Goal: Task Accomplishment & Management: Manage account settings

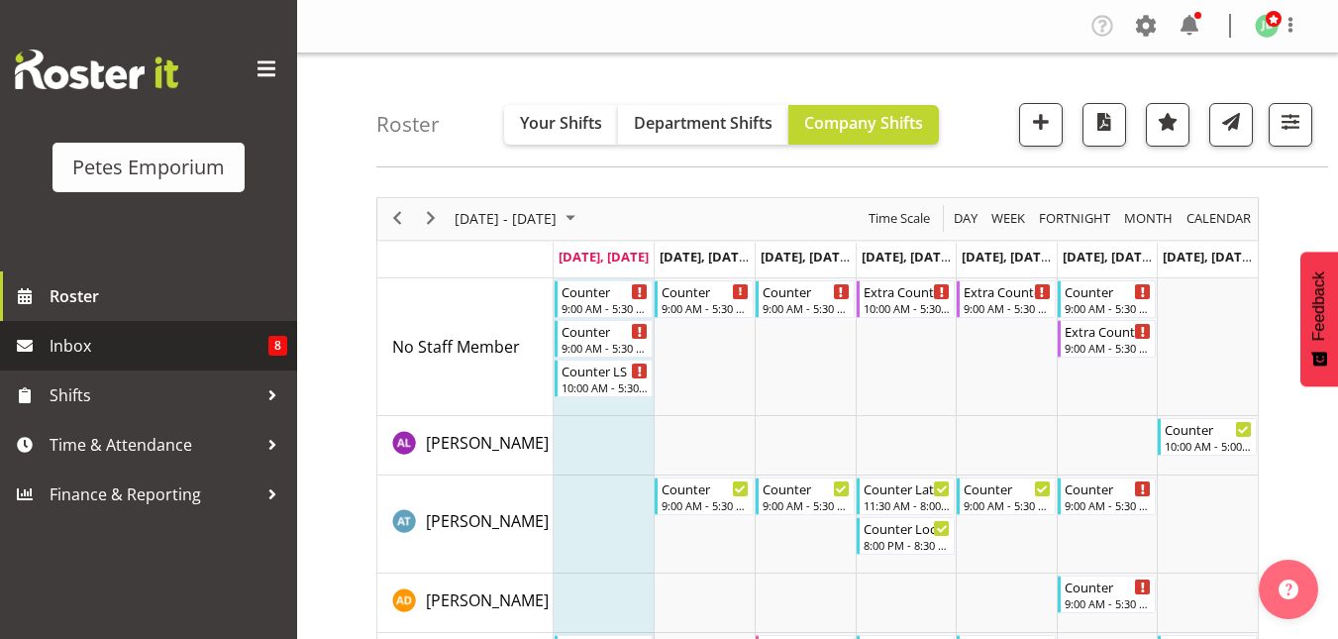
click at [85, 341] on span "Inbox" at bounding box center [159, 346] width 219 height 30
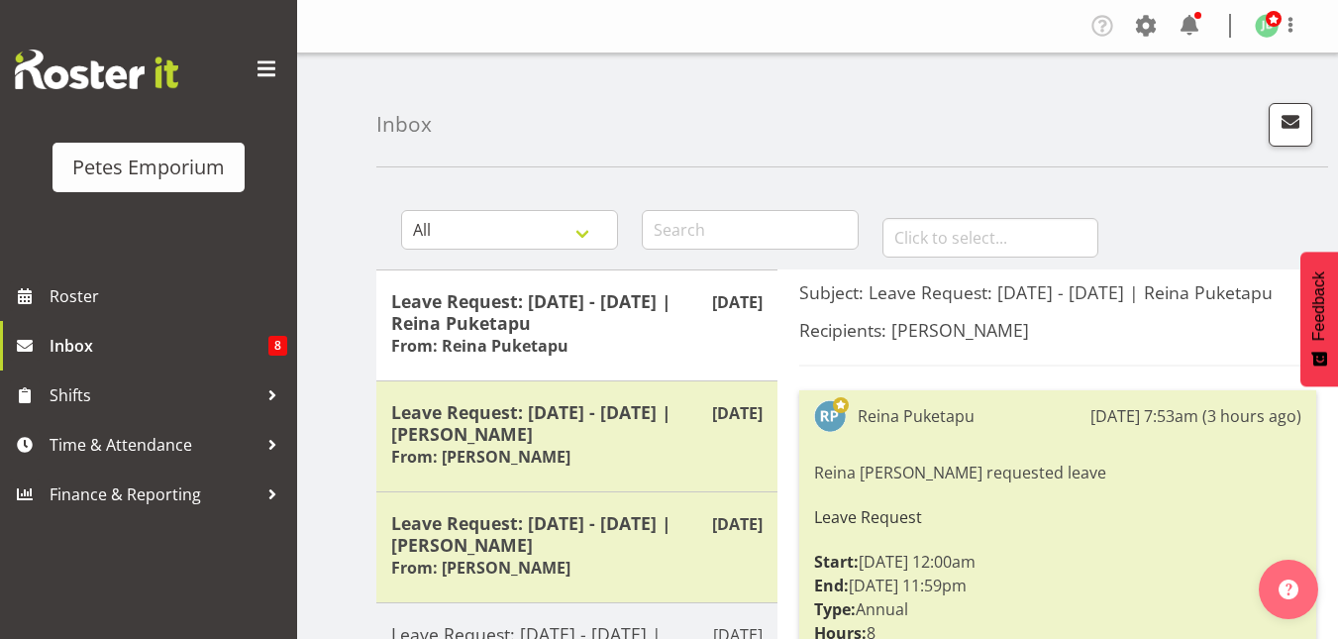
scroll to position [157, 0]
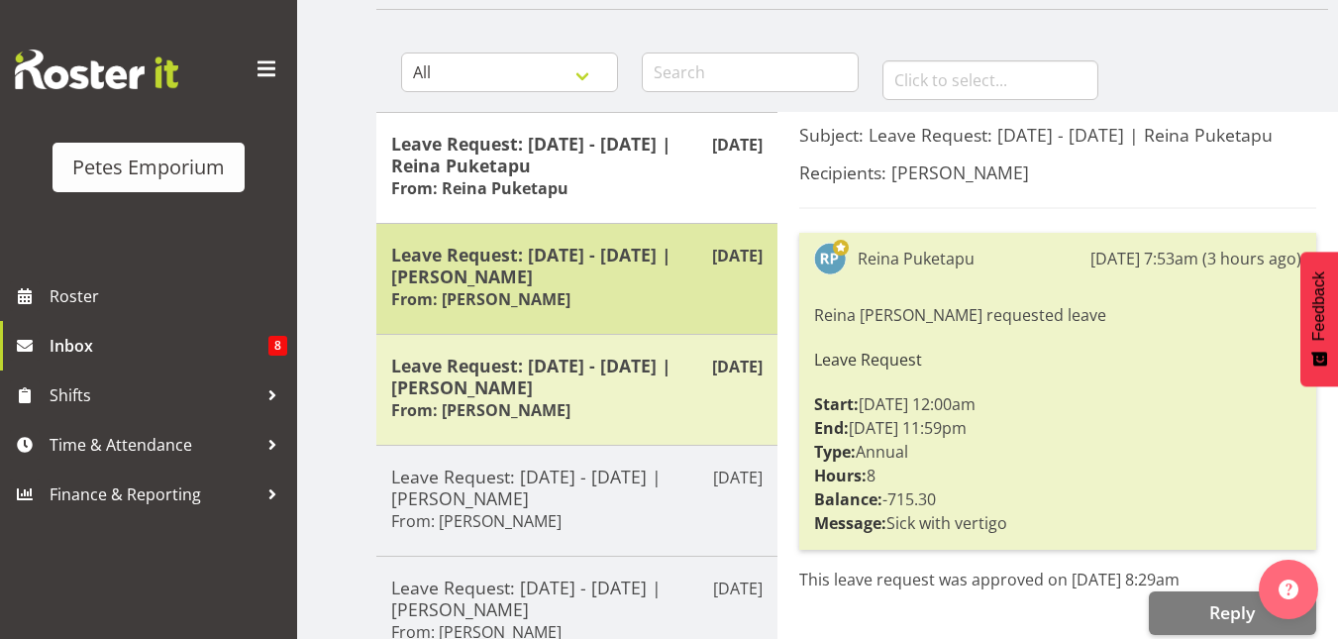
click at [684, 317] on div "Sep 29th Leave Request: 29/09/25 - 29/09/25 | Eva Vailini From: Eva Vailini" at bounding box center [576, 278] width 401 height 111
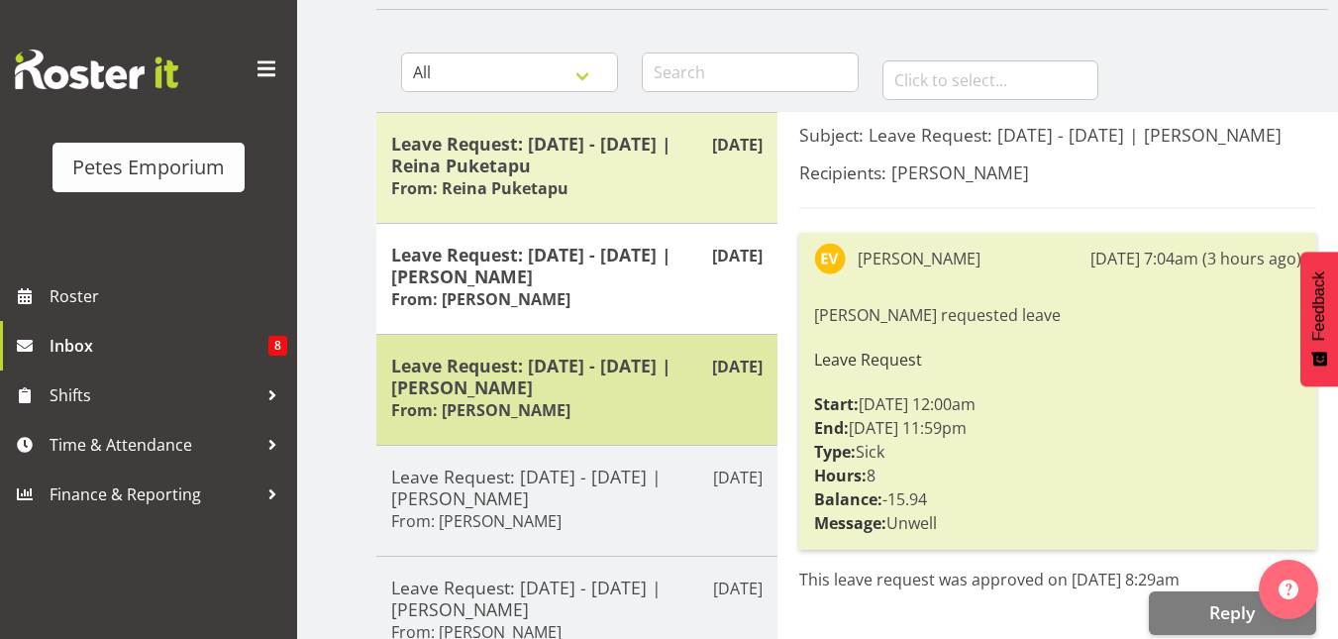
click at [647, 392] on h5 "Leave Request: 27/09/25 - 27/09/25 | Melissa Cowen" at bounding box center [576, 376] width 371 height 44
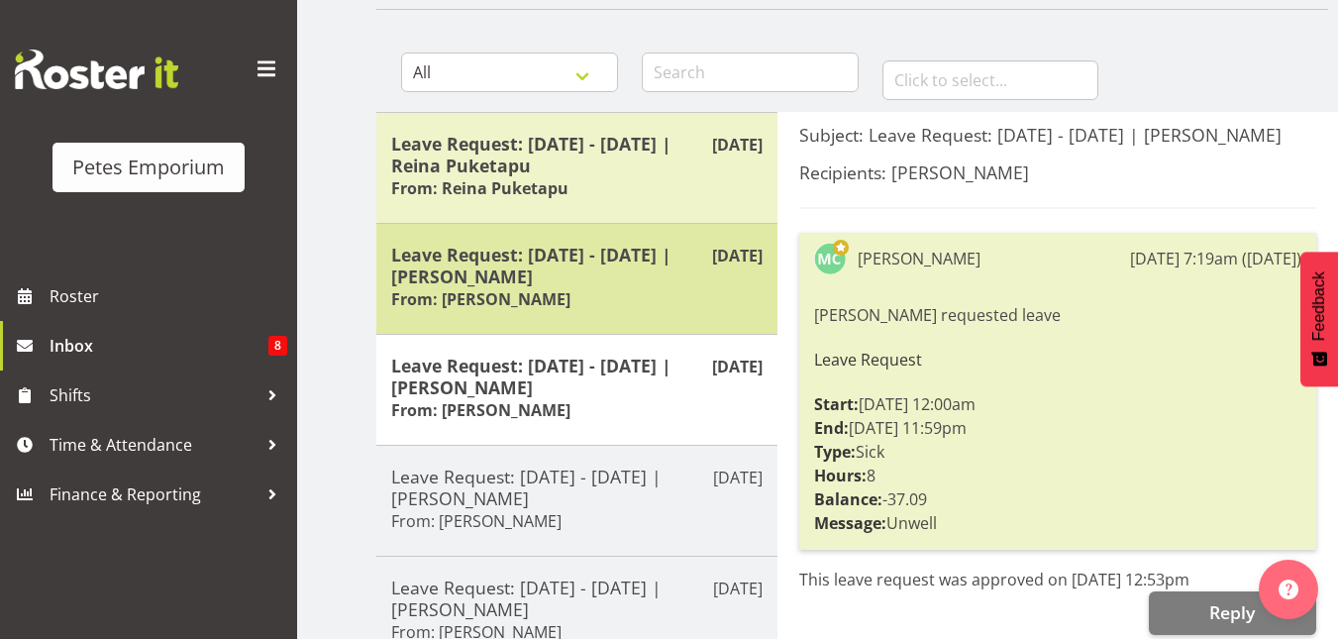
click at [614, 272] on h5 "Leave Request: 29/09/25 - 29/09/25 | Eva Vailini" at bounding box center [576, 266] width 371 height 44
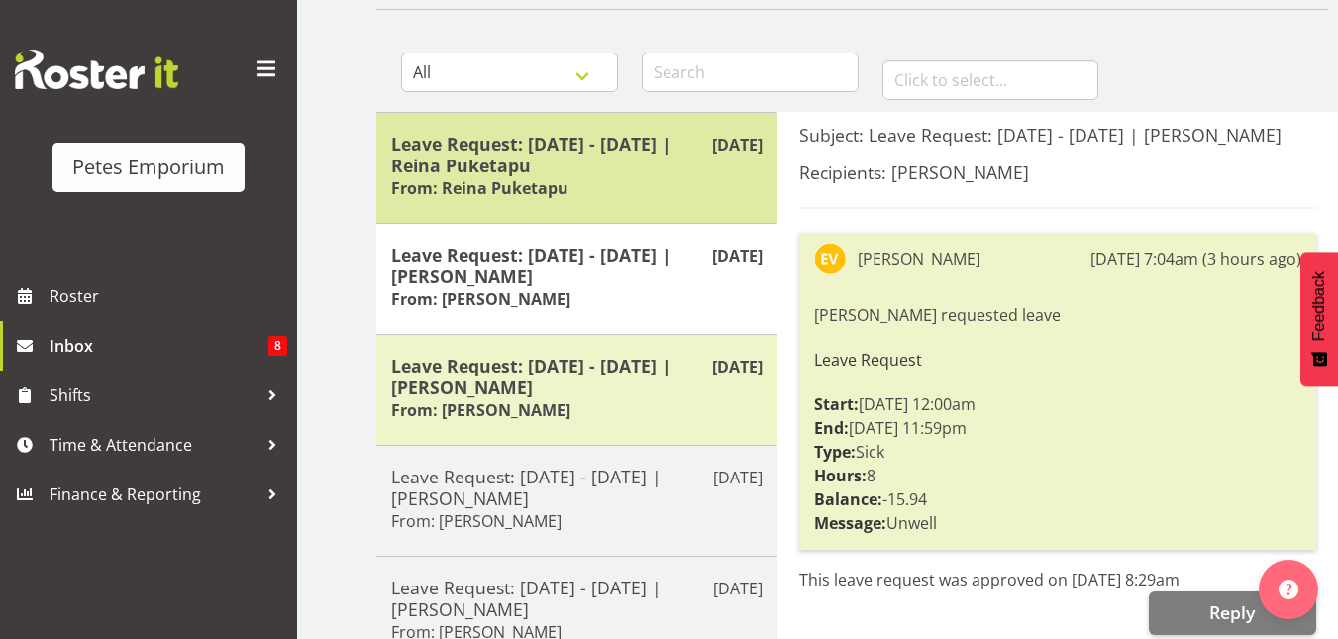
click at [570, 140] on h5 "Leave Request: 29/09/25 - 29/09/25 | Reina Puketapu" at bounding box center [576, 155] width 371 height 44
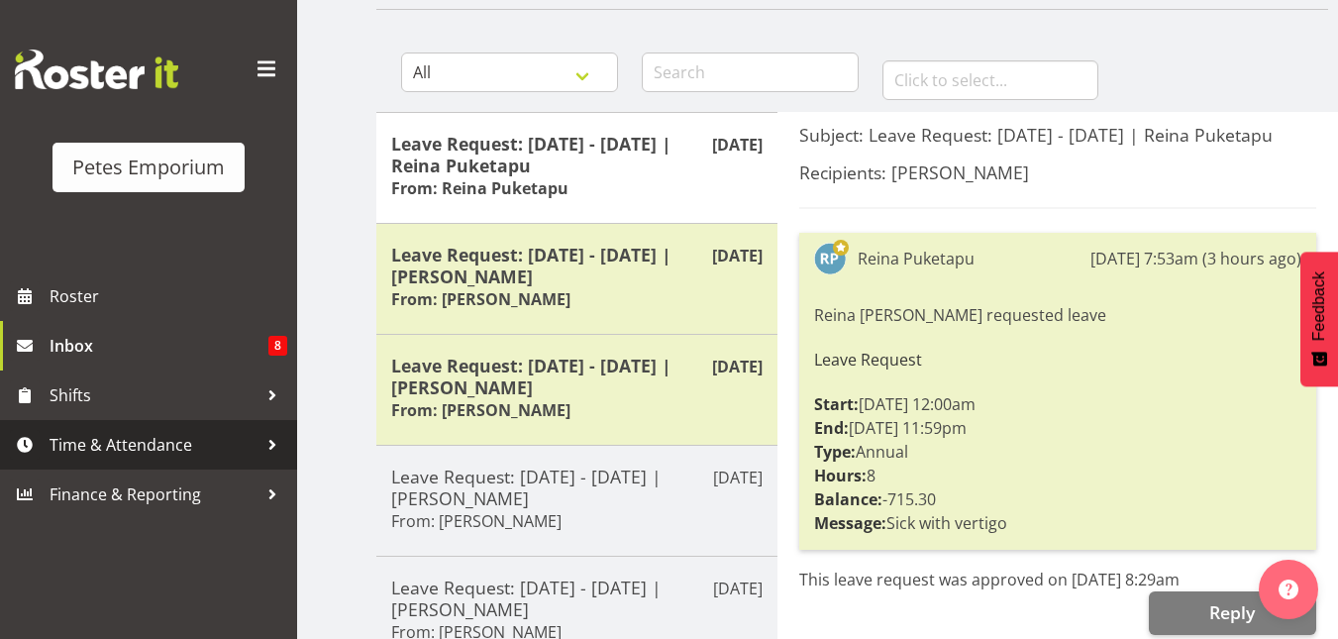
click at [102, 447] on span "Time & Attendance" at bounding box center [154, 445] width 208 height 30
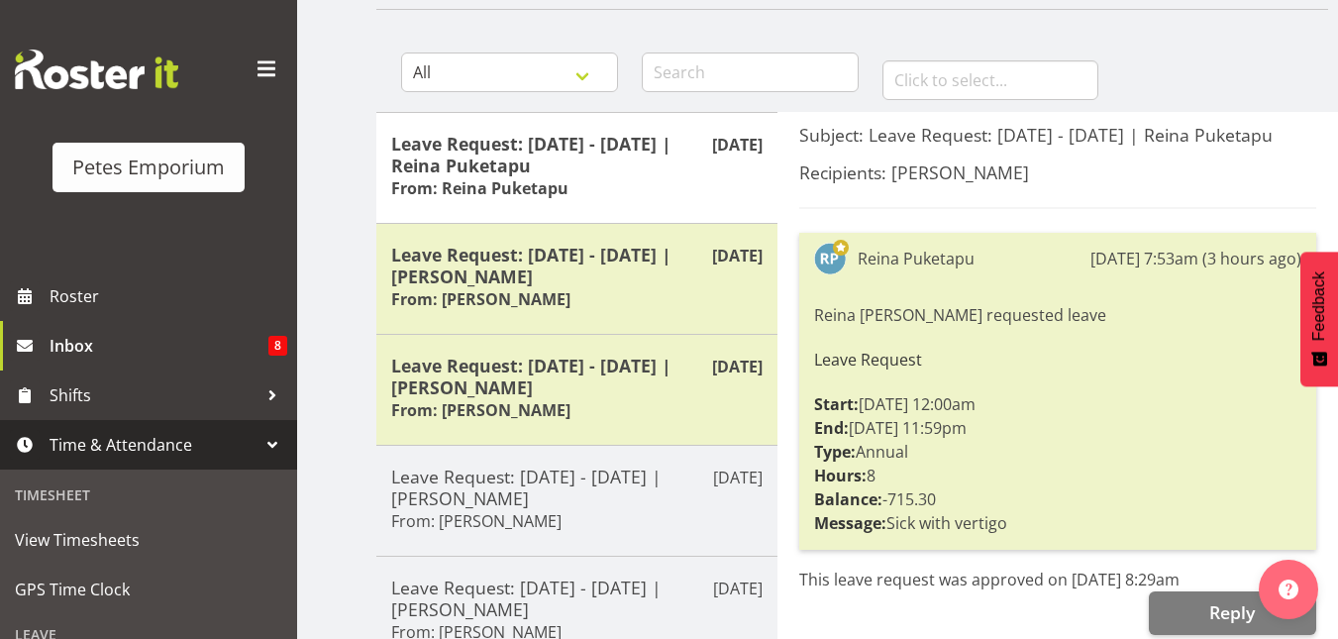
click at [111, 447] on span "Time & Attendance" at bounding box center [154, 445] width 208 height 30
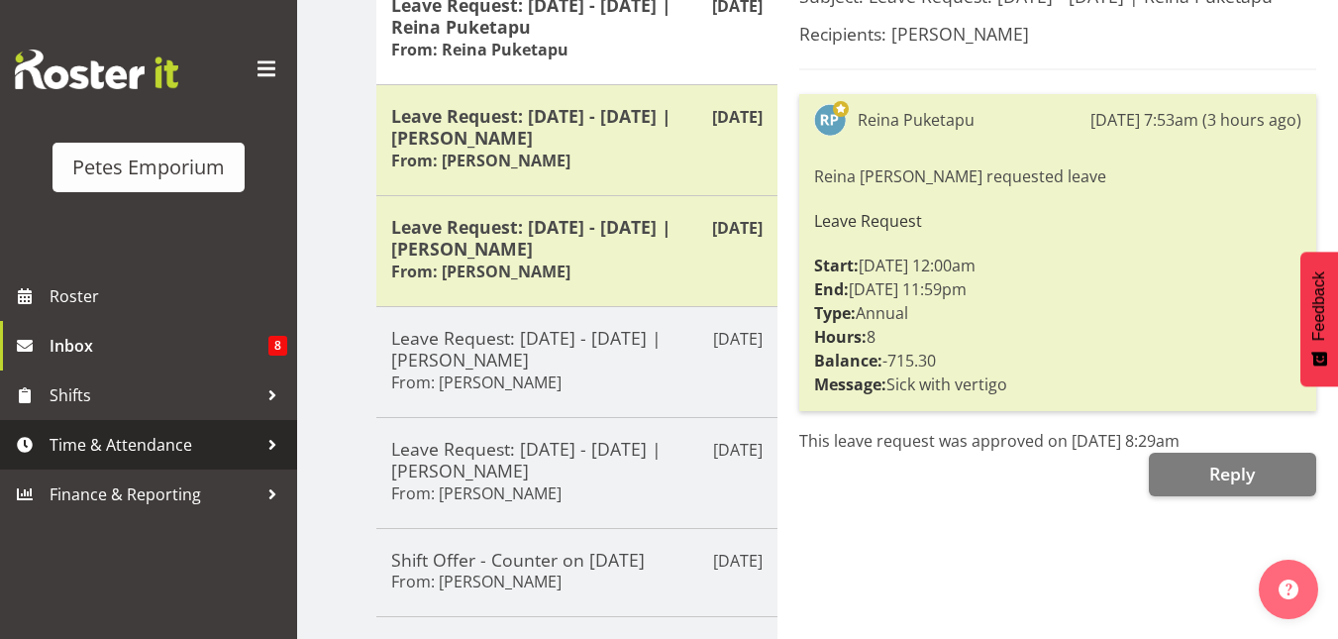
scroll to position [301, 0]
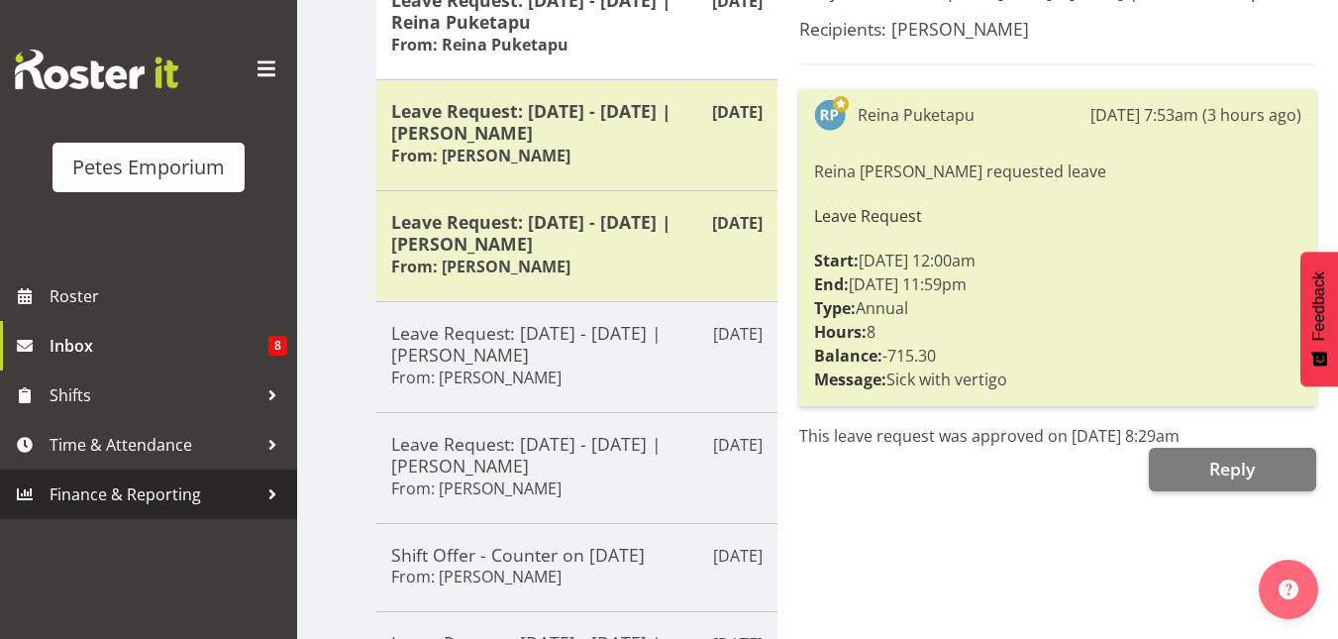
click at [112, 489] on span "Finance & Reporting" at bounding box center [154, 494] width 208 height 30
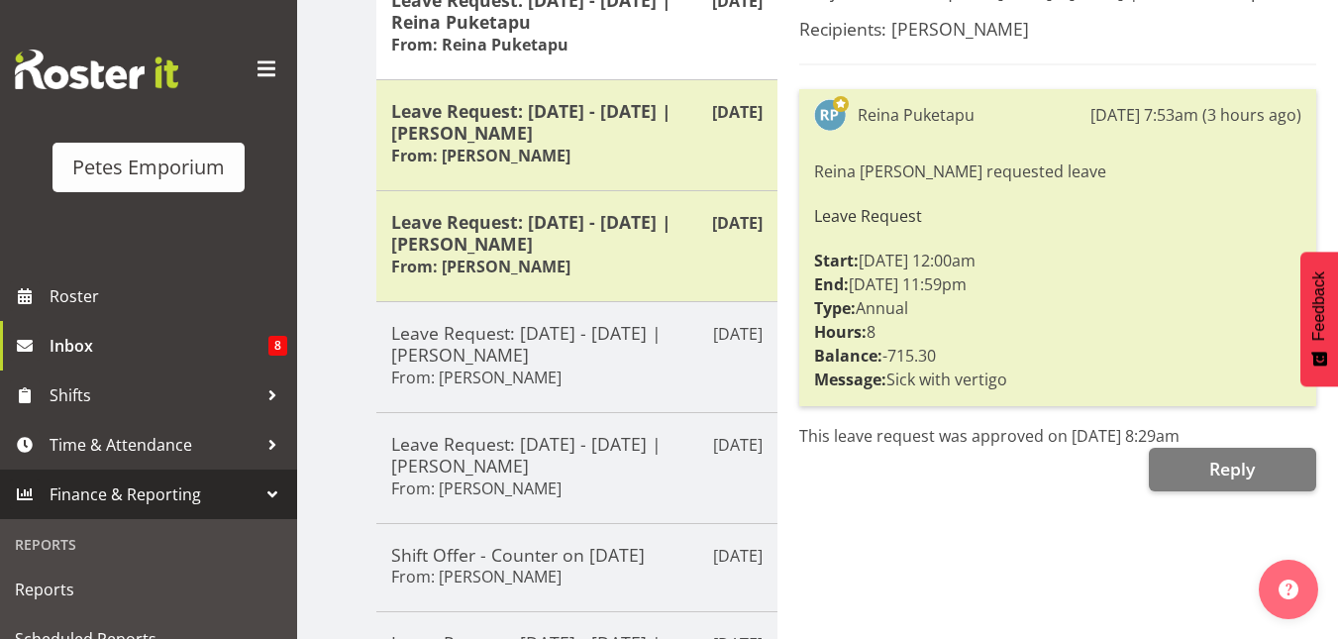
scroll to position [120, 0]
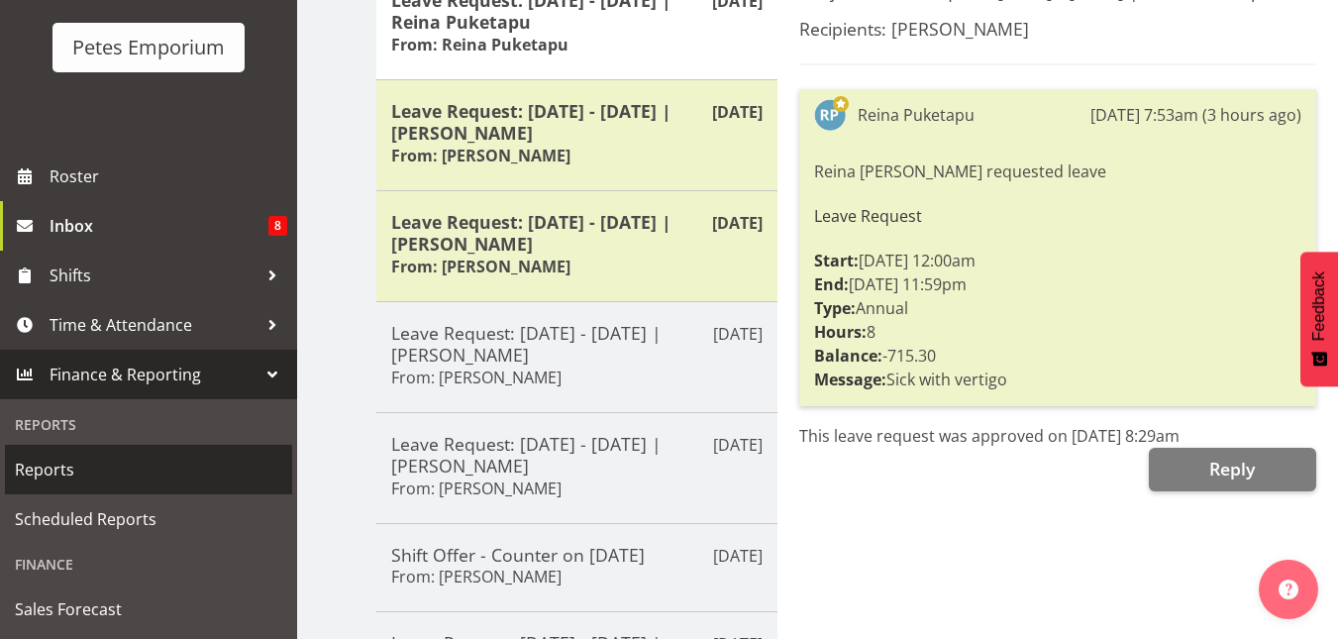
click at [42, 477] on span "Reports" at bounding box center [148, 469] width 267 height 30
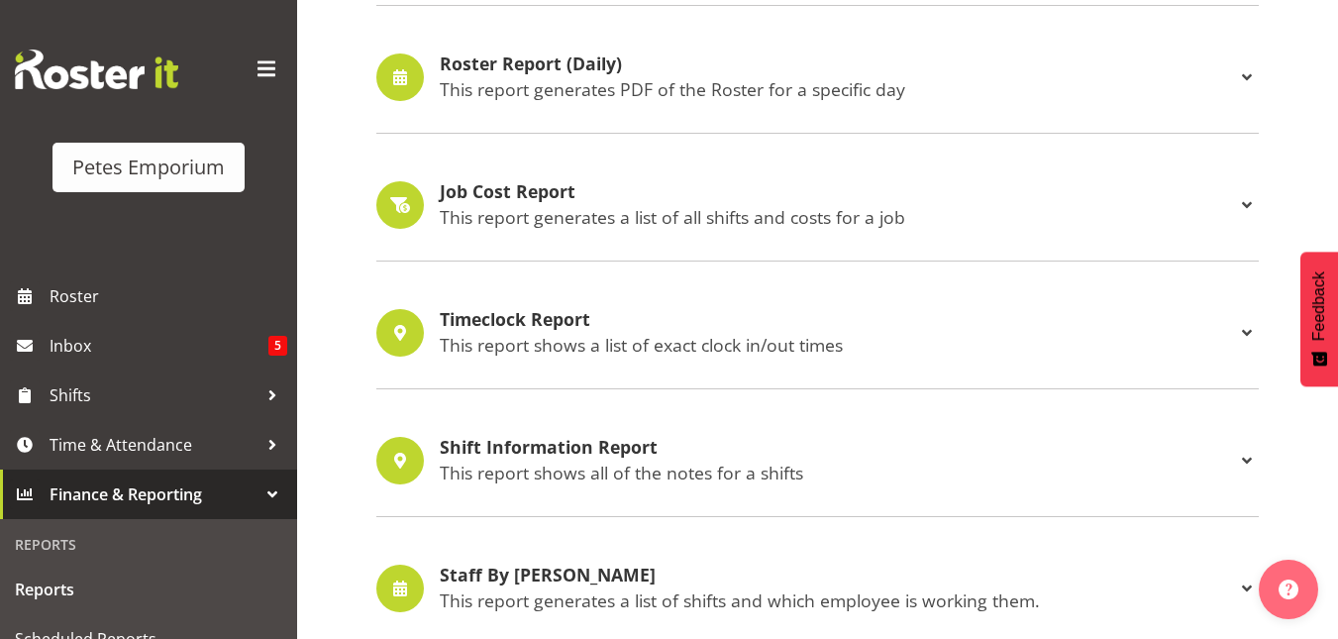
scroll to position [980, 0]
click at [532, 481] on p "This report shows all of the notes for a shifts" at bounding box center [837, 471] width 795 height 22
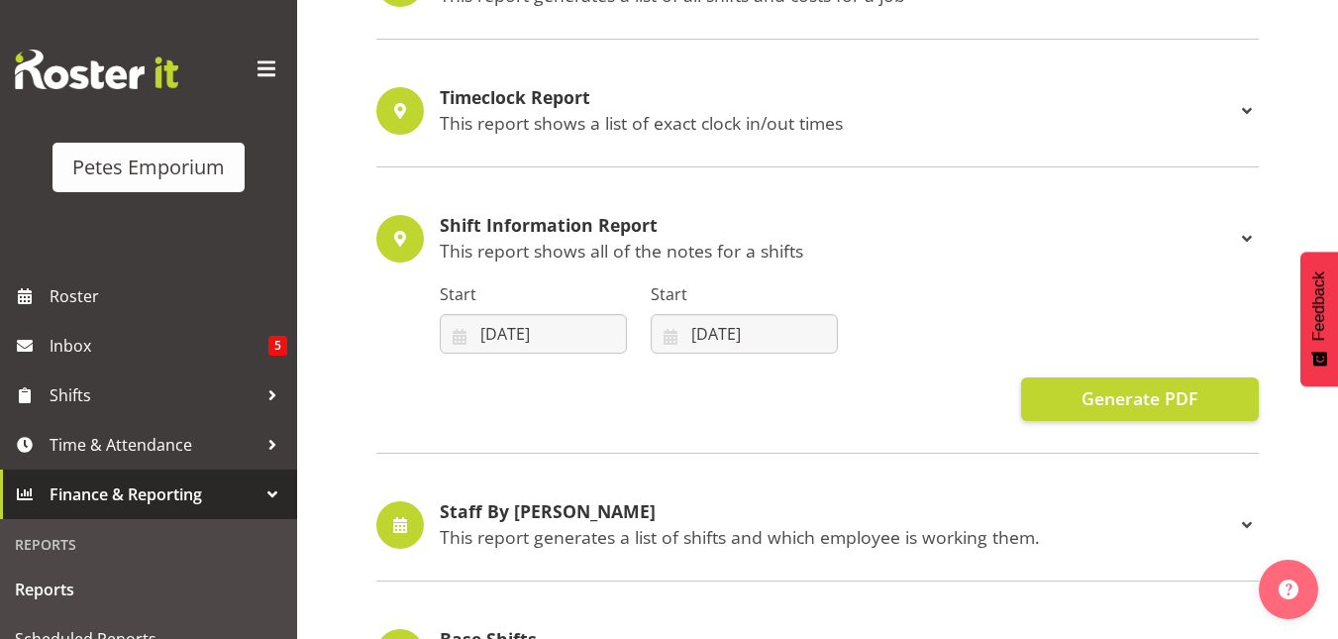
scroll to position [1199, 0]
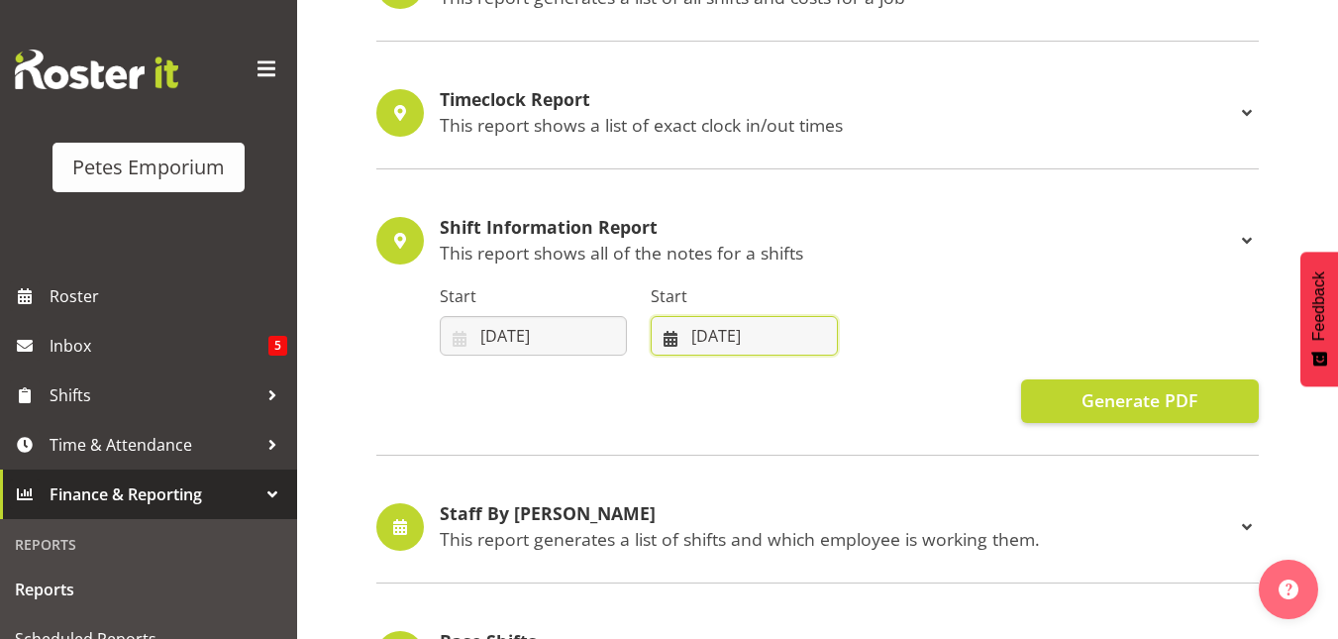
click at [751, 325] on input "[DATE]" at bounding box center [743, 336] width 187 height 40
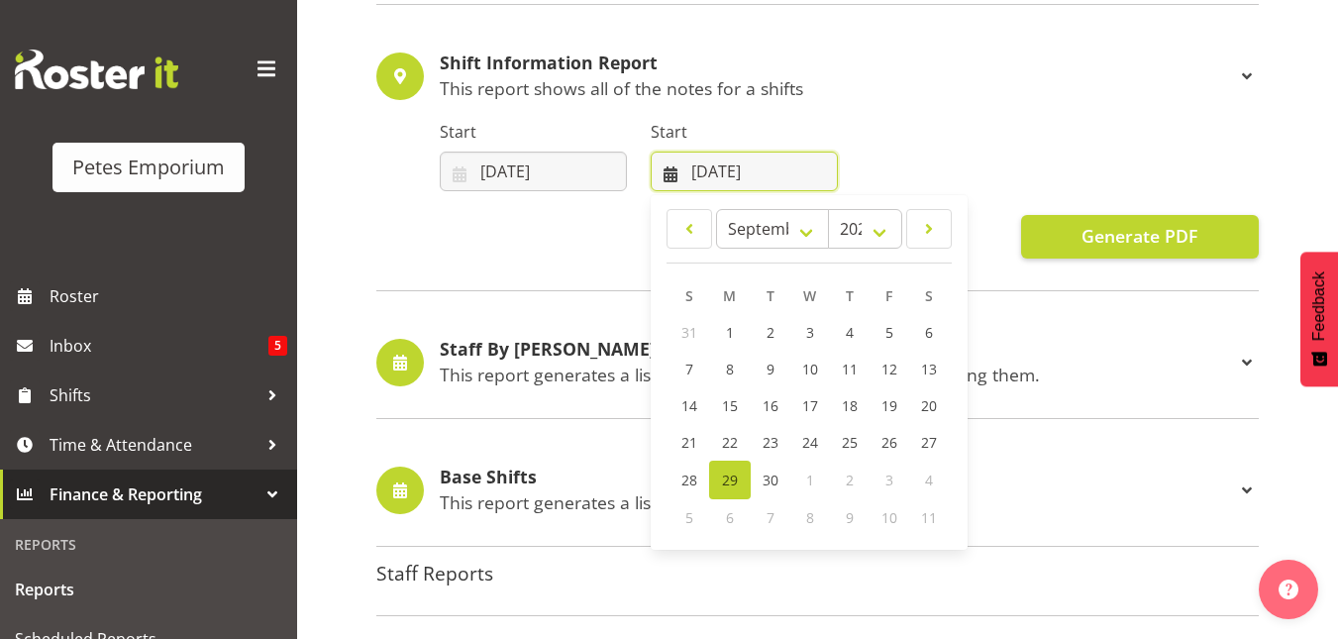
scroll to position [1364, 0]
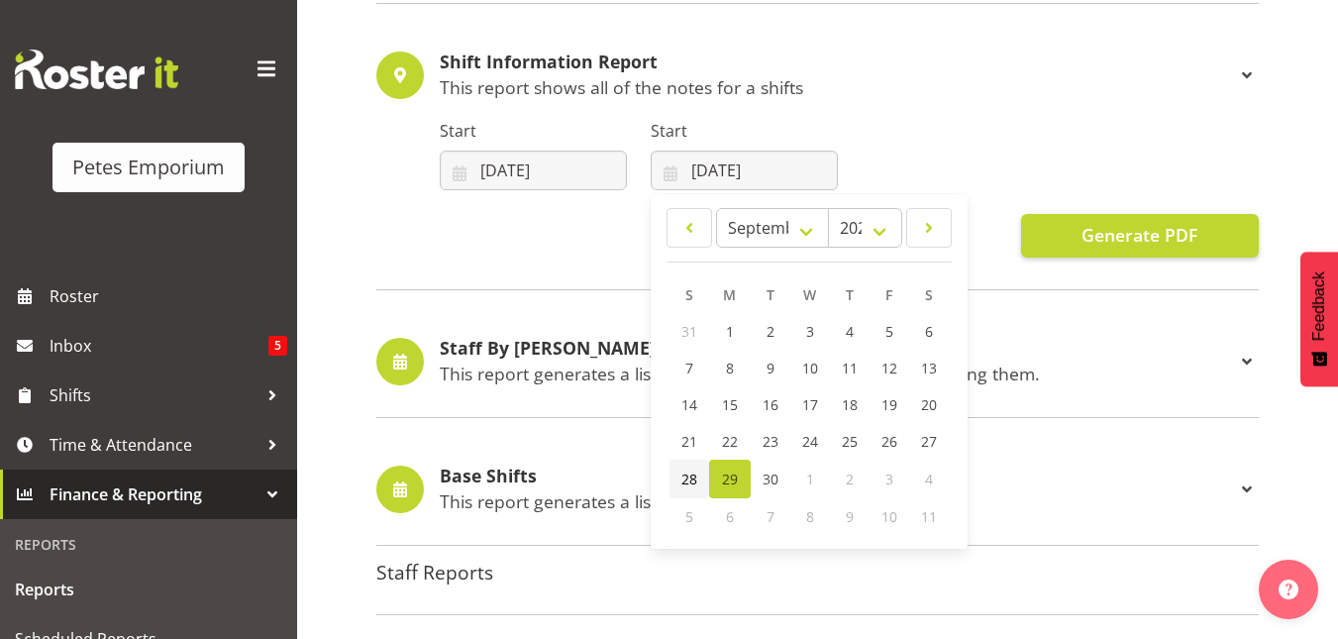
click at [685, 478] on span "28" at bounding box center [689, 478] width 16 height 19
type input "[DATE]"
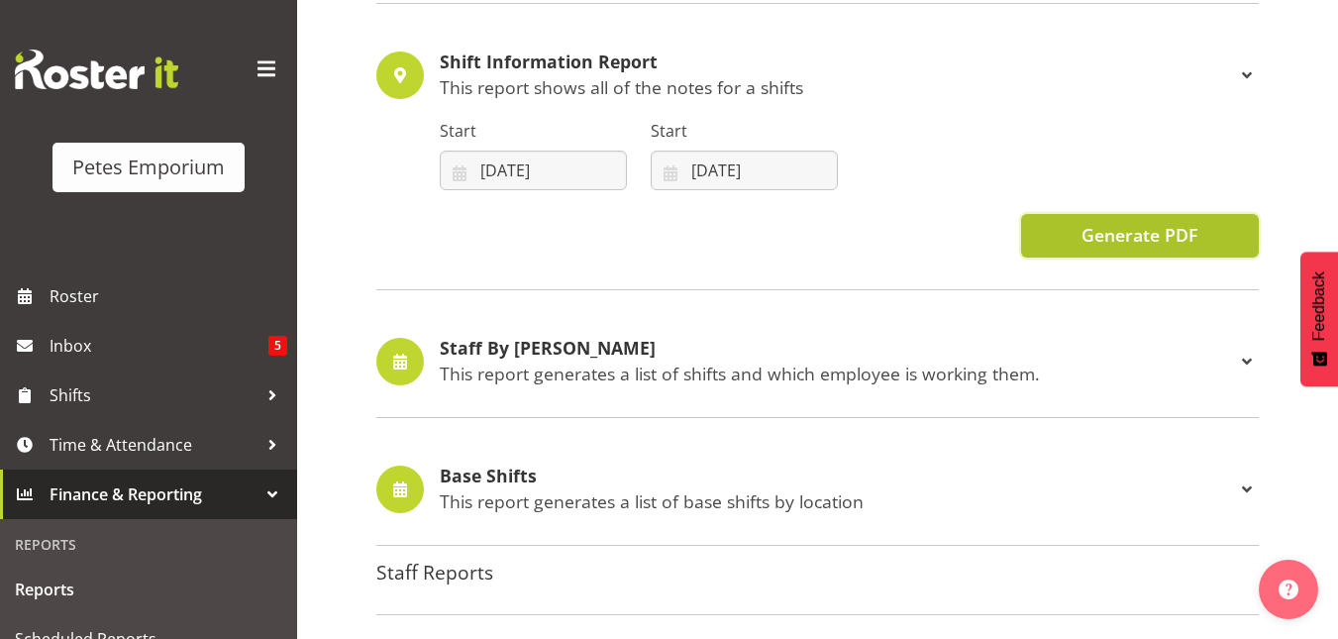
click at [1131, 240] on span "Generate PDF" at bounding box center [1139, 235] width 116 height 26
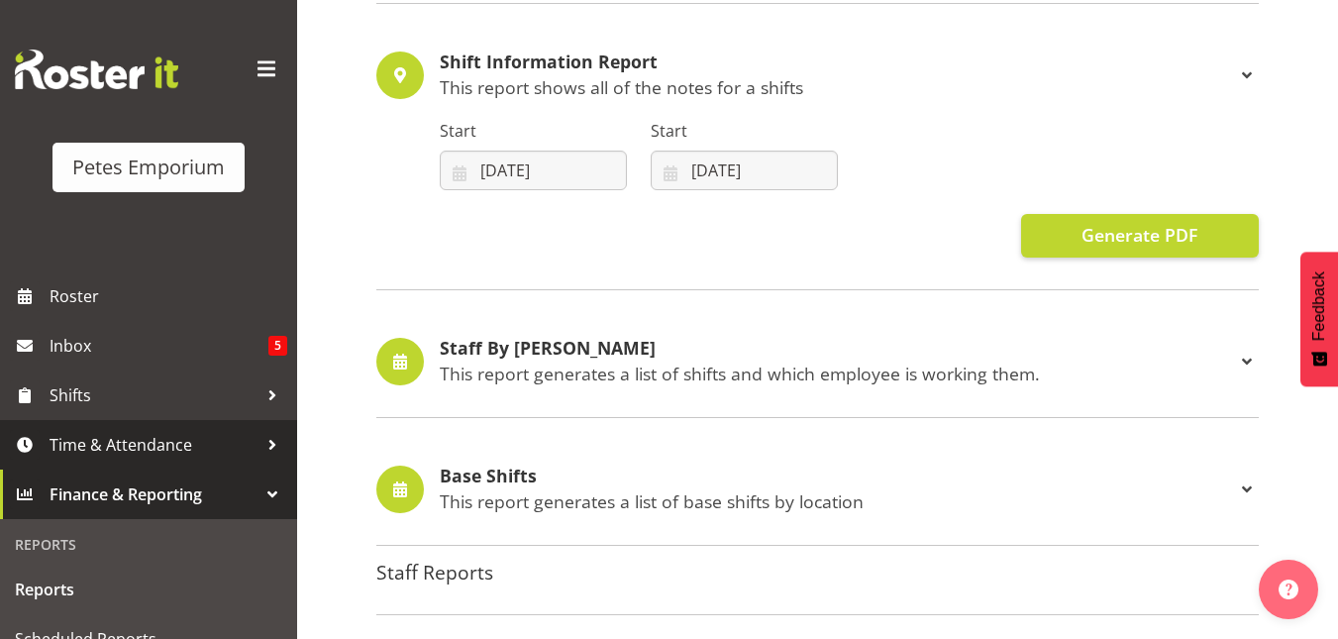
click at [102, 455] on span "Time & Attendance" at bounding box center [154, 445] width 208 height 30
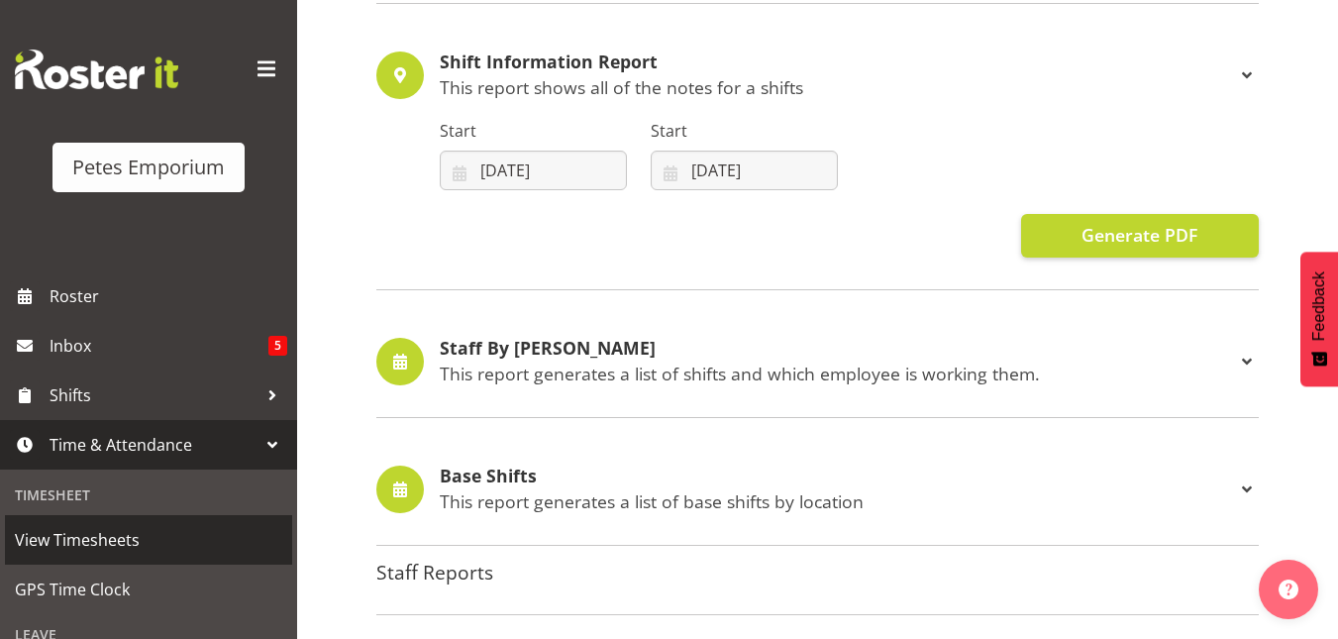
click at [72, 541] on span "View Timesheets" at bounding box center [148, 540] width 267 height 30
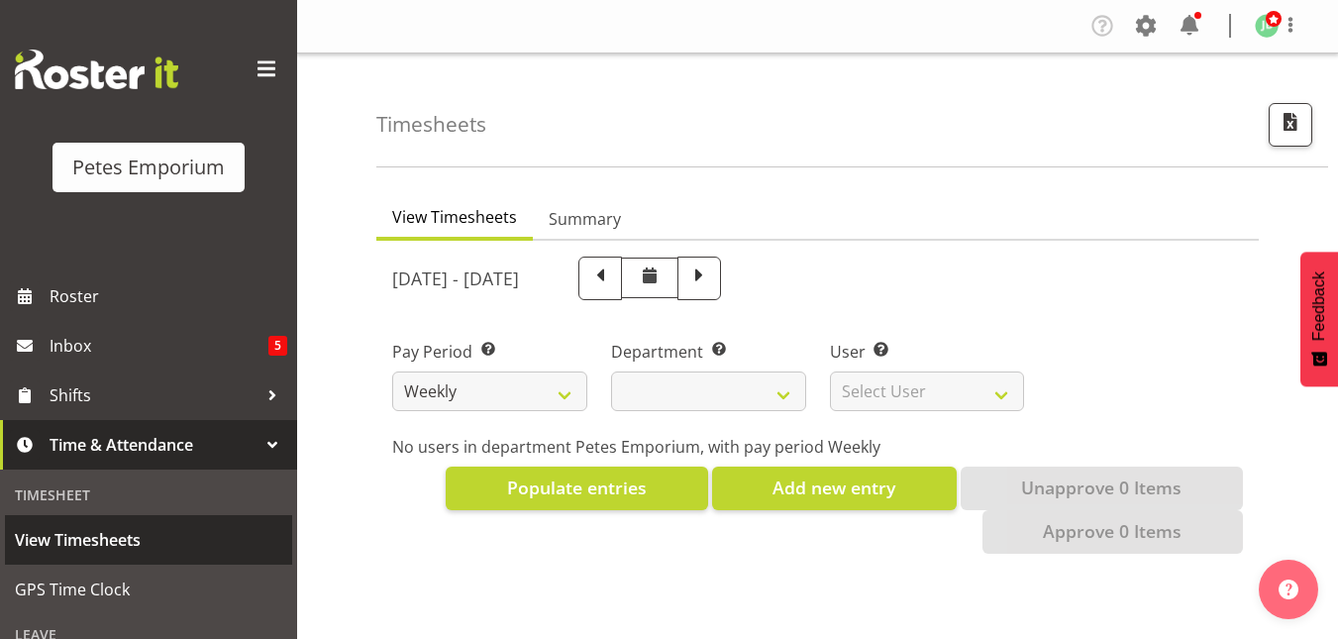
select select
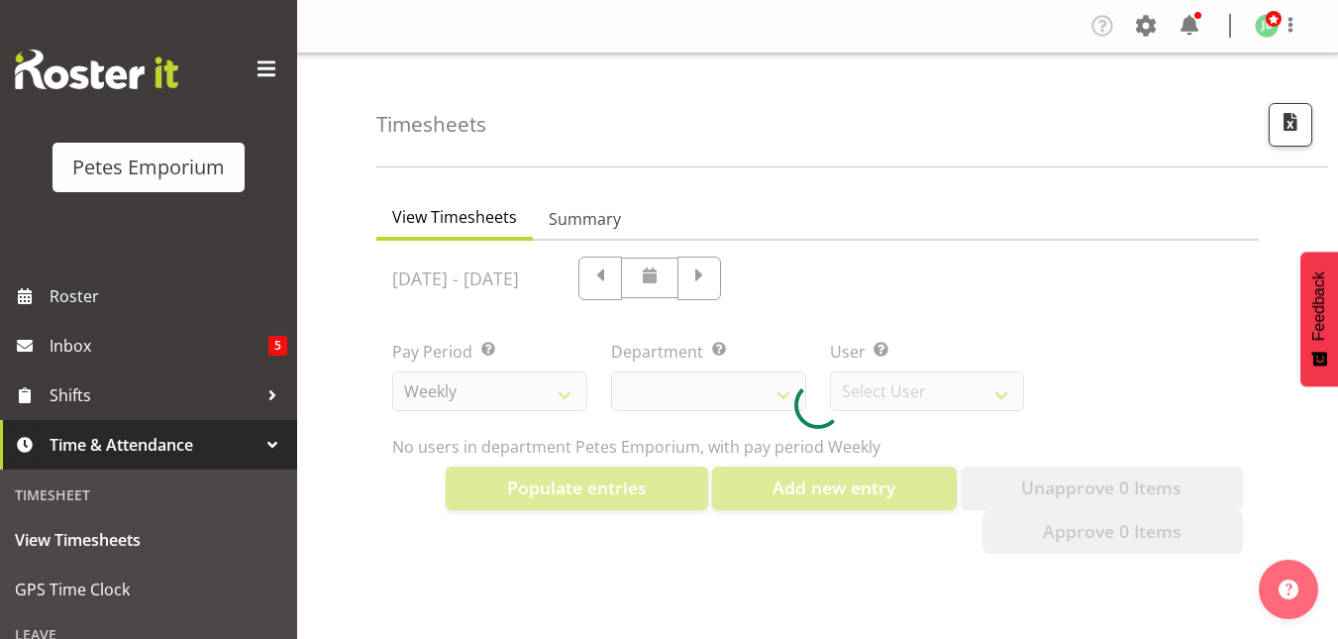
select select "11345"
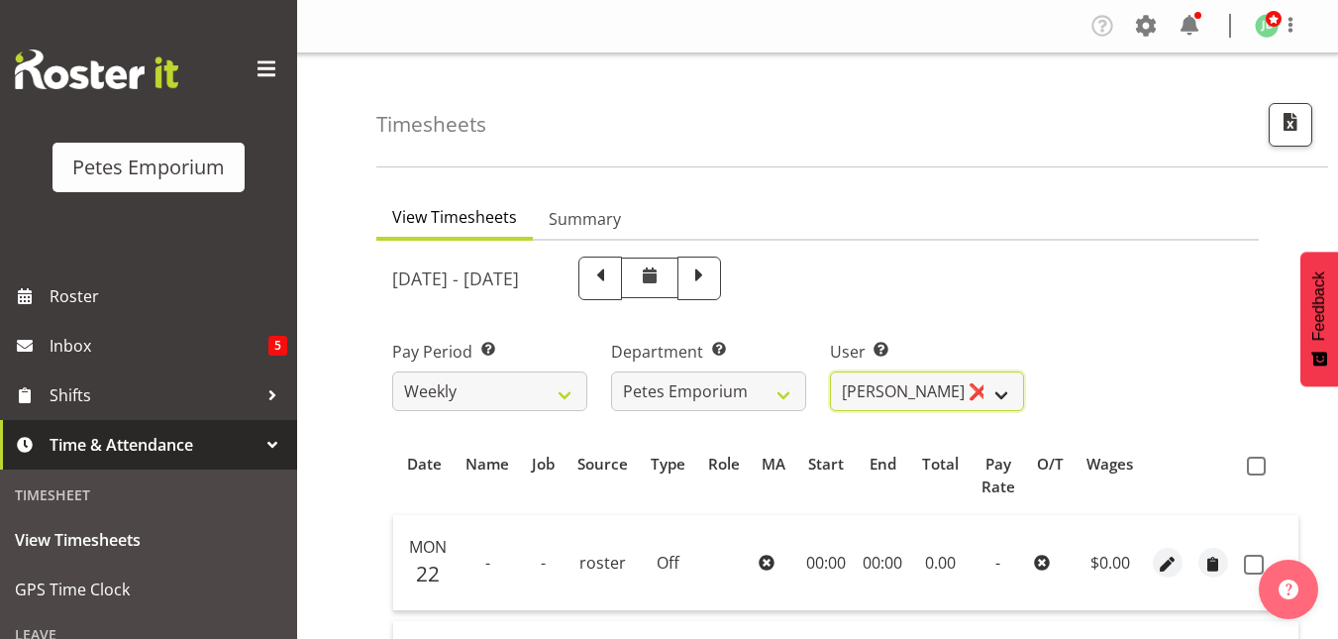
click at [1000, 401] on select "[PERSON_NAME] ❌ [PERSON_NAME] ❌ [PERSON_NAME] ❌ [PERSON_NAME] [PERSON_NAME] ❌ […" at bounding box center [927, 391] width 195 height 40
click at [830, 371] on select "[PERSON_NAME] ❌ [PERSON_NAME] ❌ [PERSON_NAME] ❌ [PERSON_NAME] [PERSON_NAME] ❌ […" at bounding box center [927, 391] width 195 height 40
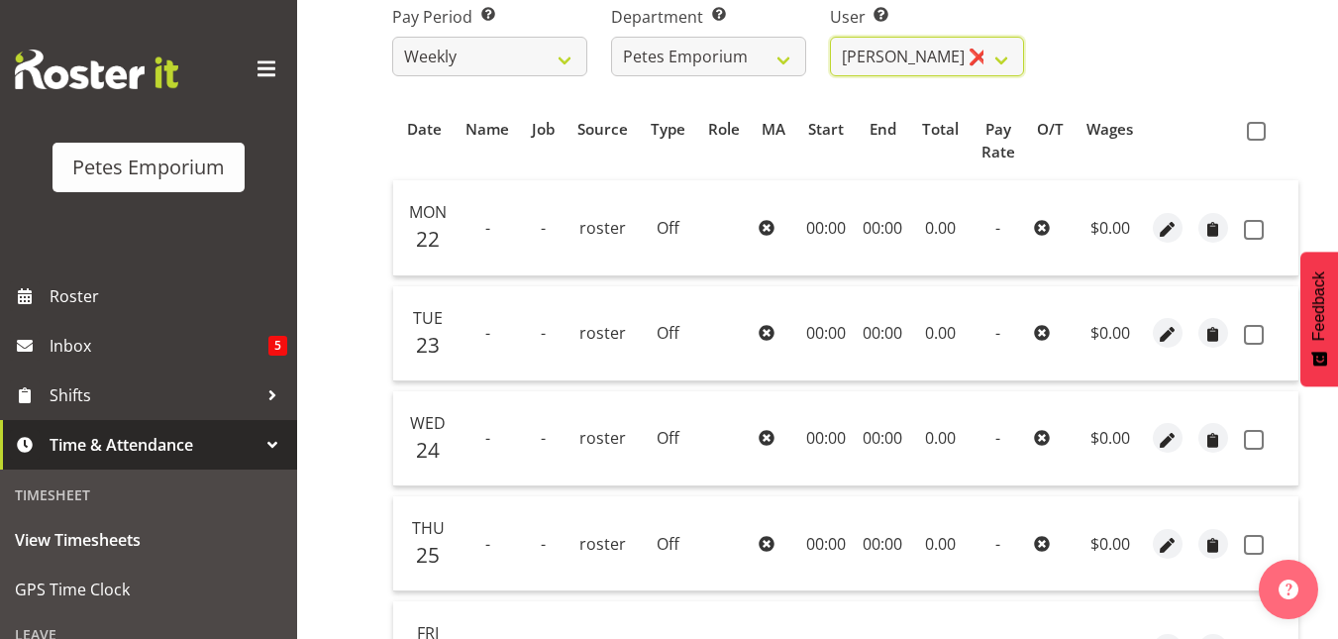
scroll to position [336, 0]
click at [1255, 130] on span at bounding box center [1255, 130] width 19 height 19
click at [1255, 130] on input "checkbox" at bounding box center [1252, 130] width 13 height 13
checkbox input "true"
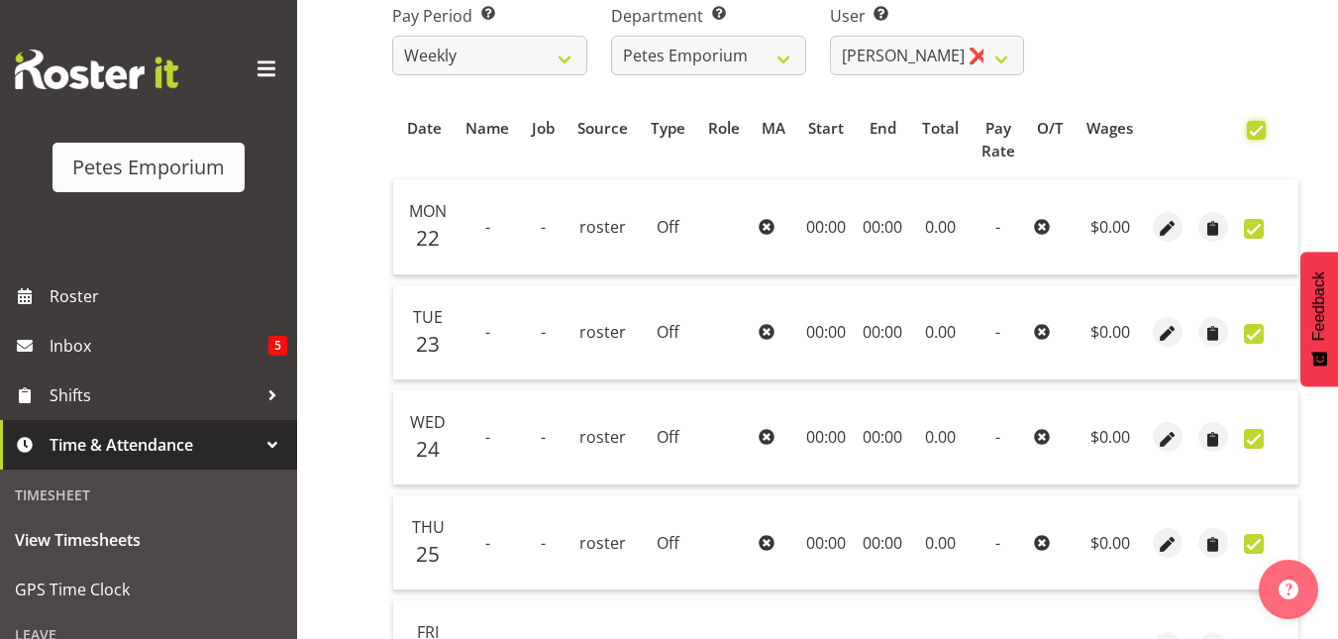
checkbox input "true"
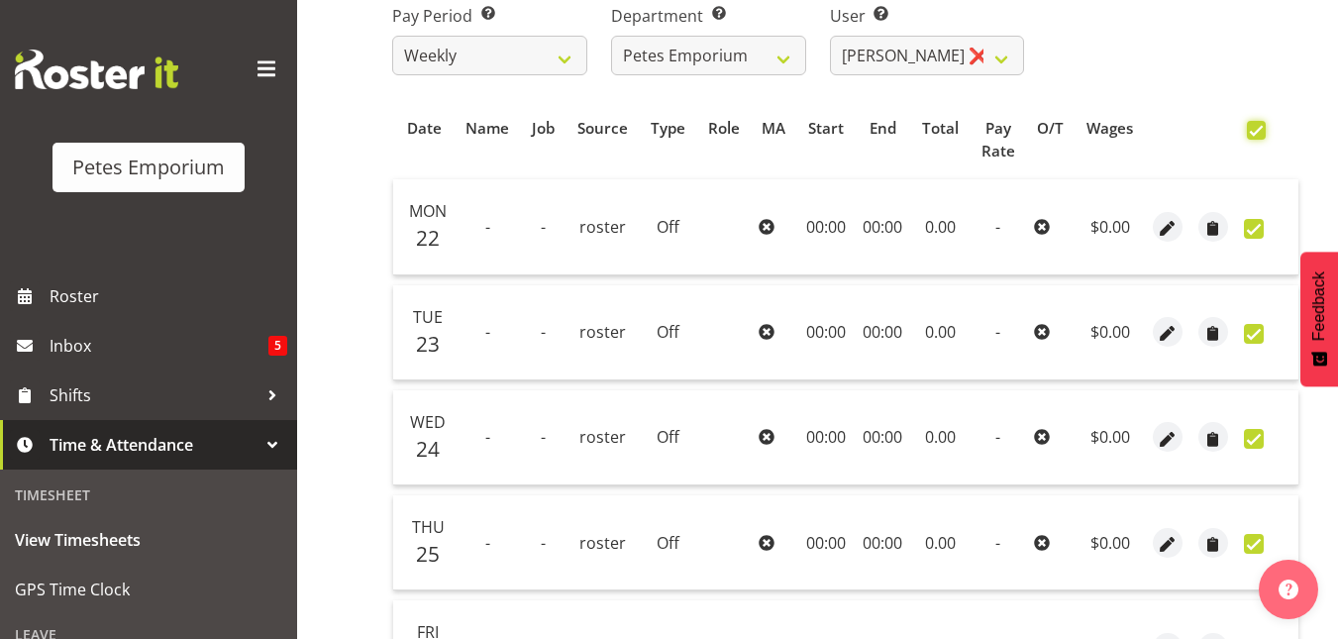
checkbox input "true"
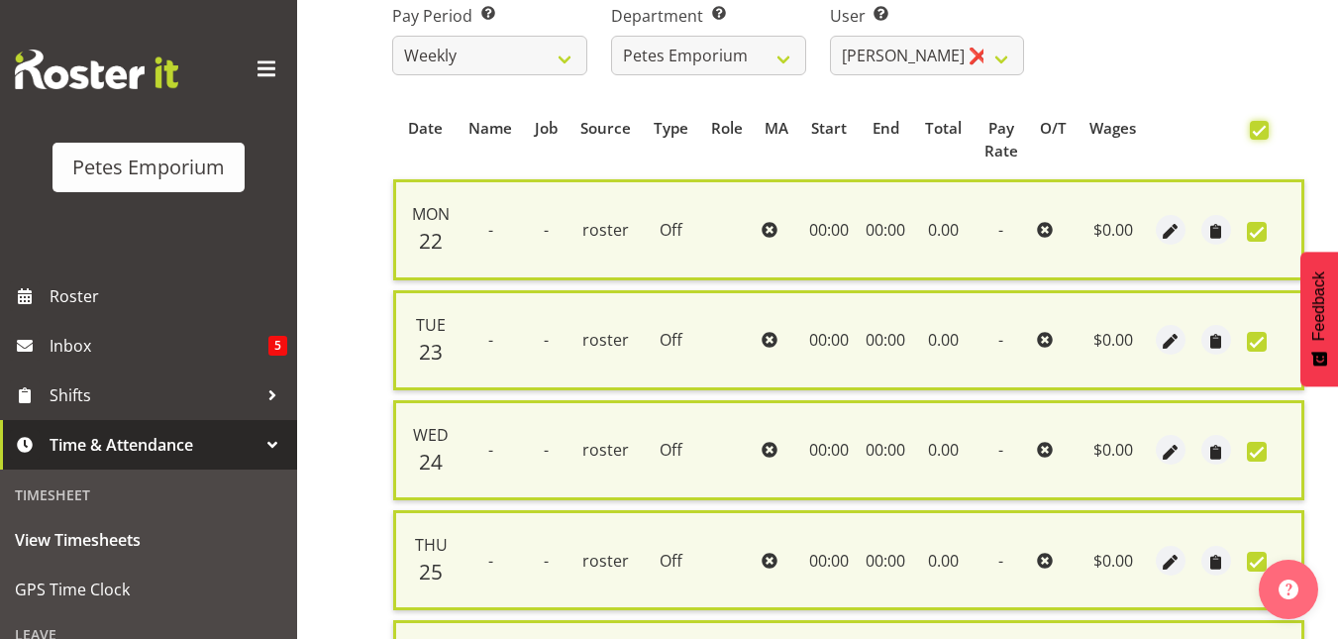
scroll to position [794, 0]
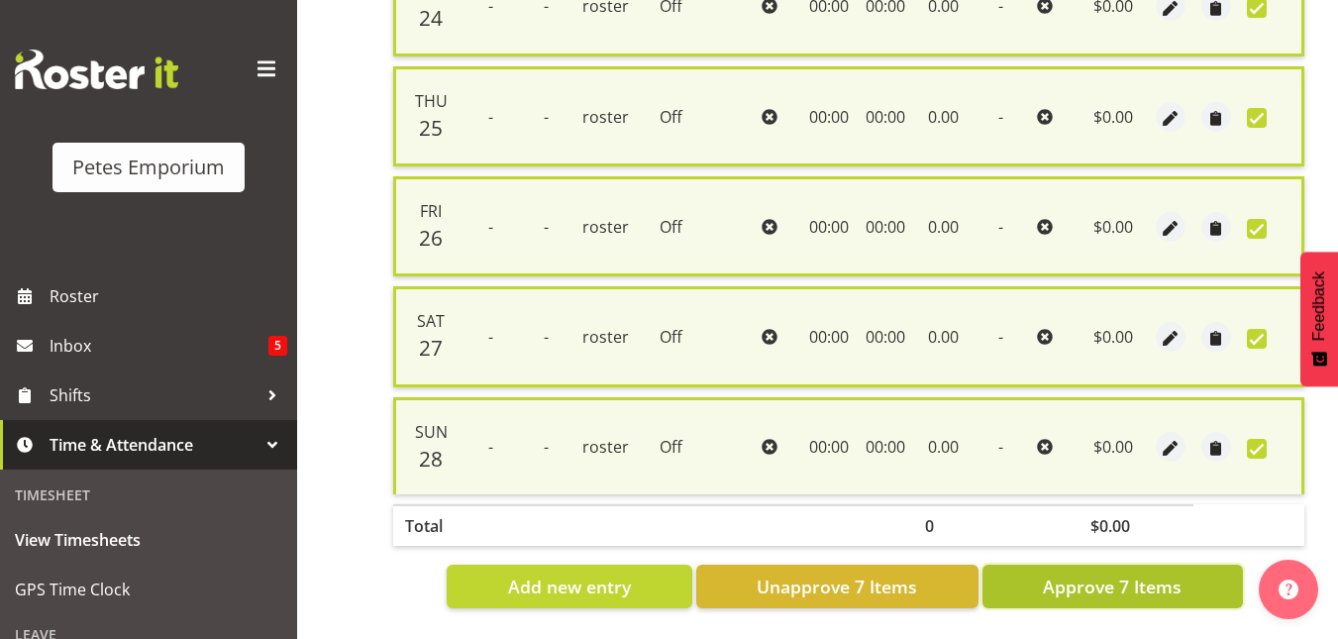
click at [1072, 573] on span "Approve 7 Items" at bounding box center [1111, 586] width 139 height 26
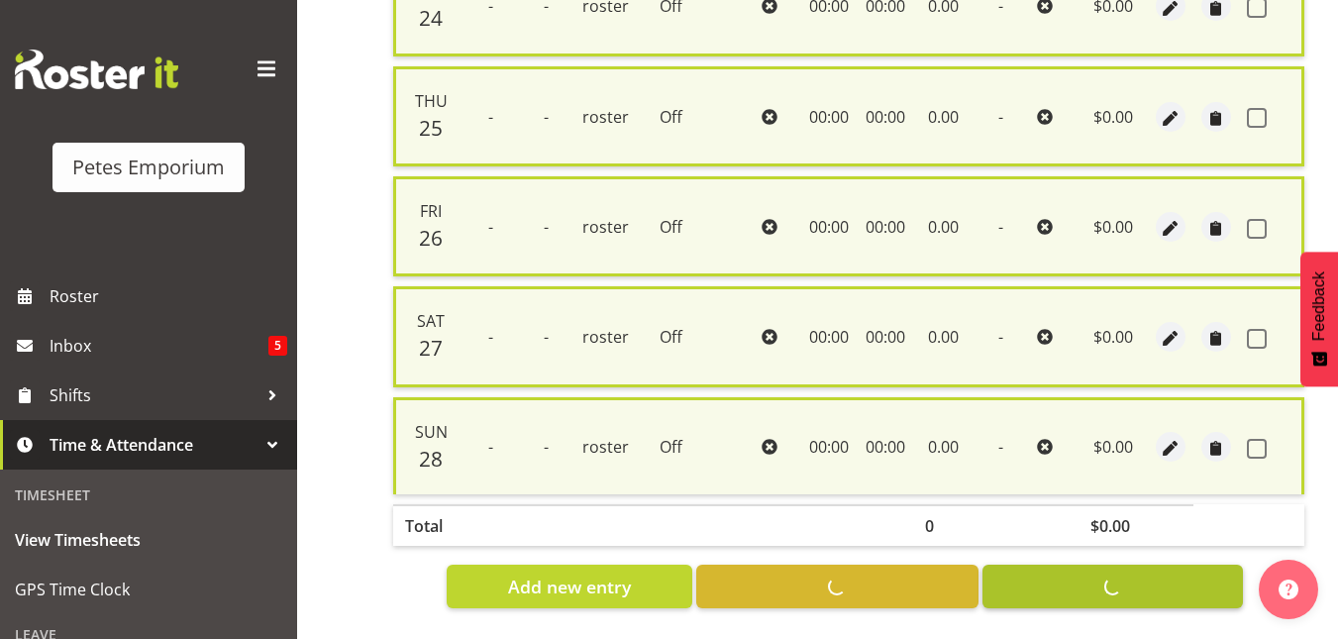
checkbox input "false"
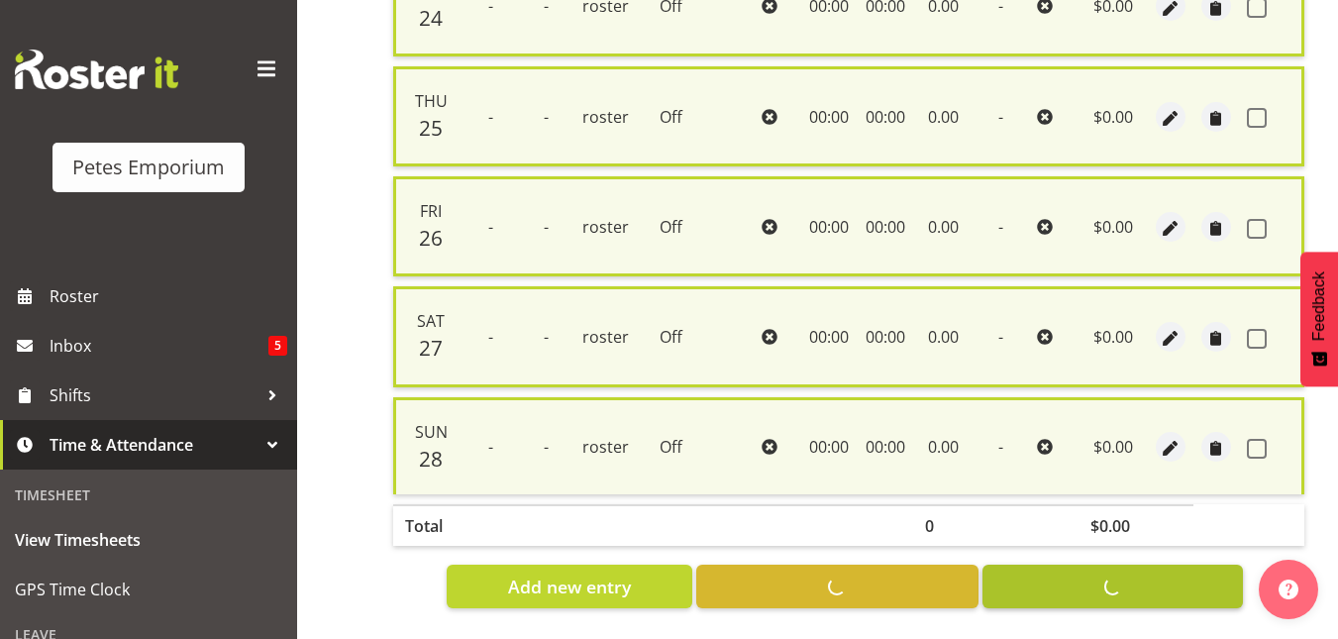
checkbox input "false"
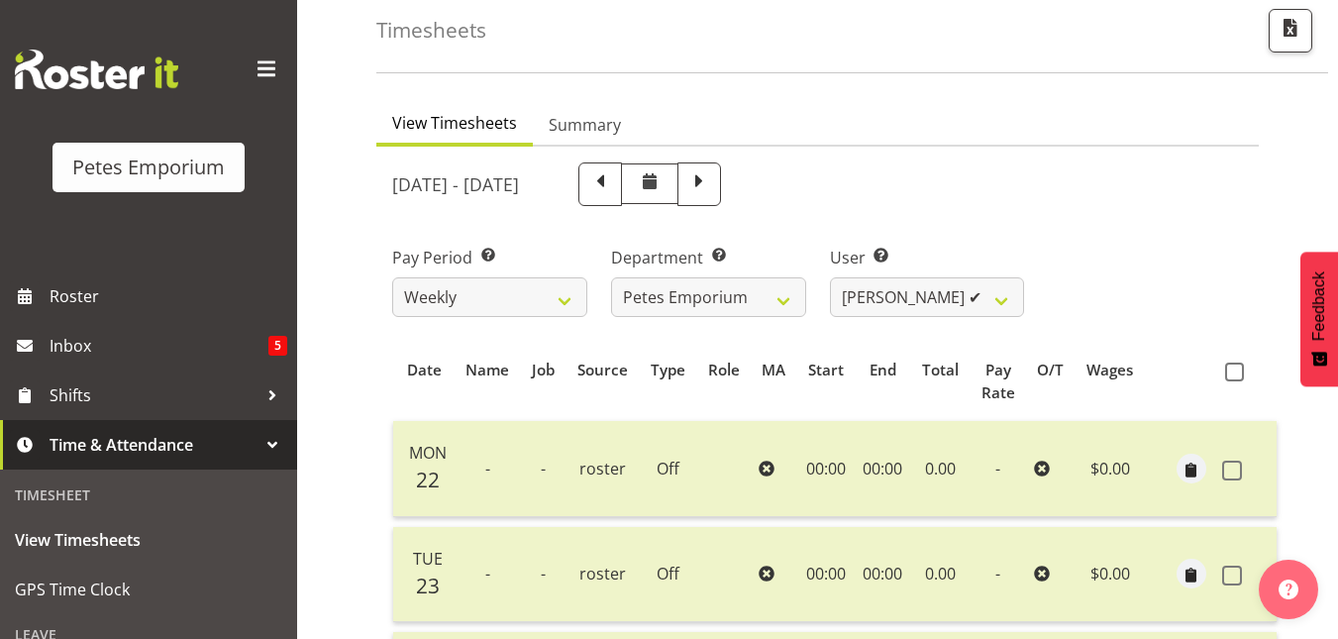
scroll to position [0, 0]
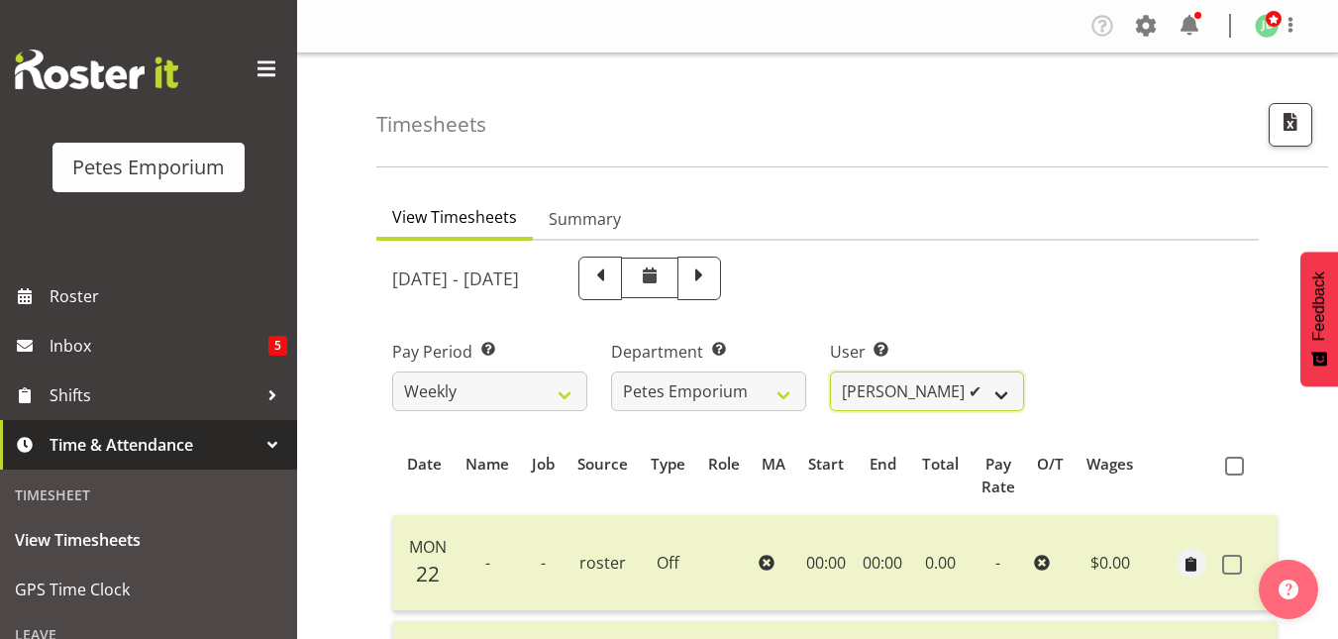
click at [998, 388] on select "[PERSON_NAME] ✔ [PERSON_NAME] ❌ [PERSON_NAME] ❌ [PERSON_NAME] [PERSON_NAME] ❌ […" at bounding box center [927, 391] width 195 height 40
select select "5364"
click at [830, 371] on select "[PERSON_NAME] ✔ [PERSON_NAME] ❌ [PERSON_NAME] ❌ [PERSON_NAME] [PERSON_NAME] ❌ […" at bounding box center [927, 391] width 195 height 40
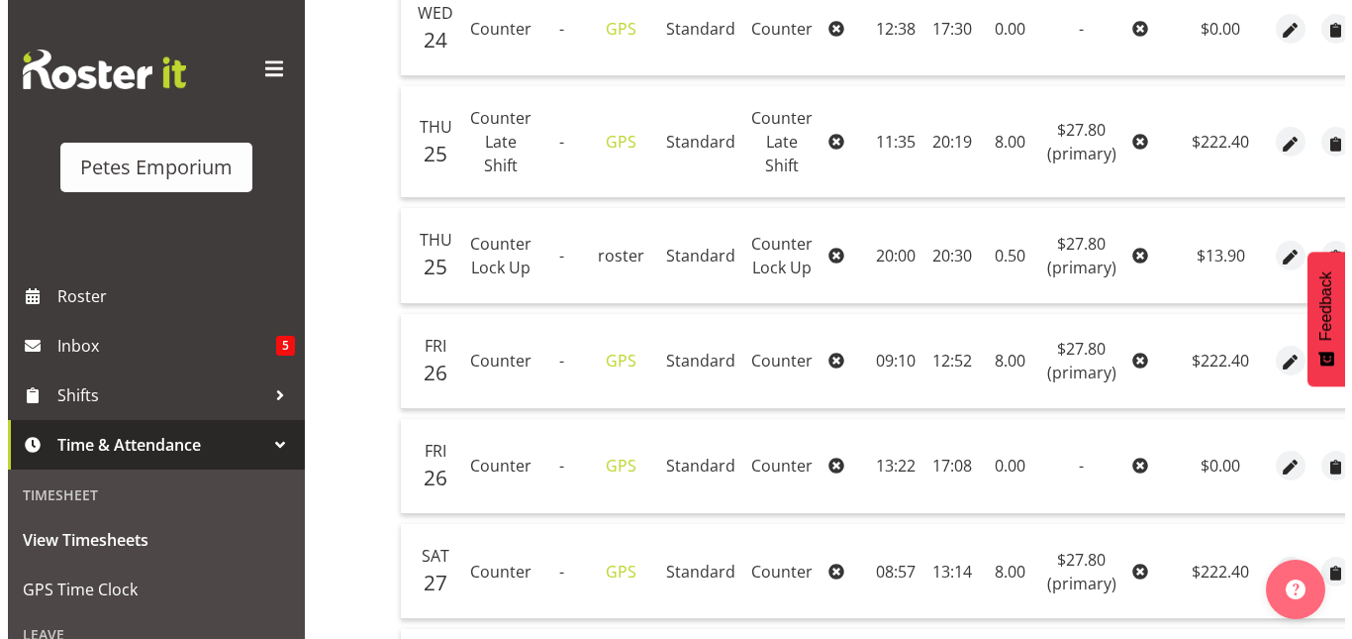
scroll to position [955, 0]
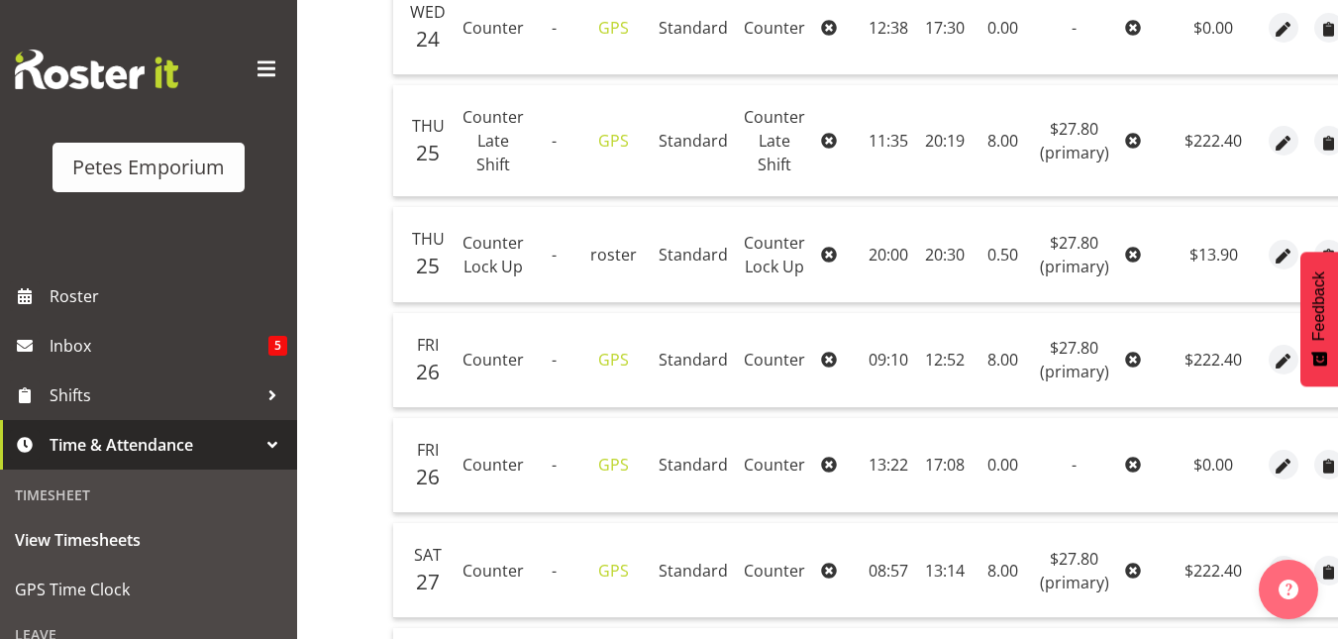
click at [893, 412] on table "Date Name Job Source Type Role MA Start End Total Pay Rate O/T Wages Mon 22 - -…" at bounding box center [903, 184] width 1023 height 1411
click at [1271, 364] on span "button" at bounding box center [1282, 361] width 23 height 23
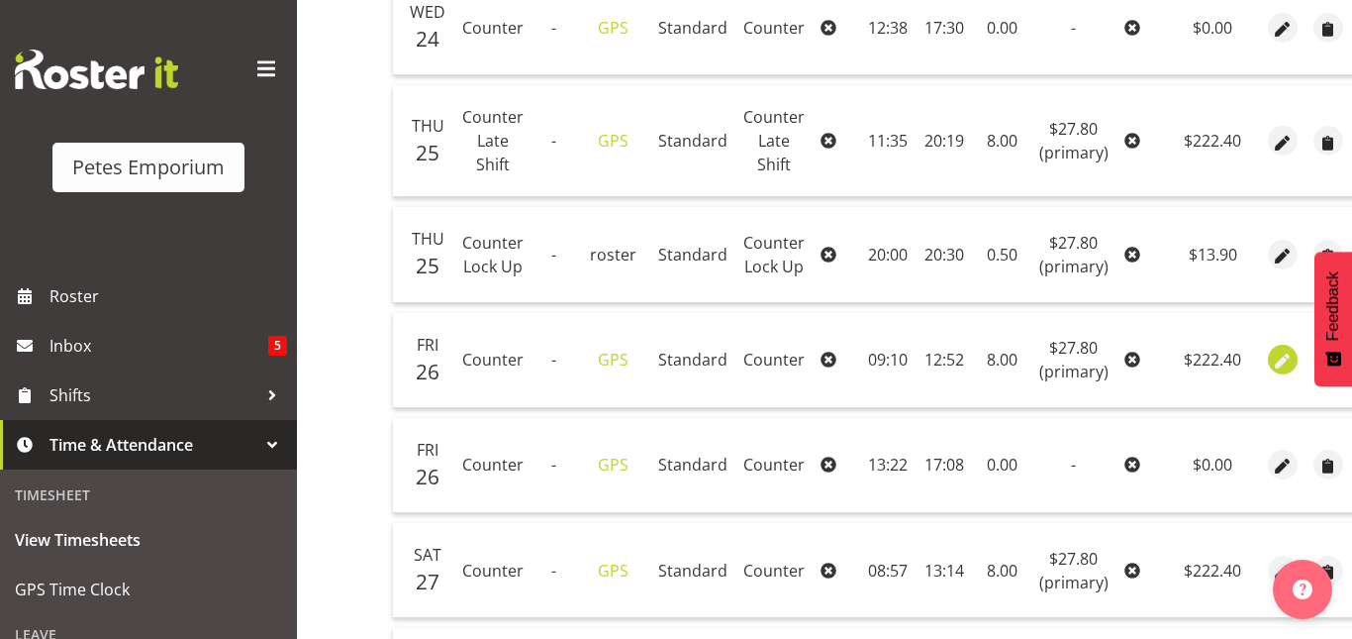
select select "Standard"
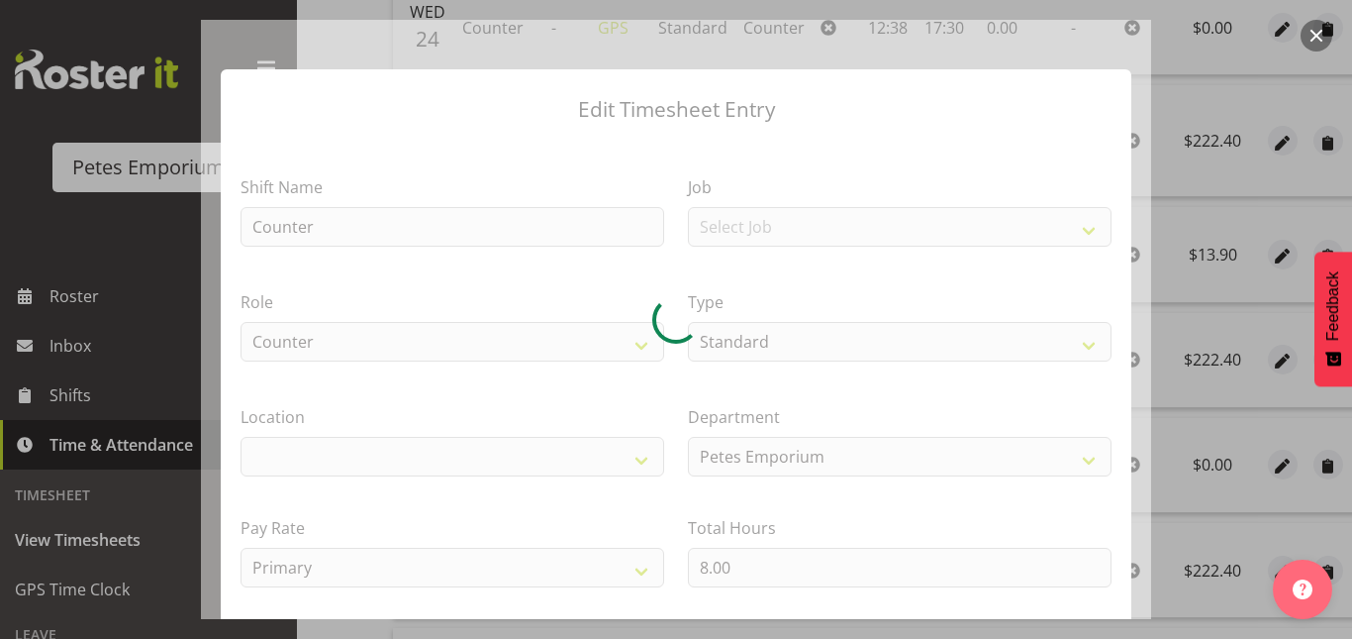
select select "100"
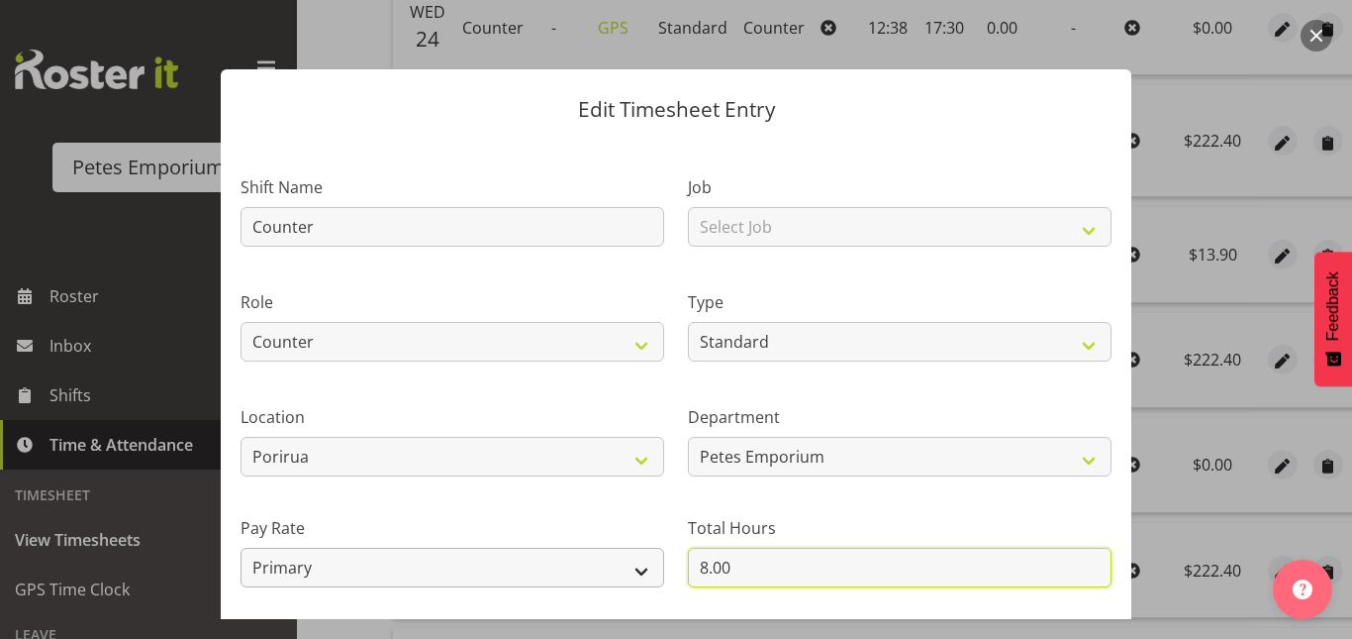
drag, startPoint x: 735, startPoint y: 570, endPoint x: 625, endPoint y: 575, distance: 110.0
click at [625, 575] on div "Shift Name Counter Job Select Job Role Counter Counter Evening Counter Mid Shif…" at bounding box center [676, 429] width 895 height 562
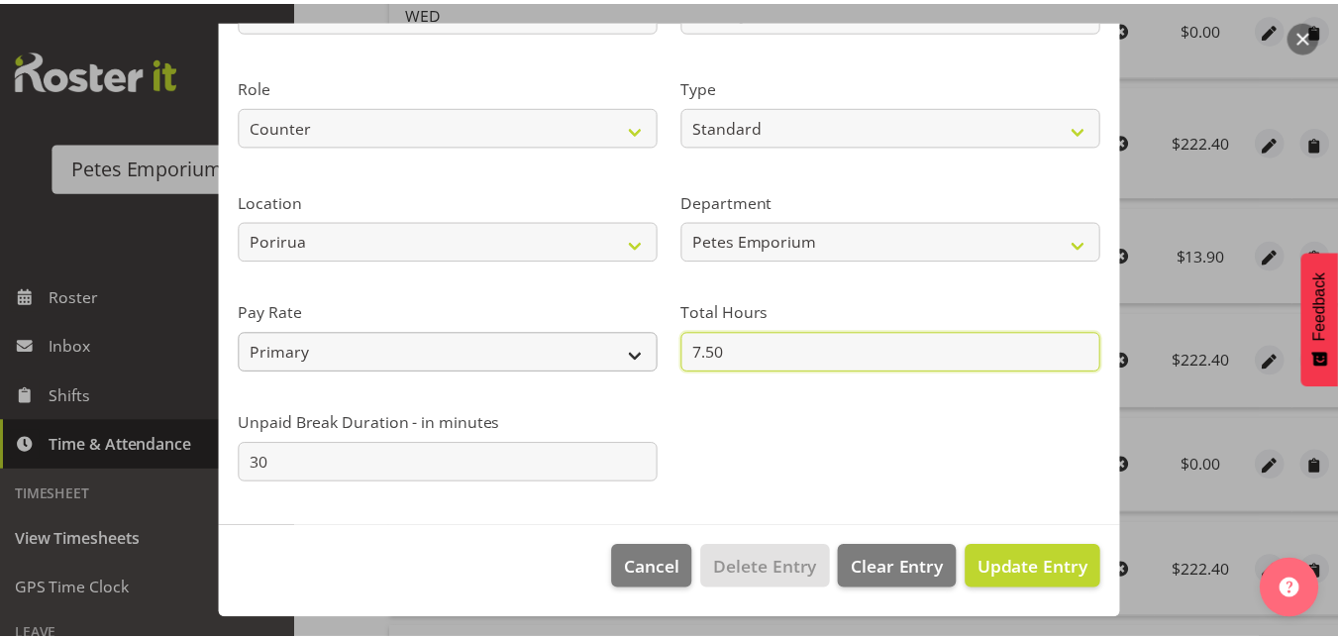
scroll to position [216, 0]
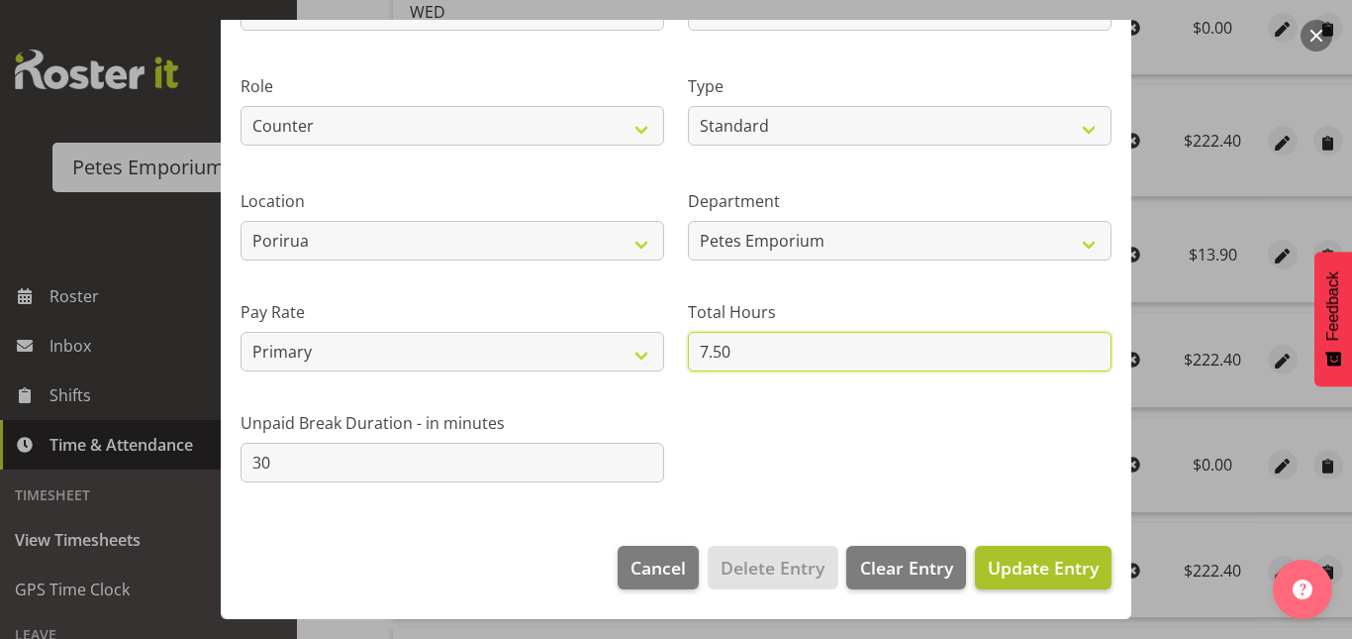
type input "7.50"
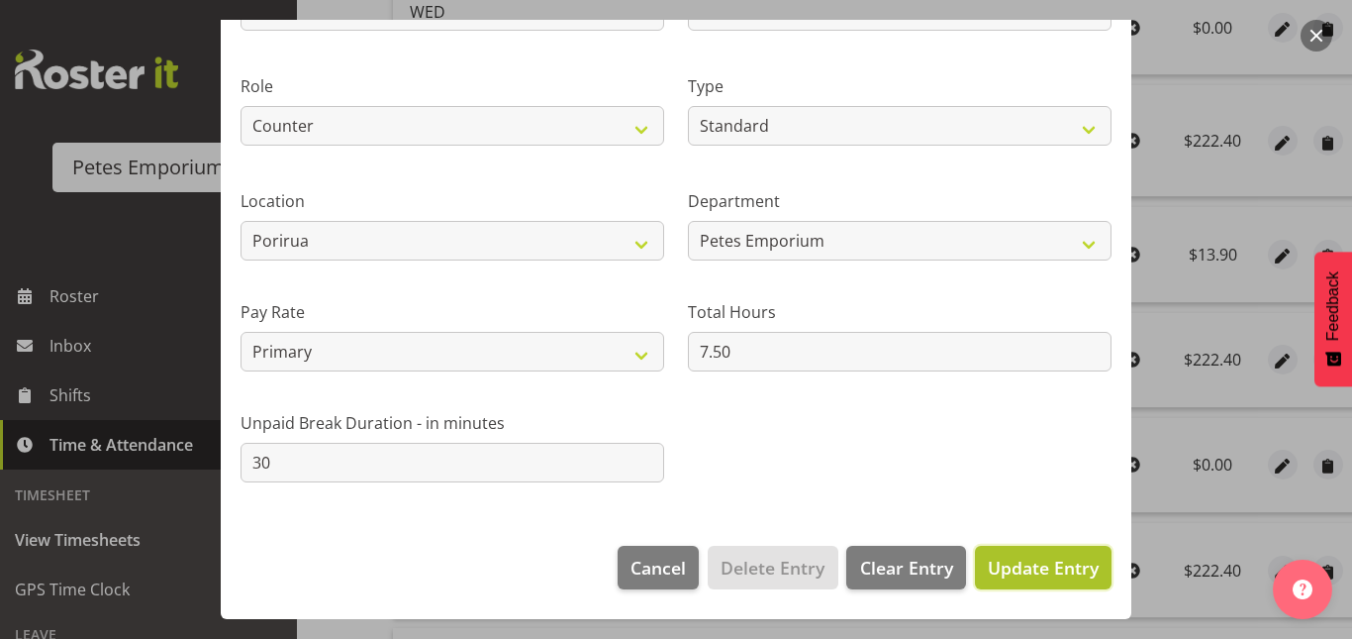
click at [1037, 559] on span "Update Entry" at bounding box center [1043, 567] width 111 height 24
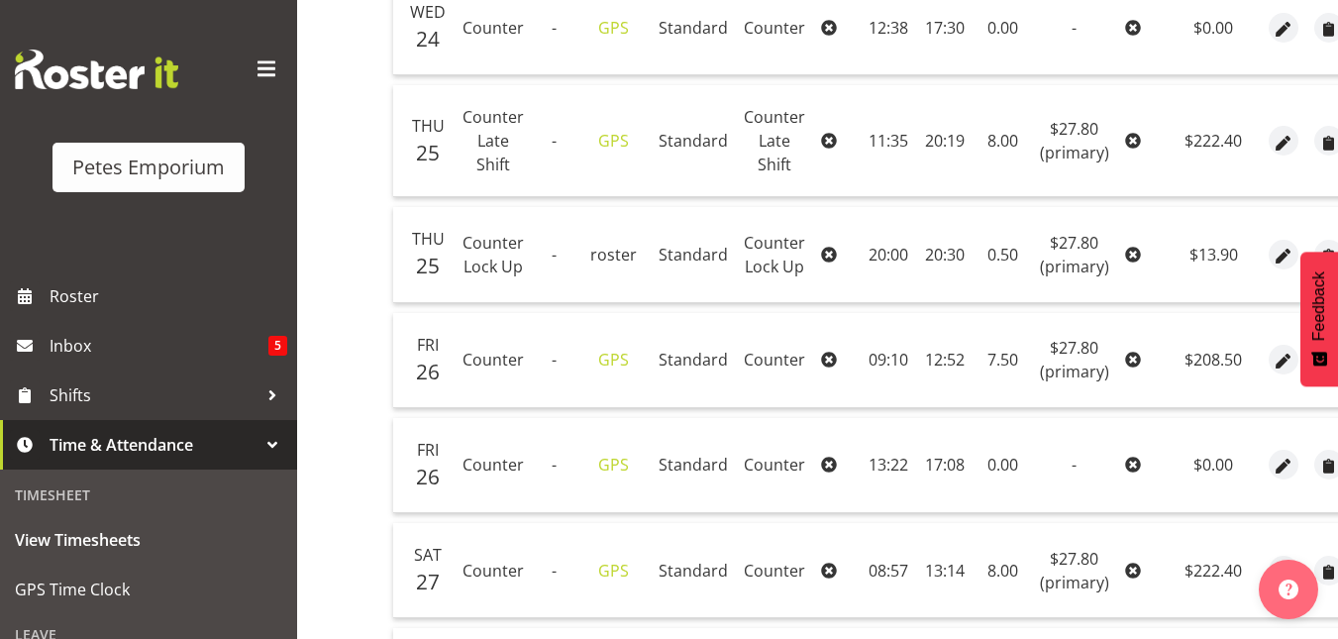
click at [1037, 559] on td "$27.80 (primary)" at bounding box center [1074, 570] width 85 height 95
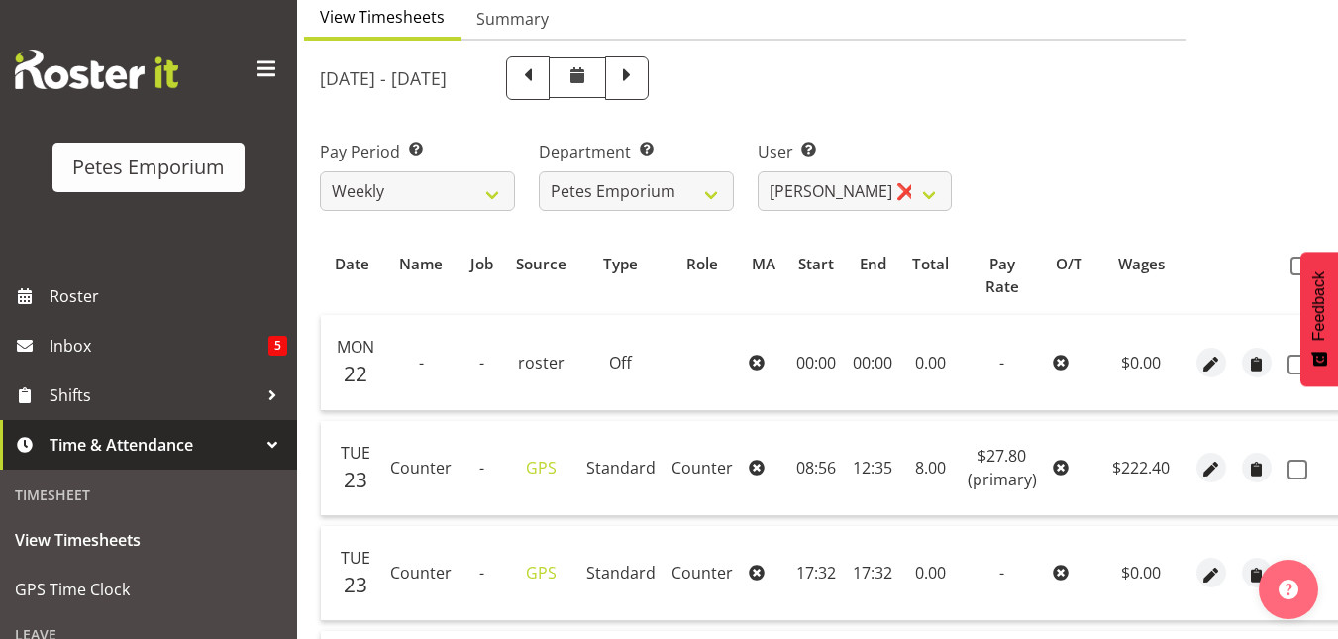
scroll to position [198, 0]
click at [1293, 272] on span at bounding box center [1299, 267] width 19 height 19
click at [1293, 272] on input "checkbox" at bounding box center [1296, 267] width 13 height 13
checkbox input "true"
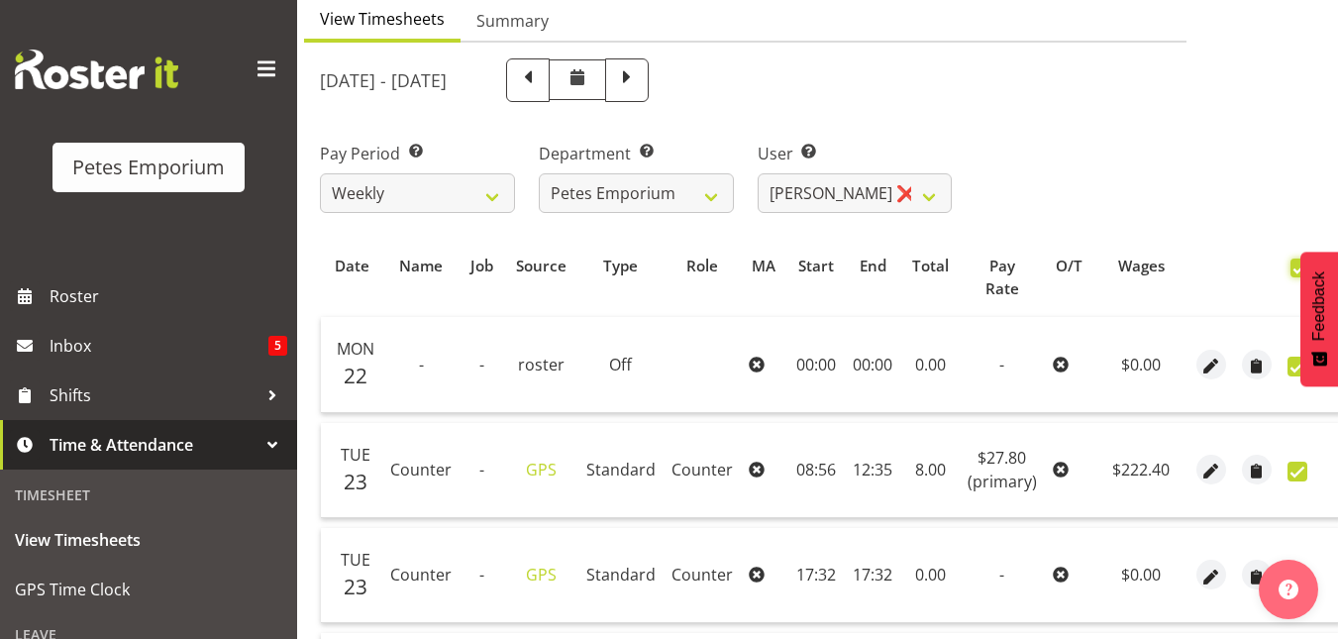
checkbox input "true"
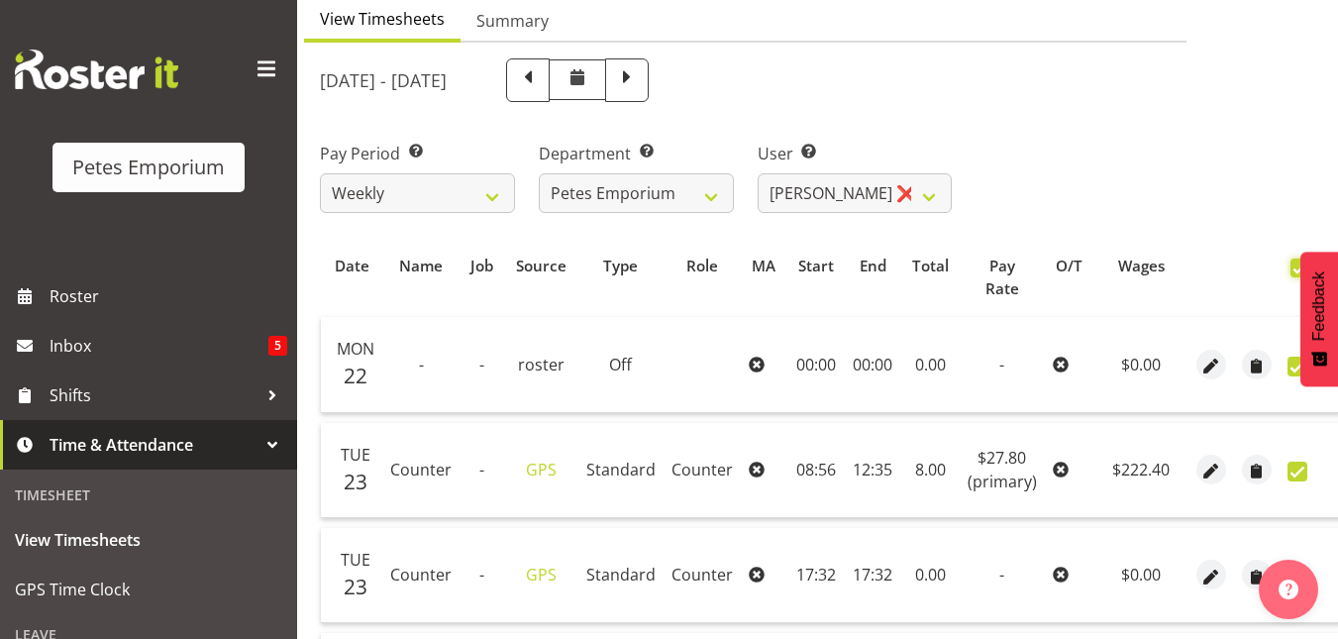
checkbox input "true"
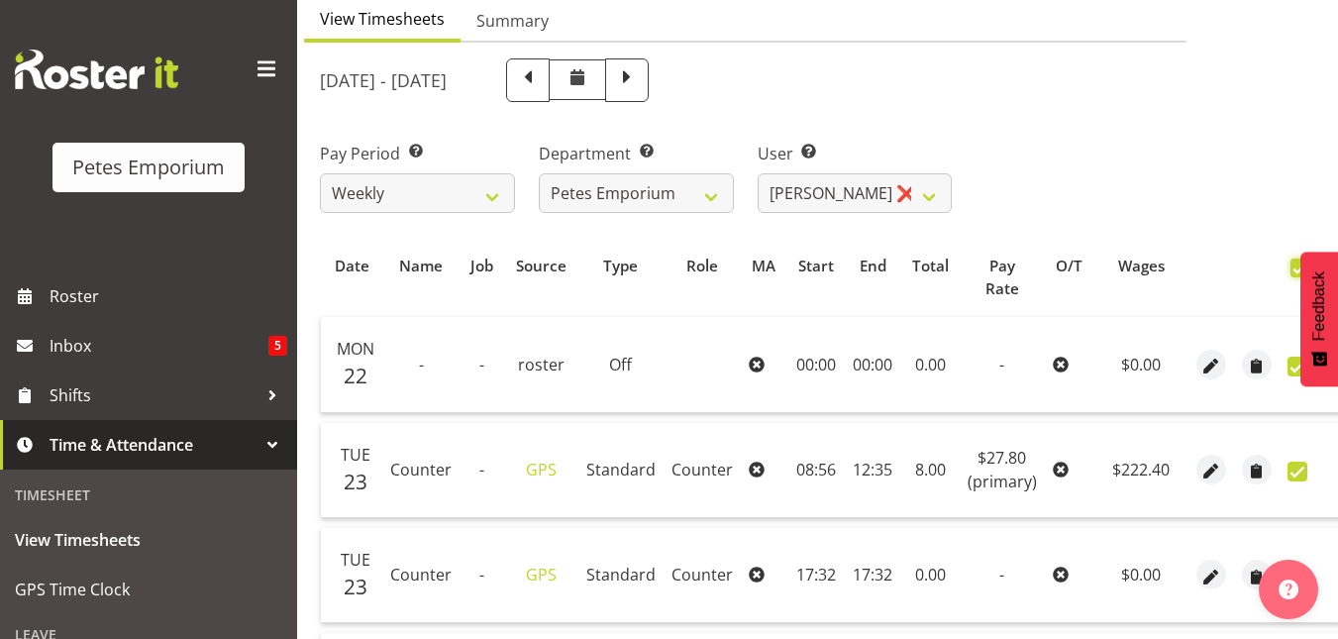
checkbox input "true"
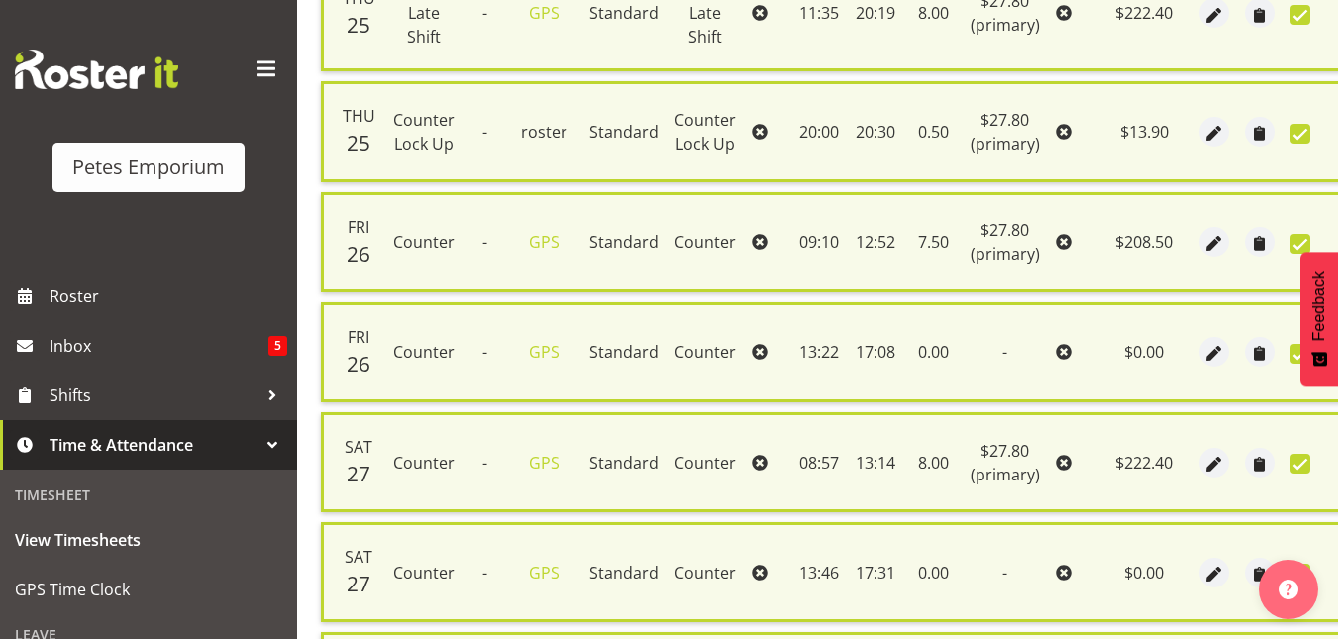
scroll to position [1361, 0]
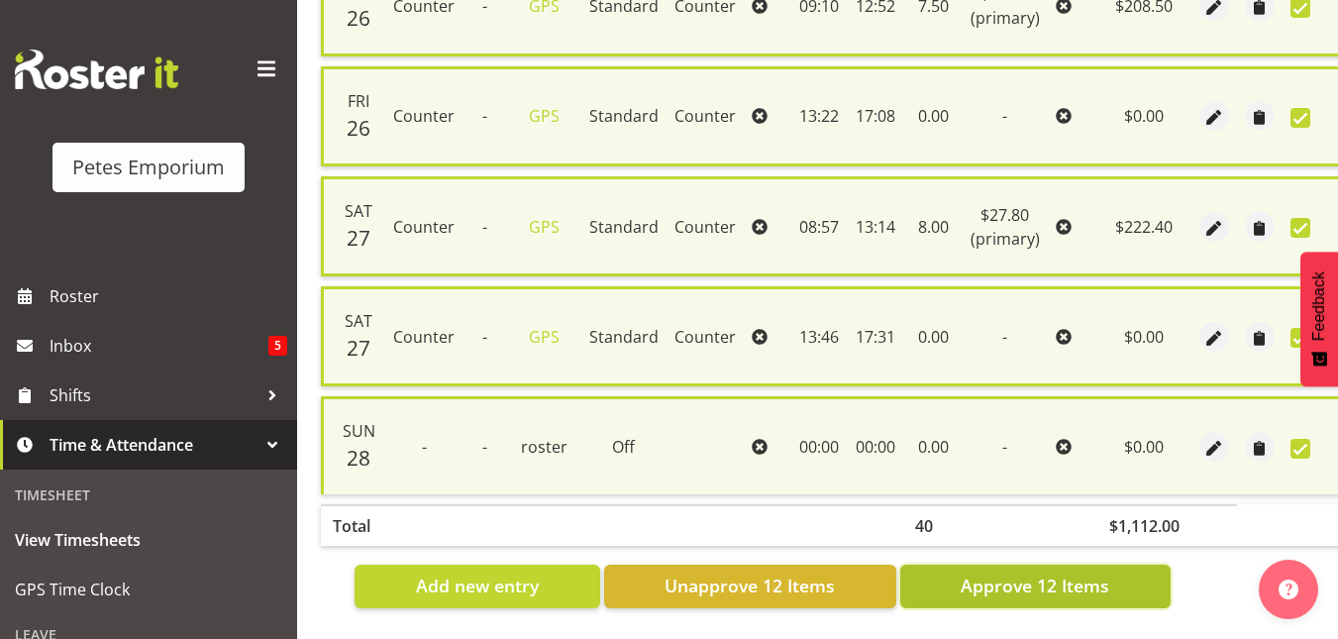
click at [1034, 582] on span "Approve 12 Items" at bounding box center [1034, 585] width 149 height 26
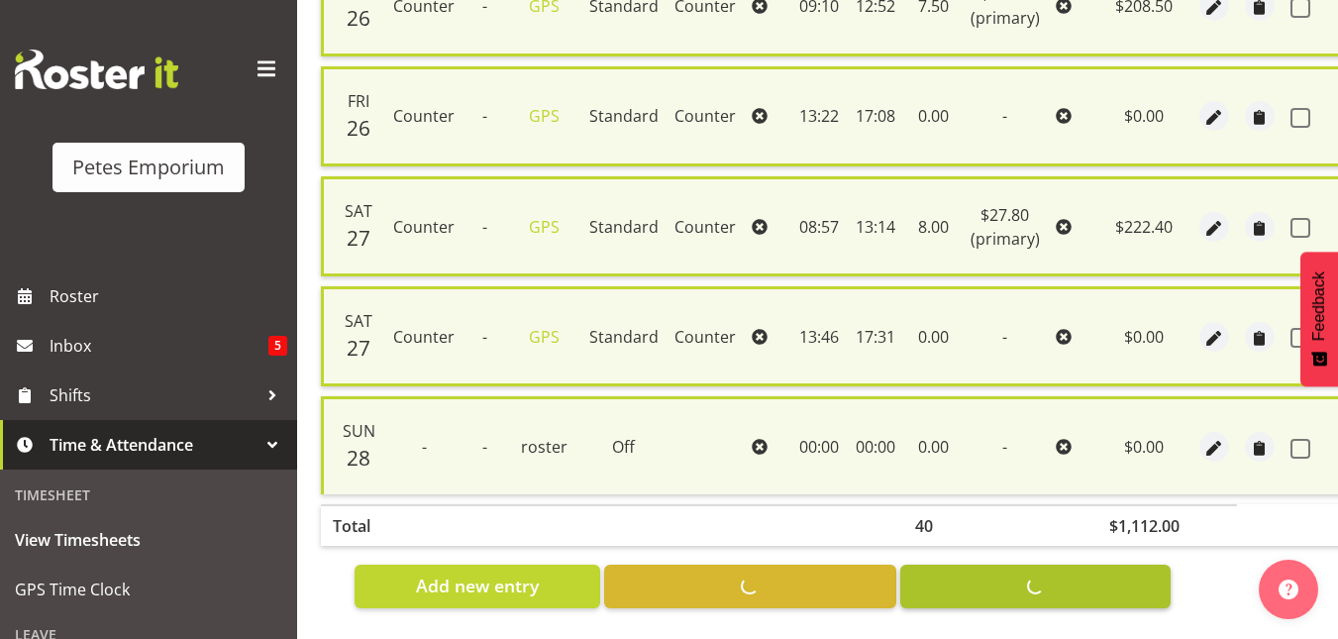
checkbox input "false"
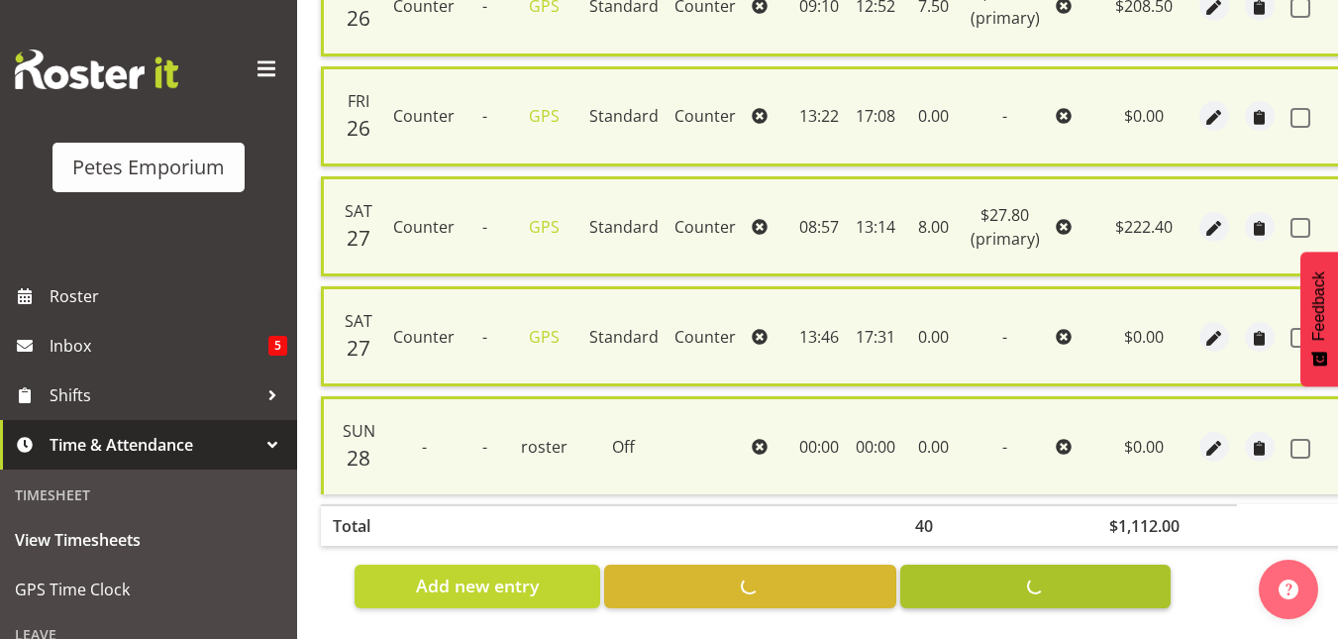
checkbox input "false"
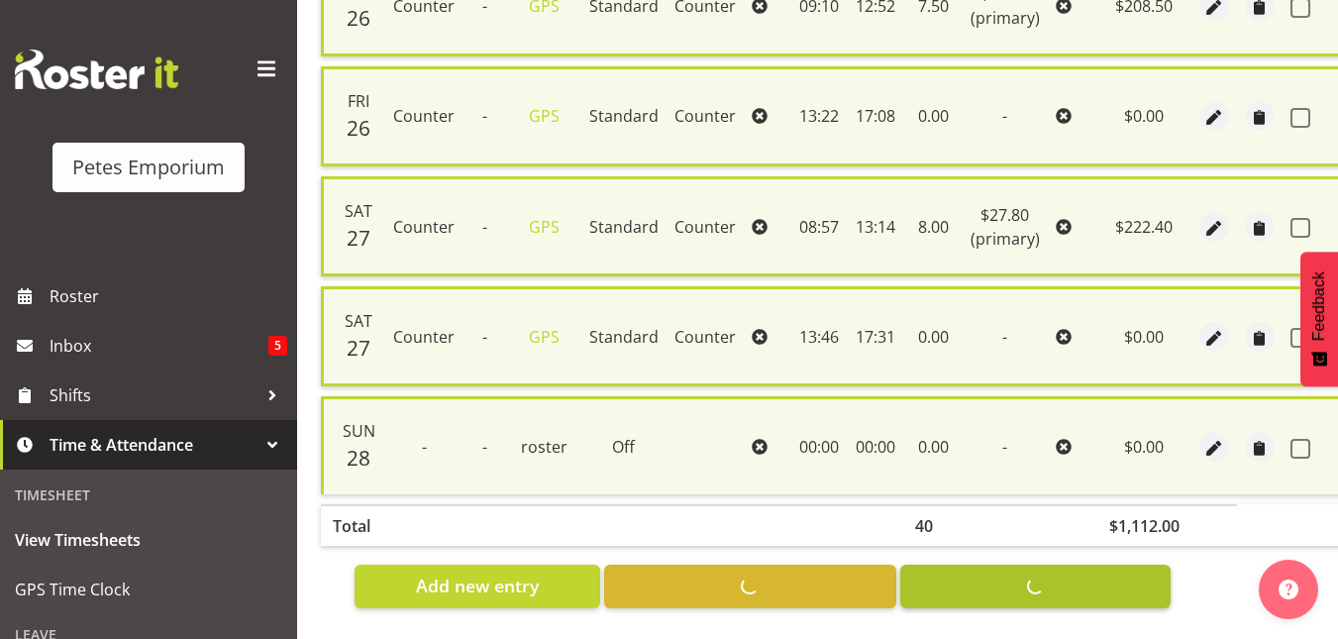
checkbox input "false"
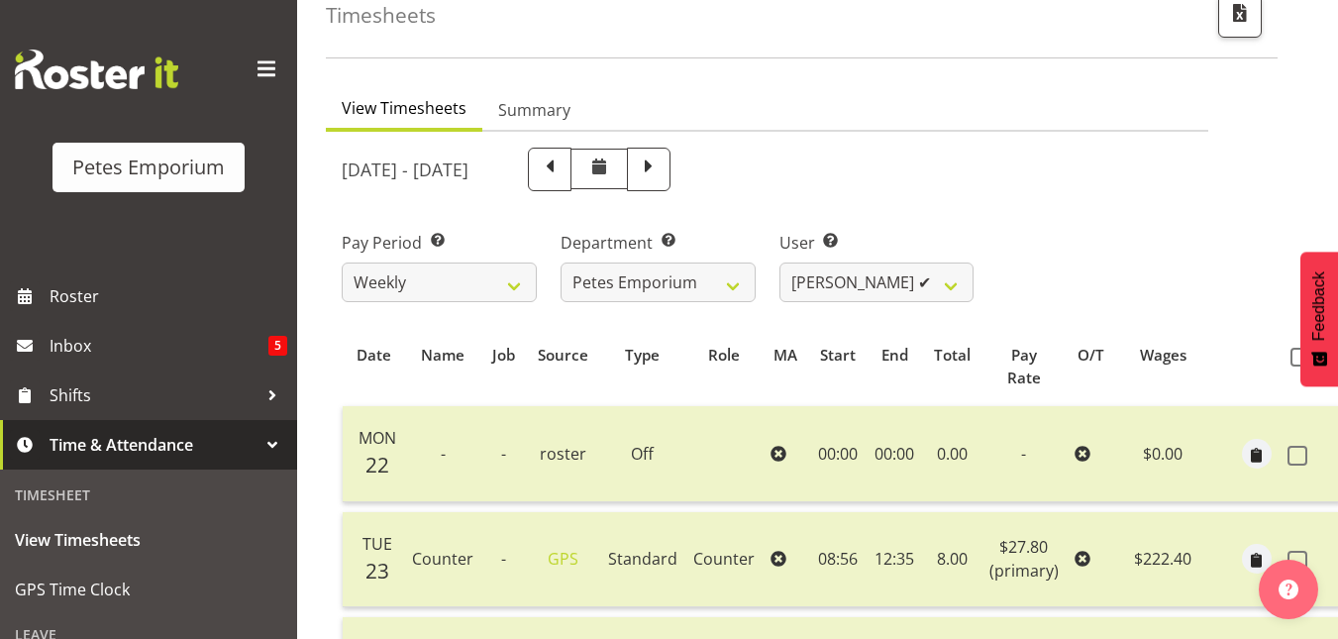
scroll to position [0, 0]
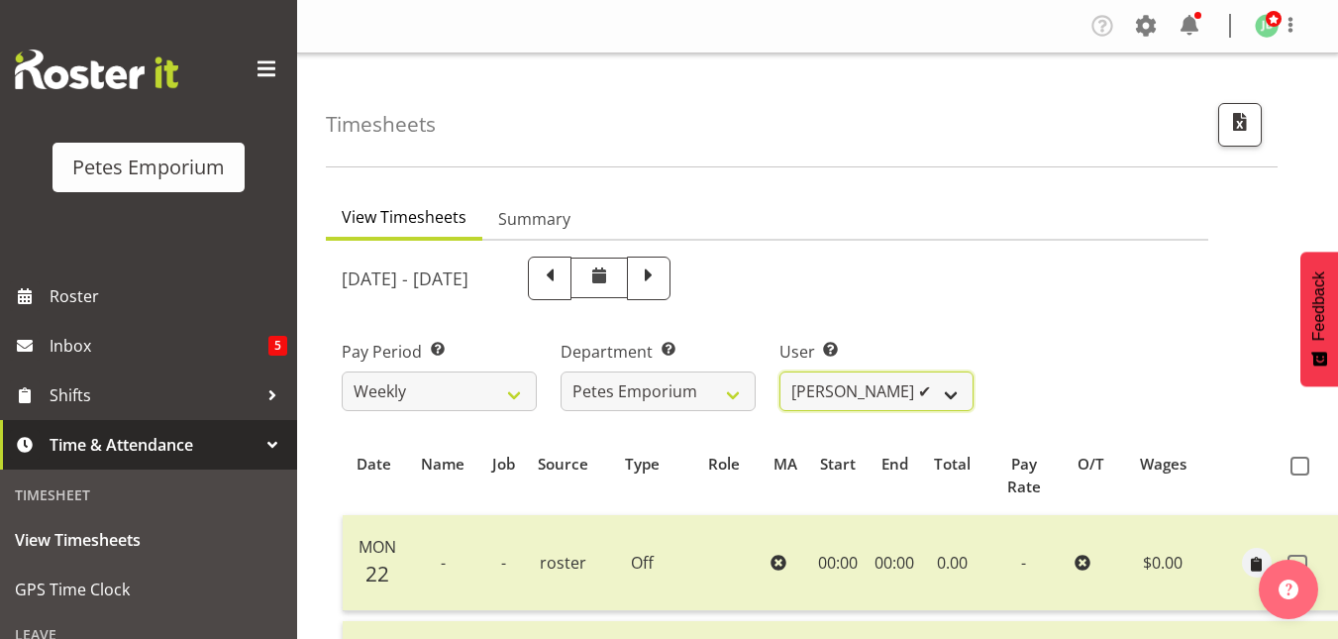
click at [945, 398] on select "Abigail Lane ✔ Alex-Micheal Taniwha ✔ Amelia Denz ❌ Beena Beena ❌ Christine Nev…" at bounding box center [876, 391] width 195 height 40
select select "7002"
click at [779, 371] on select "Abigail Lane ✔ Alex-Micheal Taniwha ✔ Amelia Denz ❌ Beena Beena ❌ Christine Nev…" at bounding box center [876, 391] width 195 height 40
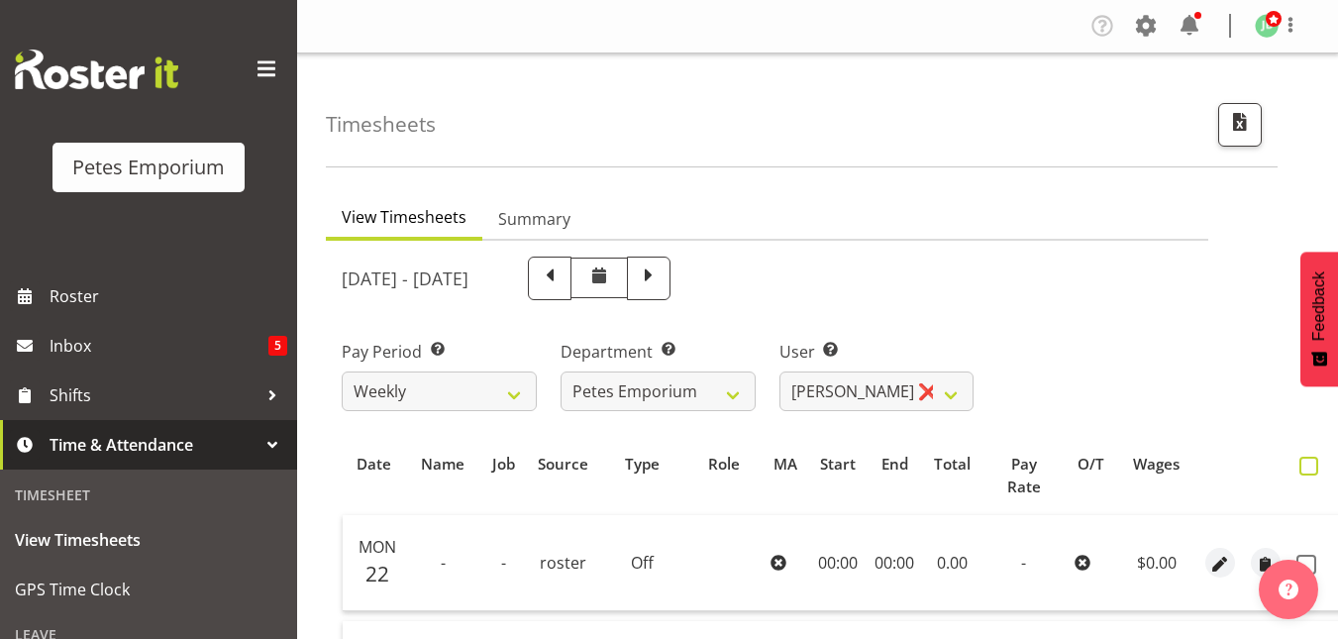
click at [1308, 465] on span at bounding box center [1308, 465] width 19 height 19
click at [1308, 465] on input "checkbox" at bounding box center [1305, 465] width 13 height 13
checkbox input "true"
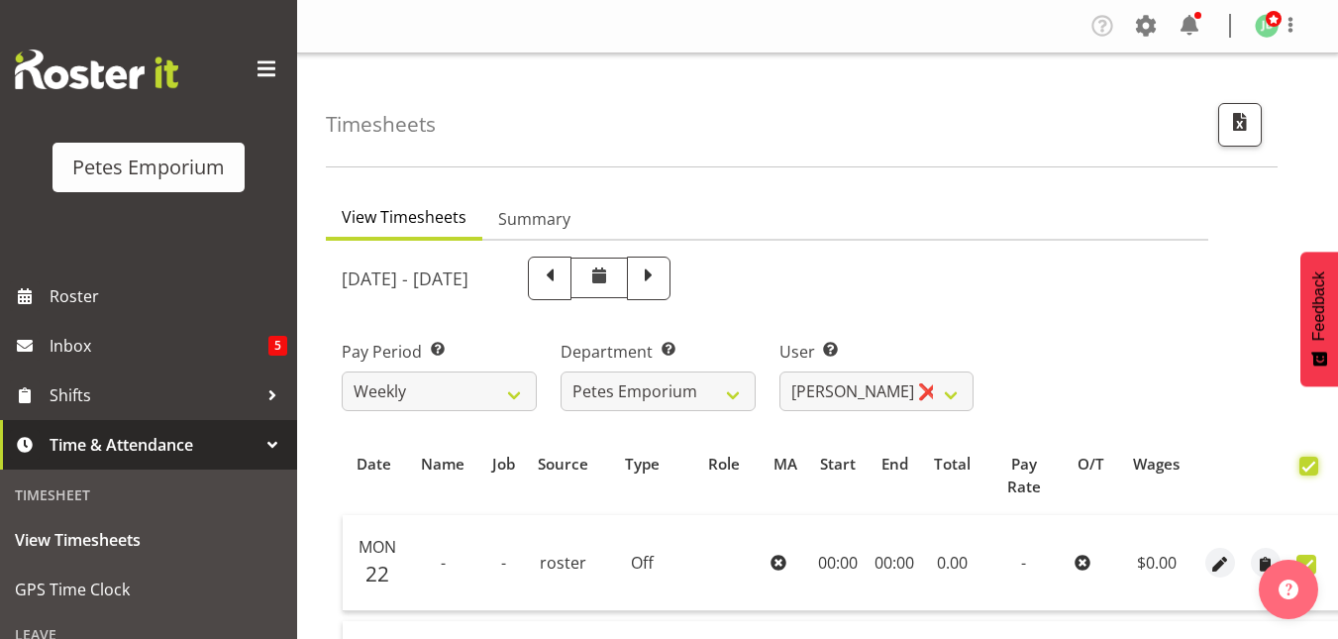
checkbox input "true"
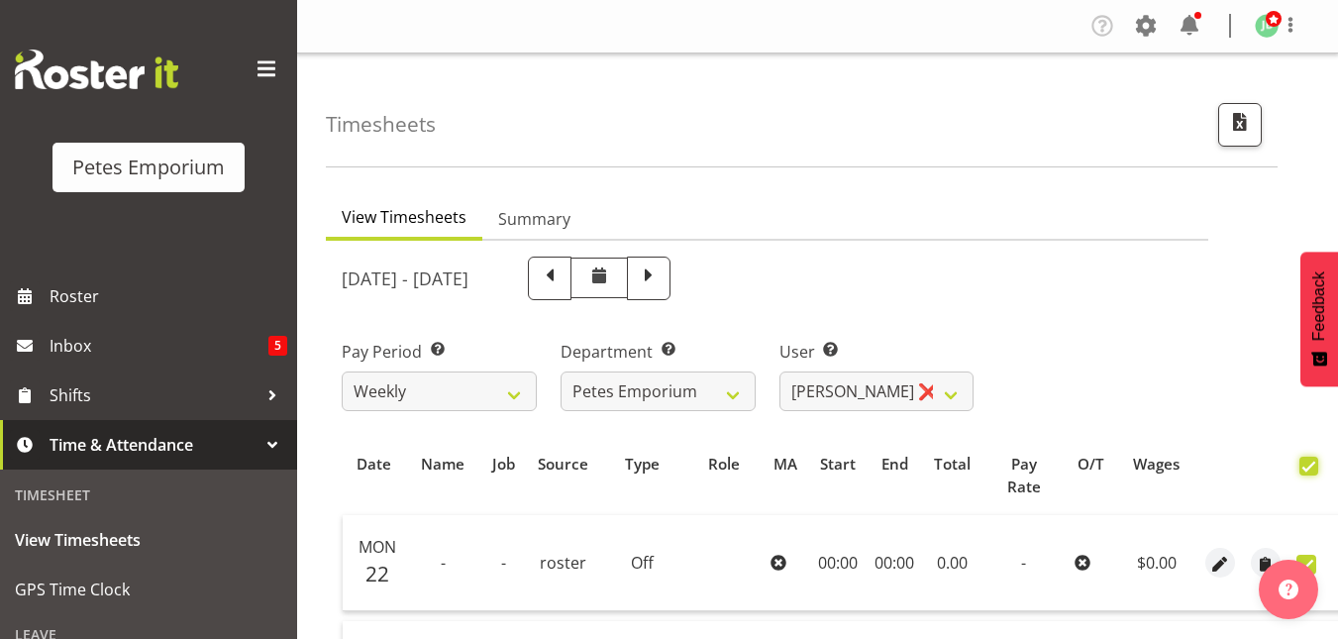
checkbox input "true"
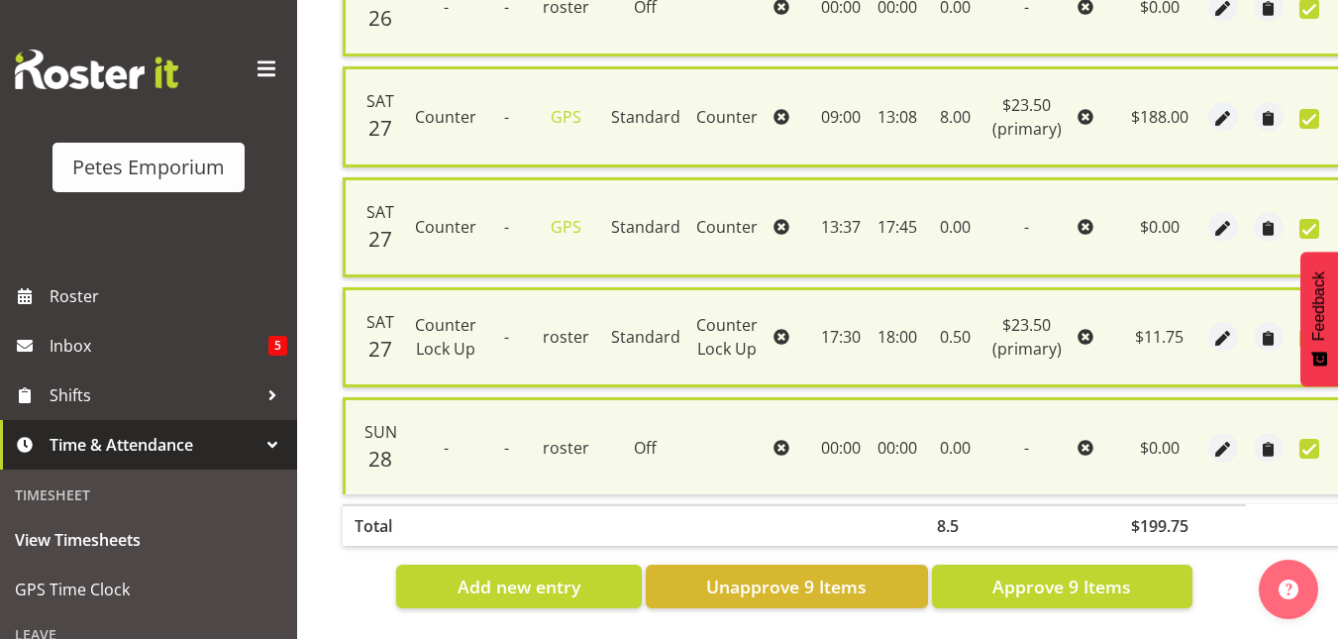
scroll to position [1014, 0]
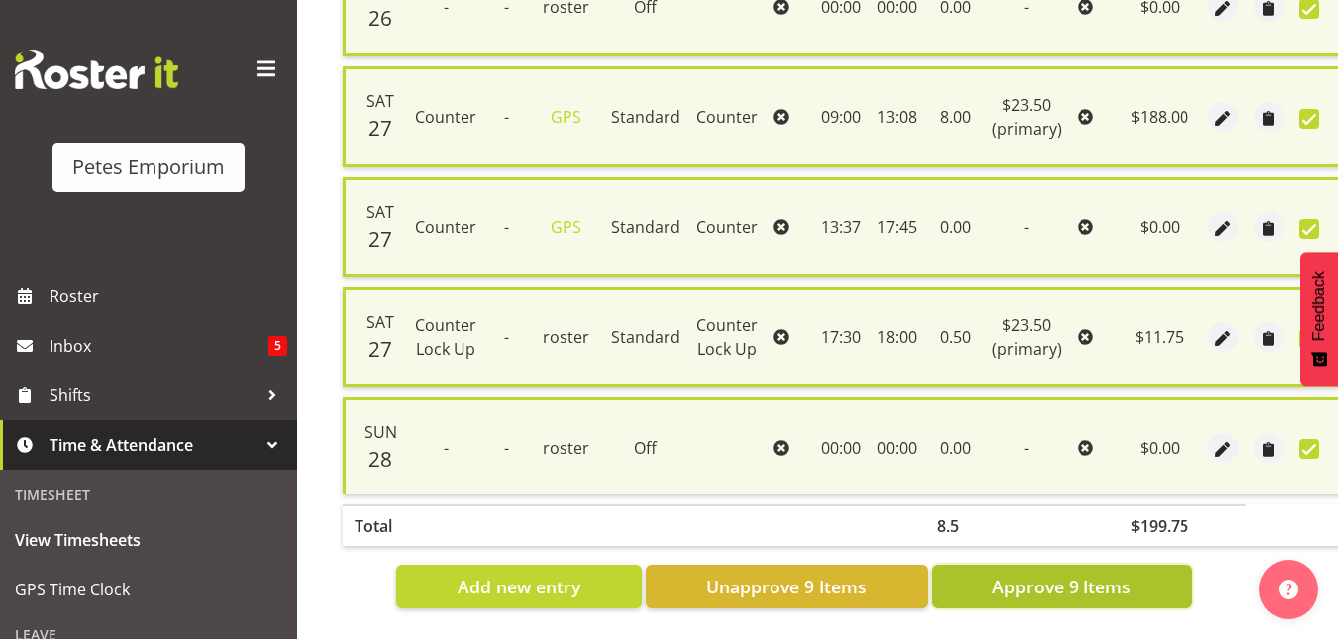
click at [1032, 587] on button "Approve 9 Items" at bounding box center [1062, 586] width 260 height 44
checkbox input "false"
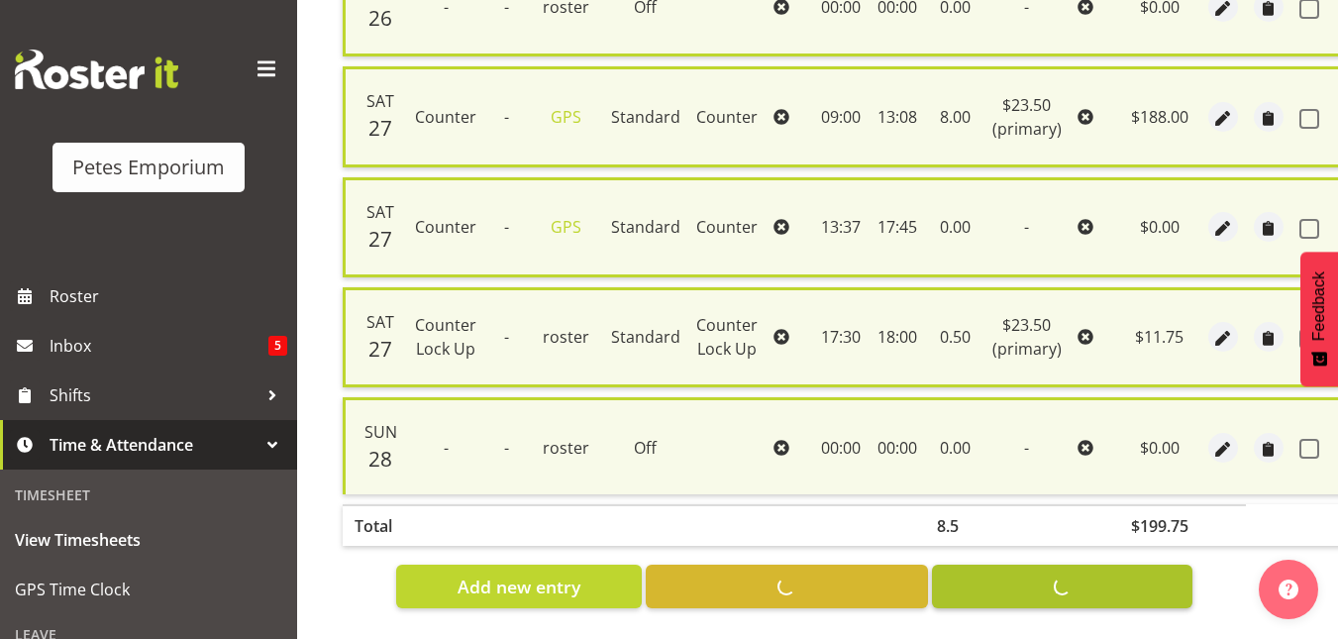
checkbox input "false"
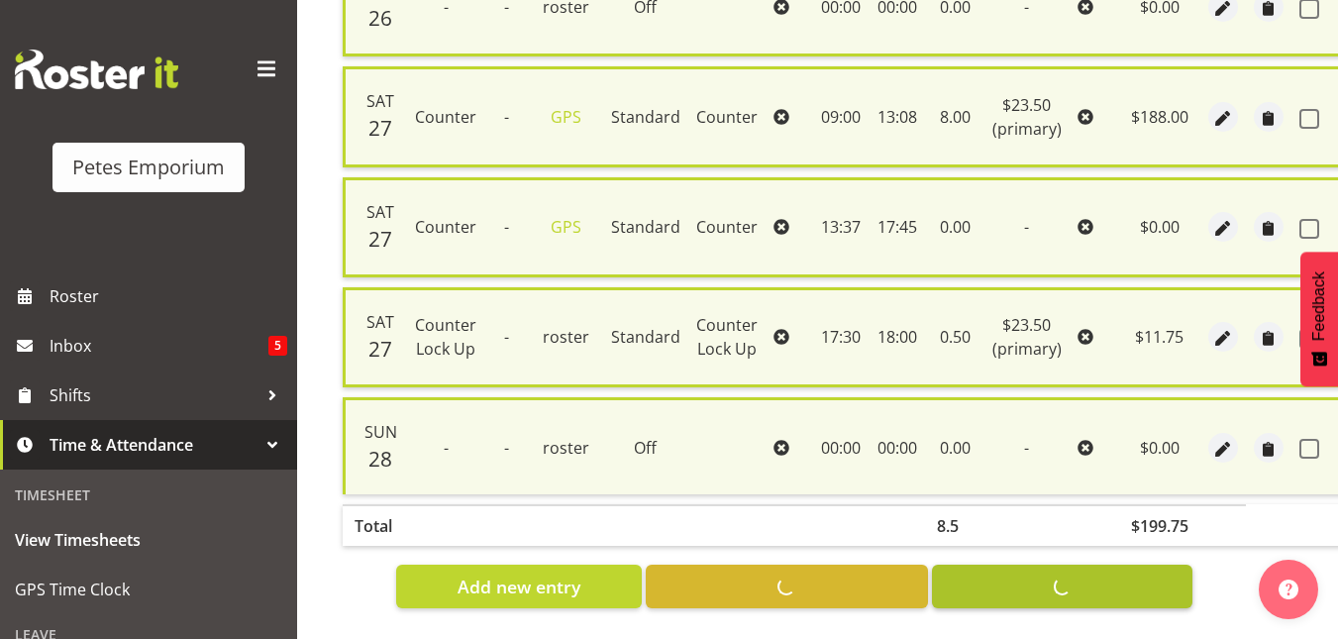
checkbox input "false"
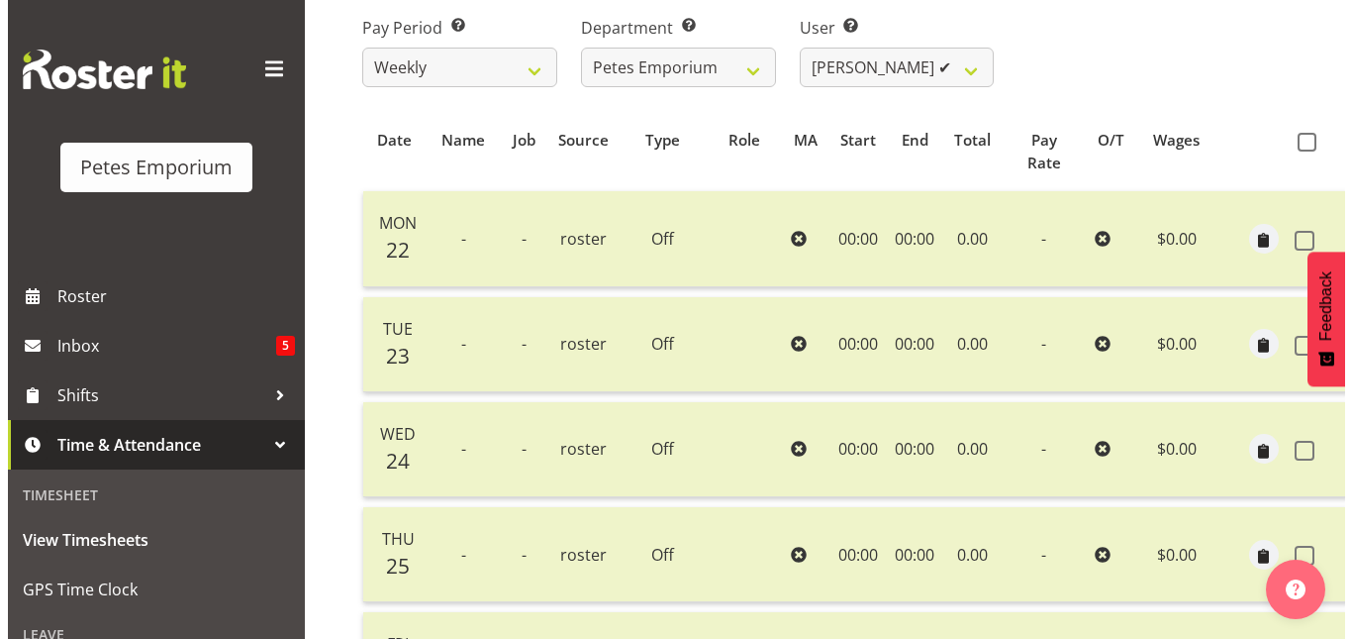
scroll to position [323, 0]
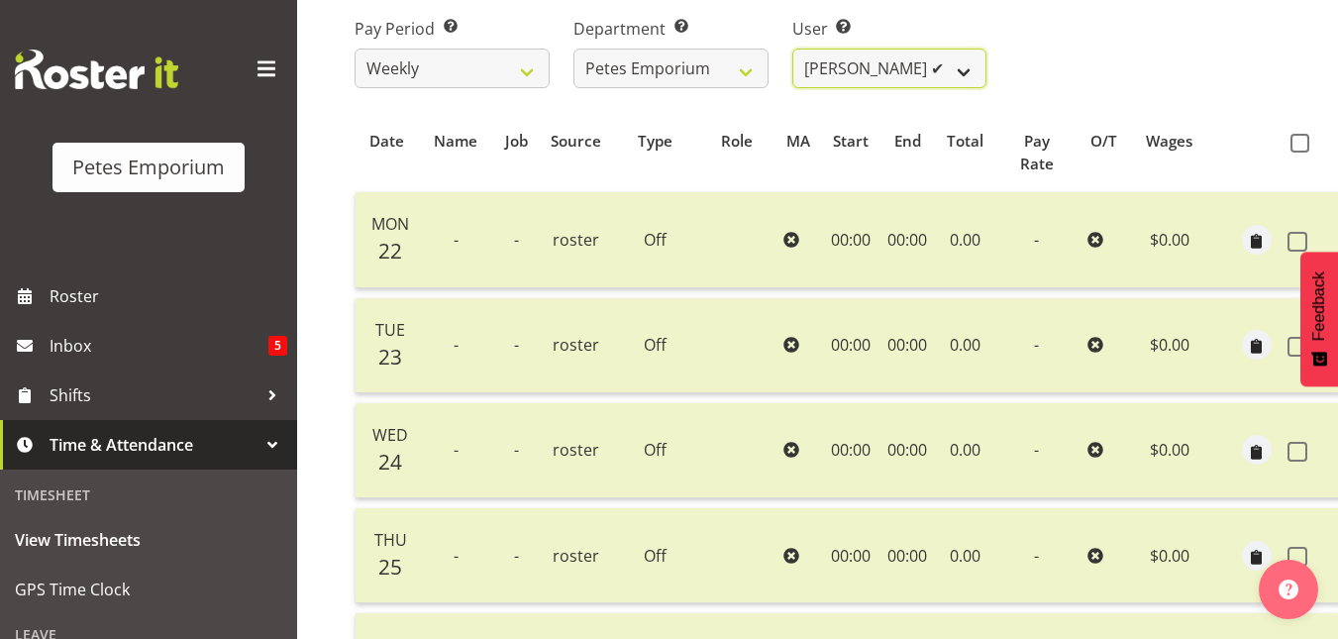
click at [967, 71] on select "Abigail Lane ✔ Alex-Micheal Taniwha ✔ Amelia Denz ✔ Beena Beena ❌ Christine Nev…" at bounding box center [889, 69] width 195 height 40
select select "9974"
click at [792, 49] on select "Abigail Lane ✔ Alex-Micheal Taniwha ✔ Amelia Denz ✔ Beena Beena ❌ Christine Nev…" at bounding box center [889, 69] width 195 height 40
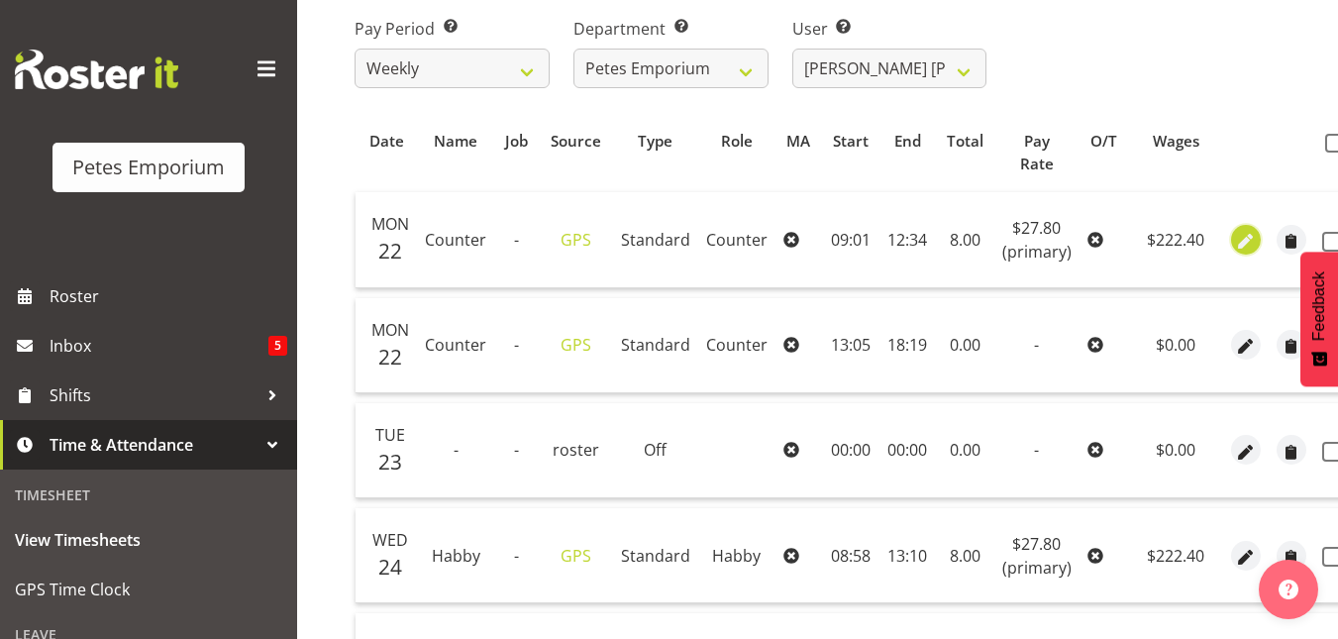
click at [1251, 243] on span "button" at bounding box center [1245, 241] width 23 height 23
select select "Standard"
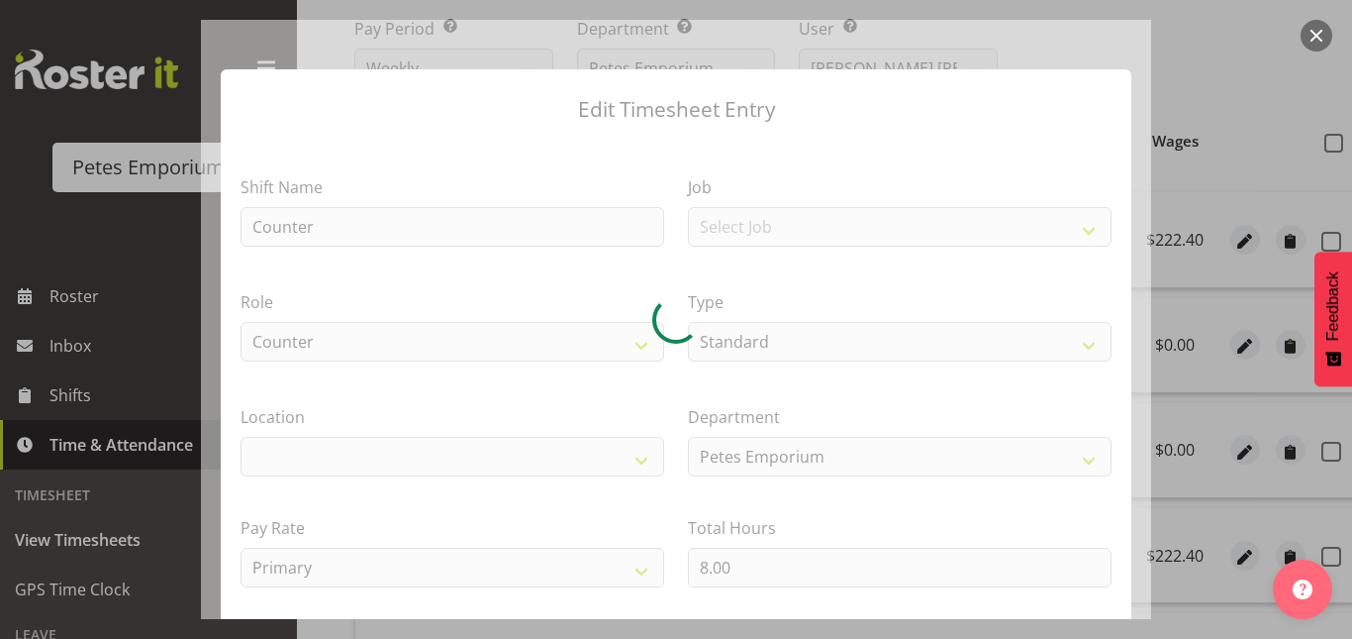
select select "100"
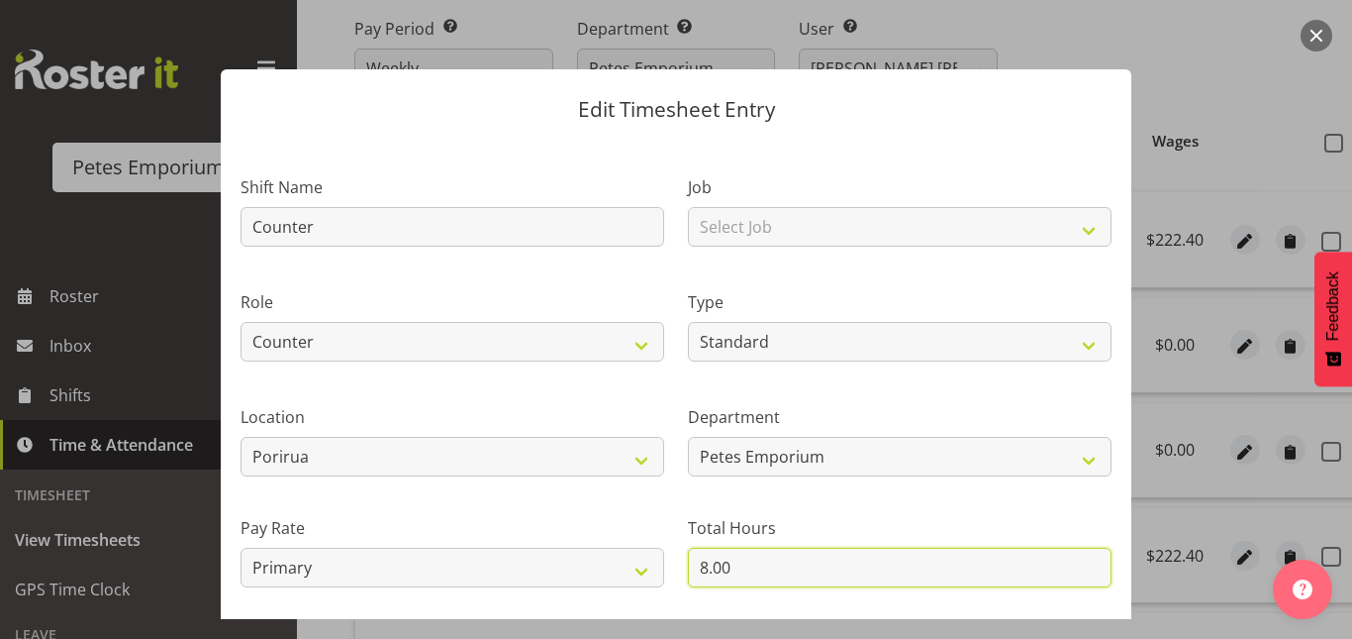
click at [699, 562] on input "8.00" at bounding box center [900, 567] width 424 height 40
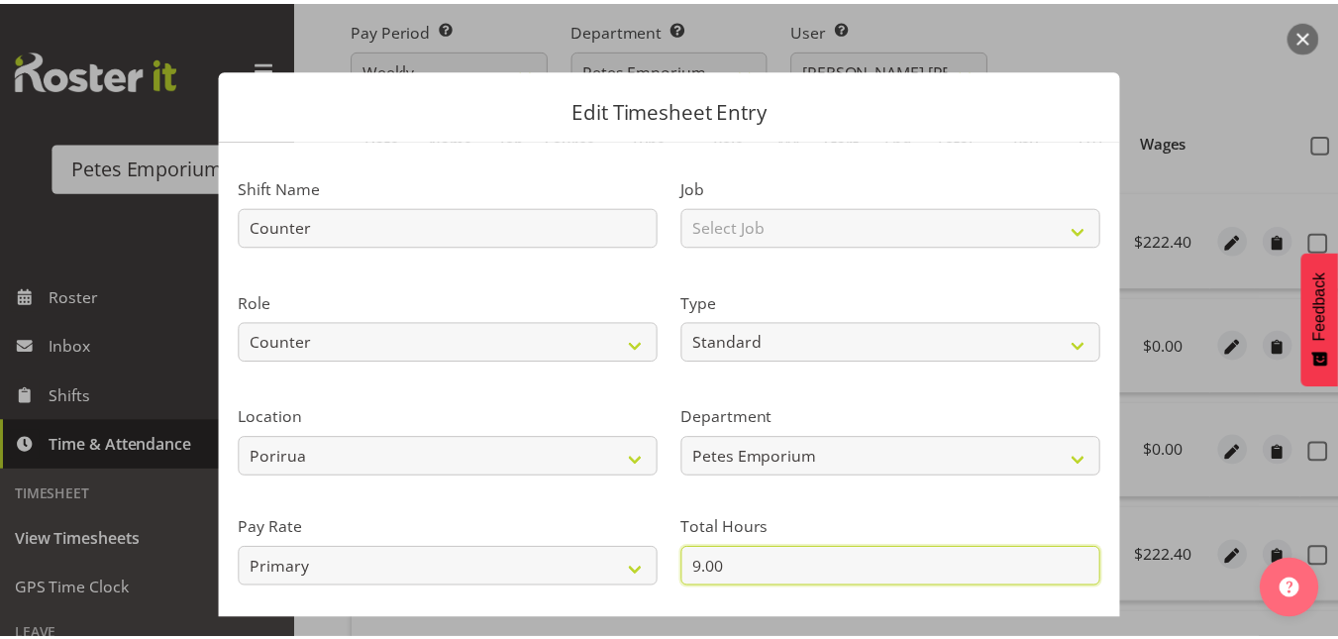
scroll to position [178, 0]
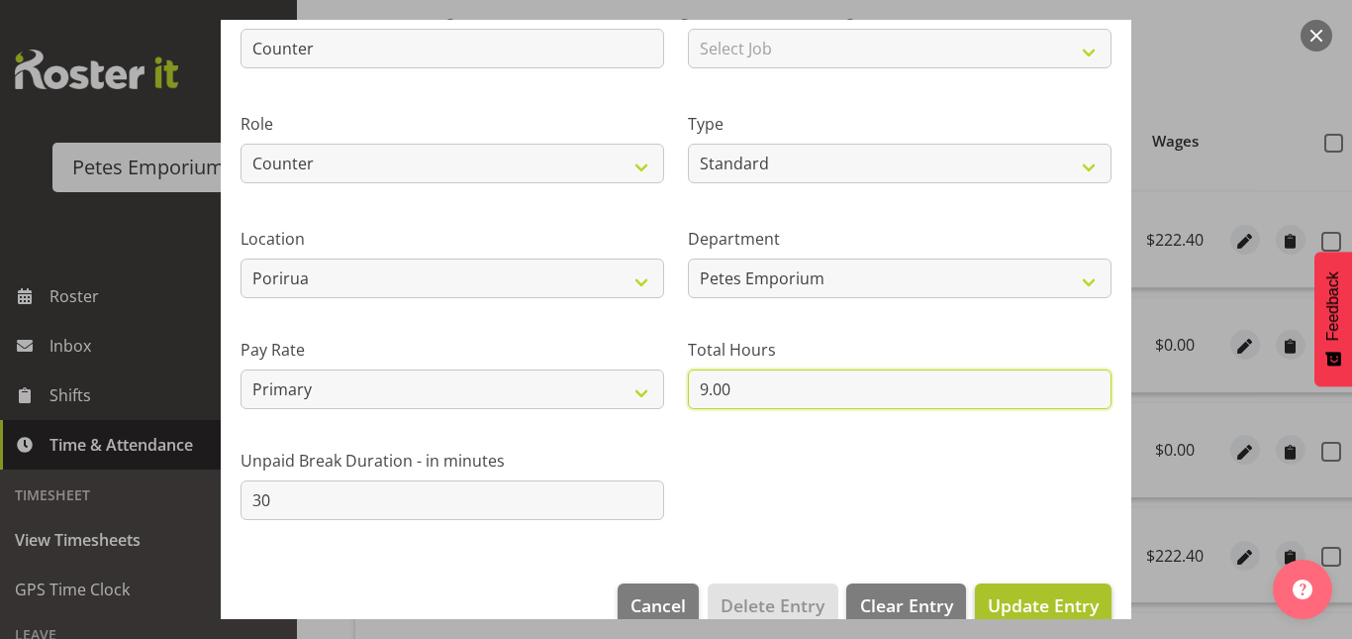
type input "9.00"
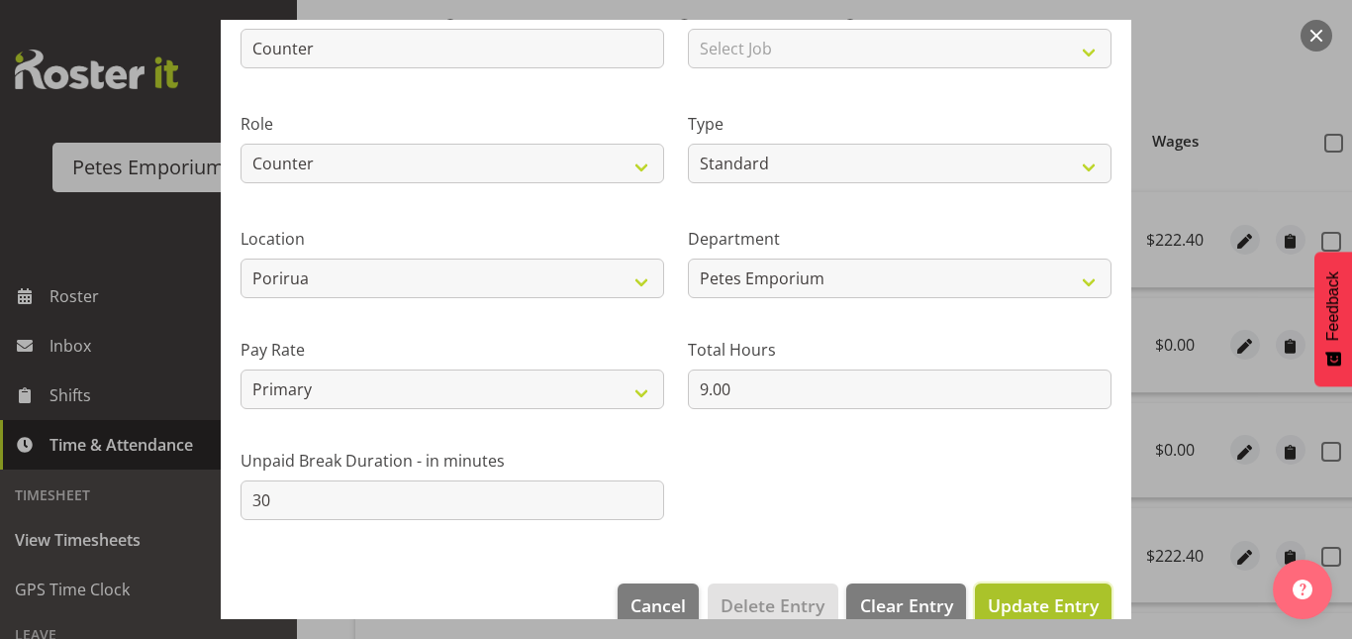
click at [1007, 594] on span "Update Entry" at bounding box center [1043, 605] width 111 height 24
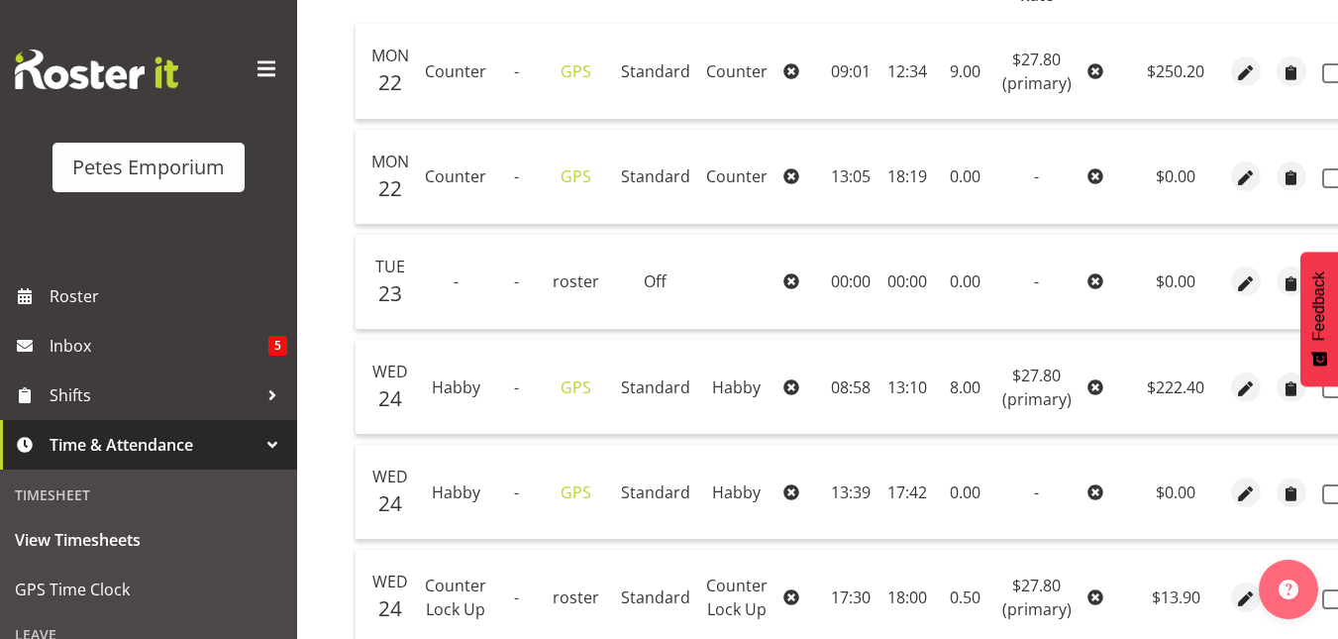
scroll to position [492, 0]
drag, startPoint x: 948, startPoint y: 533, endPoint x: 880, endPoint y: 529, distance: 68.4
click at [880, 529] on td "17:42" at bounding box center [906, 491] width 55 height 95
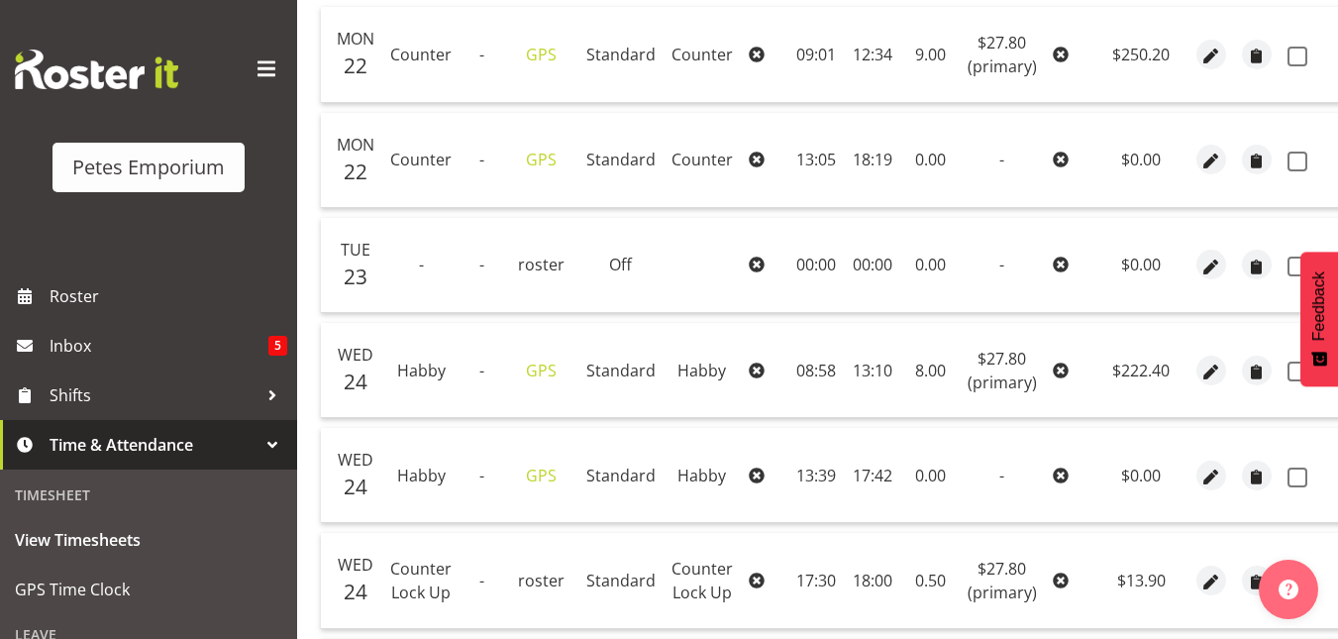
scroll to position [387, 0]
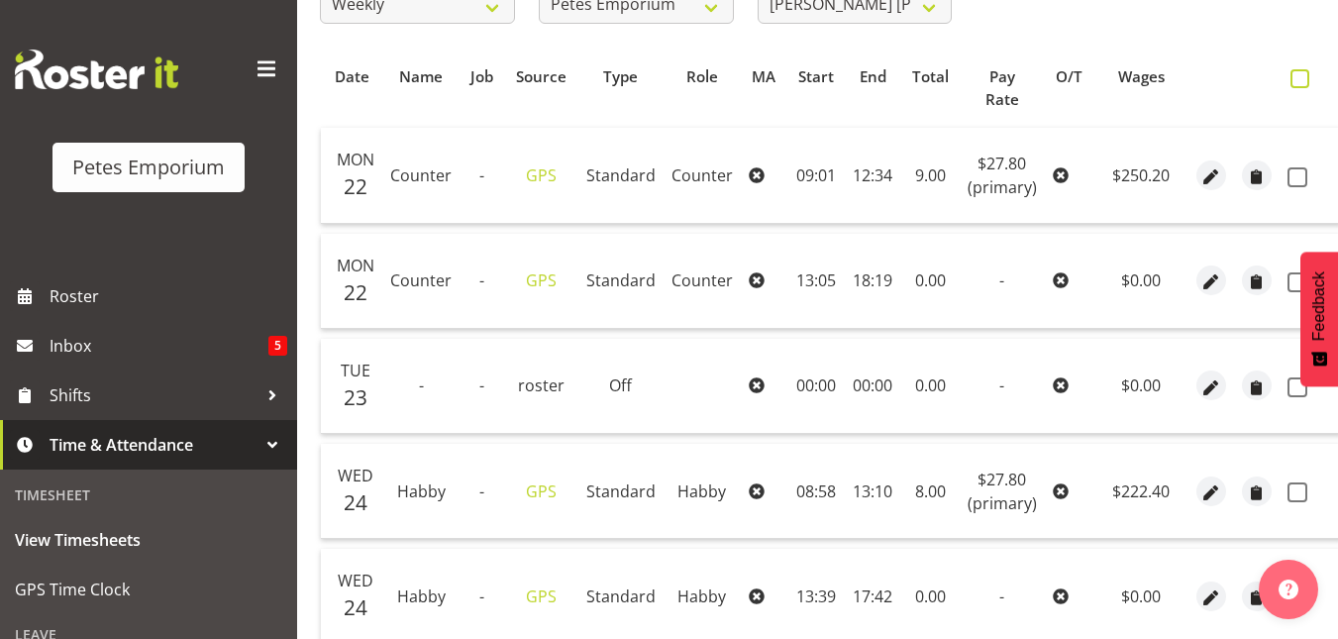
click at [1296, 85] on span at bounding box center [1299, 78] width 19 height 19
click at [1296, 85] on input "checkbox" at bounding box center [1296, 78] width 13 height 13
checkbox input "true"
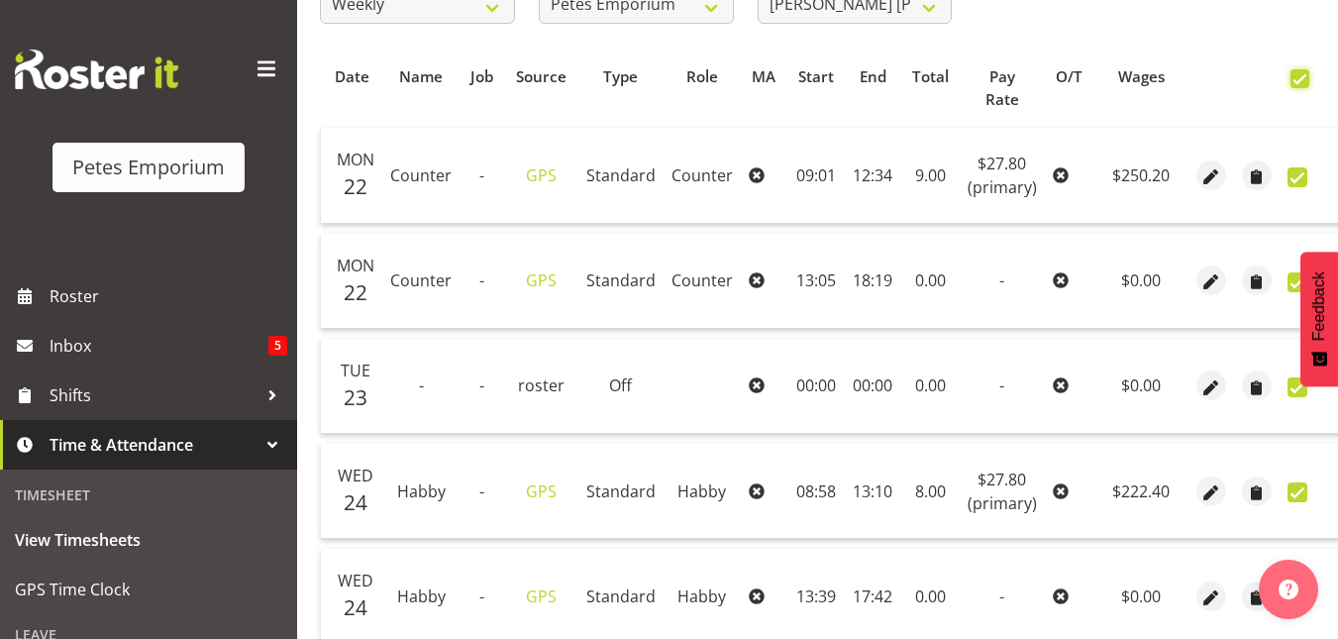
checkbox input "true"
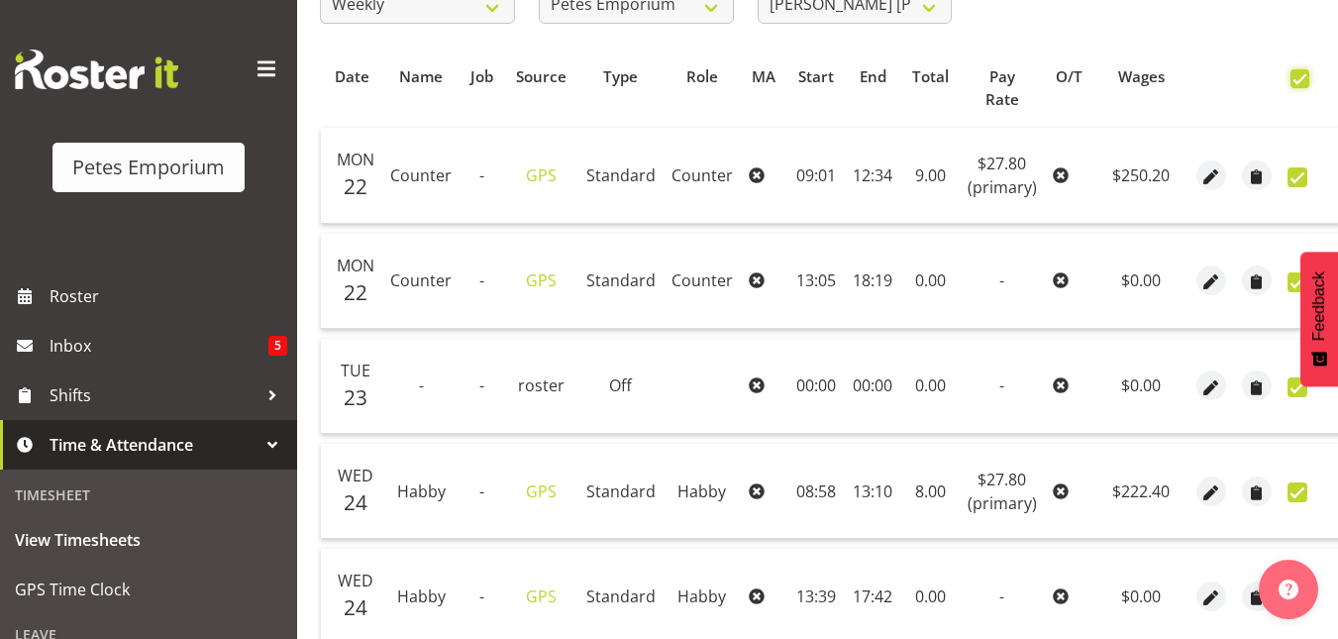
checkbox input "true"
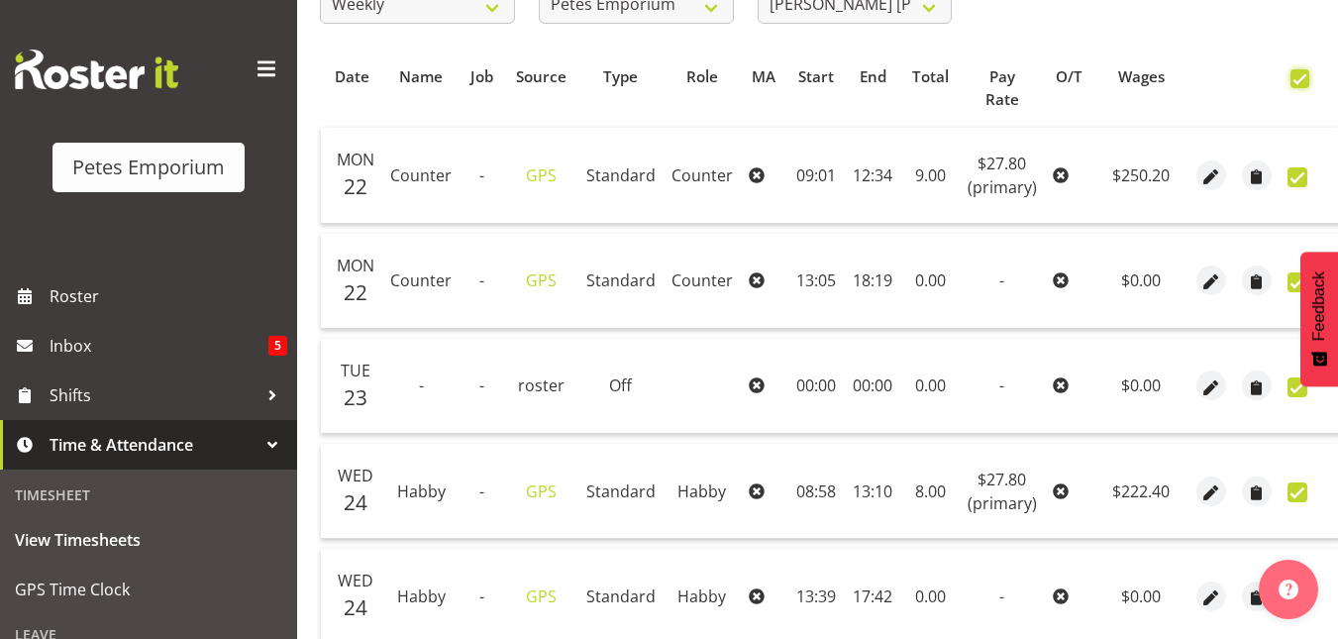
checkbox input "true"
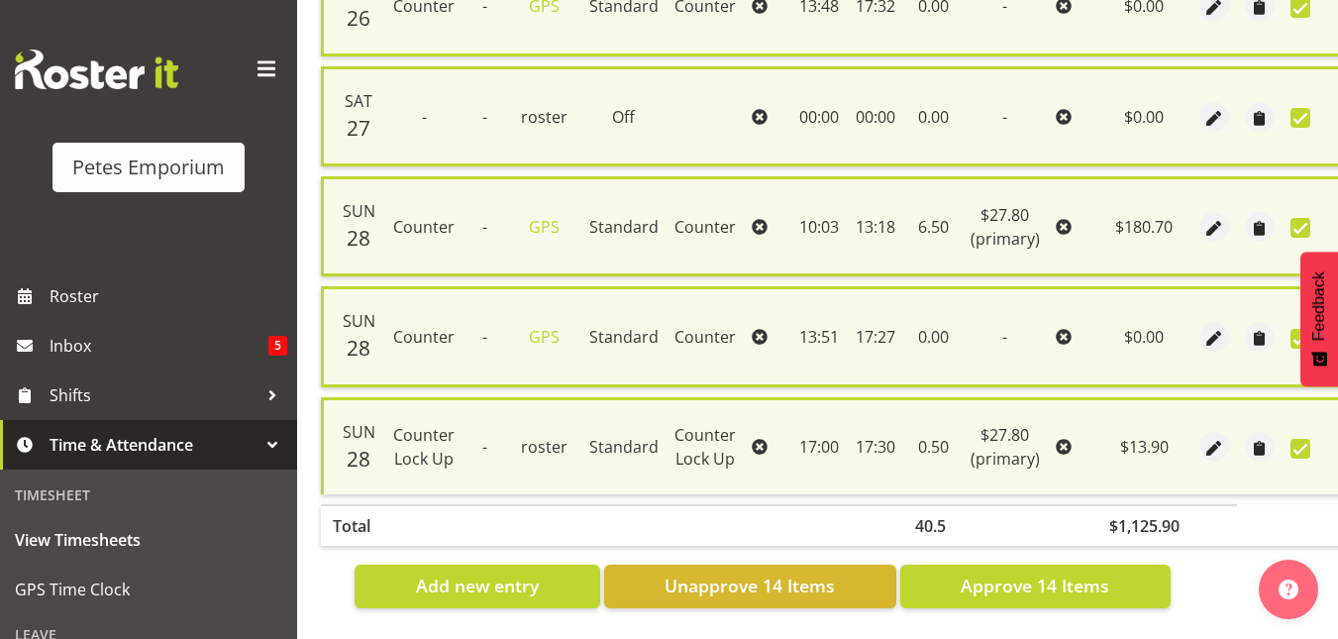
scroll to position [1598, 0]
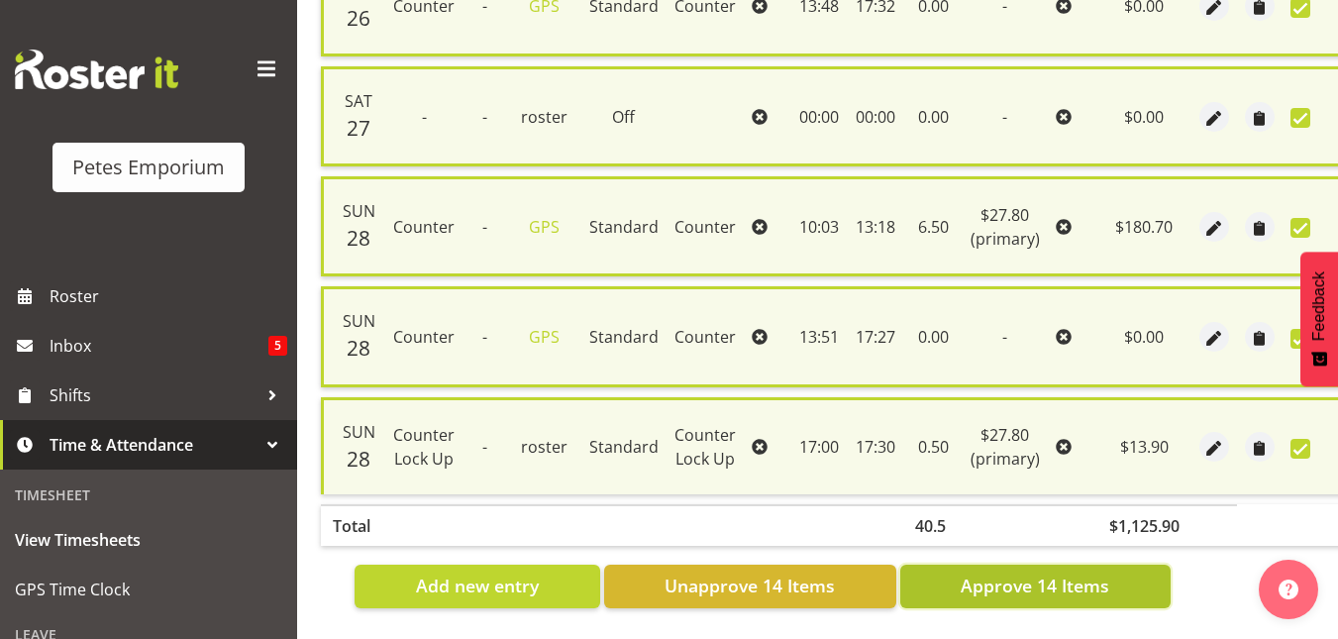
click at [1022, 572] on span "Approve 14 Items" at bounding box center [1034, 585] width 149 height 26
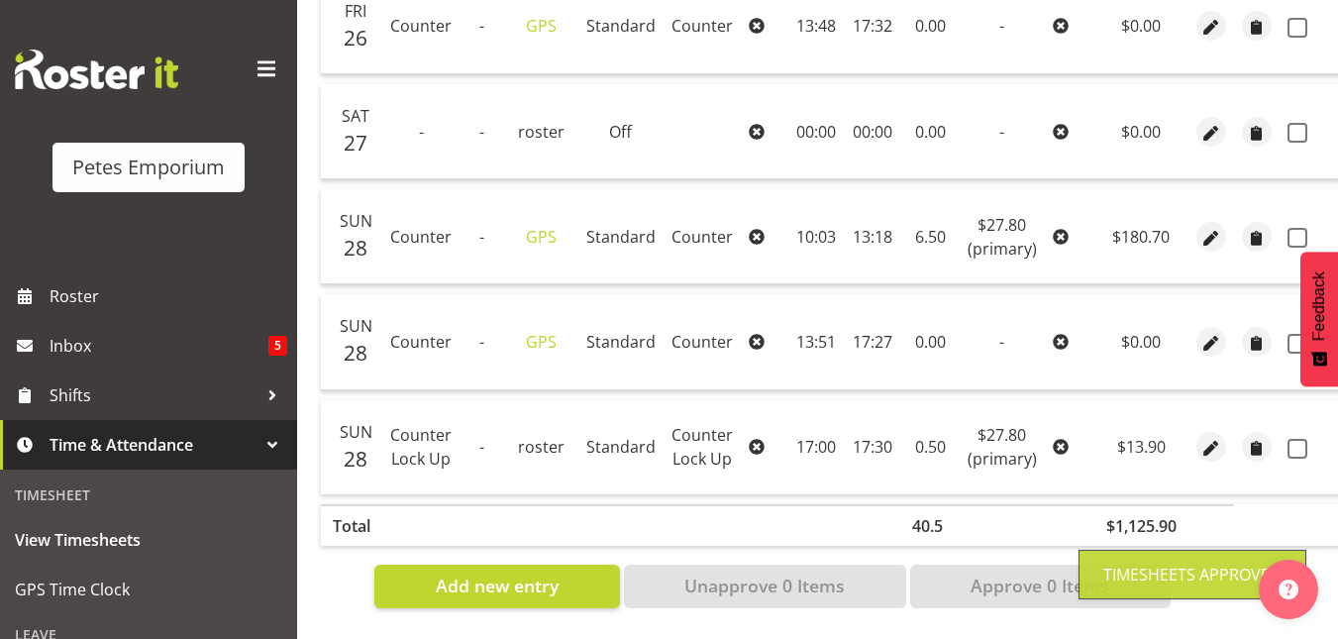
checkbox input "false"
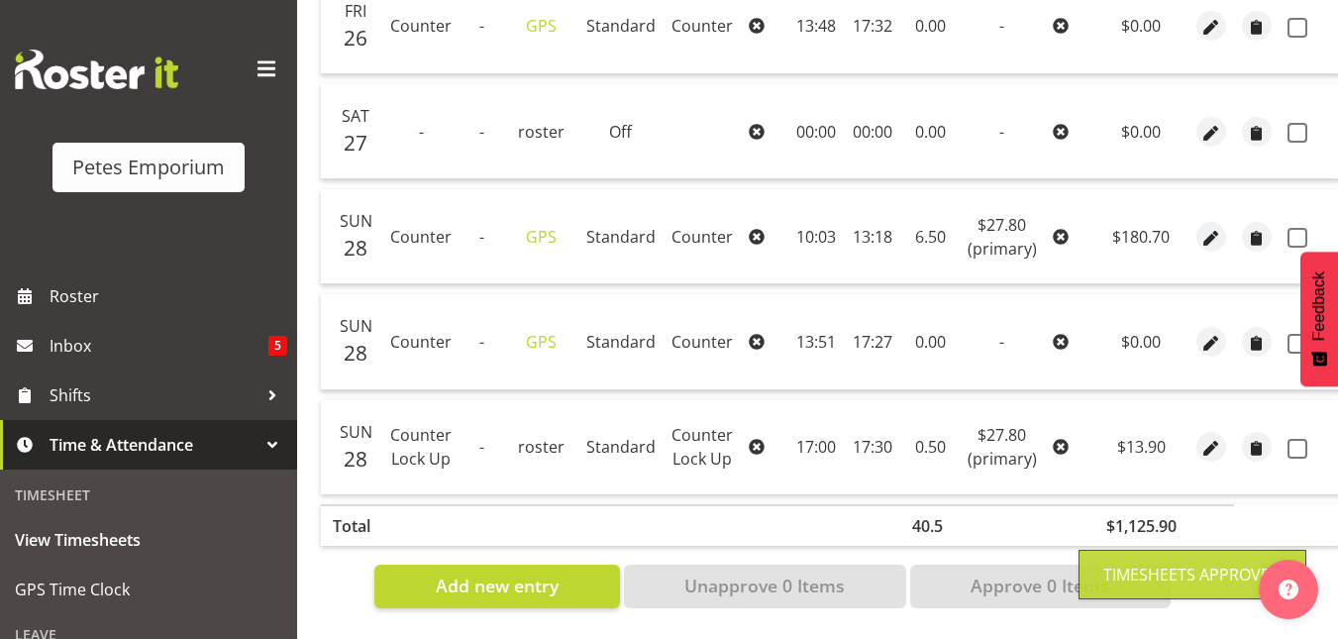
checkbox input "false"
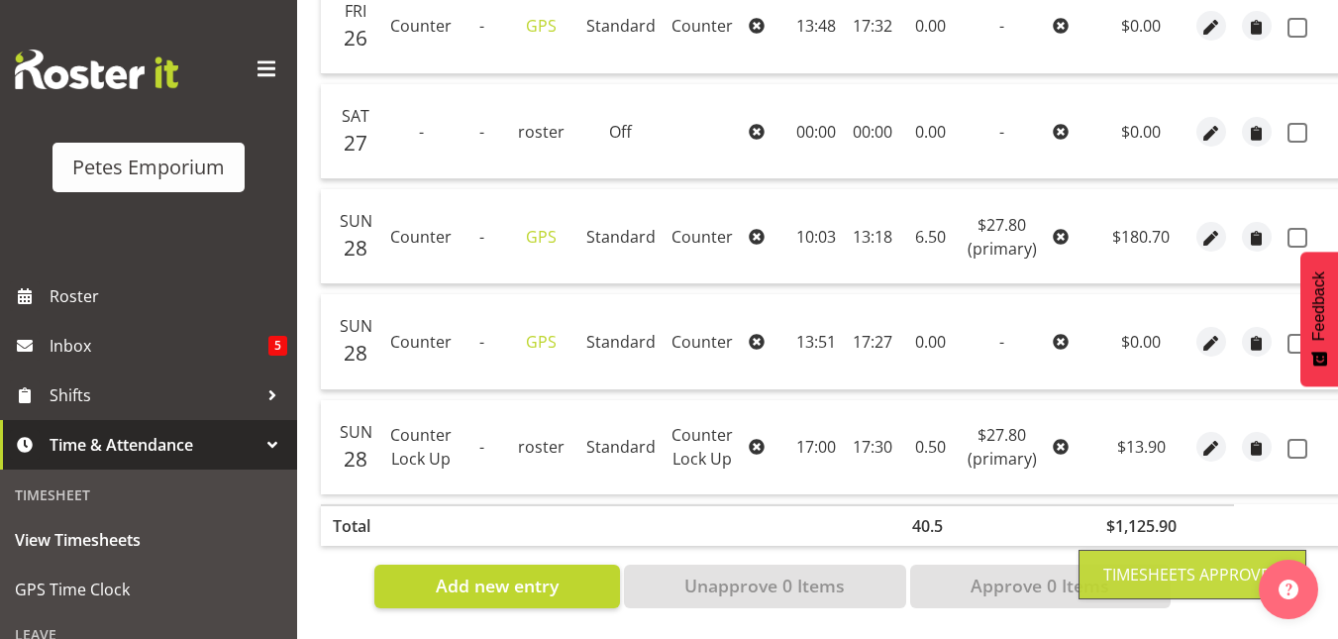
checkbox input "false"
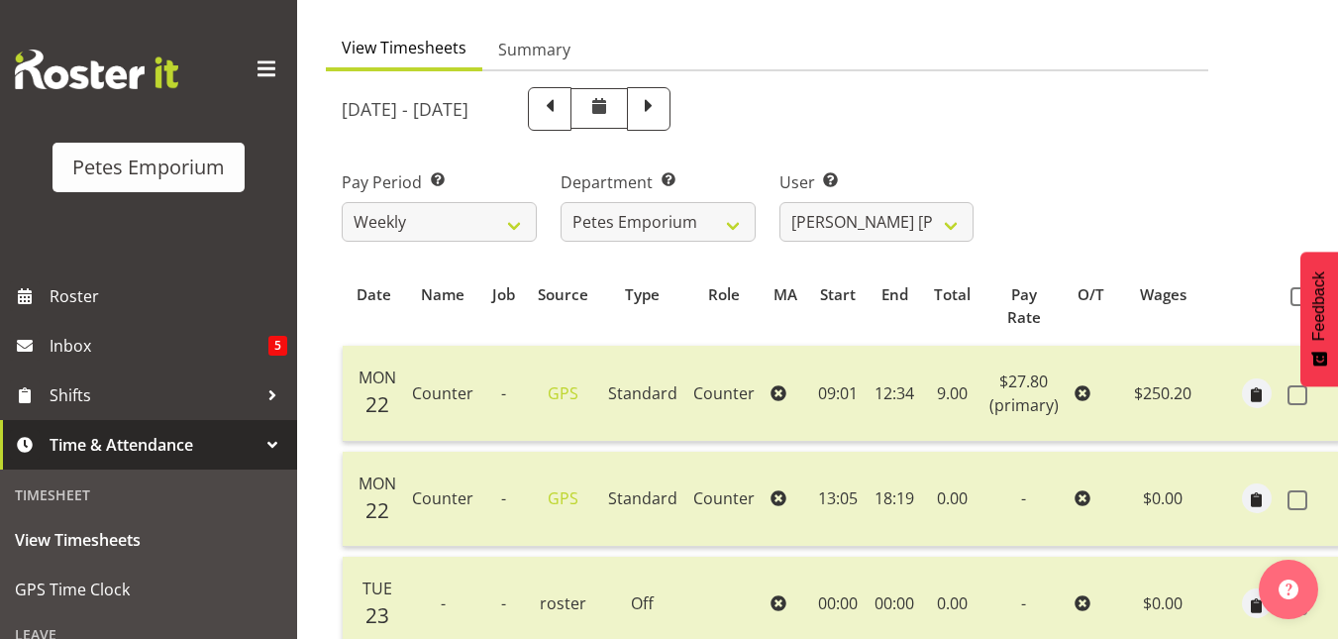
scroll to position [159, 0]
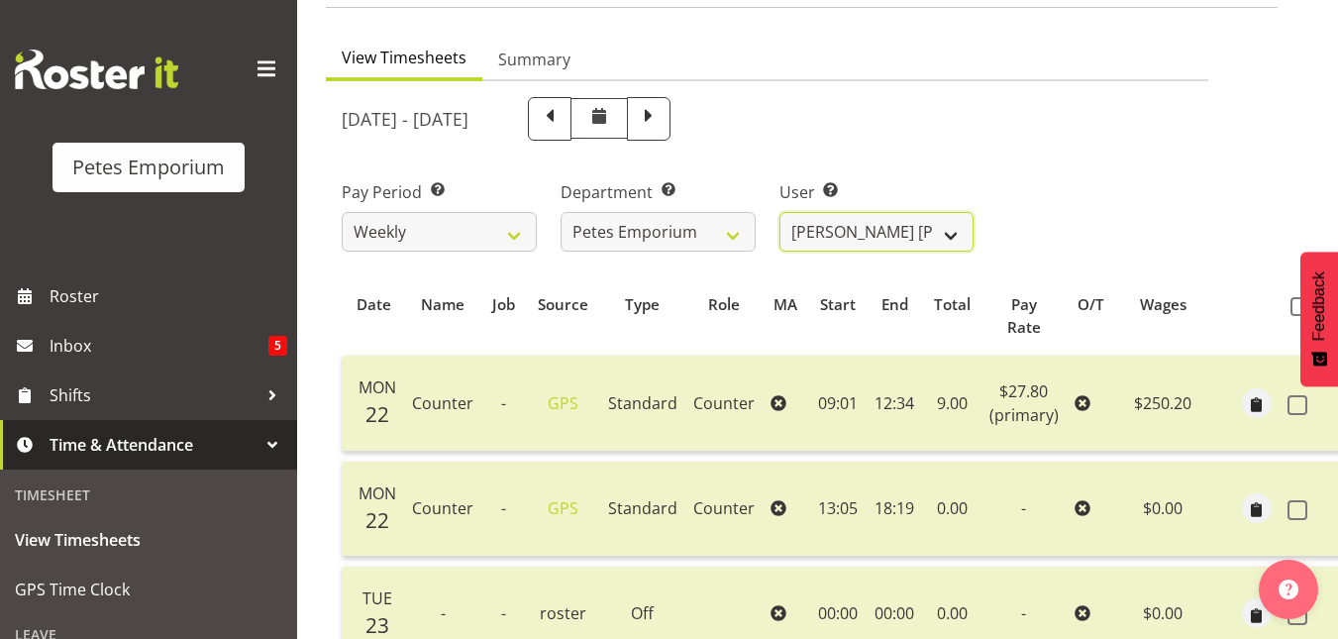
click at [951, 234] on select "Abigail Lane ✔ Alex-Micheal Taniwha ✔ Amelia Denz ✔ Beena Beena ✔ Christine Nev…" at bounding box center [876, 232] width 195 height 40
select select "11214"
click at [779, 212] on select "Abigail Lane ✔ Alex-Micheal Taniwha ✔ Amelia Denz ✔ Beena Beena ✔ Christine Nev…" at bounding box center [876, 232] width 195 height 40
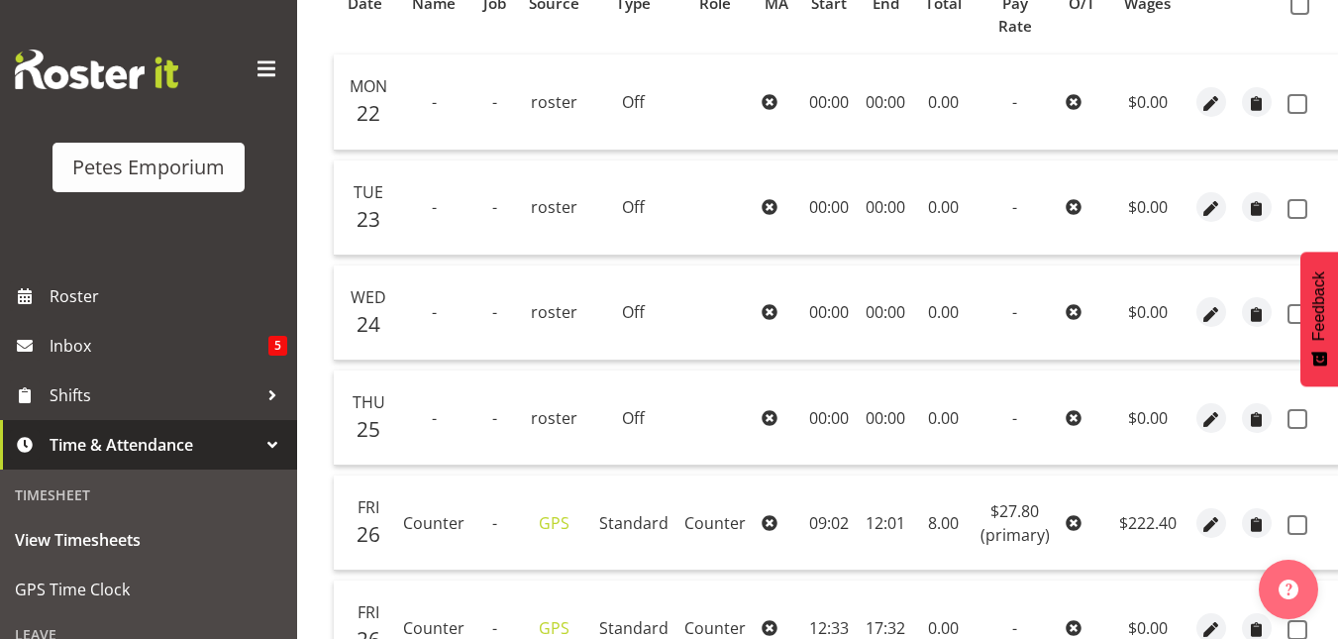
scroll to position [206, 0]
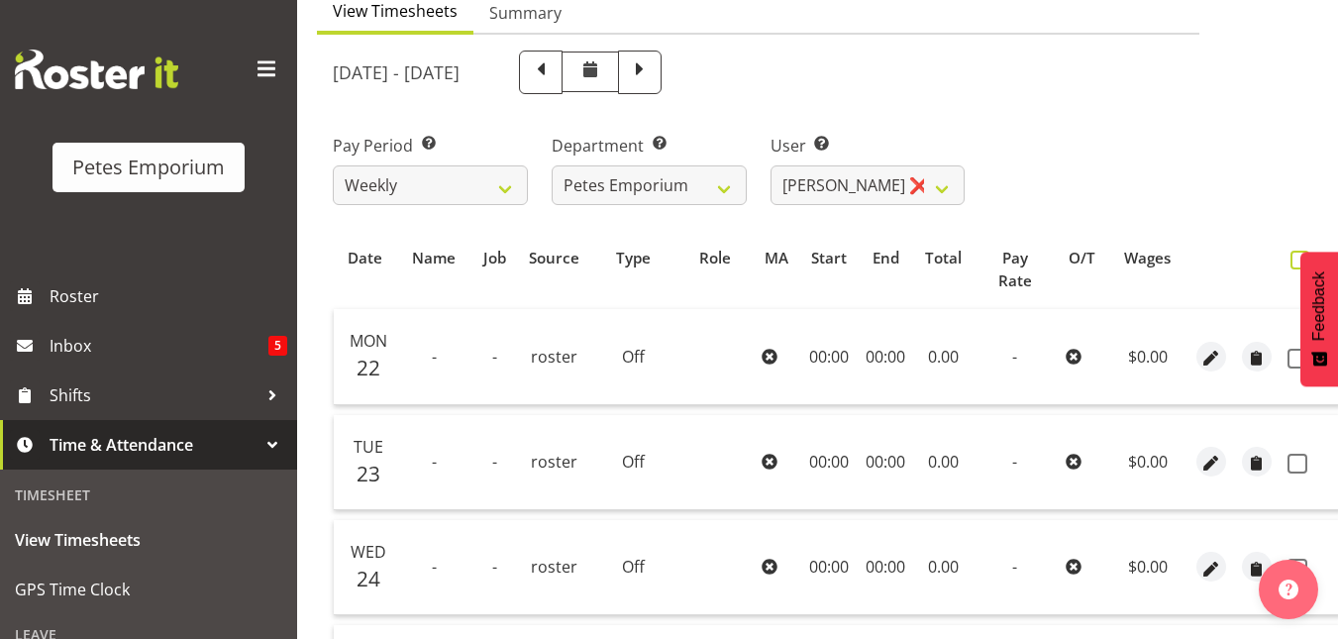
click at [1292, 257] on span at bounding box center [1299, 259] width 19 height 19
click at [1292, 257] on input "checkbox" at bounding box center [1296, 259] width 13 height 13
checkbox input "true"
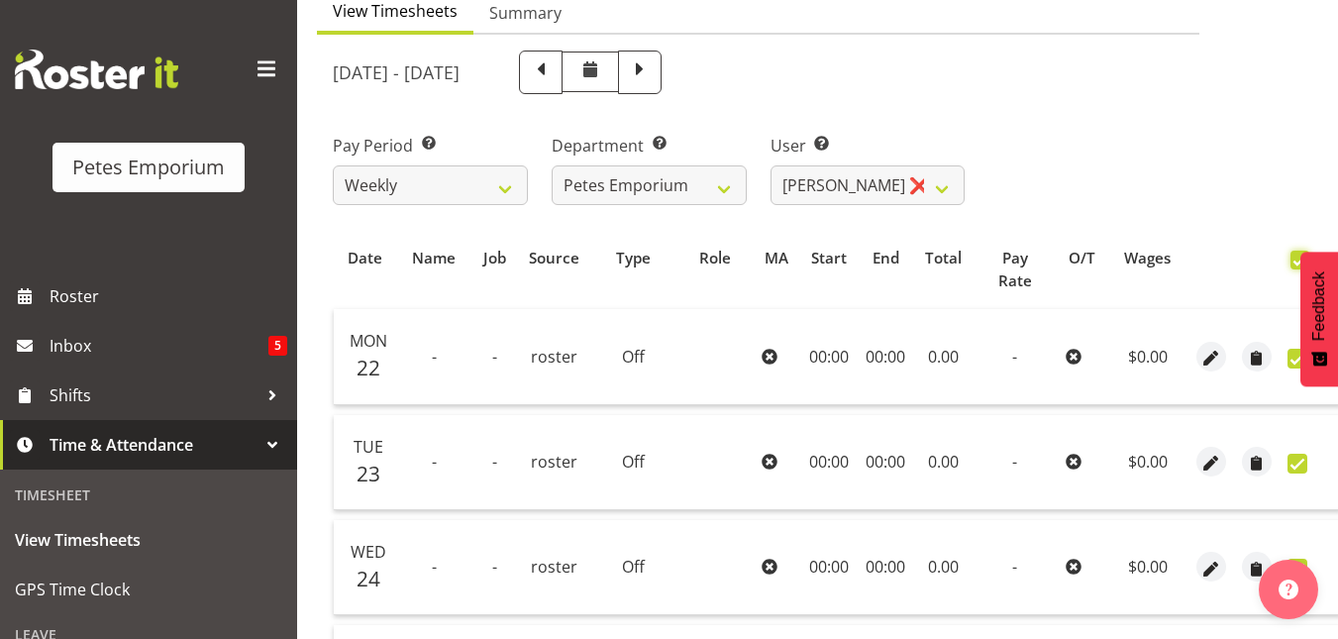
checkbox input "true"
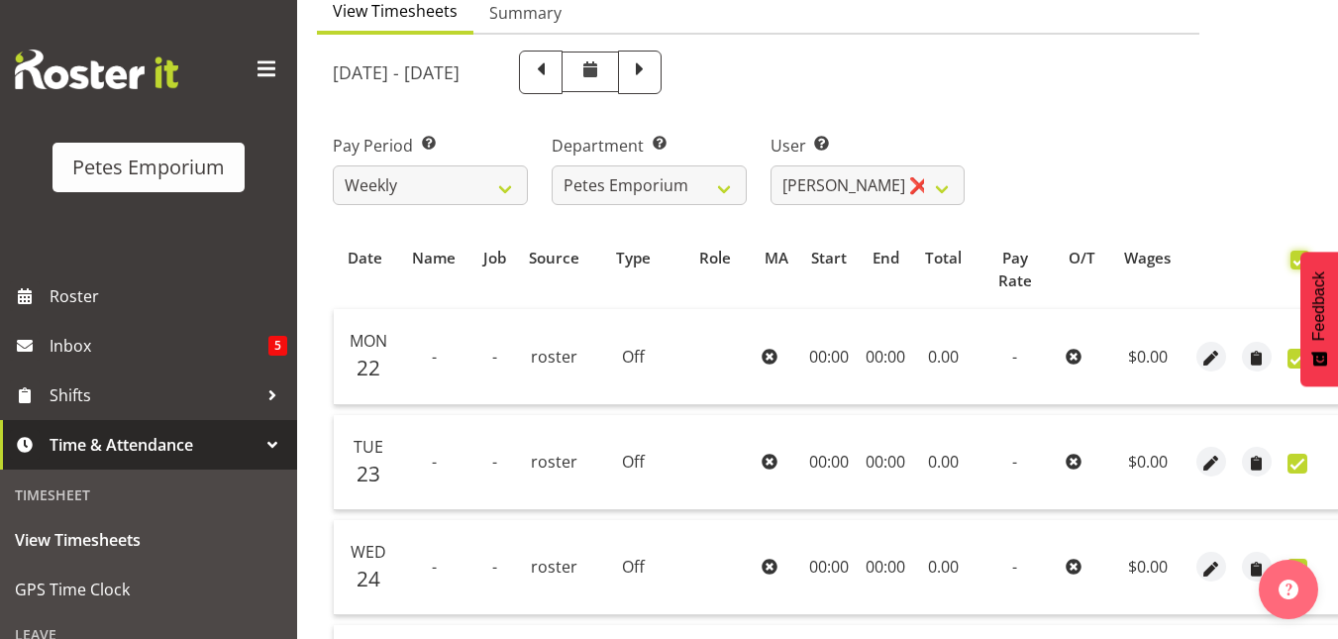
checkbox input "true"
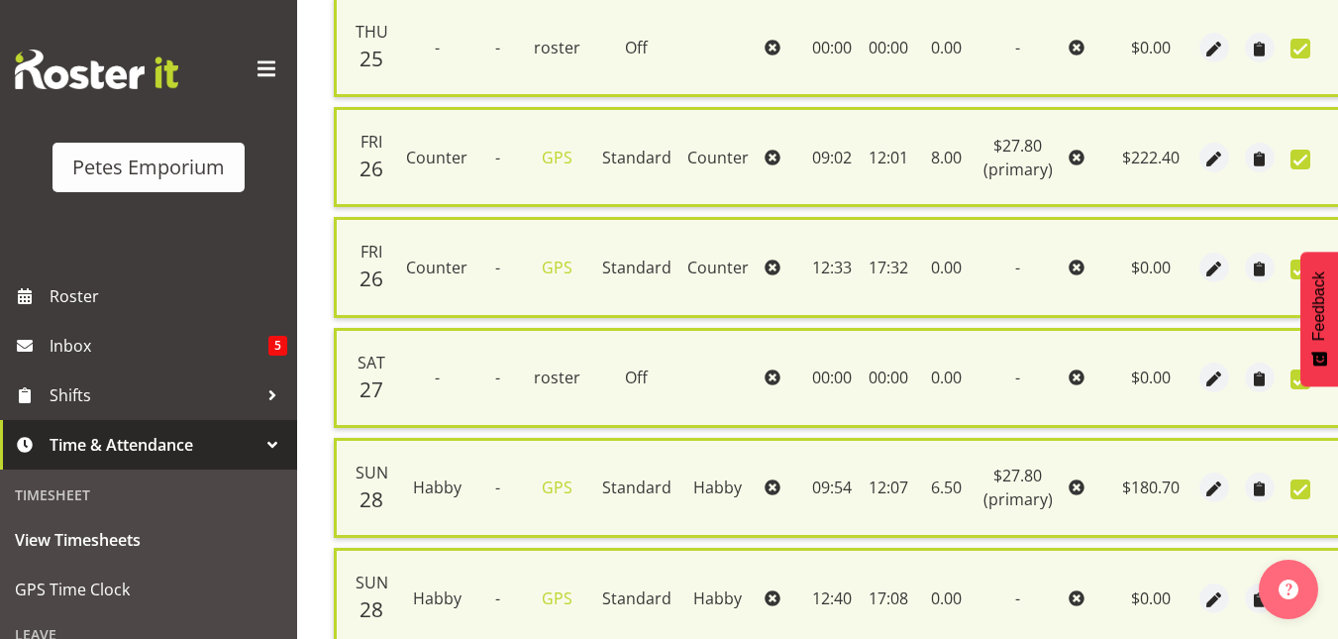
scroll to position [1014, 0]
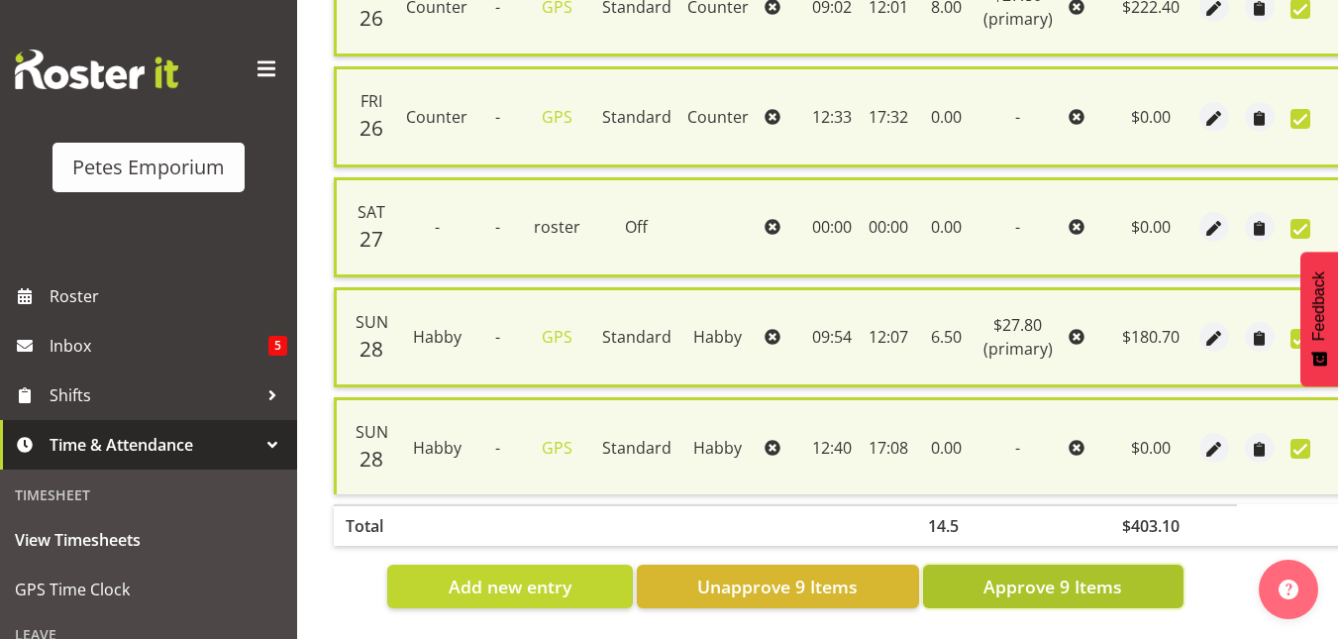
click at [1062, 573] on span "Approve 9 Items" at bounding box center [1052, 586] width 139 height 26
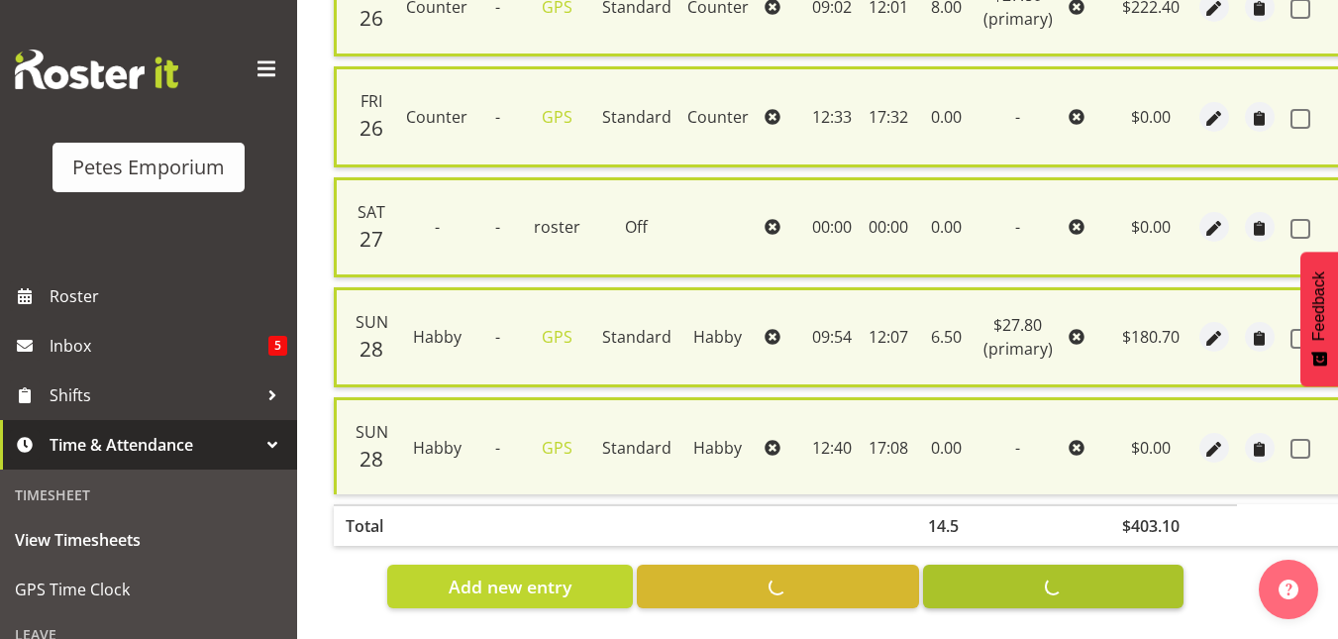
checkbox input "false"
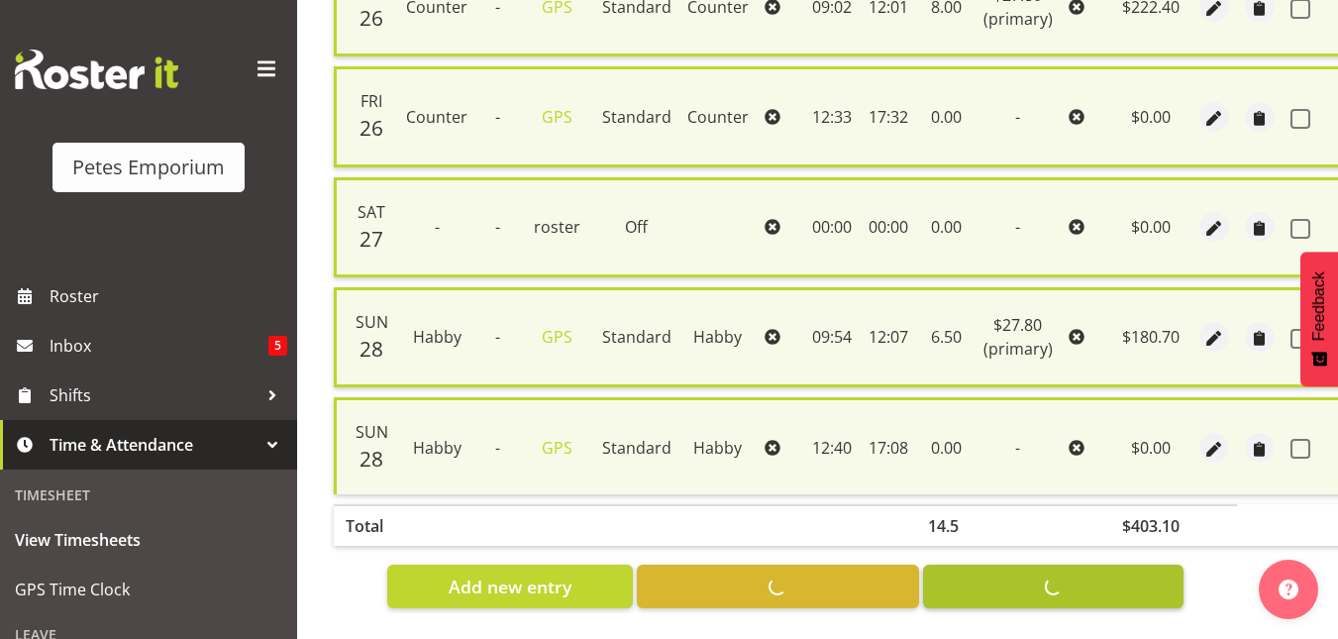
checkbox input "false"
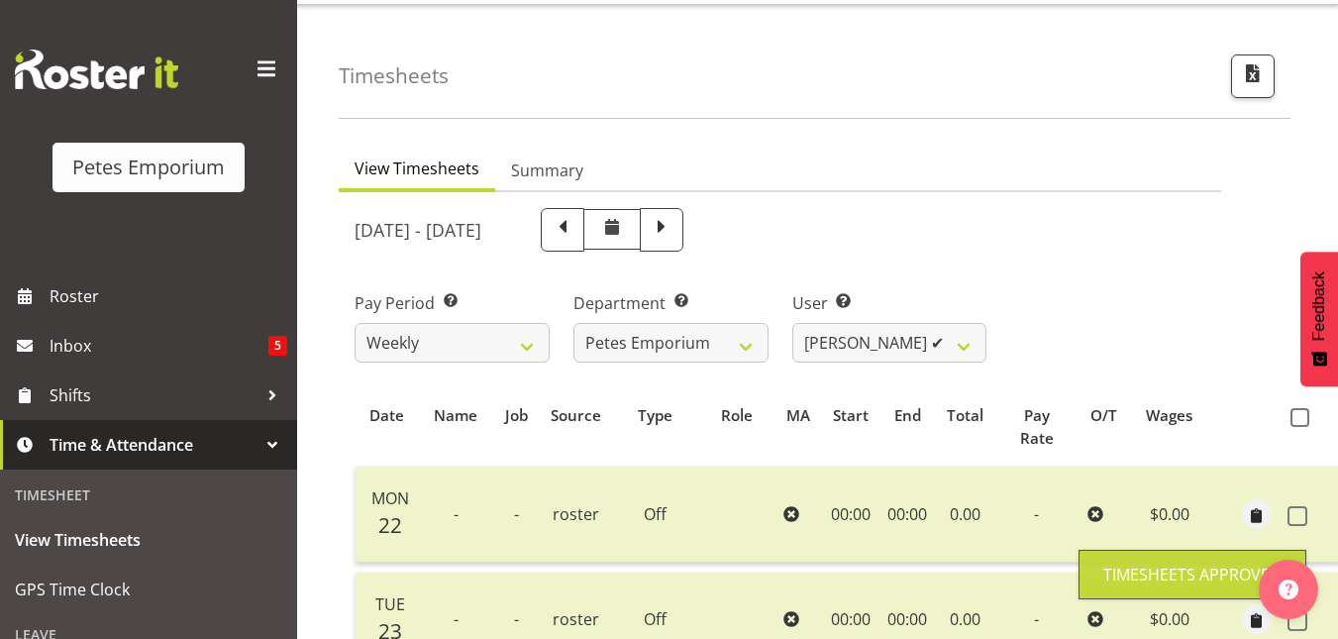
scroll to position [0, 0]
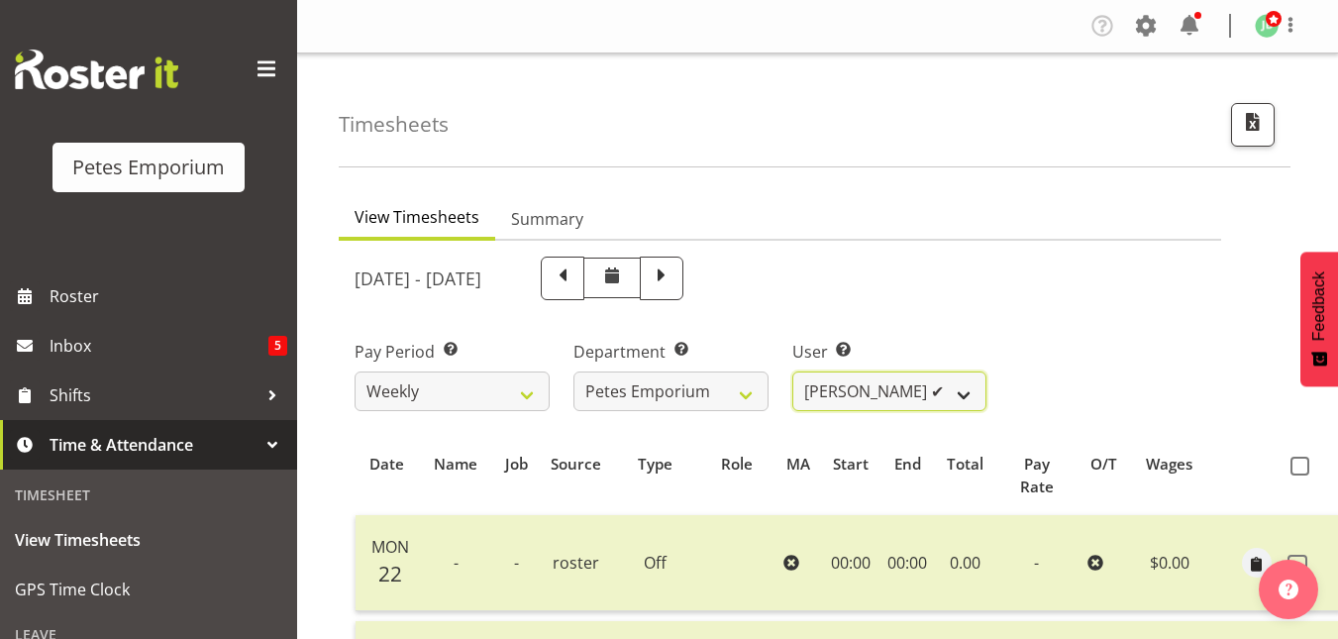
click at [957, 392] on select "Abigail Lane ✔ Alex-Micheal Taniwha ✔ Amelia Denz ✔ Beena Beena ✔ Christine Nev…" at bounding box center [889, 391] width 195 height 40
select select "8920"
click at [792, 371] on select "Abigail Lane ✔ Alex-Micheal Taniwha ✔ Amelia Denz ✔ Beena Beena ✔ Christine Nev…" at bounding box center [889, 391] width 195 height 40
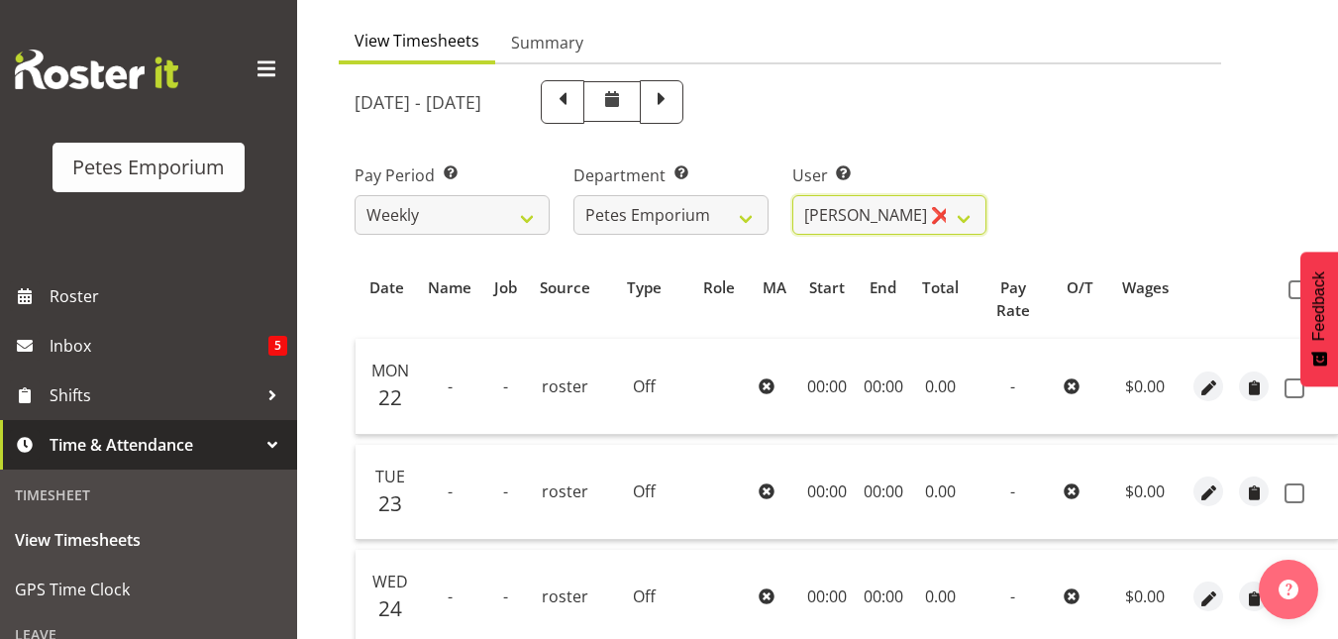
scroll to position [175, 0]
click at [1288, 292] on span at bounding box center [1297, 290] width 19 height 19
click at [1288, 292] on input "checkbox" at bounding box center [1294, 290] width 13 height 13
checkbox input "true"
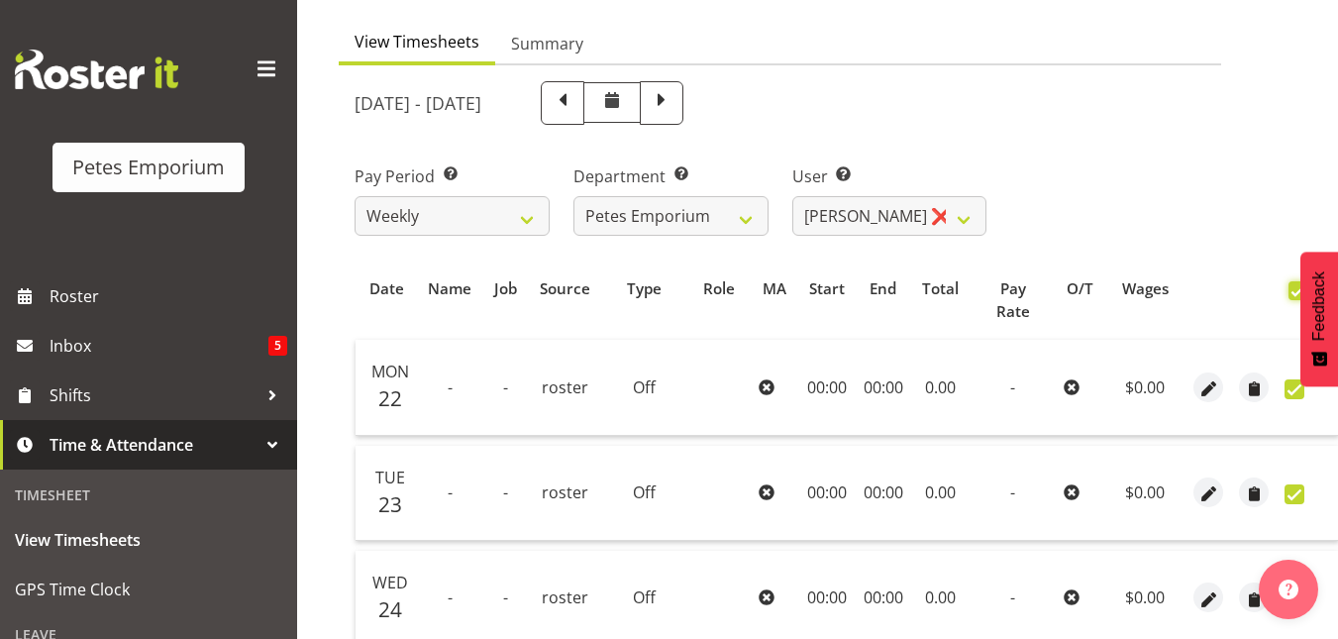
checkbox input "true"
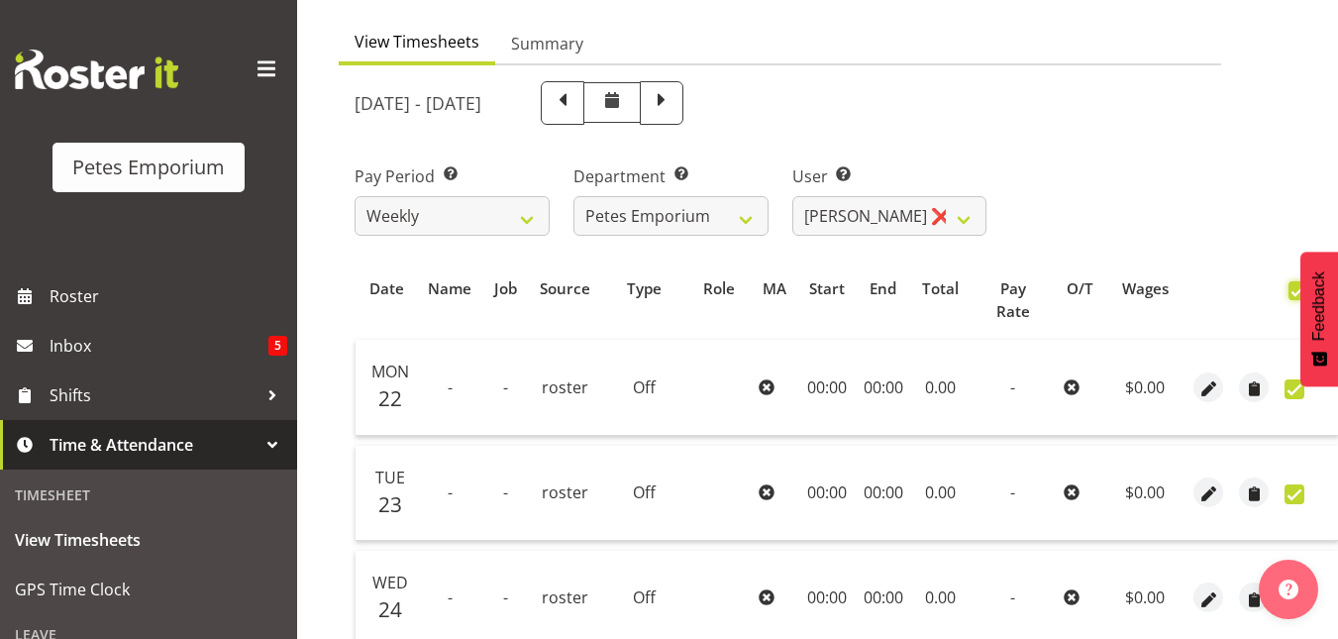
checkbox input "true"
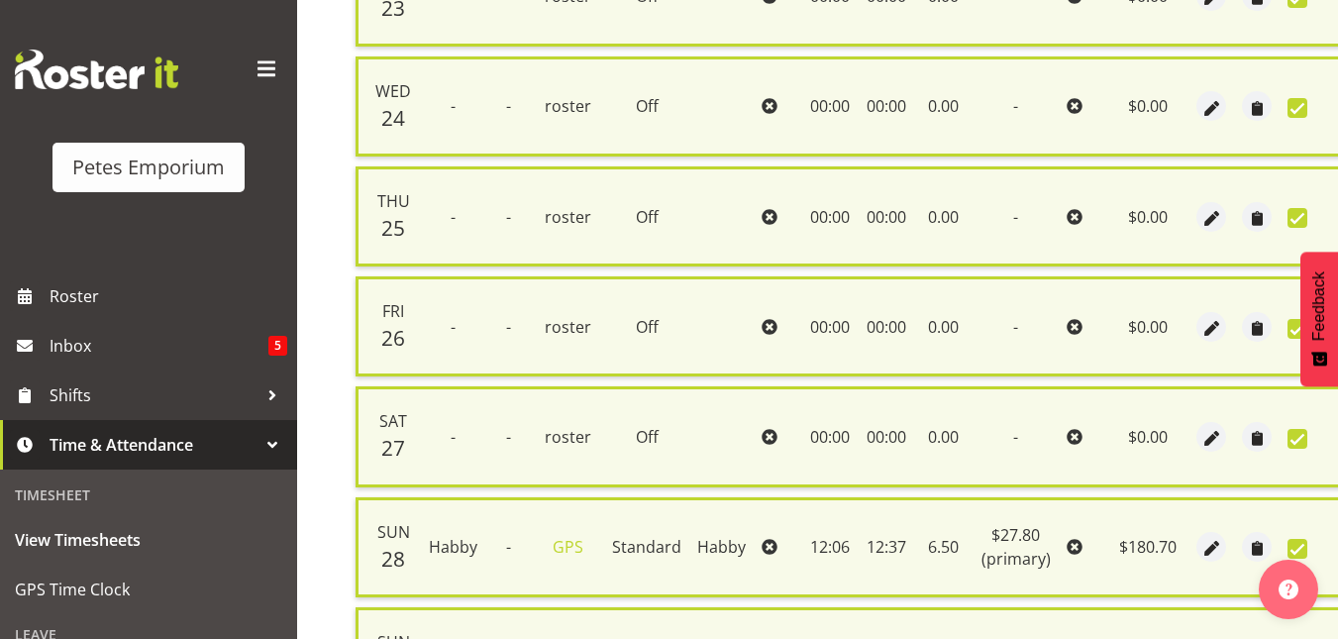
scroll to position [904, 0]
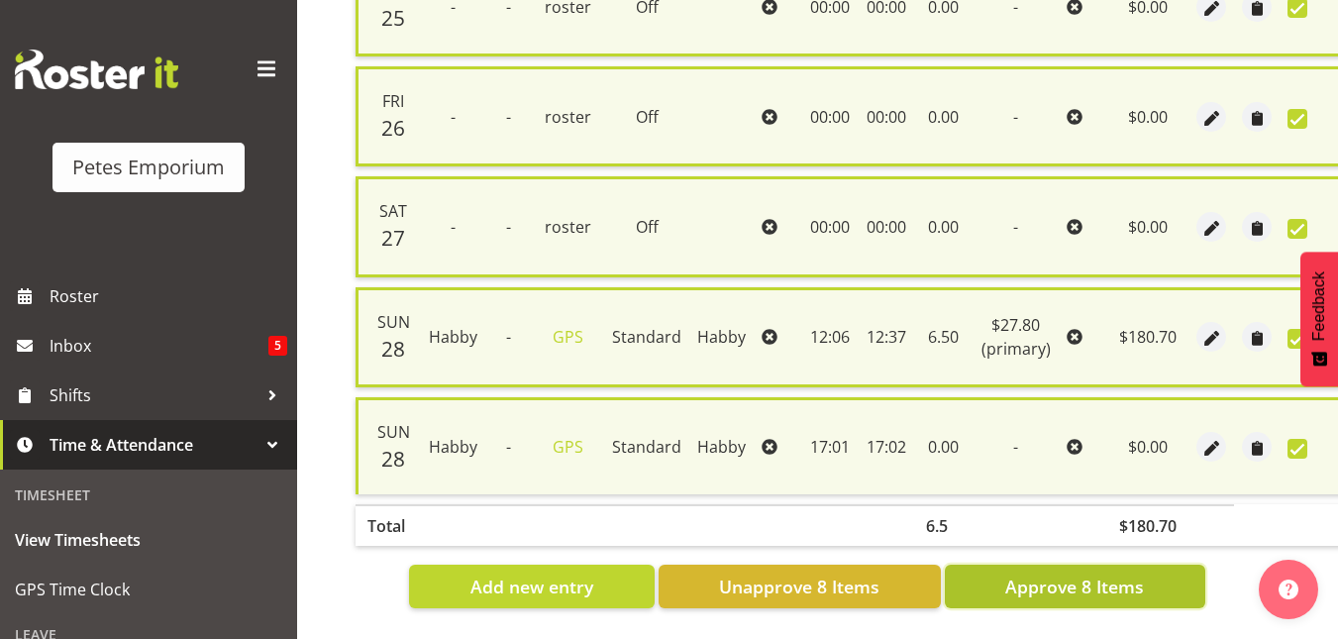
click at [1063, 573] on span "Approve 8 Items" at bounding box center [1074, 586] width 139 height 26
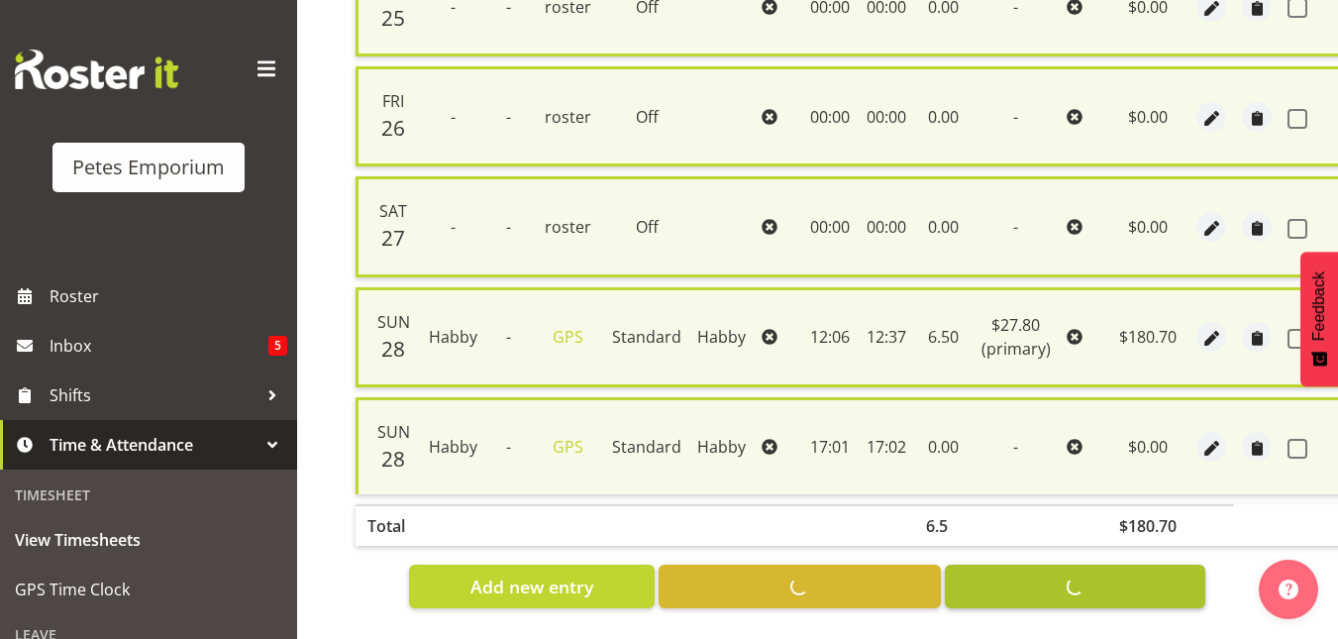
checkbox input "false"
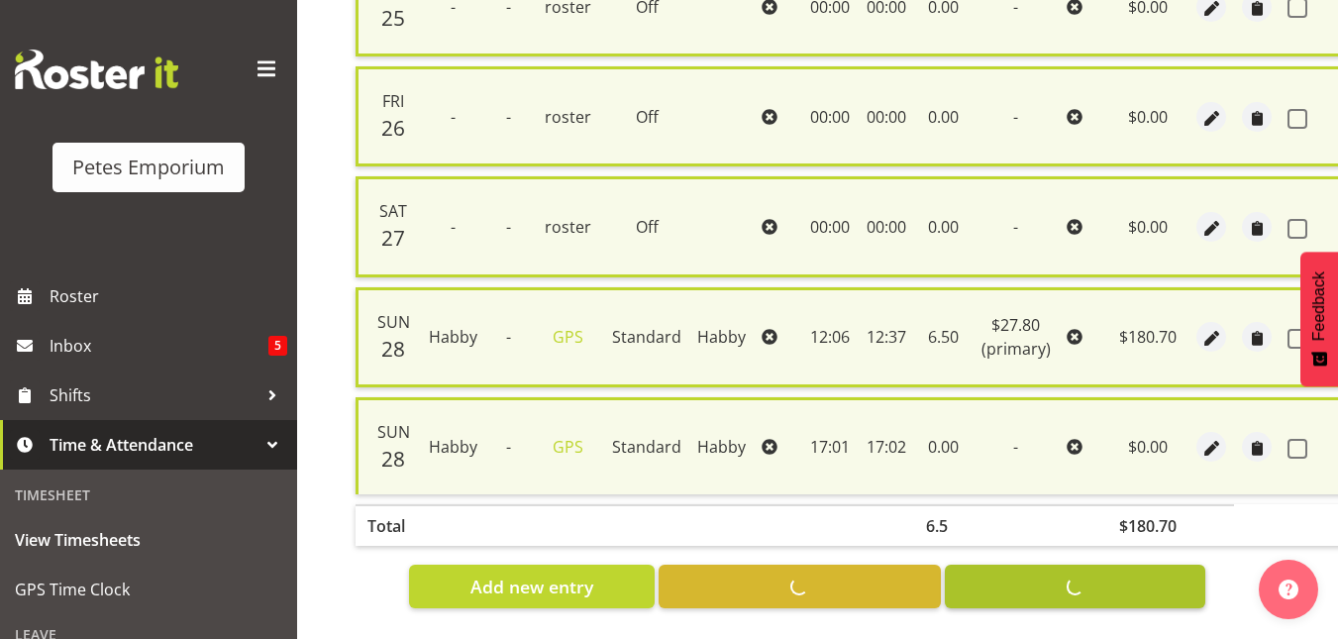
checkbox input "false"
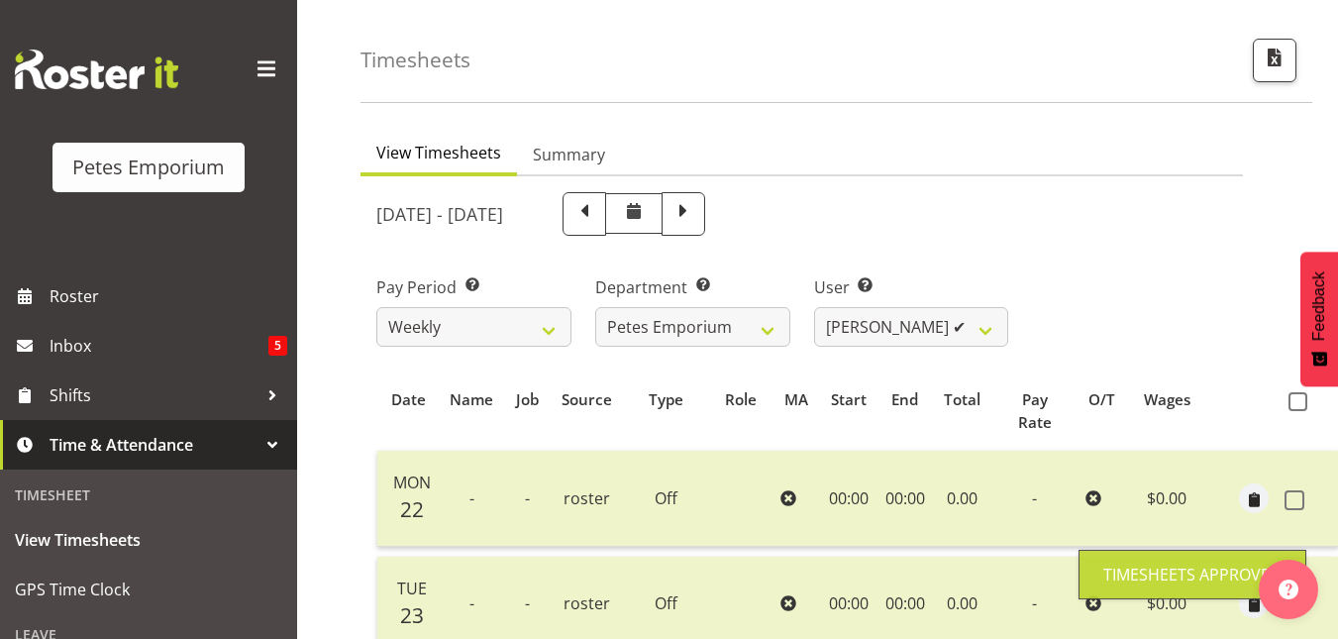
scroll to position [0, 0]
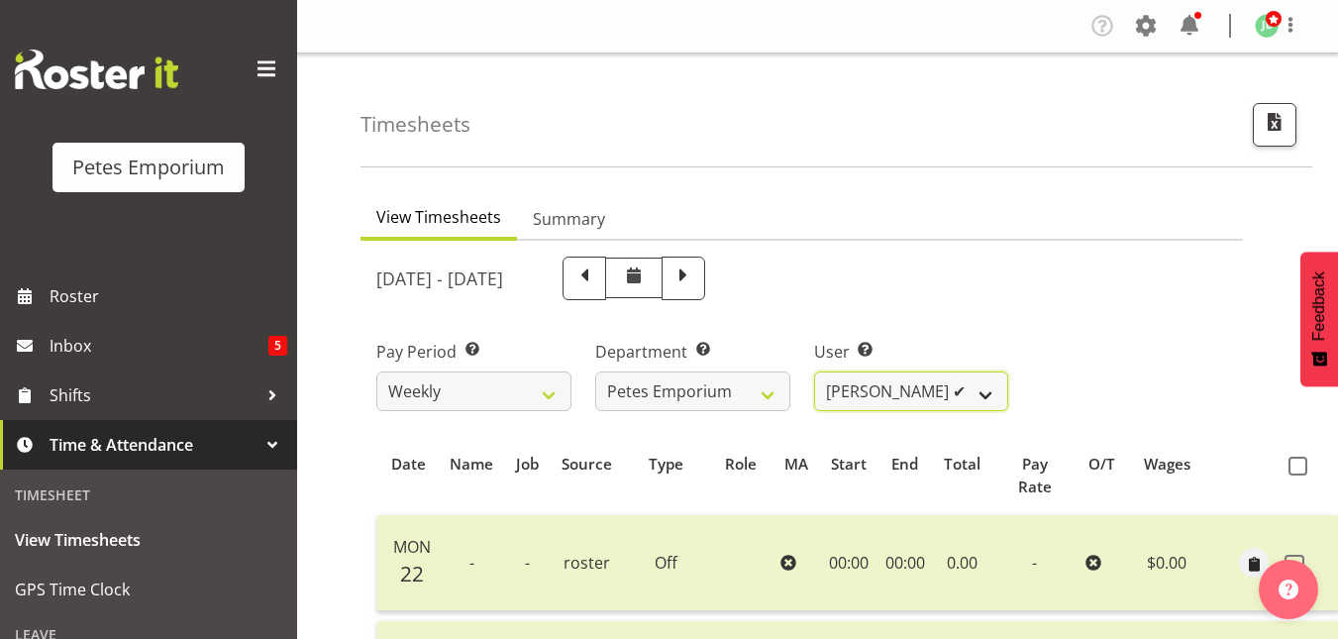
click at [995, 405] on select "Abigail Lane ✔ Alex-Micheal Taniwha ✔ Amelia Denz ✔ Beena Beena ✔ Christine Nev…" at bounding box center [911, 391] width 195 height 40
select select "697"
click at [814, 371] on select "Abigail Lane ✔ Alex-Micheal Taniwha ✔ Amelia Denz ✔ Beena Beena ✔ Christine Nev…" at bounding box center [911, 391] width 195 height 40
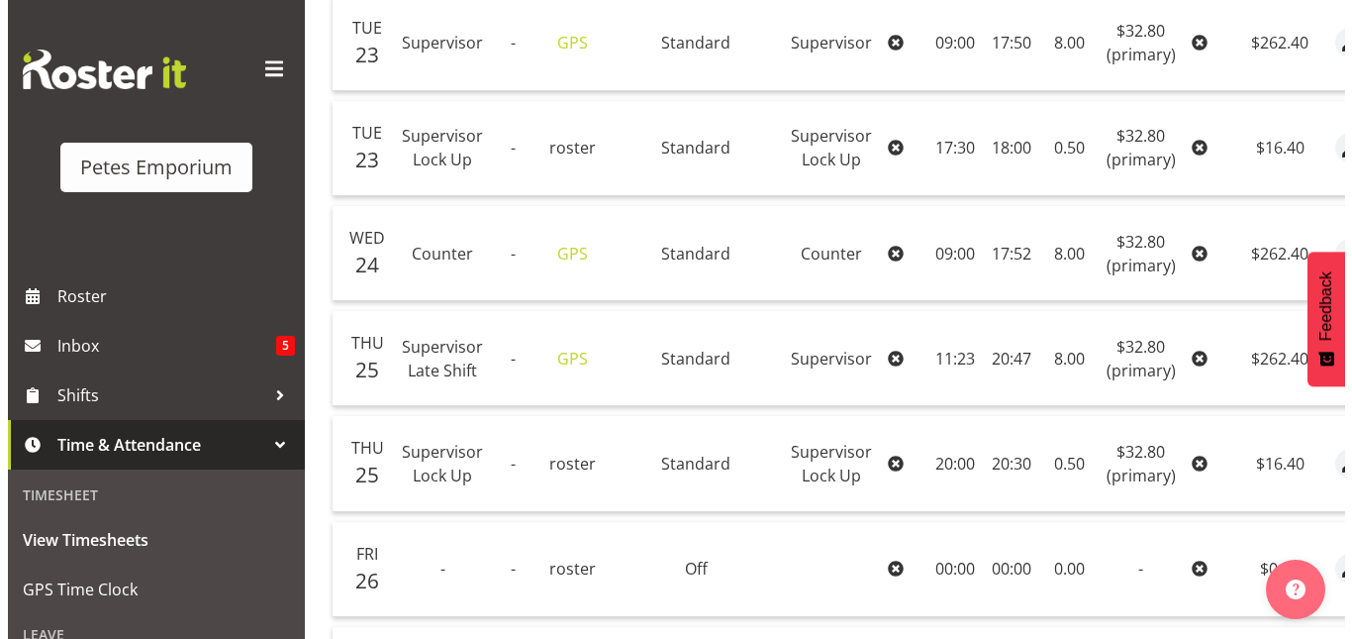
scroll to position [635, 0]
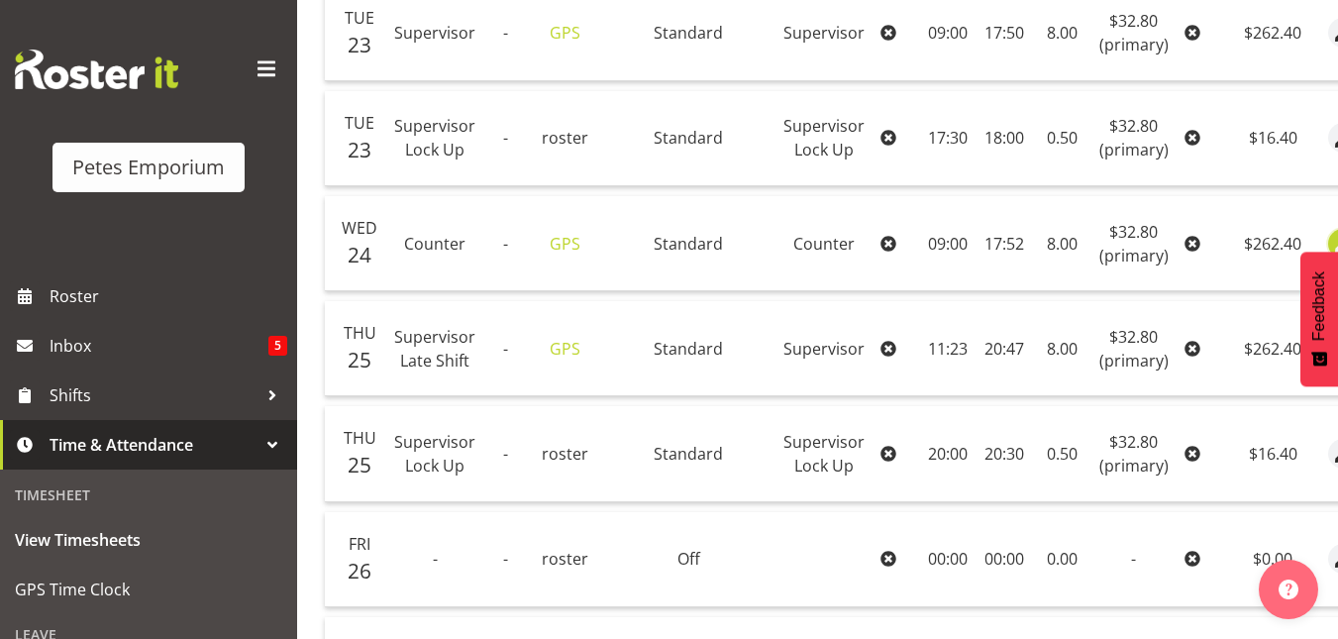
click at [1331, 242] on span "button" at bounding box center [1342, 245] width 23 height 23
select select "151"
select select "Standard"
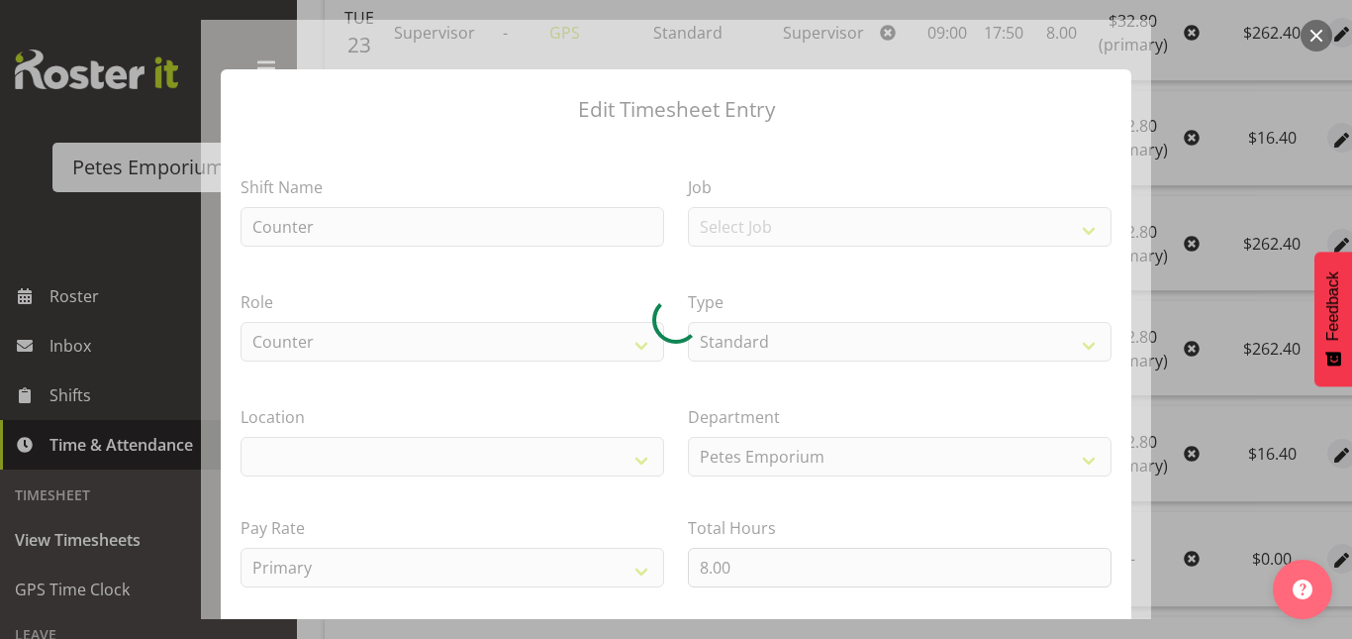
select select "100"
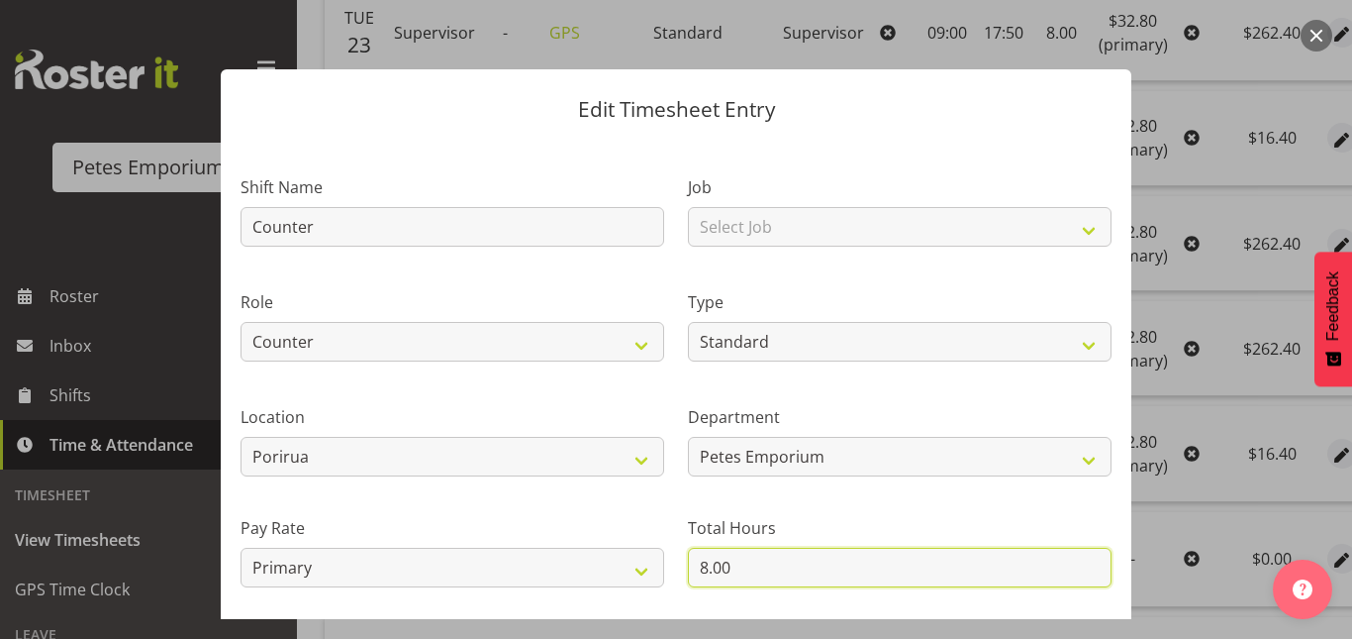
click at [717, 569] on input "8.00" at bounding box center [900, 567] width 424 height 40
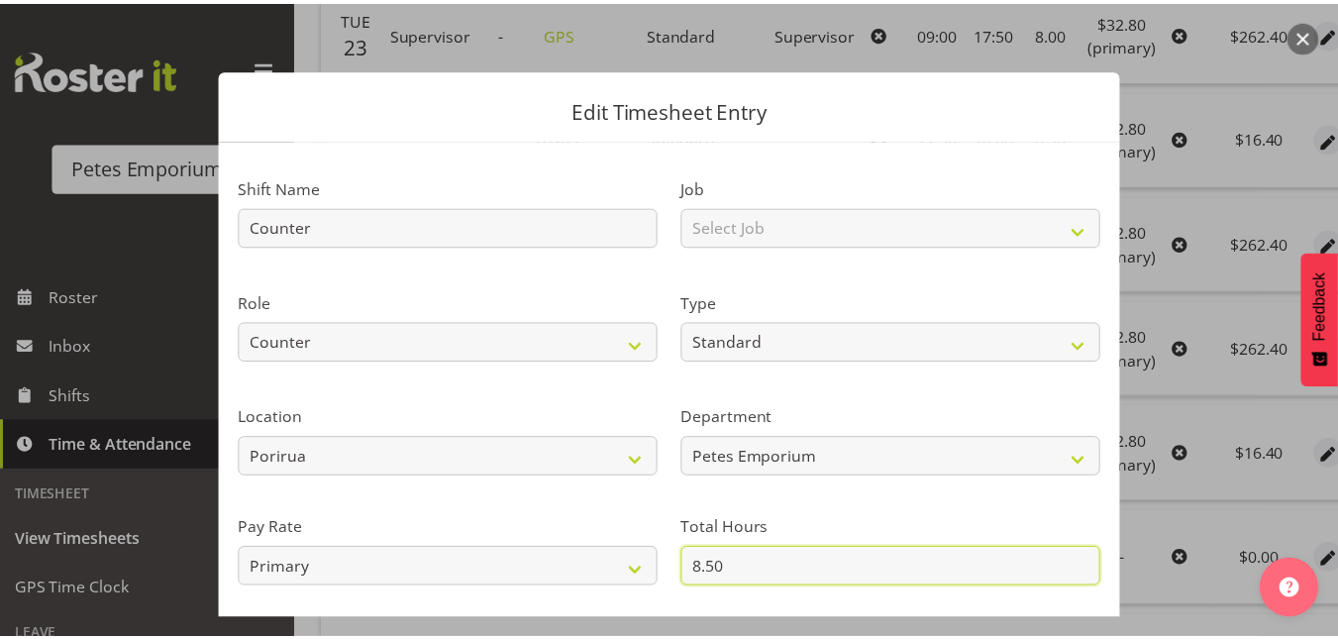
scroll to position [216, 0]
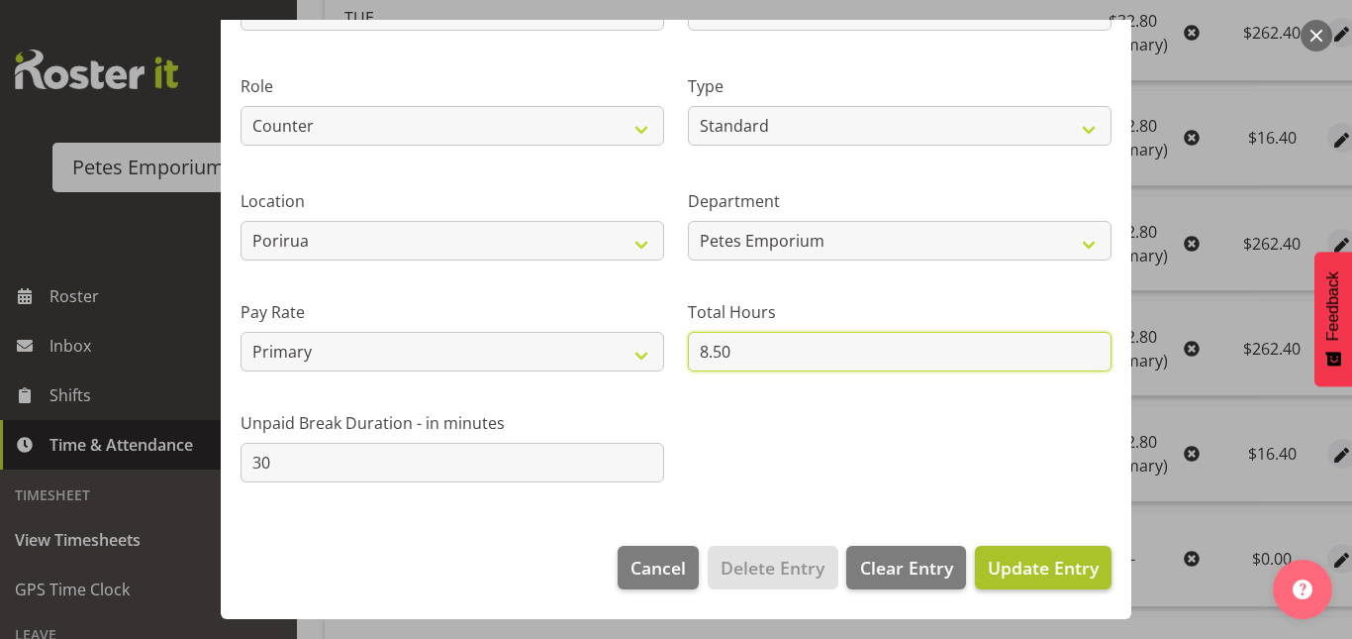
type input "8.50"
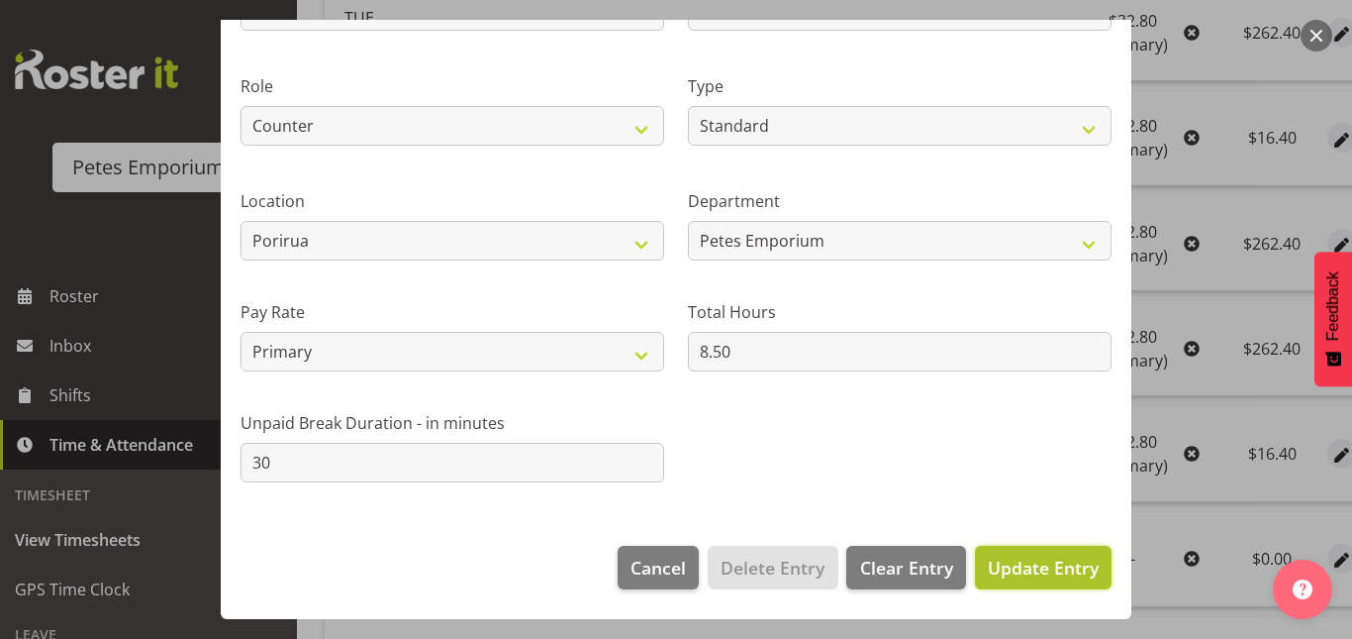
click at [1057, 579] on span "Update Entry" at bounding box center [1043, 567] width 111 height 26
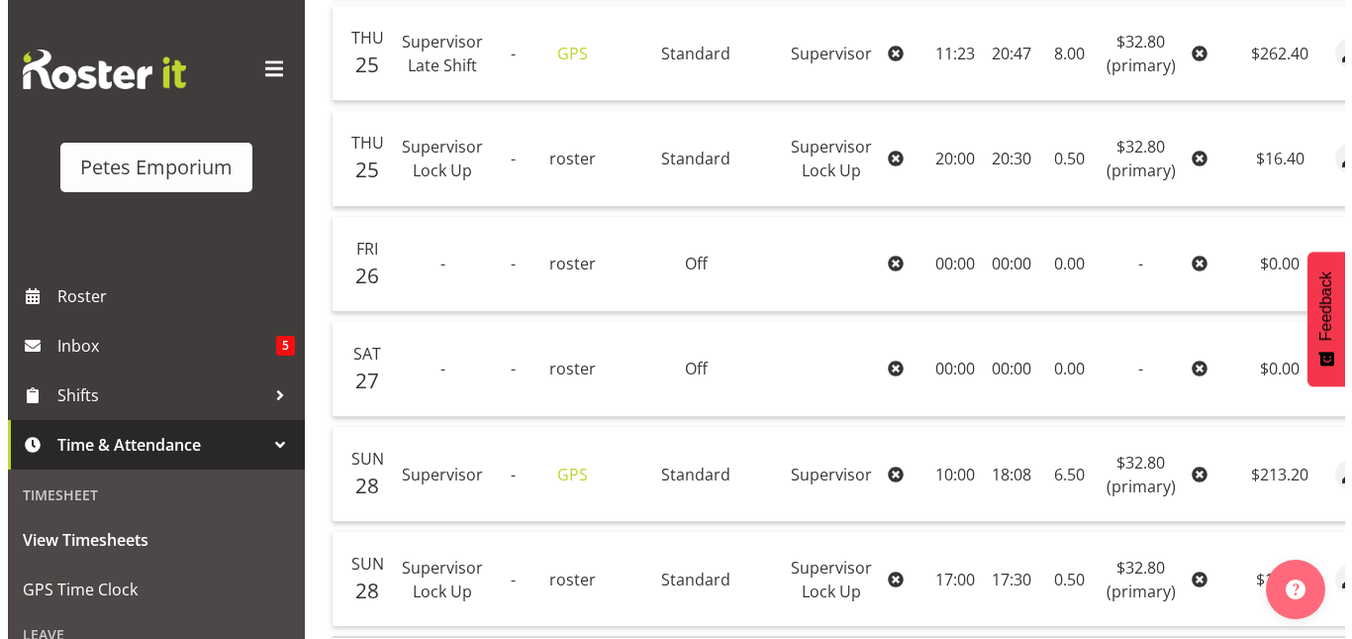
scroll to position [1076, 0]
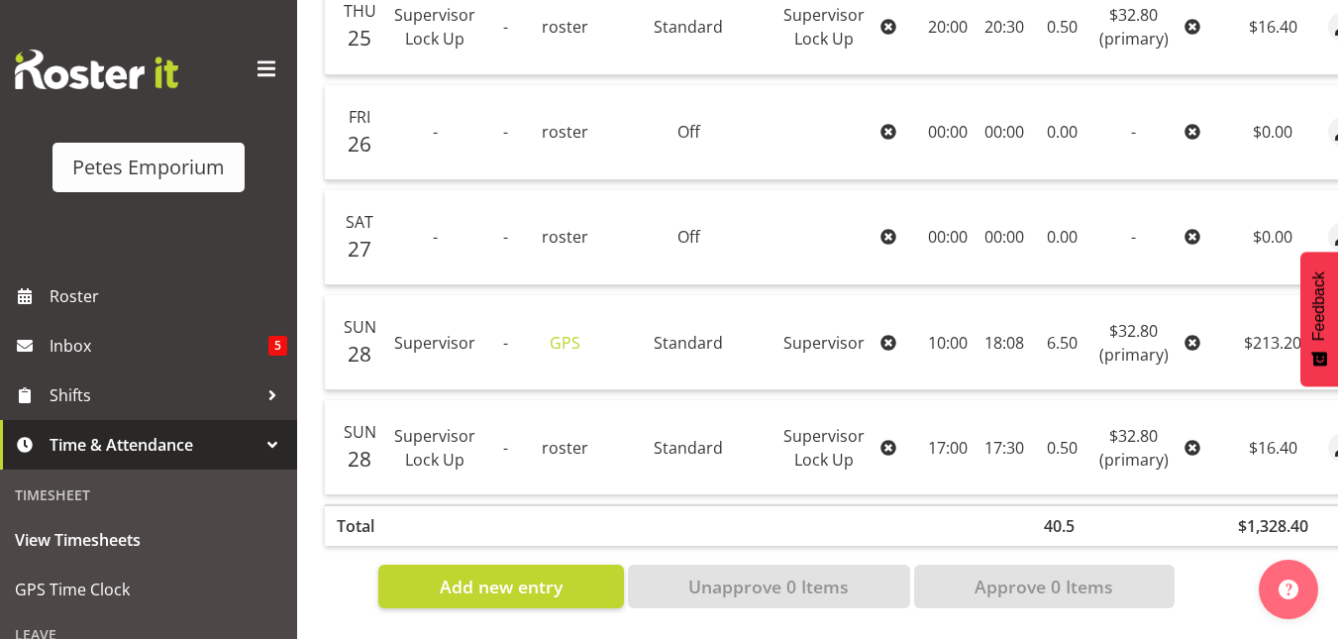
click at [1320, 328] on td at bounding box center [1343, 342] width 46 height 95
click at [1331, 333] on span "button" at bounding box center [1342, 344] width 23 height 23
select select "Standard"
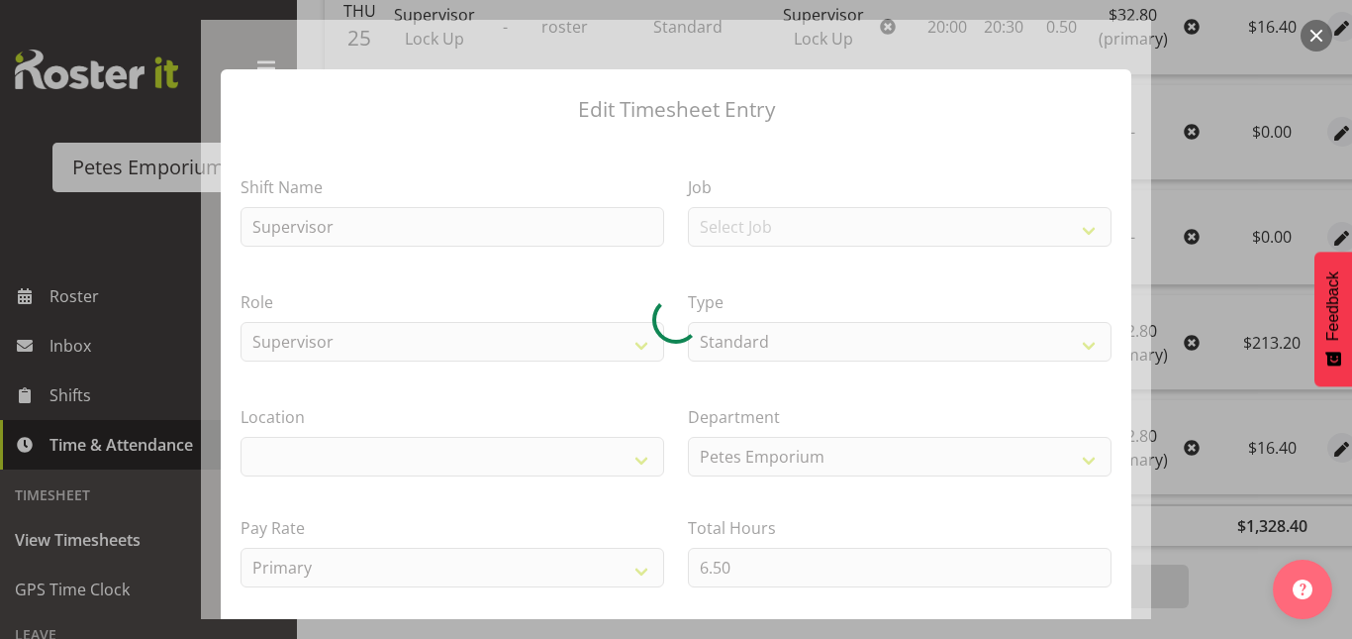
select select "100"
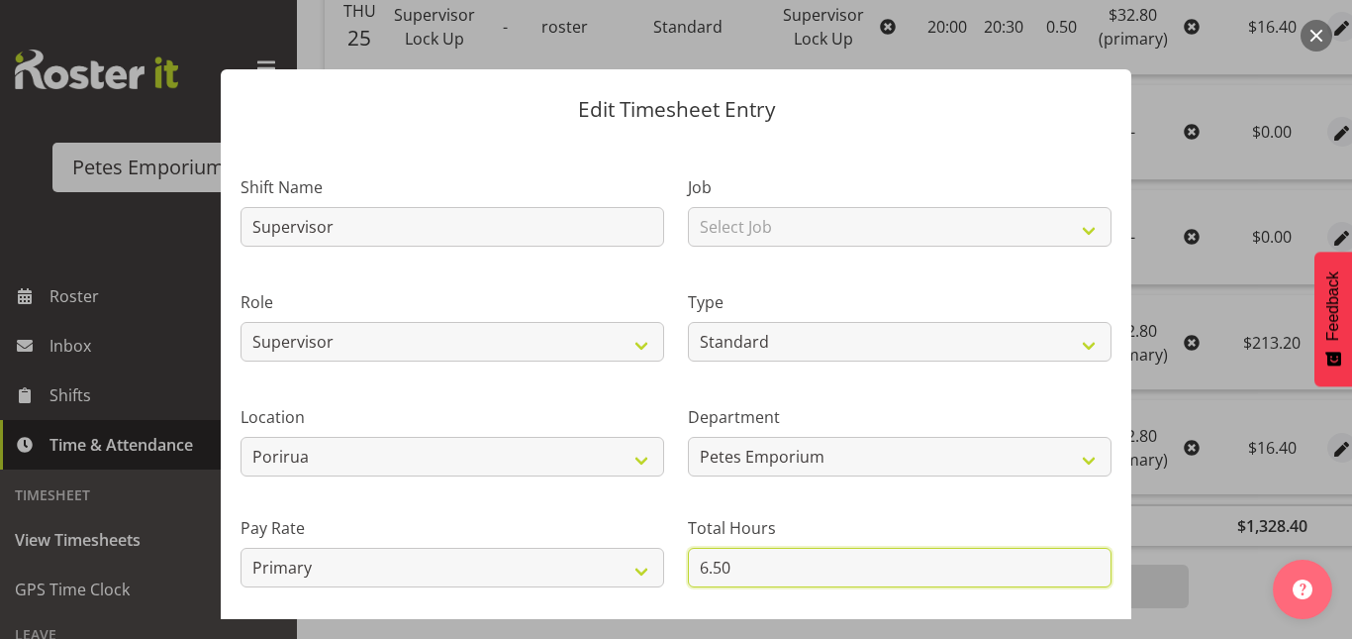
click at [698, 567] on input "6.50" at bounding box center [900, 567] width 424 height 40
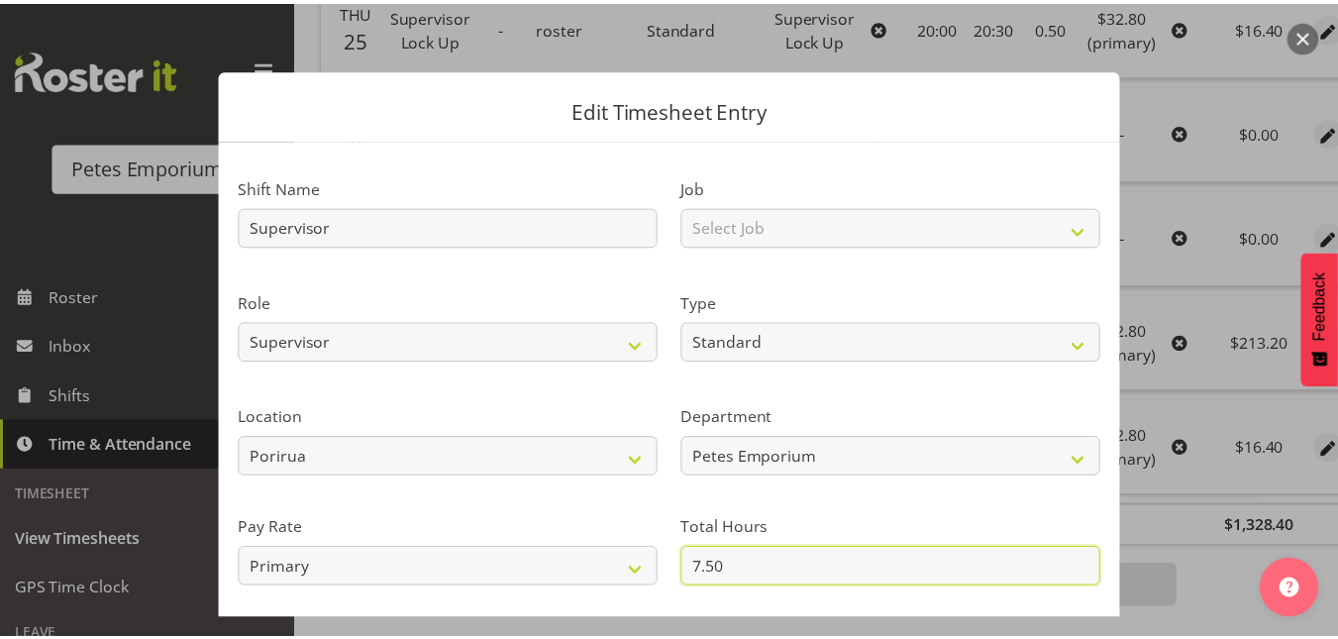
scroll to position [216, 0]
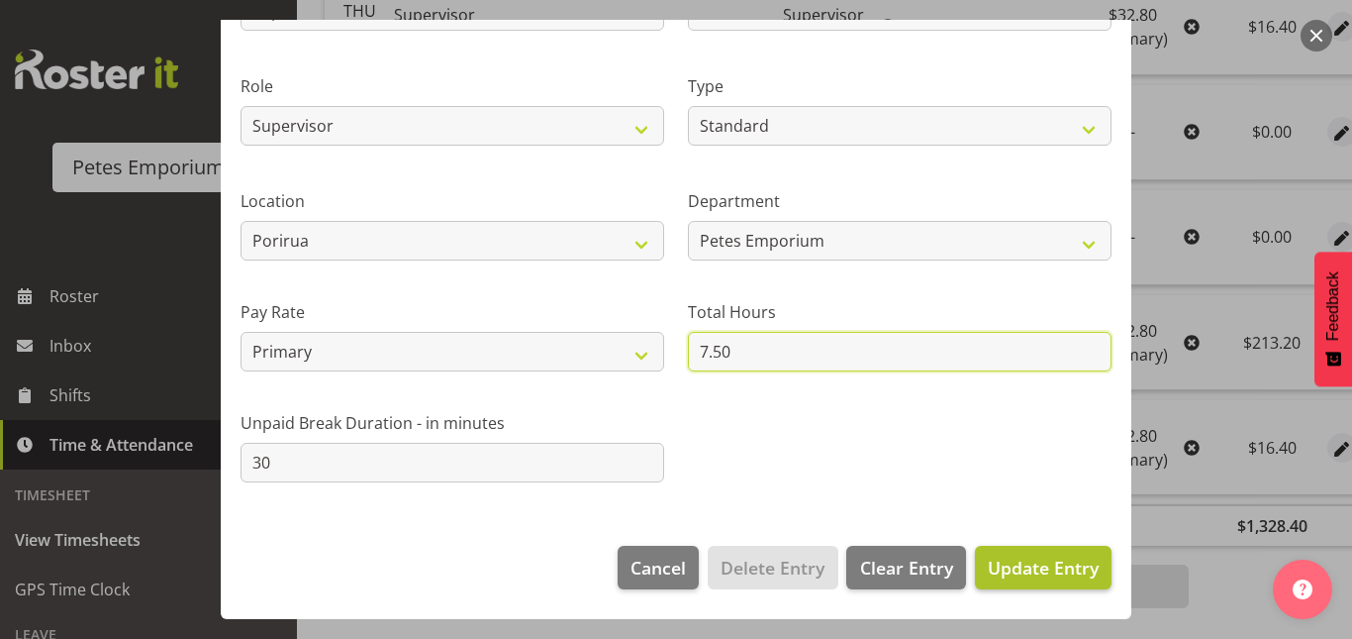
type input "7.50"
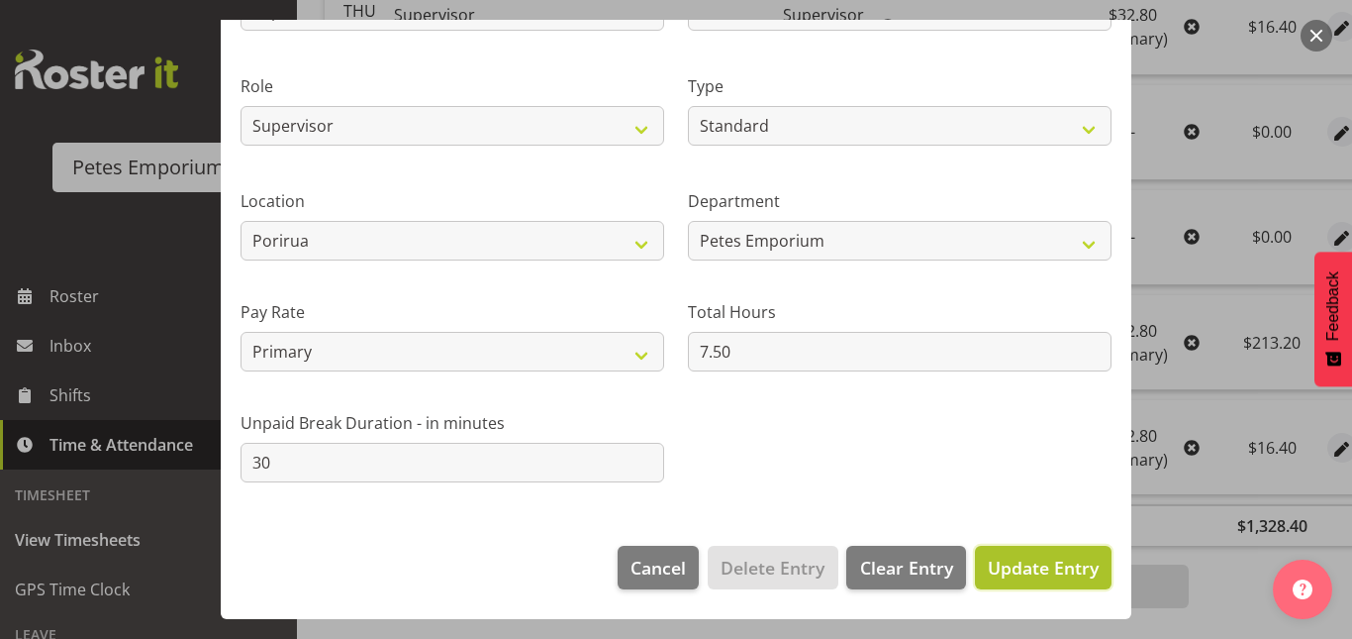
click at [1040, 562] on span "Update Entry" at bounding box center [1043, 567] width 111 height 24
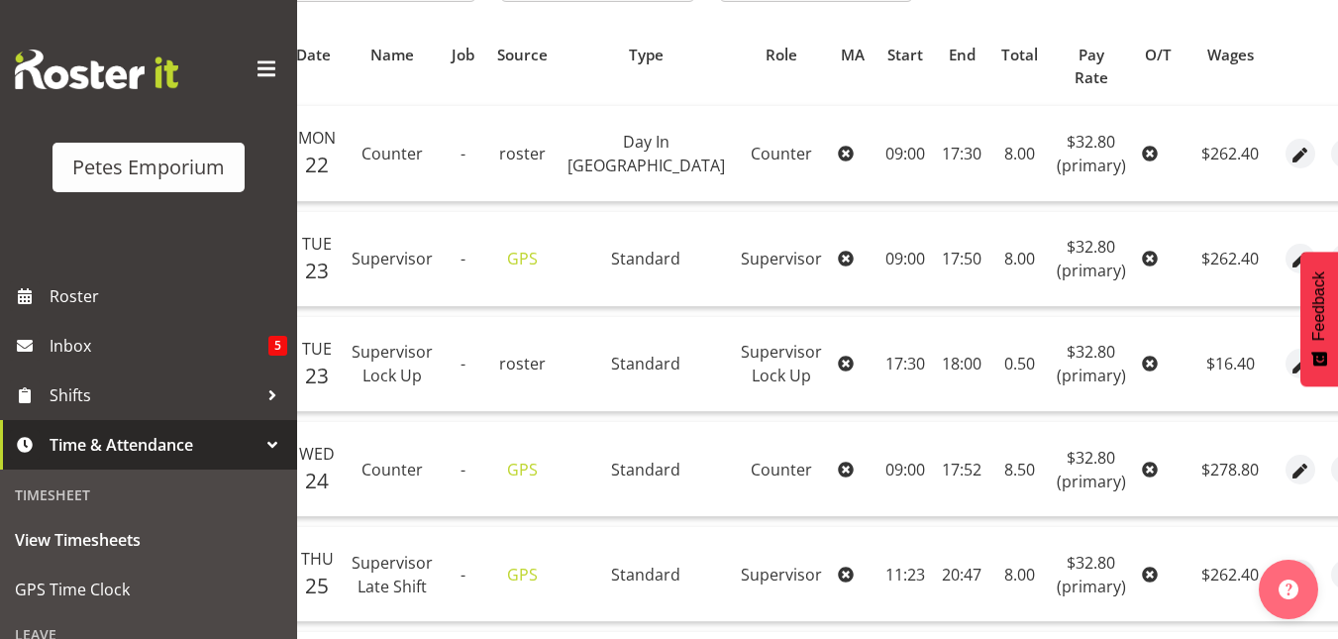
scroll to position [396, 0]
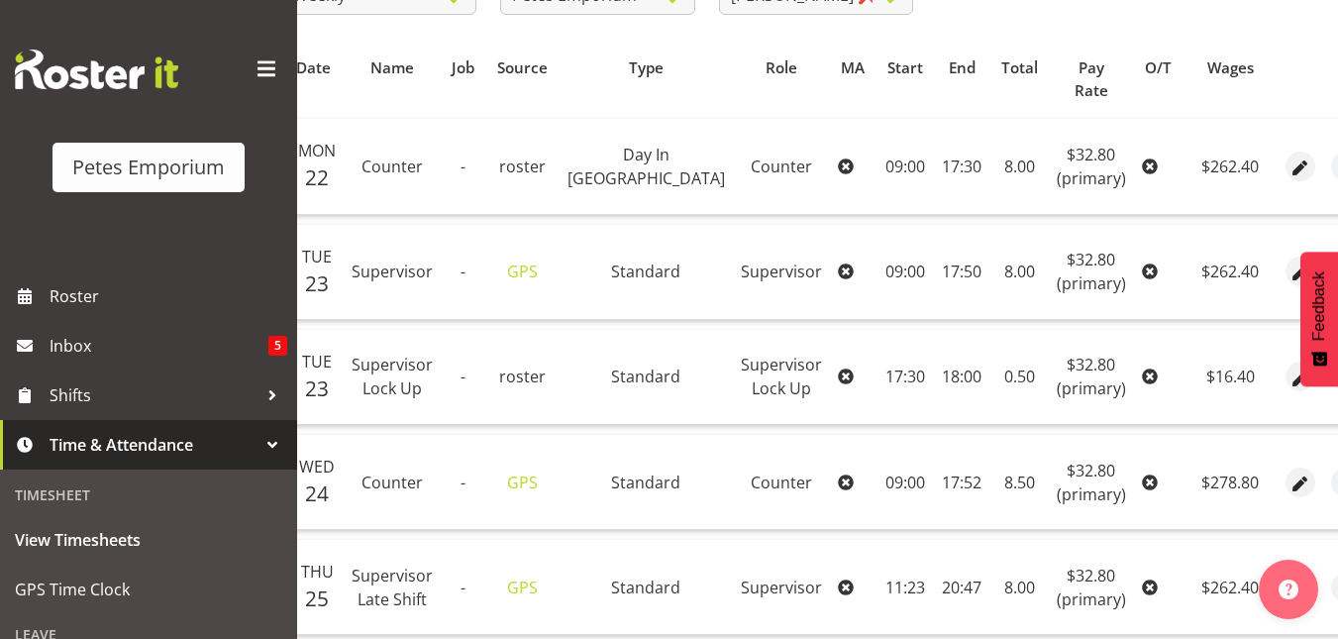
checkbox input "true"
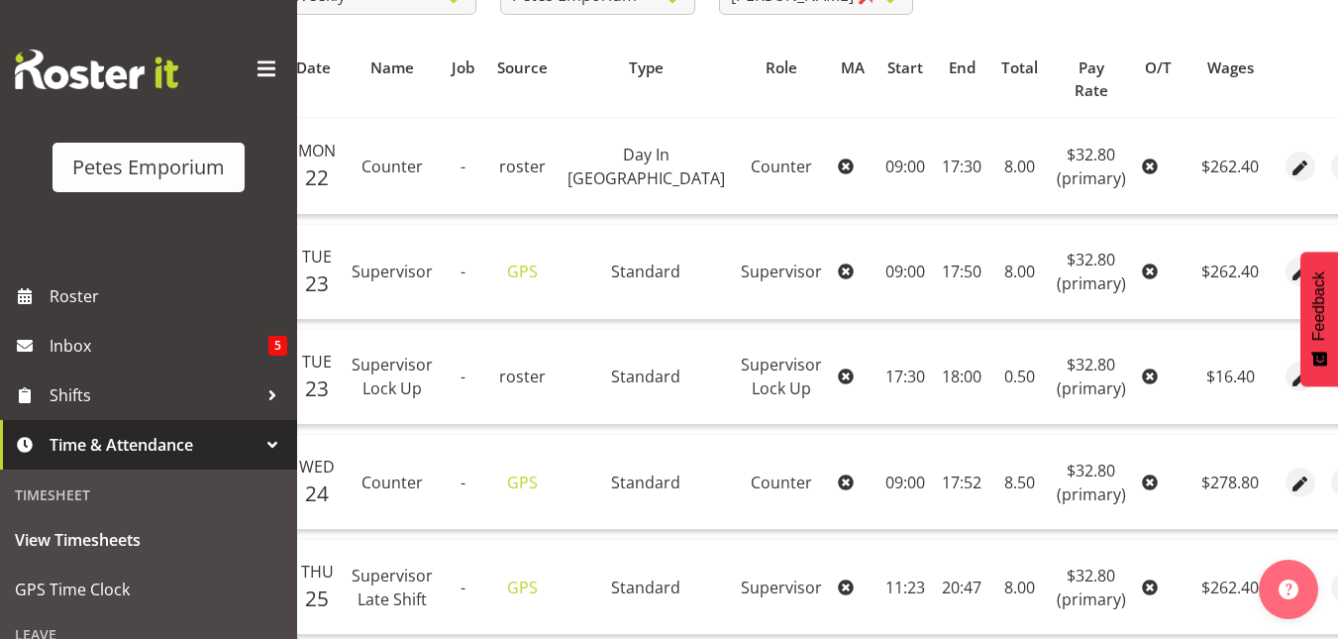
checkbox input "true"
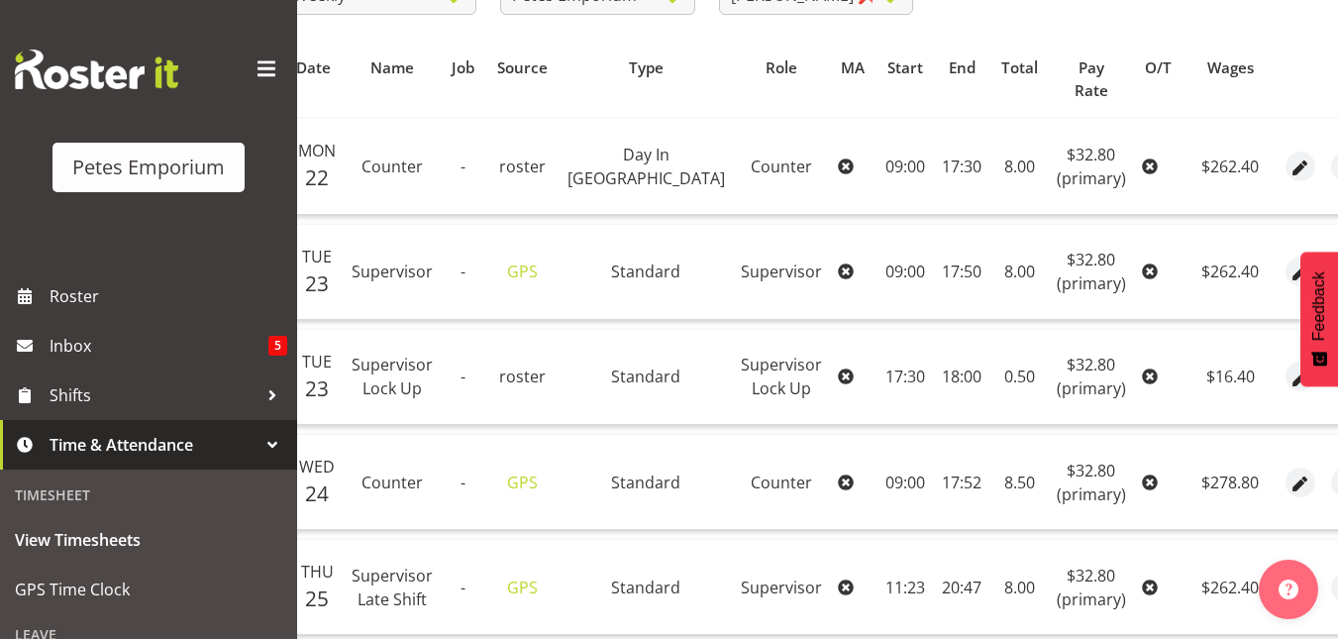
checkbox input "true"
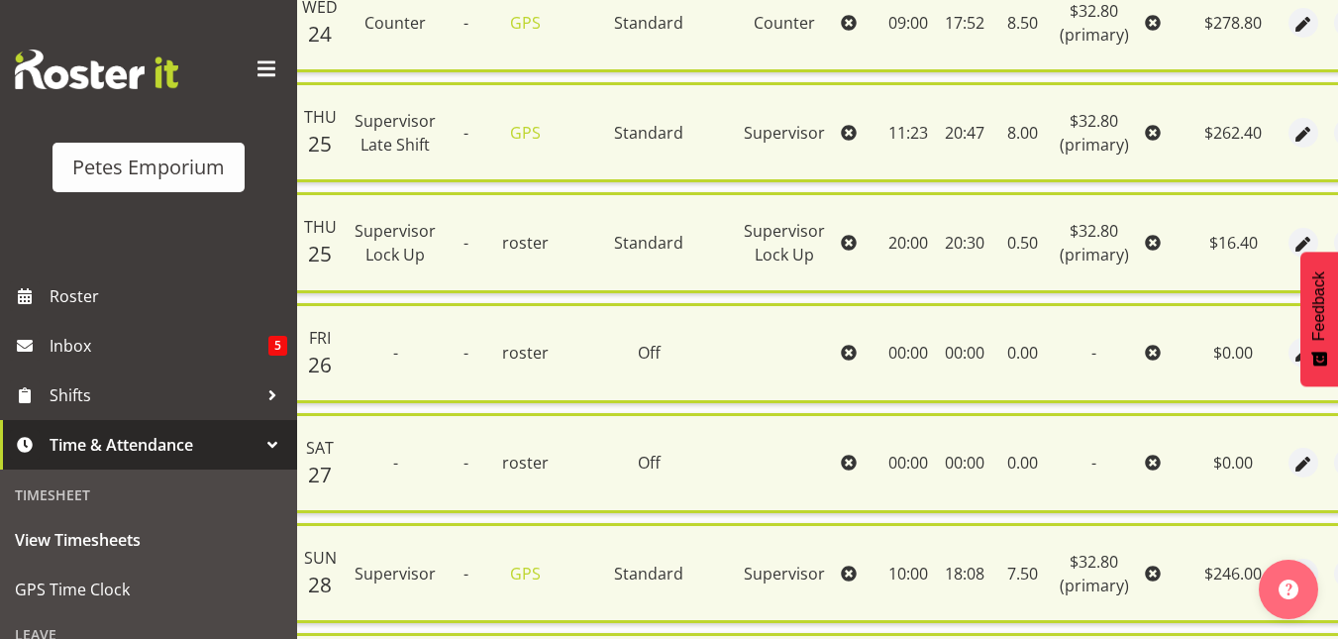
scroll to position [1124, 0]
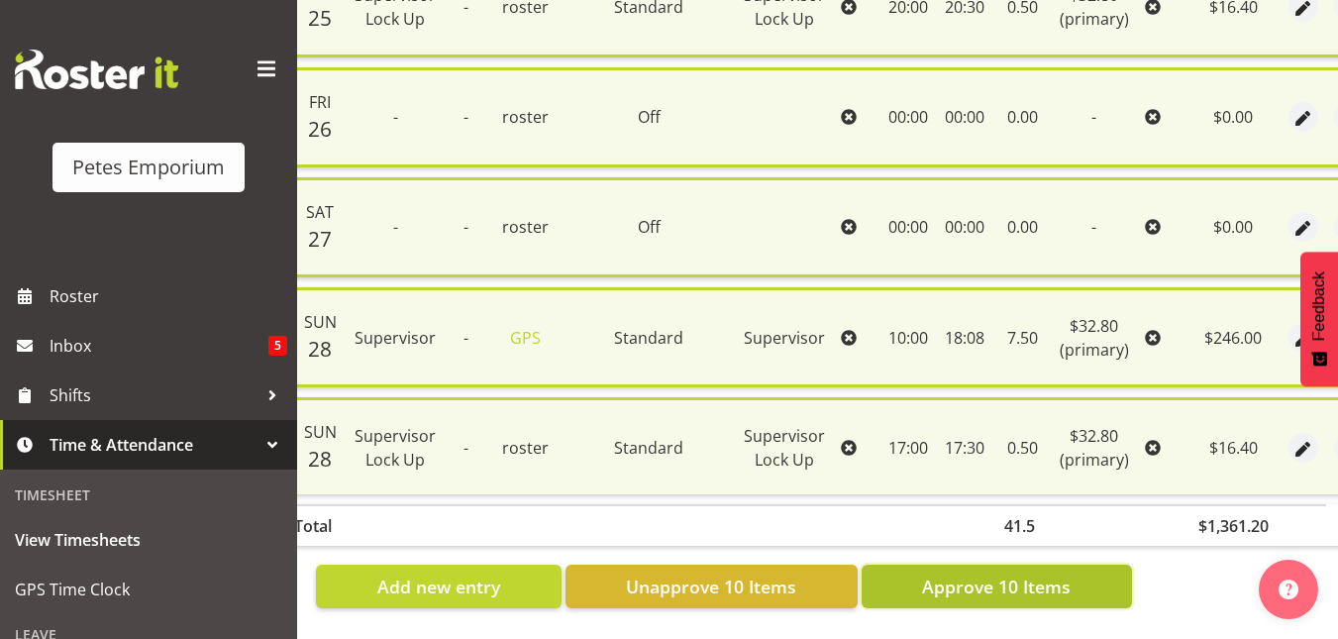
click at [980, 585] on button "Approve 10 Items" at bounding box center [996, 586] width 270 height 44
checkbox input "false"
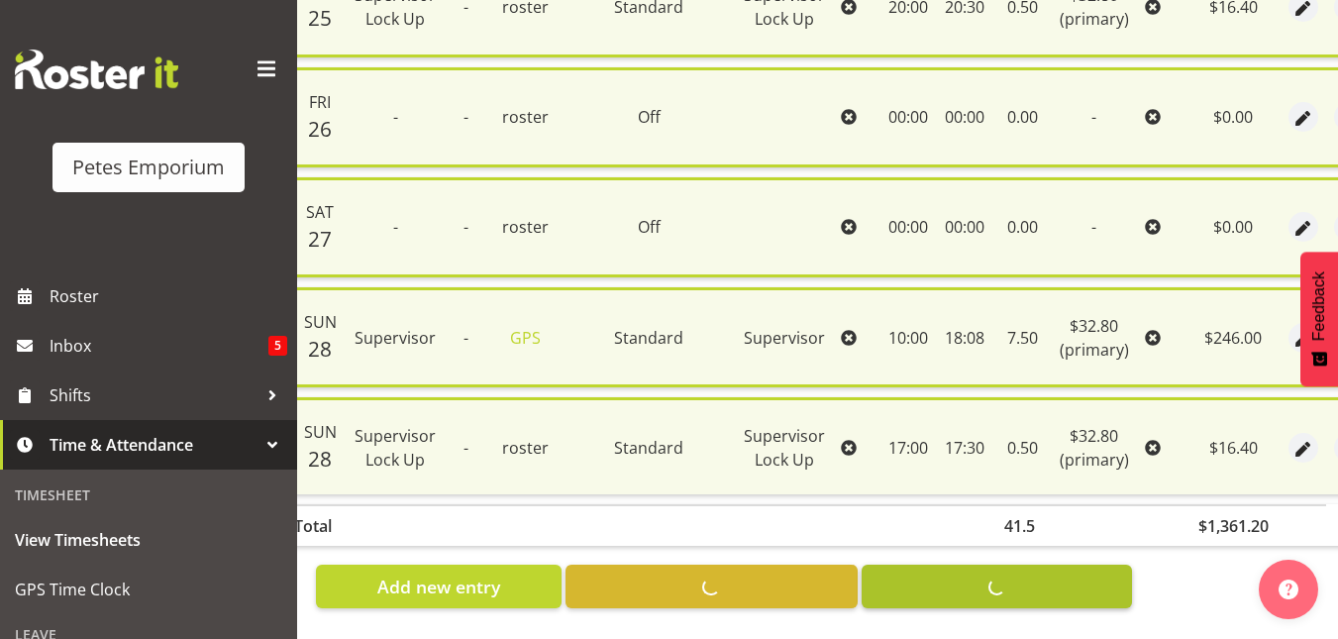
checkbox input "false"
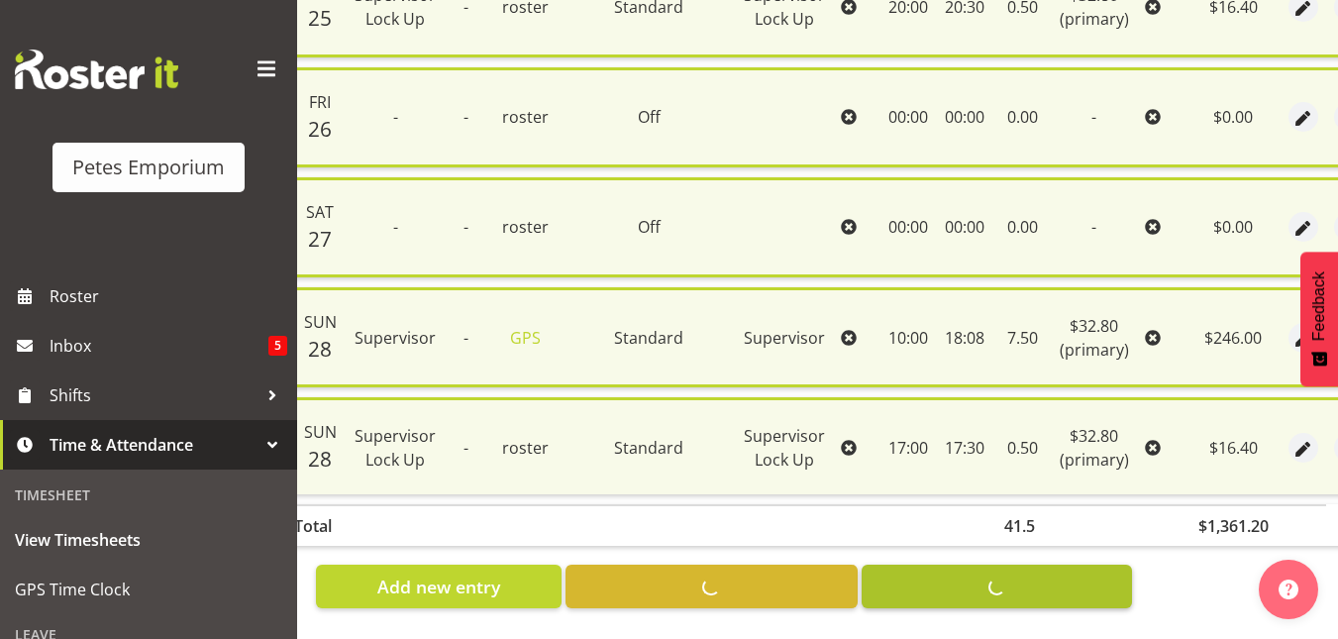
checkbox input "false"
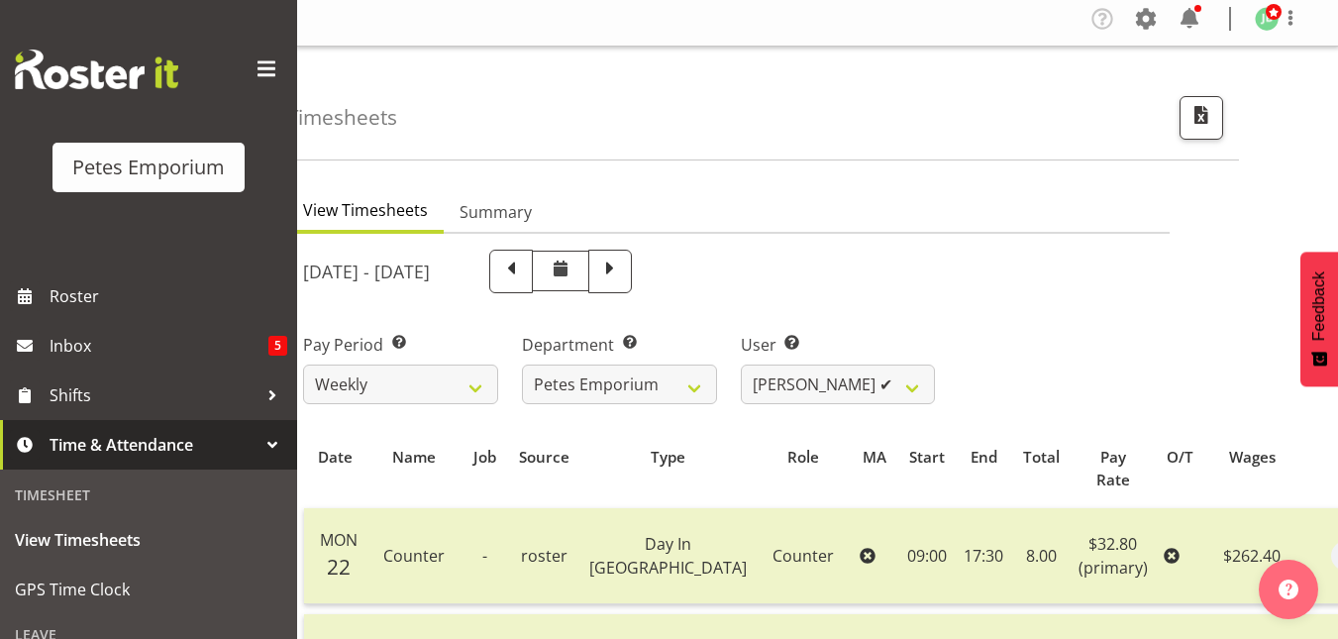
scroll to position [1, 0]
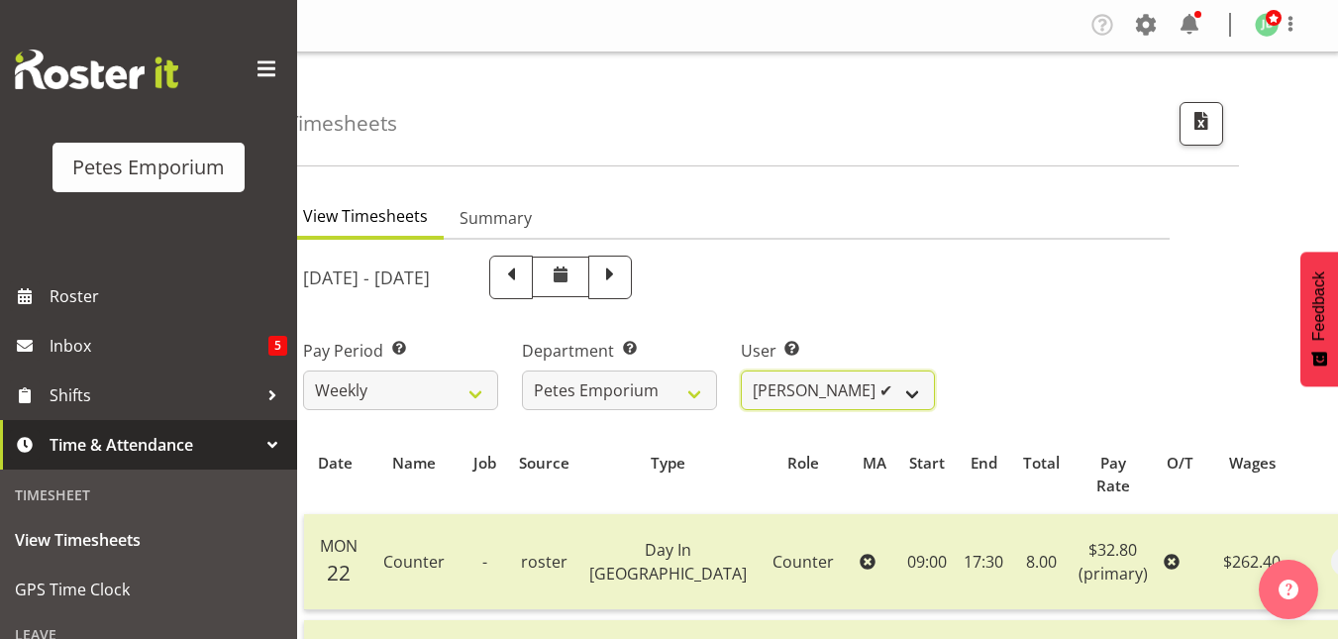
click at [905, 398] on select "Abigail Lane ✔ Alex-Micheal Taniwha ✔ Amelia Denz ✔ Beena Beena ✔ Christine Nev…" at bounding box center [838, 390] width 195 height 40
select select "7499"
click at [741, 370] on select "Abigail Lane ✔ Alex-Micheal Taniwha ✔ Amelia Denz ✔ Beena Beena ✔ Christine Nev…" at bounding box center [838, 390] width 195 height 40
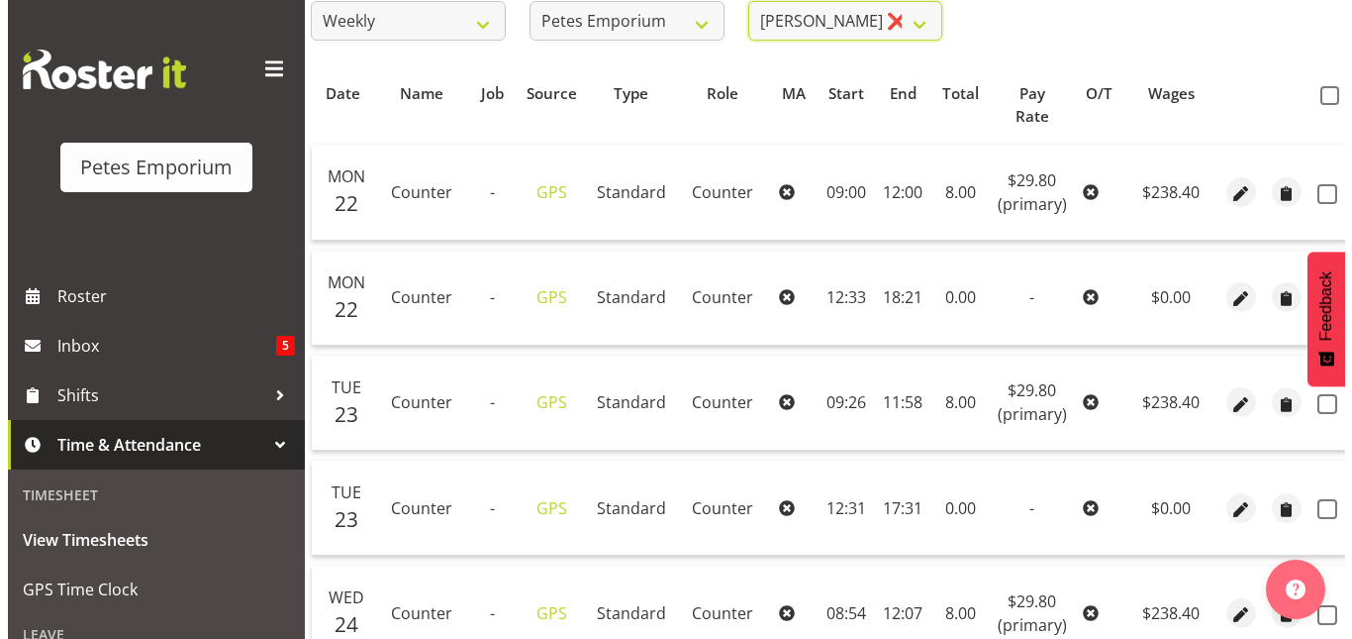
scroll to position [371, 0]
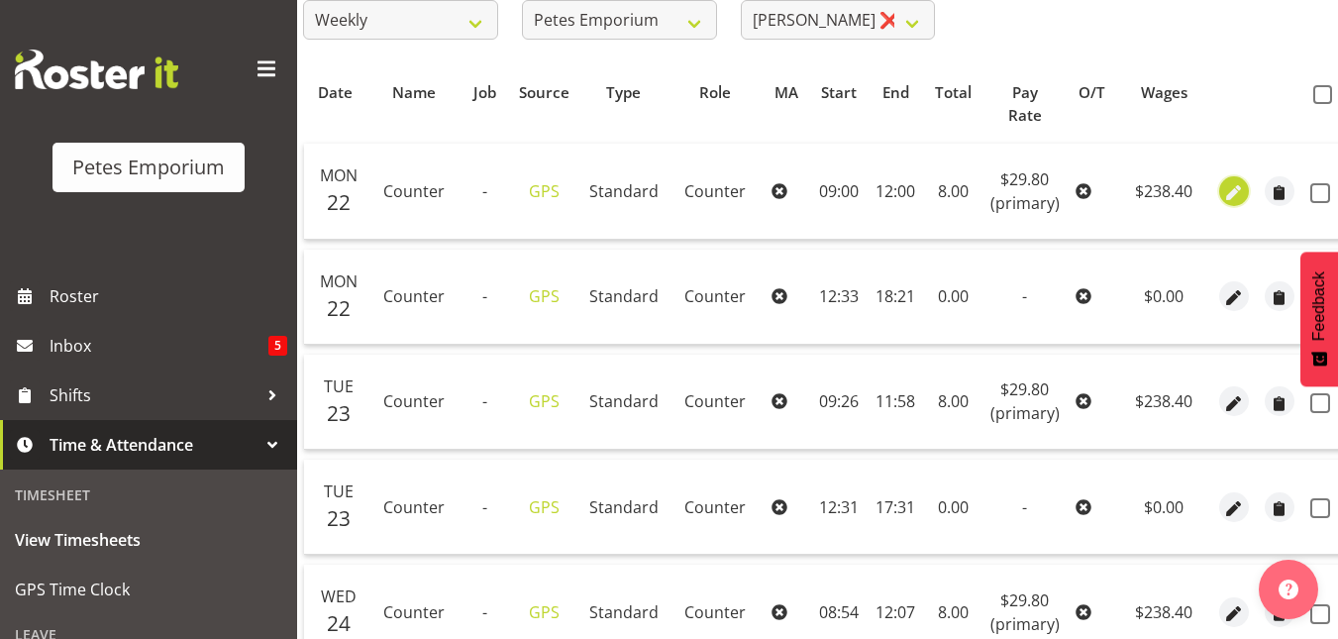
click at [1222, 191] on span "button" at bounding box center [1233, 192] width 23 height 23
select select "Standard"
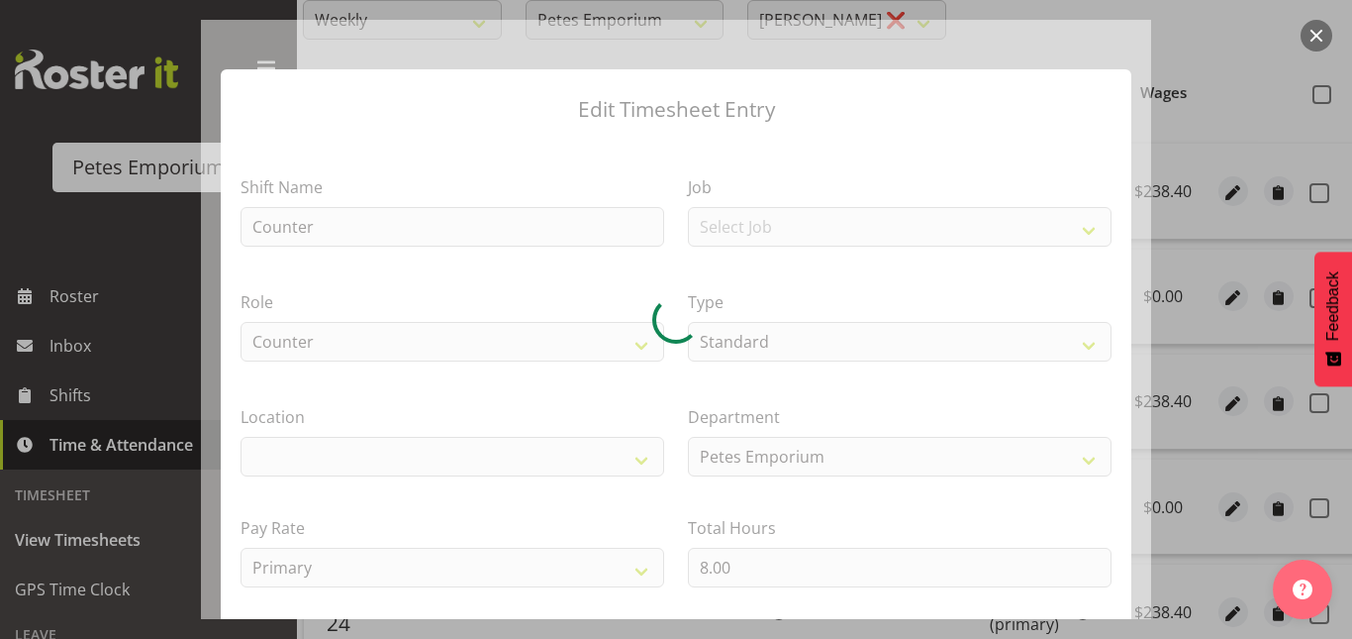
select select "100"
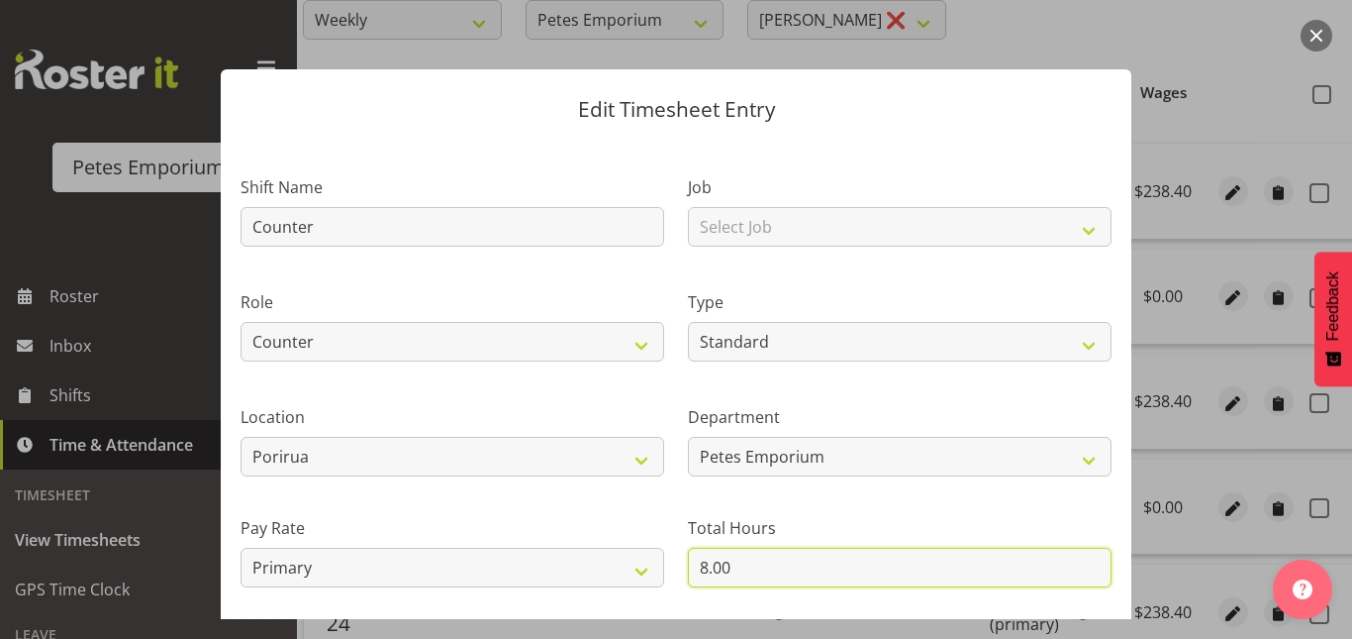
click at [705, 571] on input "8.00" at bounding box center [900, 567] width 424 height 40
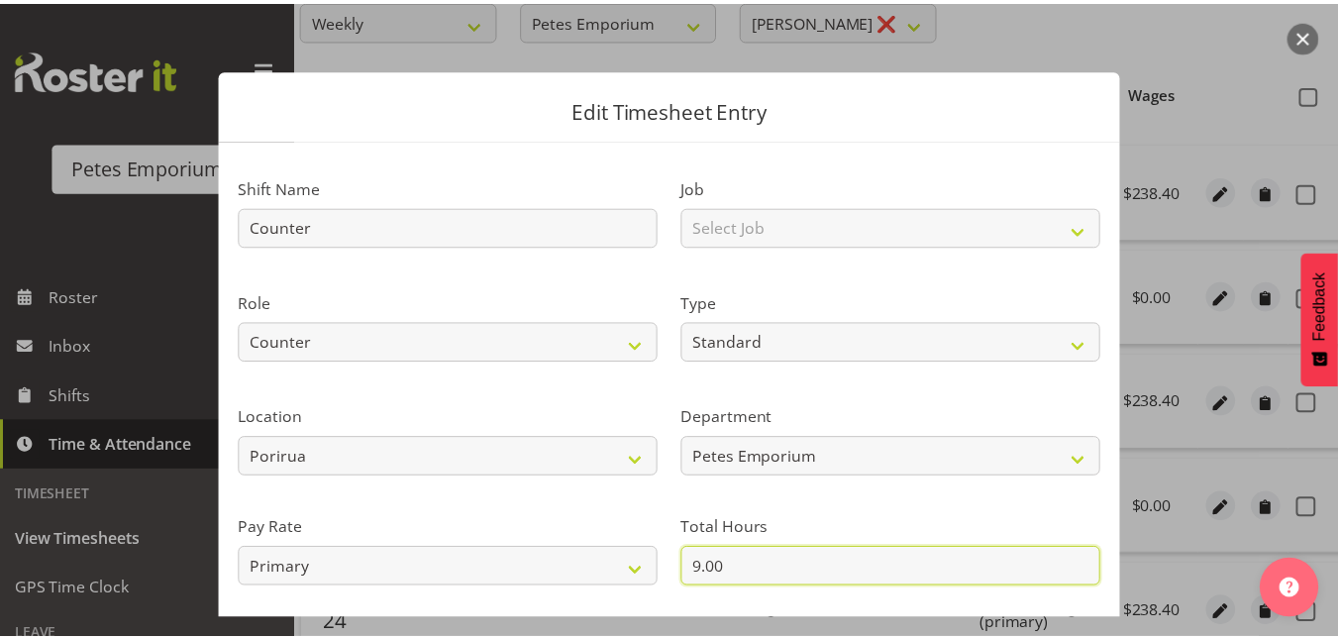
scroll to position [216, 0]
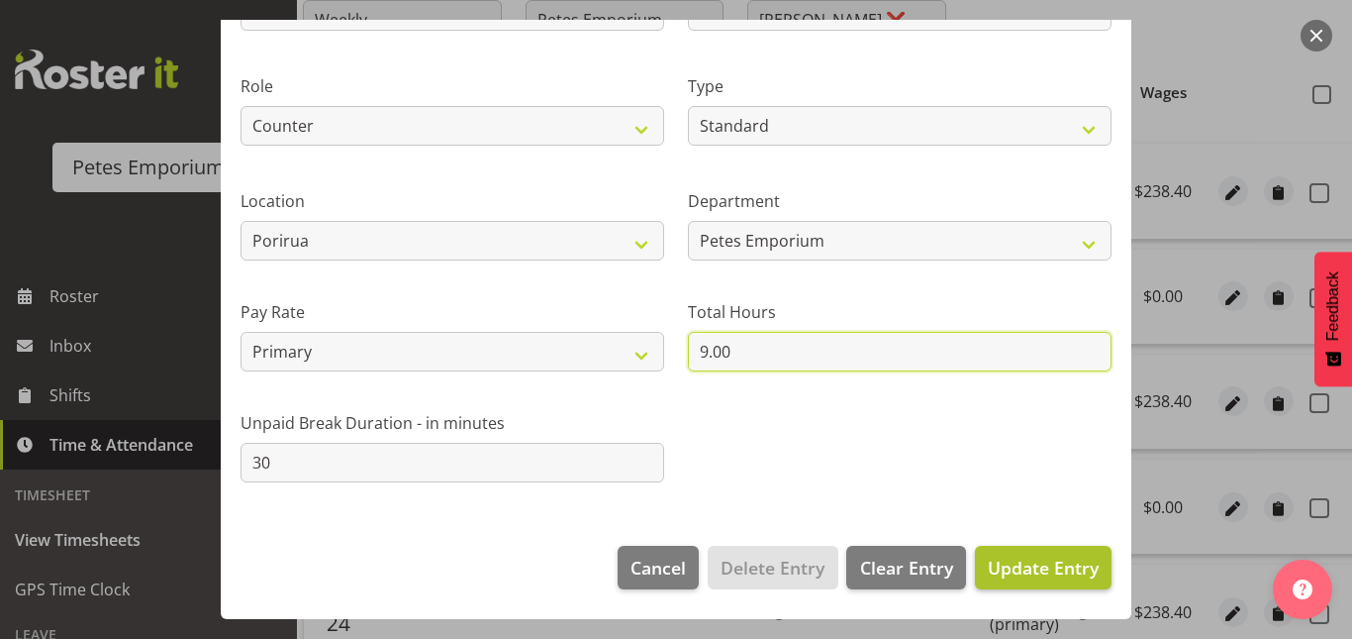
type input "9.00"
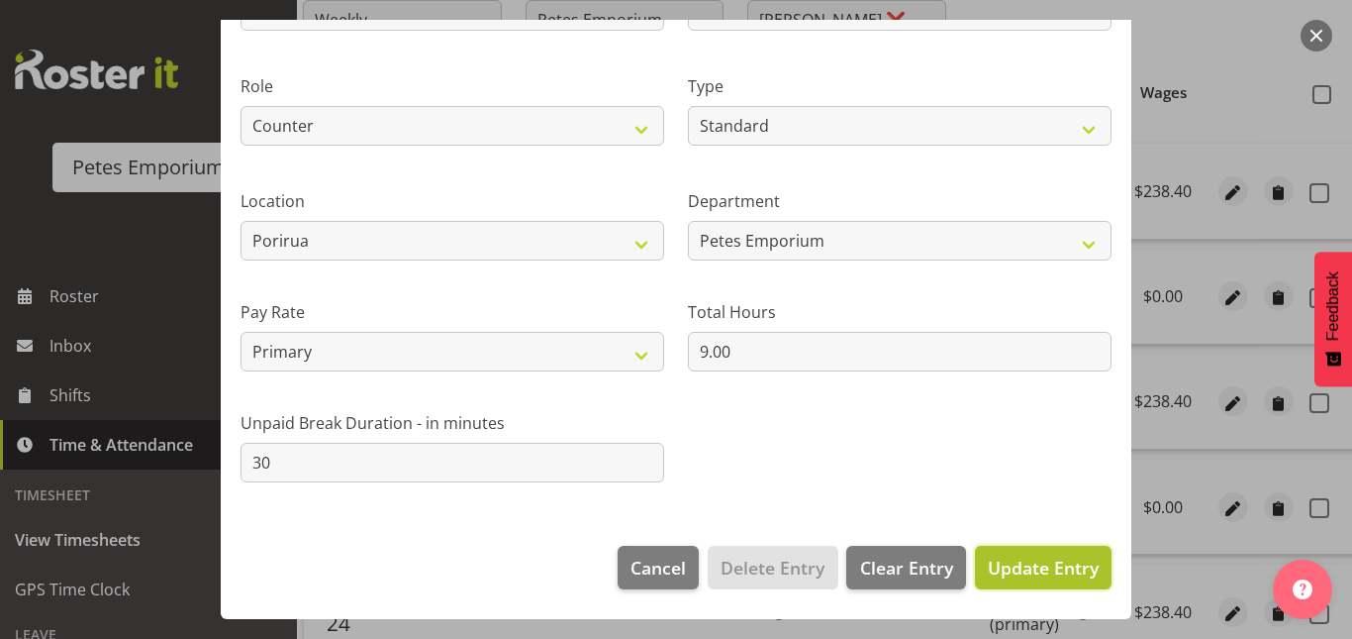
click at [1047, 573] on span "Update Entry" at bounding box center [1043, 567] width 111 height 24
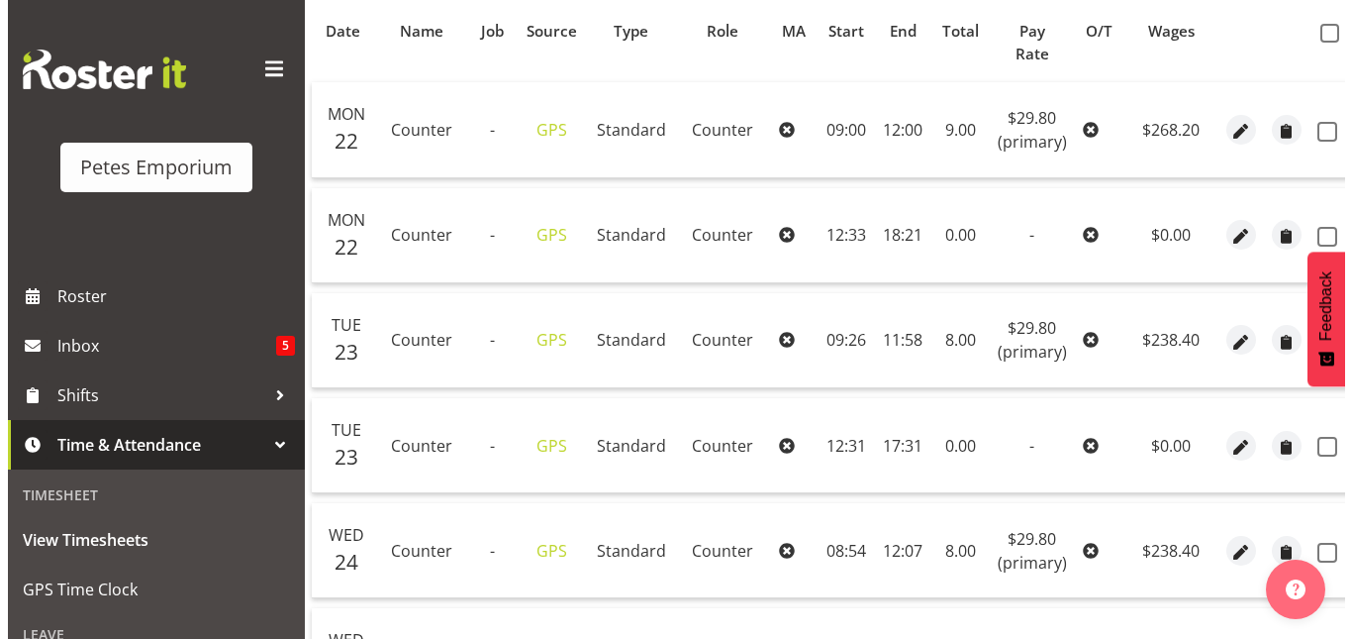
scroll to position [438, 0]
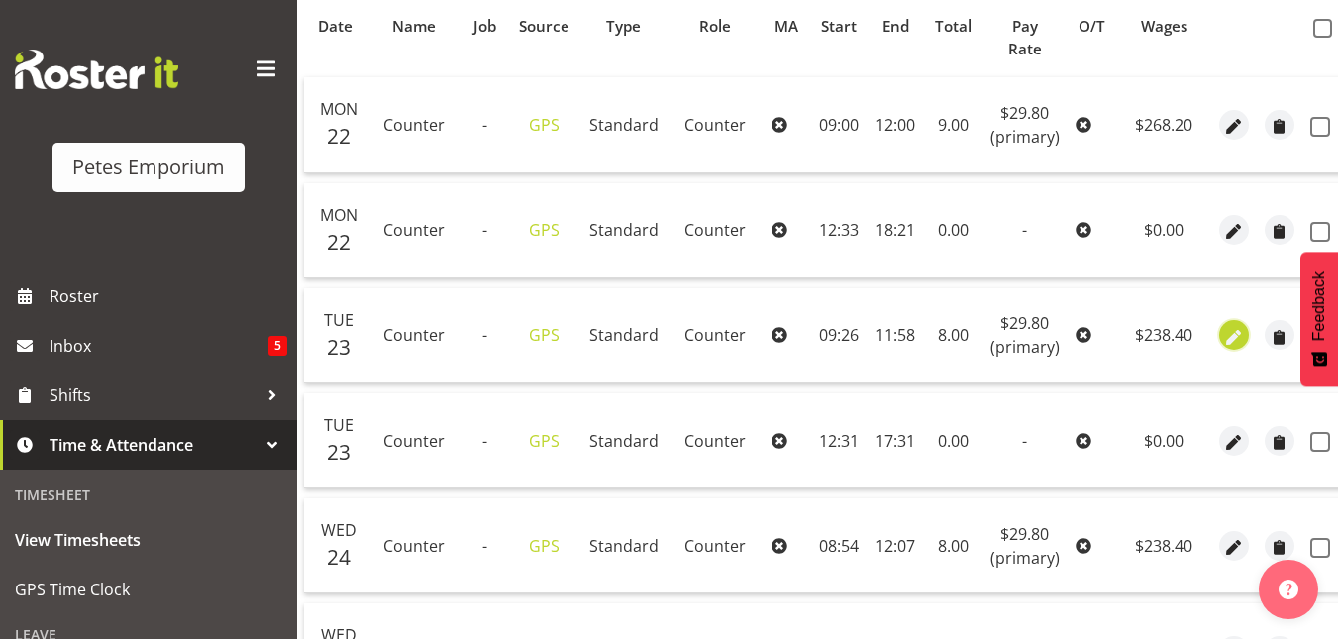
click at [1232, 338] on span "button" at bounding box center [1233, 337] width 23 height 23
select select "Standard"
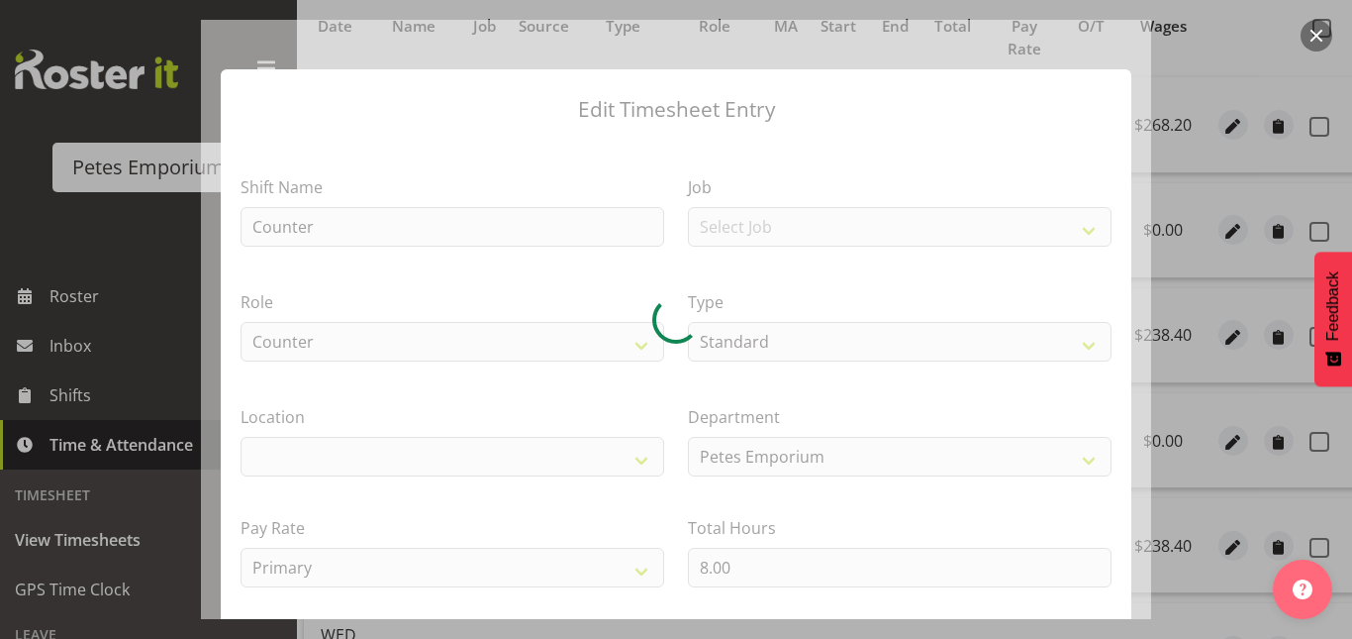
select select "100"
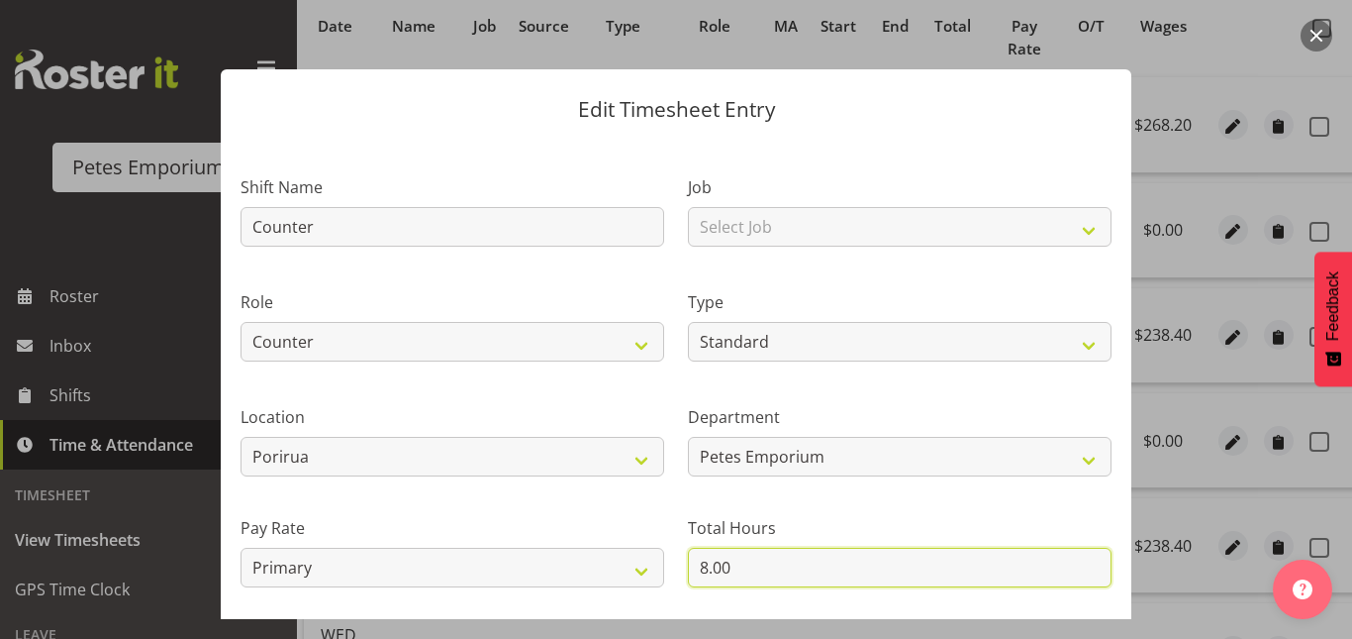
click at [740, 574] on input "8.00" at bounding box center [900, 567] width 424 height 40
type input "8"
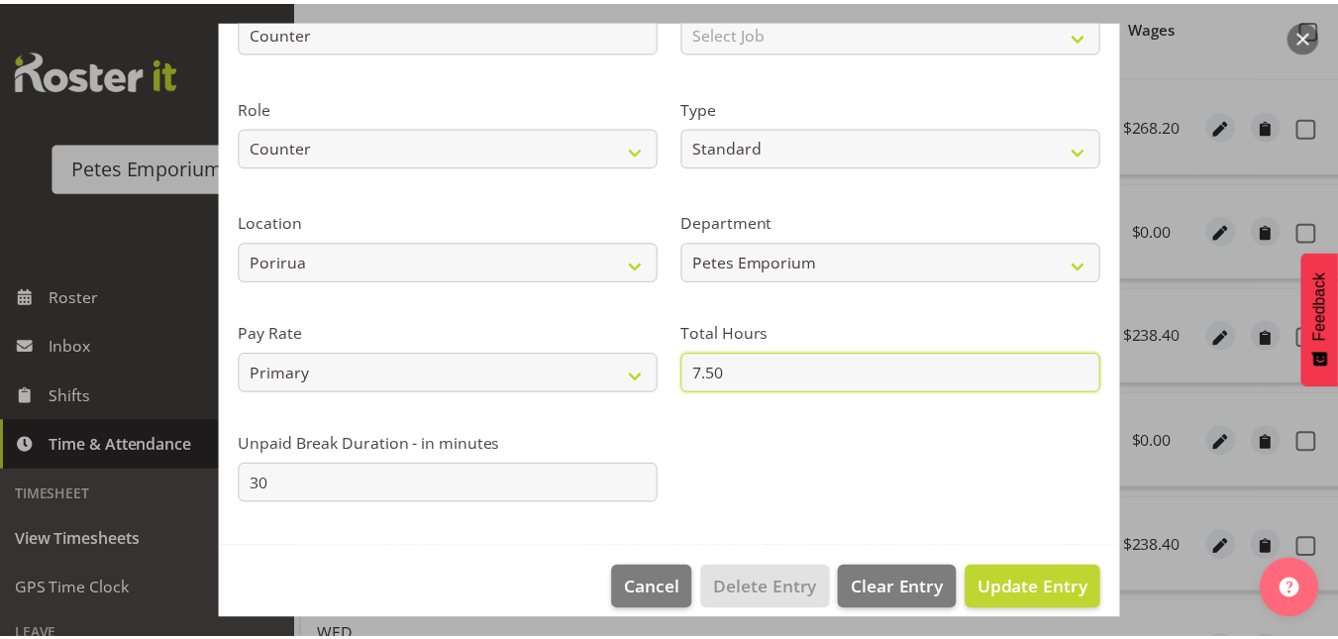
scroll to position [196, 0]
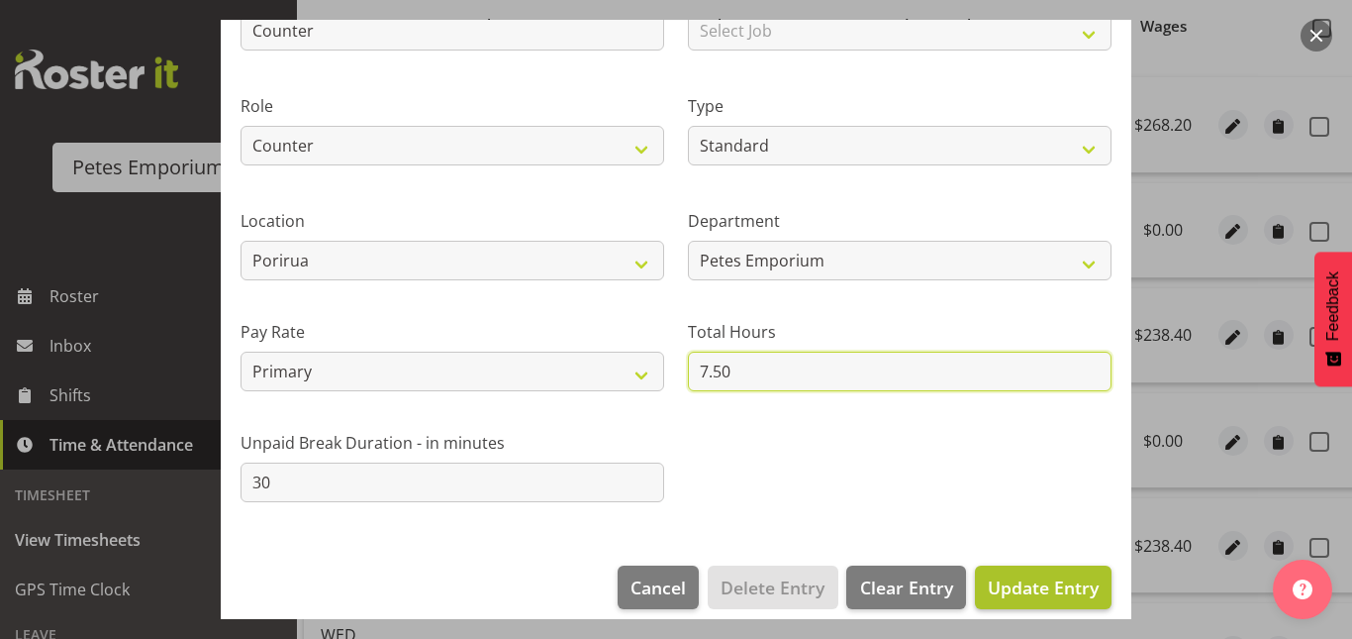
type input "7.50"
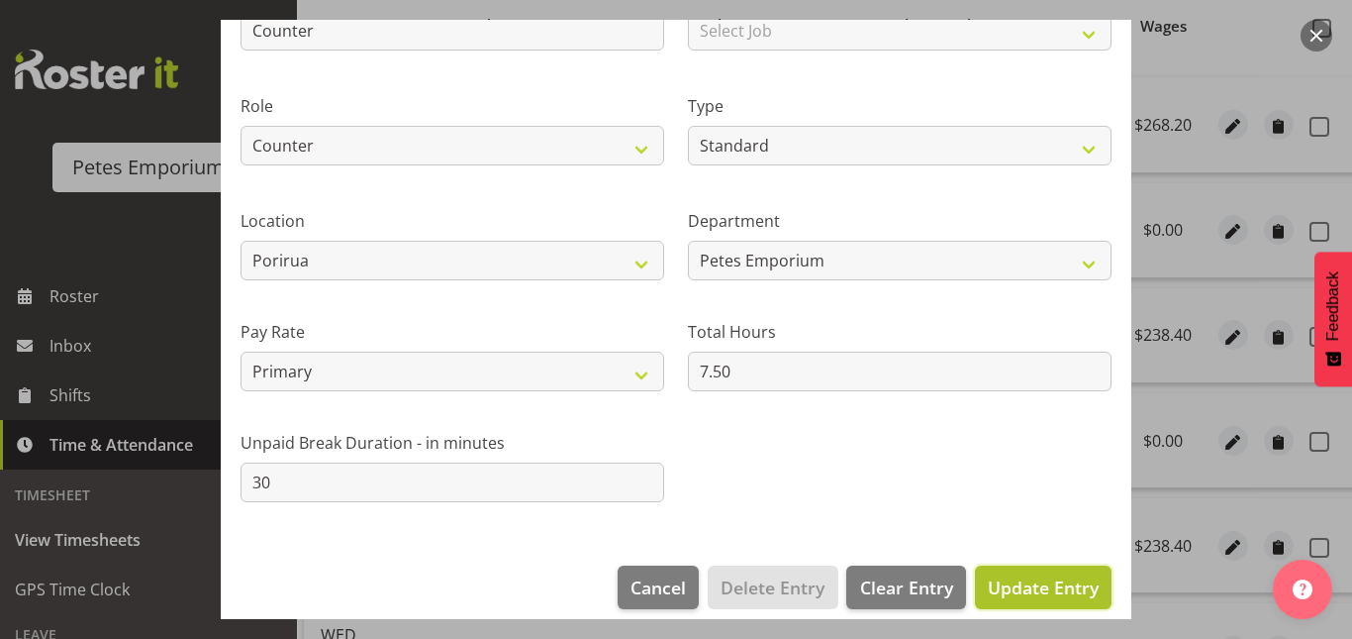
click at [1007, 586] on span "Update Entry" at bounding box center [1043, 587] width 111 height 24
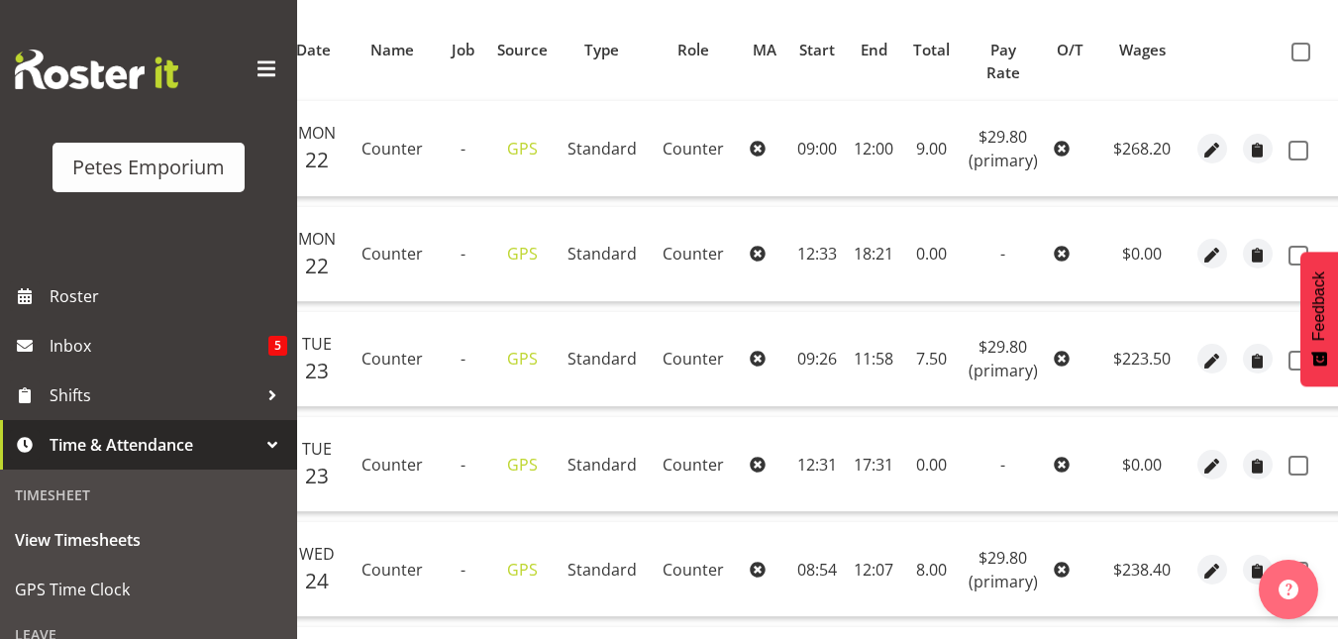
scroll to position [316, 0]
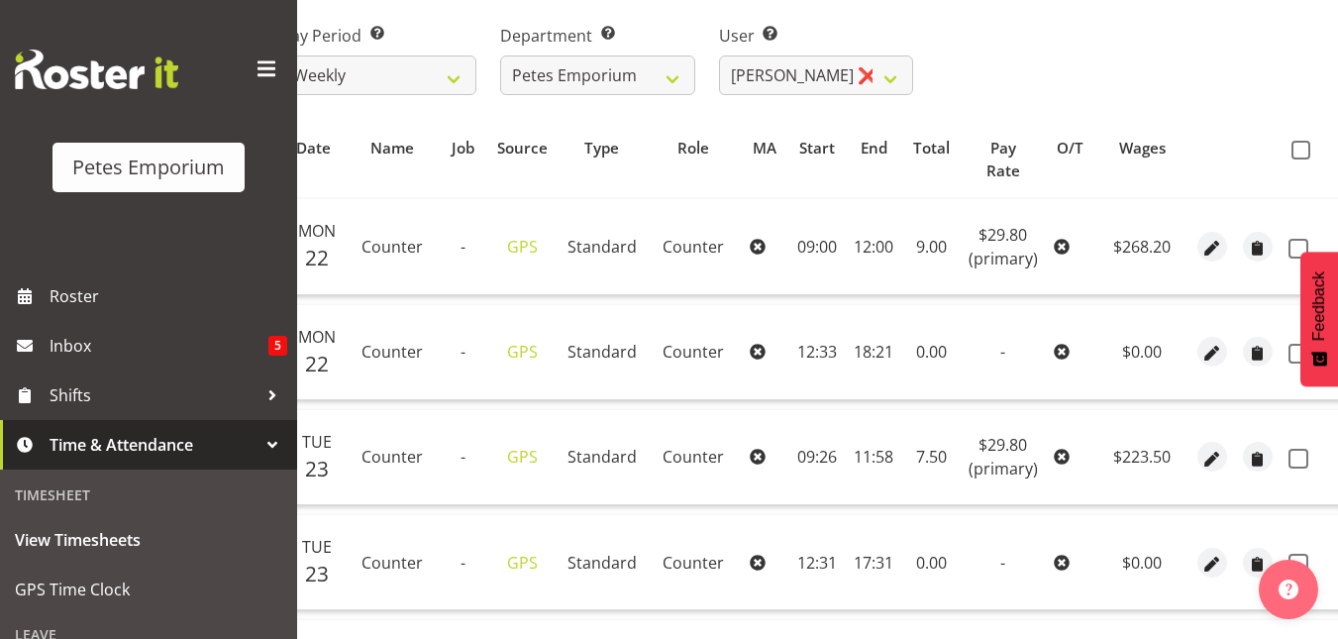
click at [1293, 159] on th at bounding box center [1311, 160] width 62 height 60
click at [1294, 151] on span at bounding box center [1300, 150] width 19 height 19
click at [1294, 151] on input "checkbox" at bounding box center [1297, 150] width 13 height 13
checkbox input "true"
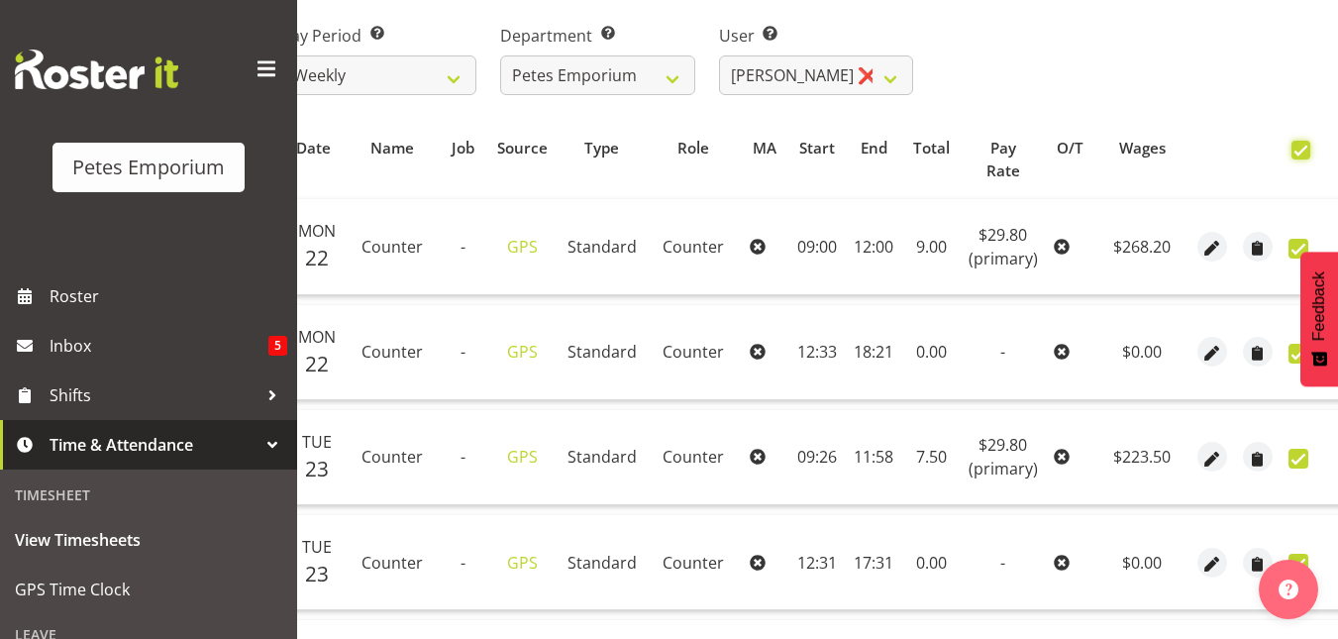
checkbox input "true"
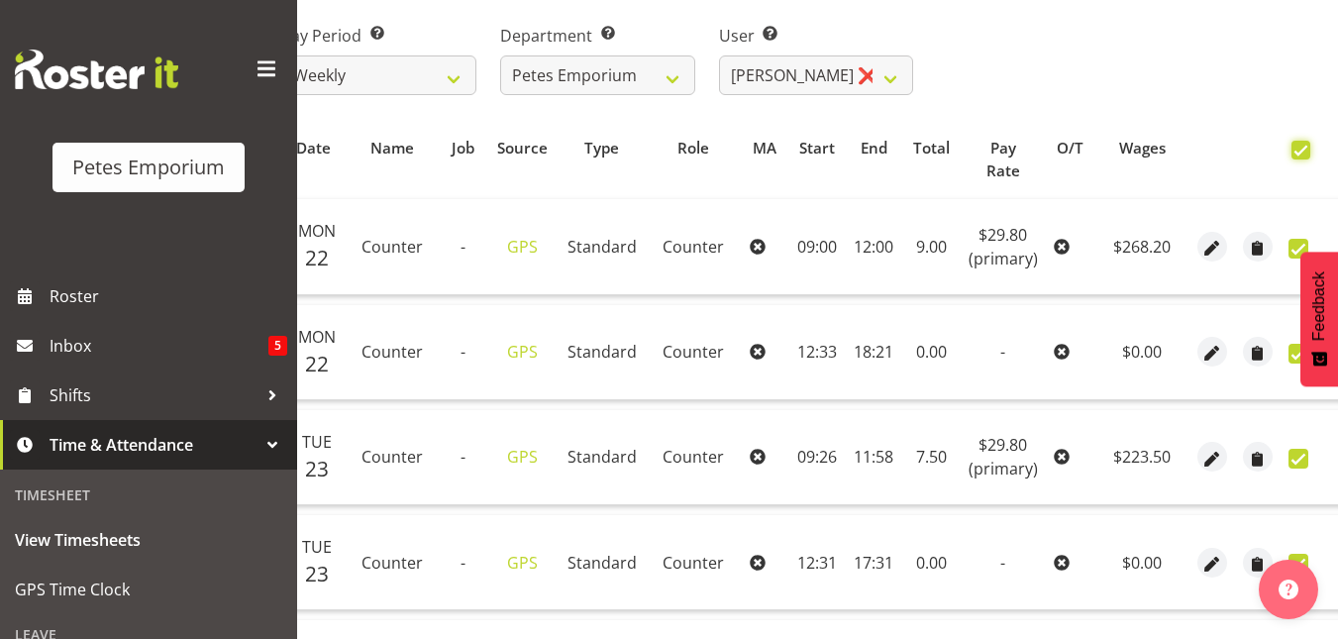
checkbox input "true"
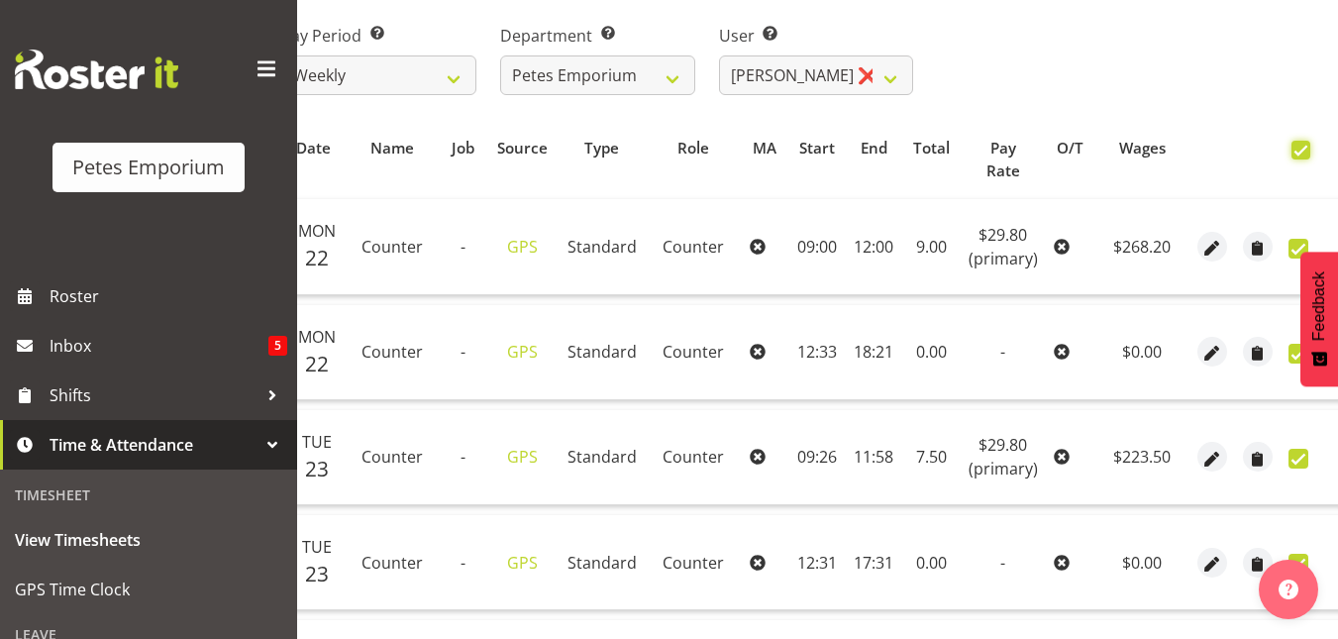
checkbox input "true"
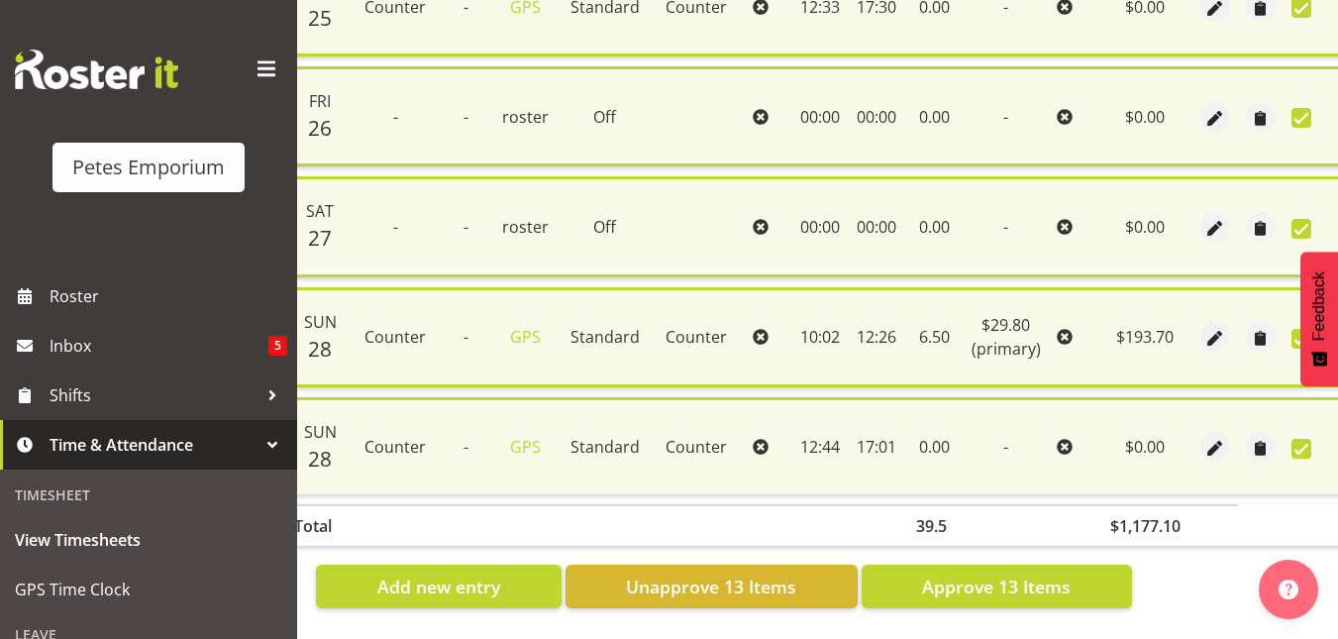
scroll to position [1454, 0]
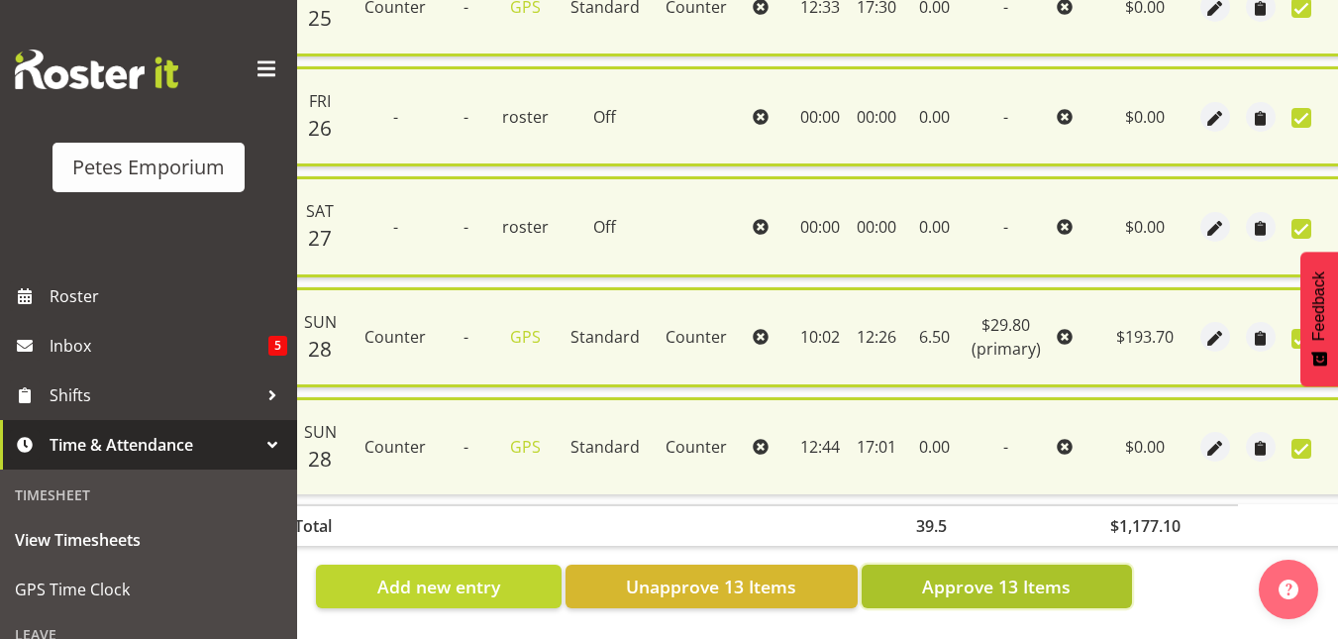
click at [1001, 579] on span "Approve 13 Items" at bounding box center [996, 586] width 149 height 26
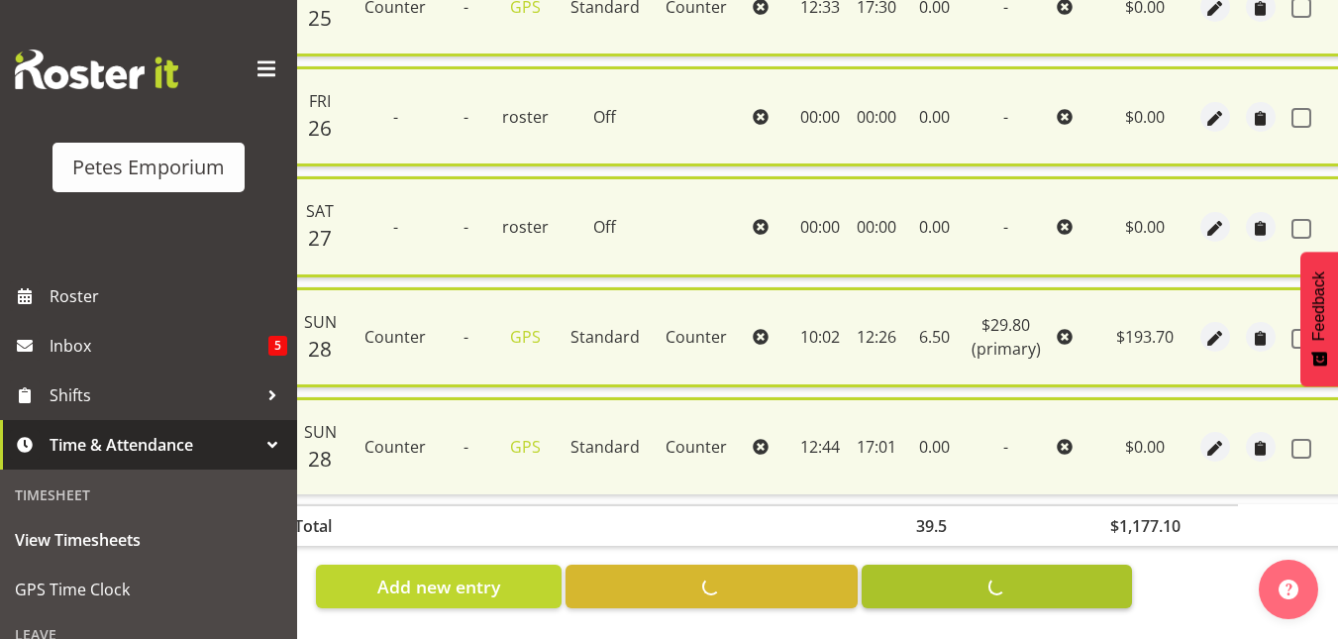
checkbox input "false"
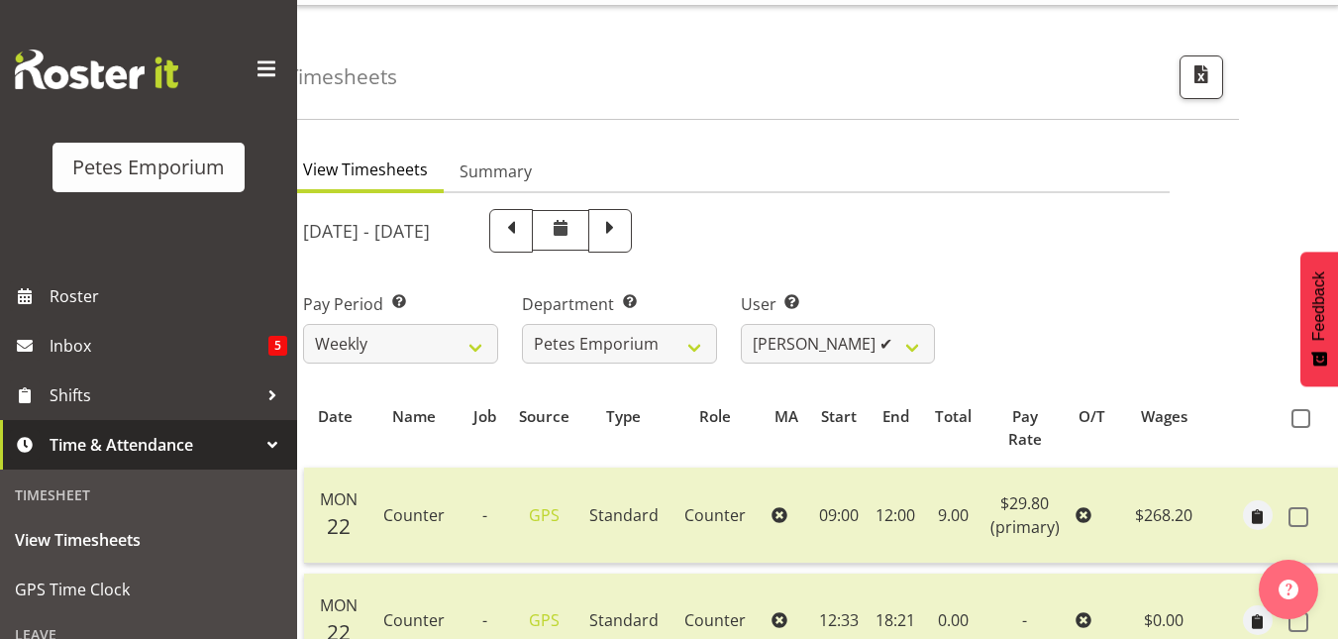
scroll to position [0, 0]
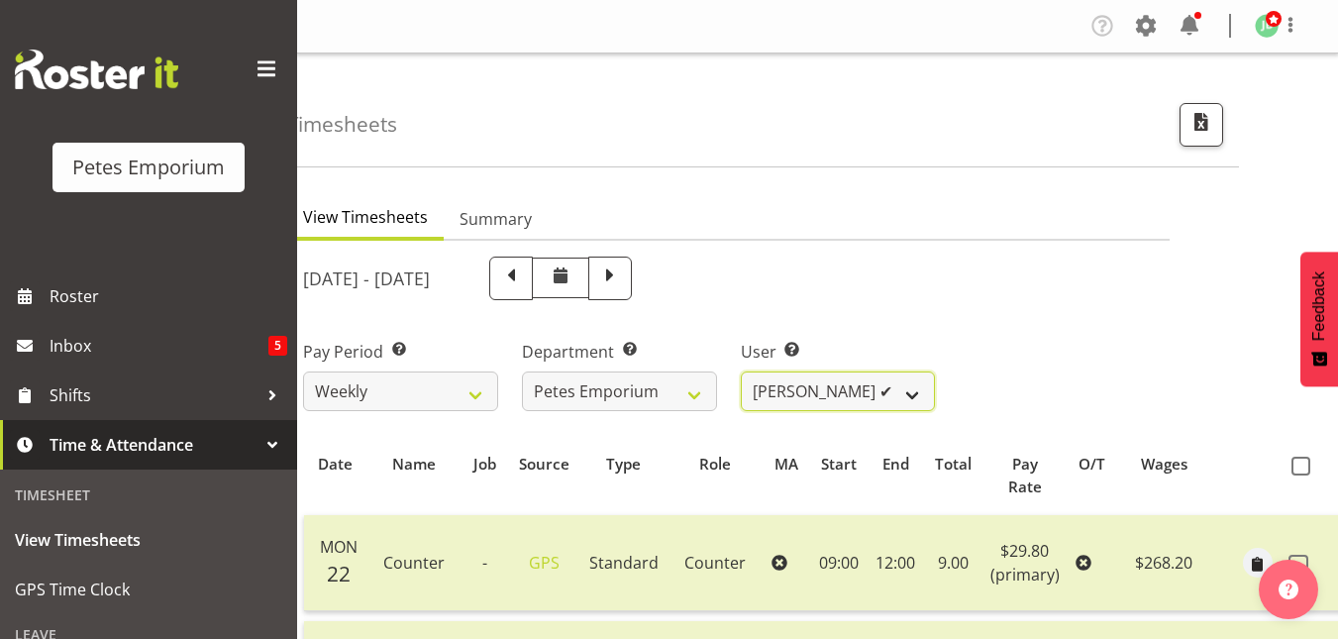
click at [917, 400] on select "Abigail Lane ✔ Alex-Micheal Taniwha ✔ Amelia Denz ✔ Beena Beena ✔ Christine Nev…" at bounding box center [838, 391] width 195 height 40
click at [741, 371] on select "Abigail Lane ✔ Alex-Micheal Taniwha ✔ Amelia Denz ✔ Beena Beena ✔ Christine Nev…" at bounding box center [838, 391] width 195 height 40
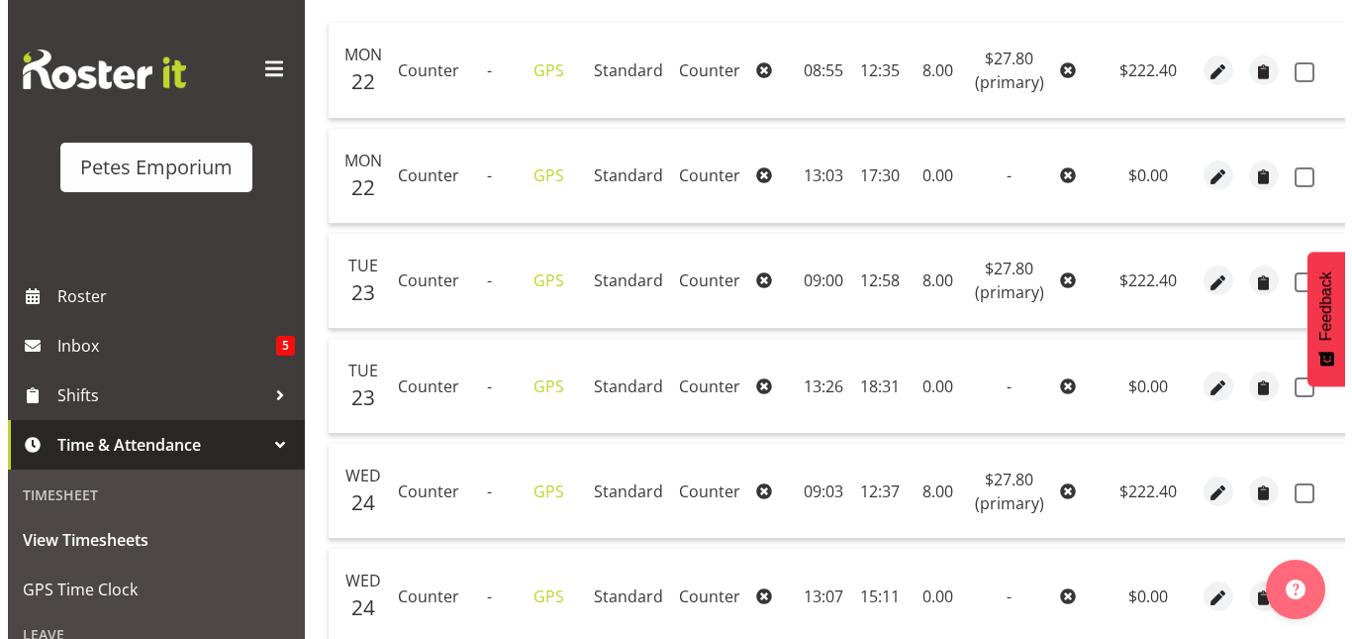
scroll to position [498, 0]
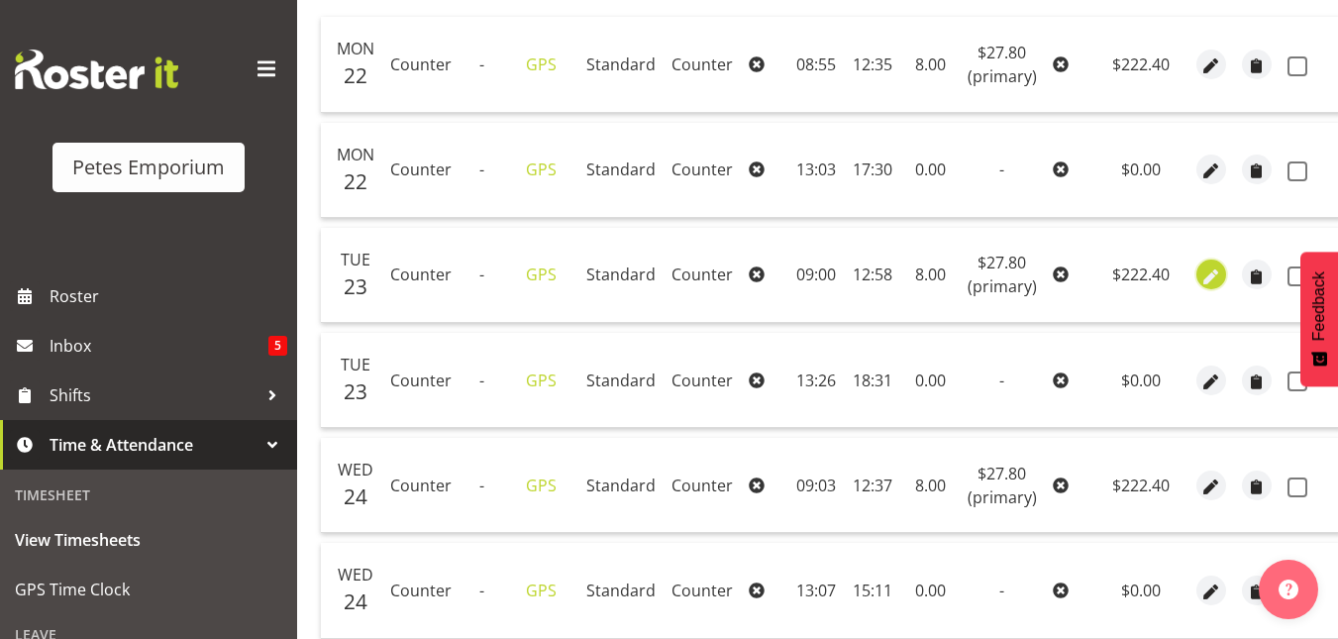
click at [1214, 279] on span "button" at bounding box center [1210, 276] width 23 height 23
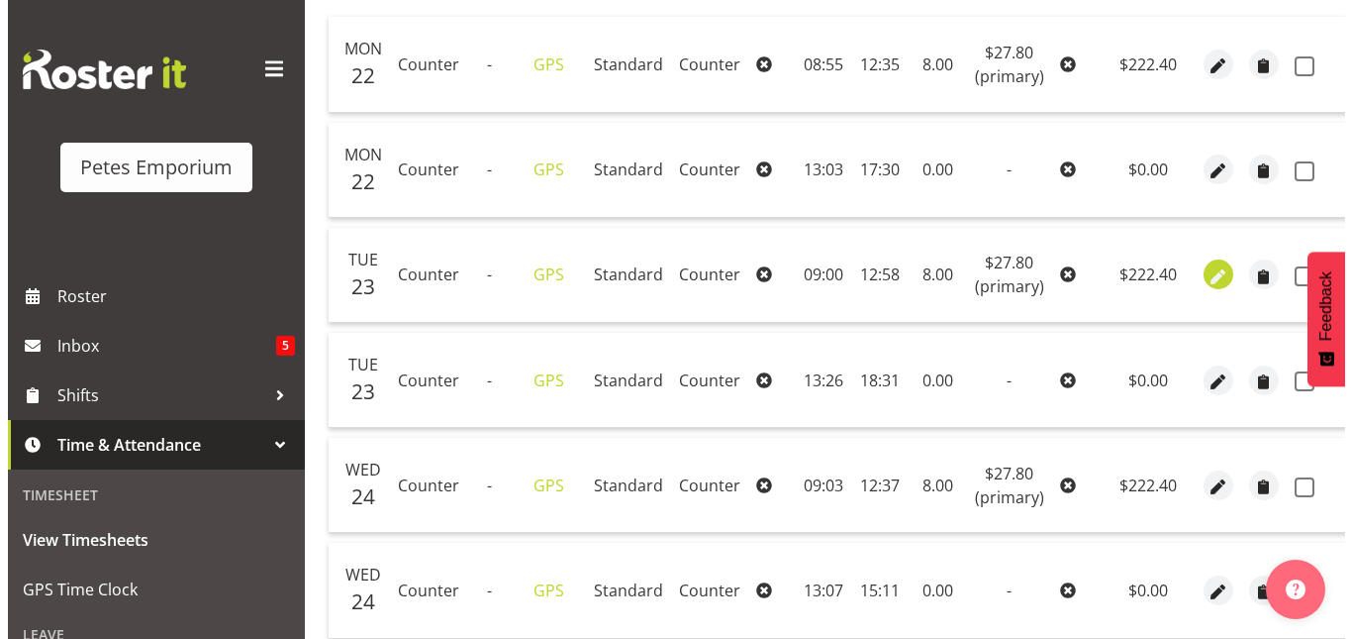
scroll to position [0, 57]
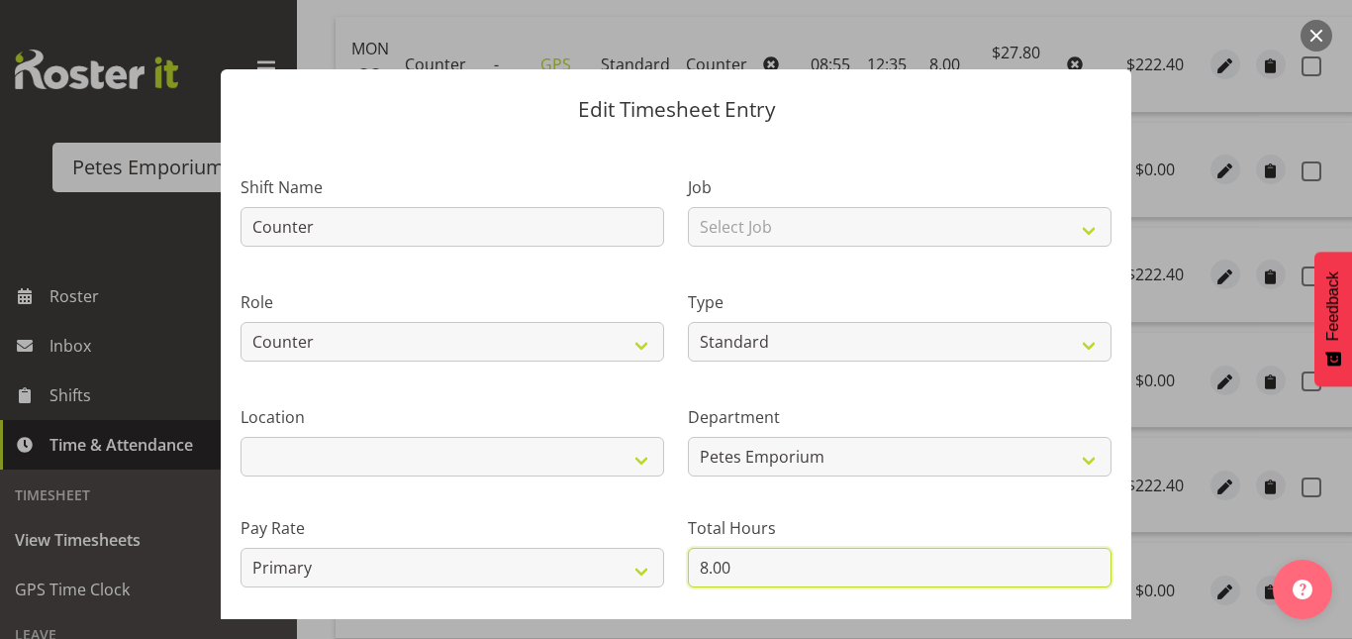
click at [702, 565] on input "8.00" at bounding box center [900, 567] width 424 height 40
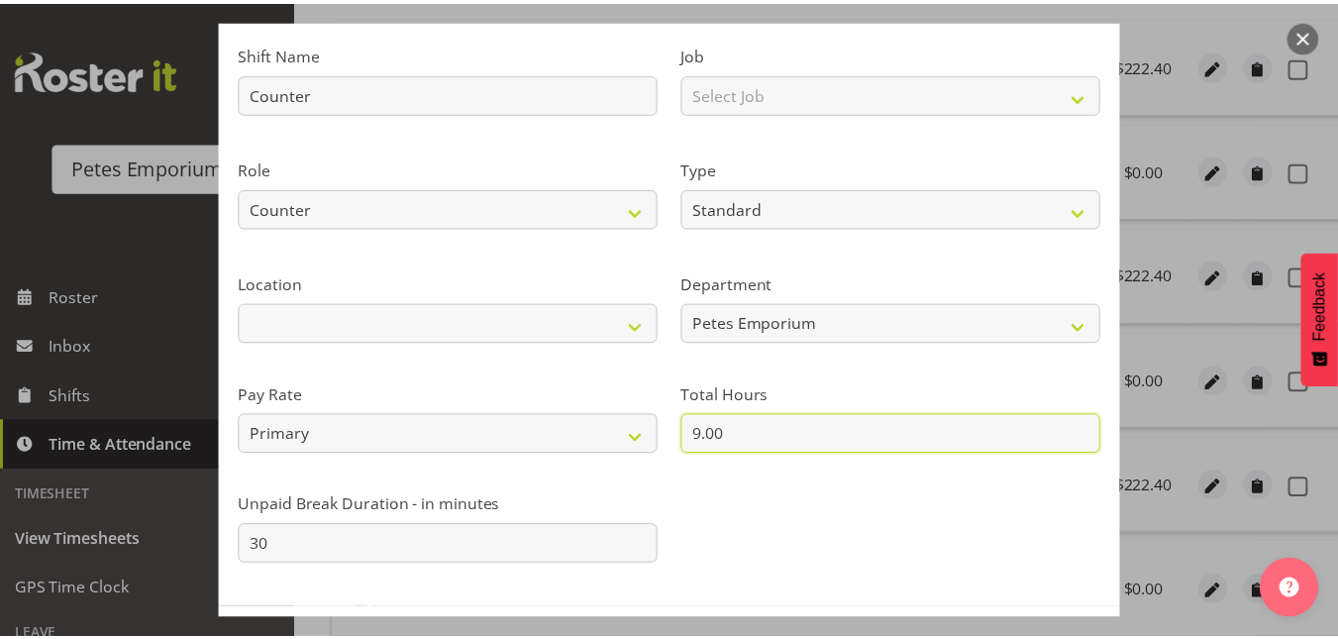
scroll to position [216, 0]
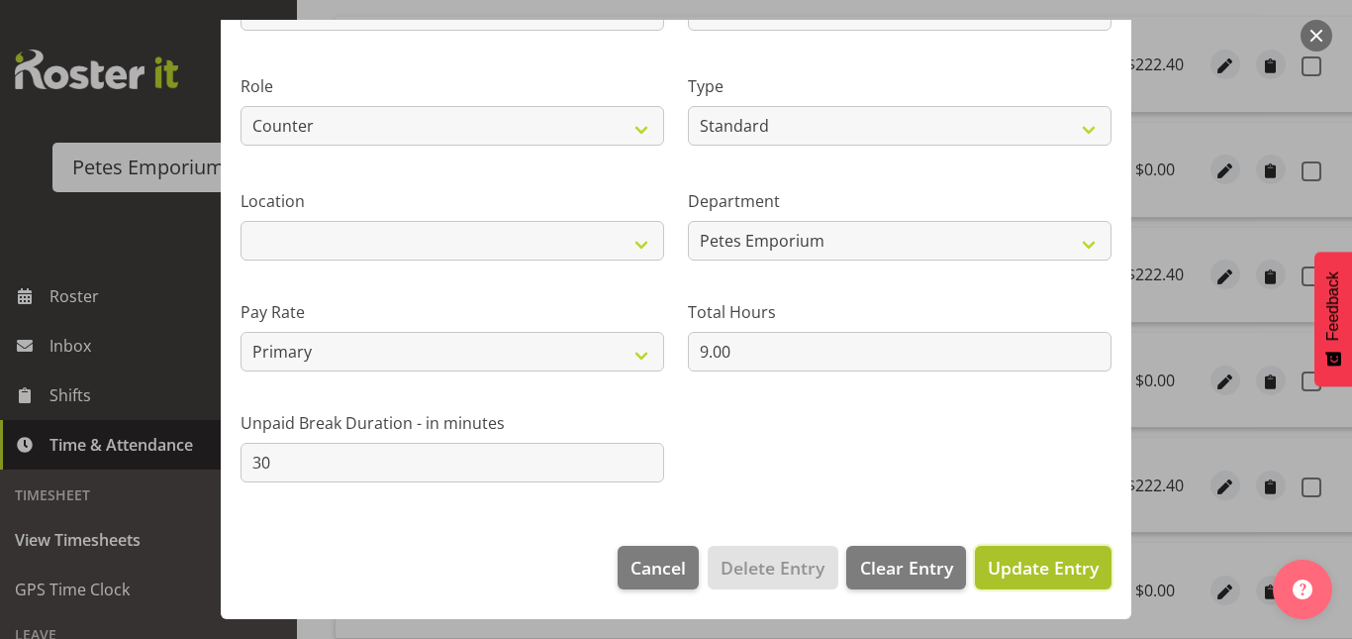
click at [1044, 558] on span "Update Entry" at bounding box center [1043, 567] width 111 height 24
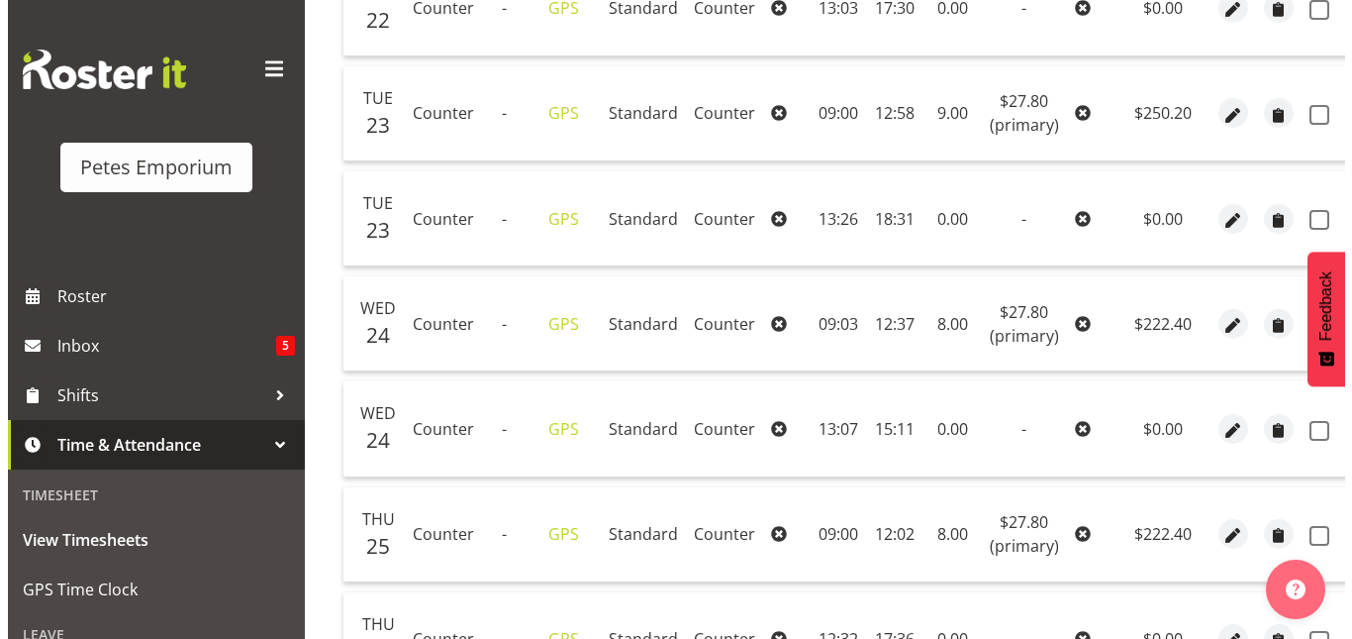
scroll to position [660, 0]
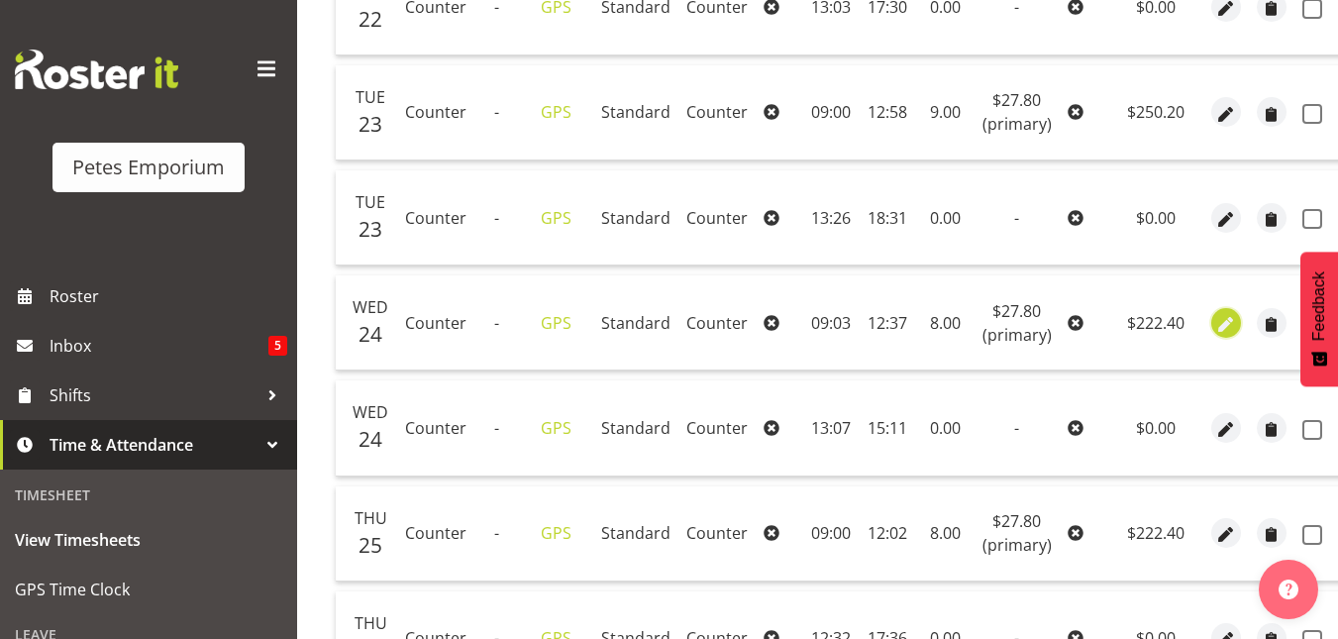
click at [1214, 326] on span "button" at bounding box center [1225, 324] width 23 height 23
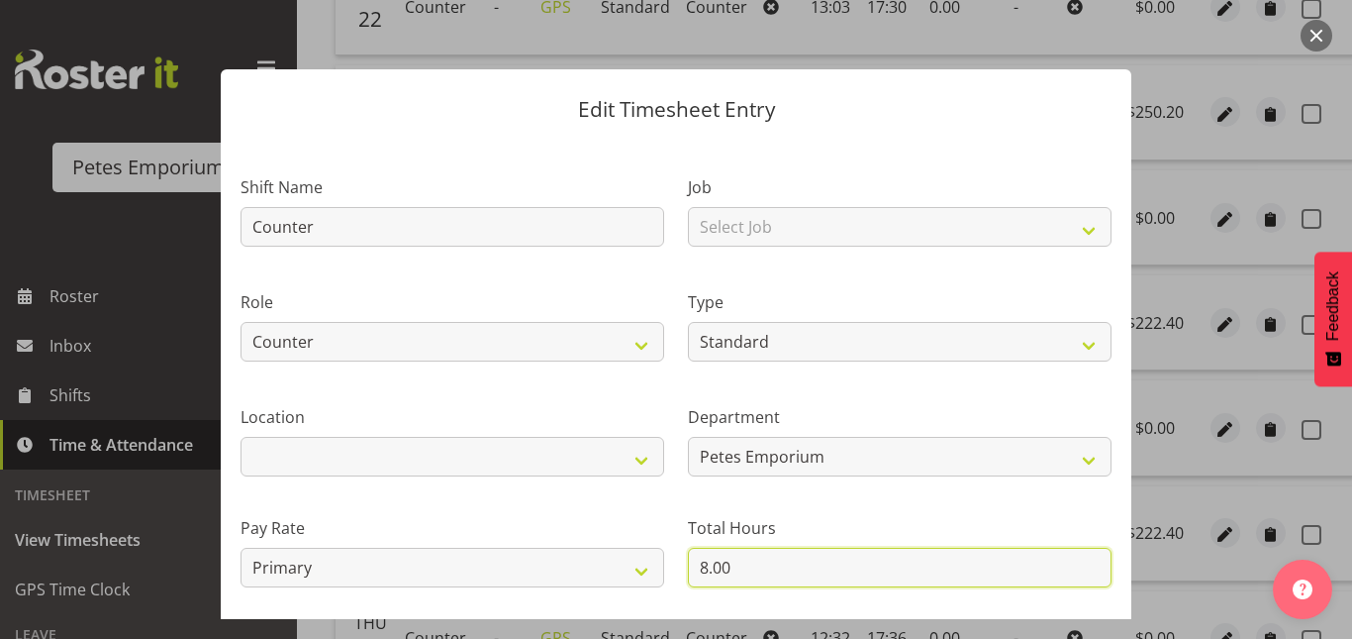
click at [718, 563] on input "8.00" at bounding box center [900, 567] width 424 height 40
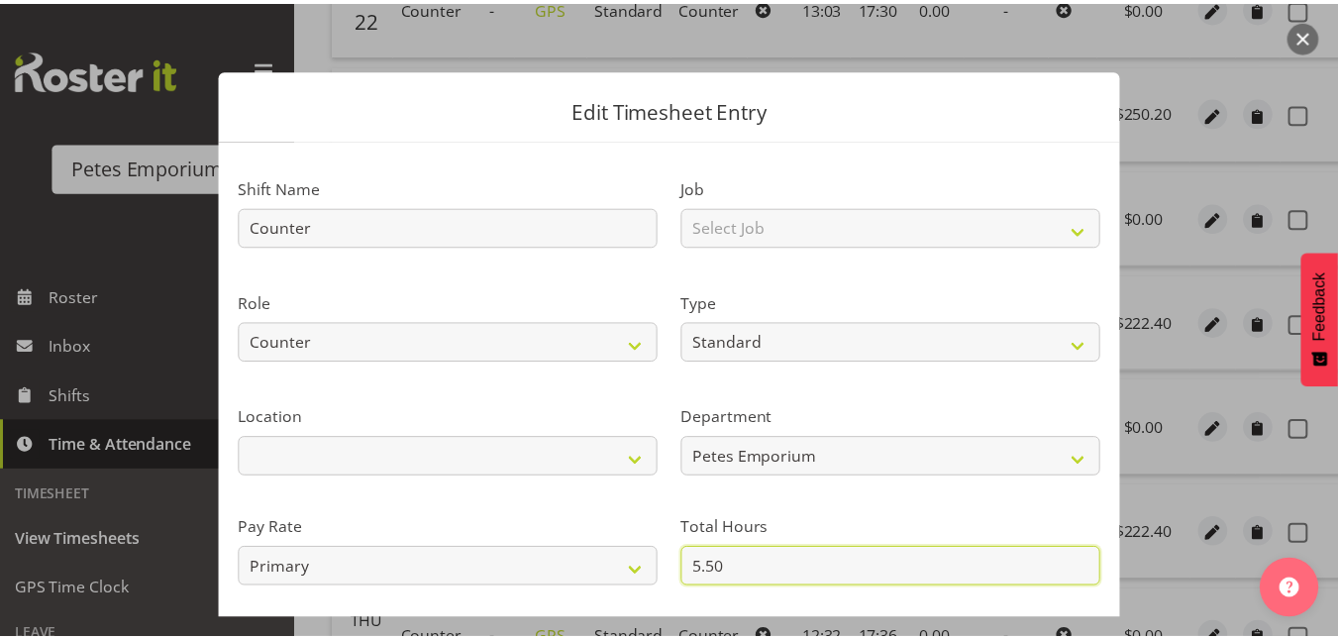
scroll to position [216, 0]
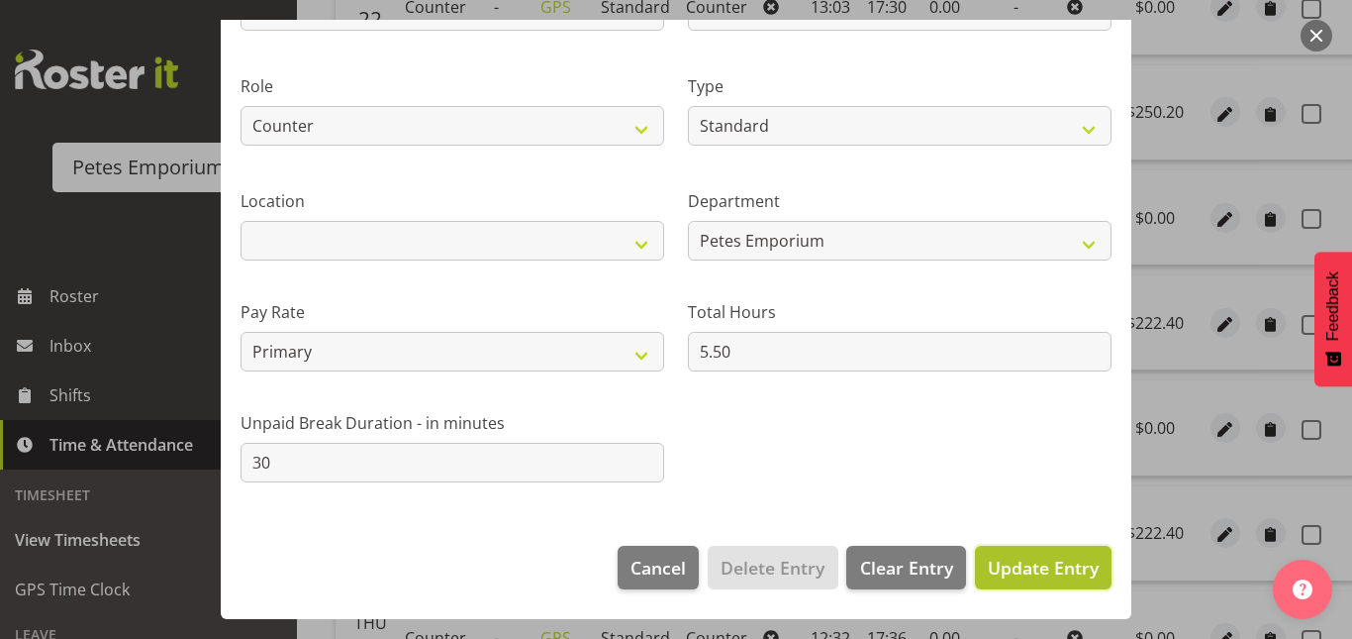
click at [1025, 575] on span "Update Entry" at bounding box center [1043, 567] width 111 height 24
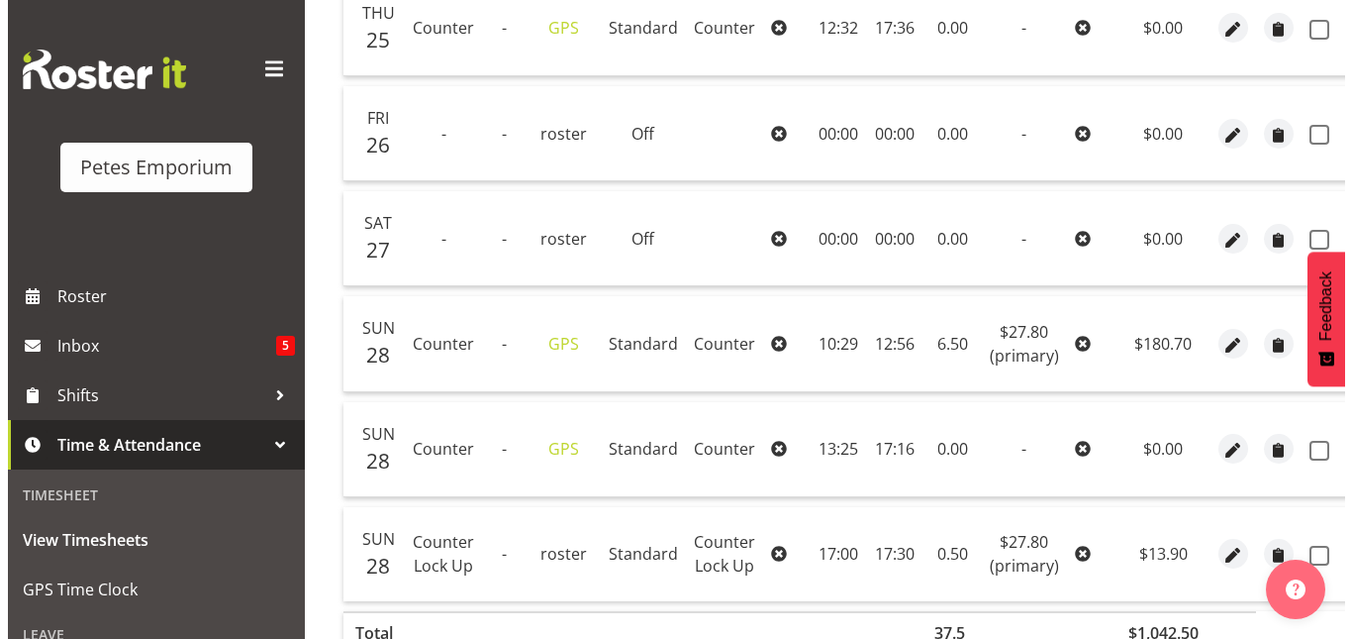
scroll to position [1271, 0]
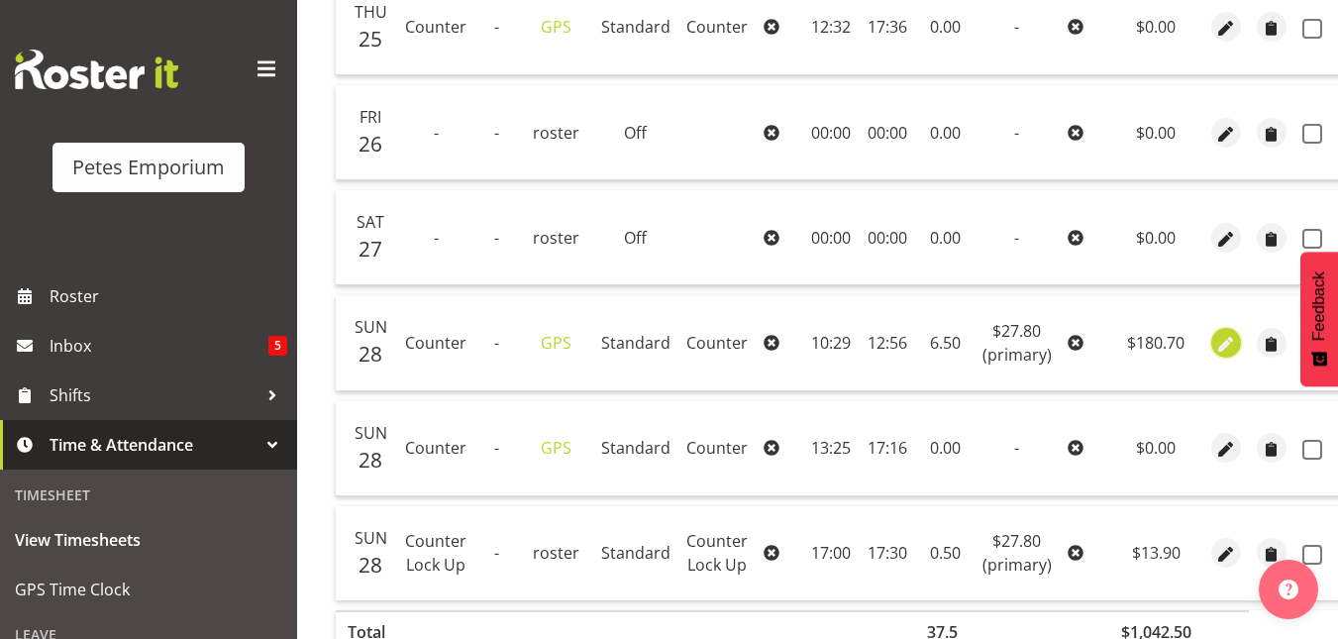
click at [1215, 345] on span "button" at bounding box center [1225, 344] width 23 height 23
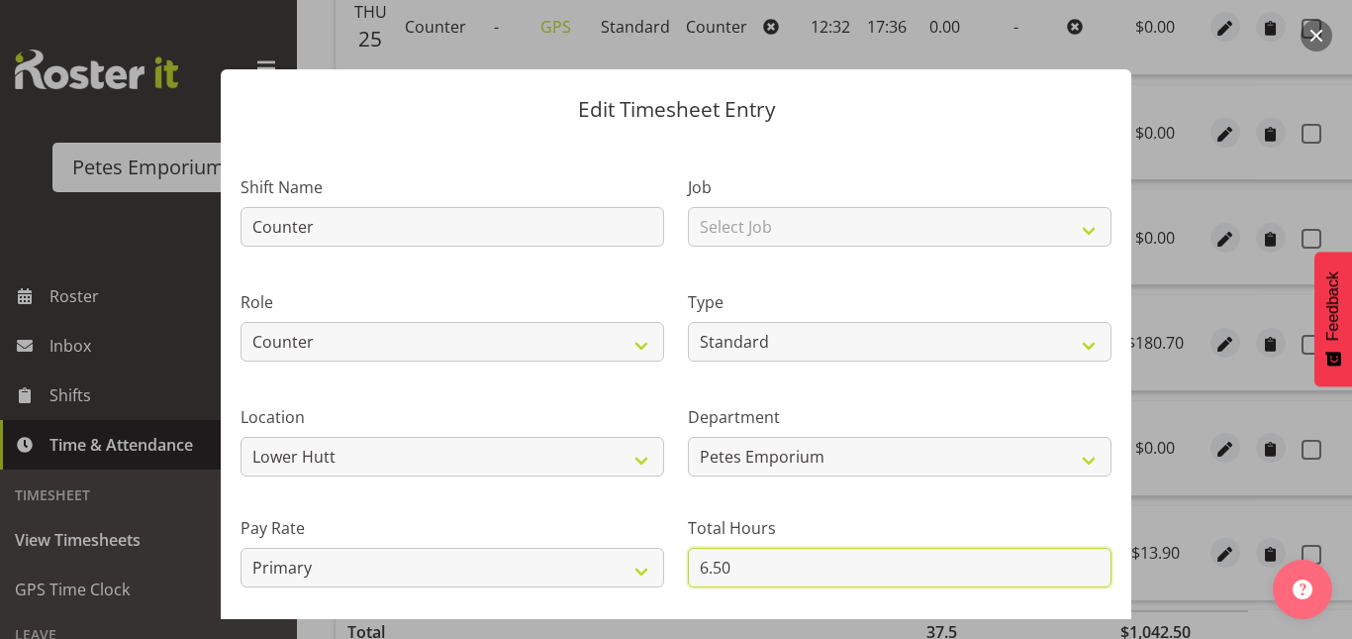
click at [717, 574] on input "6.50" at bounding box center [900, 567] width 424 height 40
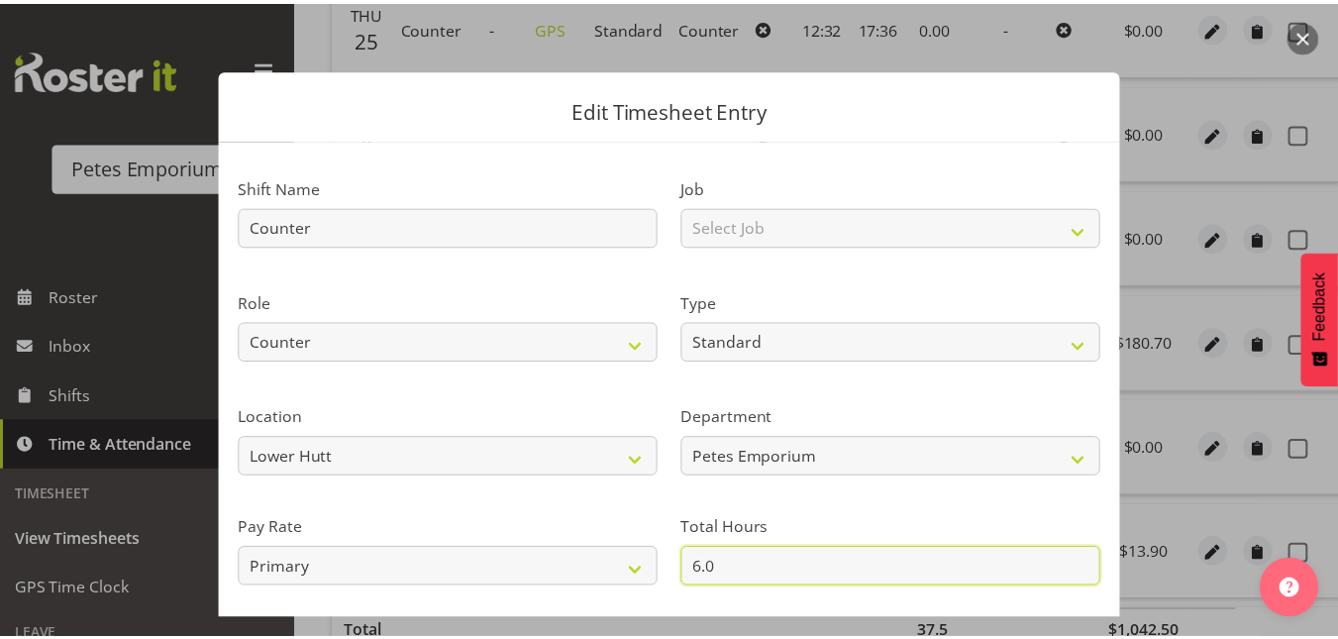
scroll to position [216, 0]
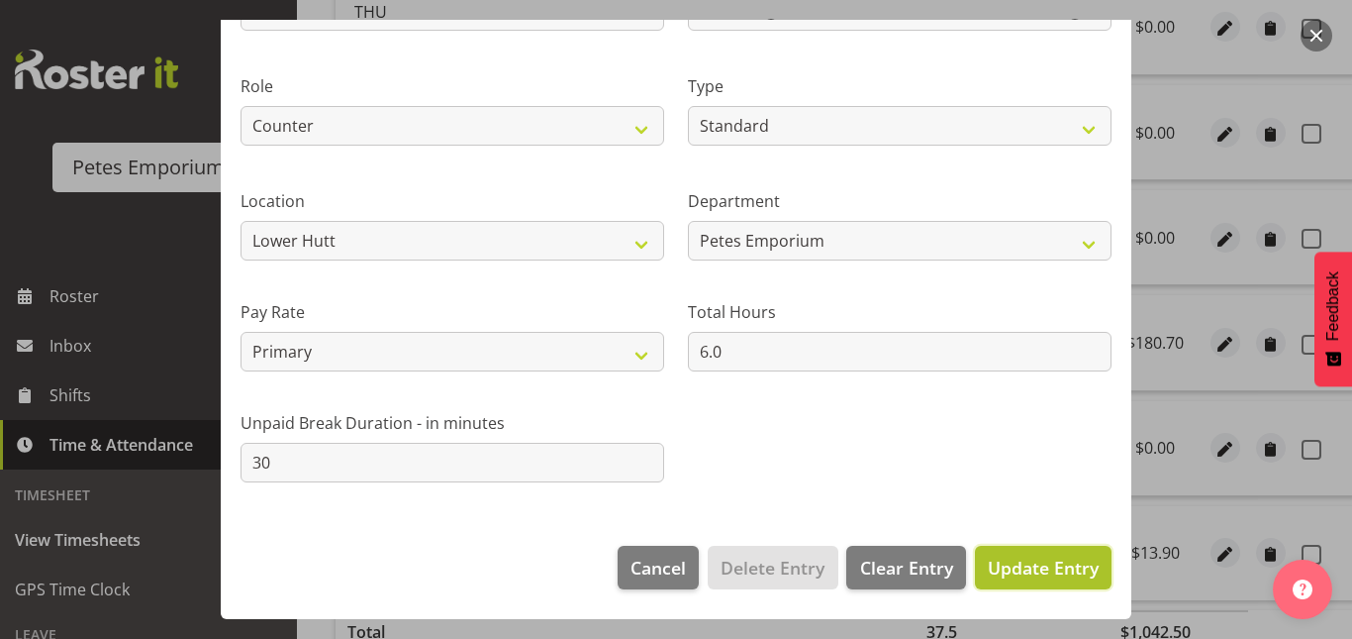
click at [1004, 568] on span "Update Entry" at bounding box center [1043, 567] width 111 height 24
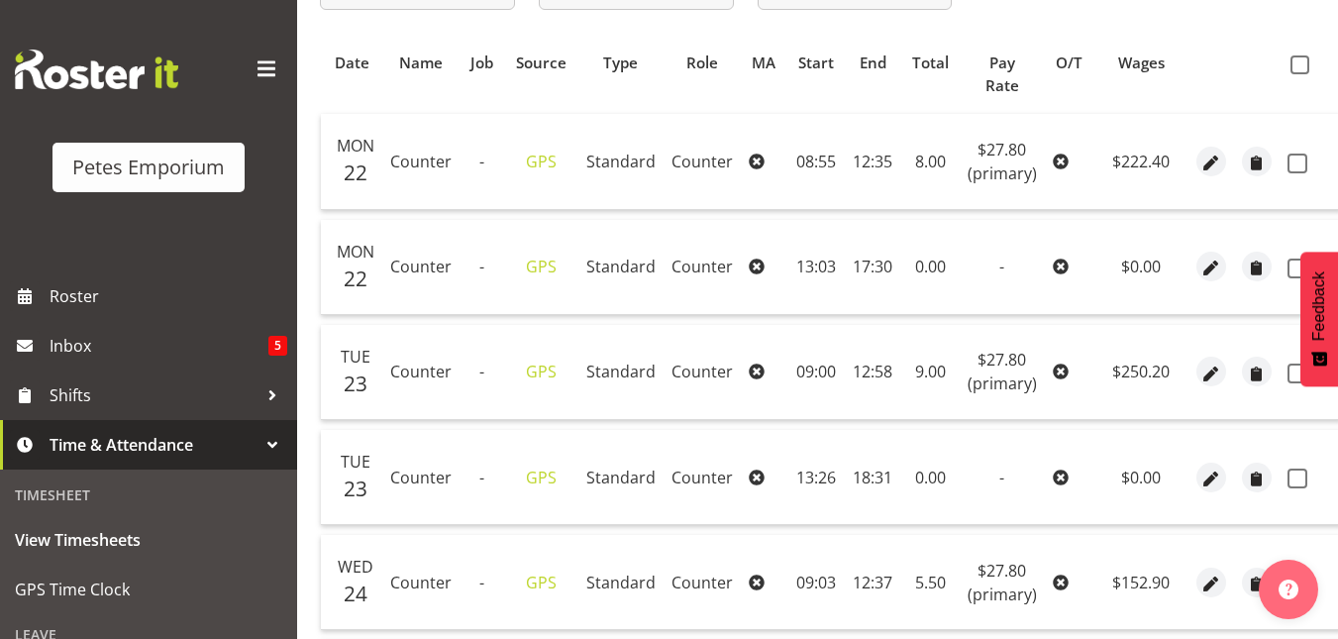
scroll to position [320, 0]
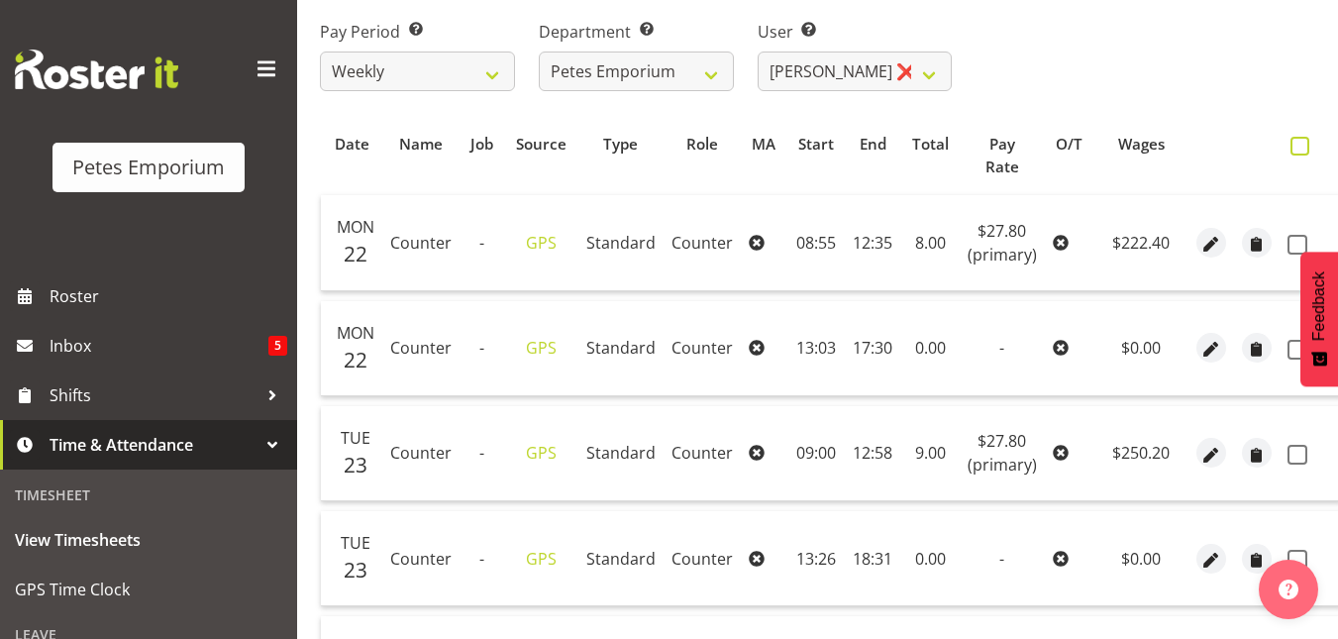
click at [1290, 145] on span at bounding box center [1299, 146] width 19 height 19
click at [1290, 145] on input "checkbox" at bounding box center [1296, 146] width 13 height 13
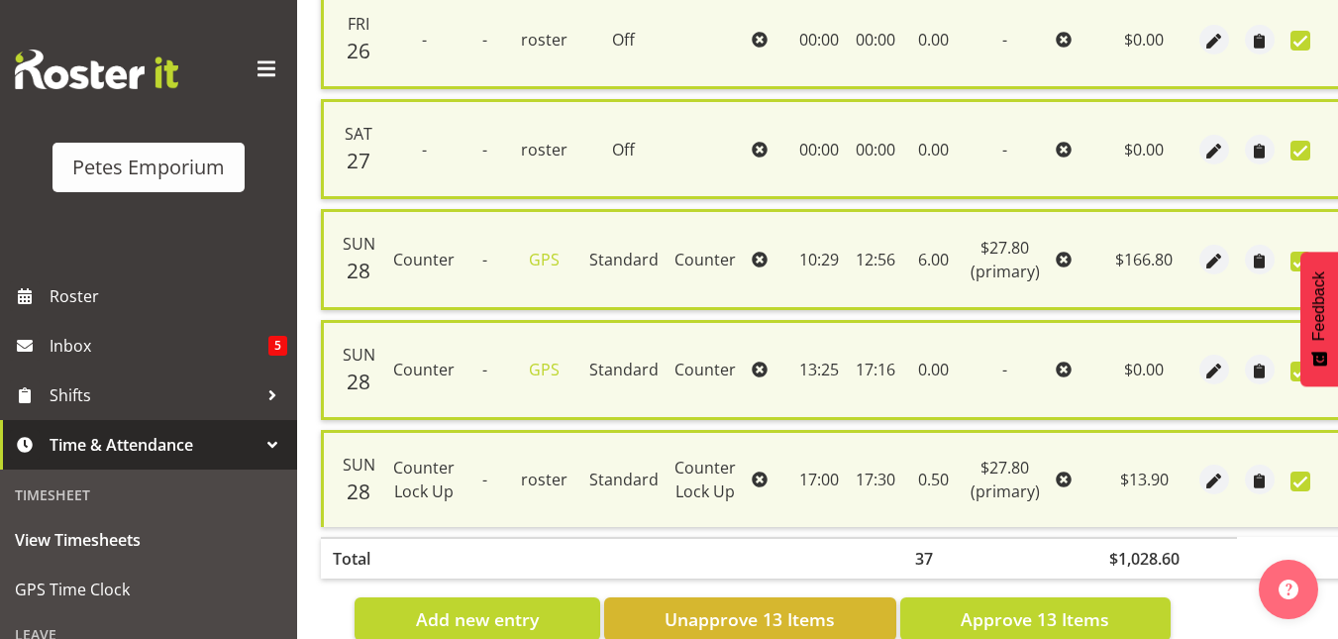
scroll to position [1454, 0]
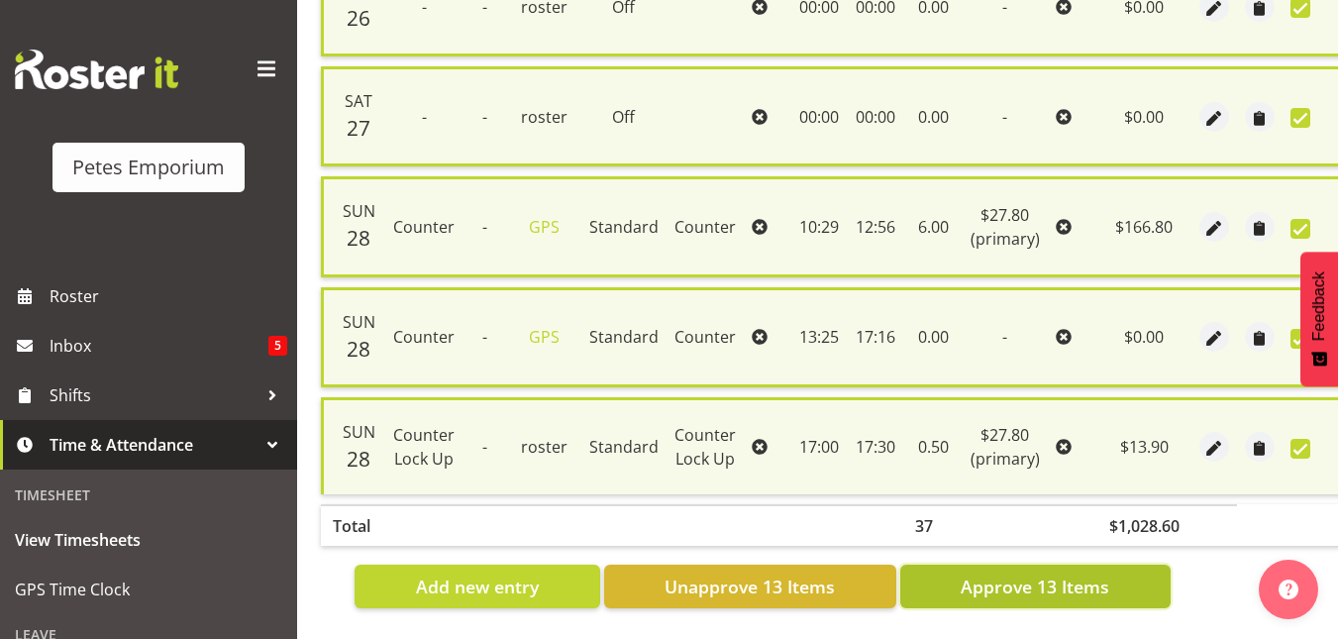
click at [1038, 584] on span "Approve 13 Items" at bounding box center [1034, 586] width 149 height 26
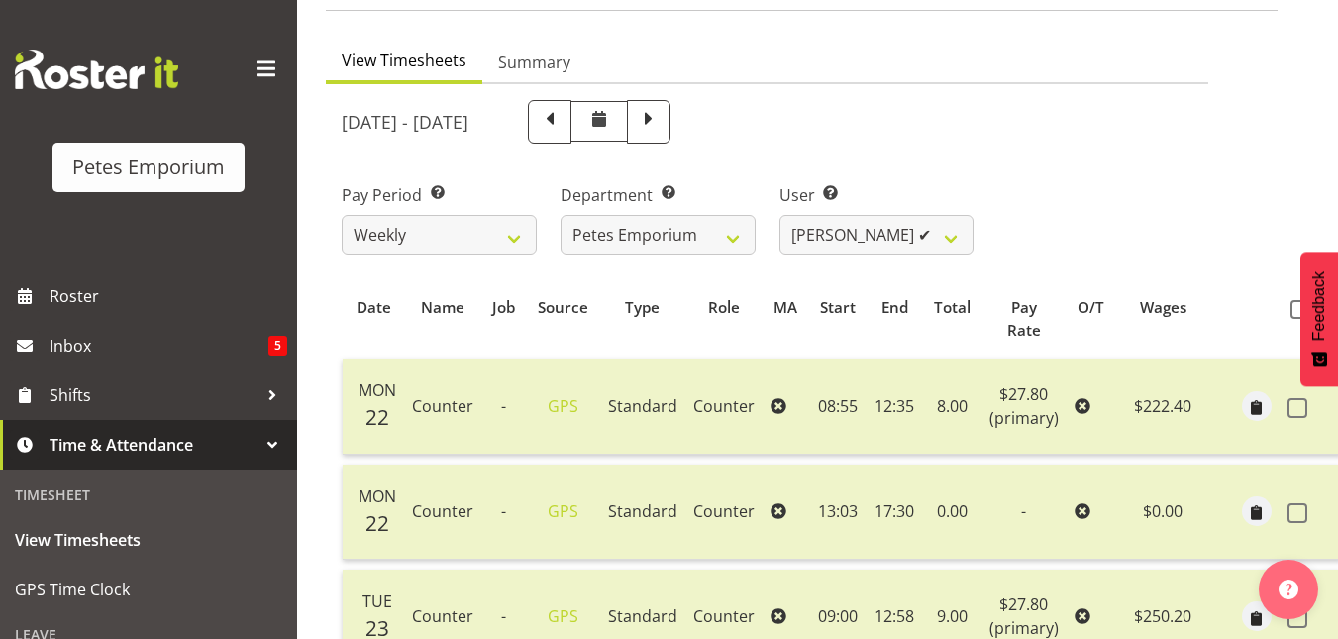
scroll to position [144, 0]
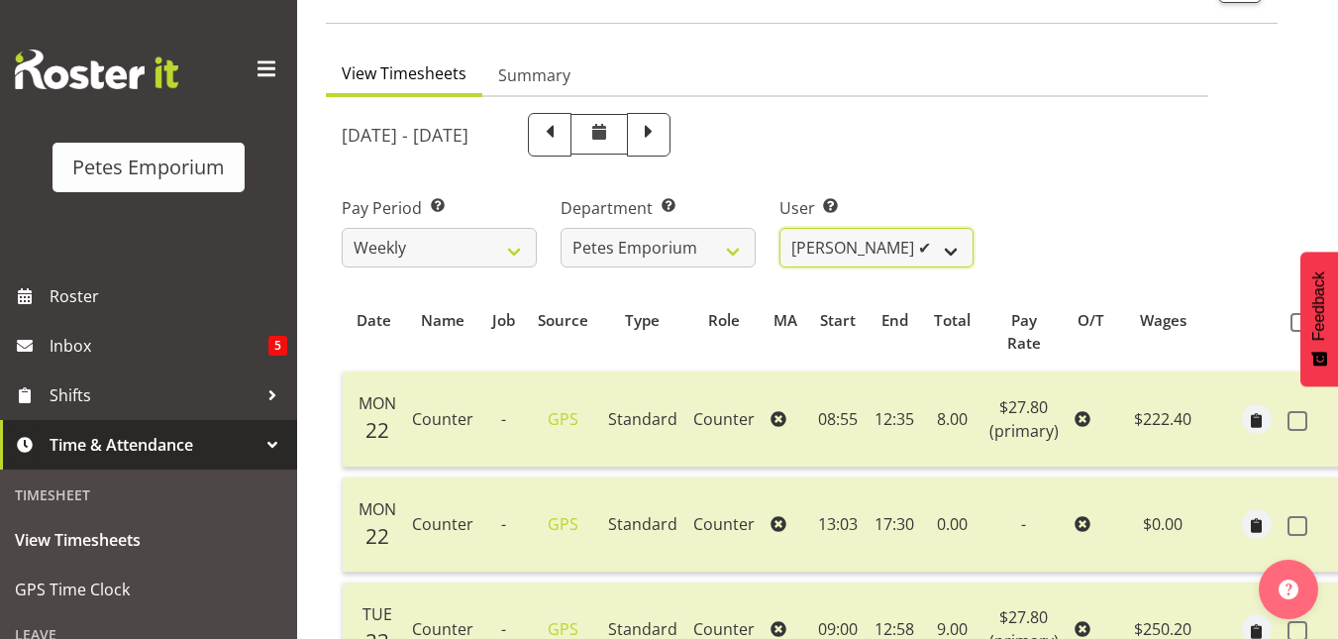
click at [966, 246] on select "Abigail Lane ✔ Alex-Micheal Taniwha ✔ Amelia Denz ✔ Beena Beena ✔ Christine Nev…" at bounding box center [876, 248] width 195 height 40
click at [779, 228] on select "Abigail Lane ✔ Alex-Micheal Taniwha ✔ Amelia Denz ✔ Beena Beena ✔ Christine Nev…" at bounding box center [876, 248] width 195 height 40
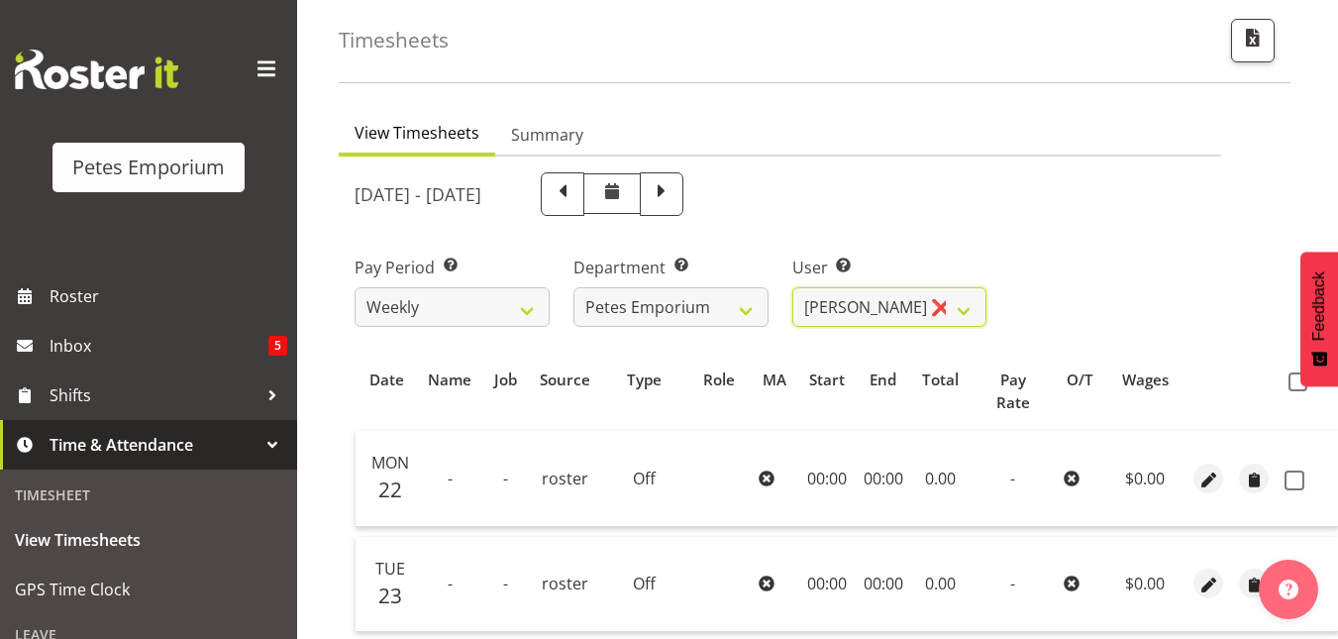
scroll to position [80, 0]
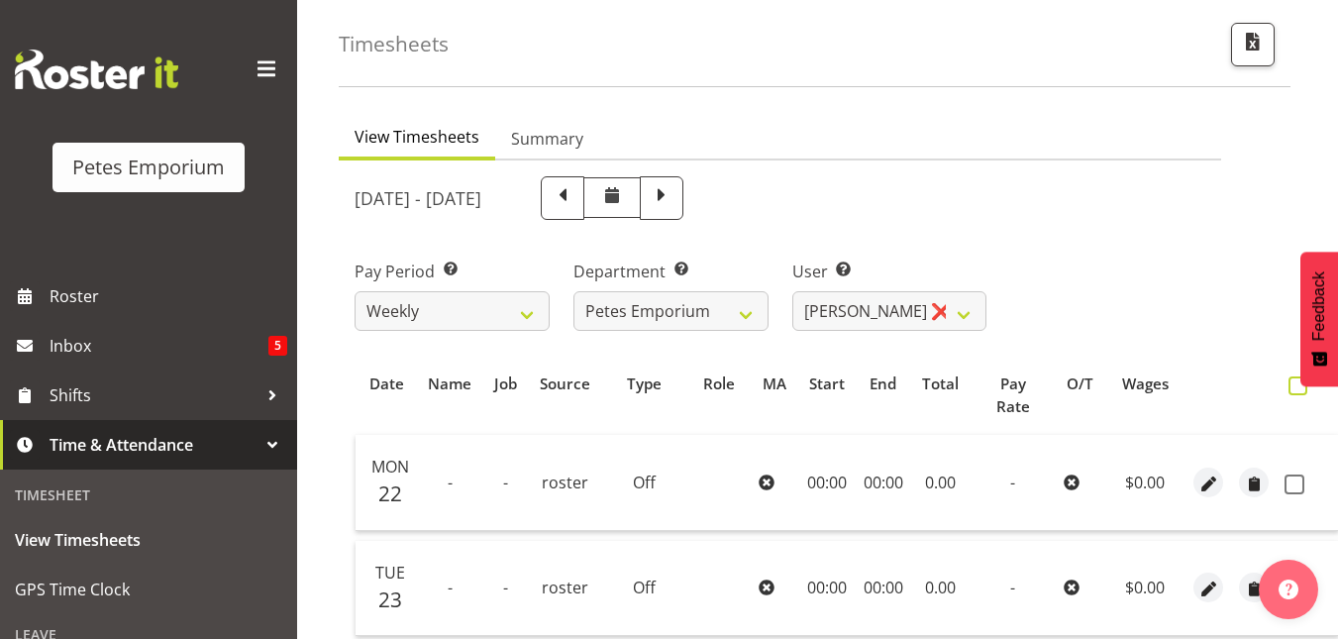
click at [1297, 392] on span at bounding box center [1297, 385] width 19 height 19
click at [1297, 392] on input "checkbox" at bounding box center [1294, 385] width 13 height 13
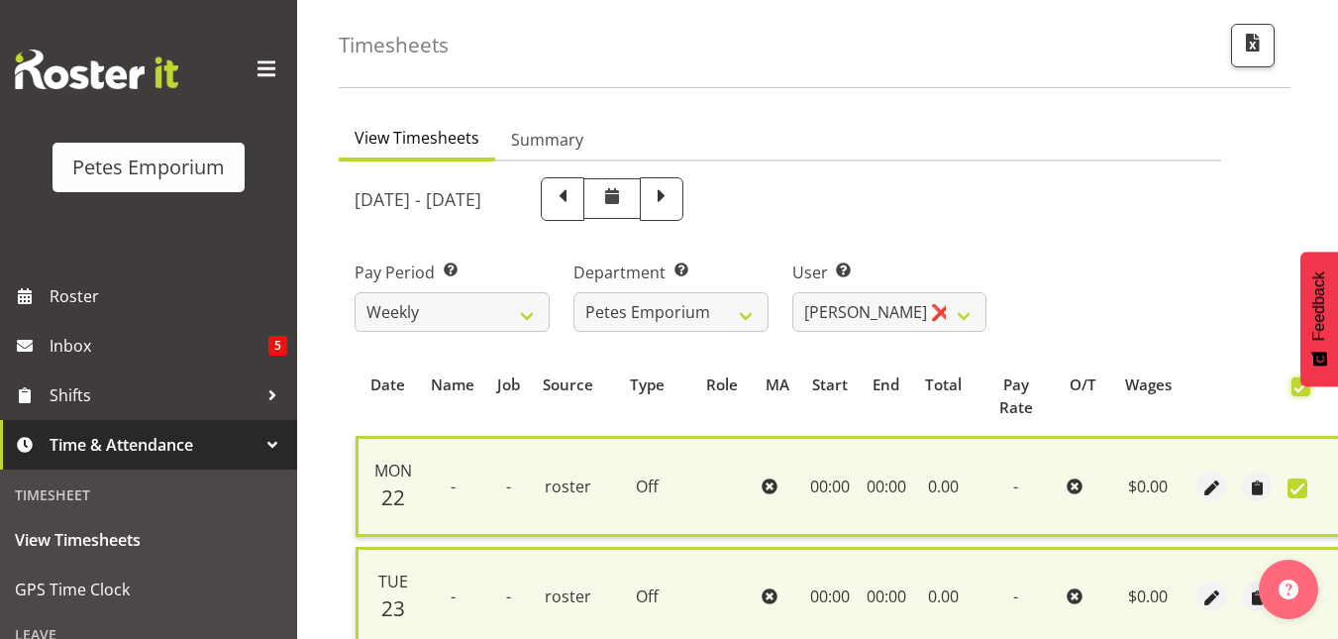
scroll to position [78, 0]
click at [1291, 390] on span at bounding box center [1300, 387] width 19 height 19
click at [1291, 390] on input "checkbox" at bounding box center [1297, 387] width 13 height 13
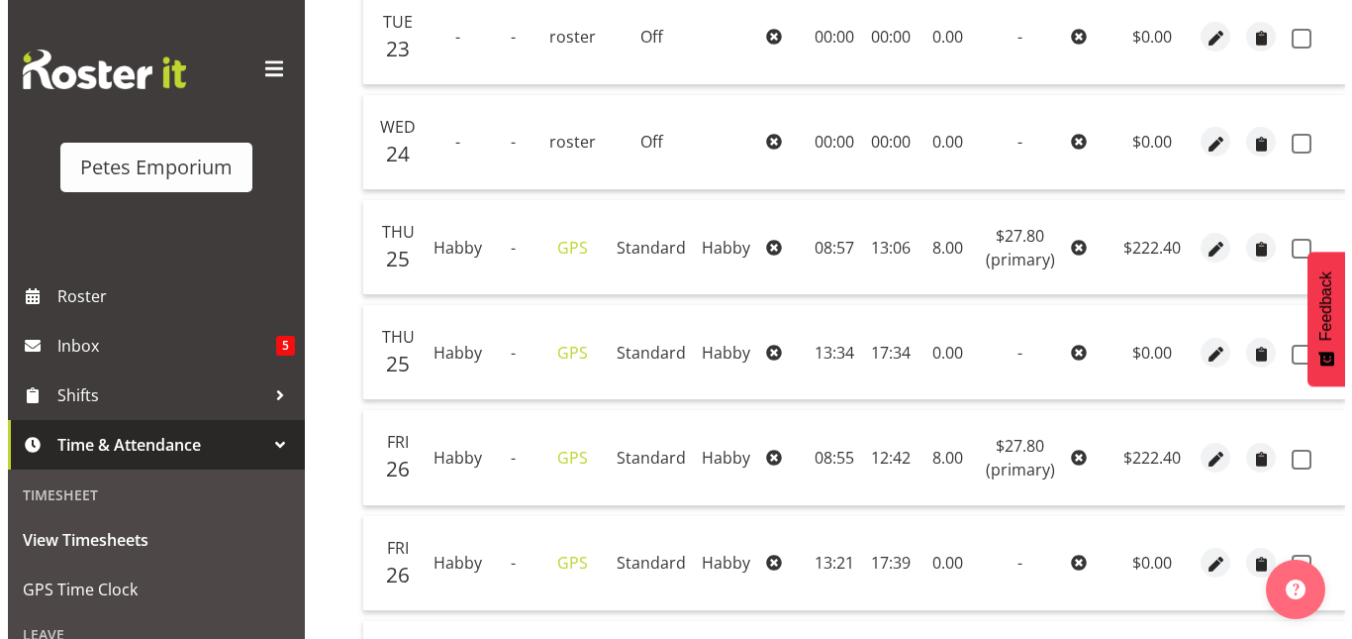
scroll to position [629, 0]
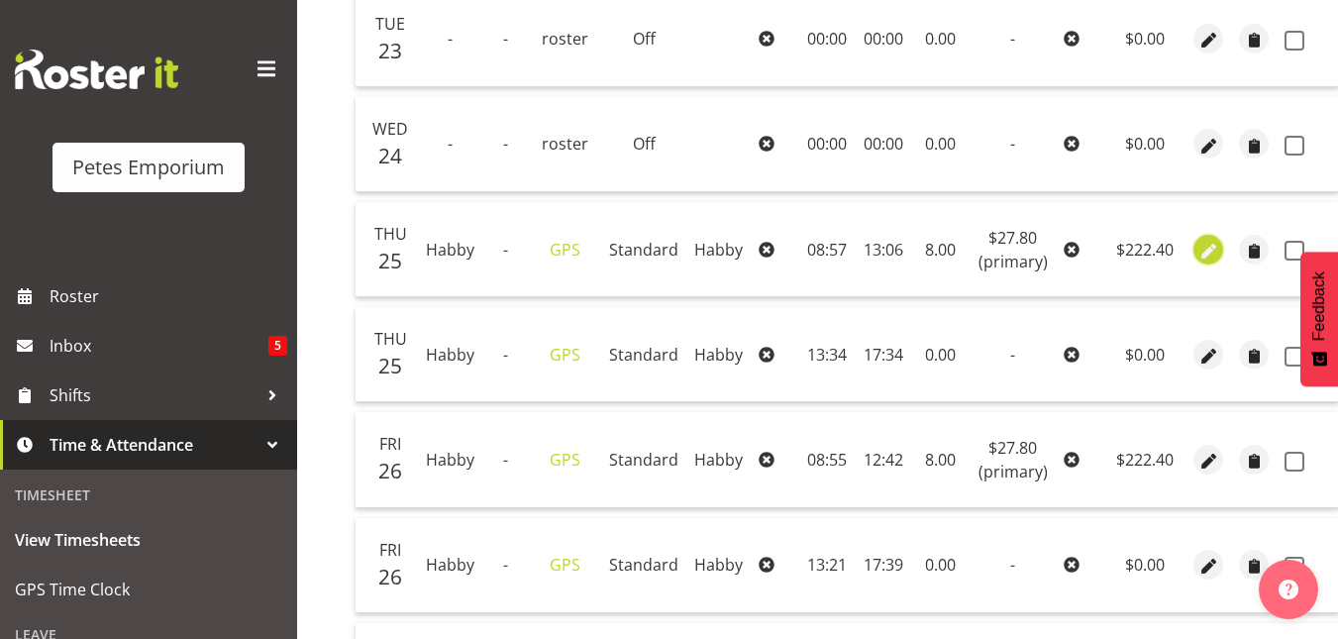
click at [1204, 254] on span "button" at bounding box center [1208, 251] width 23 height 23
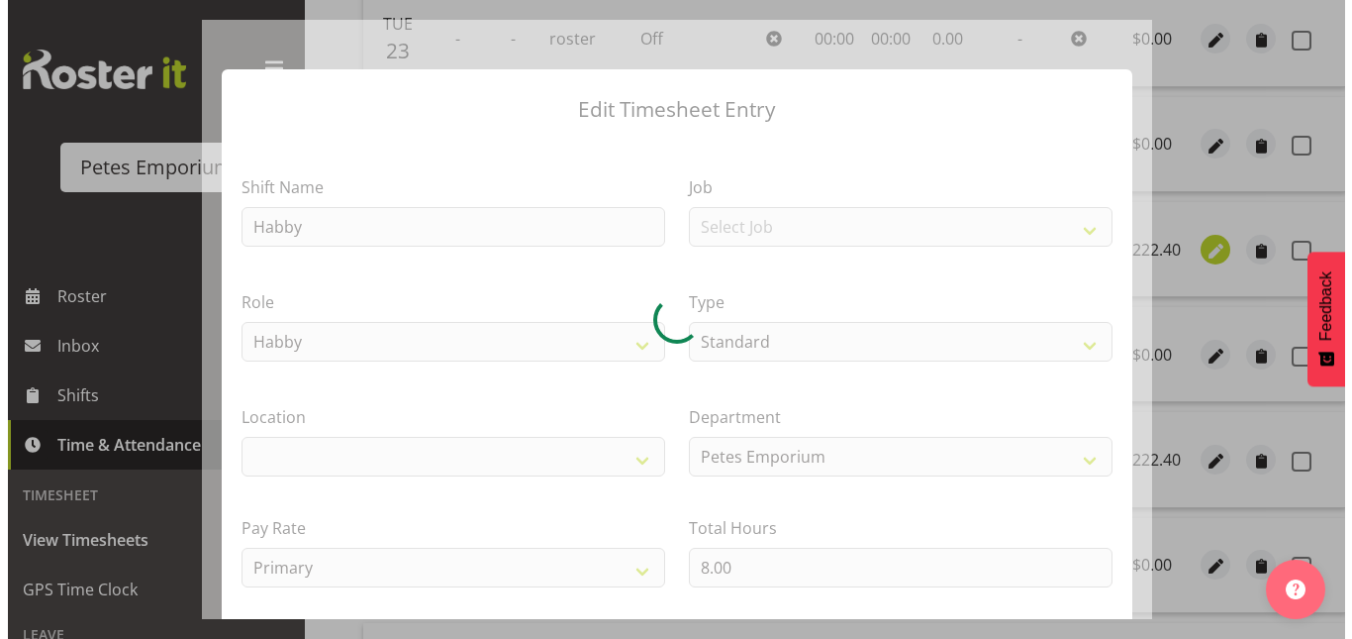
scroll to position [0, 23]
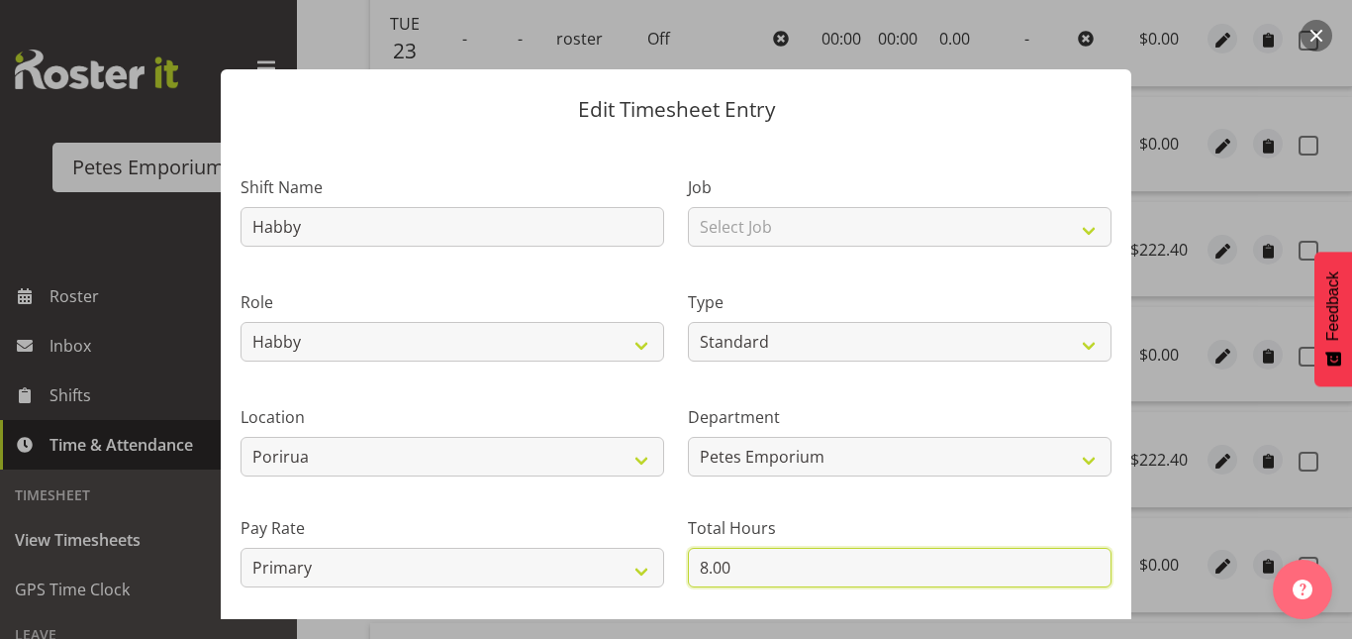
click at [698, 566] on input "8.00" at bounding box center [900, 567] width 424 height 40
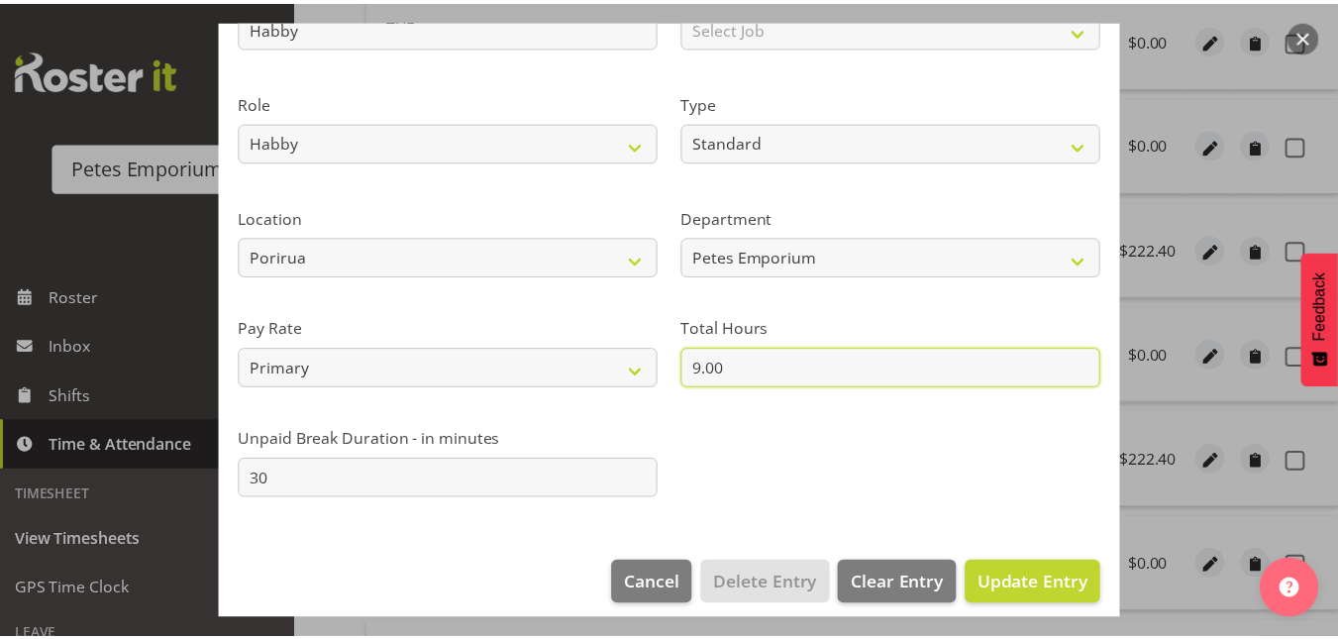
scroll to position [201, 0]
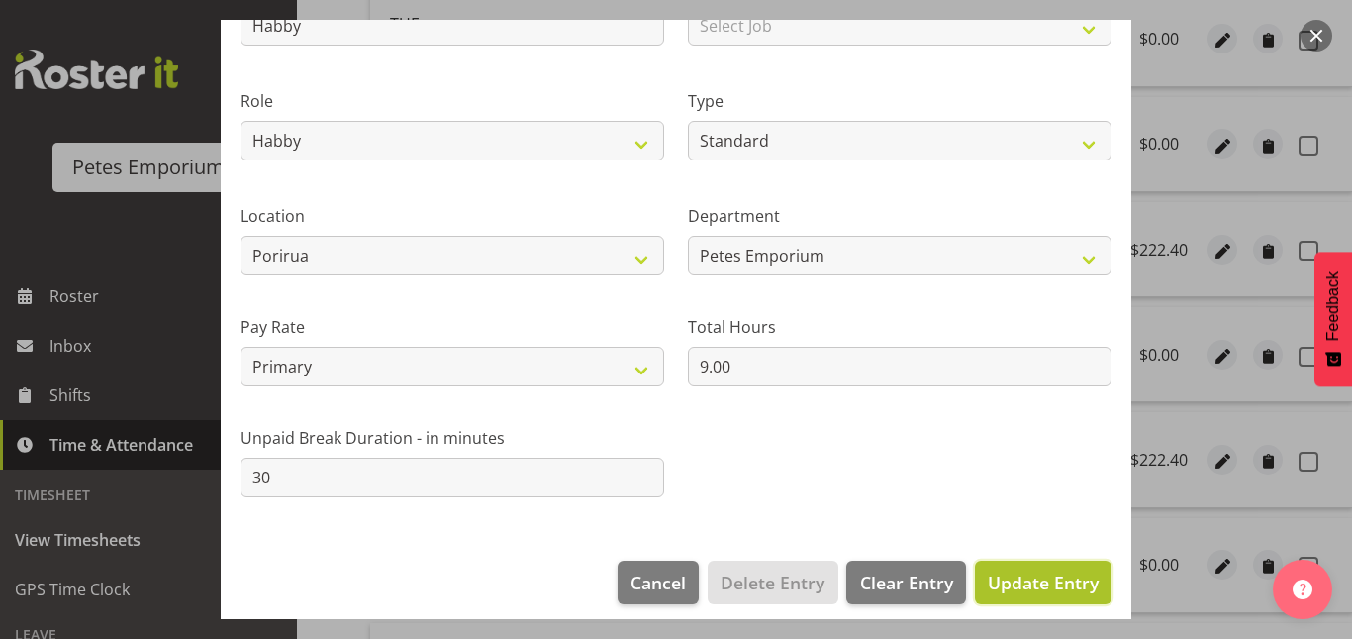
click at [1038, 580] on span "Update Entry" at bounding box center [1043, 582] width 111 height 24
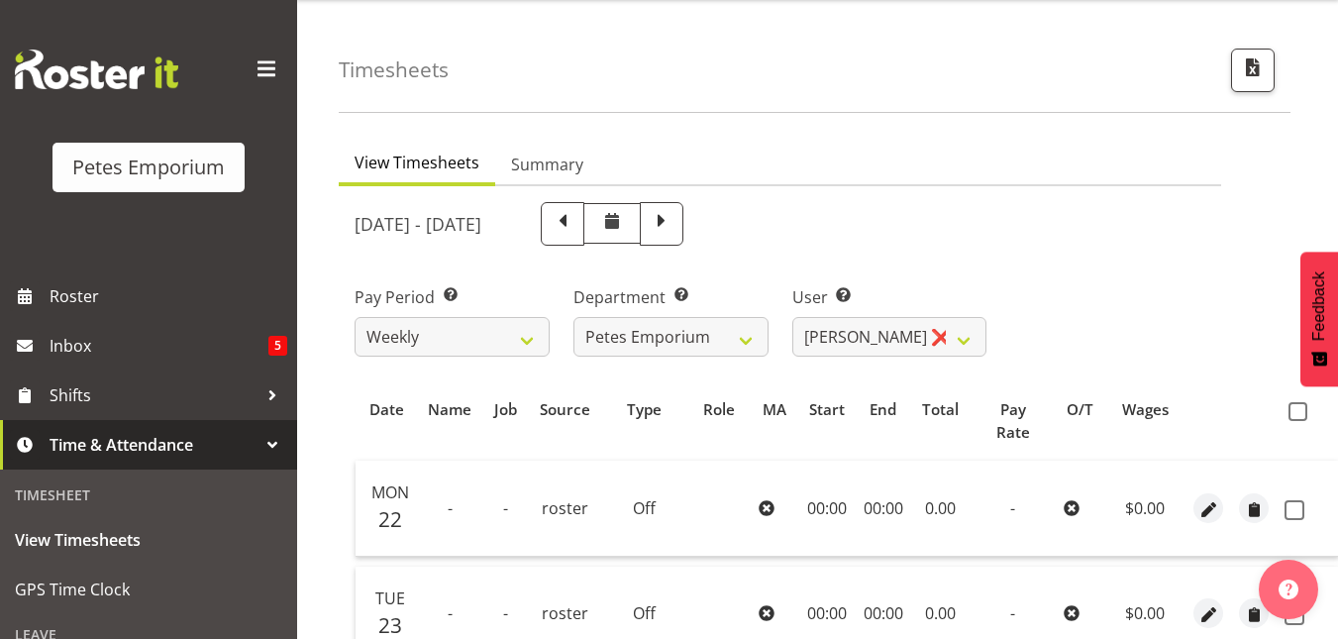
scroll to position [26, 0]
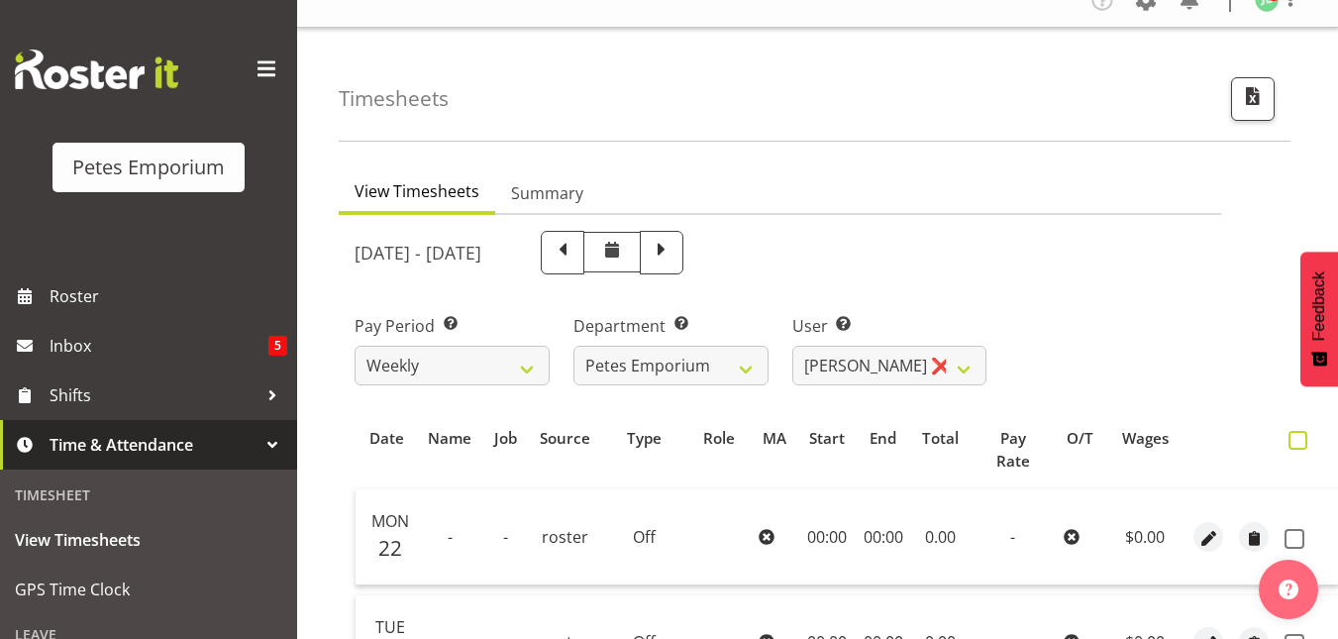
click at [1293, 440] on span at bounding box center [1297, 440] width 19 height 19
click at [1293, 440] on input "checkbox" at bounding box center [1294, 440] width 13 height 13
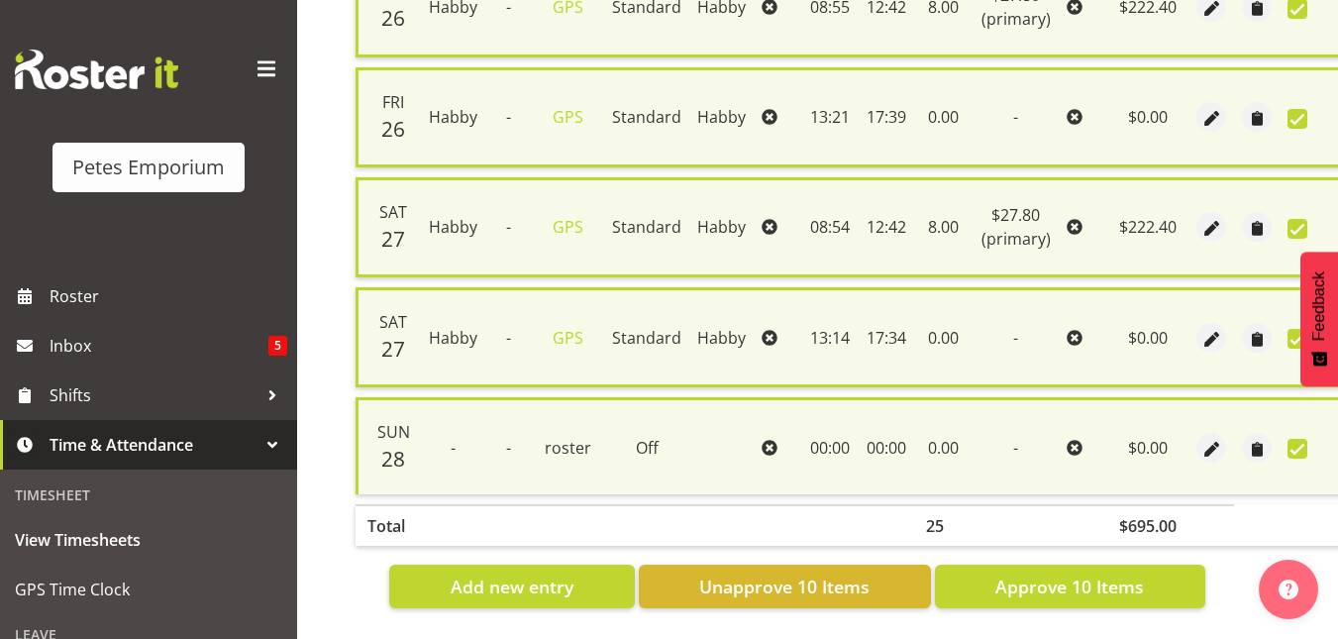
scroll to position [1124, 0]
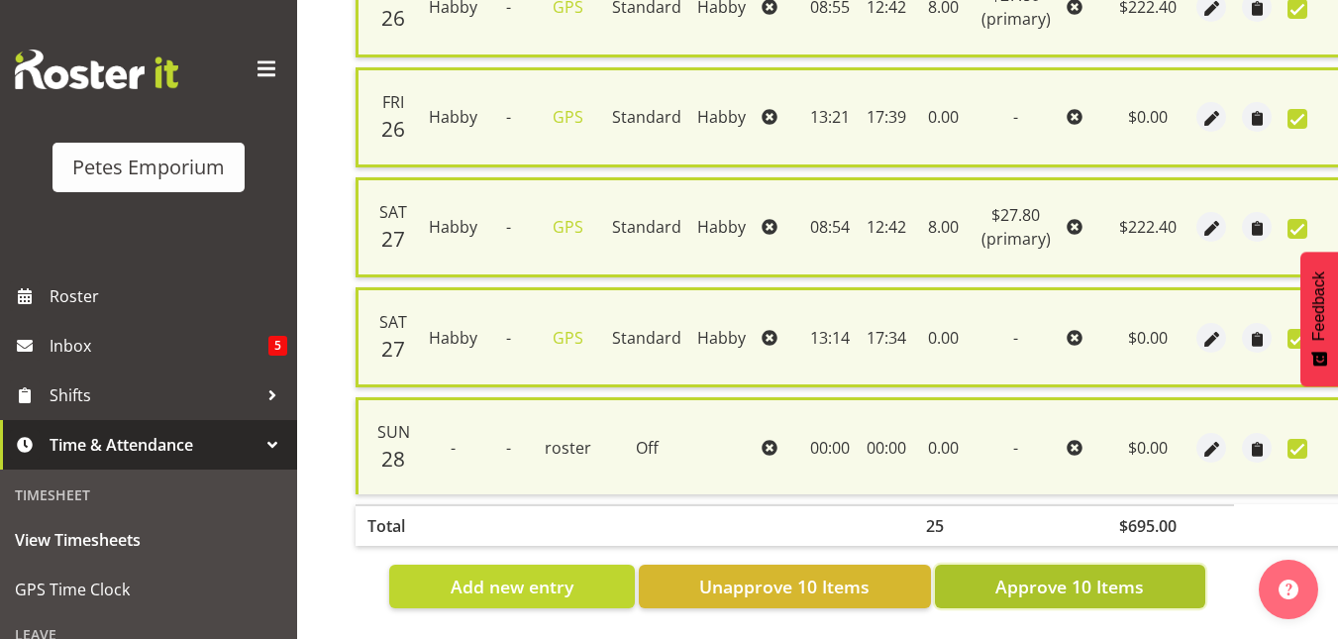
click at [1098, 585] on button "Approve 10 Items" at bounding box center [1070, 586] width 270 height 44
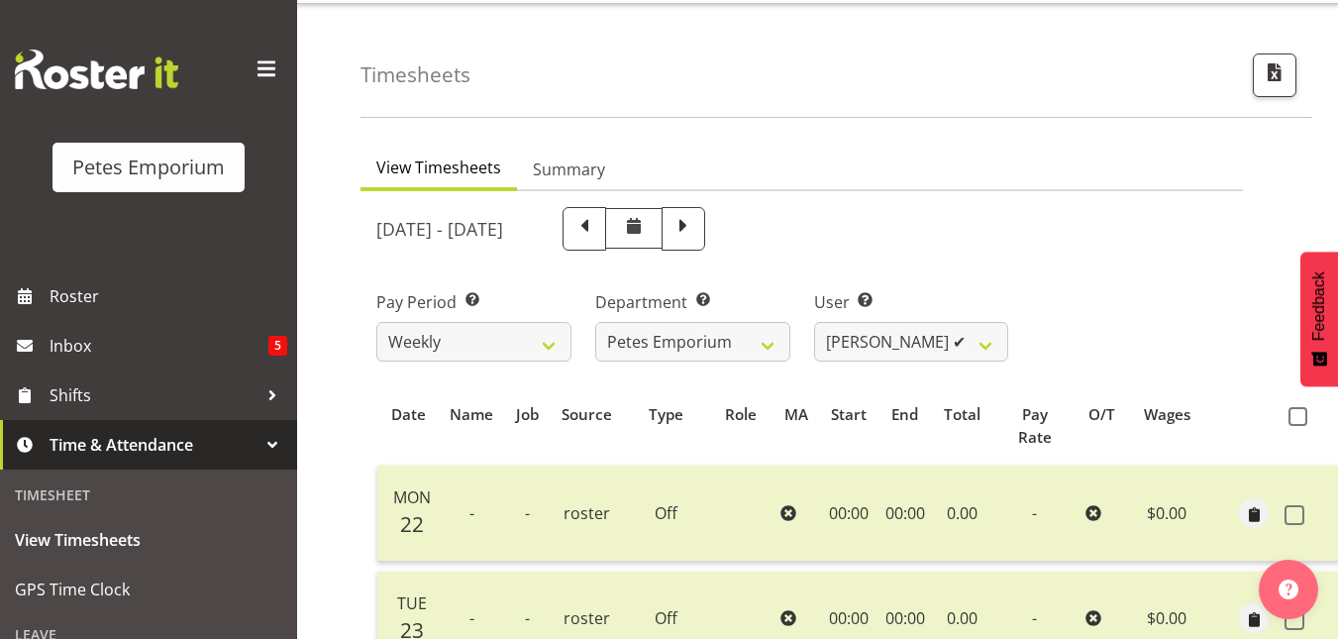
scroll to position [0, 0]
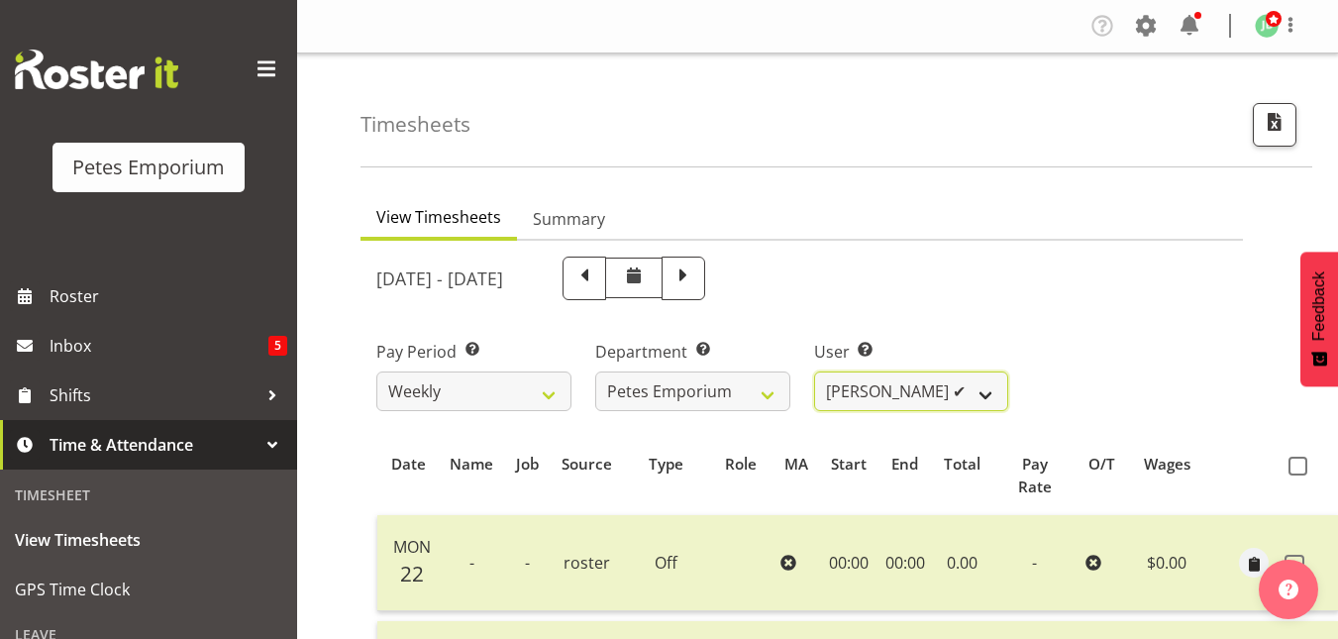
click at [987, 391] on select "Abigail Lane ✔ Alex-Micheal Taniwha ✔ Amelia Denz ✔ Beena Beena ✔ Christine Nev…" at bounding box center [911, 391] width 195 height 40
click at [814, 371] on select "Abigail Lane ✔ Alex-Micheal Taniwha ✔ Amelia Denz ✔ Beena Beena ✔ Christine Nev…" at bounding box center [911, 391] width 195 height 40
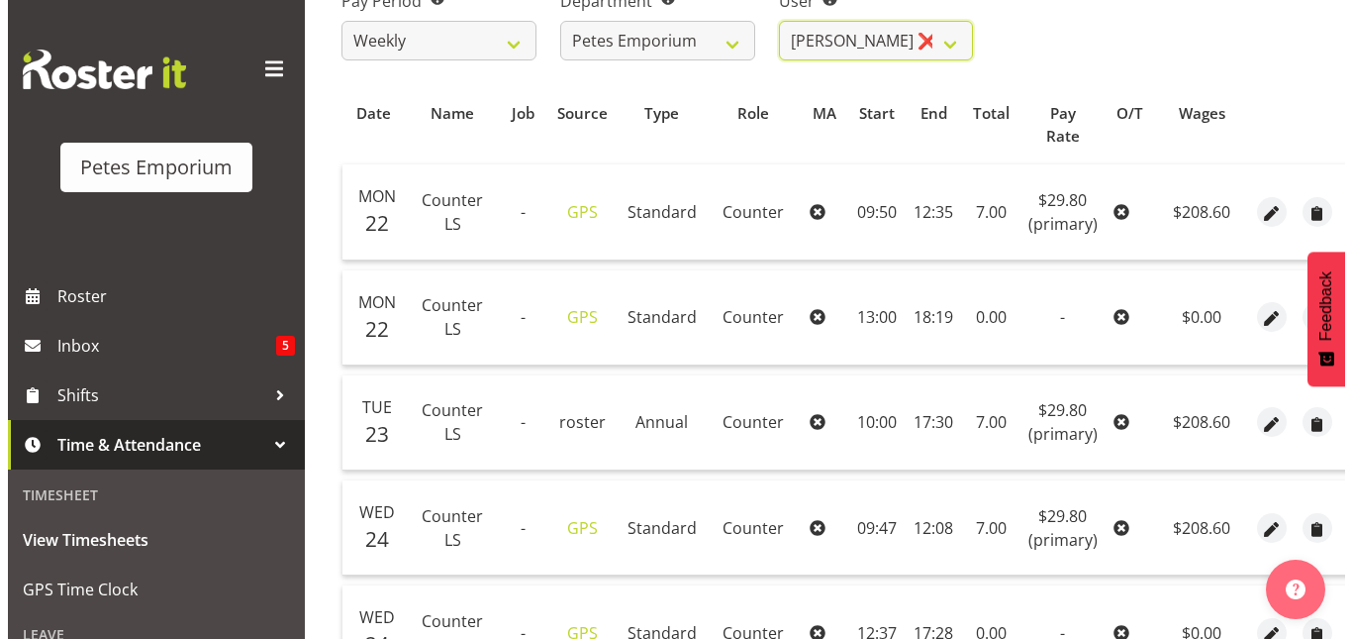
scroll to position [351, 0]
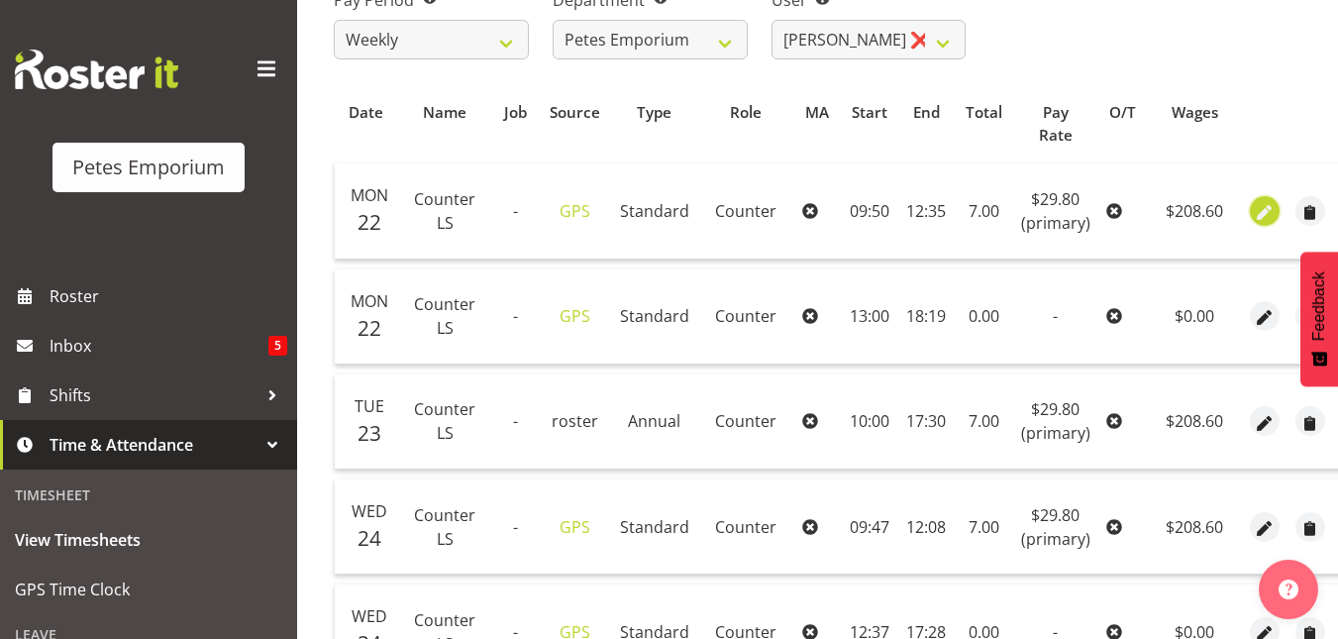
click at [1262, 219] on span "button" at bounding box center [1263, 212] width 23 height 23
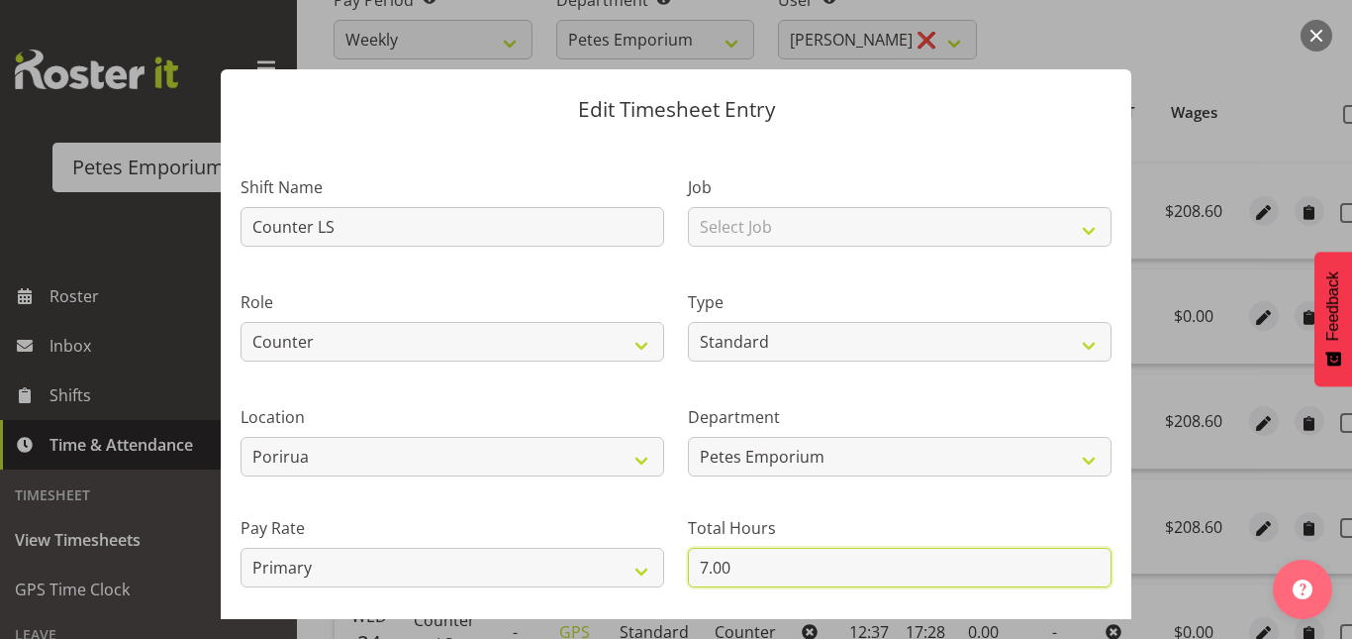
click at [699, 564] on input "7.00" at bounding box center [900, 567] width 424 height 40
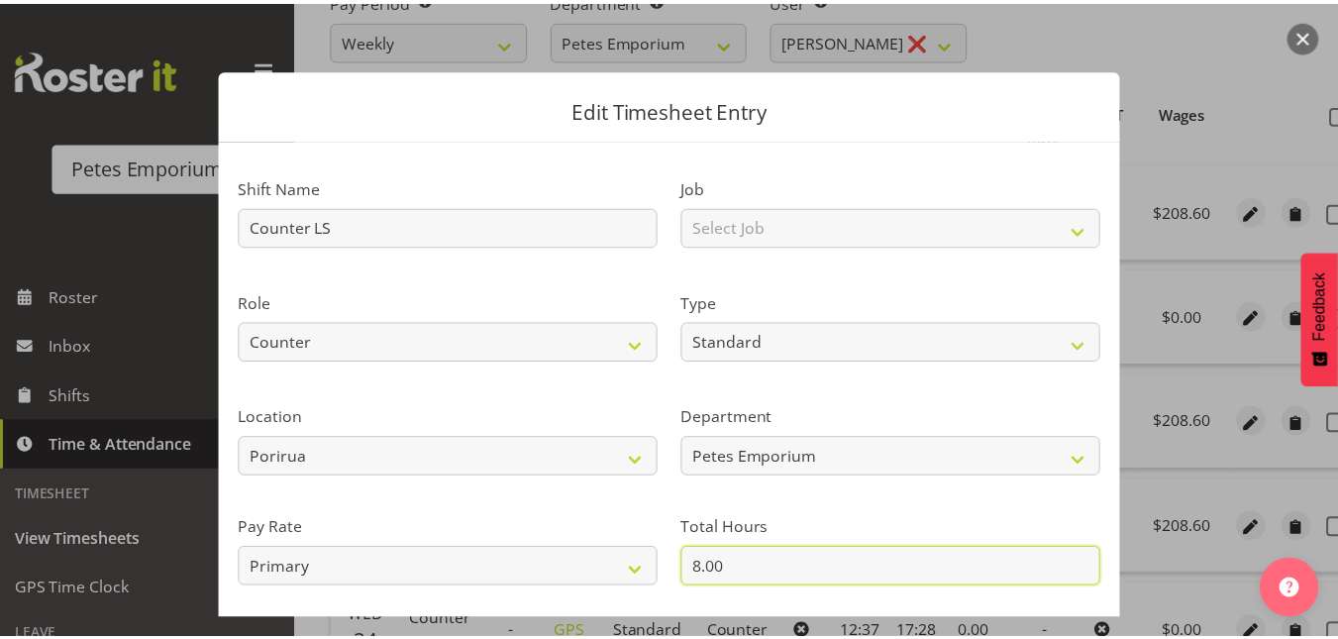
scroll to position [216, 0]
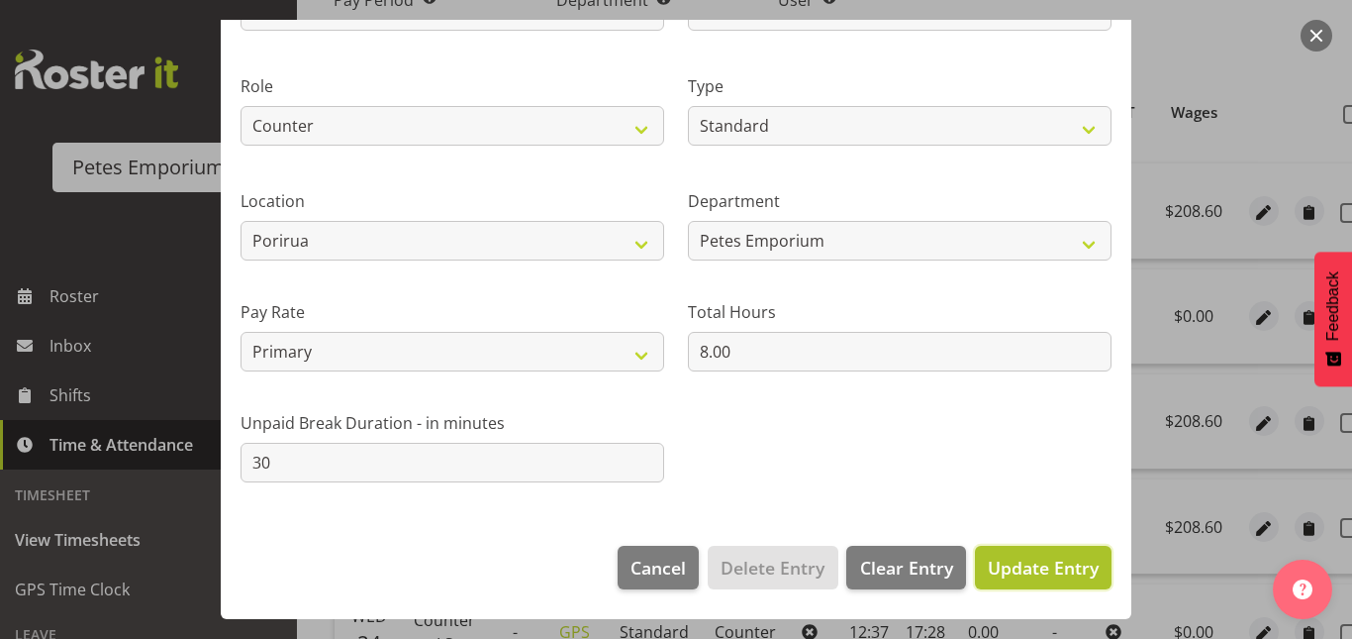
click at [1054, 546] on button "Update Entry" at bounding box center [1043, 568] width 137 height 44
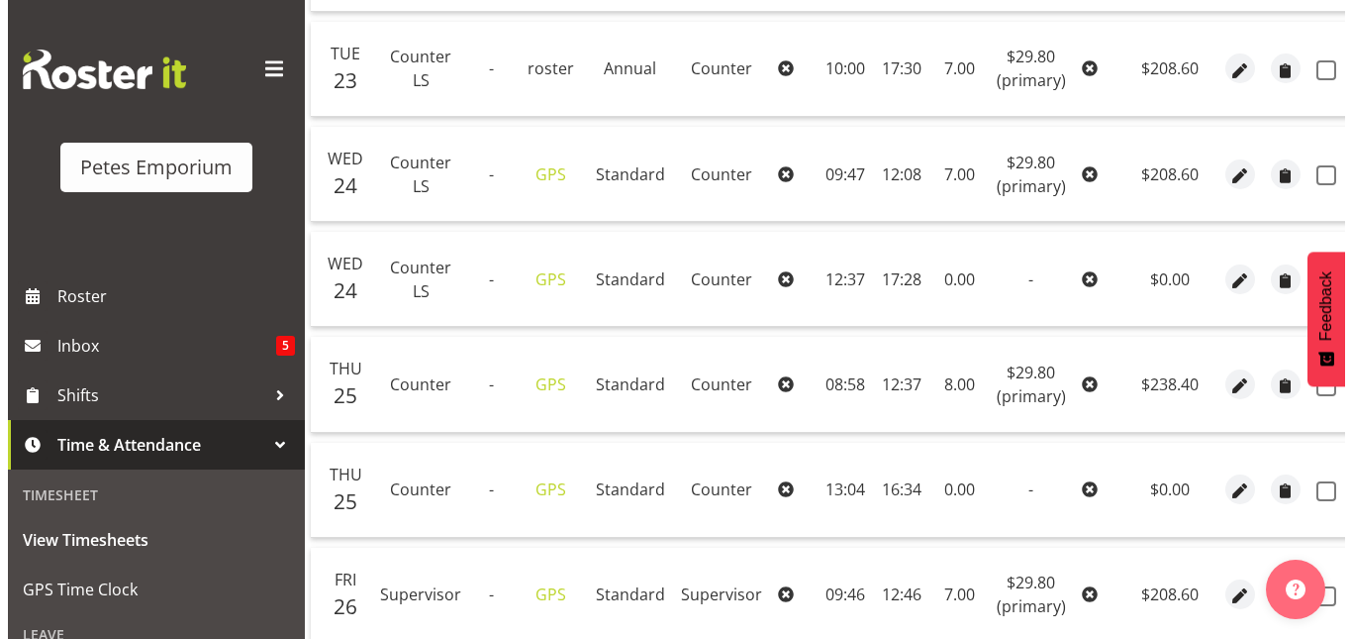
scroll to position [705, 0]
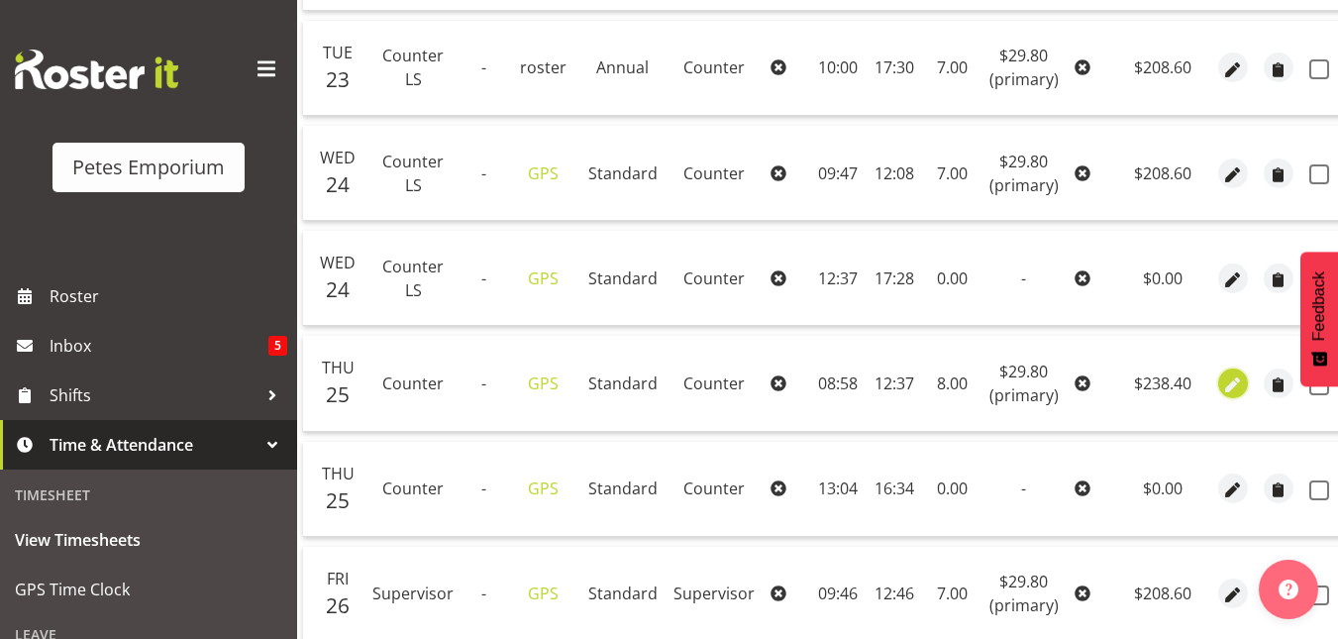
click at [1221, 391] on span "button" at bounding box center [1232, 384] width 23 height 23
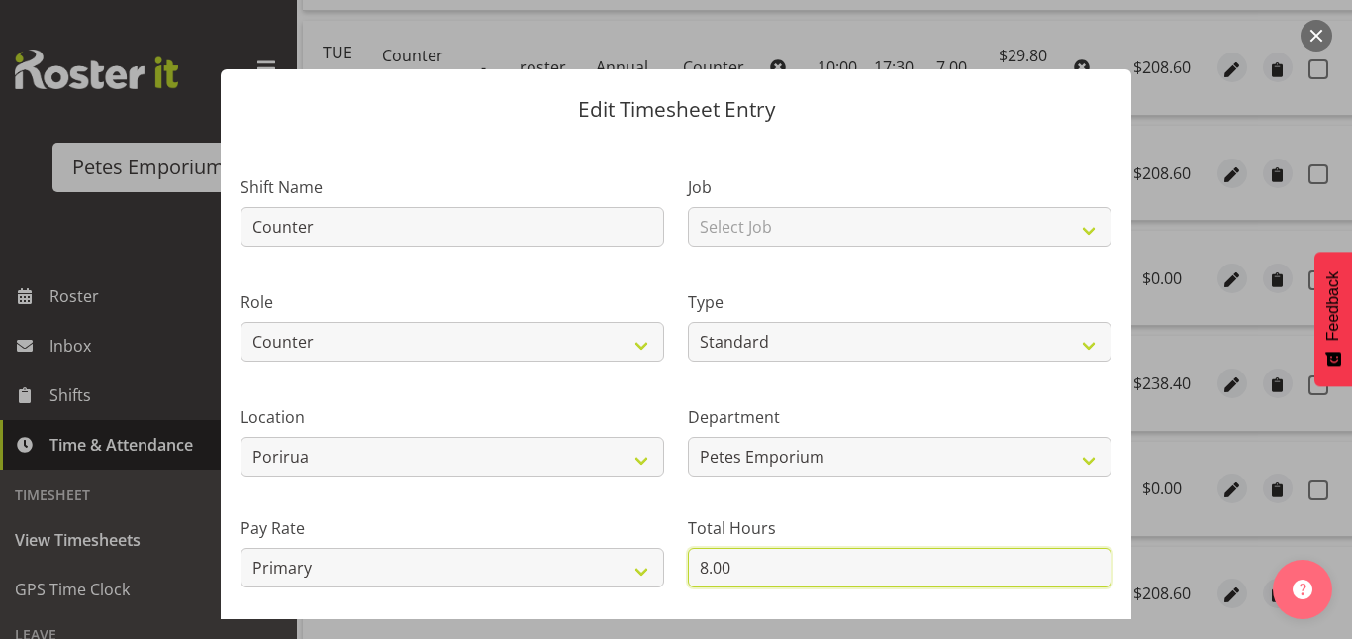
click at [702, 568] on input "8.00" at bounding box center [900, 567] width 424 height 40
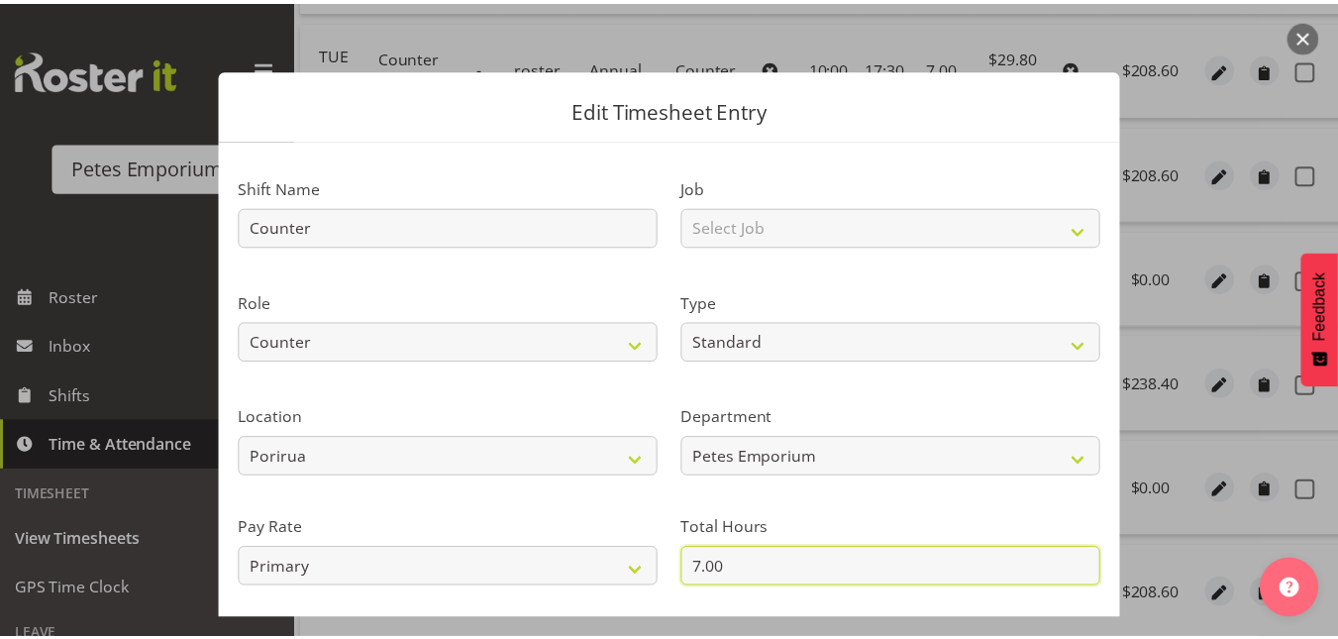
scroll to position [216, 0]
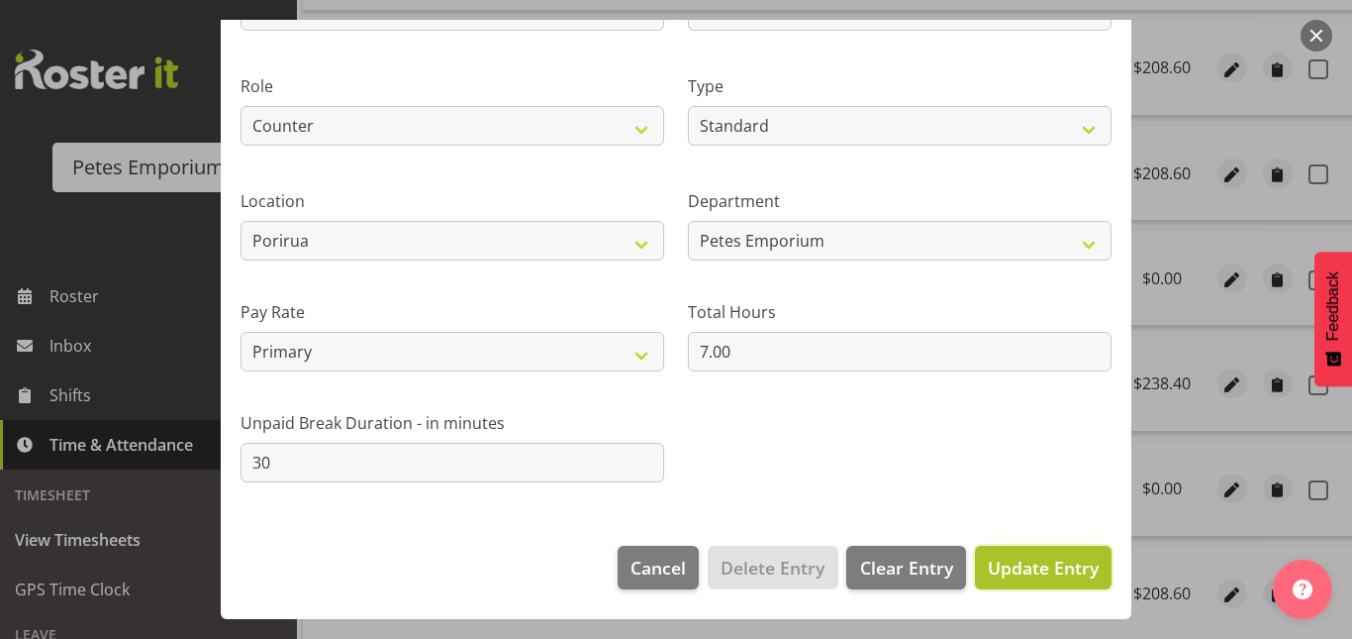
click at [1040, 579] on span "Update Entry" at bounding box center [1043, 567] width 111 height 26
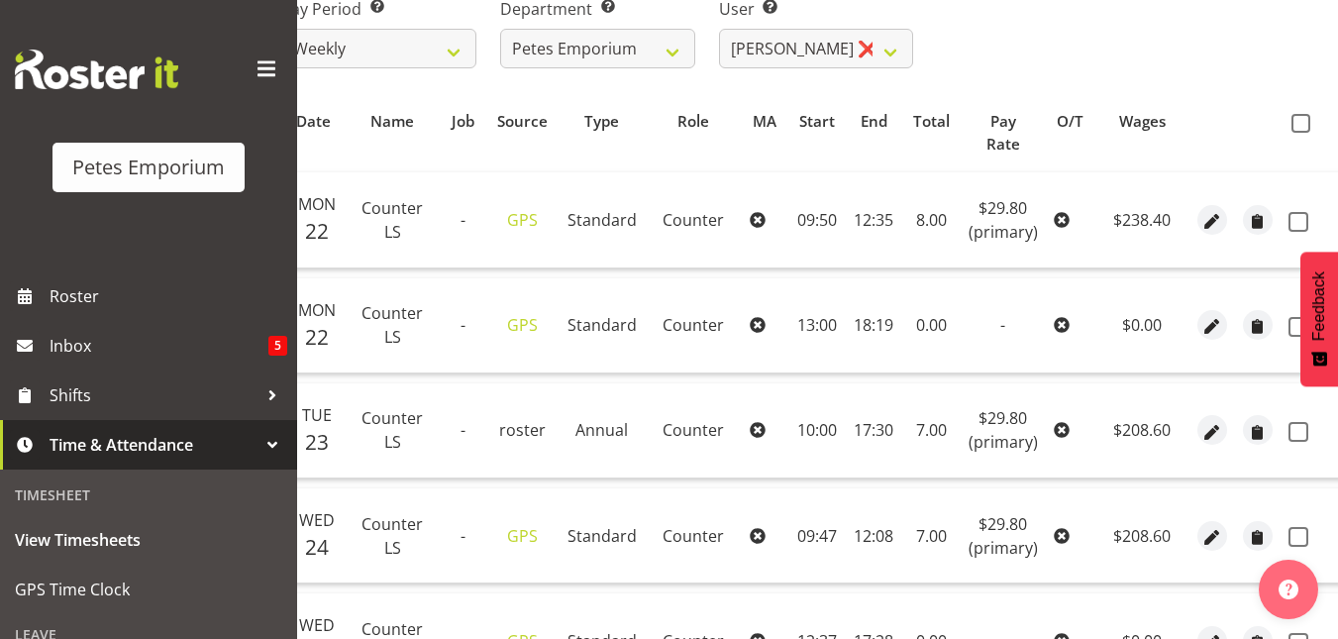
scroll to position [326, 0]
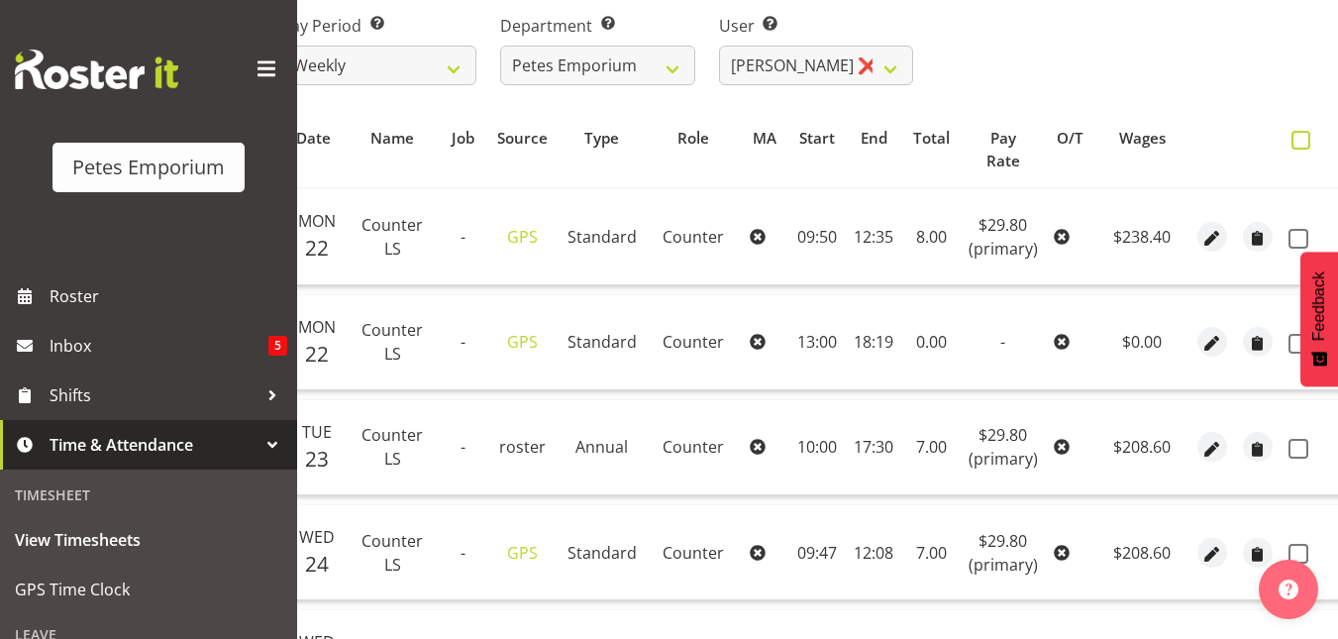
click at [1293, 142] on span at bounding box center [1300, 140] width 19 height 19
click at [1293, 142] on input "checkbox" at bounding box center [1297, 140] width 13 height 13
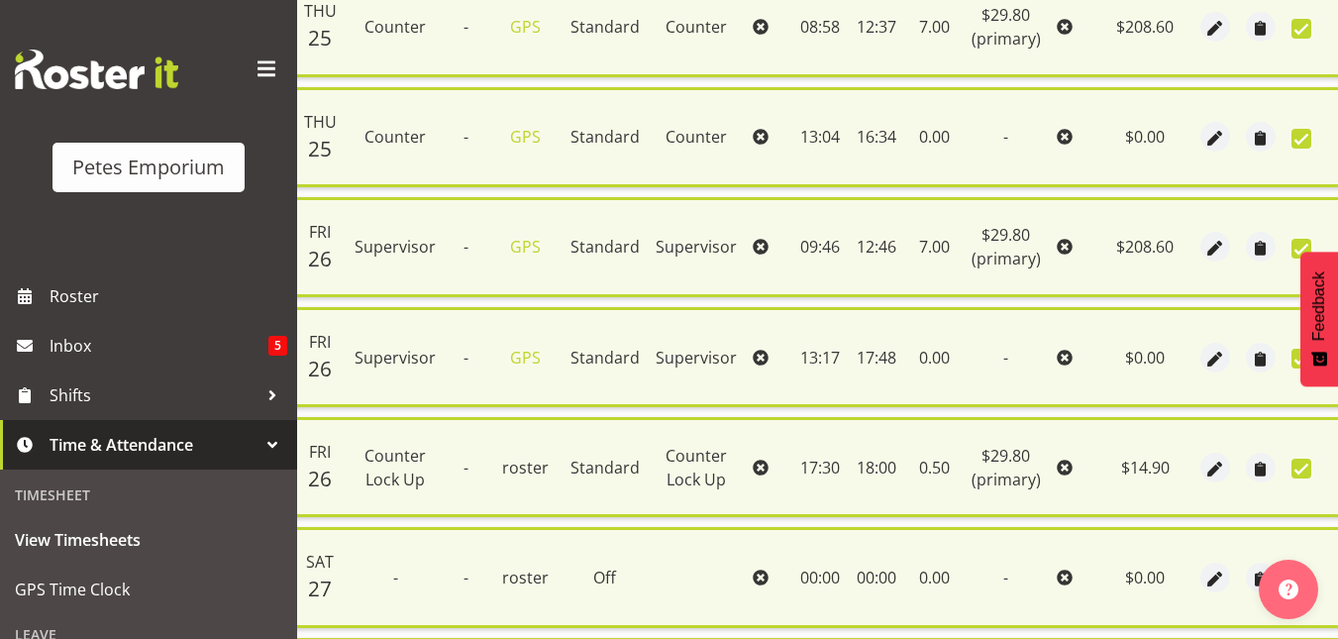
scroll to position [1344, 0]
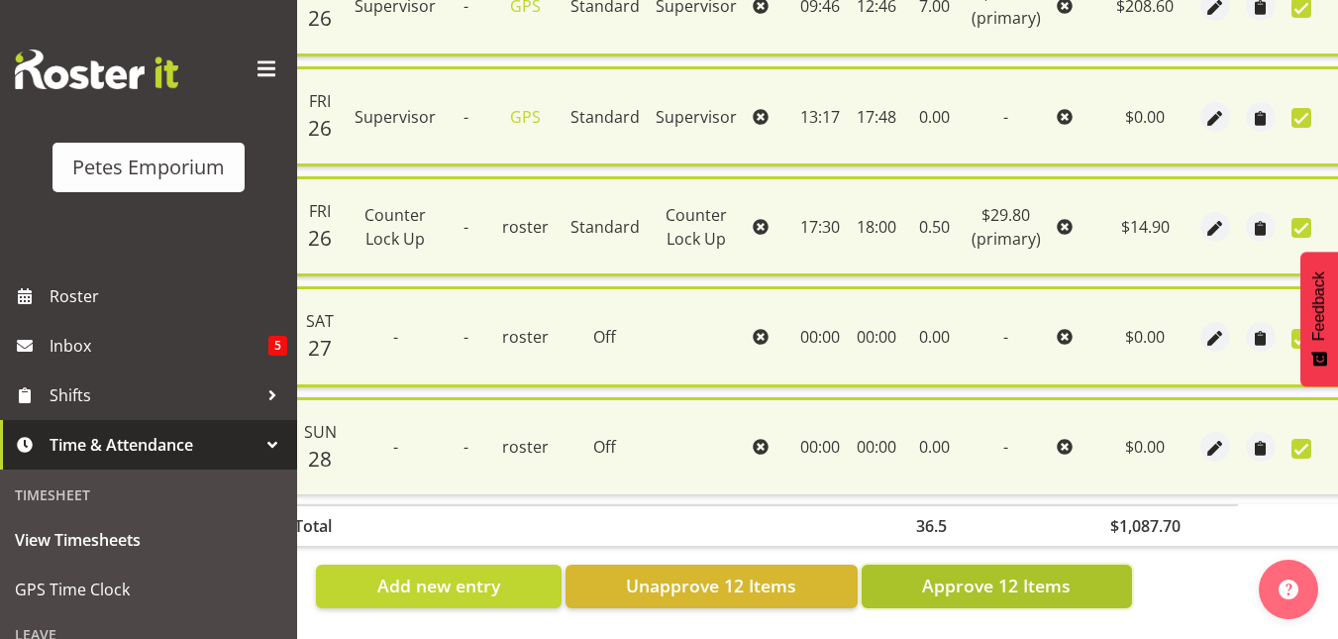
click at [1004, 573] on span "Approve 12 Items" at bounding box center [996, 585] width 149 height 26
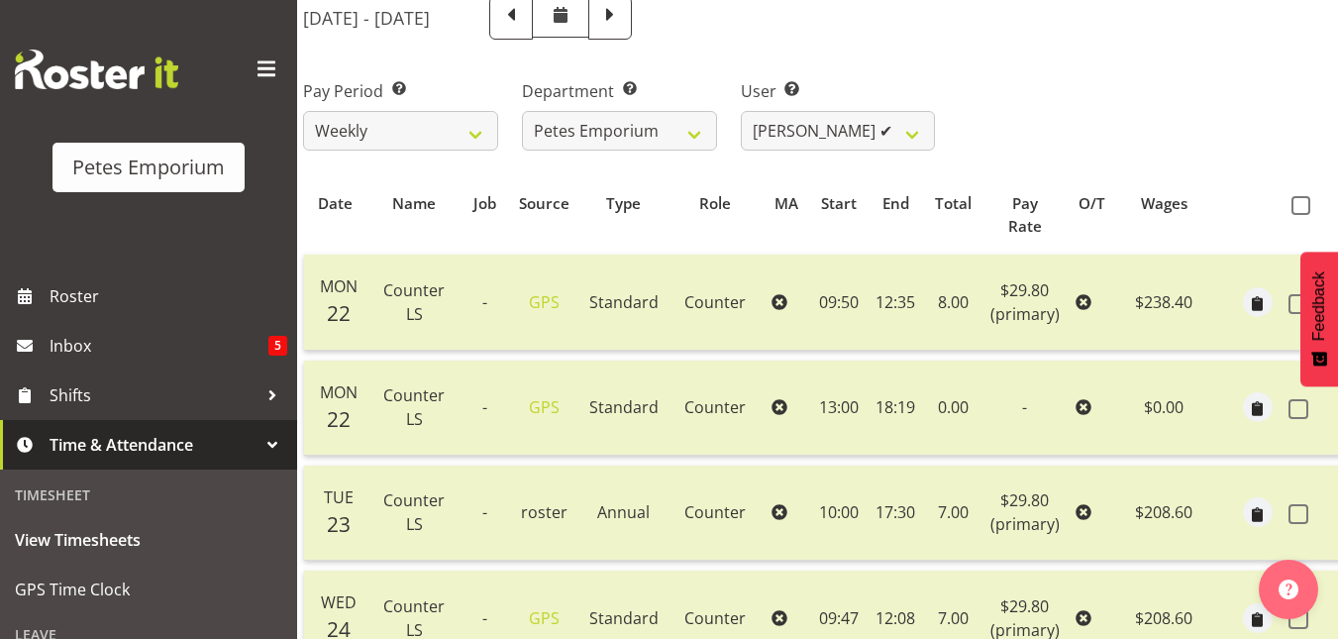
scroll to position [257, 0]
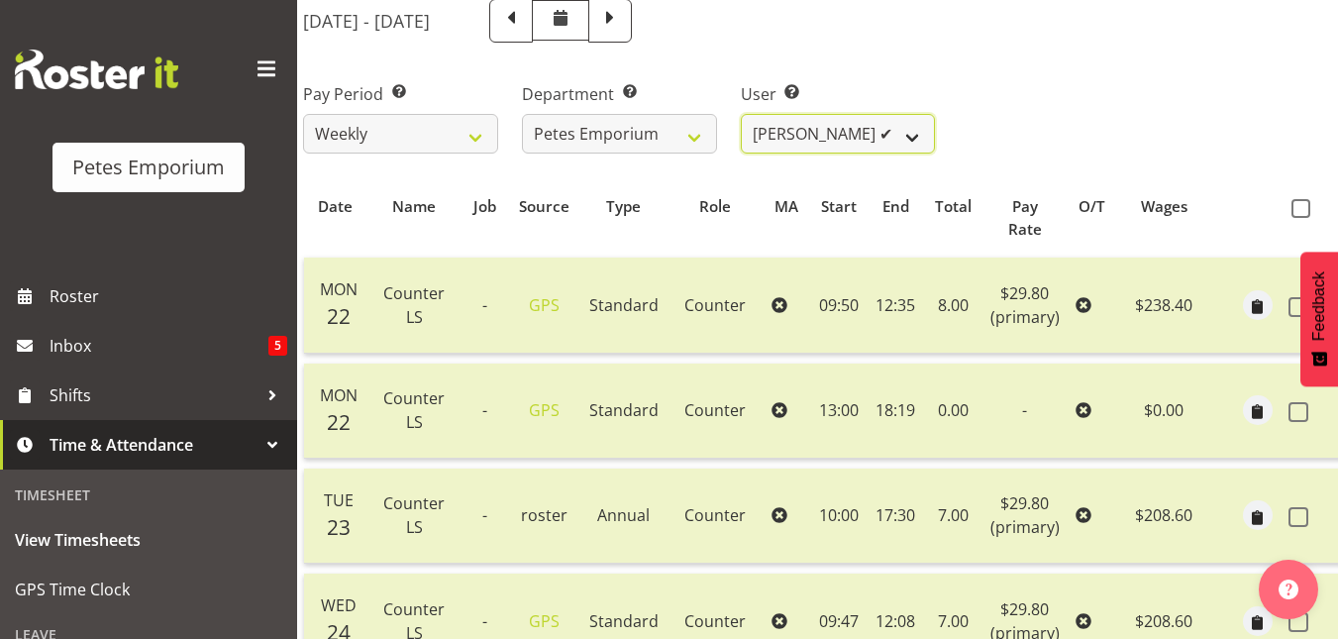
click at [925, 141] on select "Abigail Lane ✔ Alex-Micheal Taniwha ✔ Amelia Denz ✔ Beena Beena ✔ Christine Nev…" at bounding box center [838, 134] width 195 height 40
click at [741, 114] on select "Abigail Lane ✔ Alex-Micheal Taniwha ✔ Amelia Denz ✔ Beena Beena ✔ Christine Nev…" at bounding box center [838, 134] width 195 height 40
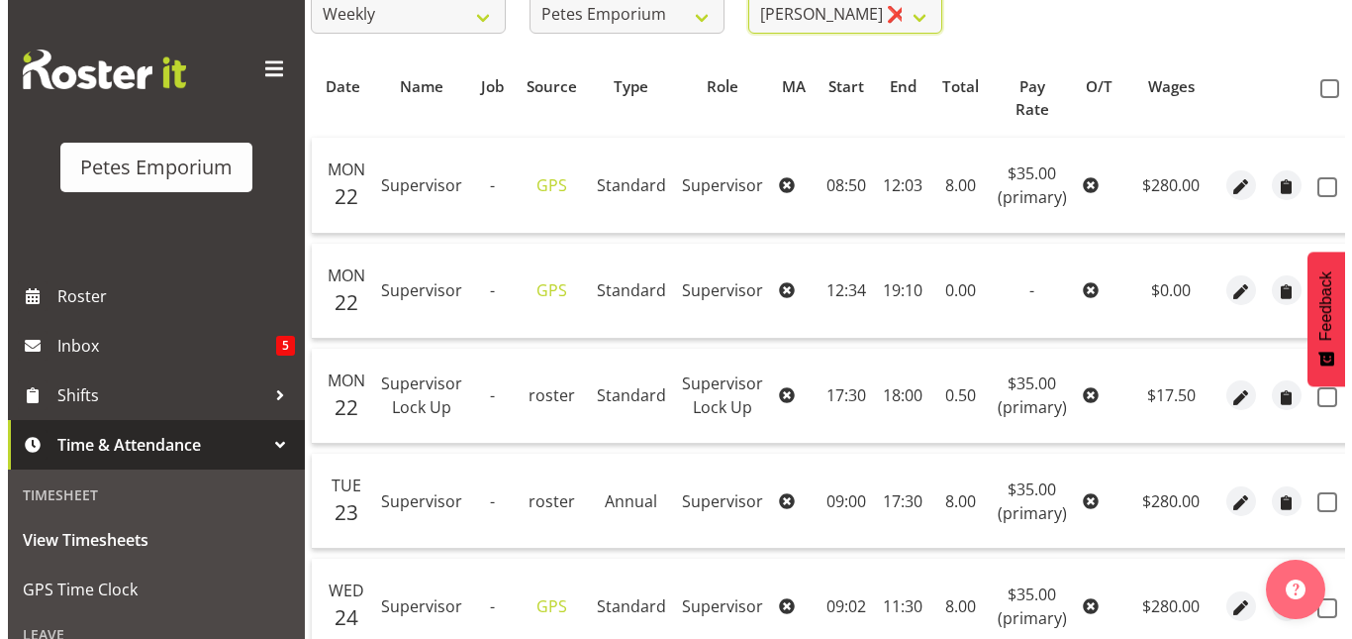
scroll to position [375, 0]
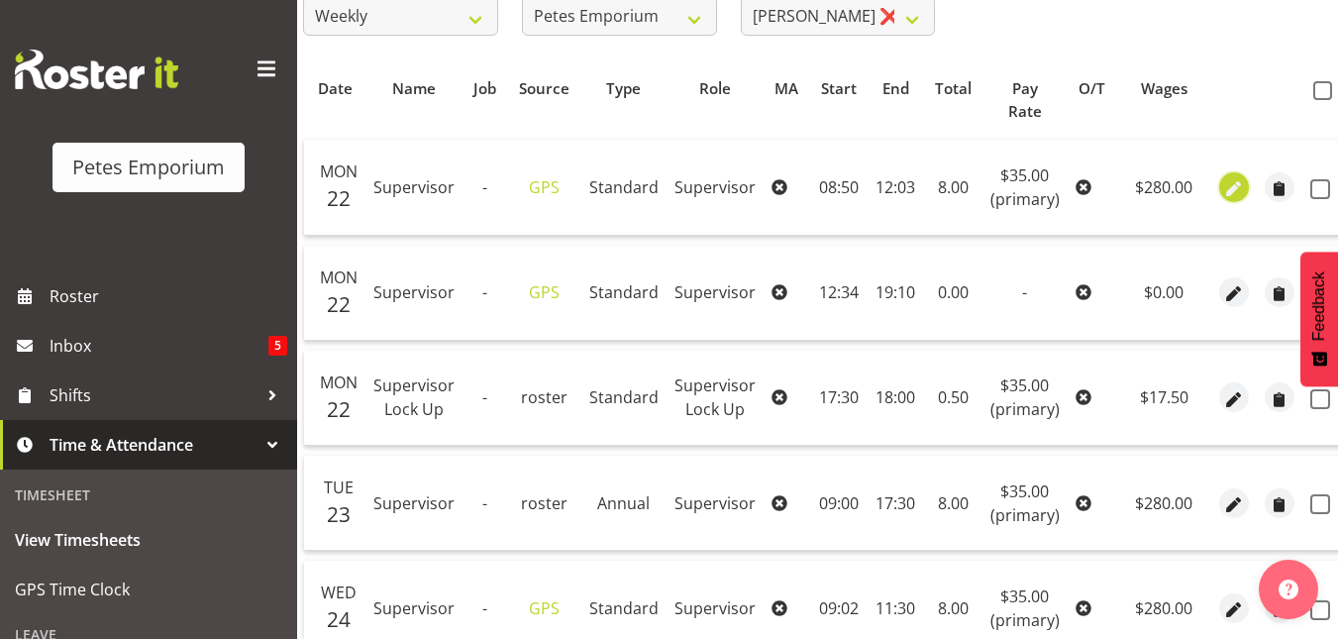
click at [1222, 194] on span "button" at bounding box center [1233, 188] width 23 height 23
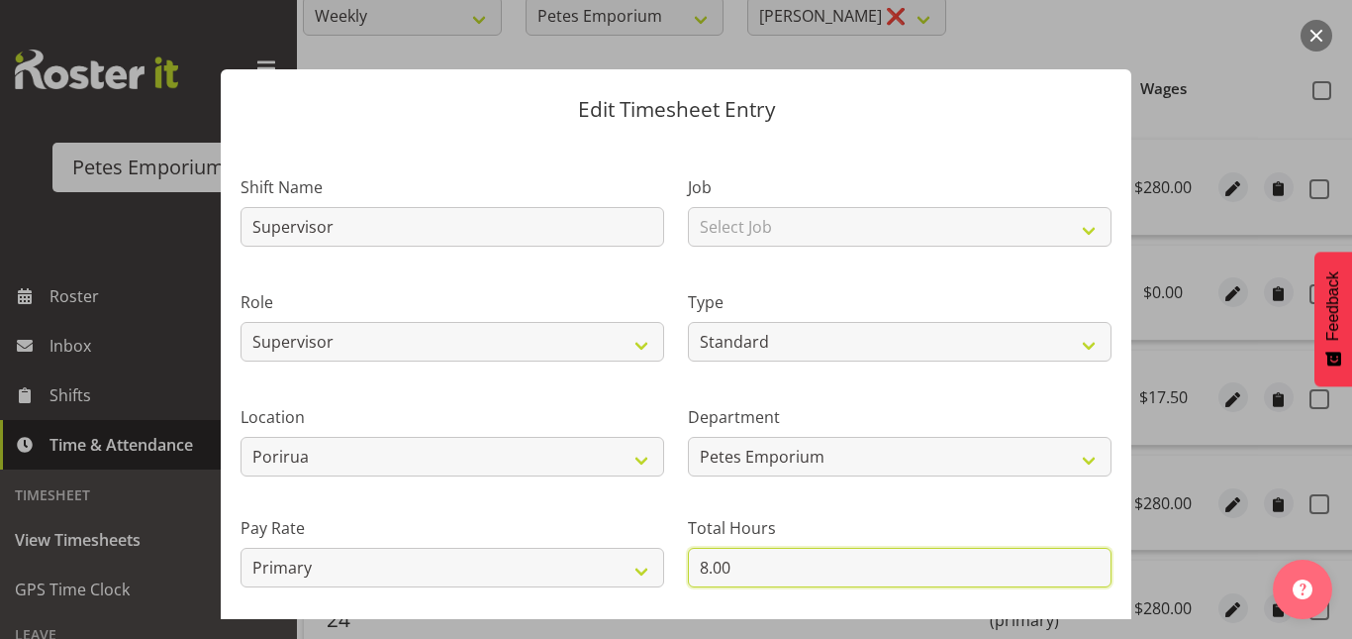
click at [700, 565] on input "8.00" at bounding box center [900, 567] width 424 height 40
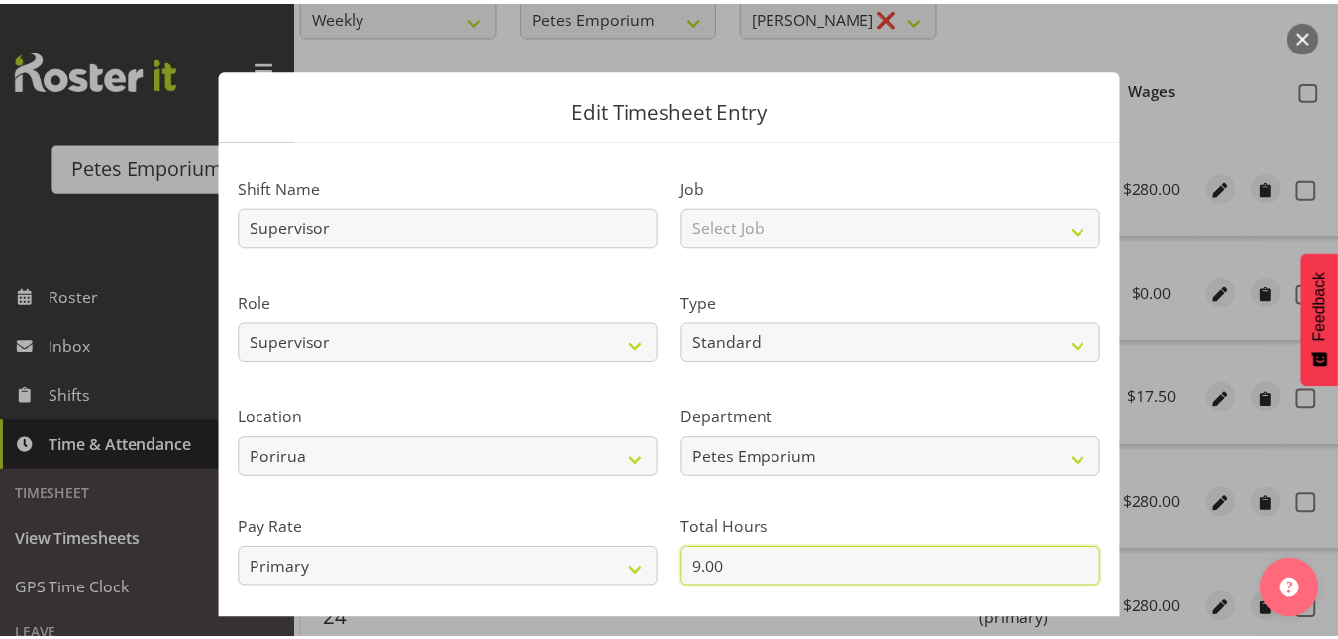
scroll to position [216, 0]
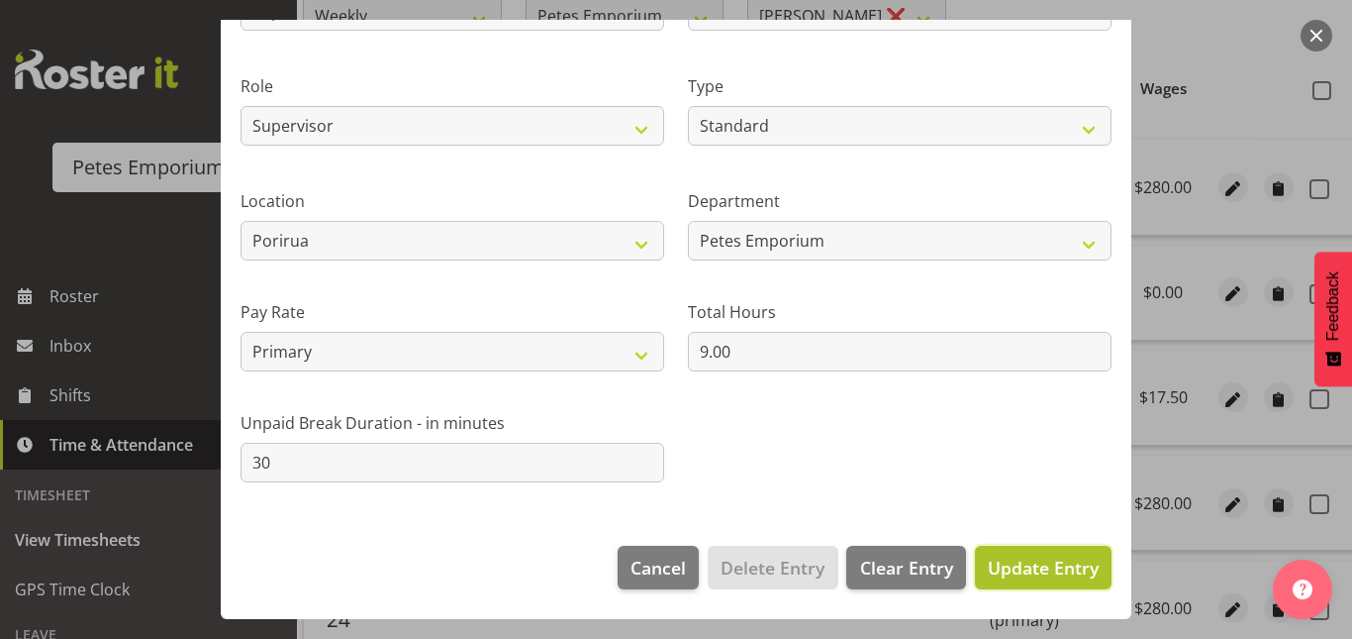
click at [1057, 563] on span "Update Entry" at bounding box center [1043, 567] width 111 height 24
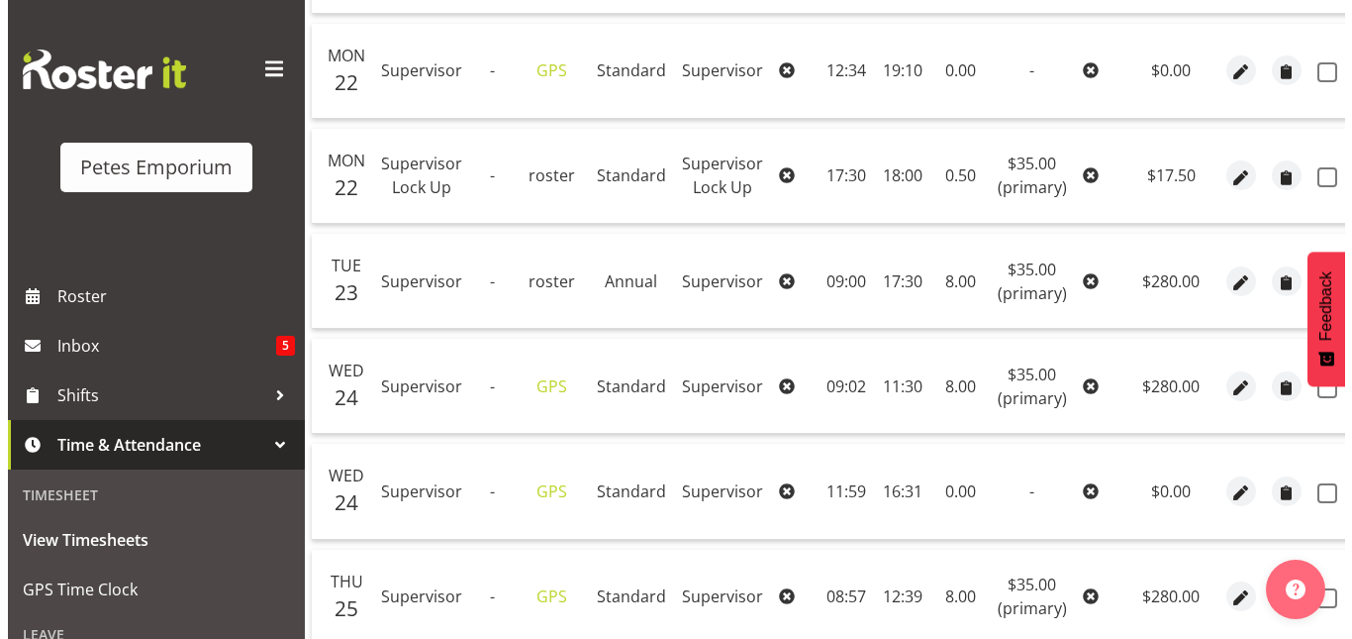
scroll to position [601, 0]
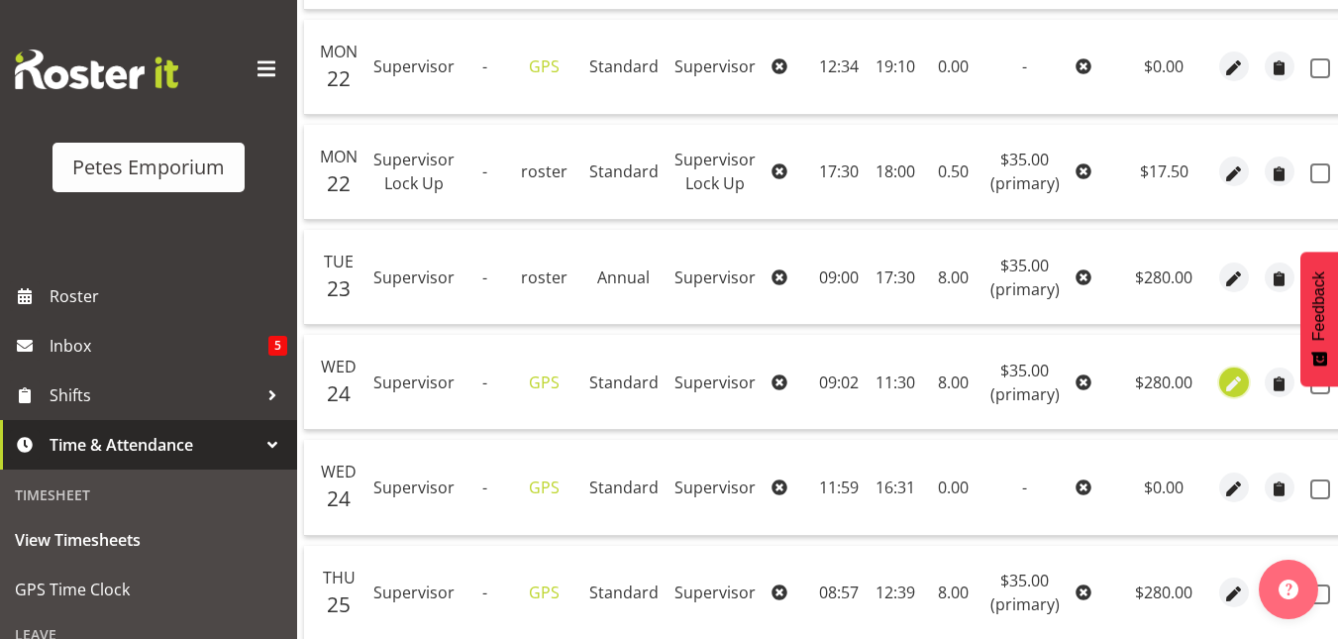
click at [1232, 384] on span "button" at bounding box center [1233, 383] width 23 height 23
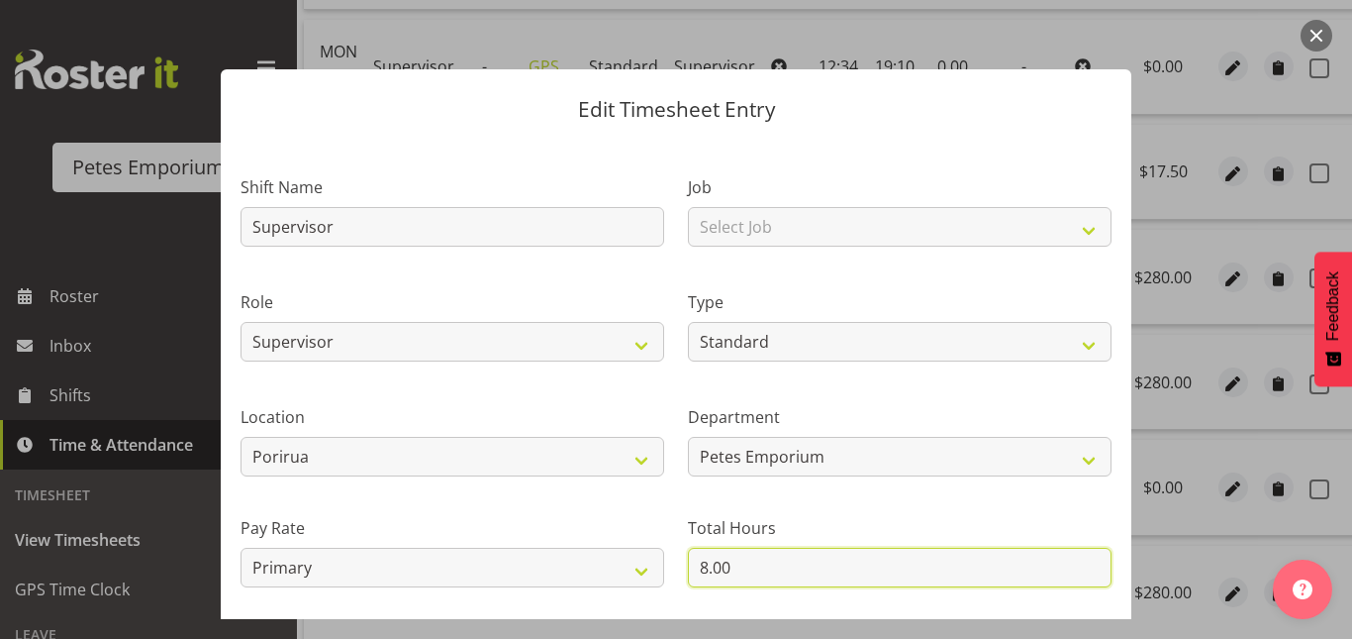
click at [698, 566] on input "8.00" at bounding box center [900, 567] width 424 height 40
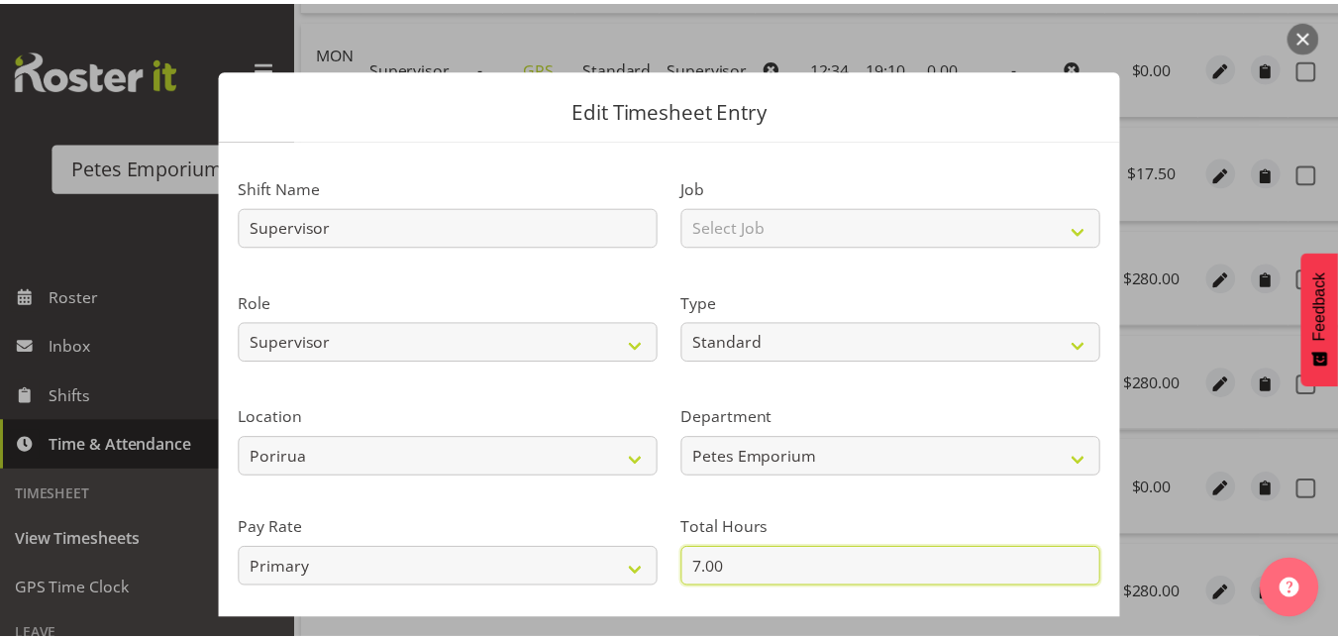
scroll to position [216, 0]
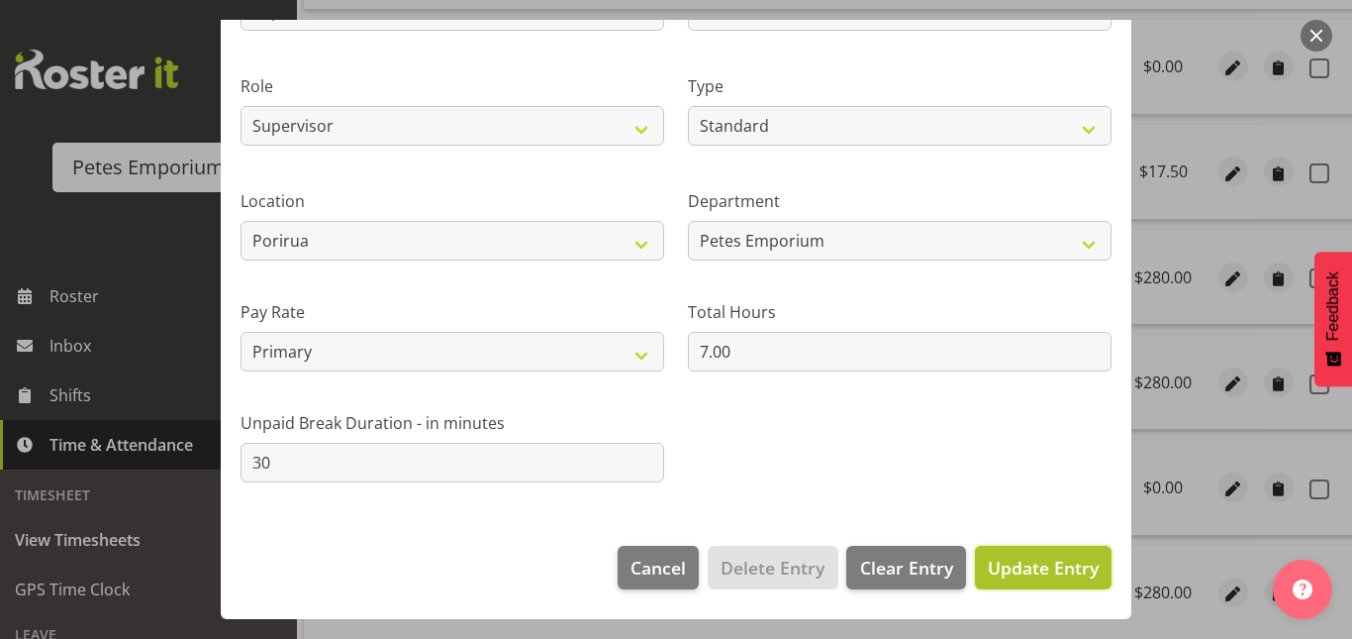
click at [1045, 566] on span "Update Entry" at bounding box center [1043, 567] width 111 height 24
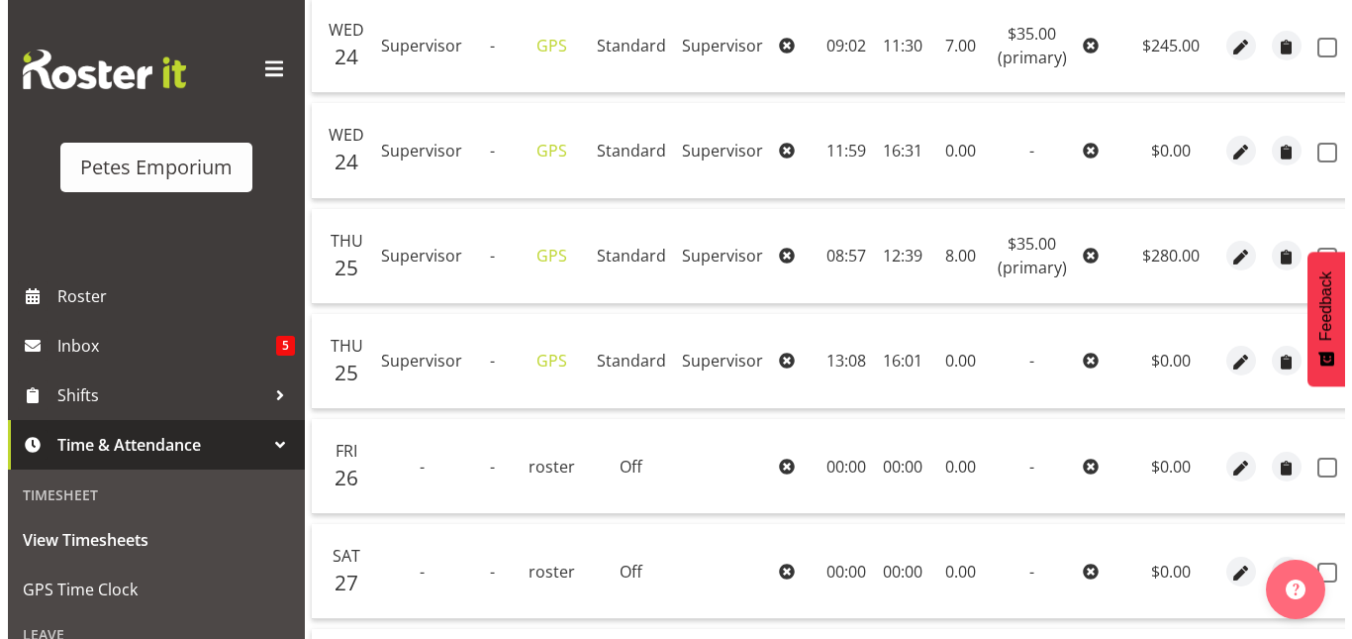
scroll to position [939, 0]
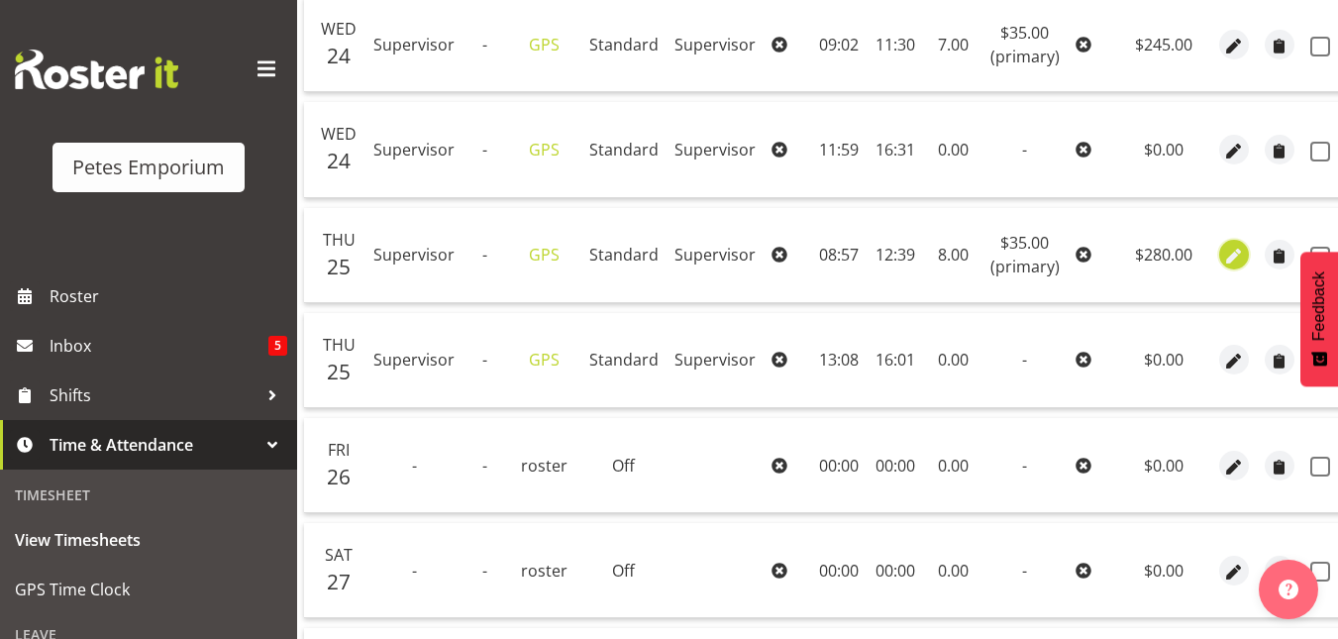
click at [1234, 260] on span "button" at bounding box center [1233, 257] width 23 height 23
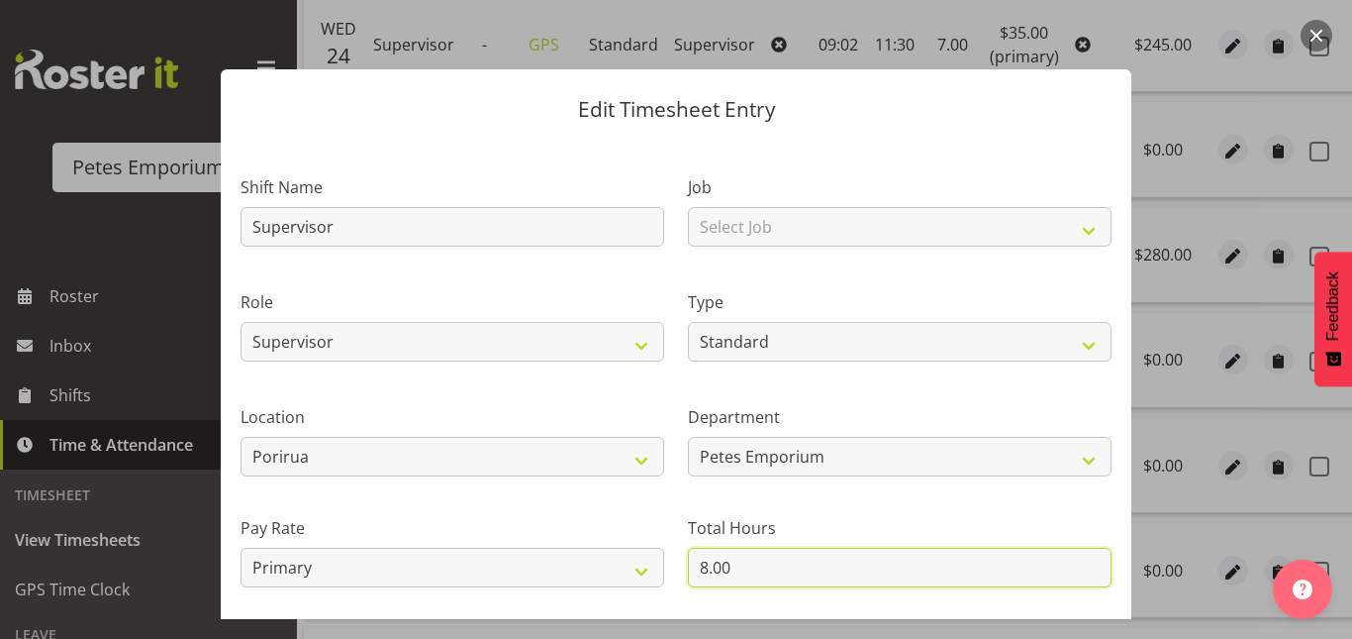
click at [741, 554] on input "8.00" at bounding box center [900, 567] width 424 height 40
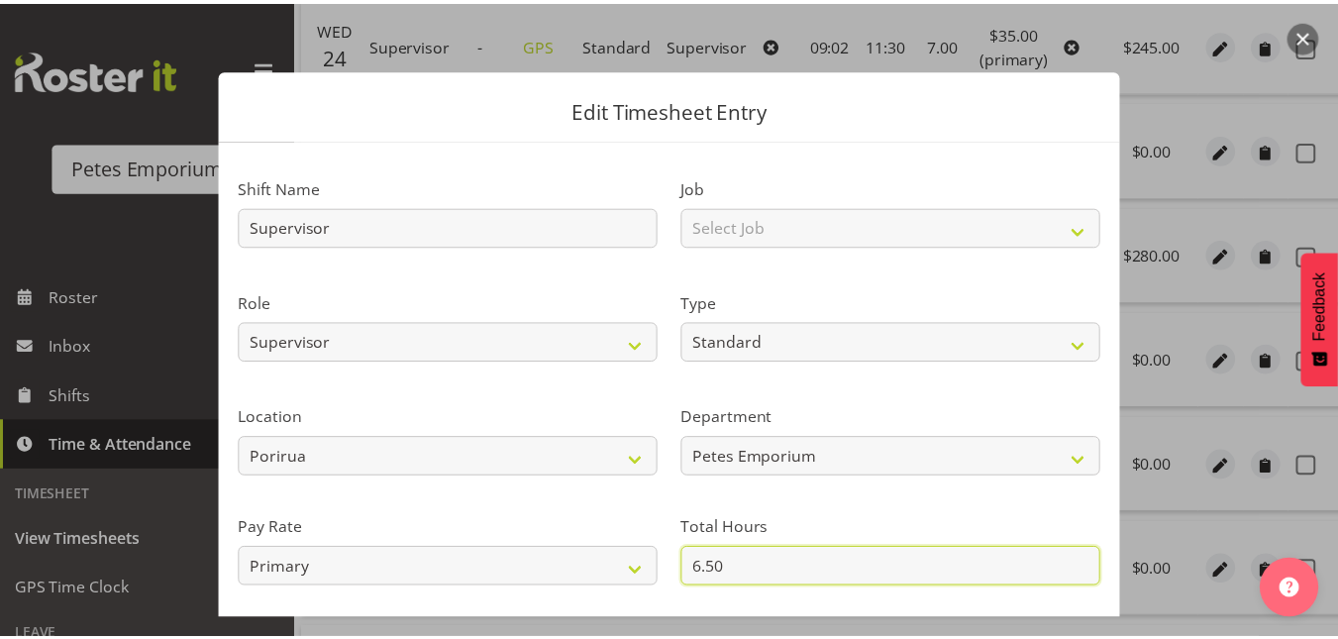
scroll to position [216, 0]
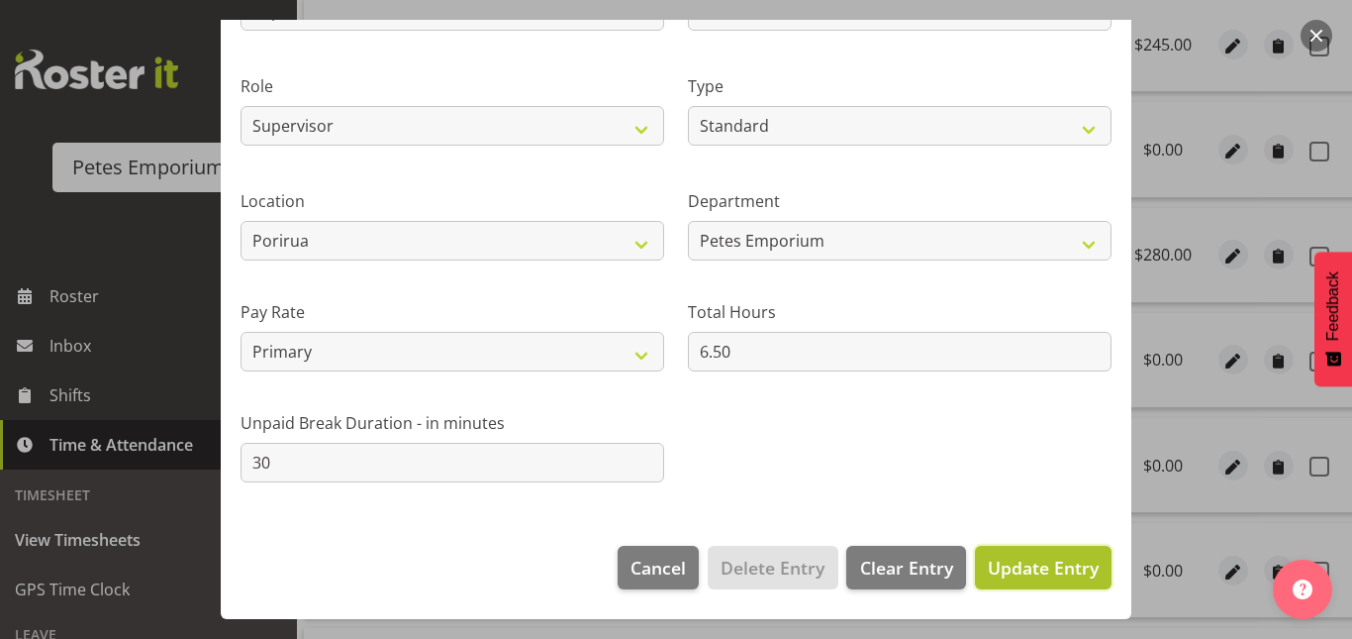
click at [1017, 552] on button "Update Entry" at bounding box center [1043, 568] width 137 height 44
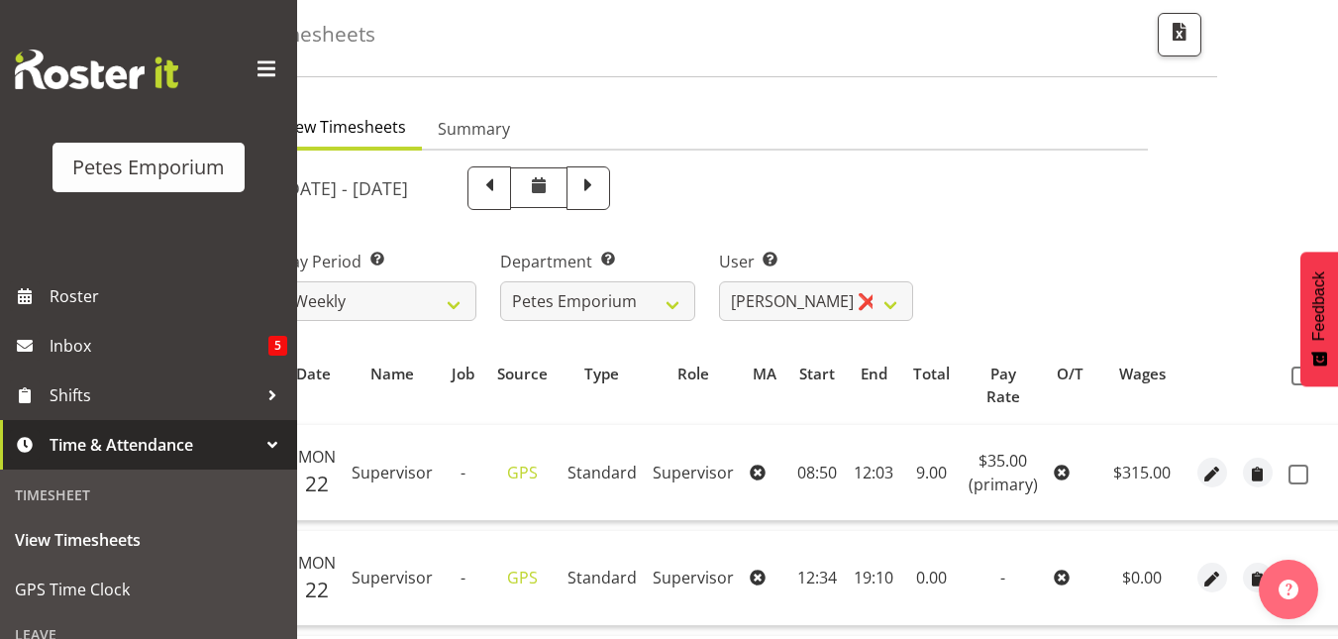
scroll to position [89, 0]
click at [1291, 374] on span at bounding box center [1300, 376] width 19 height 19
click at [1291, 374] on input "checkbox" at bounding box center [1297, 376] width 13 height 13
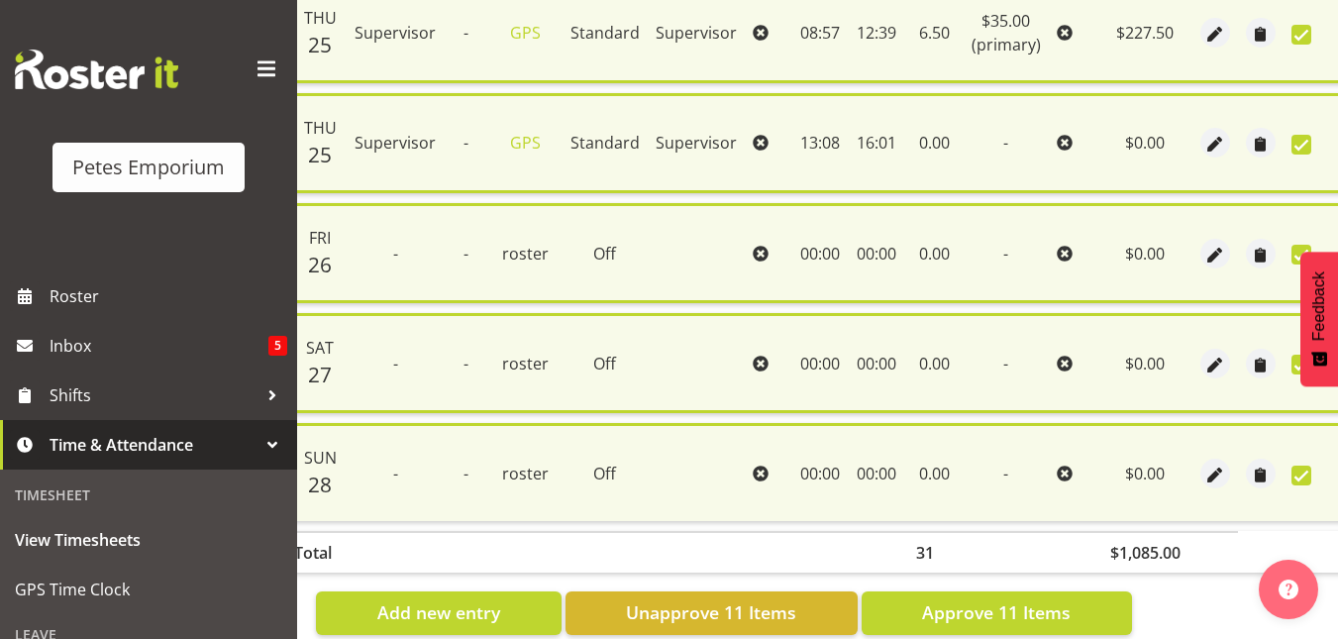
scroll to position [1235, 0]
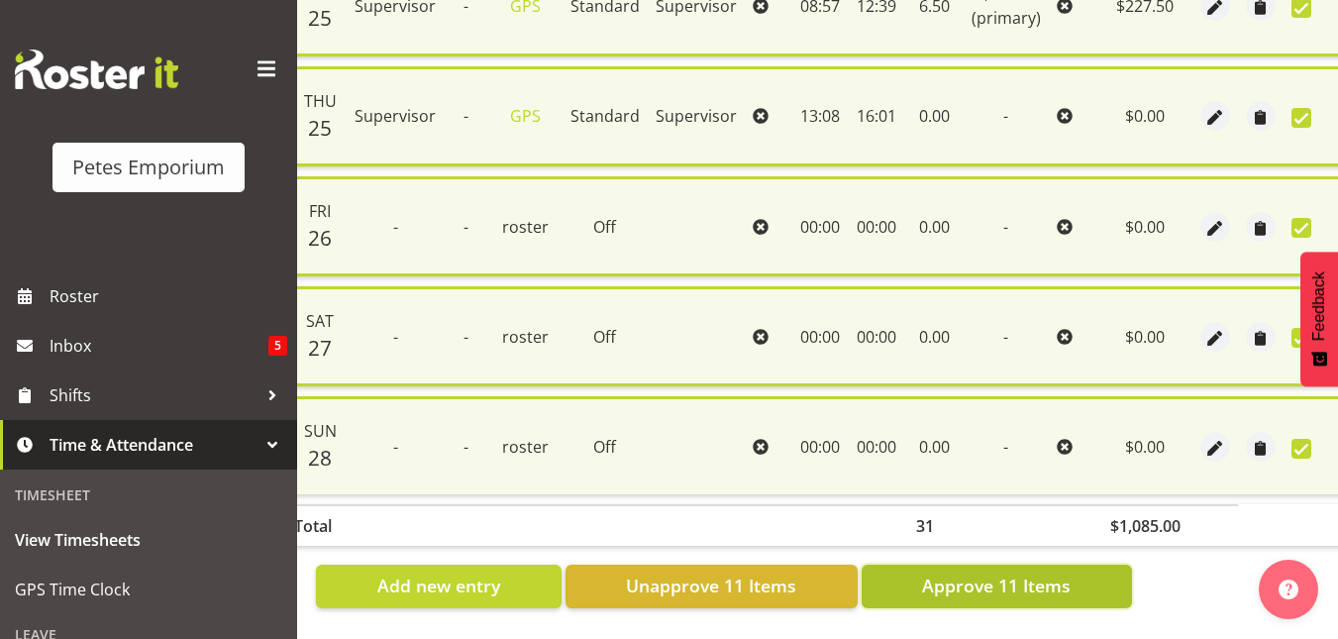
click at [1029, 564] on button "Approve 11 Items" at bounding box center [996, 586] width 270 height 44
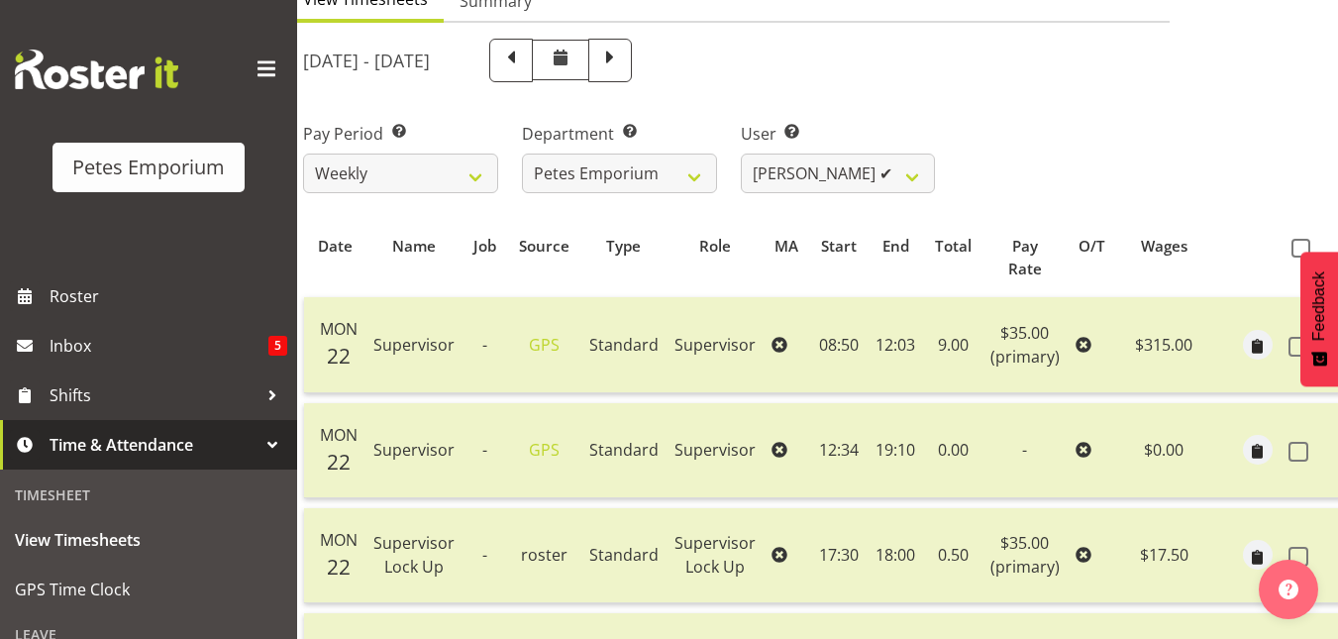
scroll to position [0, 0]
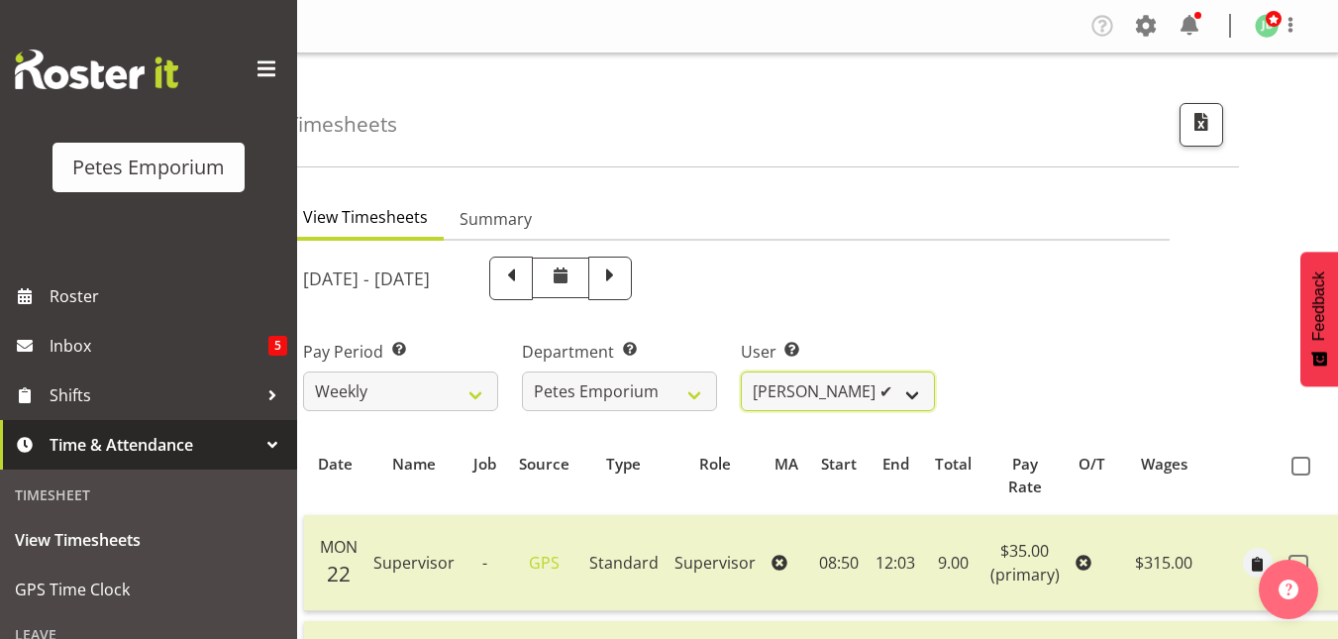
click at [928, 384] on select "Abigail Lane ✔ Alex-Micheal Taniwha ✔ Amelia Denz ✔ Beena Beena ✔ Christine Nev…" at bounding box center [838, 391] width 195 height 40
click at [741, 371] on select "Abigail Lane ✔ Alex-Micheal Taniwha ✔ Amelia Denz ✔ Beena Beena ✔ Christine Nev…" at bounding box center [838, 391] width 195 height 40
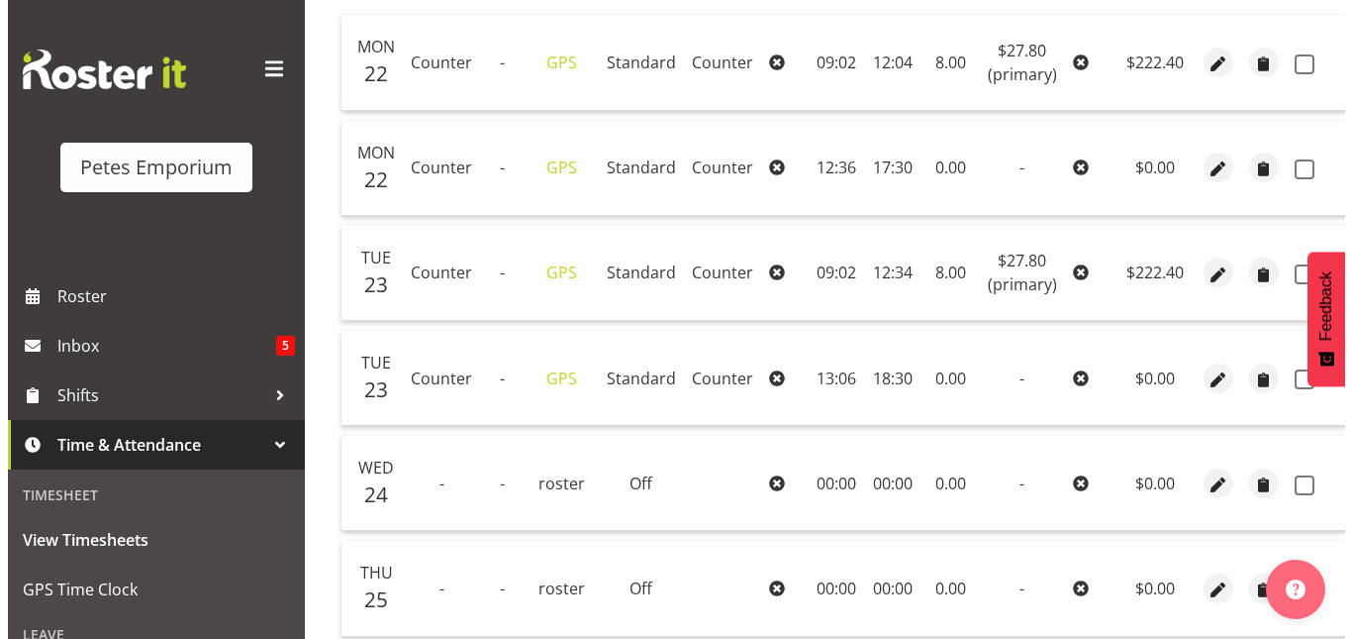
scroll to position [501, 0]
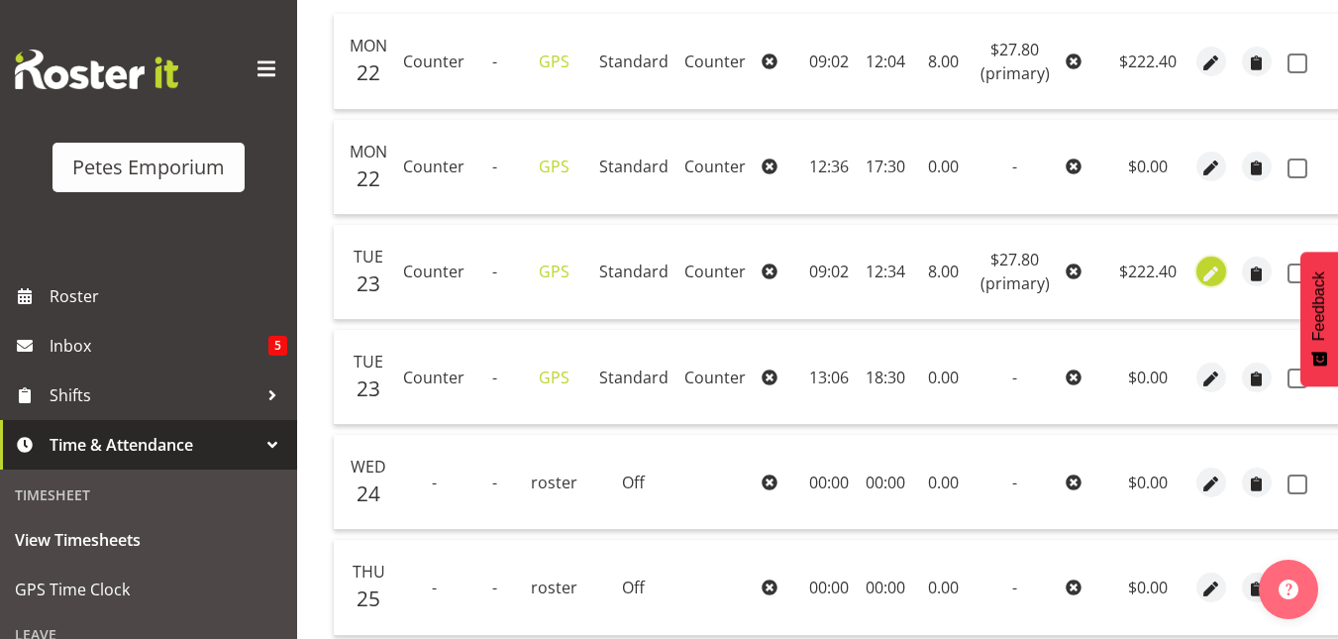
click at [1200, 269] on span "button" at bounding box center [1210, 273] width 23 height 23
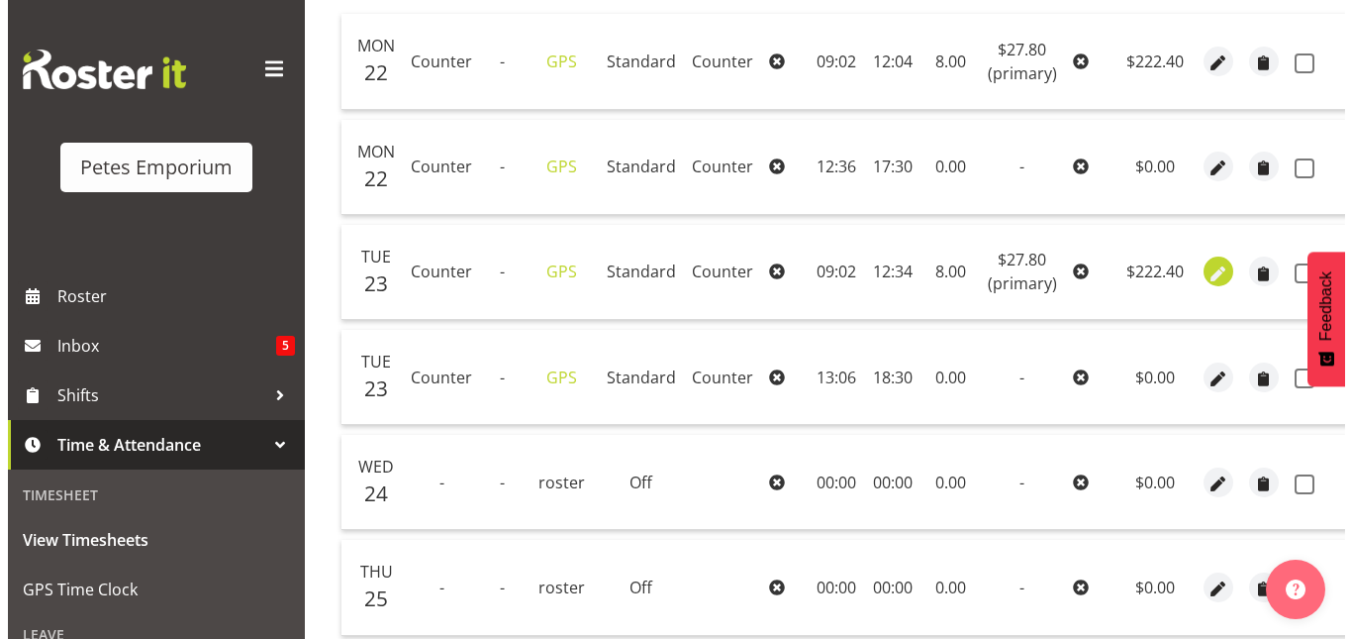
scroll to position [0, 45]
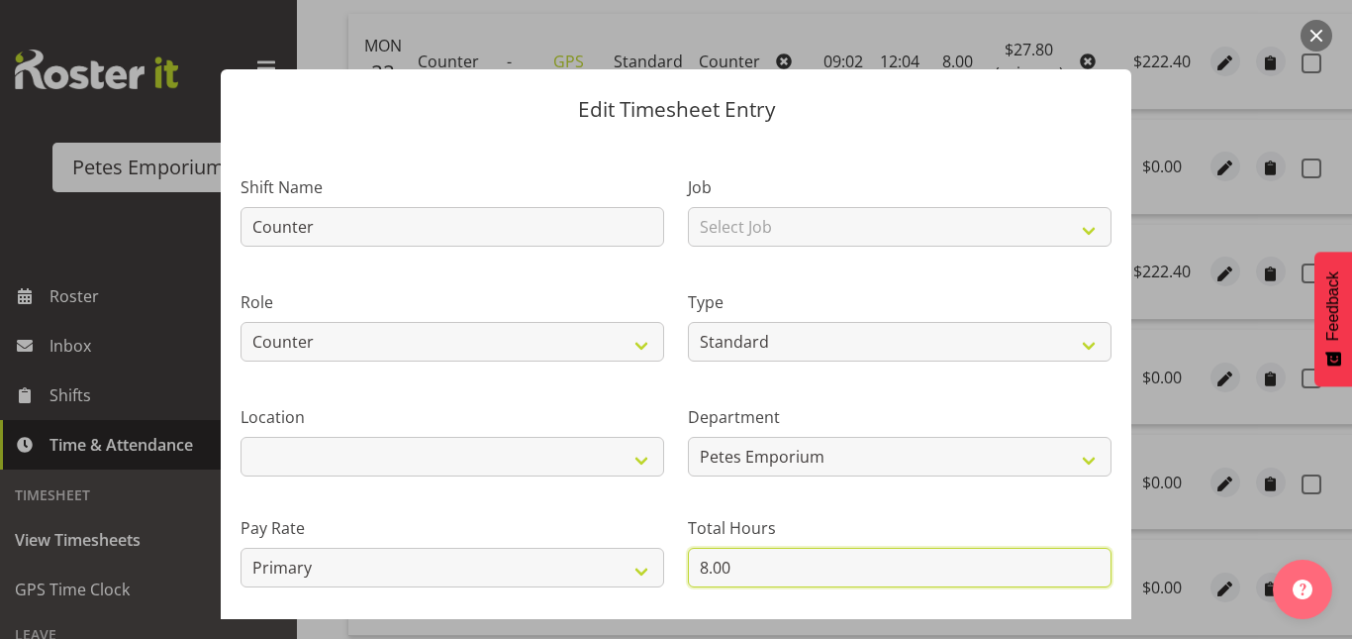
click at [697, 558] on input "8.00" at bounding box center [900, 567] width 424 height 40
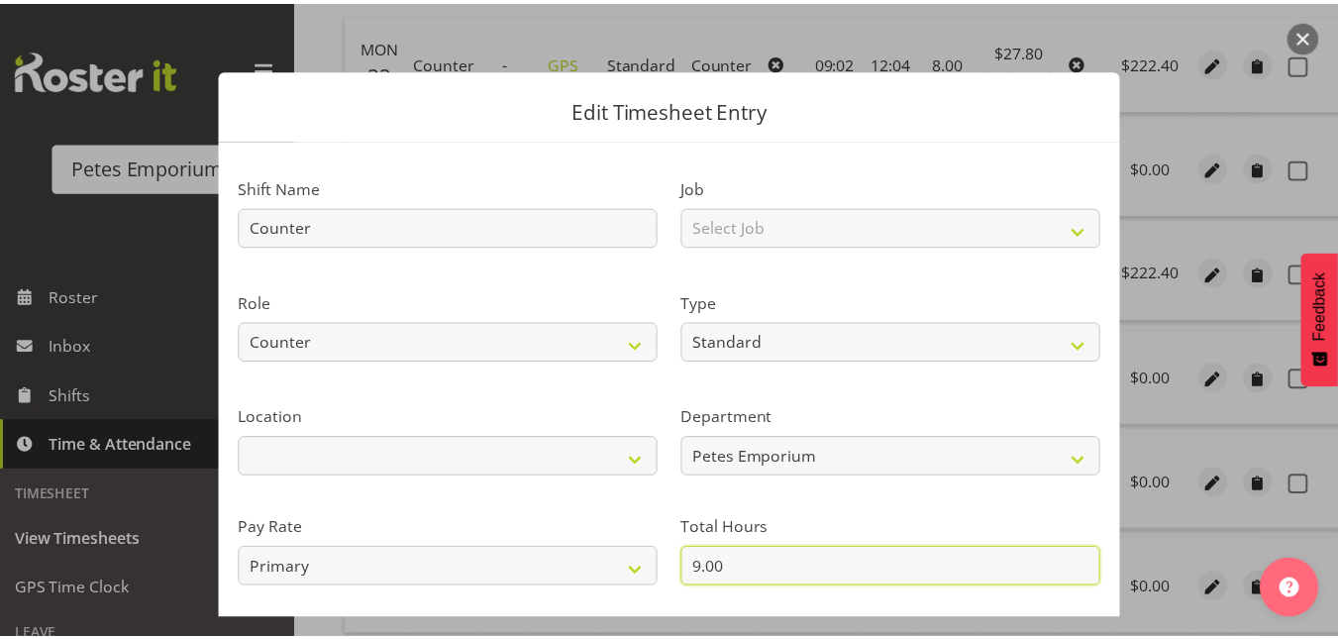
scroll to position [216, 0]
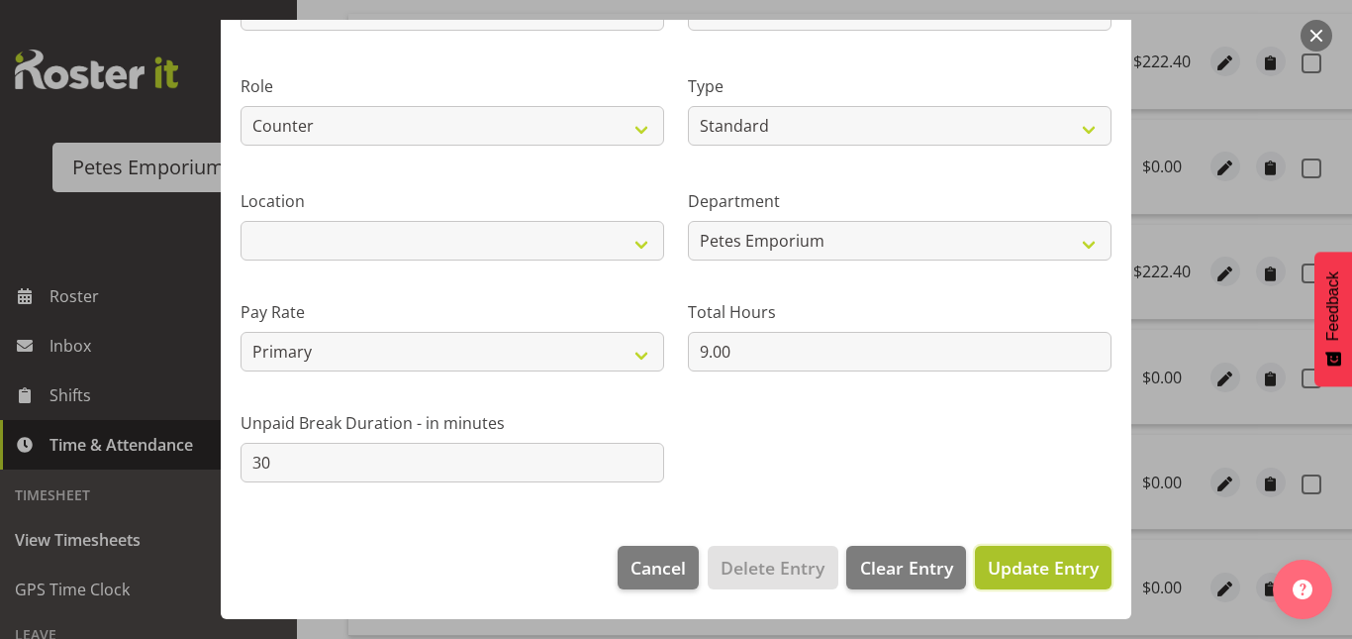
click at [1006, 566] on span "Update Entry" at bounding box center [1043, 567] width 111 height 24
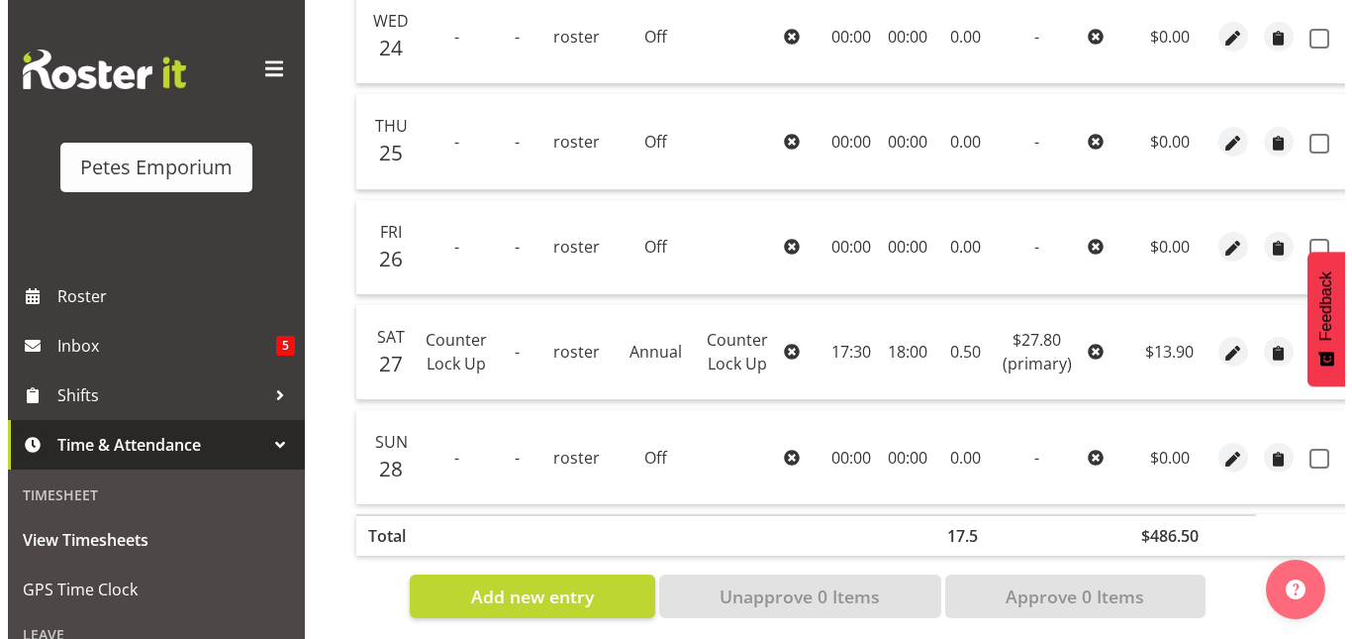
scroll to position [947, 0]
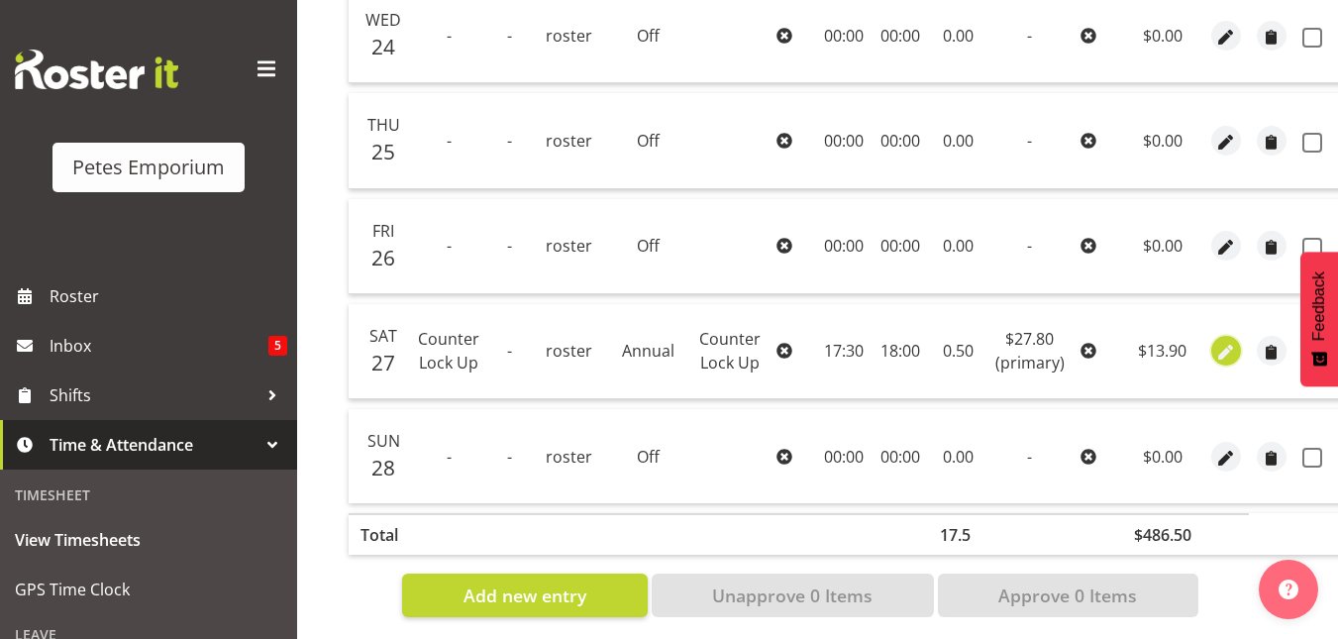
click at [1229, 352] on span "button" at bounding box center [1225, 353] width 23 height 23
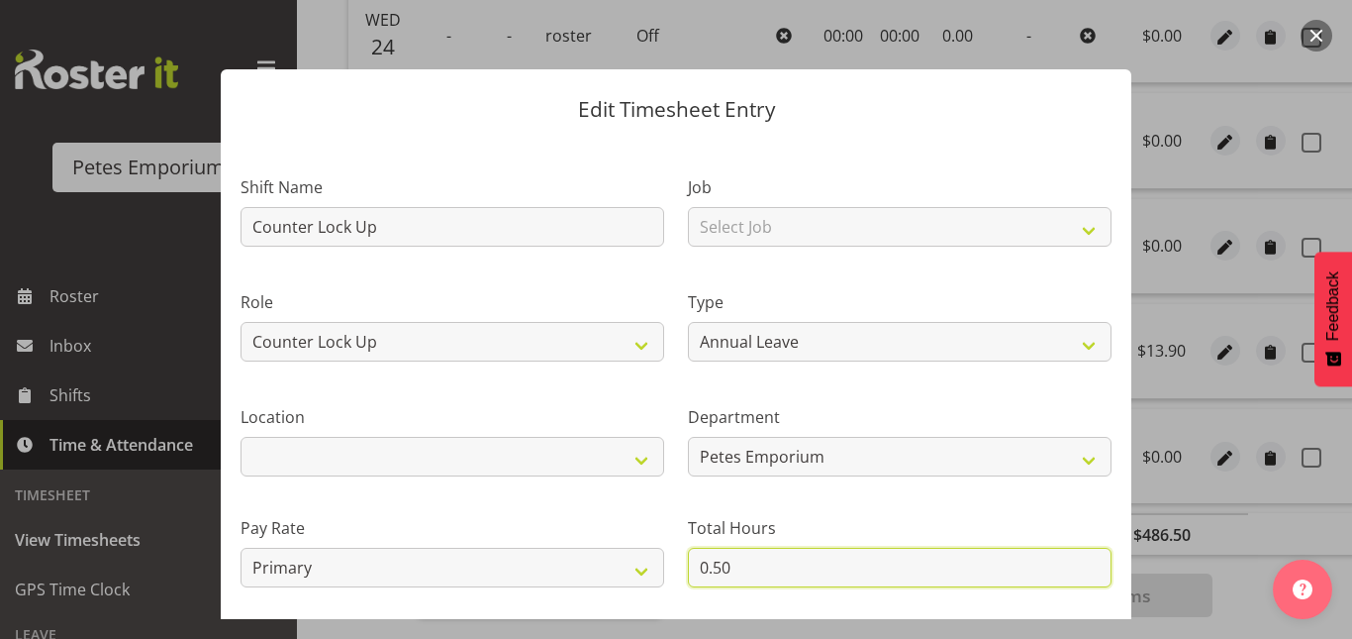
click at [737, 565] on input "0.50" at bounding box center [900, 567] width 424 height 40
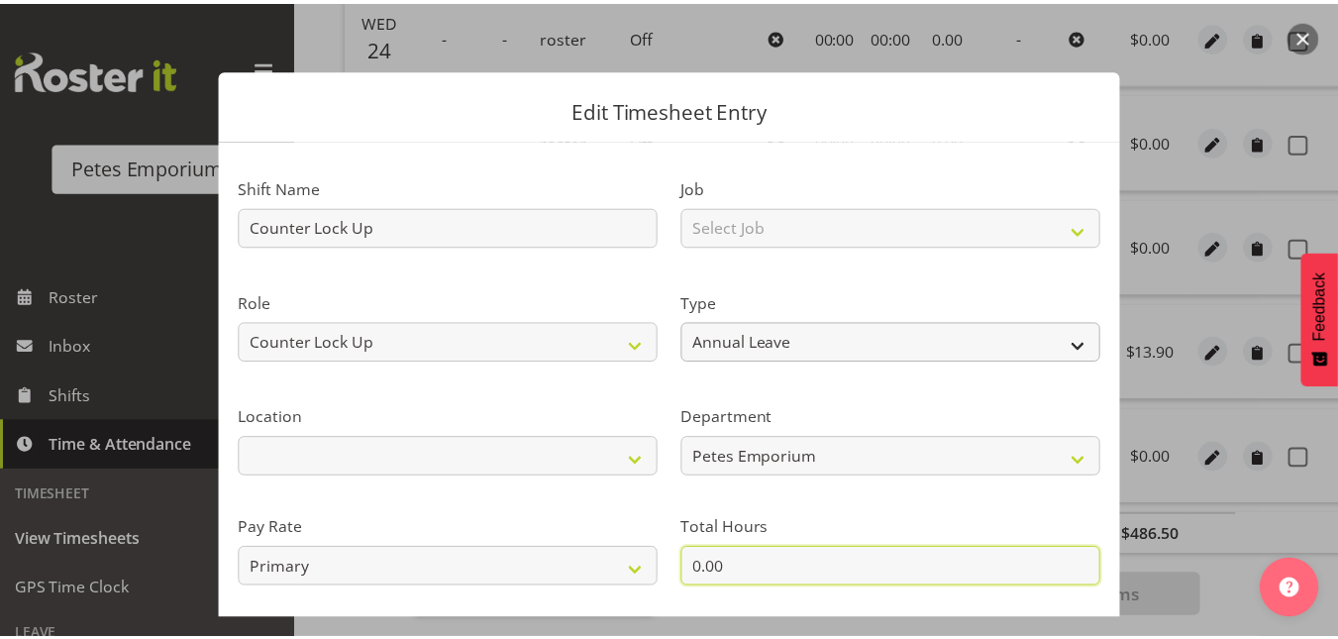
scroll to position [216, 0]
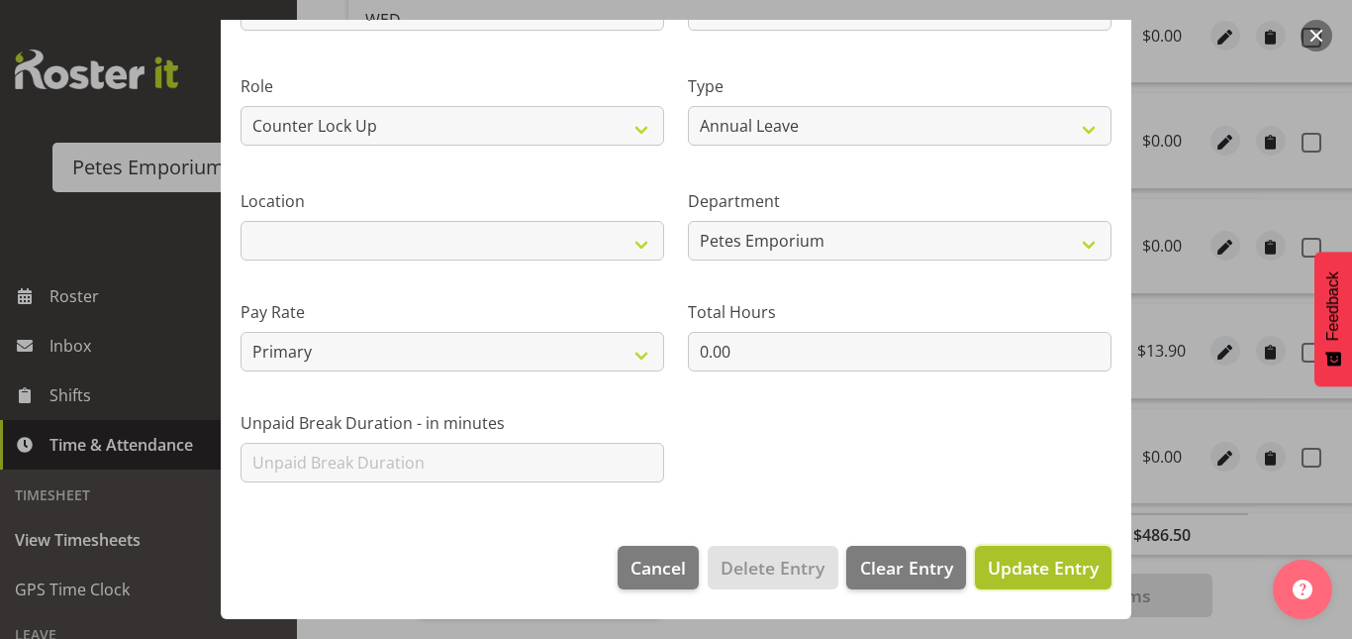
click at [1018, 555] on span "Update Entry" at bounding box center [1043, 567] width 111 height 24
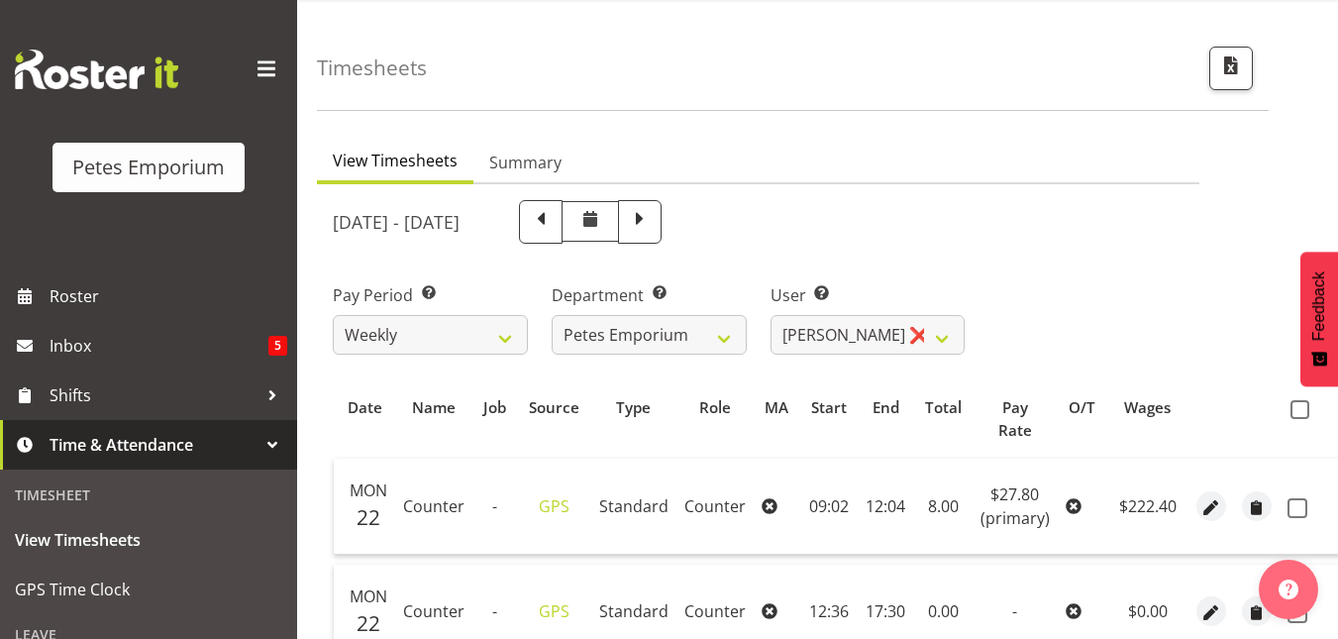
scroll to position [0, 0]
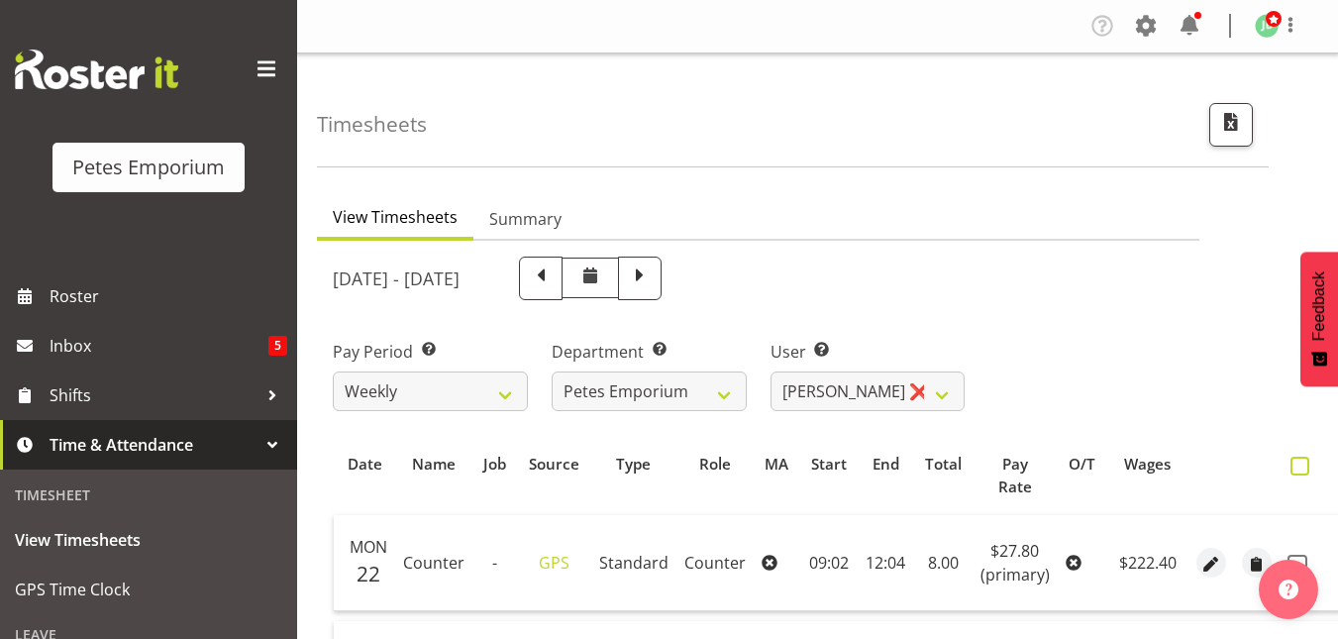
click at [1298, 471] on span at bounding box center [1299, 465] width 19 height 19
click at [1298, 471] on input "checkbox" at bounding box center [1296, 465] width 13 height 13
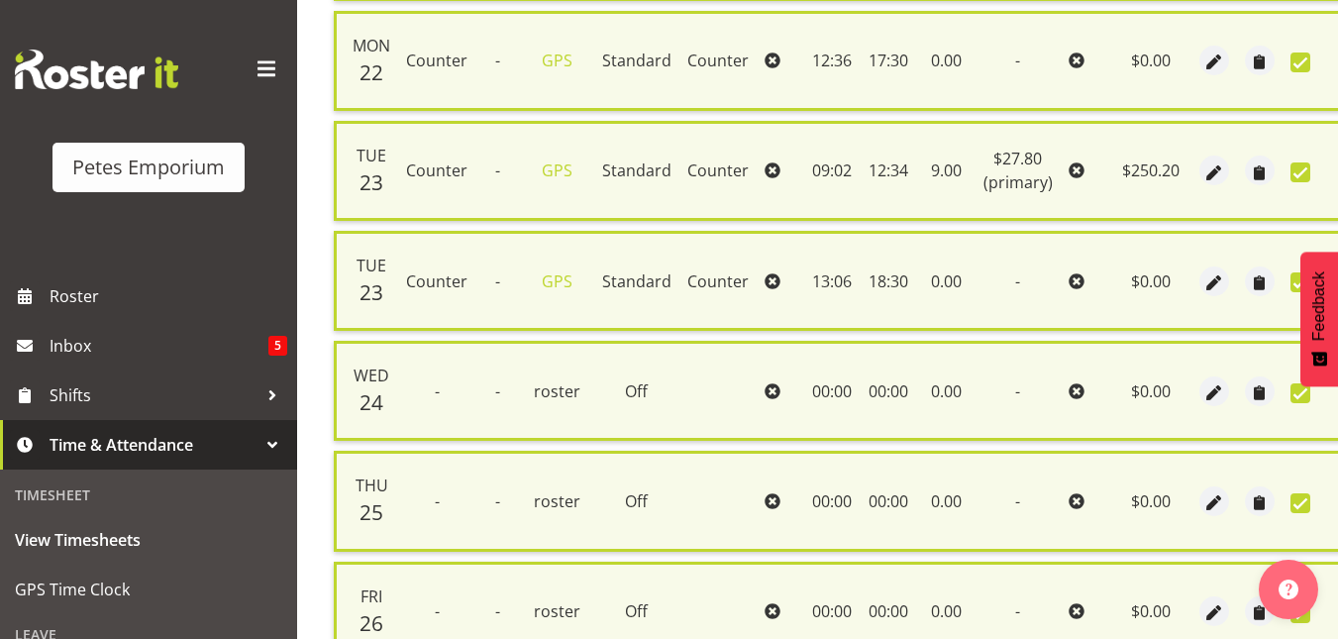
scroll to position [1014, 0]
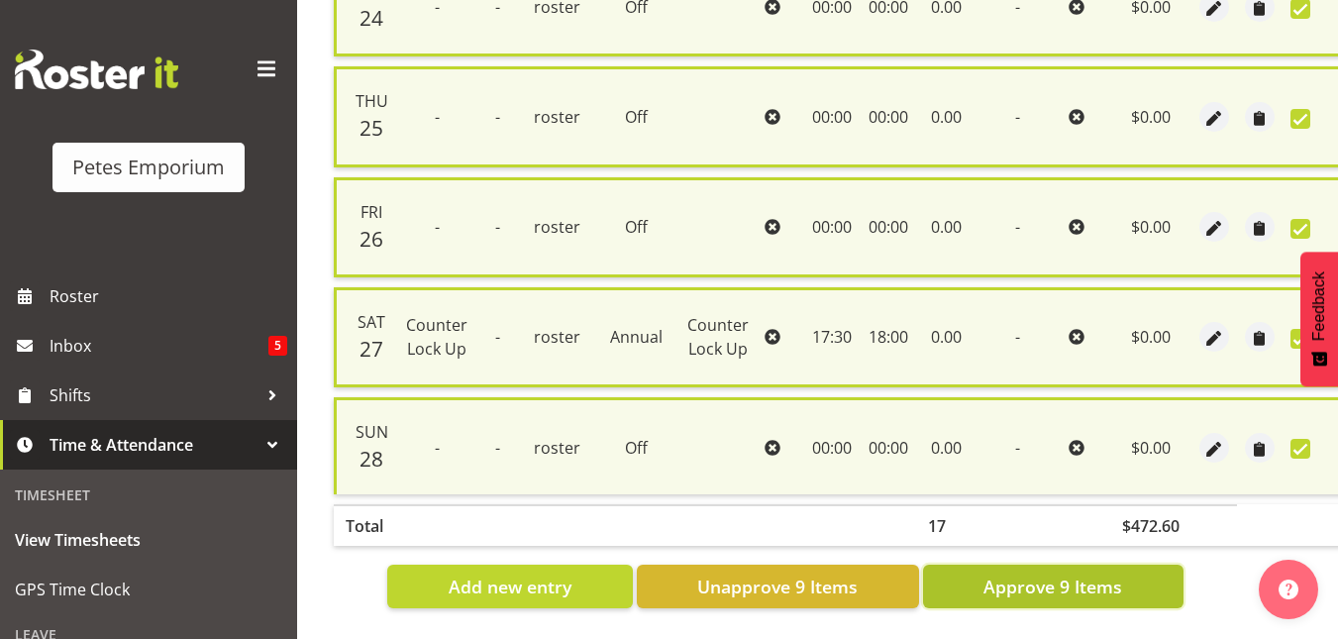
click at [1012, 584] on span "Approve 9 Items" at bounding box center [1052, 586] width 139 height 26
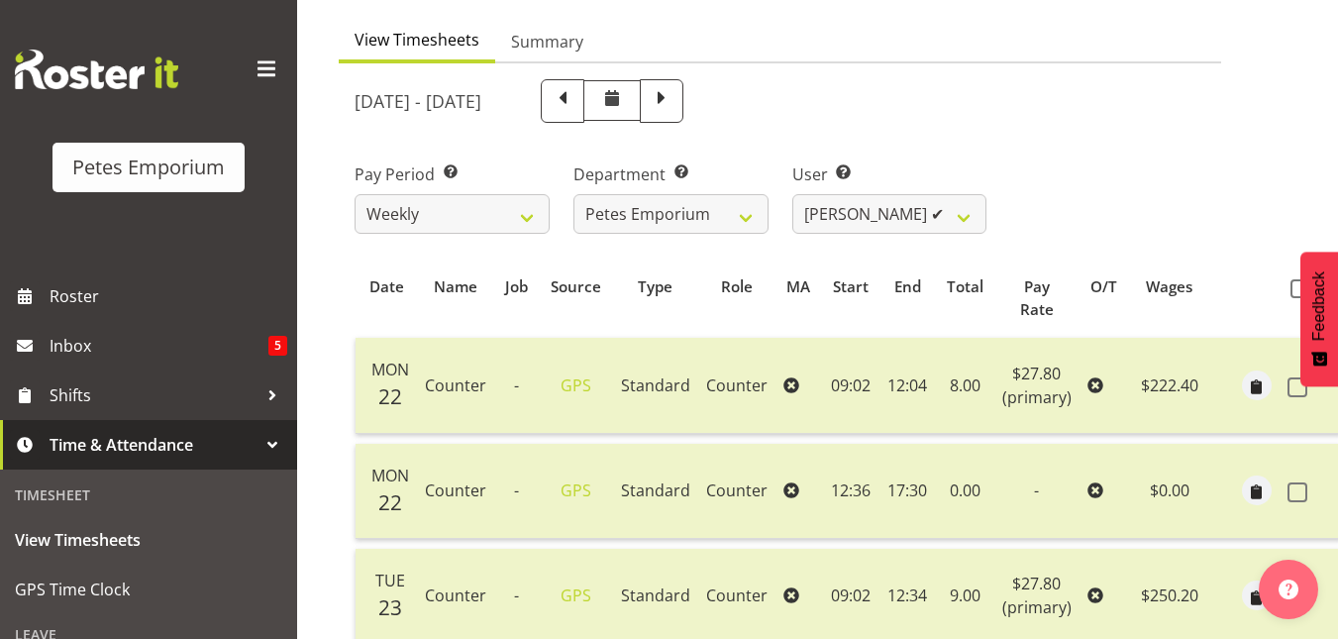
scroll to position [176, 0]
click at [964, 222] on select "Abigail Lane ✔ Alex-Micheal Taniwha ✔ Amelia Denz ✔ Beena Beena ✔ Christine Nev…" at bounding box center [889, 215] width 195 height 40
click at [792, 195] on select "Abigail Lane ✔ Alex-Micheal Taniwha ✔ Amelia Denz ✔ Beena Beena ✔ Christine Nev…" at bounding box center [889, 215] width 195 height 40
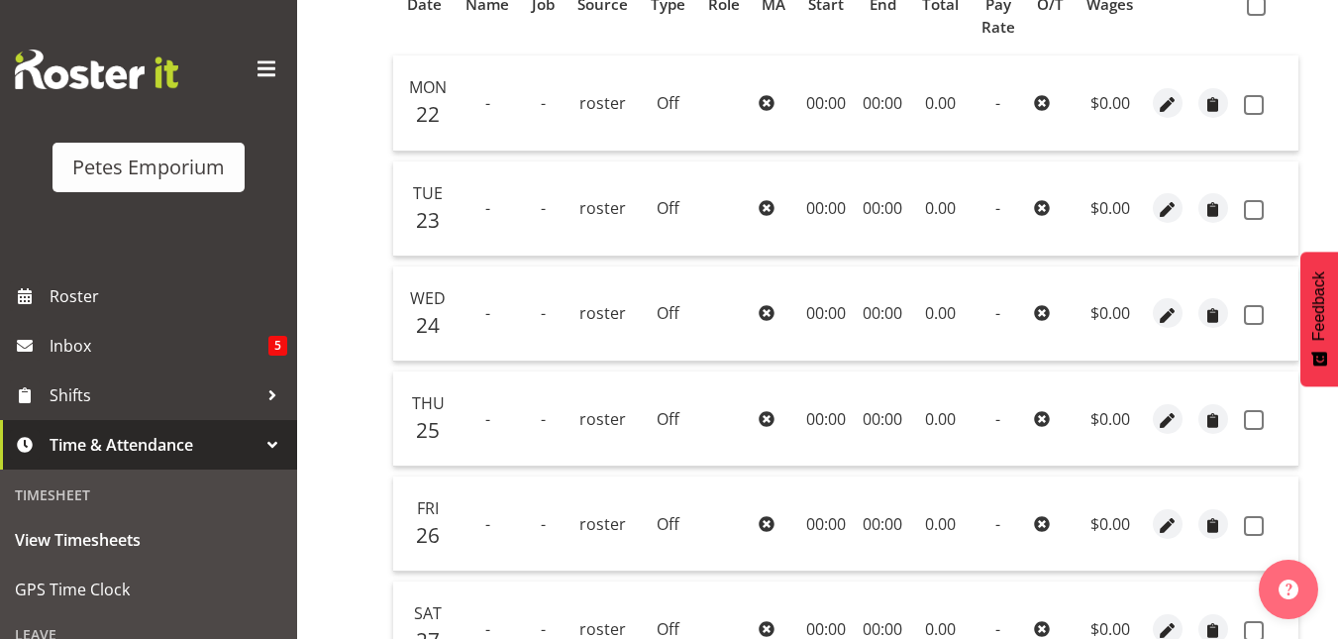
scroll to position [349, 0]
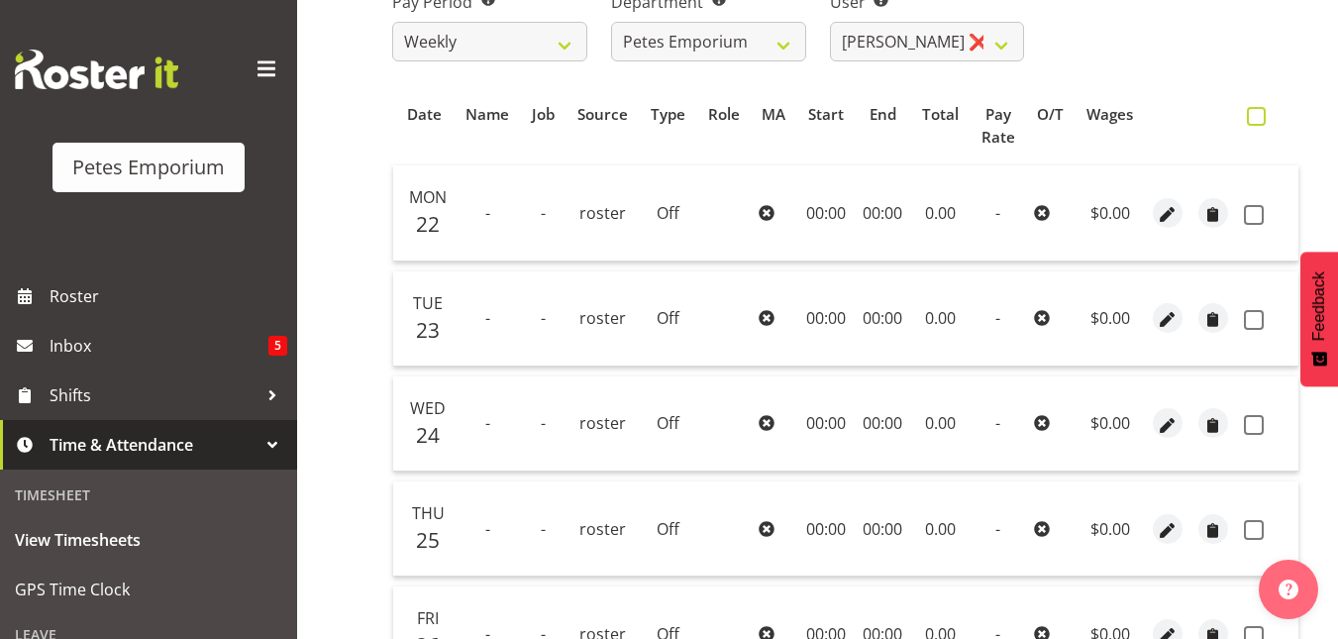
click at [1256, 116] on span at bounding box center [1255, 116] width 19 height 19
click at [1256, 116] on input "checkbox" at bounding box center [1252, 116] width 13 height 13
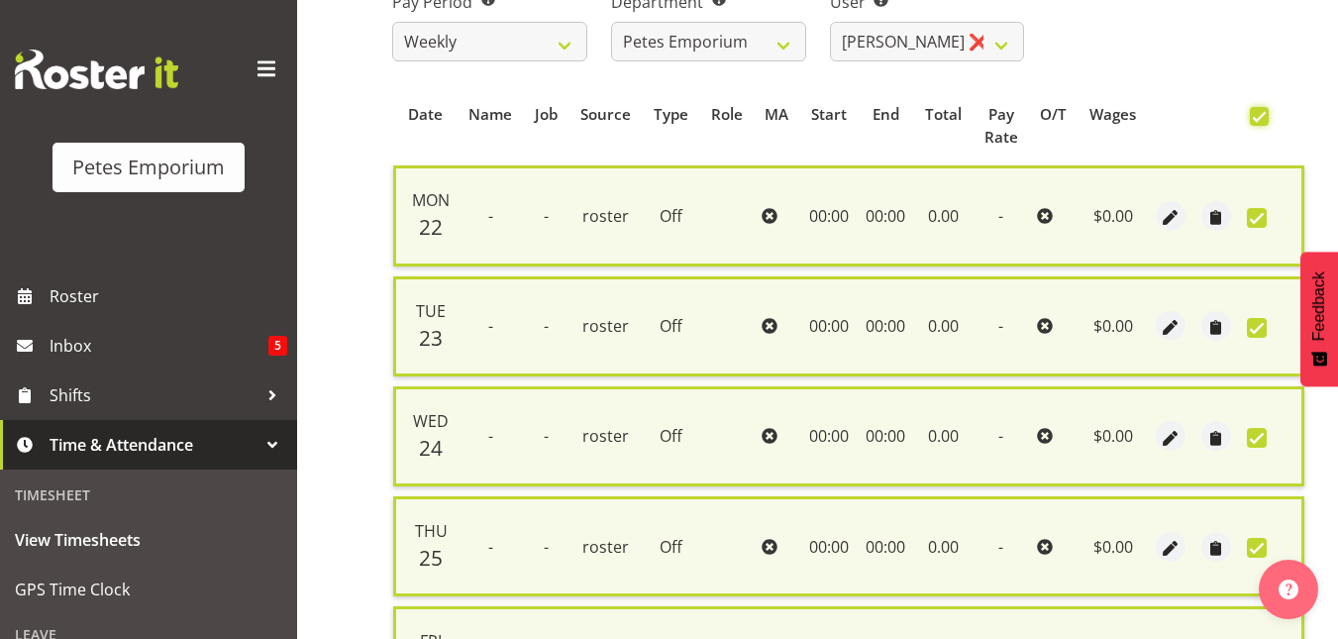
scroll to position [794, 0]
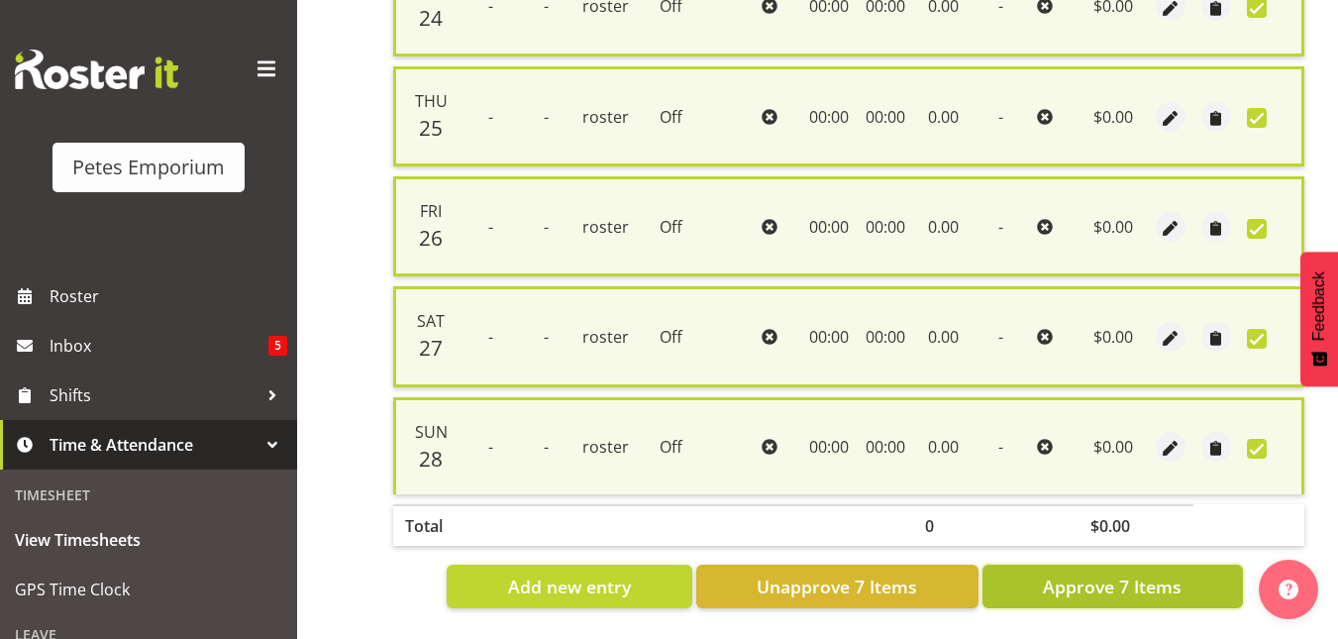
click at [1103, 564] on button "Approve 7 Items" at bounding box center [1112, 586] width 260 height 44
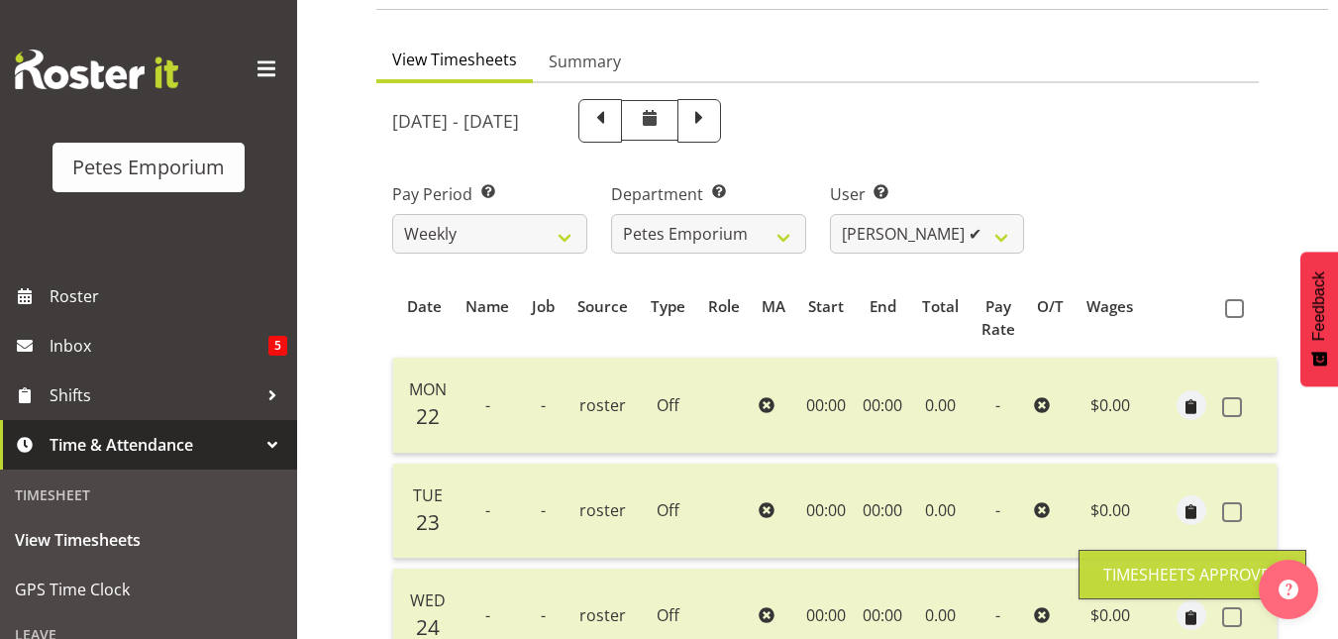
scroll to position [0, 0]
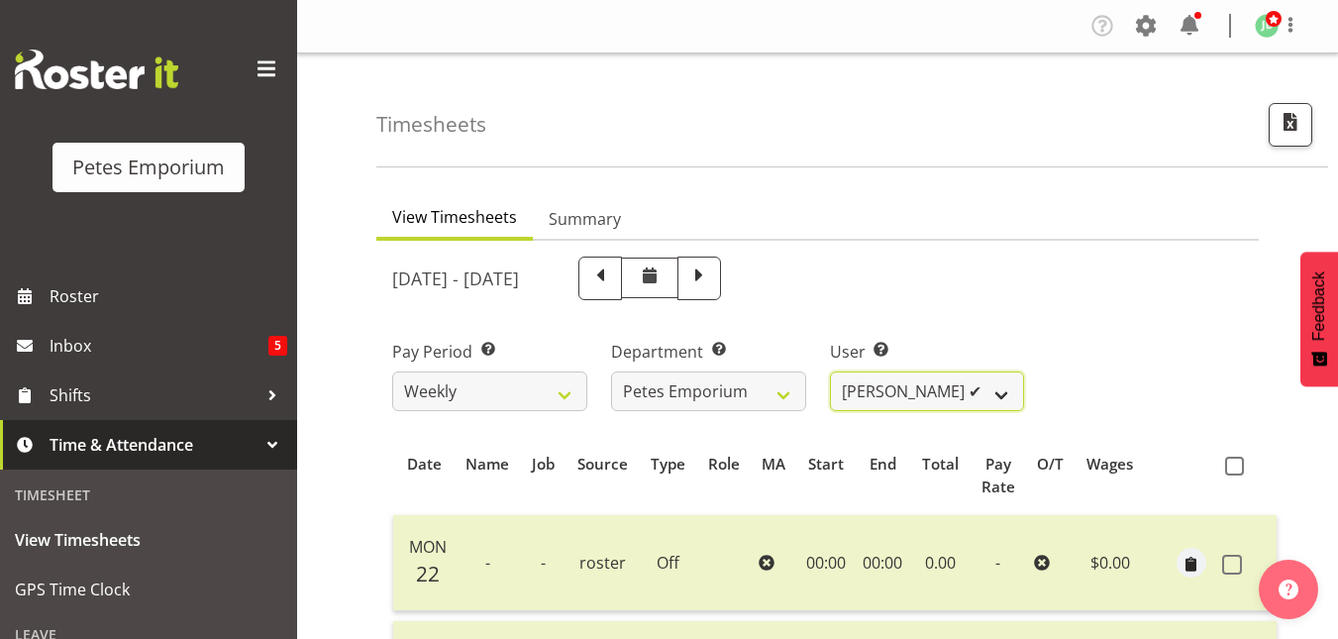
click at [998, 393] on select "Abigail Lane ✔ Alex-Micheal Taniwha ✔ Amelia Denz ✔ Beena Beena ✔ Christine Nev…" at bounding box center [927, 391] width 195 height 40
click at [830, 371] on select "Abigail Lane ✔ Alex-Micheal Taniwha ✔ Amelia Denz ✔ Beena Beena ✔ Christine Nev…" at bounding box center [927, 391] width 195 height 40
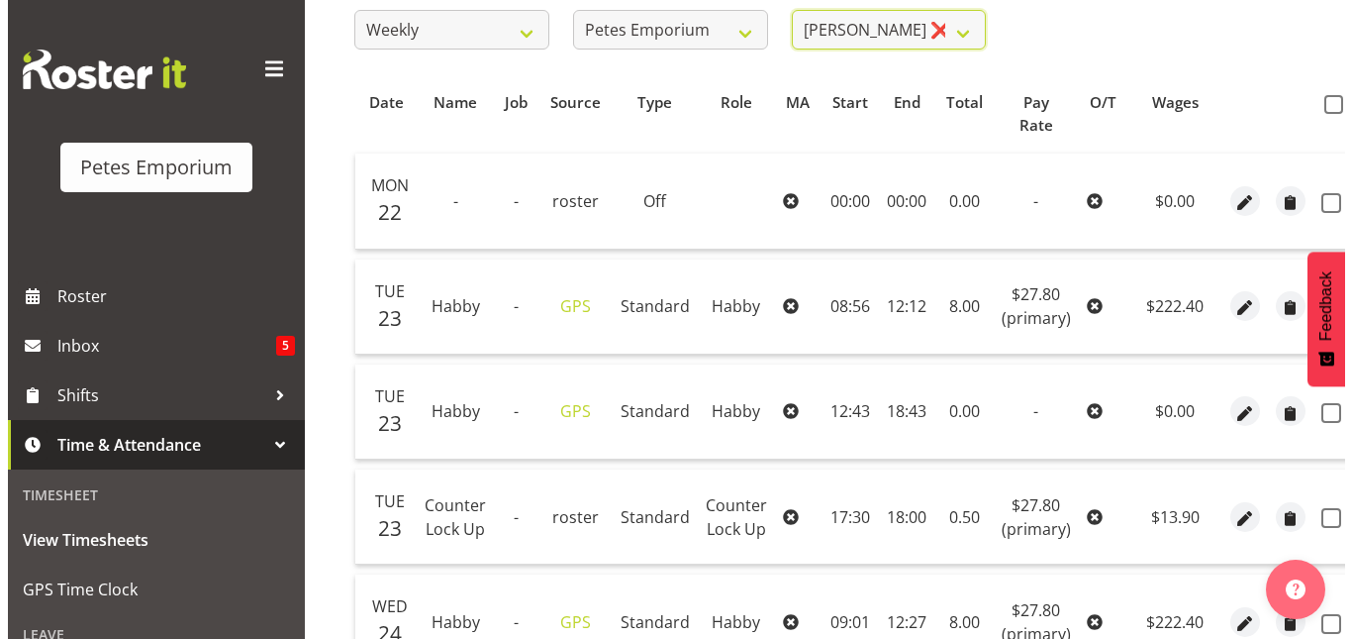
scroll to position [362, 0]
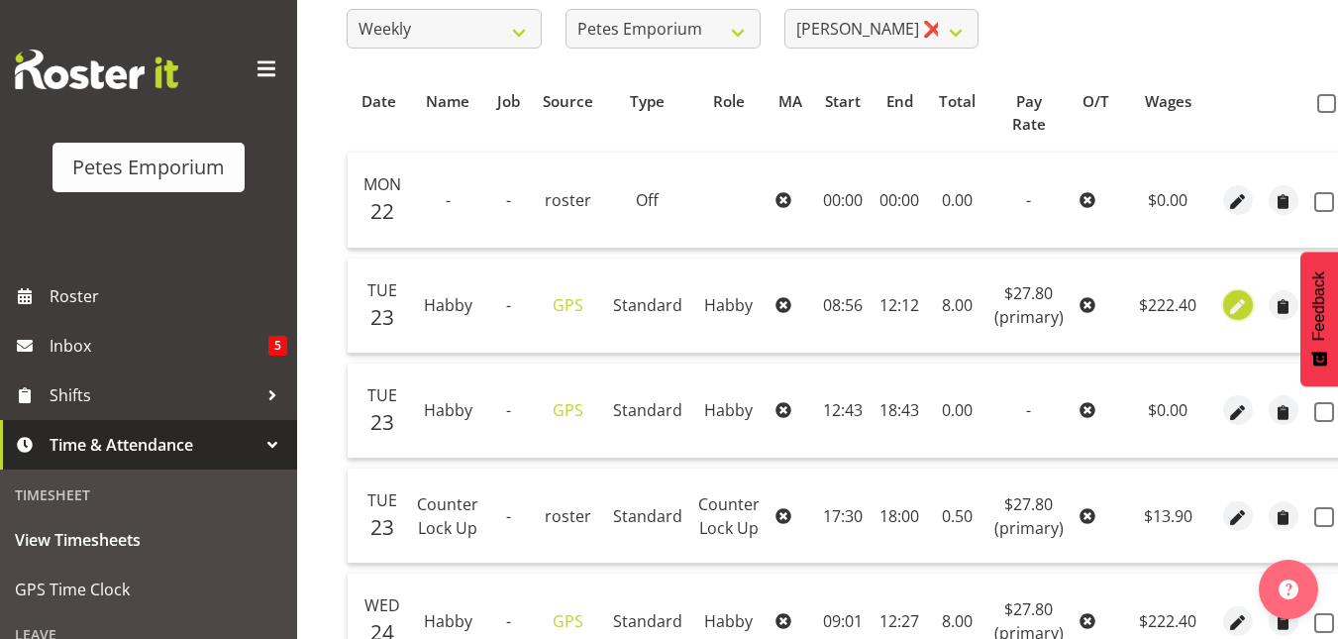
click at [1239, 309] on span "button" at bounding box center [1237, 307] width 23 height 23
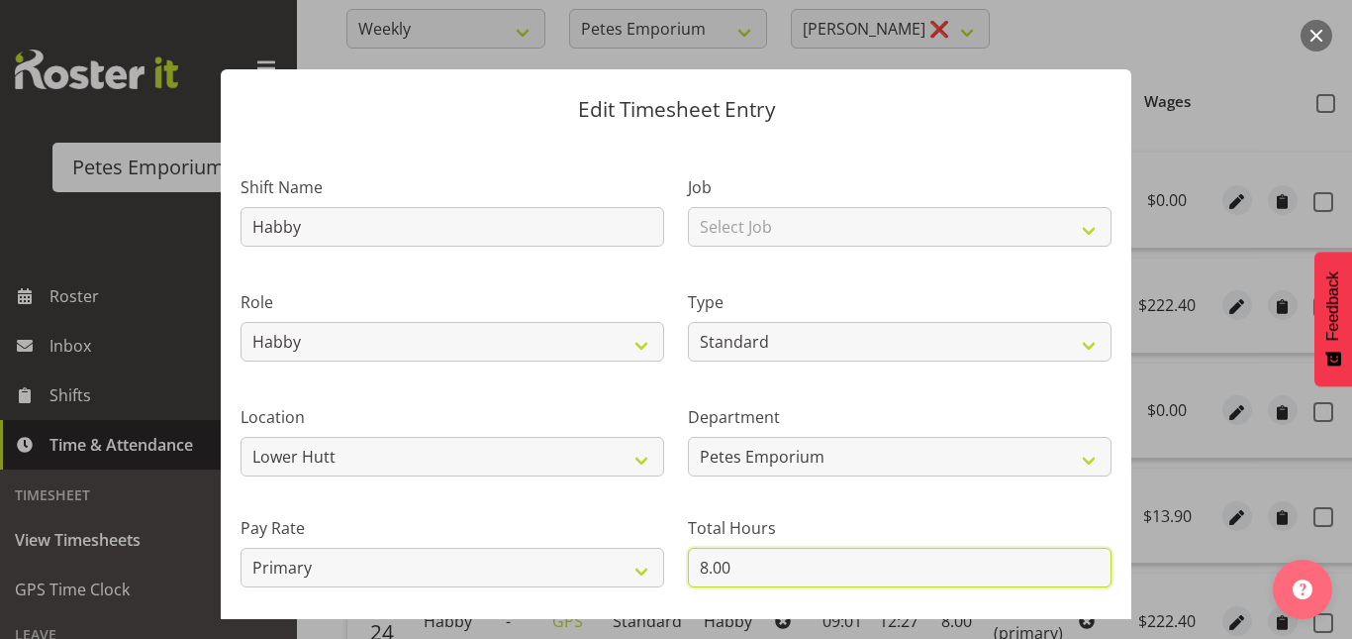
click at [699, 569] on input "8.00" at bounding box center [900, 567] width 424 height 40
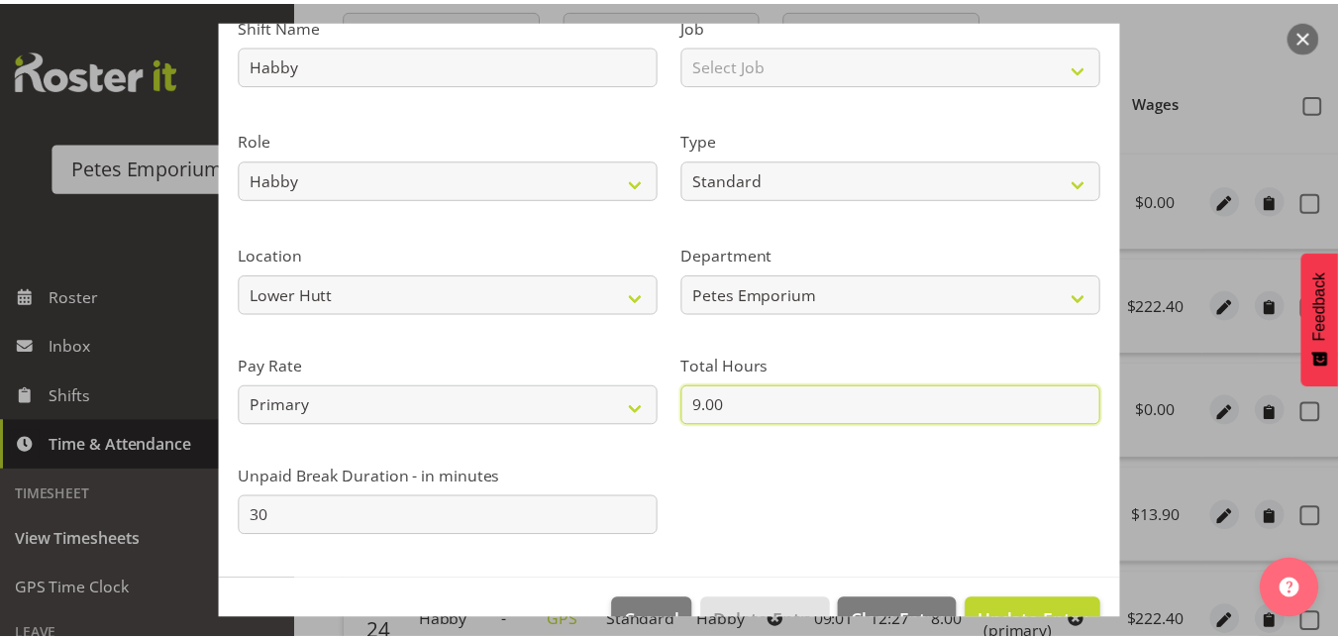
scroll to position [200, 0]
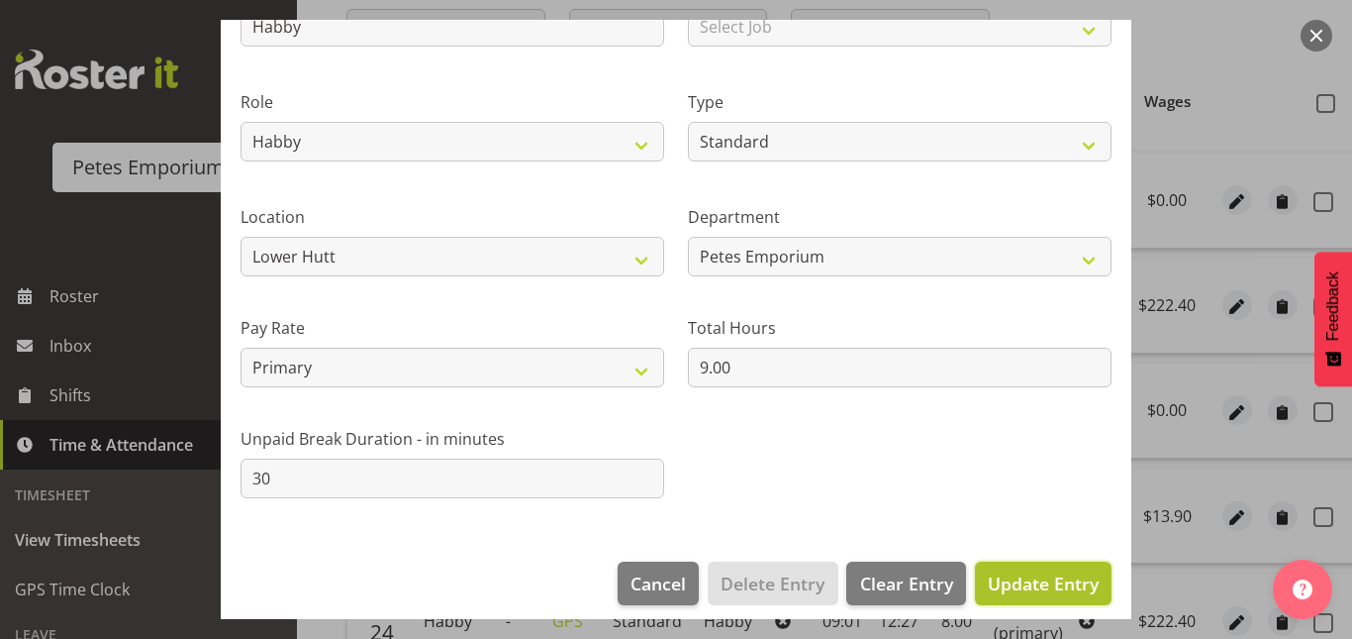
click at [1008, 589] on span "Update Entry" at bounding box center [1043, 583] width 111 height 24
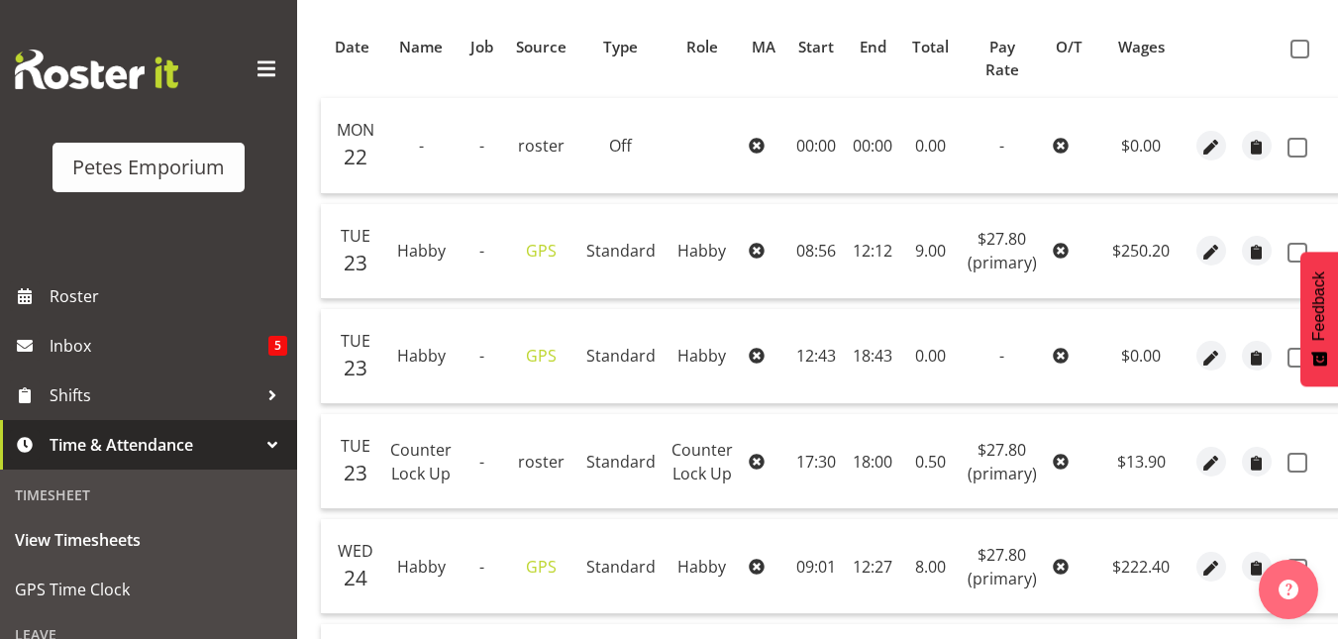
scroll to position [415, 0]
click at [1296, 47] on span at bounding box center [1299, 51] width 19 height 19
click at [1296, 47] on input "checkbox" at bounding box center [1296, 51] width 13 height 13
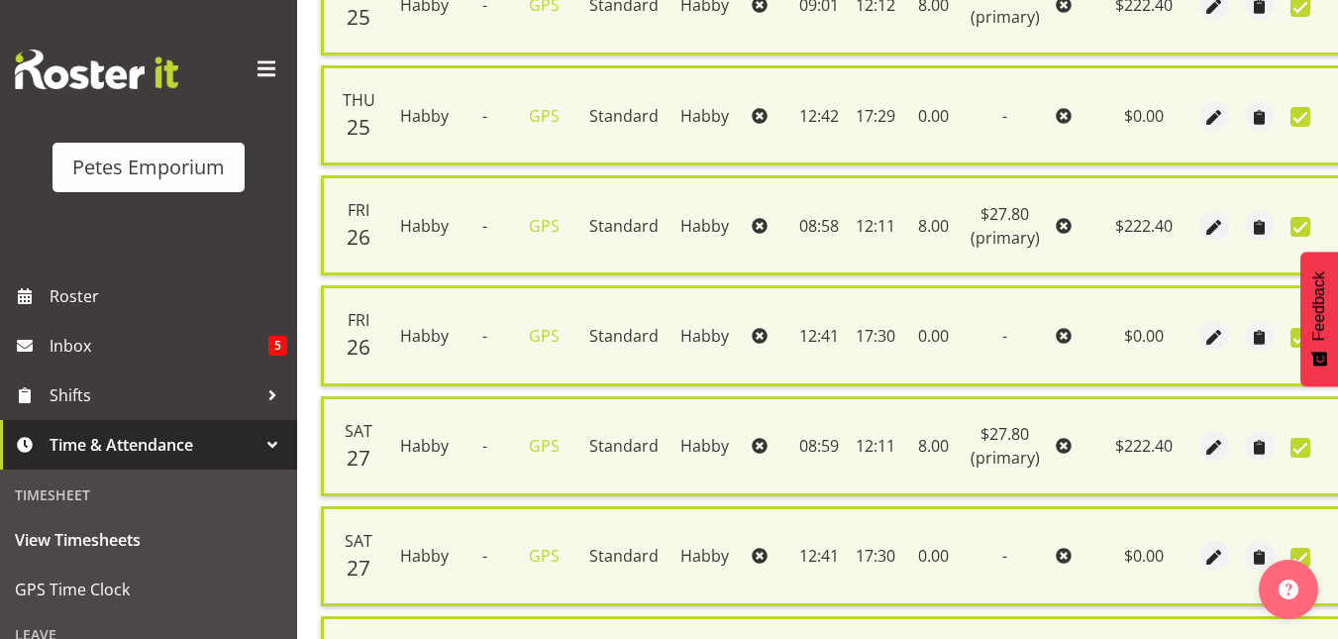
scroll to position [1564, 0]
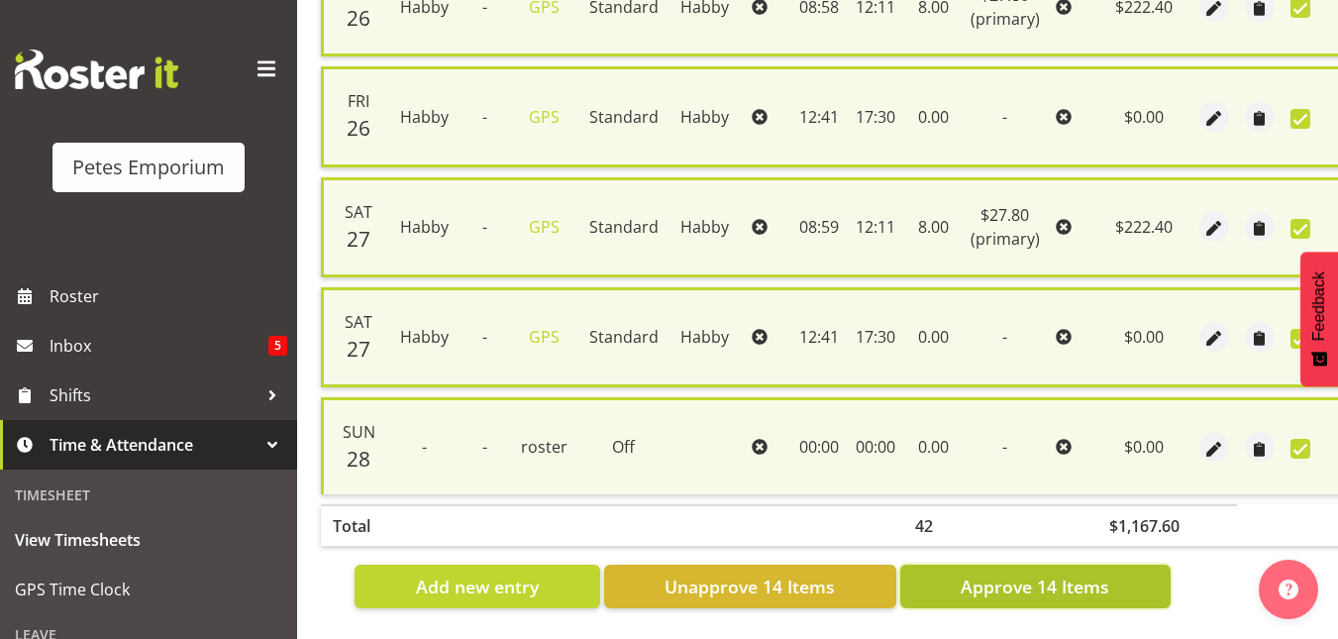
click at [1025, 573] on span "Approve 14 Items" at bounding box center [1034, 586] width 149 height 26
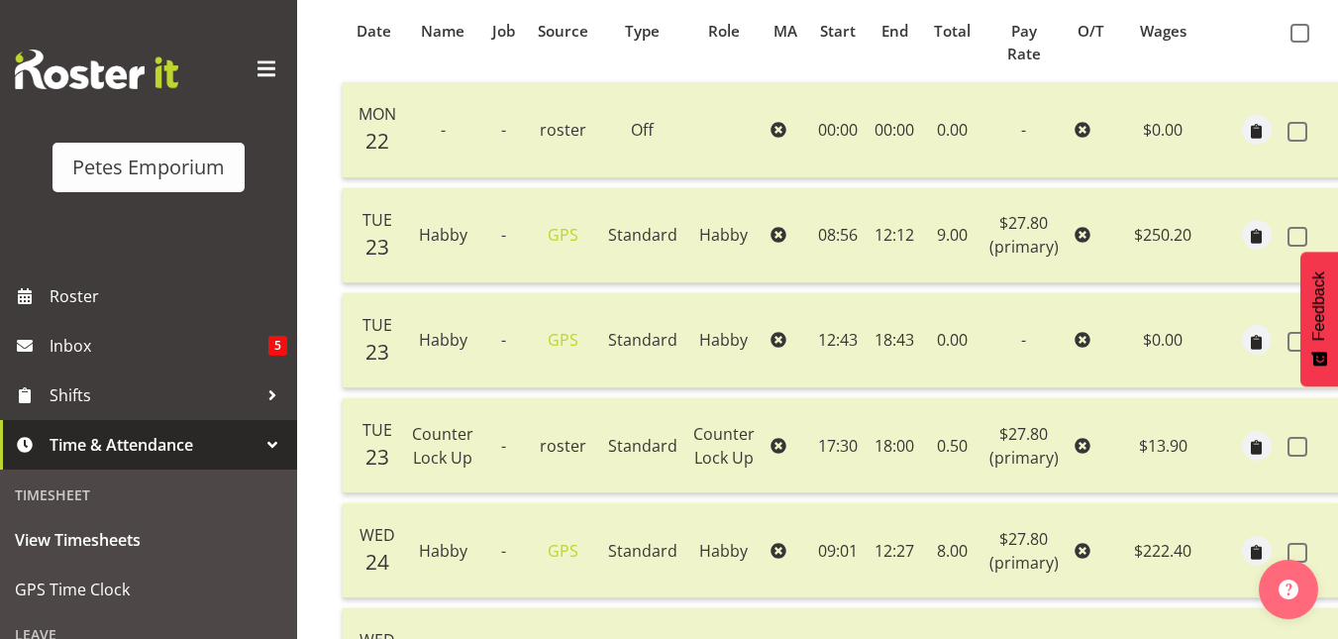
scroll to position [0, 0]
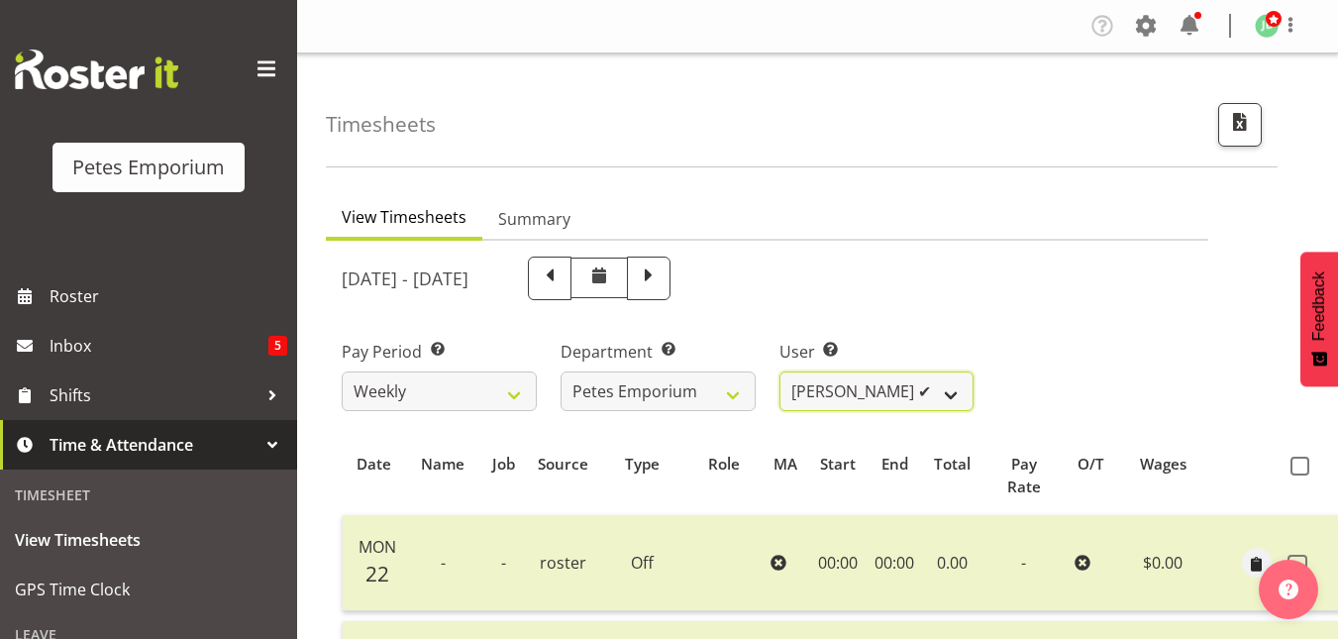
click at [969, 392] on select "Abigail Lane ✔ Alex-Micheal Taniwha ✔ Amelia Denz ✔ Beena Beena ✔ Christine Nev…" at bounding box center [876, 391] width 195 height 40
click at [779, 371] on select "Abigail Lane ✔ Alex-Micheal Taniwha ✔ Amelia Denz ✔ Beena Beena ✔ Christine Nev…" at bounding box center [876, 391] width 195 height 40
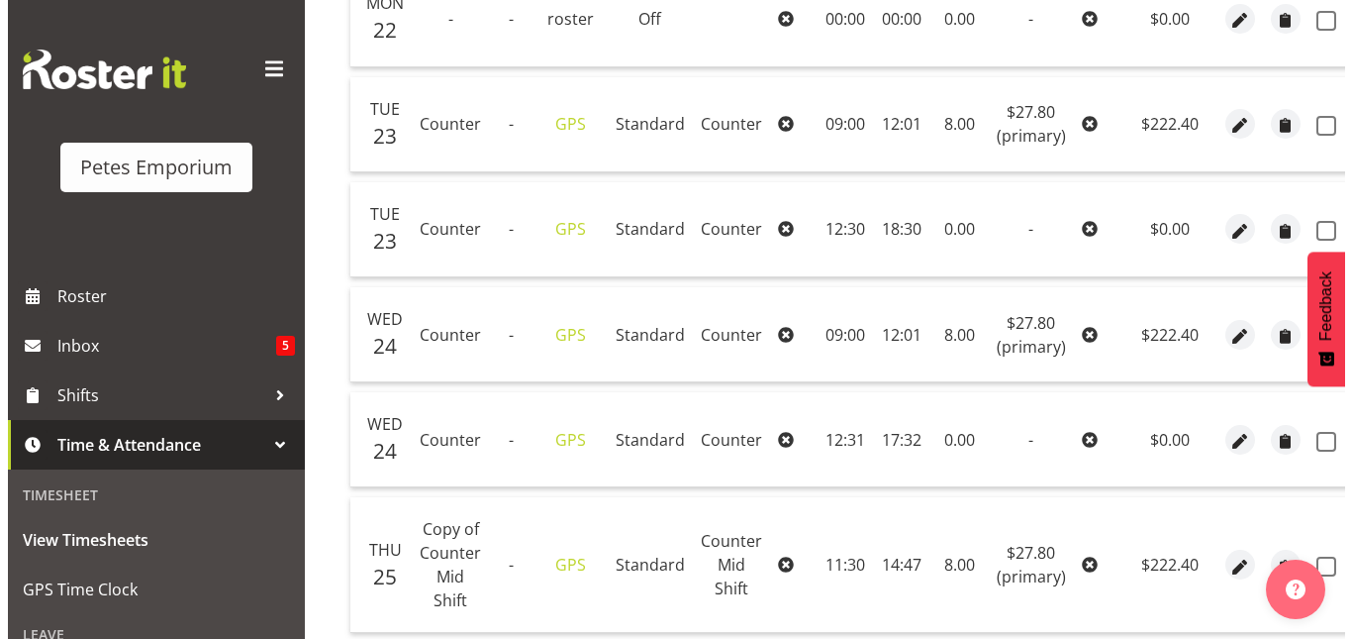
scroll to position [545, 0]
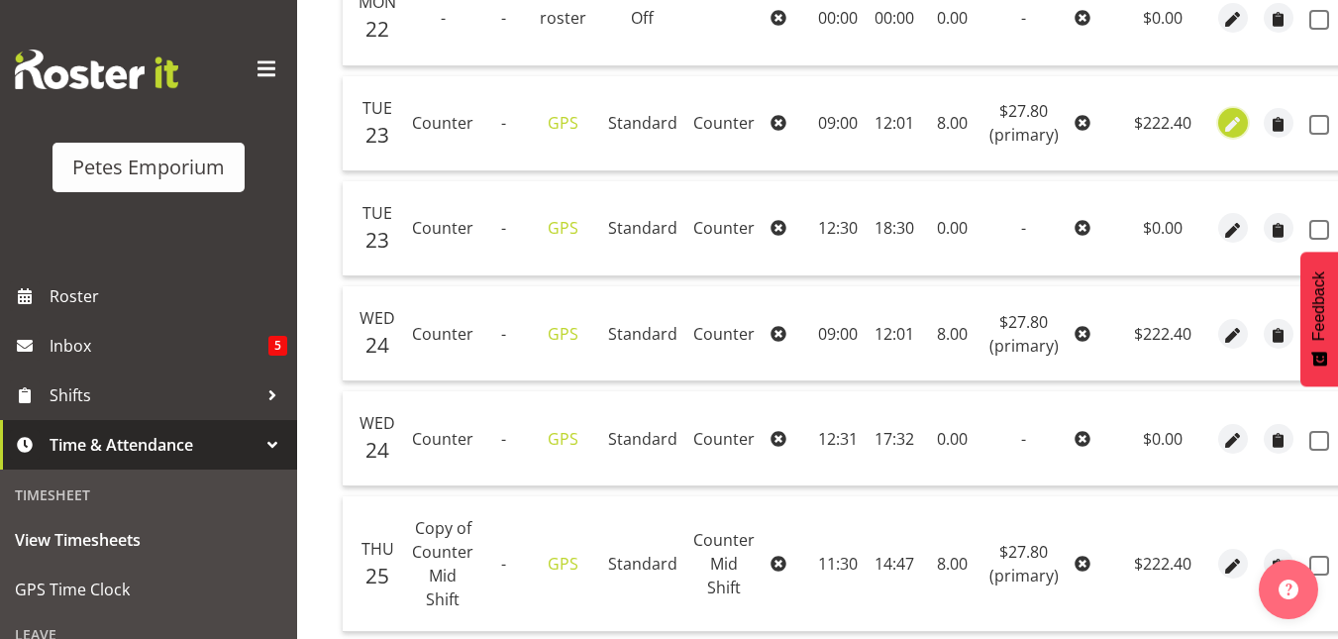
click at [1229, 127] on span "button" at bounding box center [1232, 125] width 23 height 23
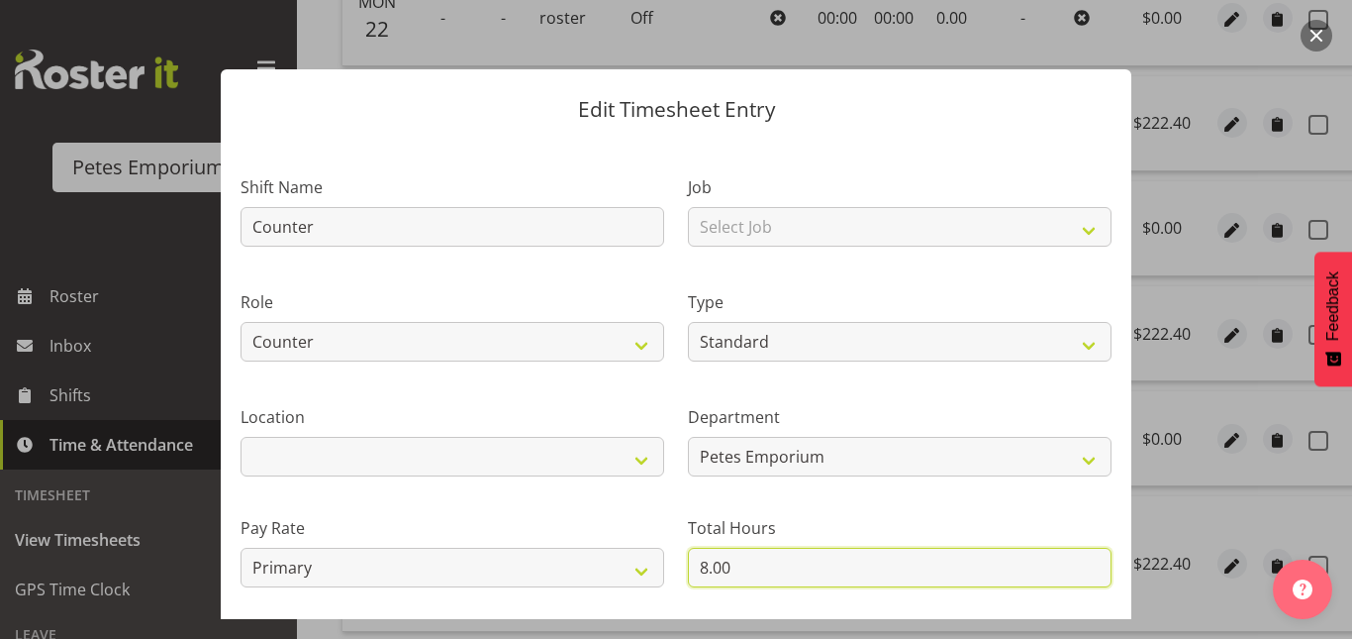
click at [697, 567] on input "8.00" at bounding box center [900, 567] width 424 height 40
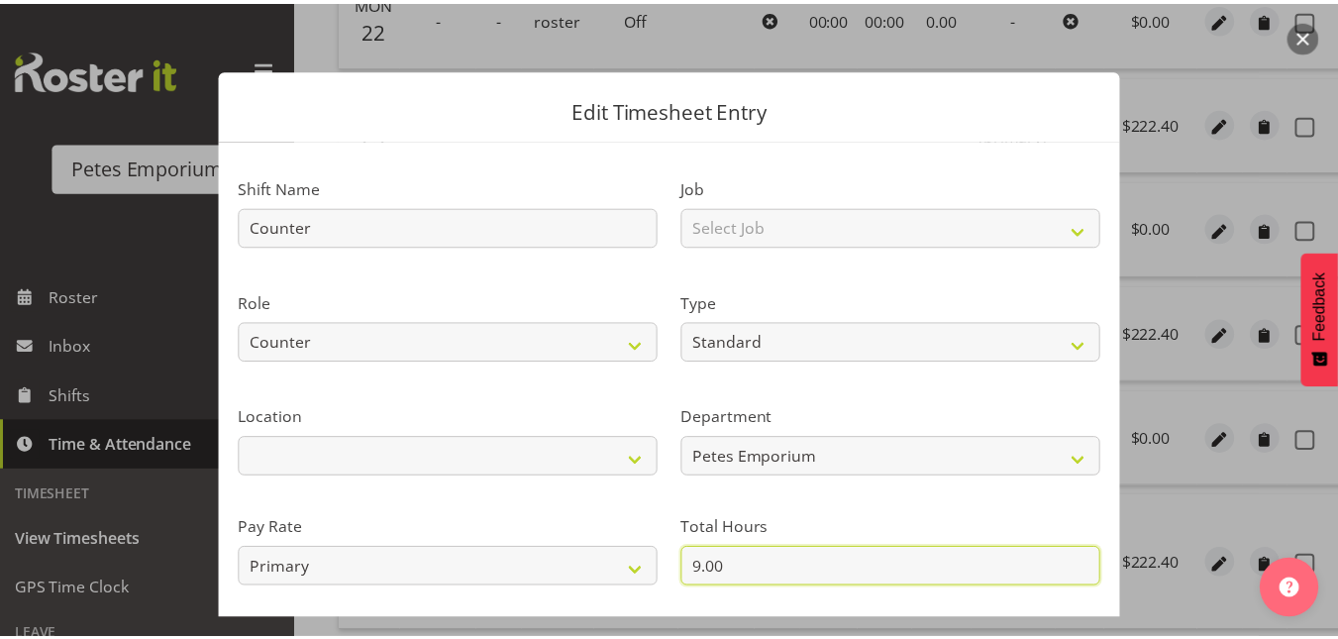
scroll to position [216, 0]
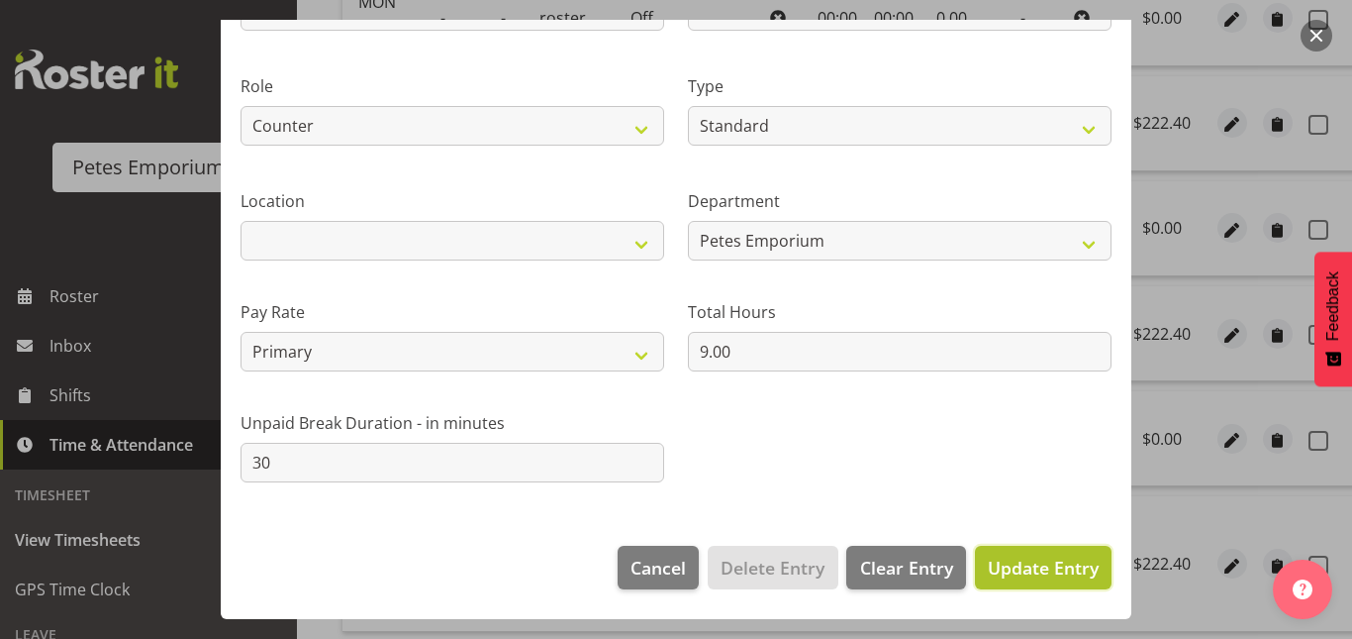
click at [1018, 562] on span "Update Entry" at bounding box center [1043, 567] width 111 height 24
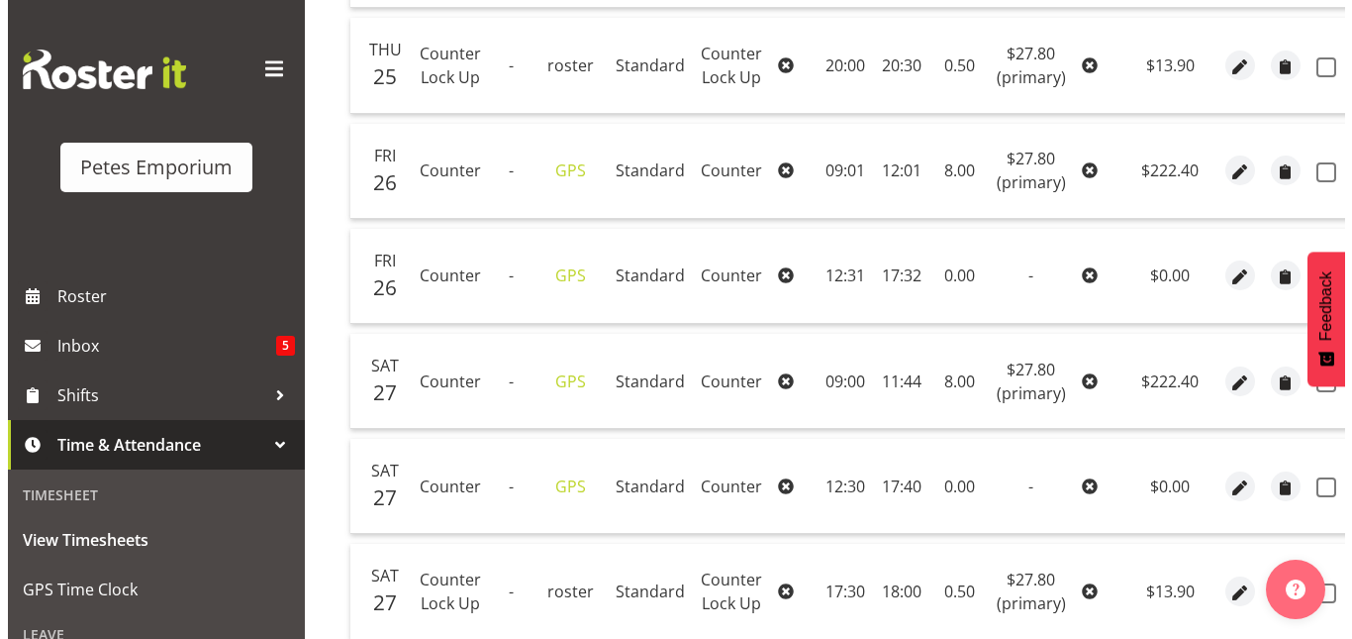
scroll to position [1345, 0]
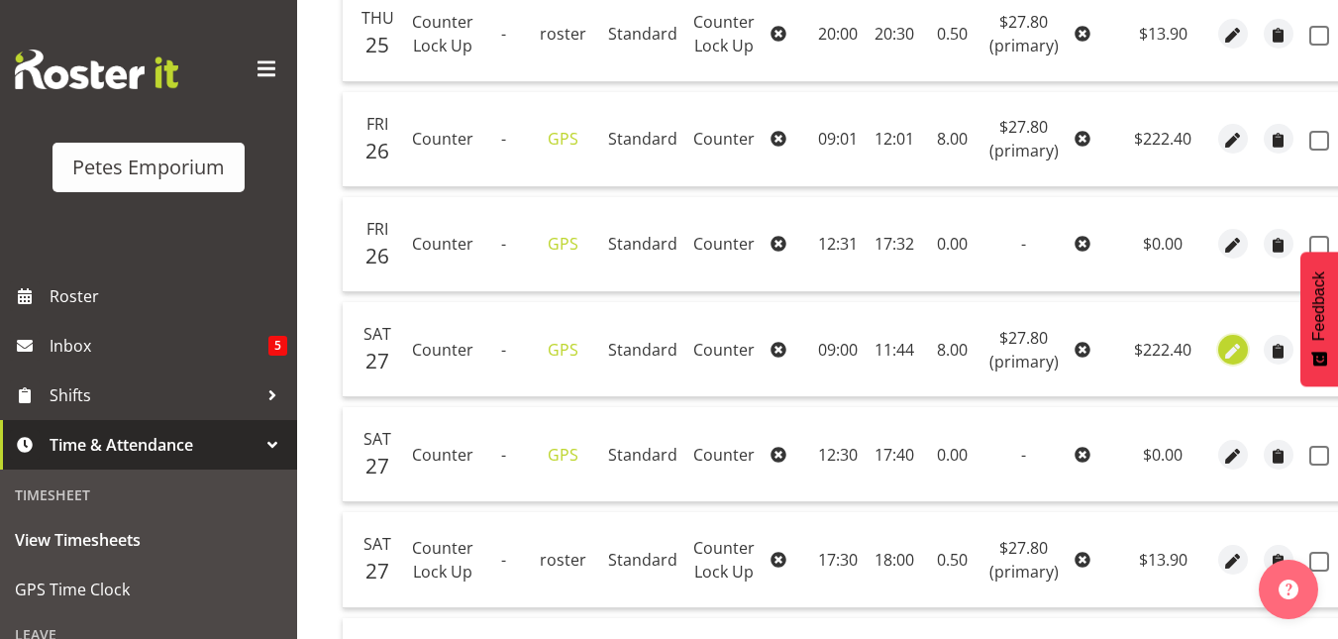
click at [1221, 355] on span "button" at bounding box center [1232, 351] width 23 height 23
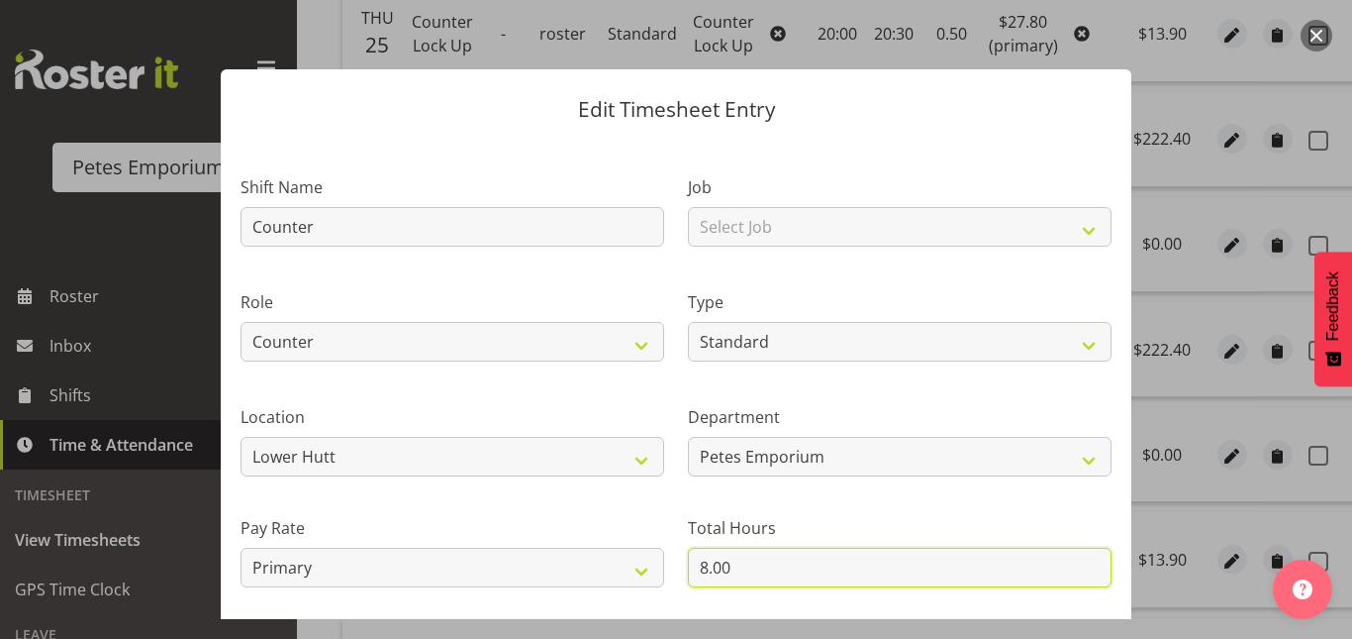
click at [735, 559] on input "8.00" at bounding box center [900, 567] width 424 height 40
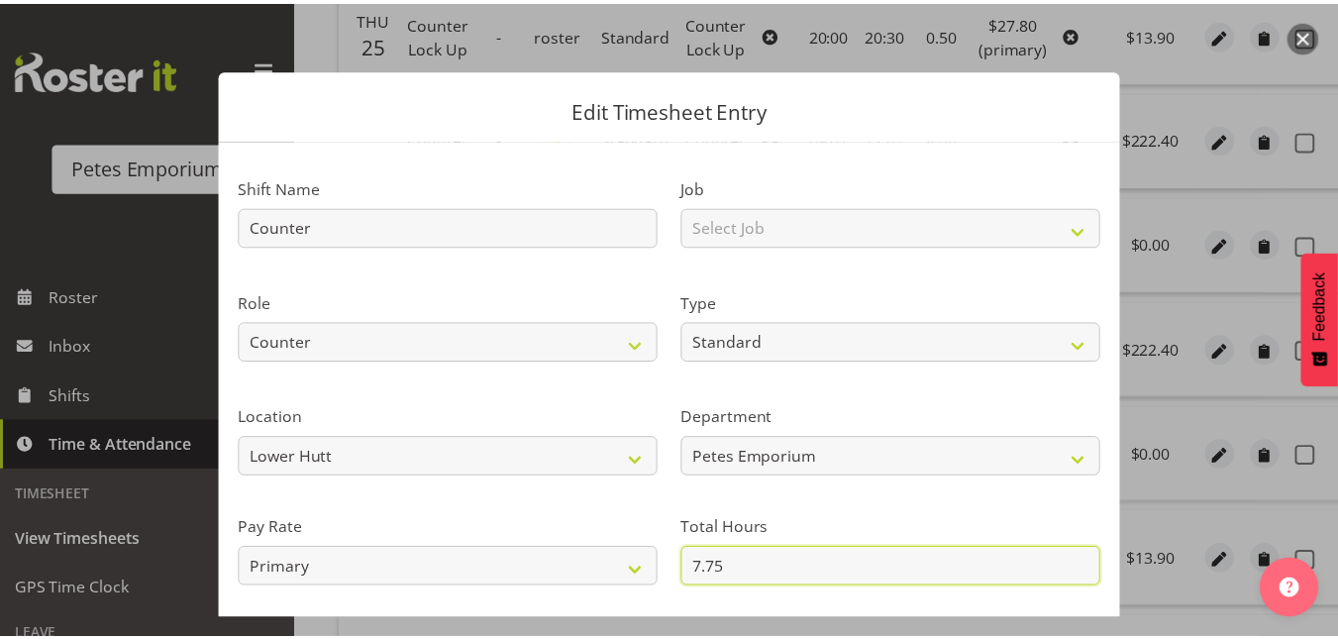
scroll to position [216, 0]
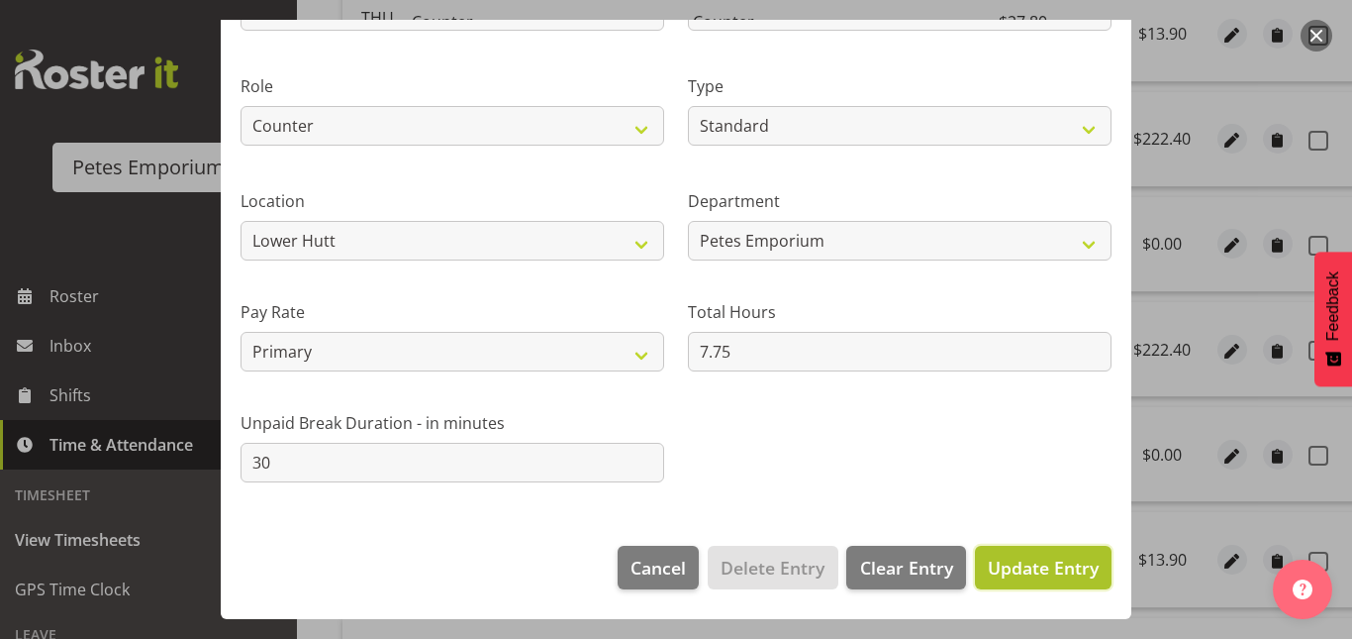
click at [1077, 566] on span "Update Entry" at bounding box center [1043, 567] width 111 height 24
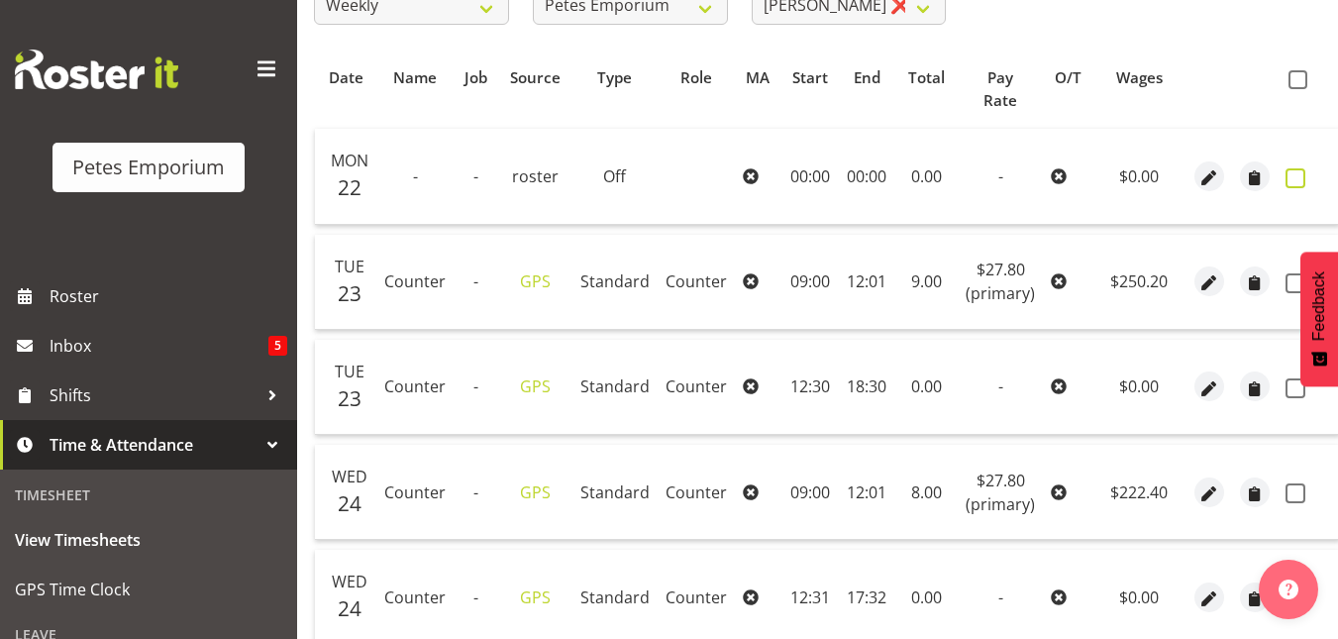
scroll to position [370, 0]
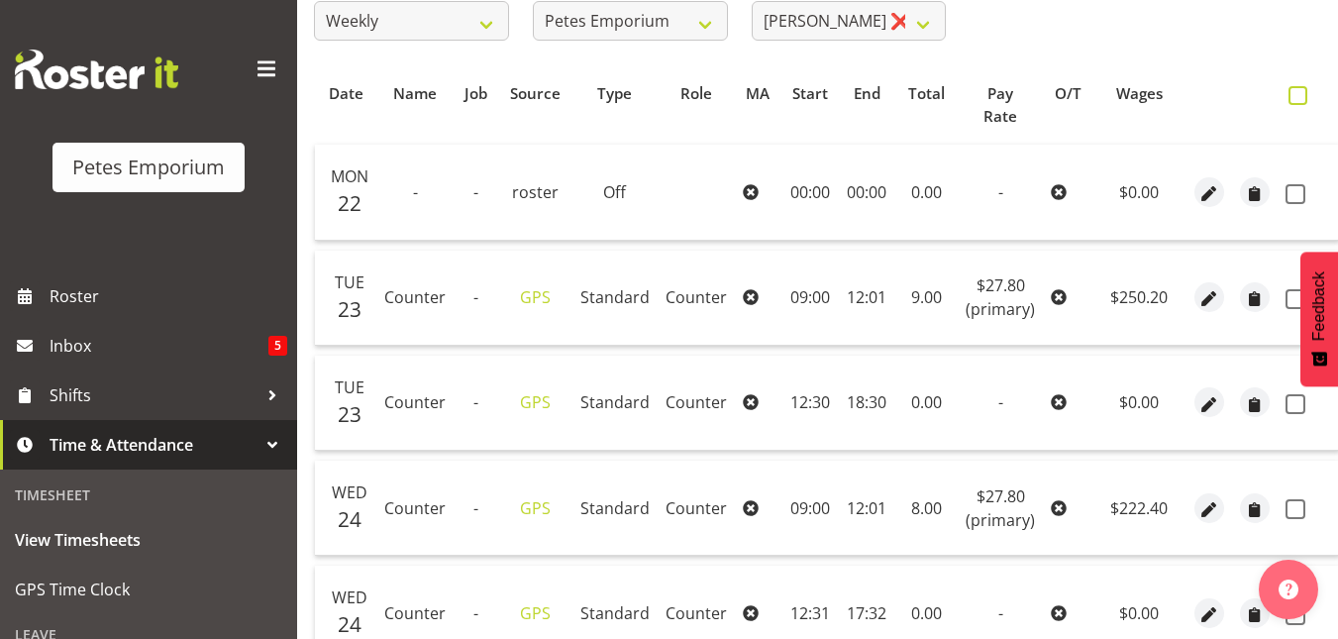
click at [1291, 93] on span at bounding box center [1297, 95] width 19 height 19
click at [1291, 93] on input "checkbox" at bounding box center [1294, 95] width 13 height 13
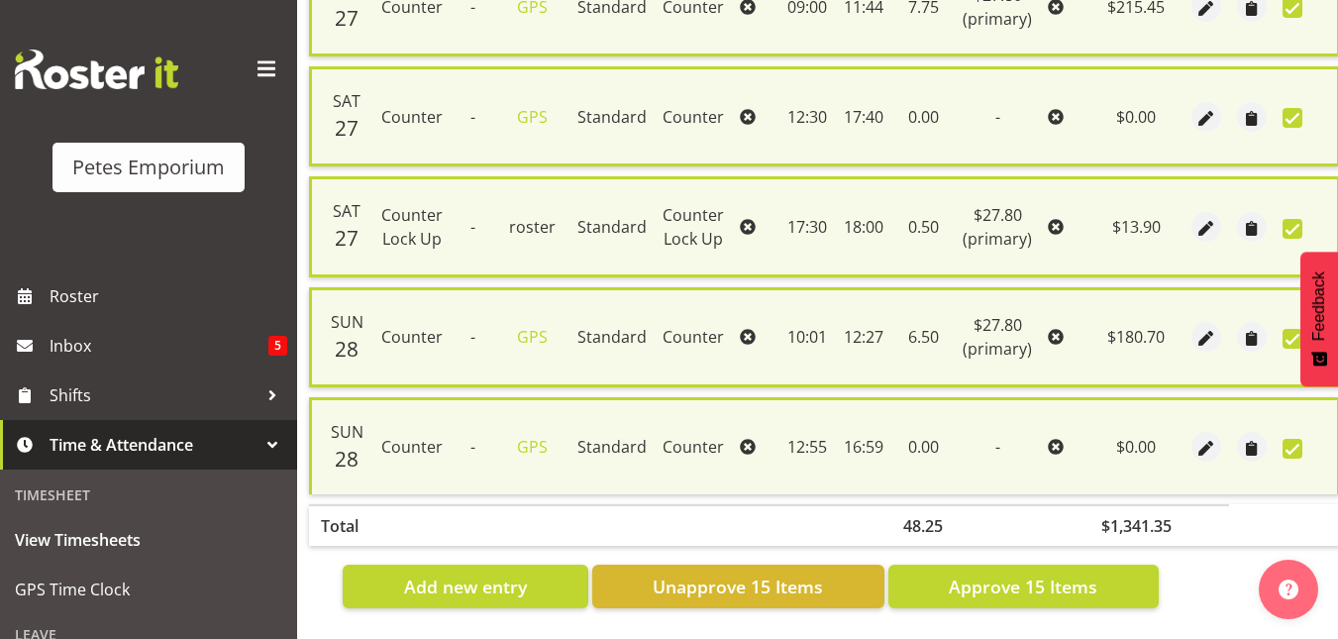
scroll to position [1755, 0]
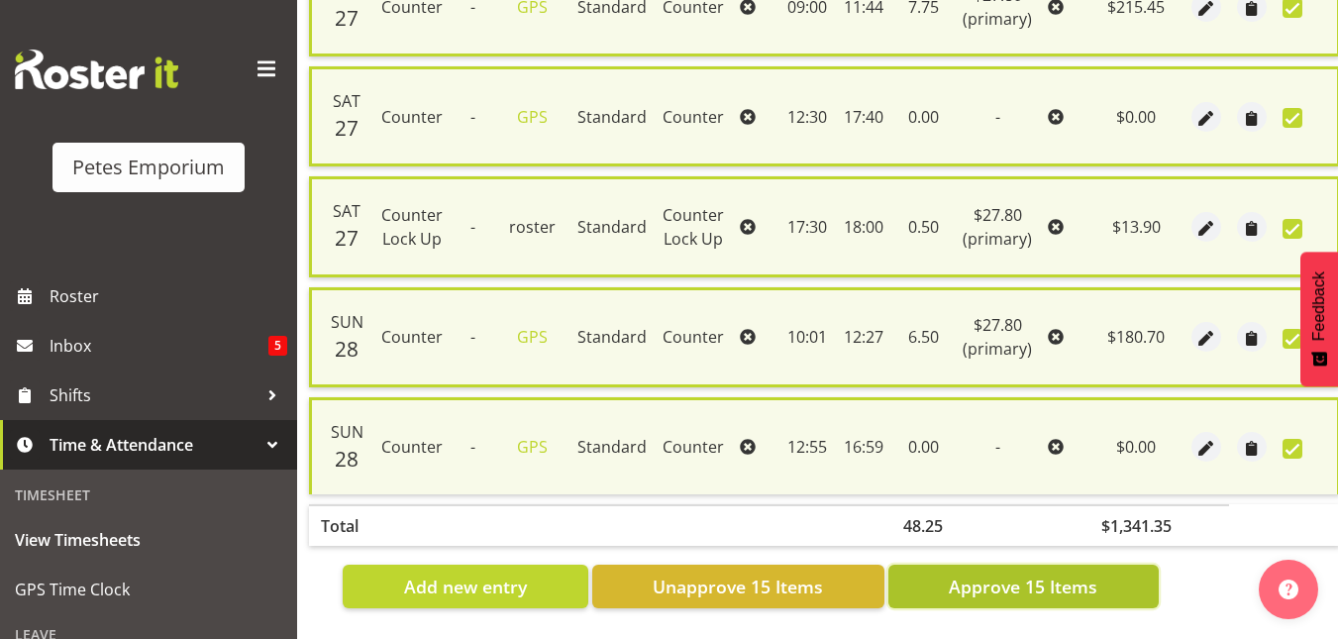
click at [1043, 573] on span "Approve 15 Items" at bounding box center [1022, 586] width 149 height 26
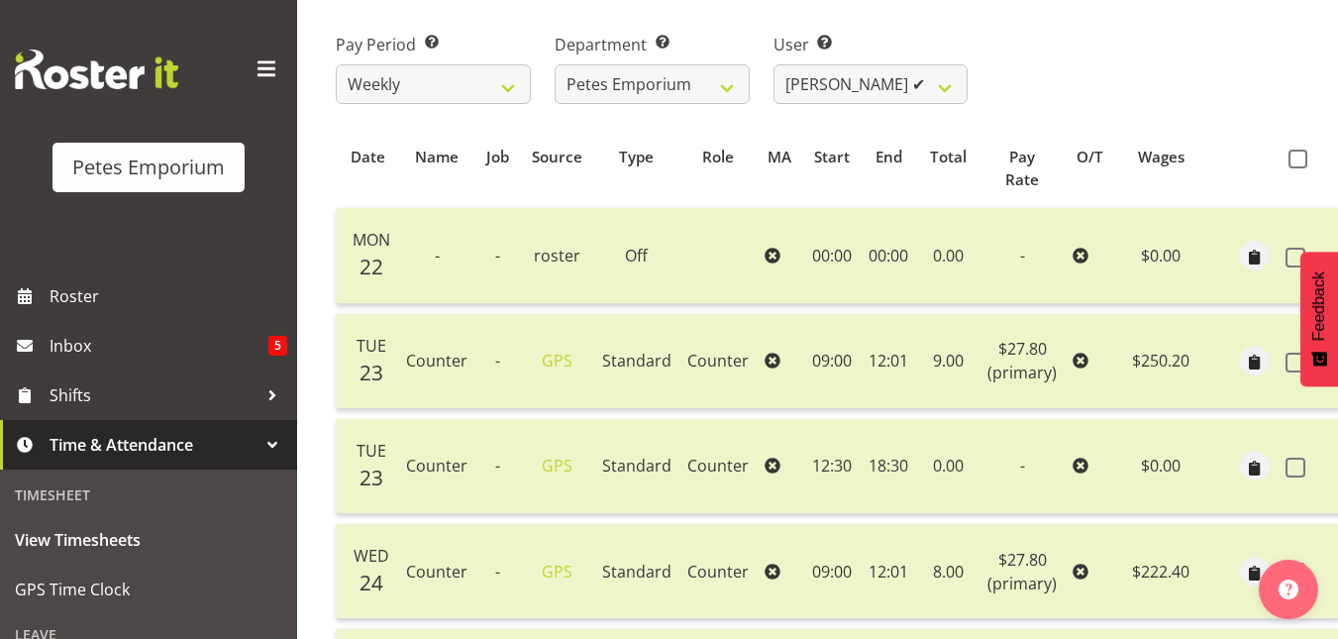
scroll to position [0, 0]
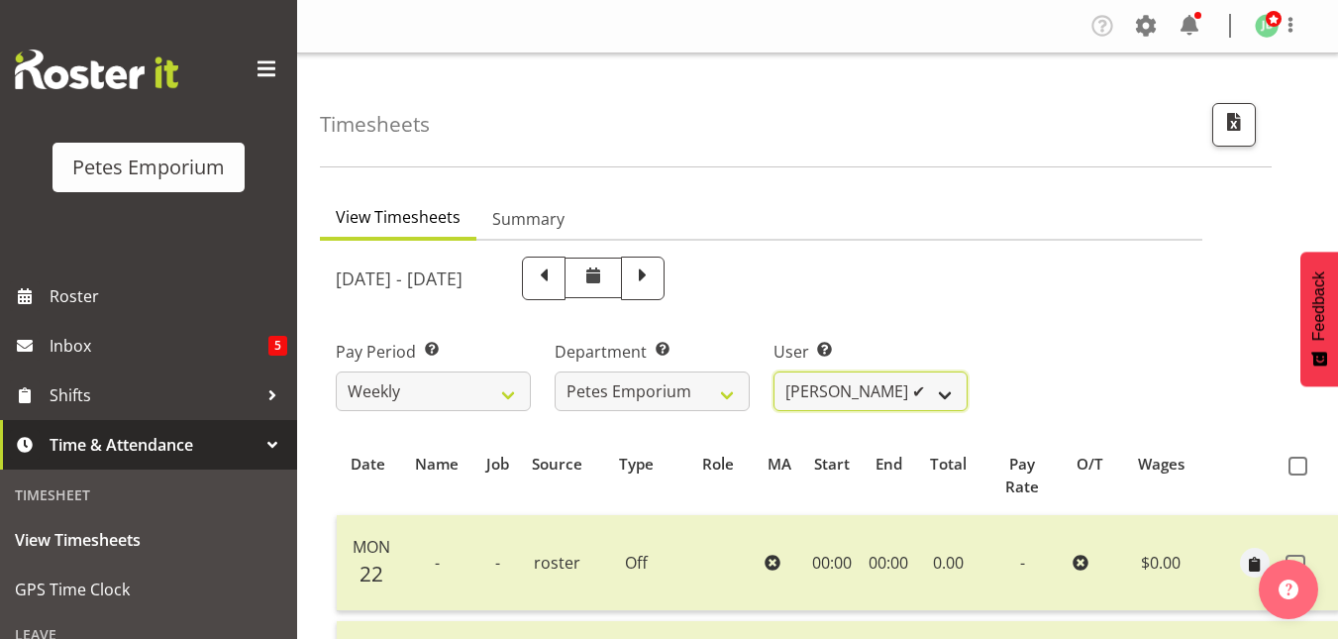
click at [956, 394] on select "Abigail Lane ✔ Alex-Micheal Taniwha ✔ Amelia Denz ✔ Beena Beena ✔ Christine Nev…" at bounding box center [870, 391] width 195 height 40
click at [773, 371] on select "Abigail Lane ✔ Alex-Micheal Taniwha ✔ Amelia Denz ✔ Beena Beena ✔ Christine Nev…" at bounding box center [870, 391] width 195 height 40
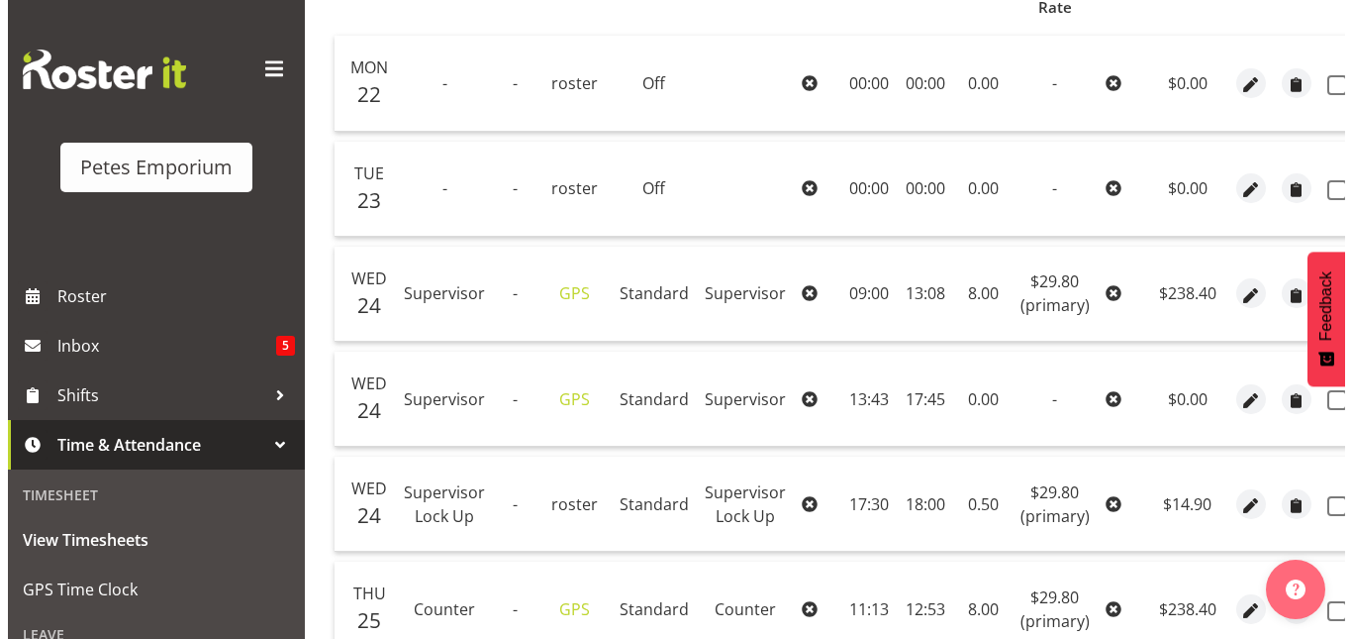
scroll to position [478, 0]
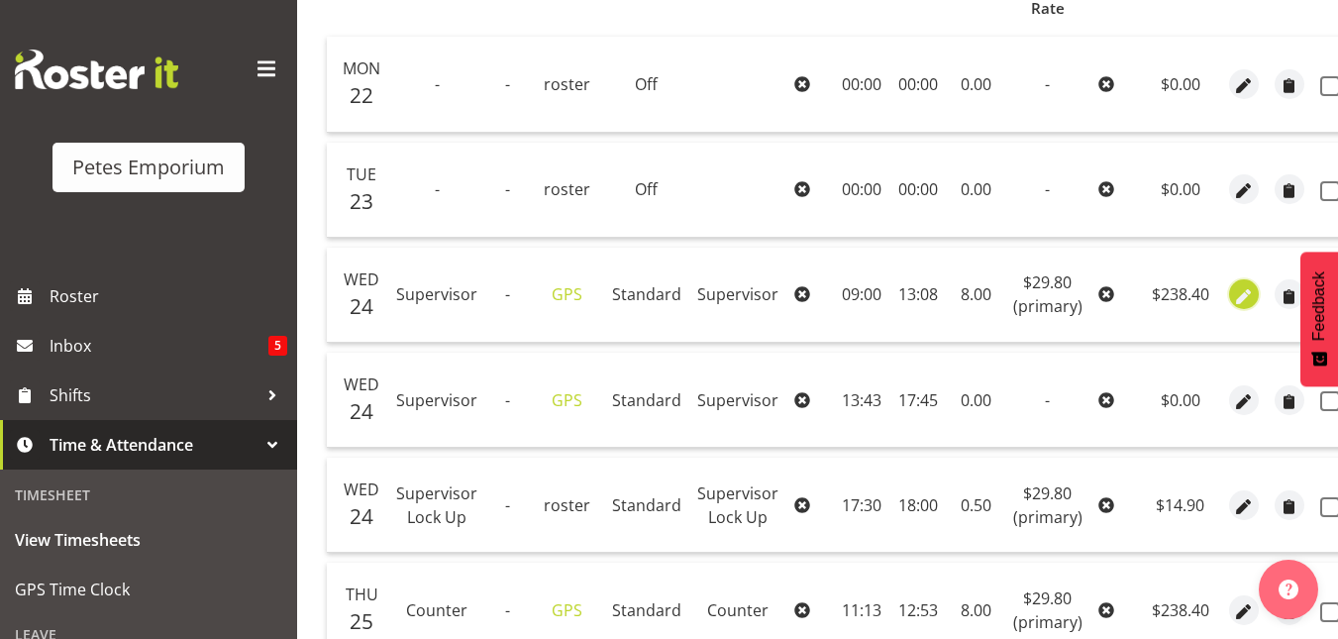
click at [1242, 297] on span "button" at bounding box center [1243, 296] width 23 height 23
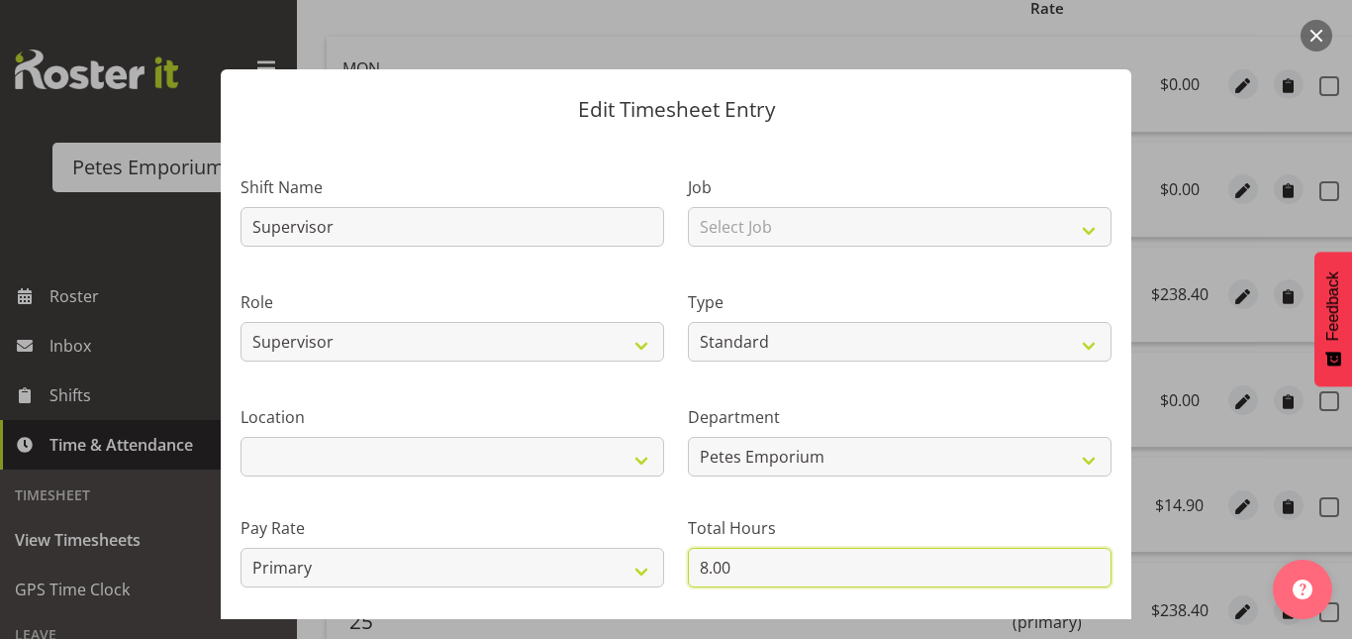
click at [699, 573] on input "8.00" at bounding box center [900, 567] width 424 height 40
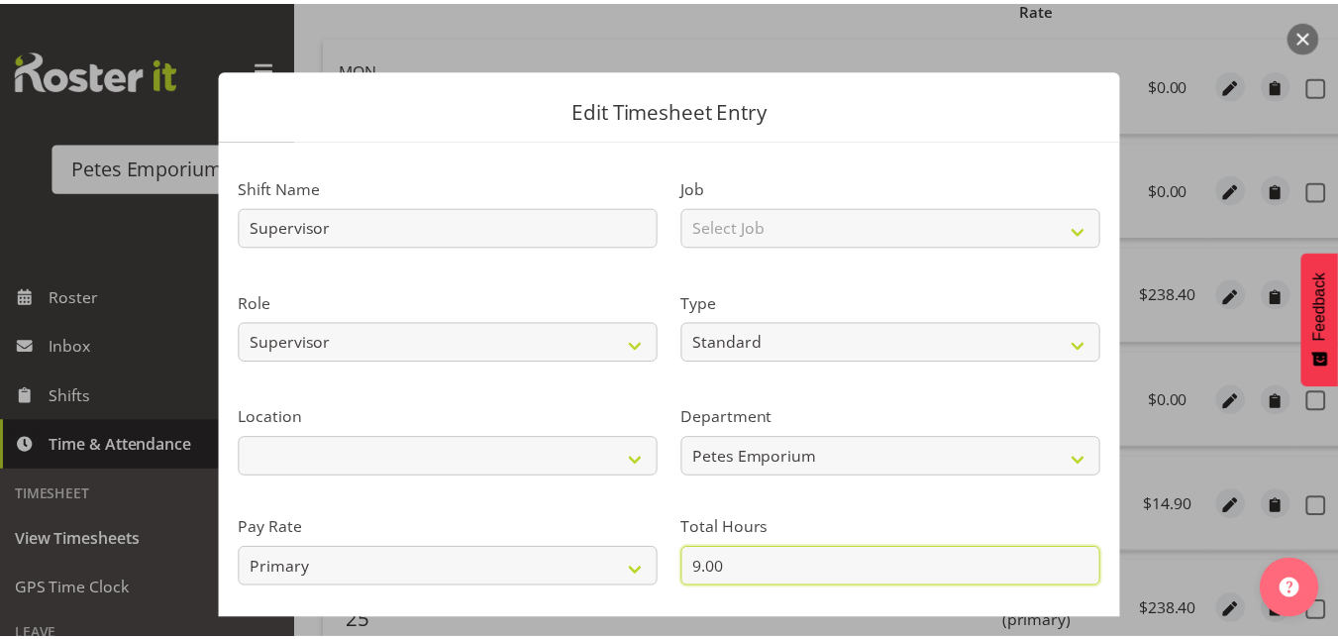
scroll to position [216, 0]
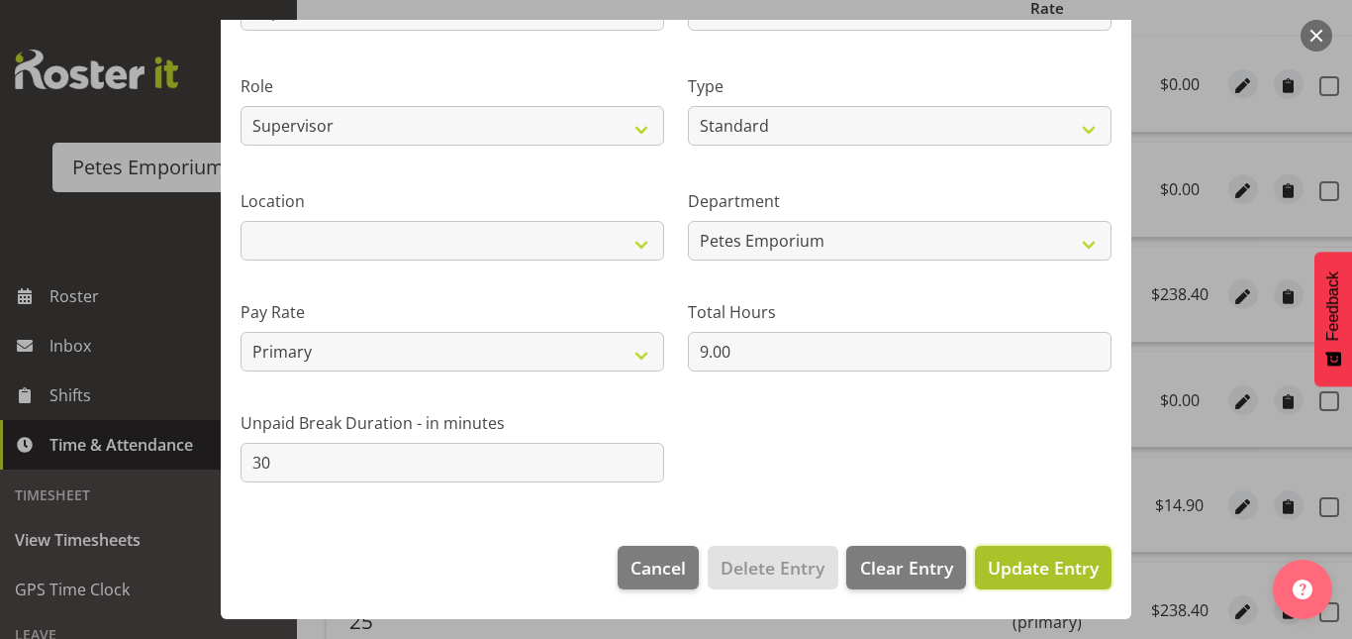
click at [1023, 568] on span "Update Entry" at bounding box center [1043, 567] width 111 height 24
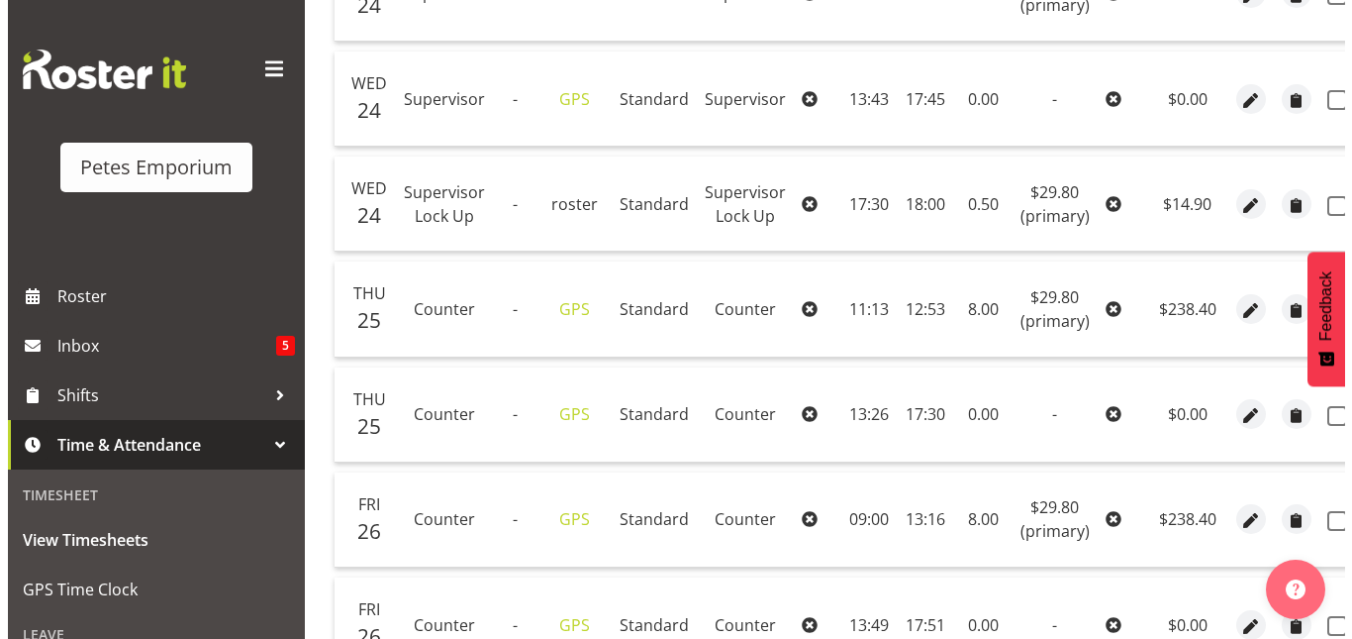
scroll to position [780, 0]
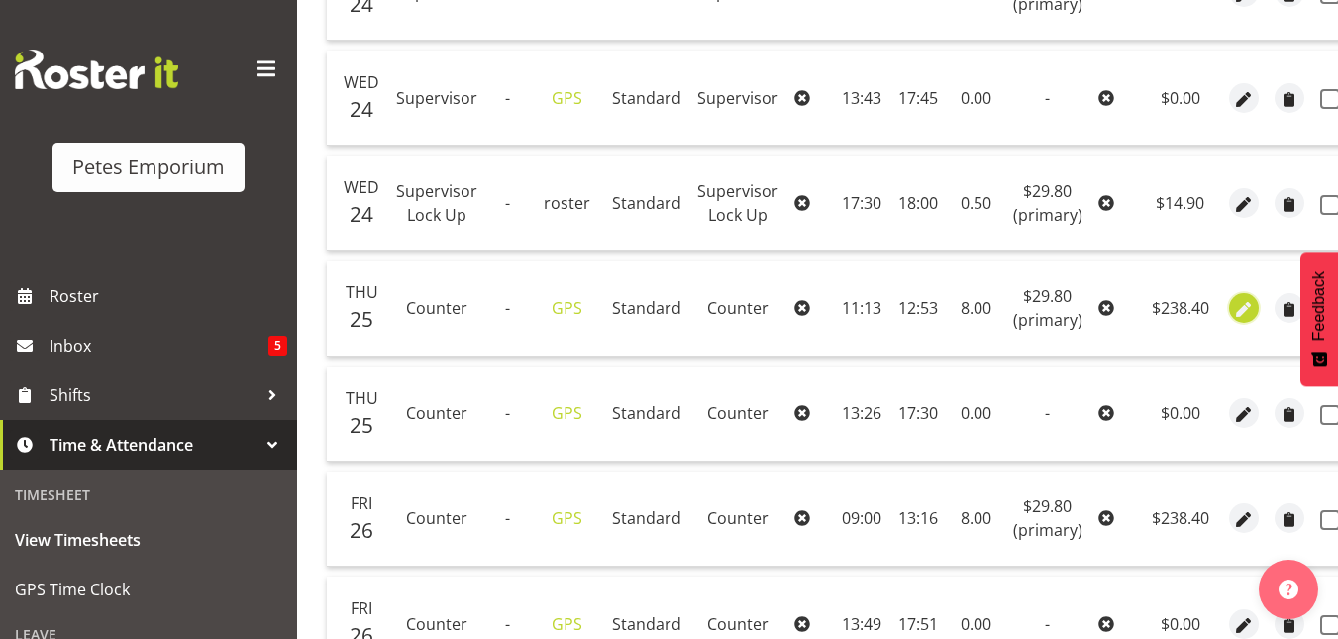
click at [1232, 309] on span "button" at bounding box center [1243, 309] width 23 height 23
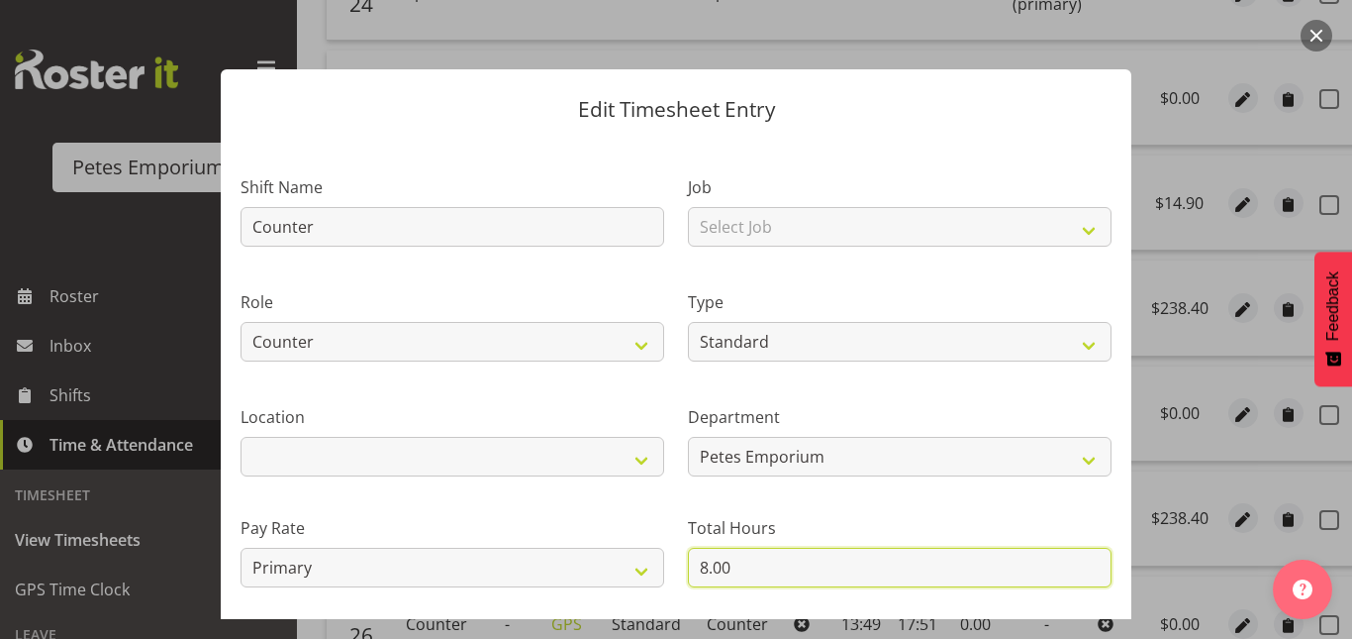
click at [698, 564] on input "8.00" at bounding box center [900, 567] width 424 height 40
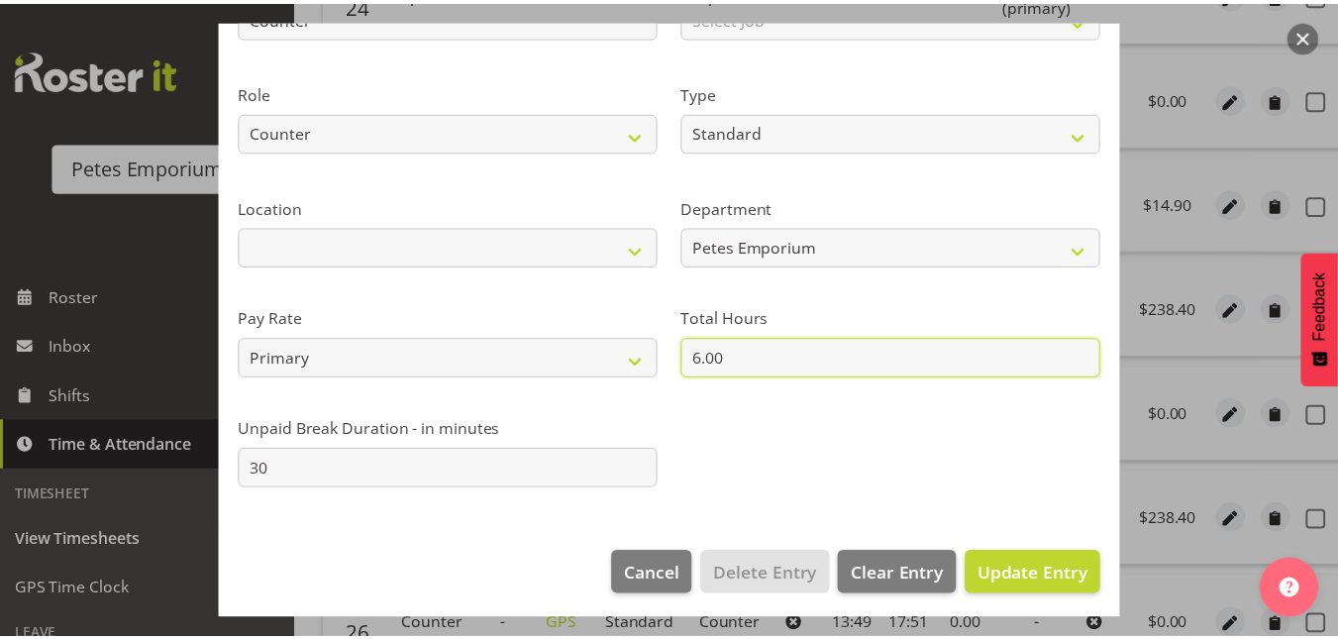
scroll to position [192, 0]
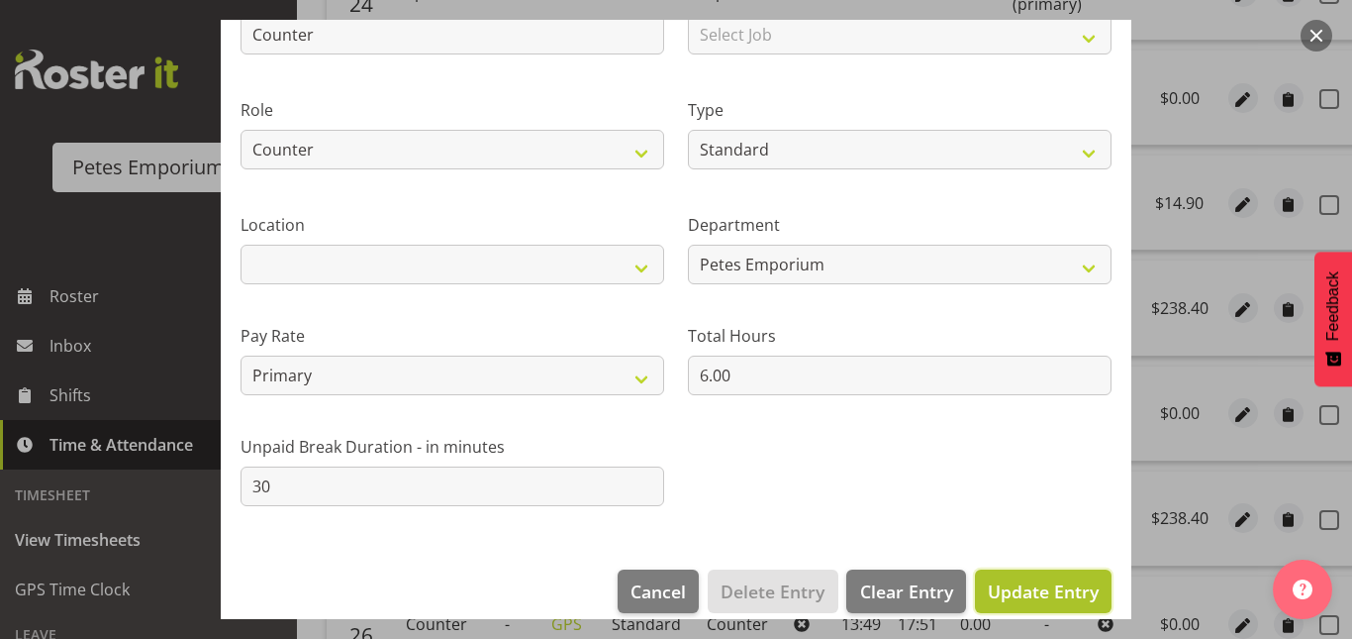
click at [1028, 583] on span "Update Entry" at bounding box center [1043, 591] width 111 height 24
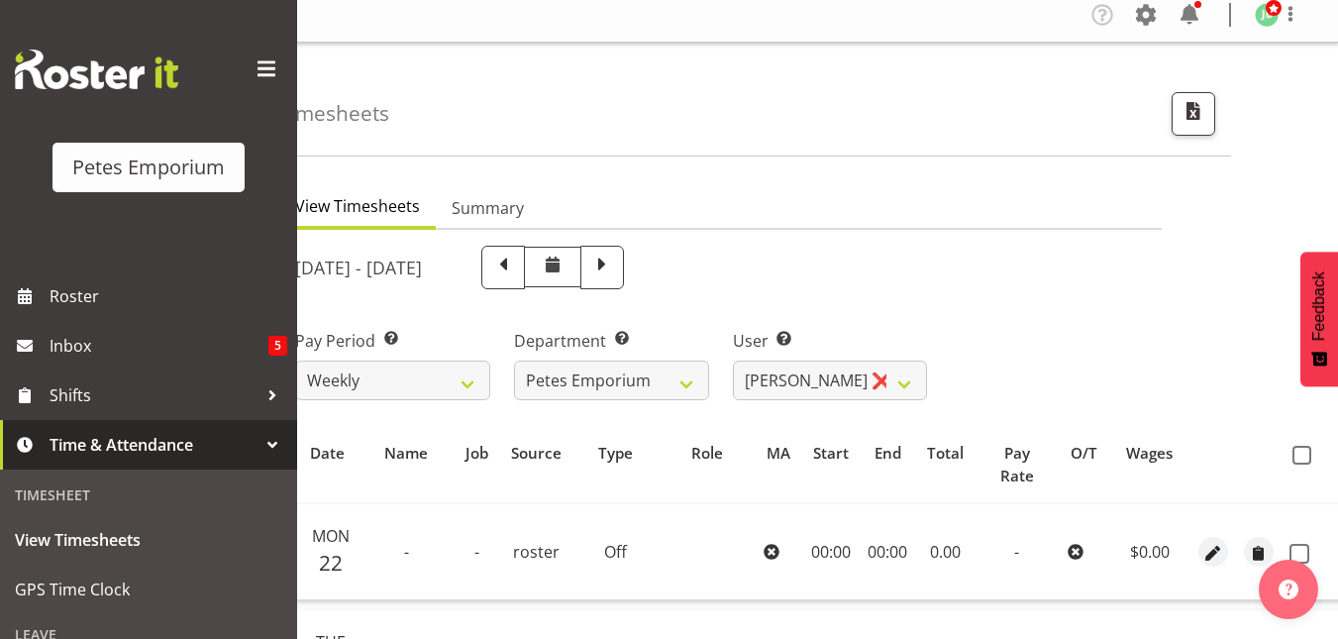
scroll to position [1, 0]
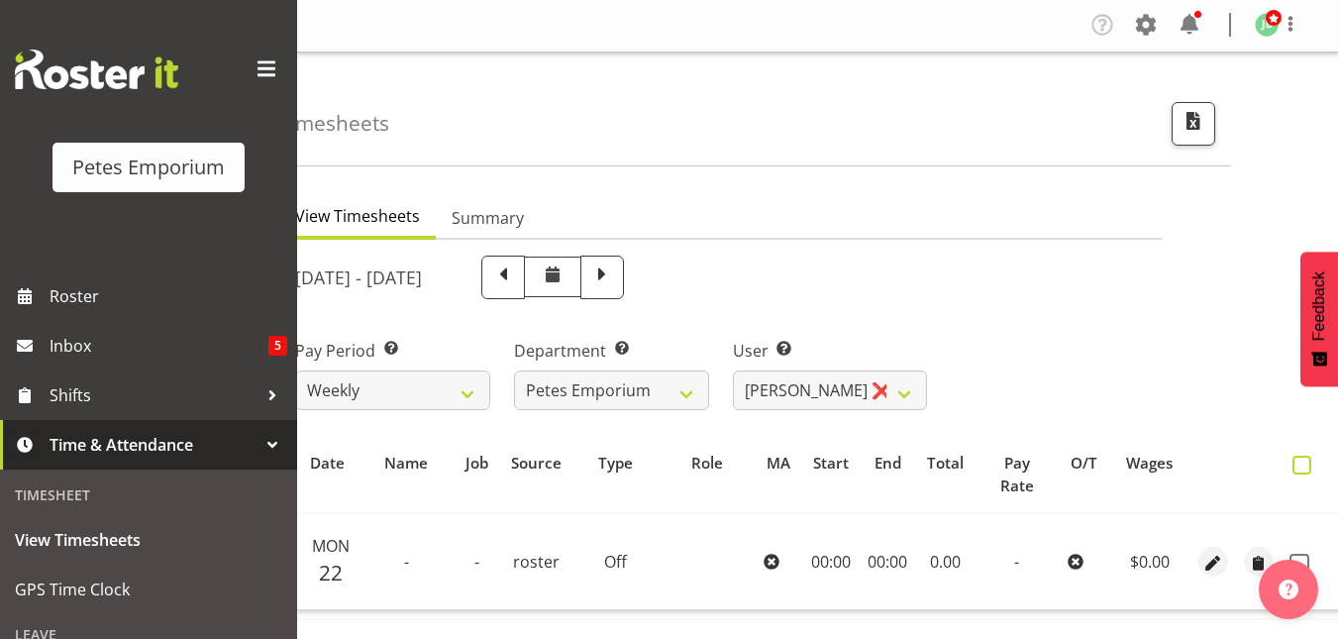
click at [1294, 461] on span at bounding box center [1301, 464] width 19 height 19
click at [1294, 461] on input "checkbox" at bounding box center [1298, 464] width 13 height 13
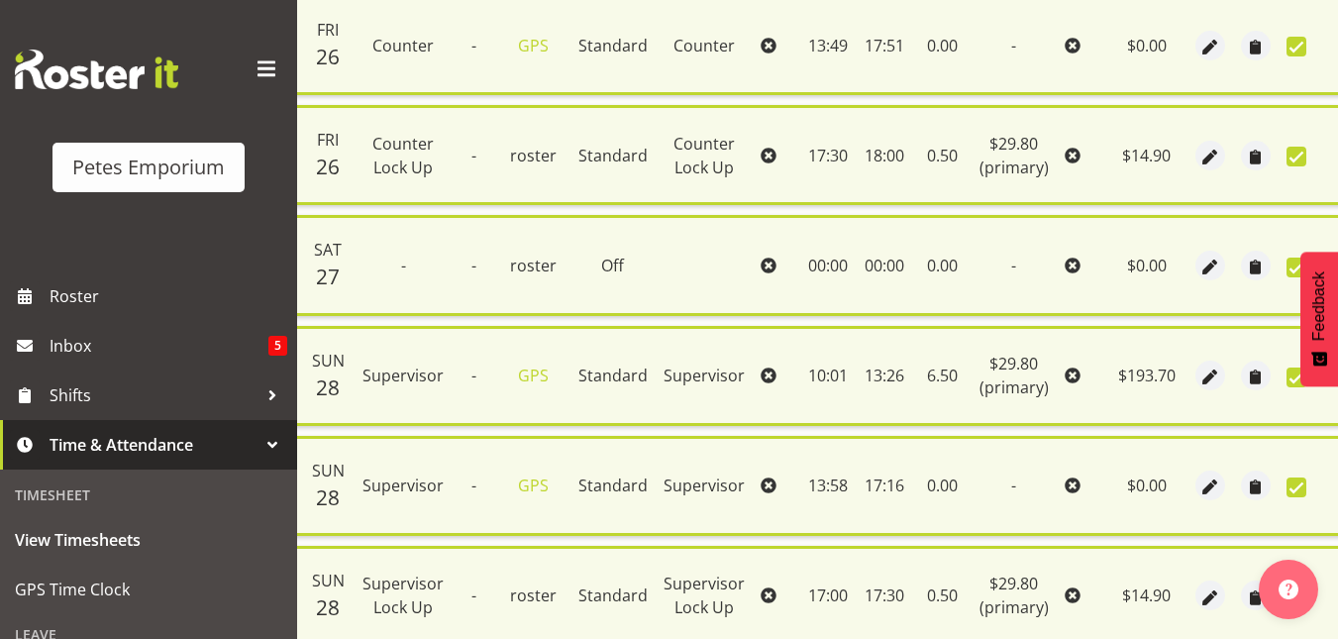
scroll to position [1564, 0]
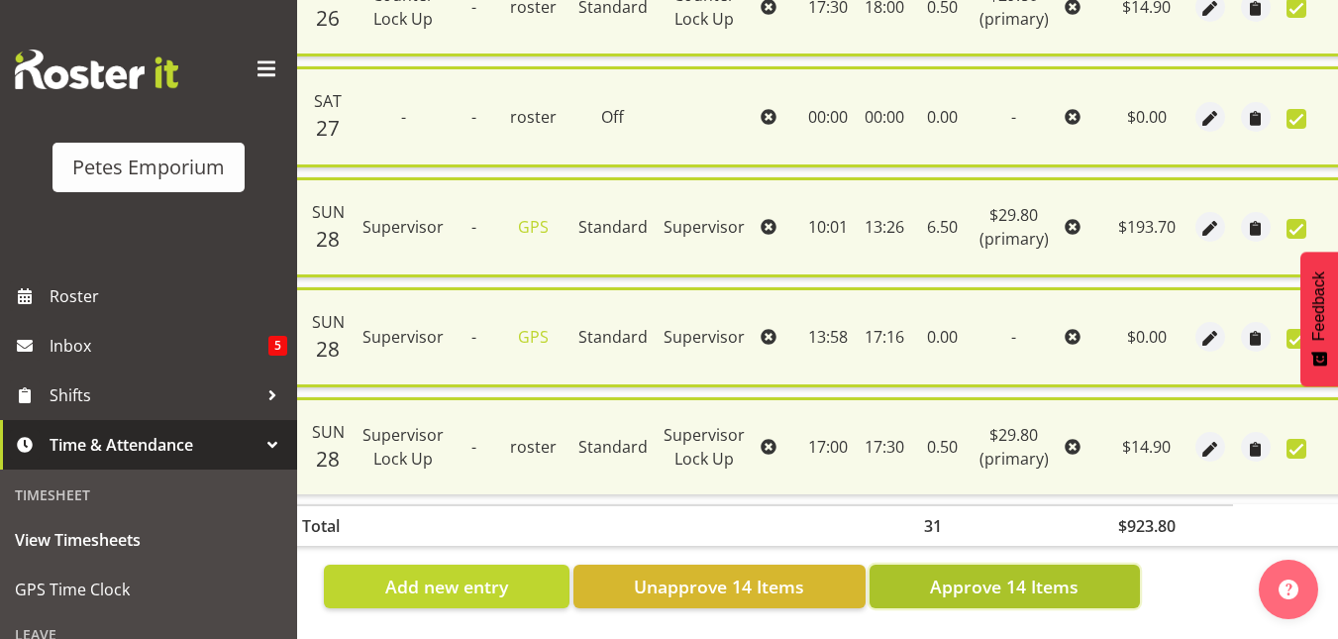
click at [1062, 573] on span "Approve 14 Items" at bounding box center [1004, 586] width 149 height 26
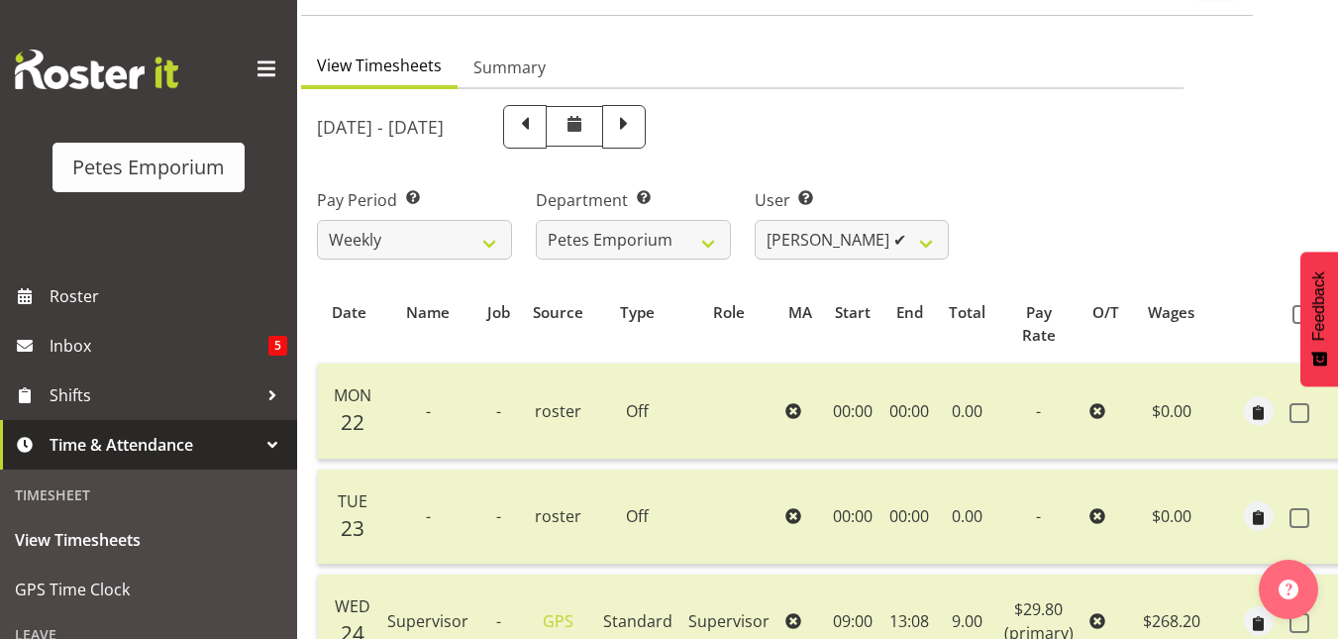
scroll to position [150, 0]
click at [928, 238] on select "Abigail Lane ✔ Alex-Micheal Taniwha ✔ Amelia Denz ✔ Beena Beena ✔ Christine Nev…" at bounding box center [851, 241] width 195 height 40
click at [754, 221] on select "Abigail Lane ✔ Alex-Micheal Taniwha ✔ Amelia Denz ✔ Beena Beena ✔ Christine Nev…" at bounding box center [851, 241] width 195 height 40
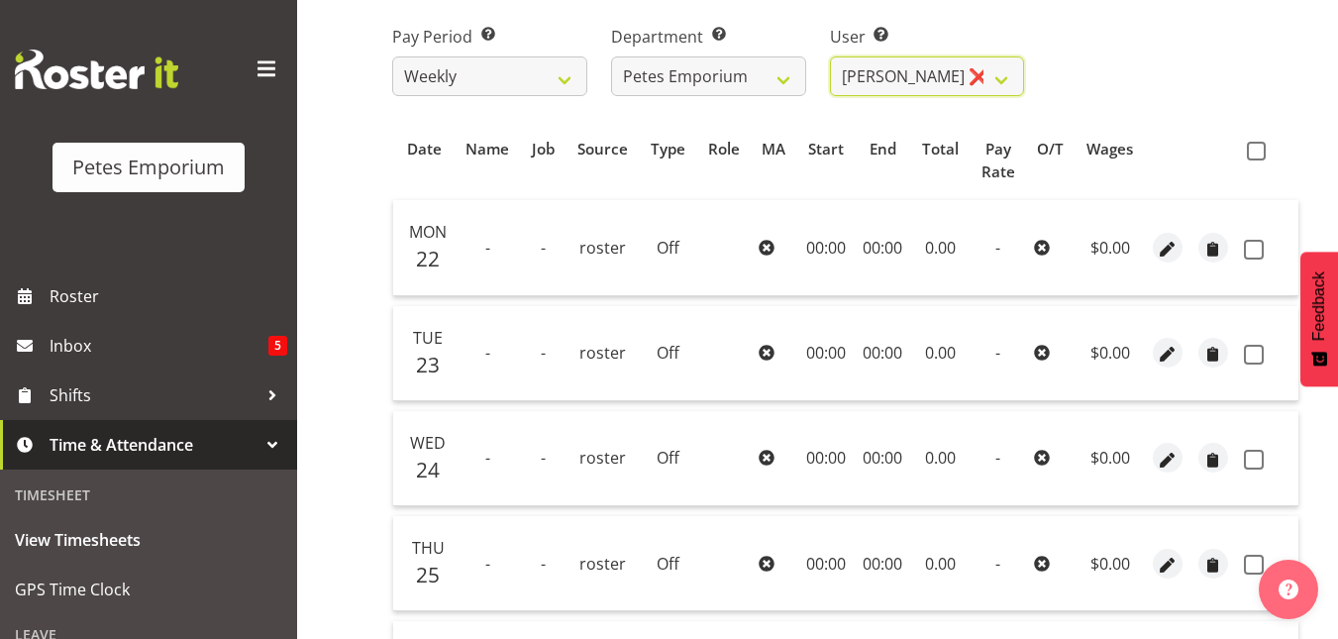
scroll to position [314, 0]
click at [1254, 152] on span at bounding box center [1255, 152] width 19 height 19
click at [1254, 152] on input "checkbox" at bounding box center [1252, 152] width 13 height 13
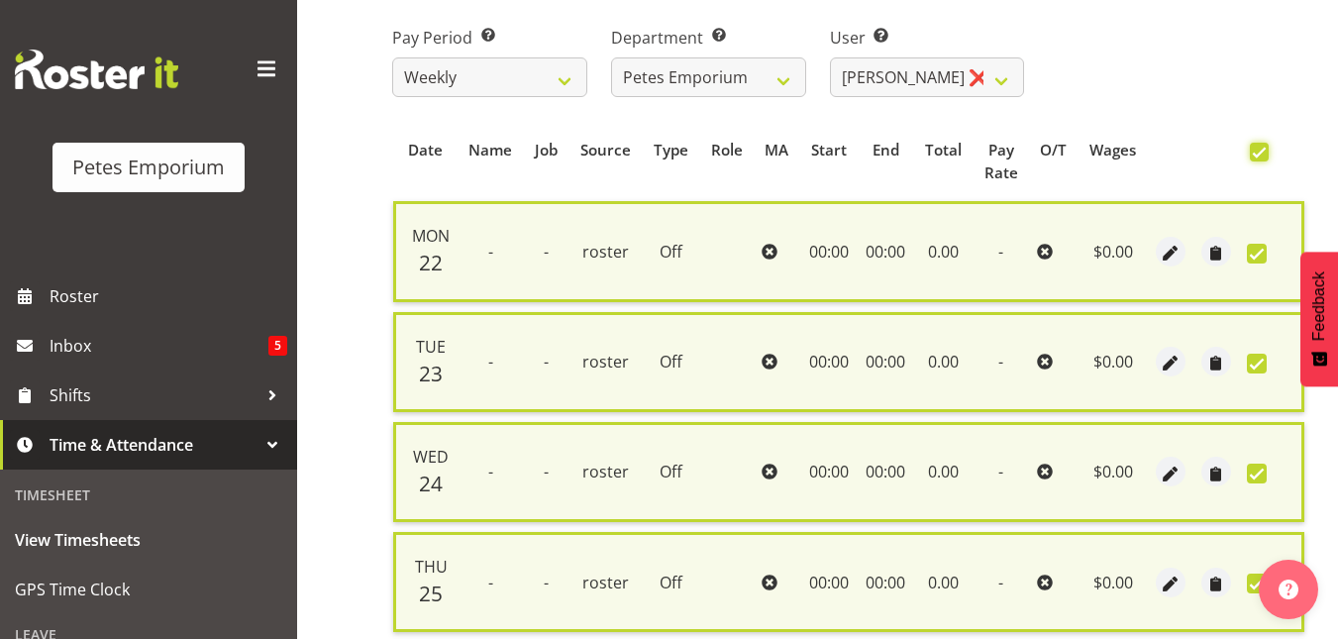
scroll to position [794, 0]
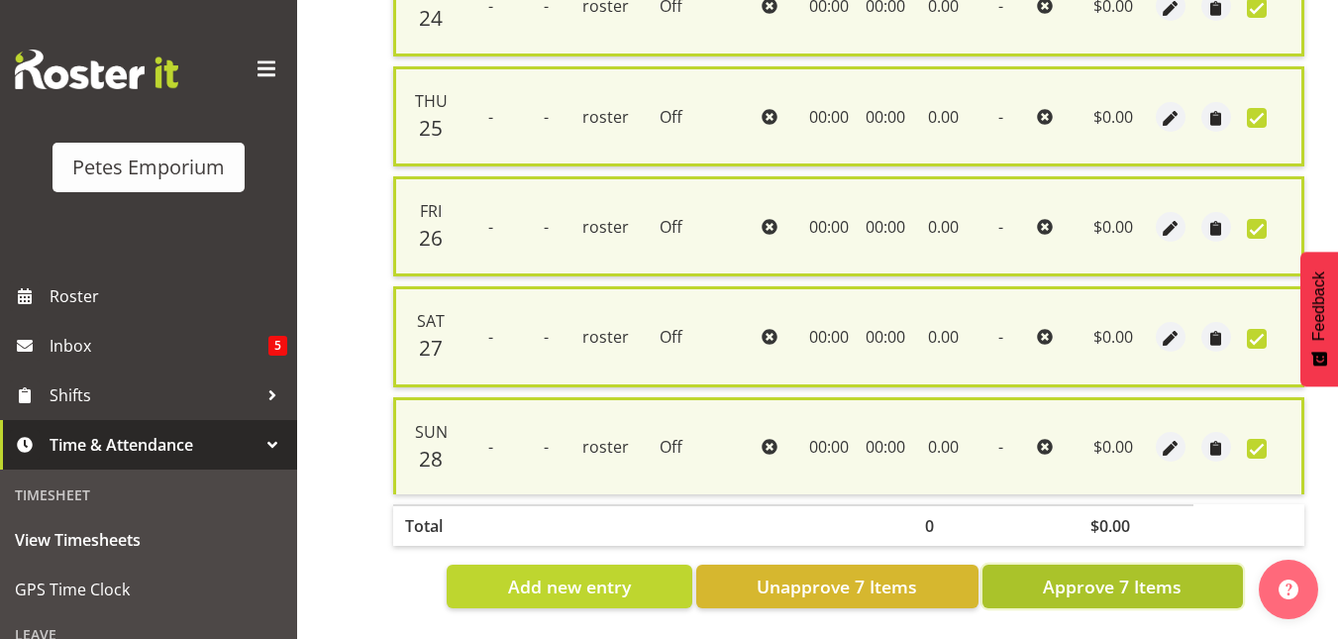
click at [1135, 573] on span "Approve 7 Items" at bounding box center [1111, 586] width 139 height 26
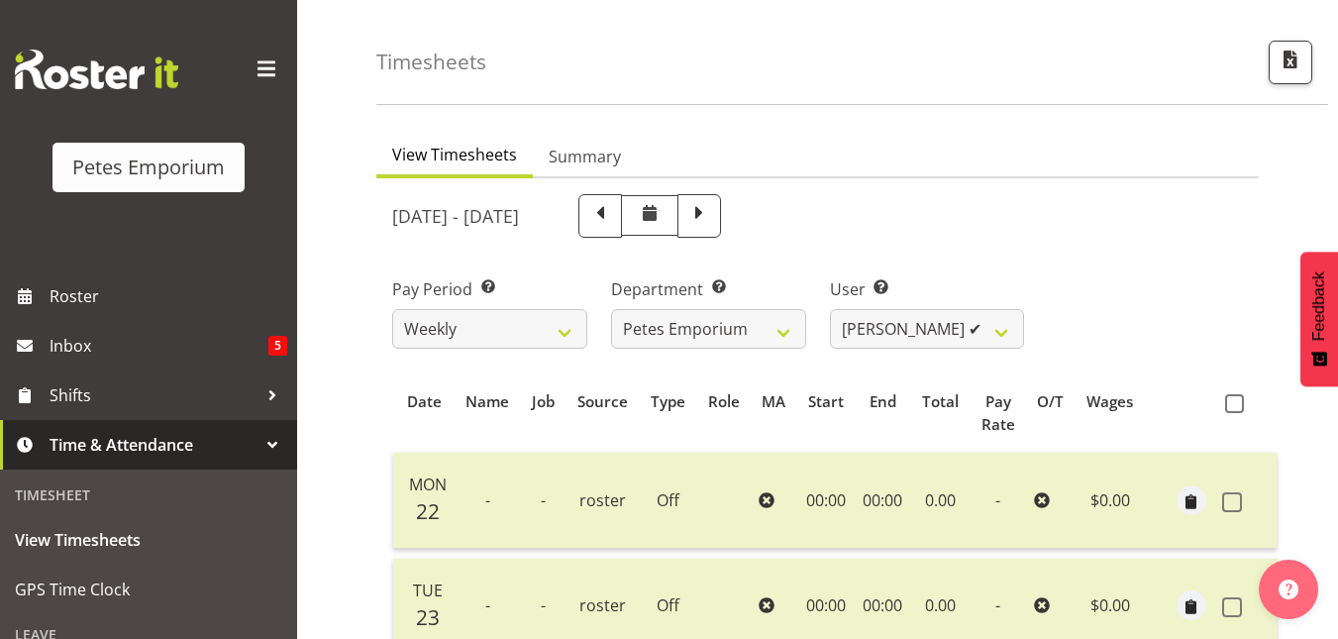
scroll to position [20, 0]
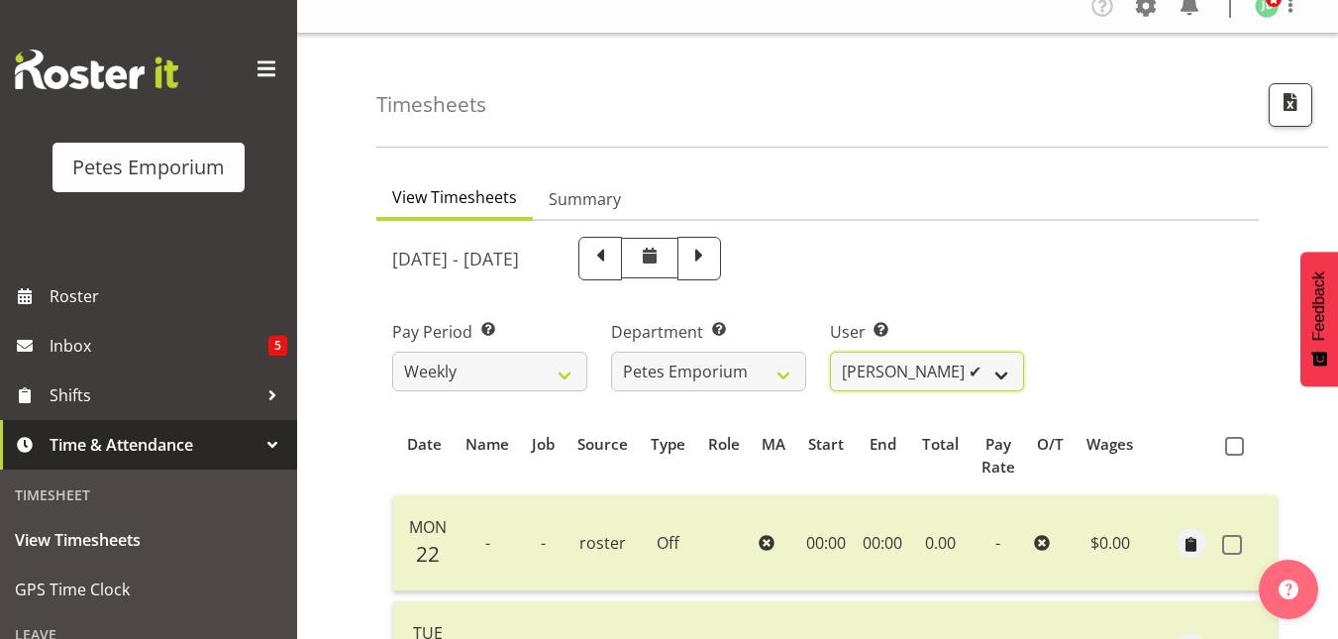
click at [1010, 375] on select "Abigail Lane ✔ Alex-Micheal Taniwha ✔ Amelia Denz ✔ Beena Beena ✔ Christine Nev…" at bounding box center [927, 371] width 195 height 40
click at [830, 351] on select "Abigail Lane ✔ Alex-Micheal Taniwha ✔ Amelia Denz ✔ Beena Beena ✔ Christine Nev…" at bounding box center [927, 371] width 195 height 40
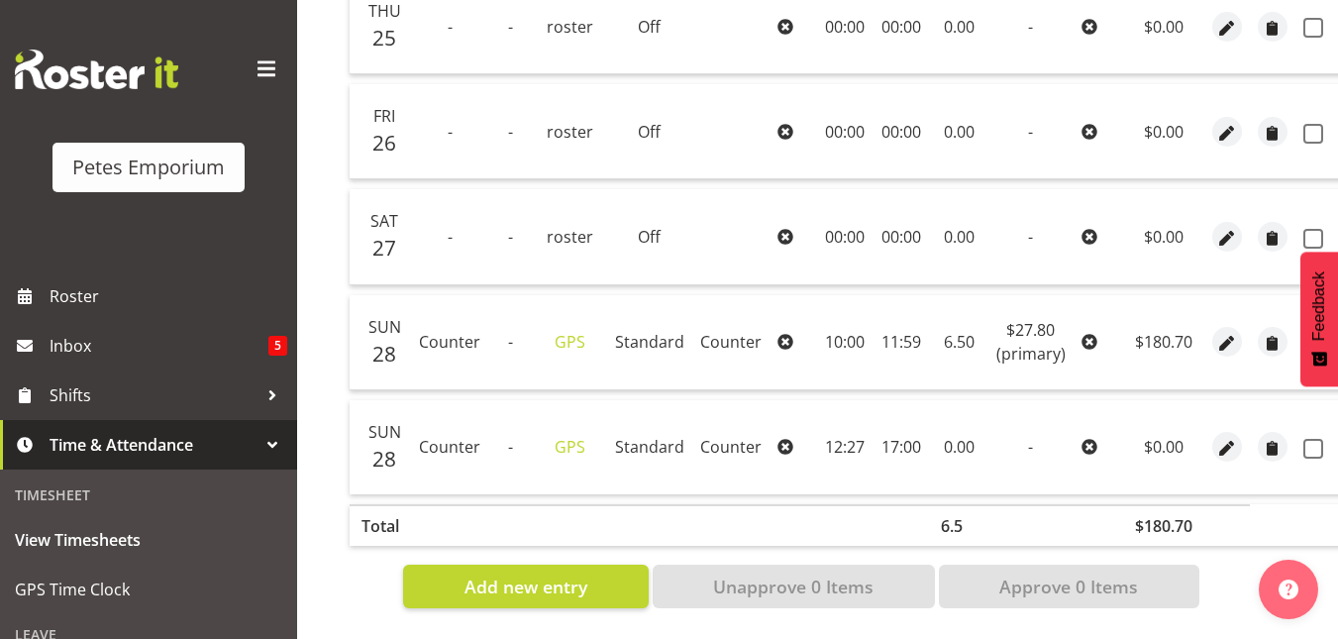
scroll to position [865, 0]
click at [1221, 333] on span "button" at bounding box center [1226, 344] width 23 height 23
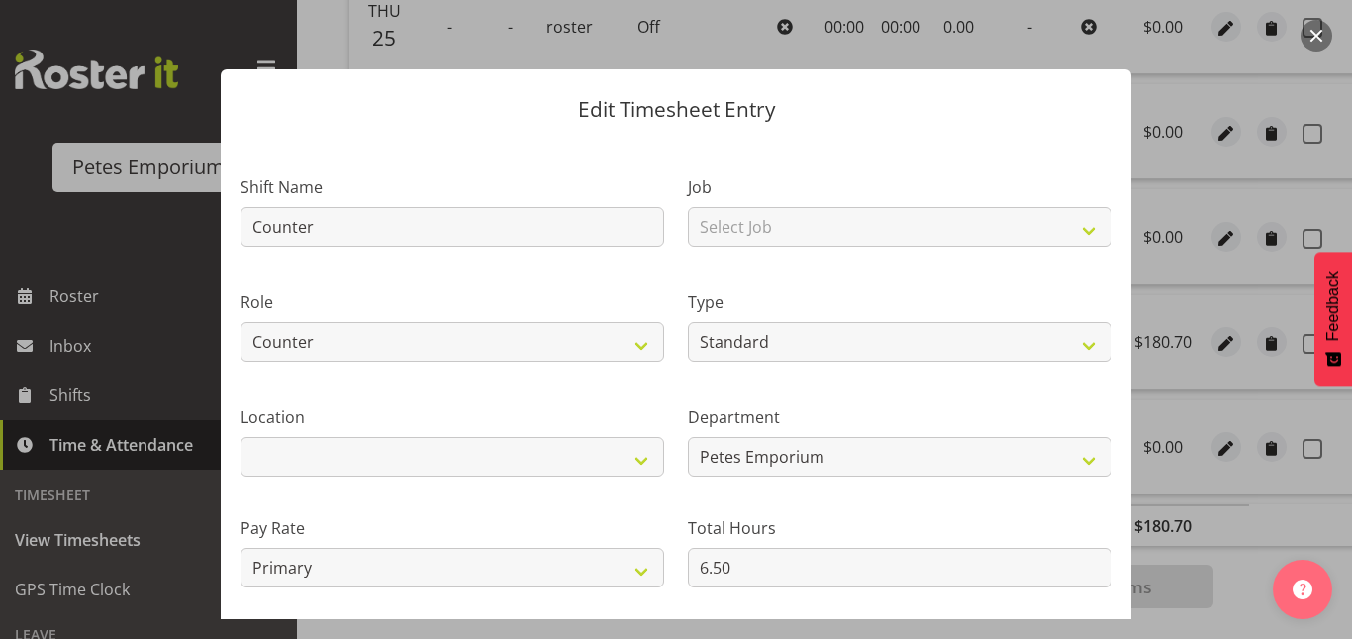
click at [1323, 30] on button "button" at bounding box center [1317, 36] width 32 height 32
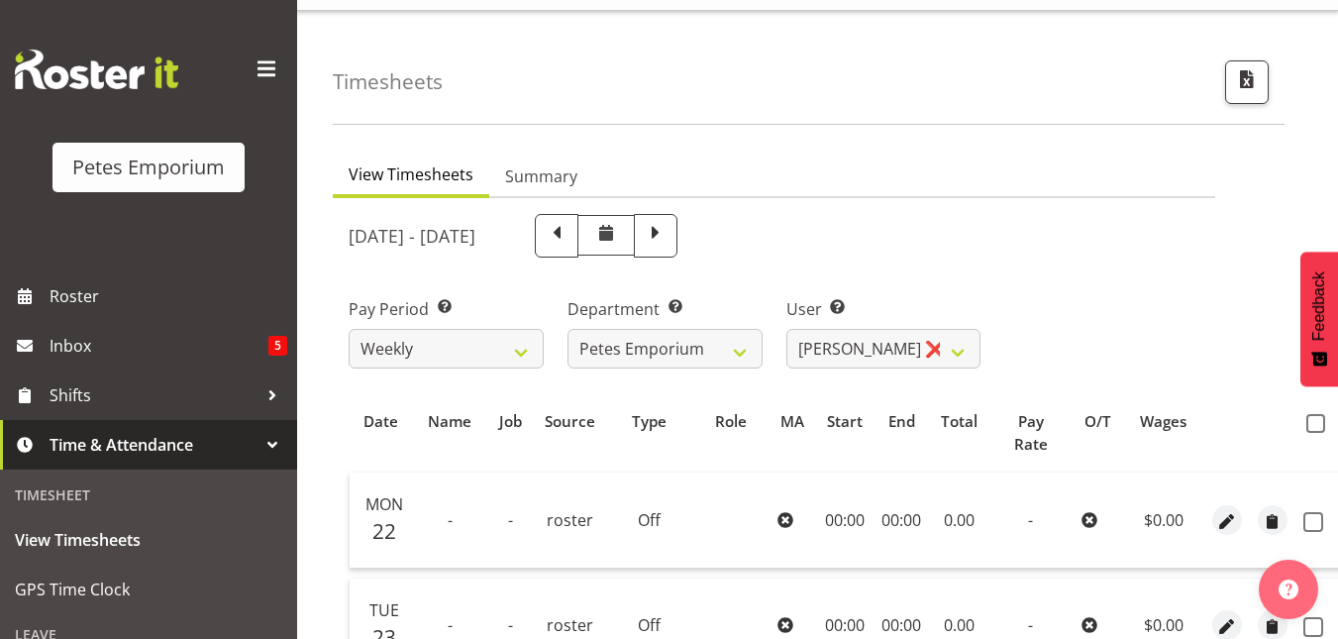
scroll to position [0, 0]
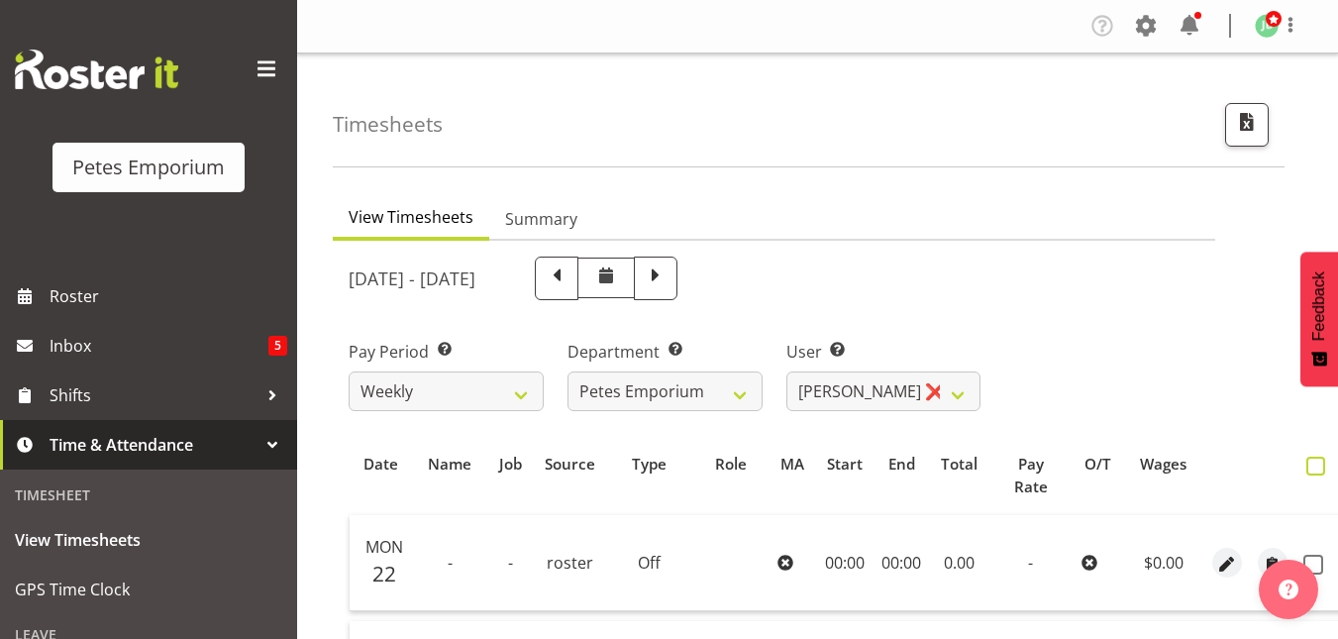
click at [1309, 461] on span at bounding box center [1315, 465] width 19 height 19
click at [1309, 461] on input "checkbox" at bounding box center [1312, 465] width 13 height 13
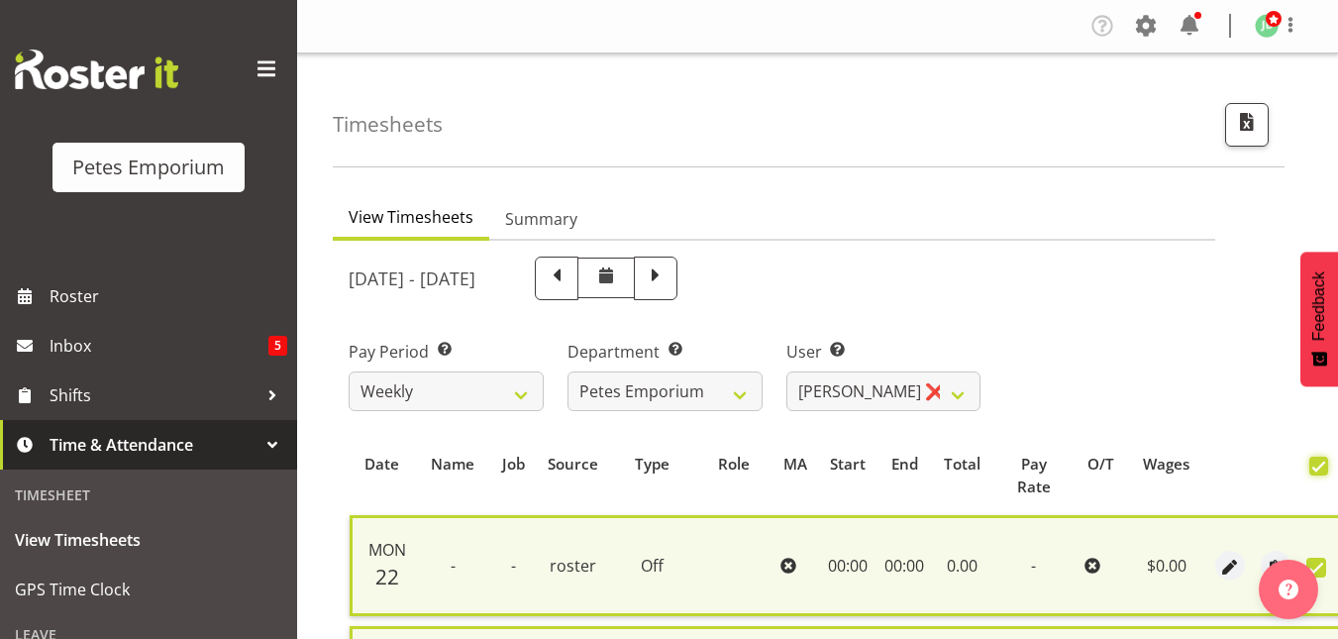
scroll to position [904, 0]
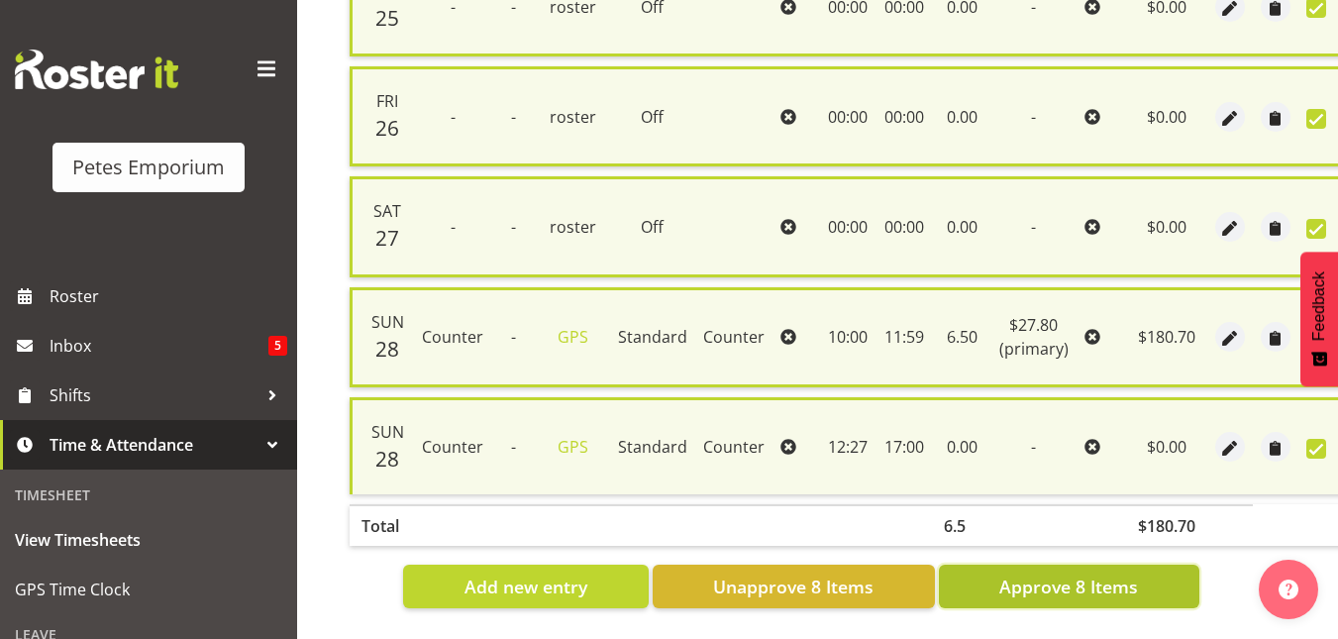
click at [1040, 592] on button "Approve 8 Items" at bounding box center [1069, 586] width 260 height 44
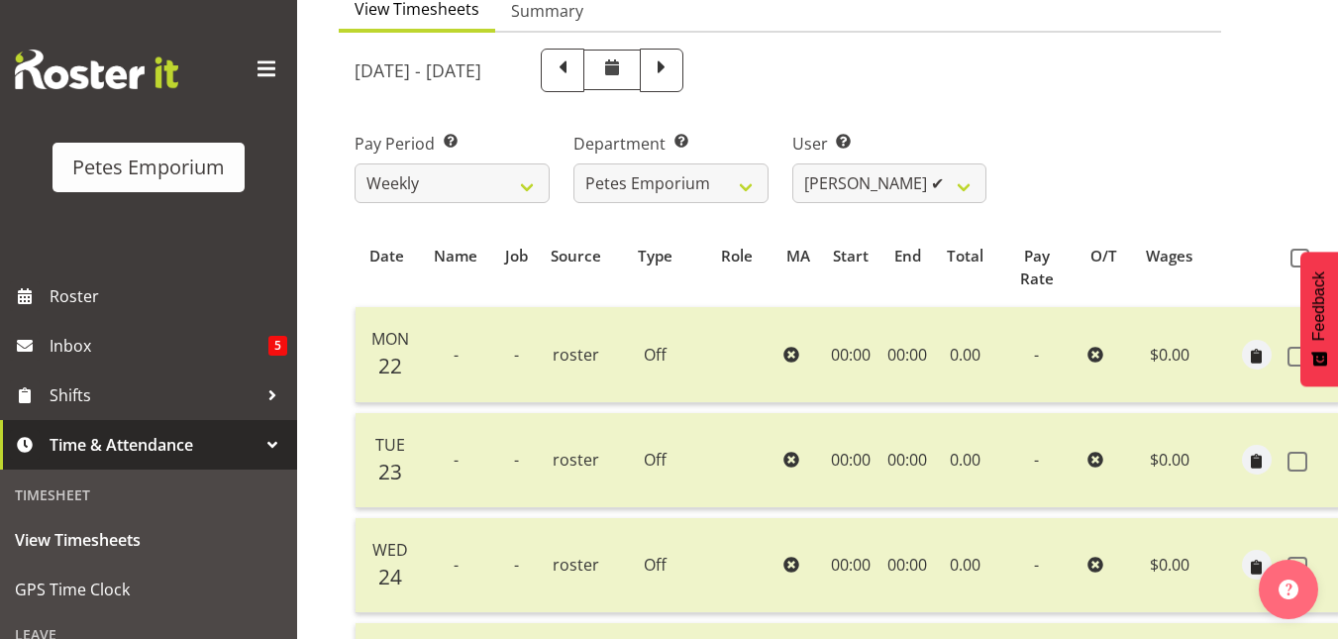
scroll to position [203, 0]
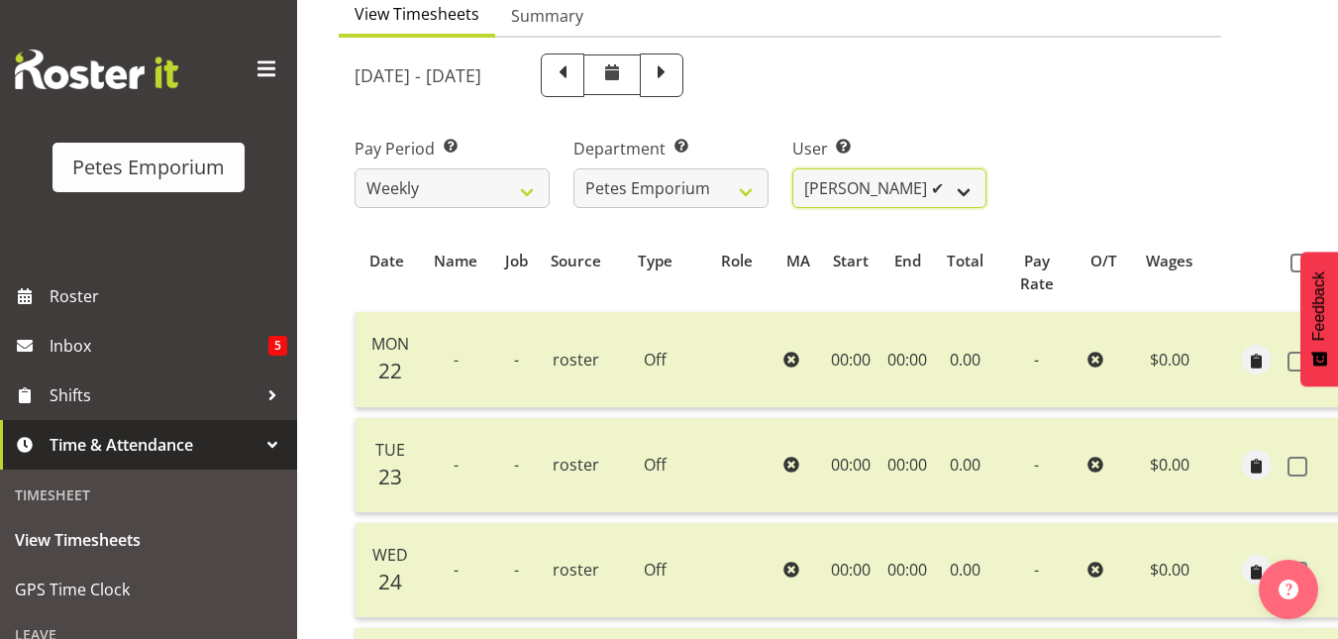
click at [973, 174] on select "Abigail Lane ✔ Alex-Micheal Taniwha ✔ Amelia Denz ✔ Beena Beena ✔ Christine Nev…" at bounding box center [889, 188] width 195 height 40
click at [792, 168] on select "Abigail Lane ✔ Alex-Micheal Taniwha ✔ Amelia Denz ✔ Beena Beena ✔ Christine Nev…" at bounding box center [889, 188] width 195 height 40
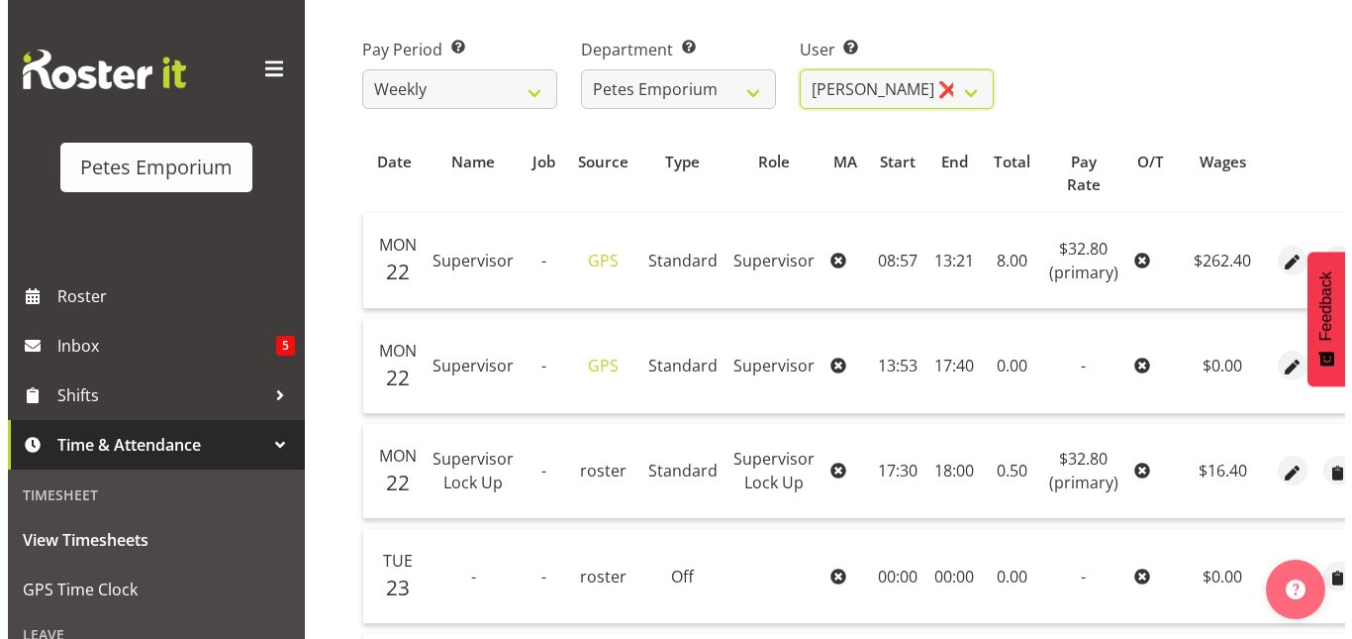
scroll to position [303, 0]
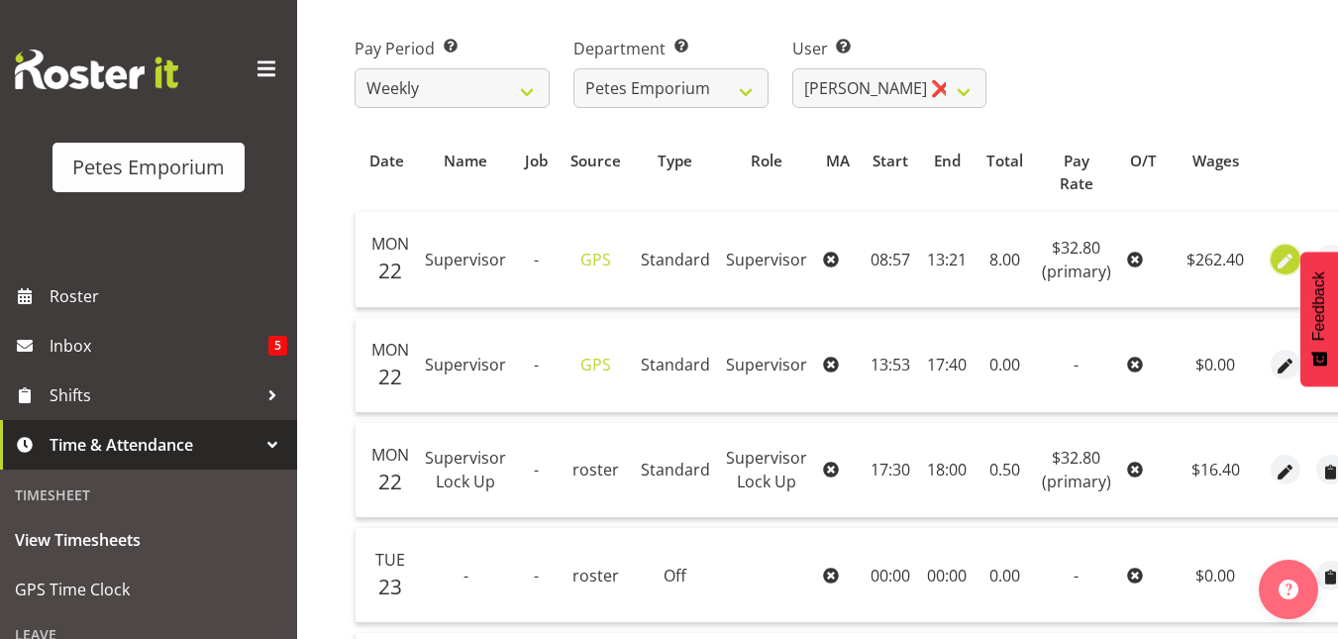
click at [1276, 267] on span "button" at bounding box center [1284, 260] width 23 height 23
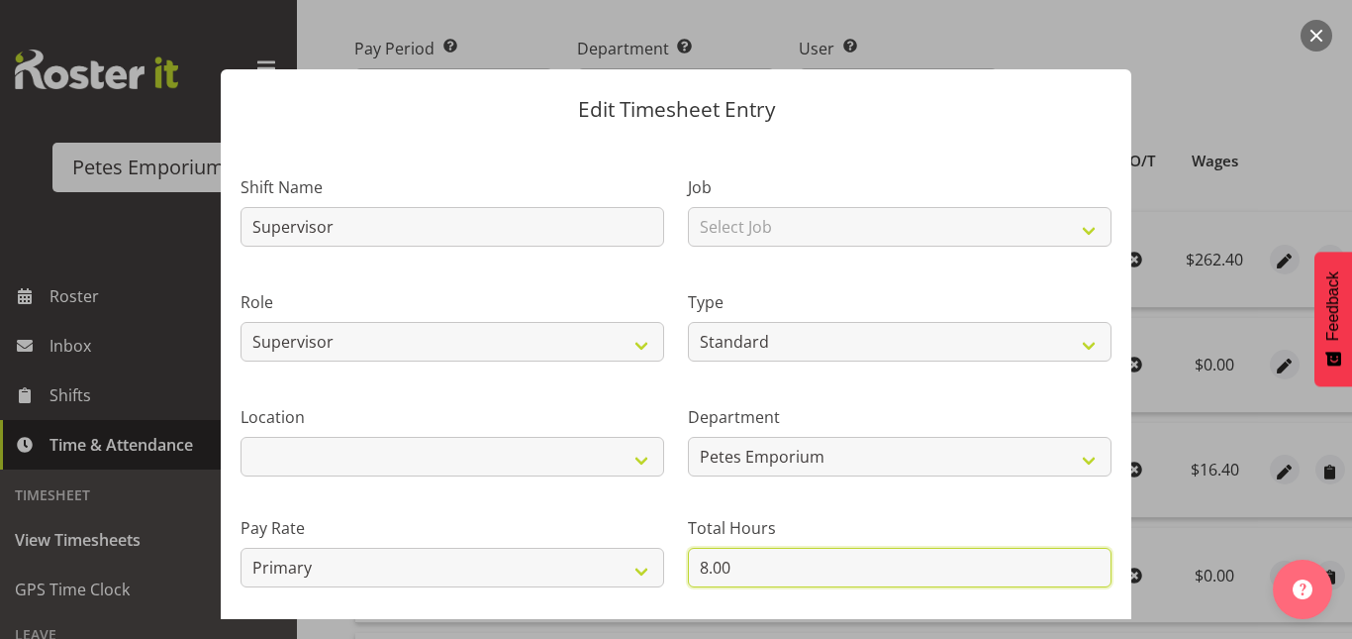
click at [700, 567] on input "8.00" at bounding box center [900, 567] width 424 height 40
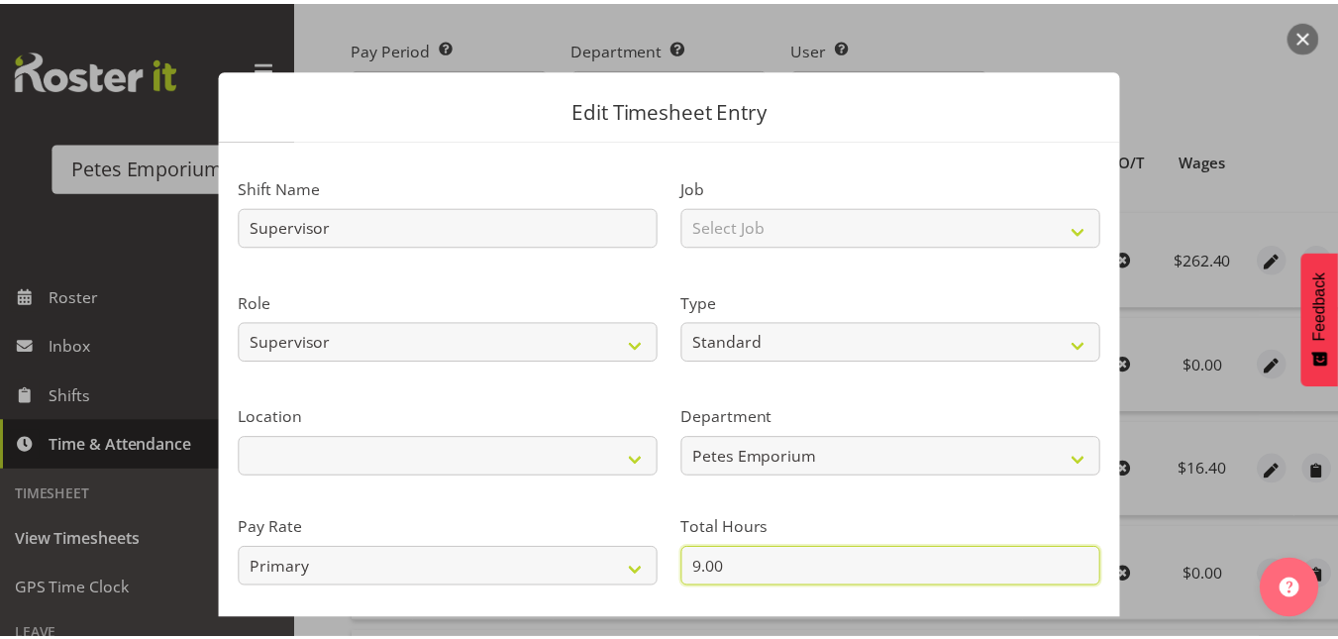
scroll to position [216, 0]
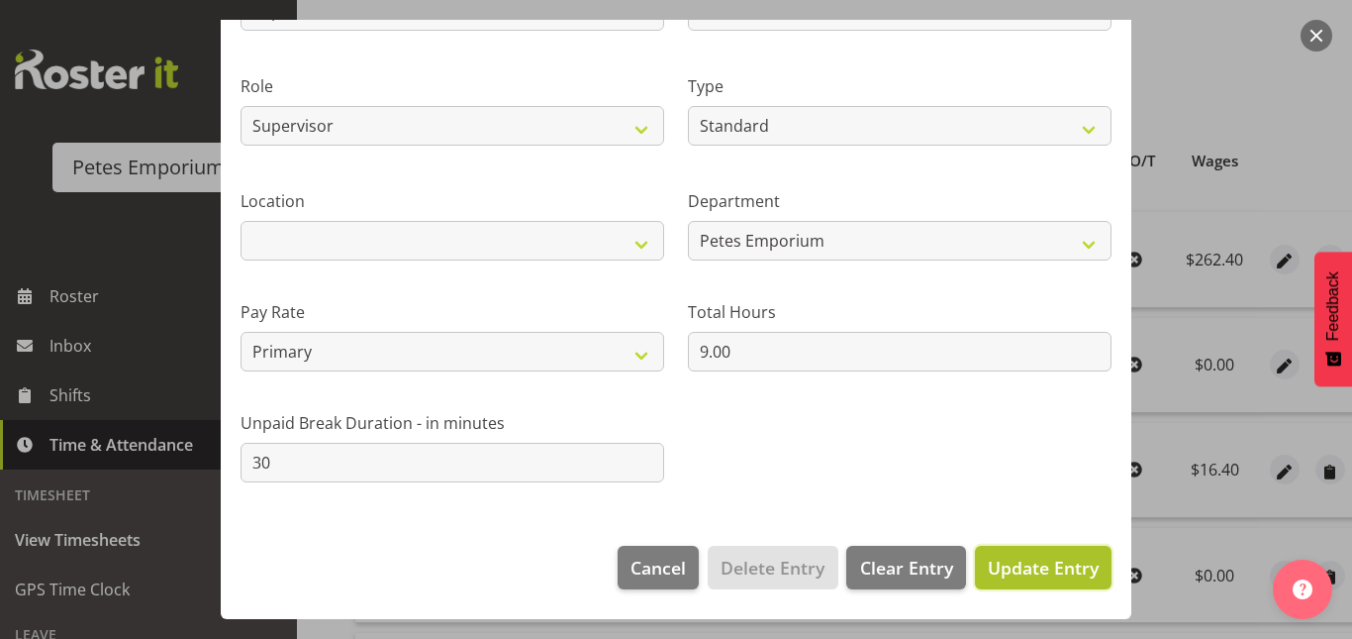
click at [1025, 561] on span "Update Entry" at bounding box center [1043, 567] width 111 height 24
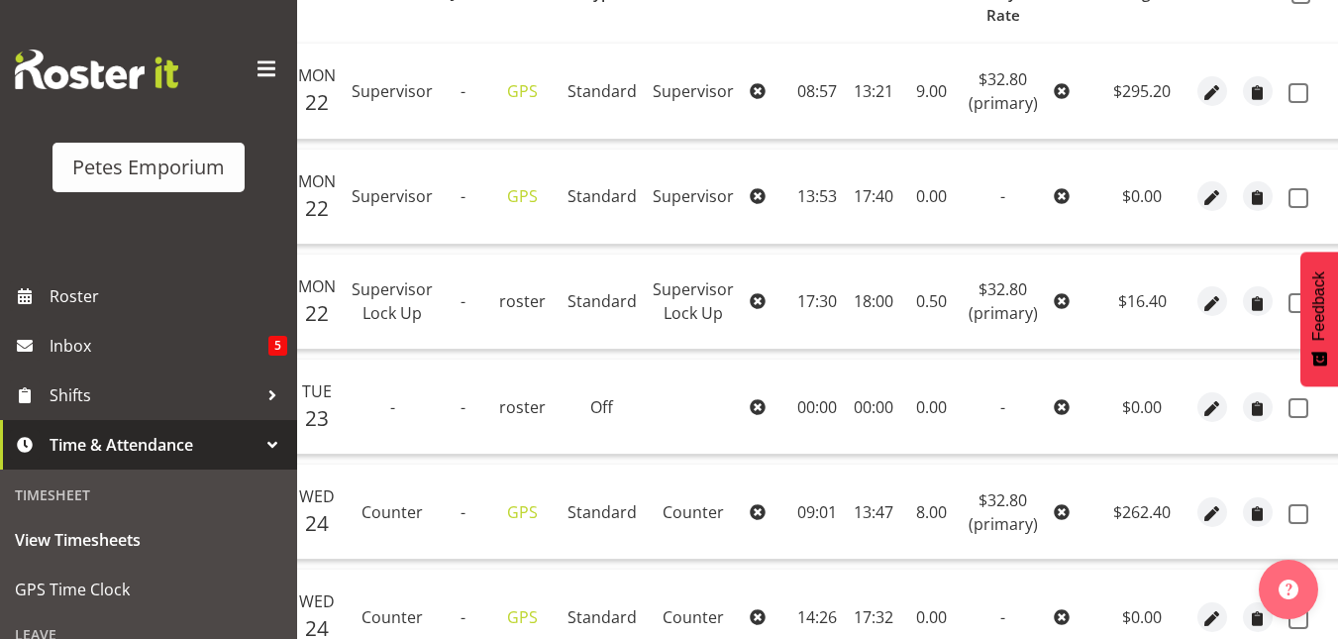
scroll to position [341, 0]
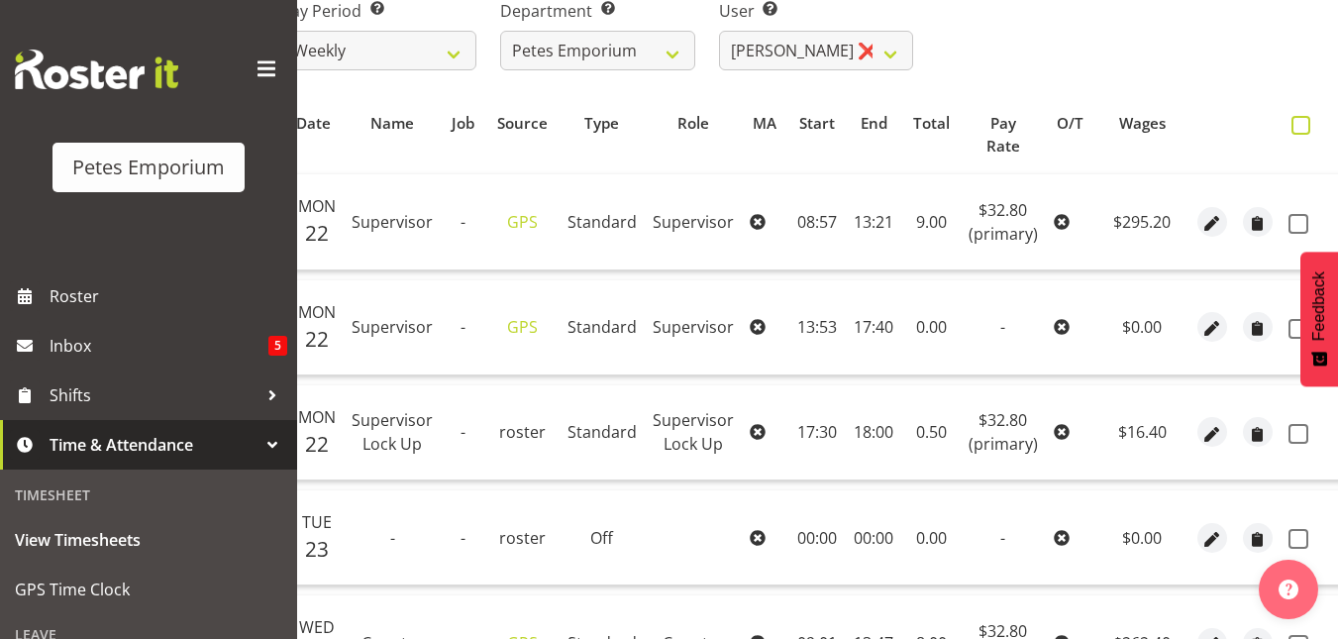
click at [1300, 124] on span at bounding box center [1300, 125] width 19 height 19
click at [1300, 124] on input "checkbox" at bounding box center [1297, 125] width 13 height 13
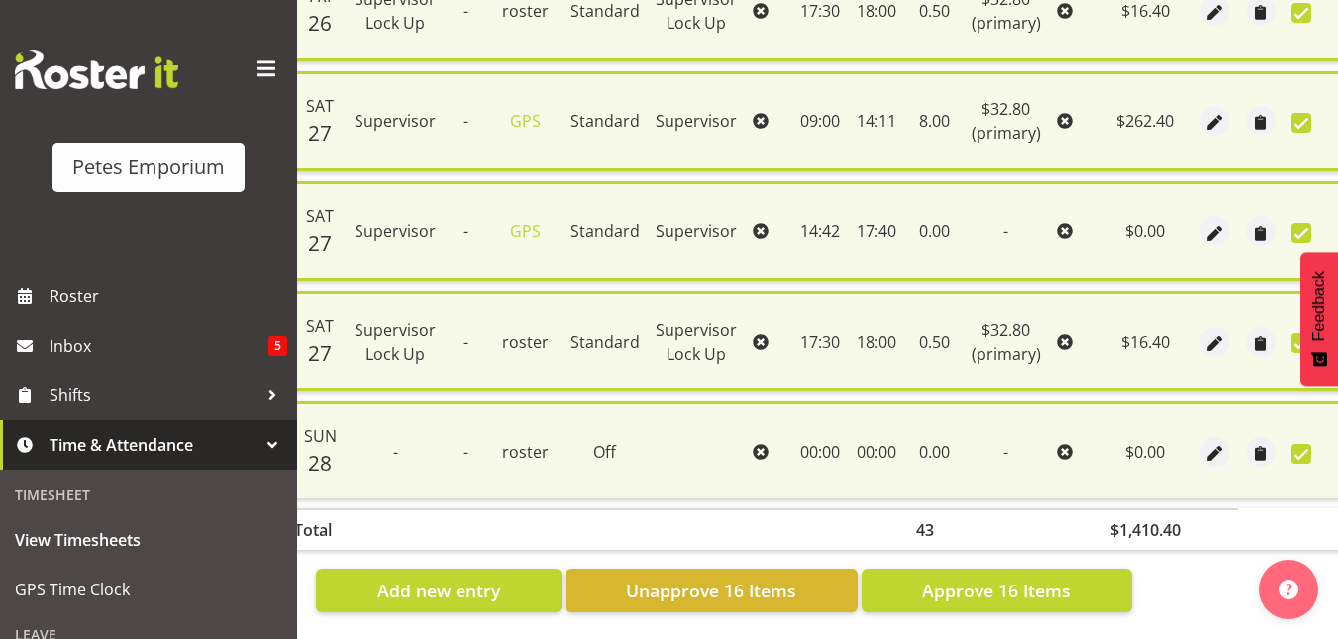
scroll to position [1784, 0]
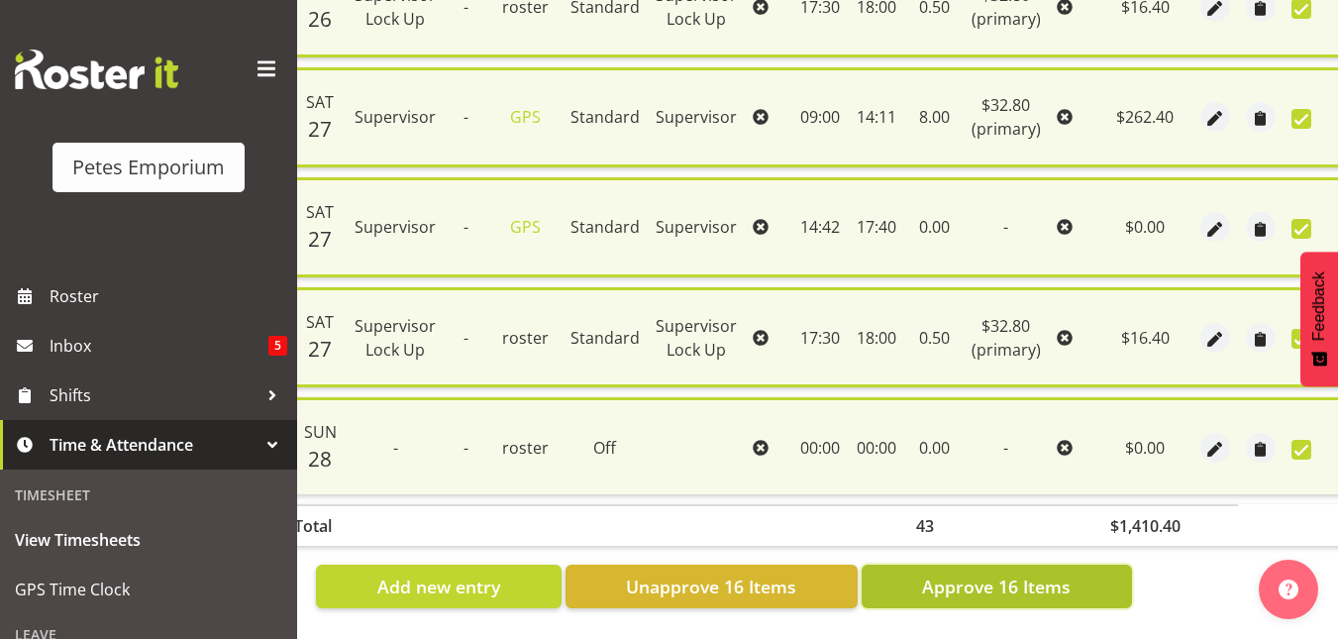
click at [998, 584] on span "Approve 16 Items" at bounding box center [996, 586] width 149 height 26
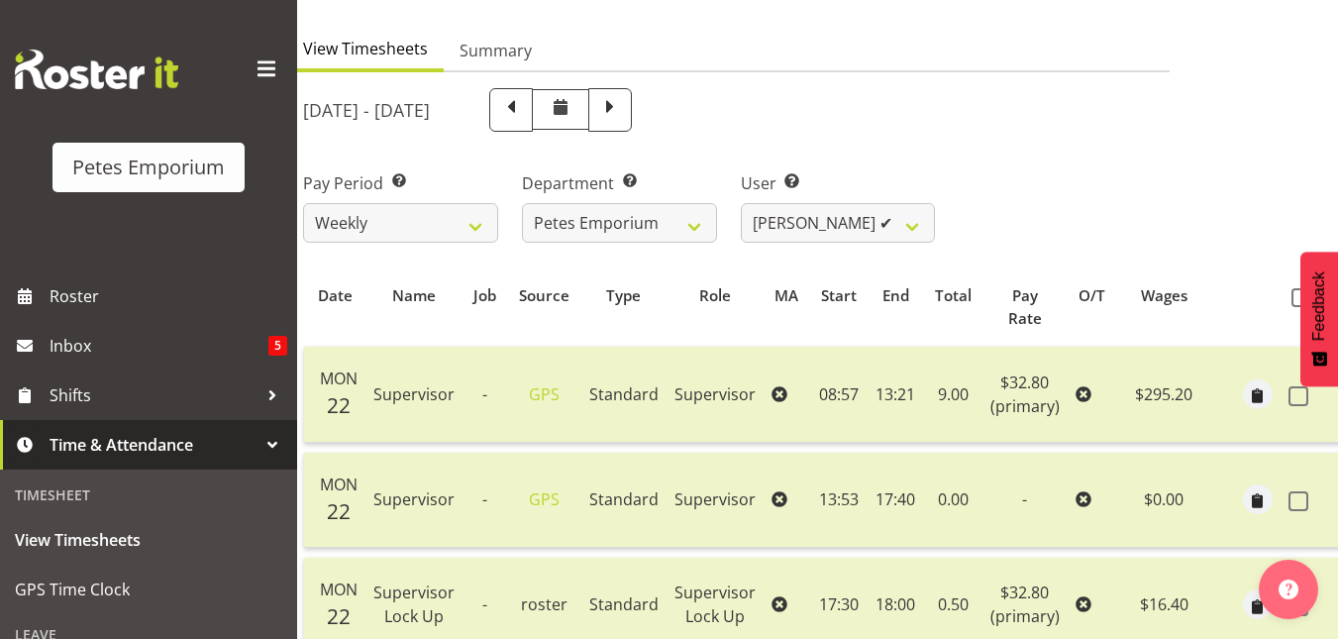
scroll to position [163, 0]
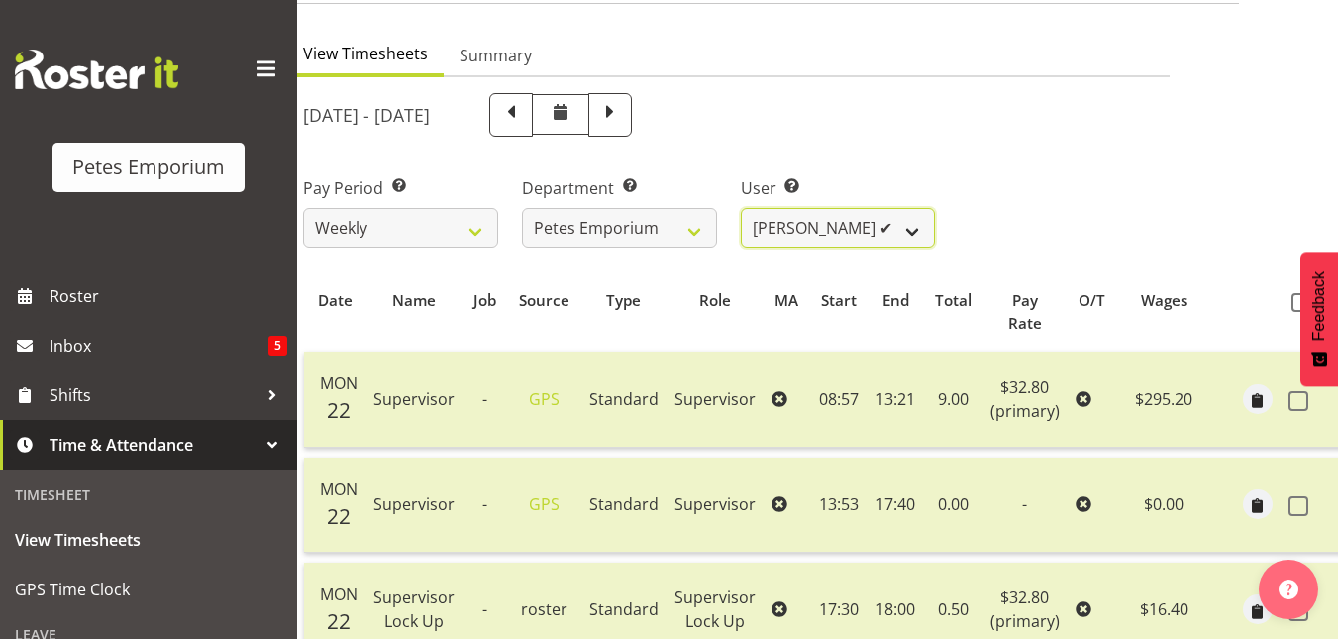
click at [910, 241] on select "Abigail Lane ✔ Alex-Micheal Taniwha ✔ Amelia Denz ✔ Beena Beena ✔ Christine Nev…" at bounding box center [838, 228] width 195 height 40
click at [741, 208] on select "Abigail Lane ✔ Alex-Micheal Taniwha ✔ Amelia Denz ✔ Beena Beena ✔ Christine Nev…" at bounding box center [838, 228] width 195 height 40
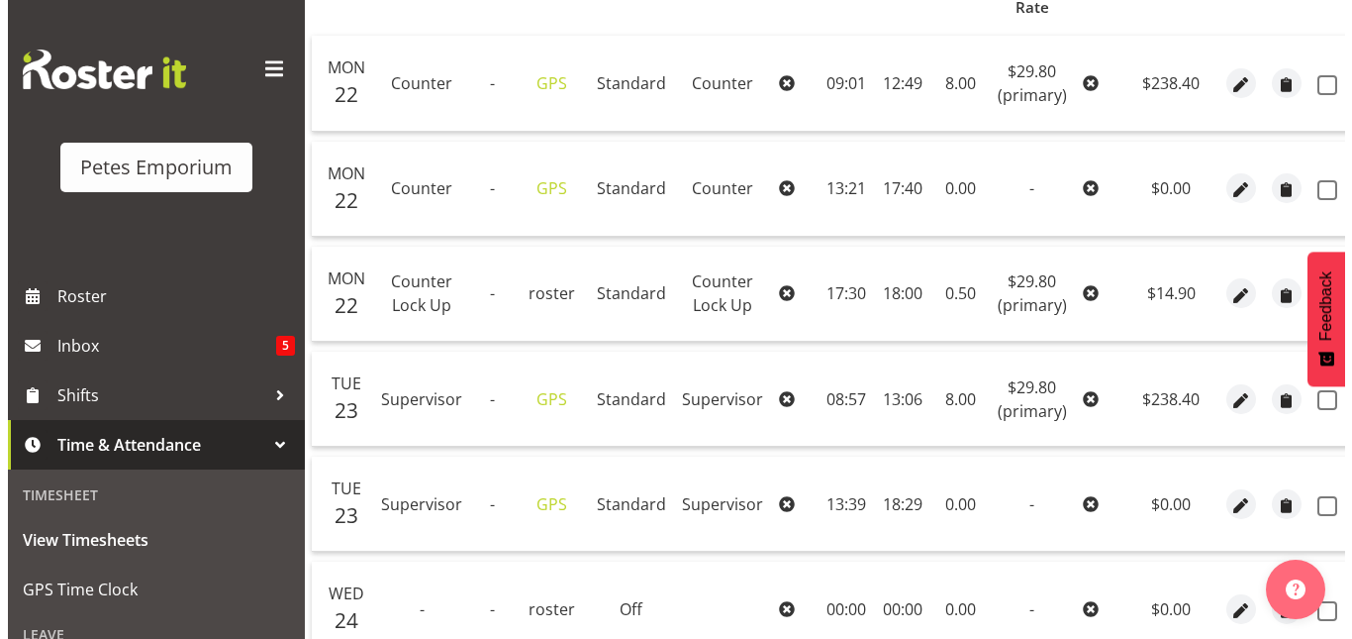
scroll to position [484, 0]
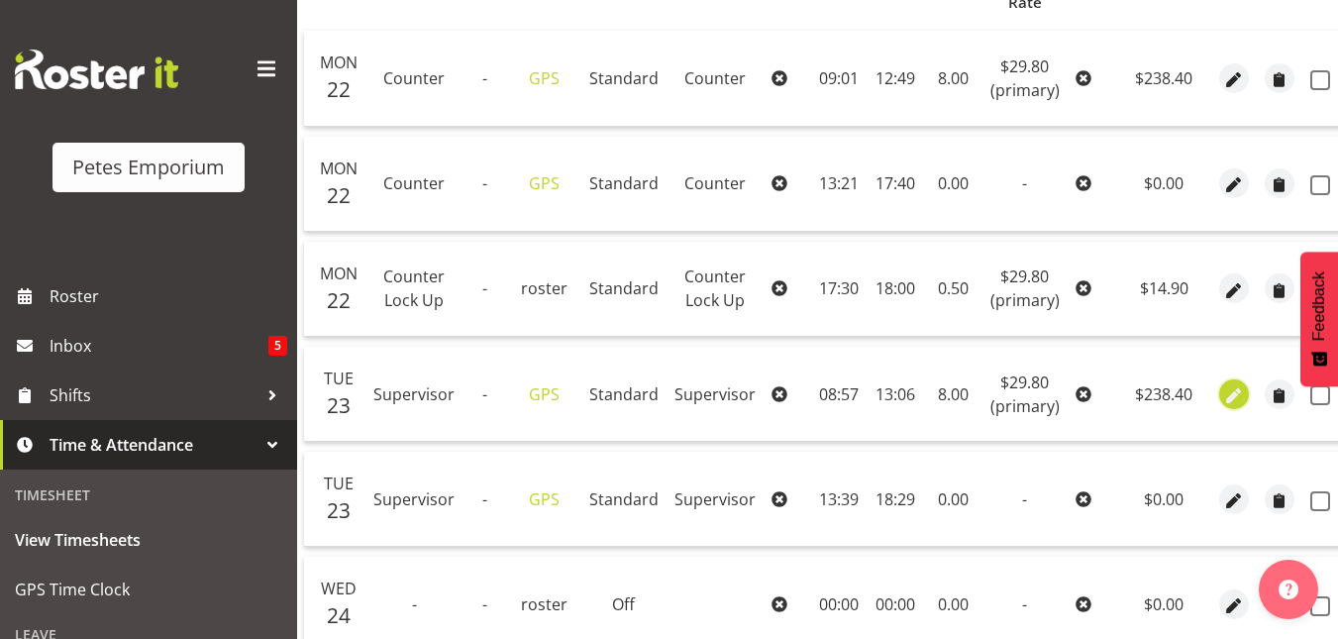
click at [1223, 394] on span "button" at bounding box center [1233, 395] width 23 height 23
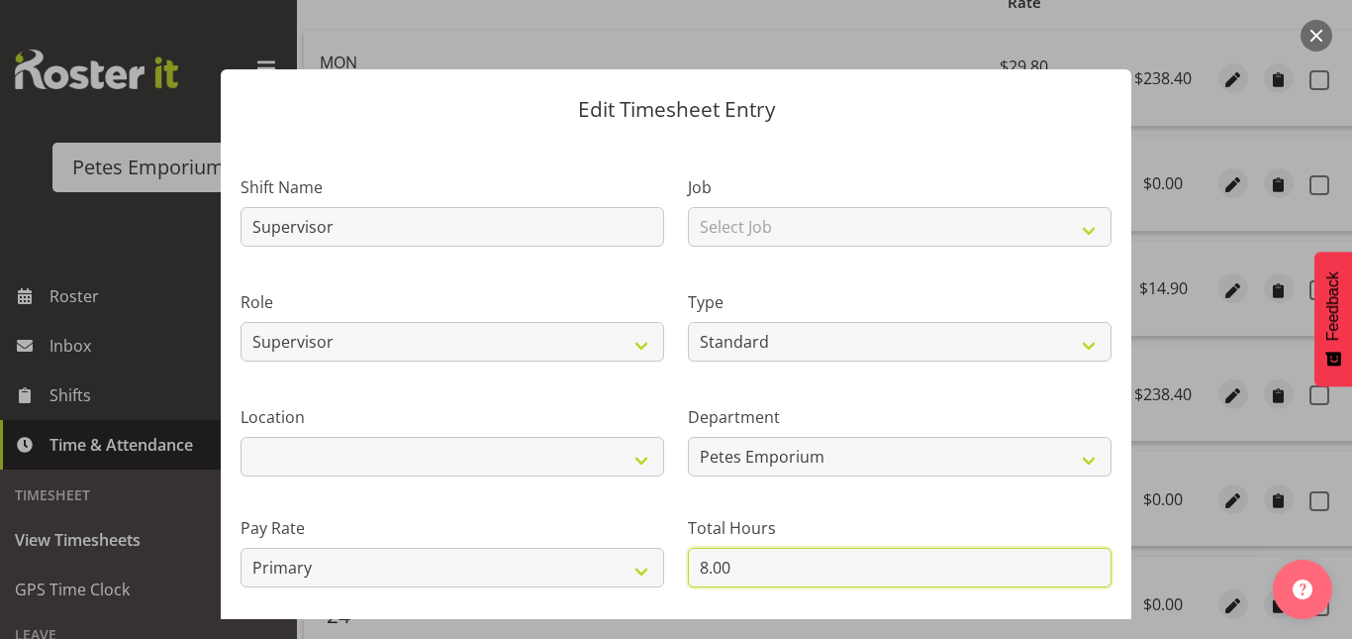
click at [698, 571] on input "8.00" at bounding box center [900, 567] width 424 height 40
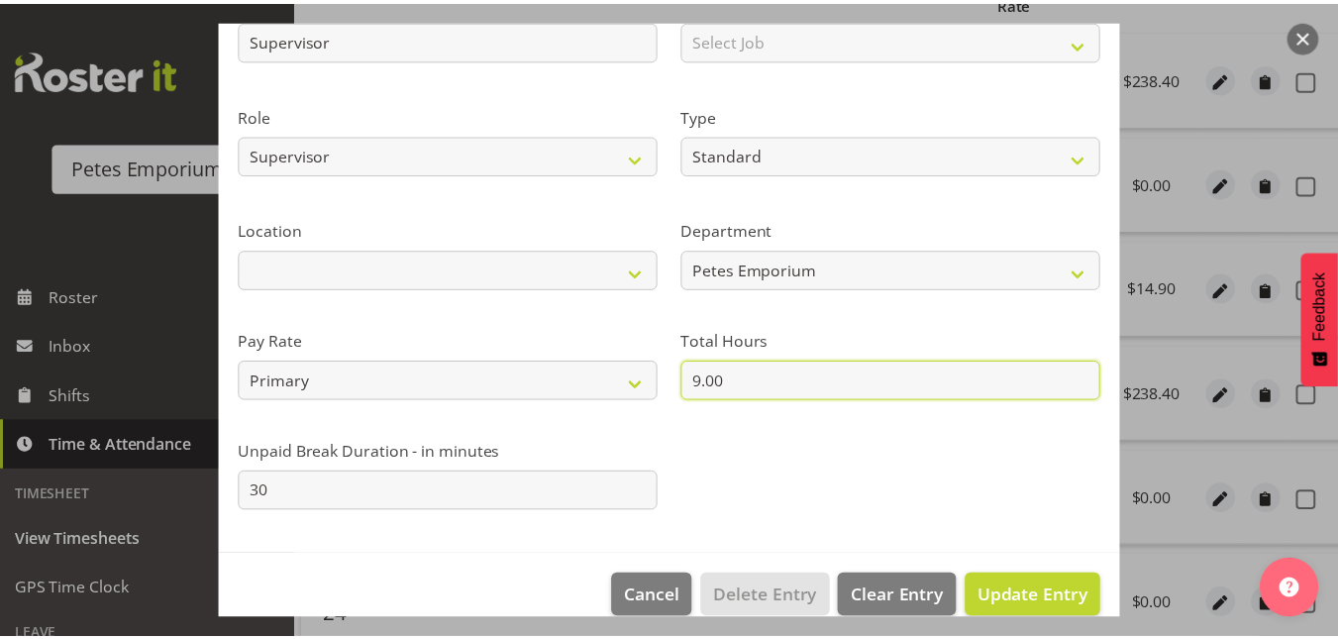
scroll to position [216, 0]
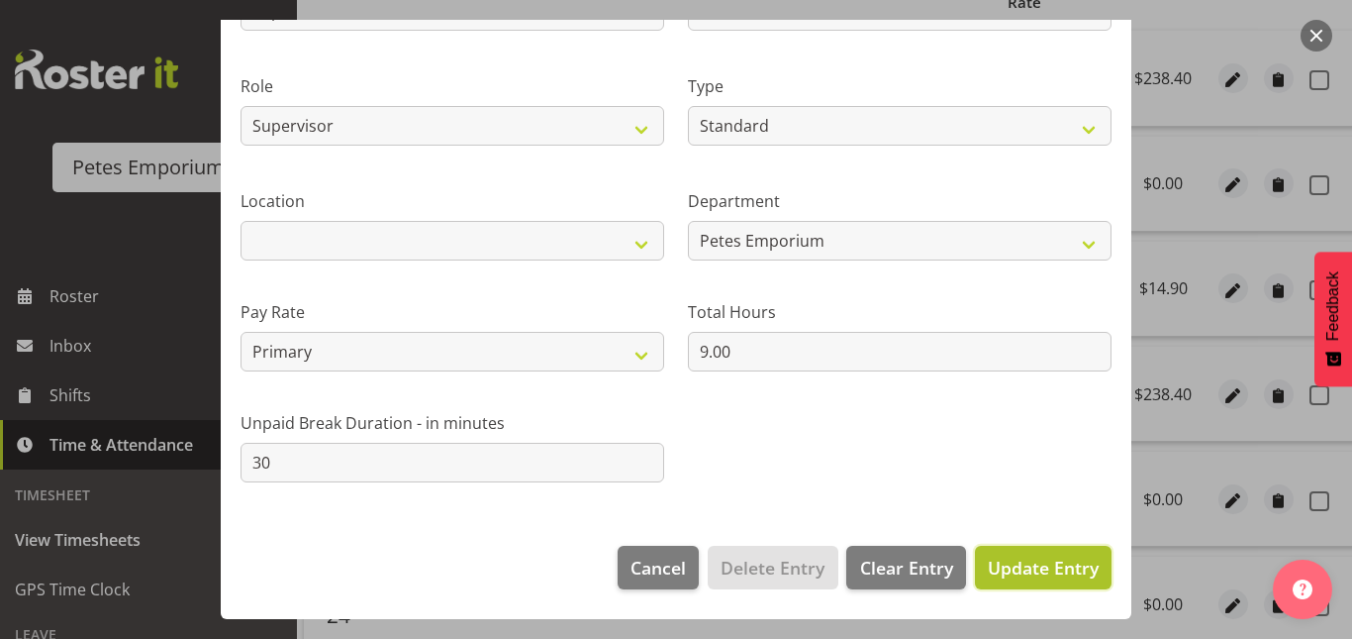
click at [1017, 576] on span "Update Entry" at bounding box center [1043, 567] width 111 height 24
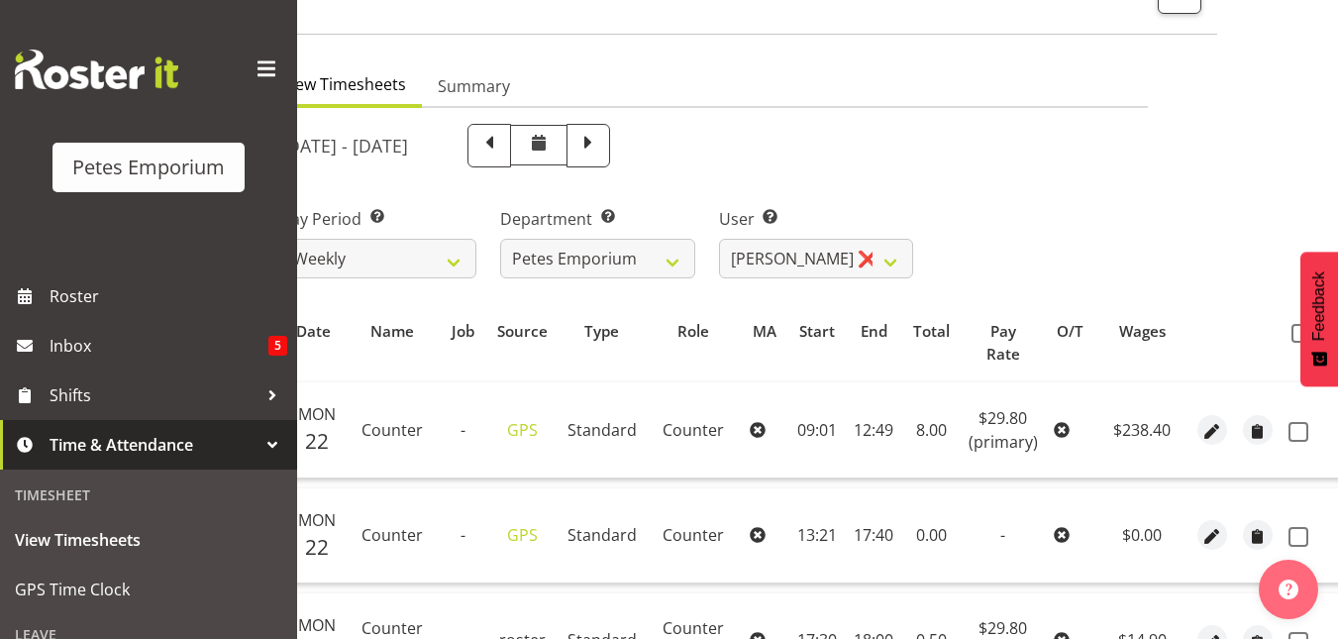
scroll to position [124, 0]
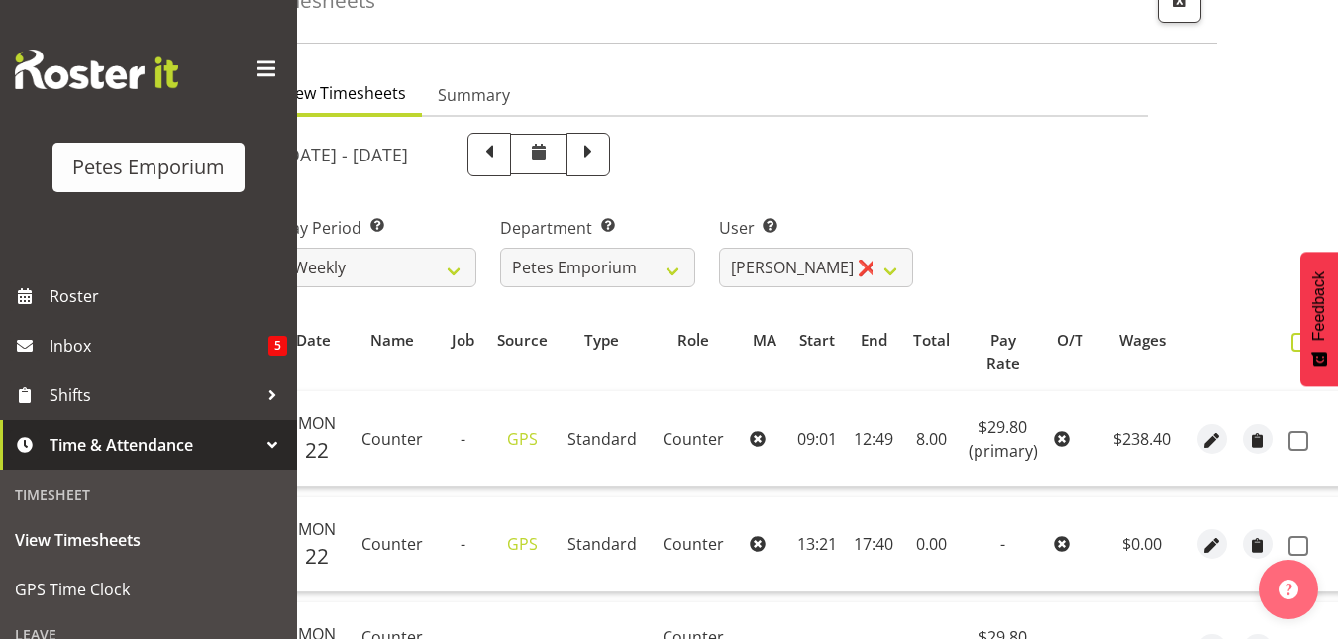
click at [1291, 339] on span at bounding box center [1300, 342] width 19 height 19
click at [1291, 339] on input "checkbox" at bounding box center [1297, 342] width 13 height 13
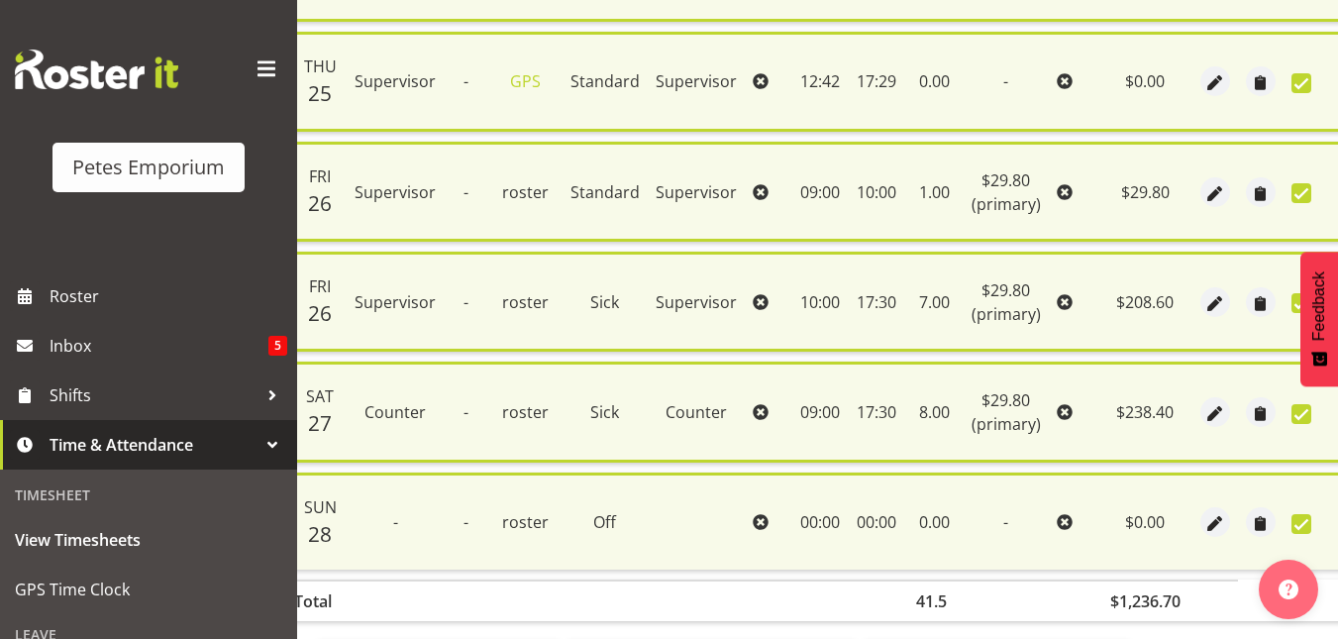
scroll to position [1344, 0]
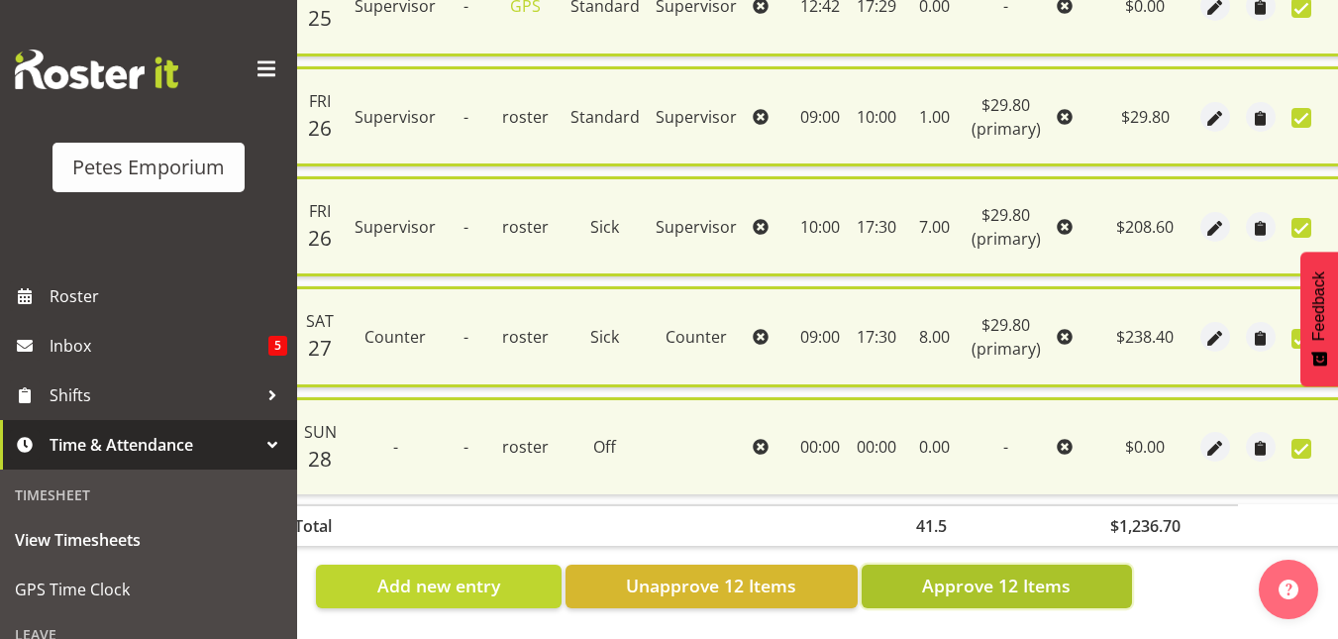
click at [1025, 575] on span "Approve 12 Items" at bounding box center [996, 585] width 149 height 26
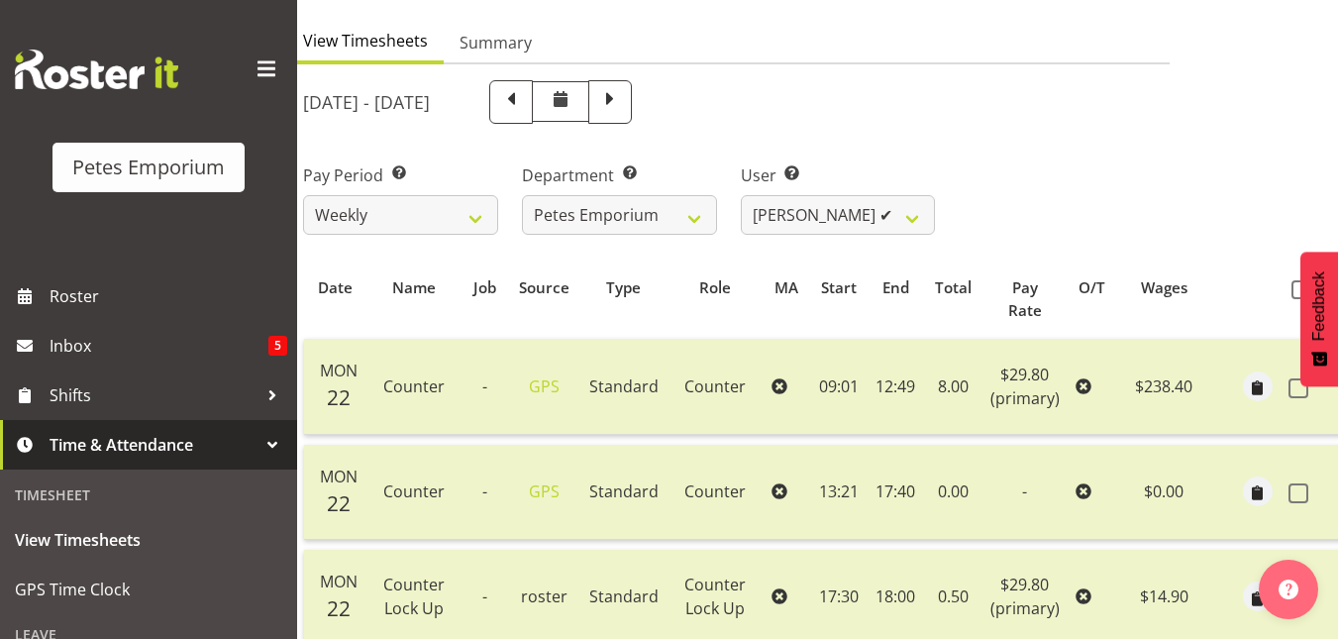
scroll to position [167, 0]
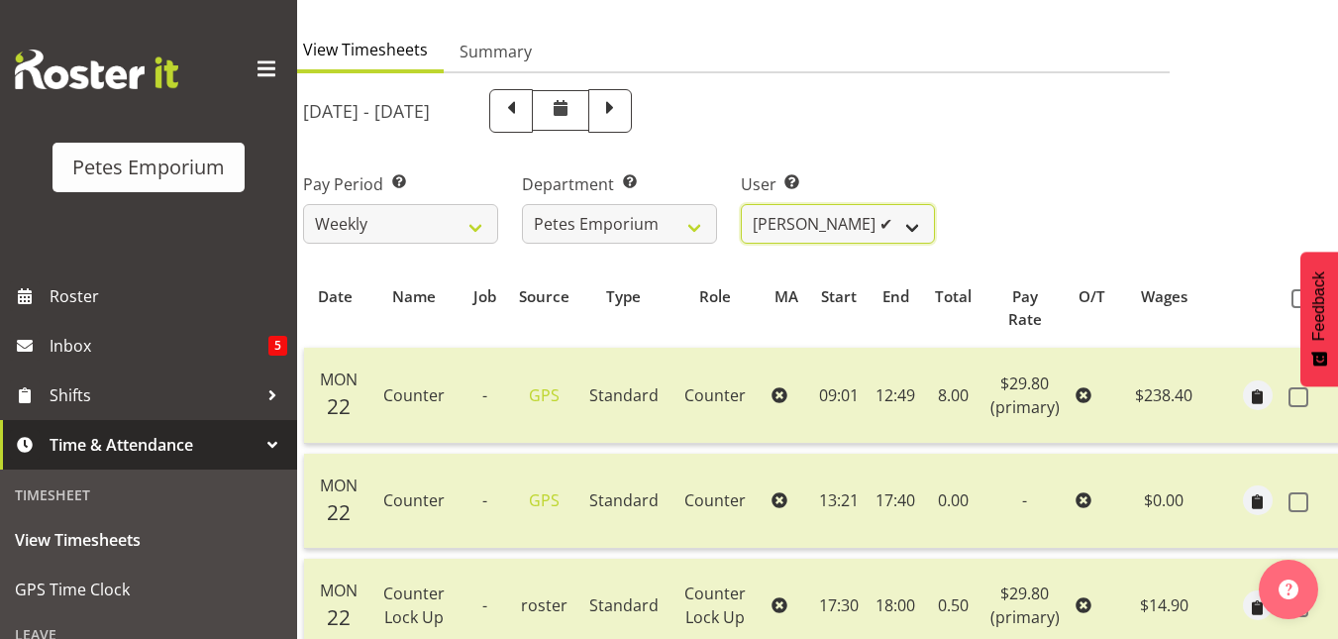
click at [925, 220] on select "Abigail Lane ✔ Alex-Micheal Taniwha ✔ Amelia Denz ✔ Beena Beena ✔ Christine Nev…" at bounding box center [838, 224] width 195 height 40
click at [741, 204] on select "Abigail Lane ✔ Alex-Micheal Taniwha ✔ Amelia Denz ✔ Beena Beena ✔ Christine Nev…" at bounding box center [838, 224] width 195 height 40
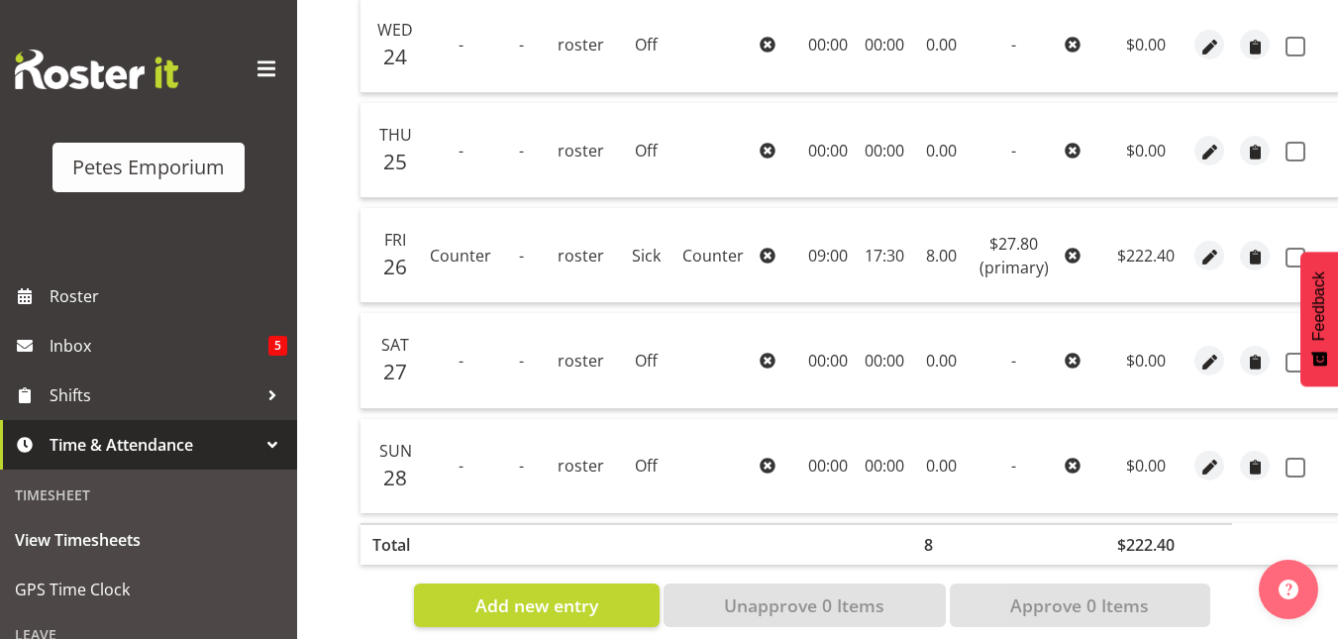
scroll to position [727, 0]
click at [1205, 360] on span "button" at bounding box center [1209, 362] width 23 height 23
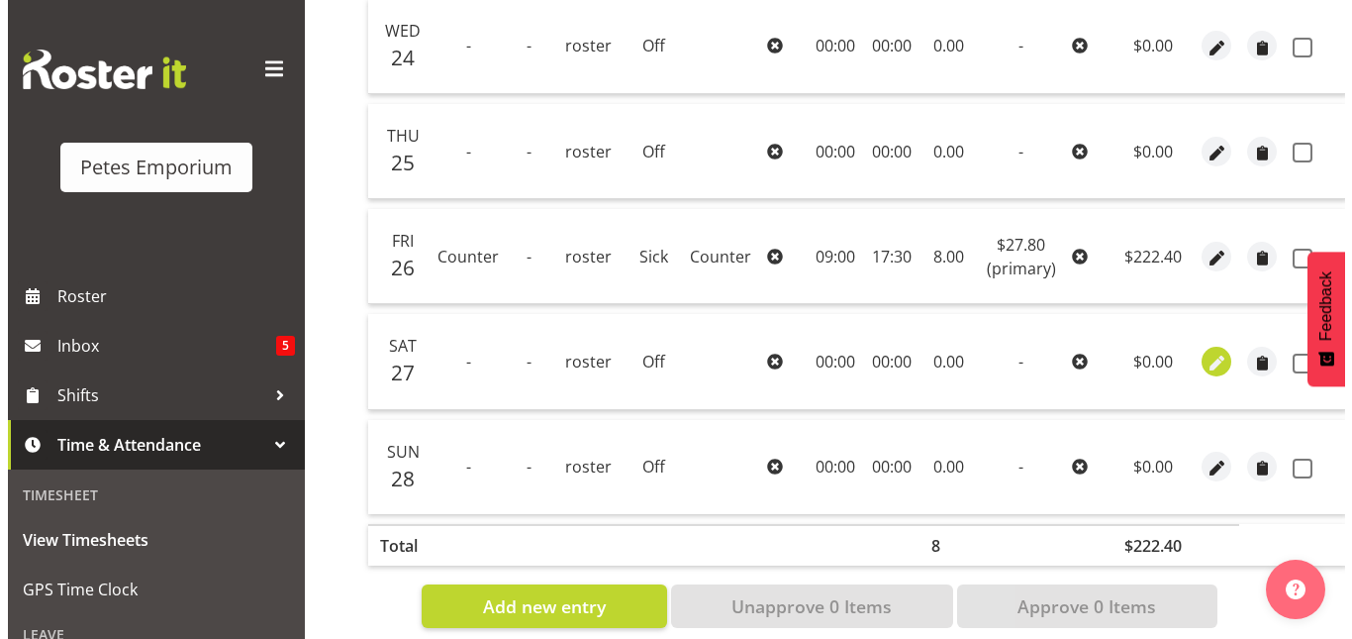
scroll to position [0, 18]
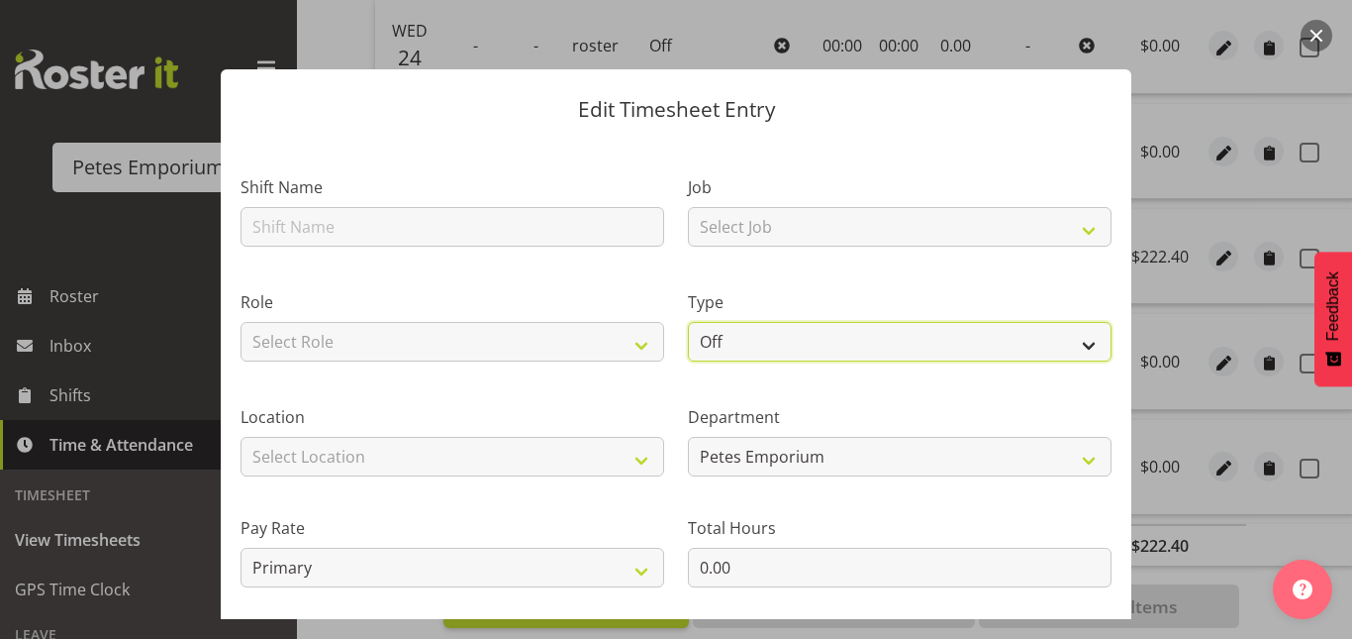
click at [793, 345] on select "Off Standard Public Holiday Public Holiday (Worked) Day In Lieu Annual Leave Si…" at bounding box center [900, 342] width 424 height 40
click at [688, 322] on select "Off Standard Public Holiday Public Holiday (Worked) Day In Lieu Annual Leave Si…" at bounding box center [900, 342] width 424 height 40
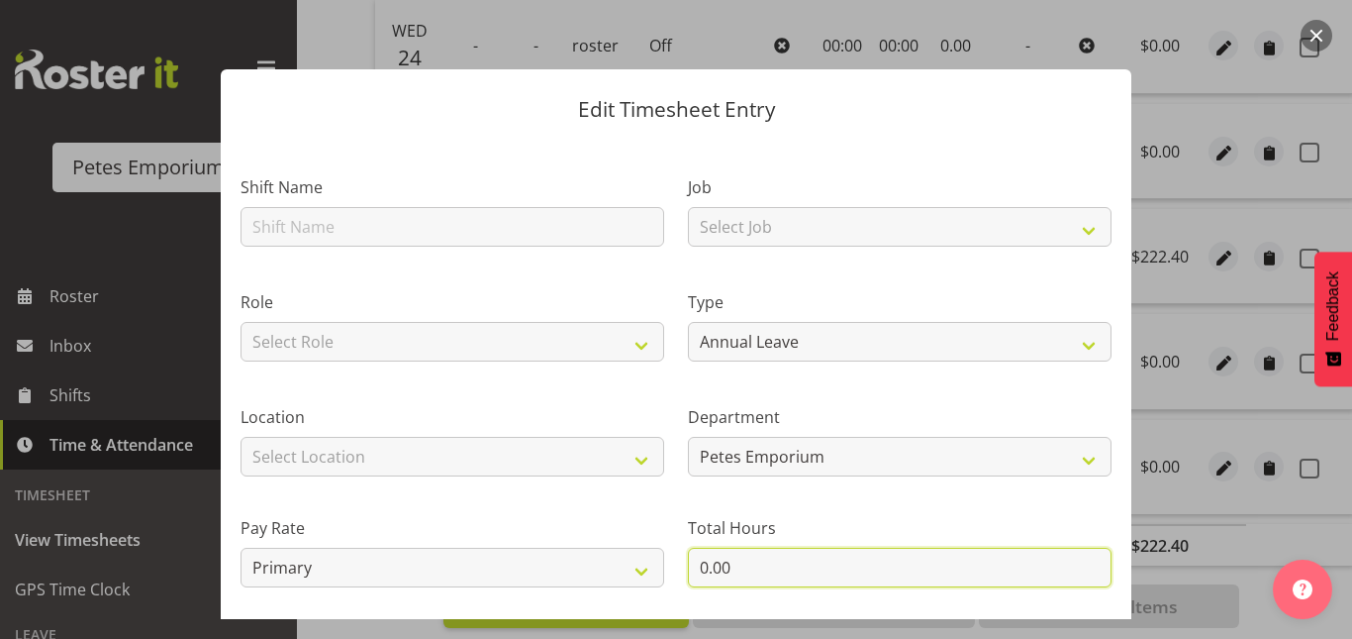
click at [703, 562] on input "0.00" at bounding box center [900, 567] width 424 height 40
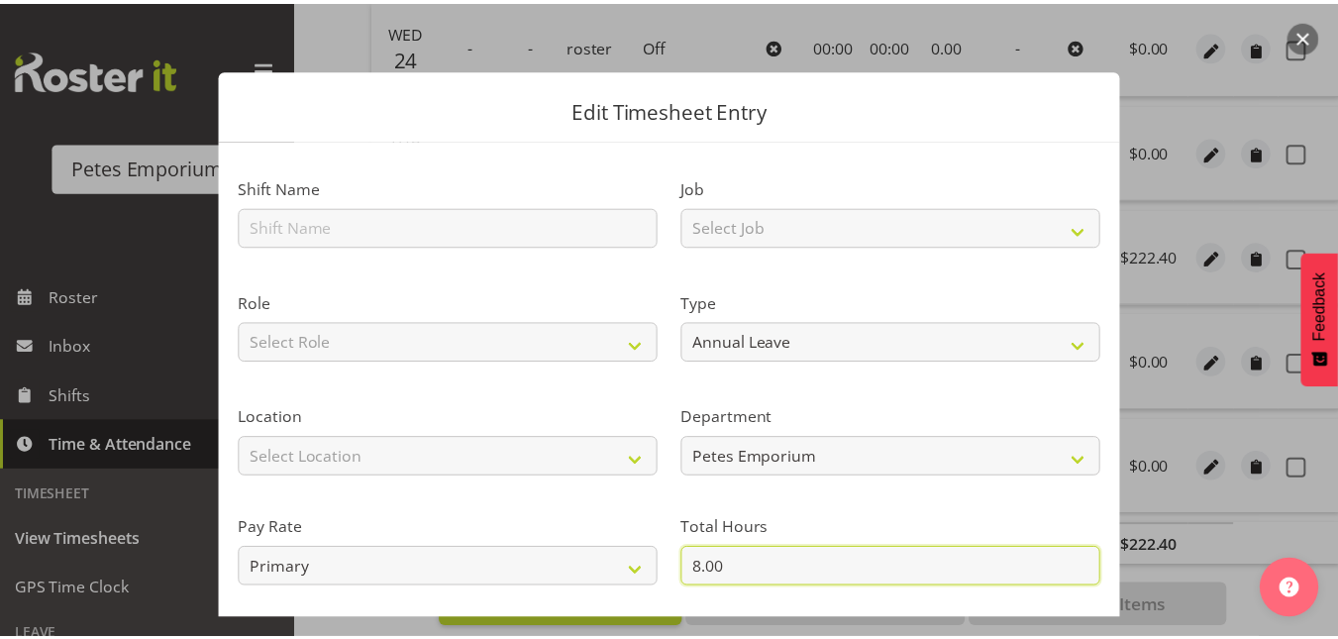
scroll to position [216, 0]
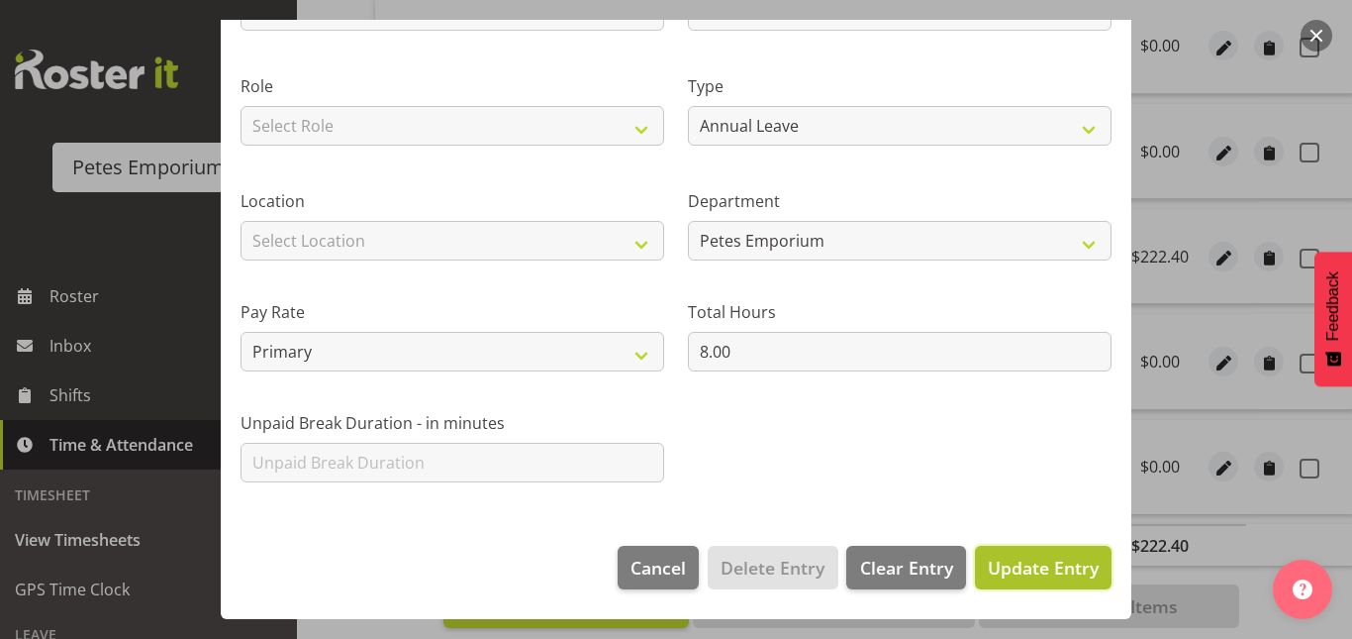
click at [1035, 560] on span "Update Entry" at bounding box center [1043, 567] width 111 height 24
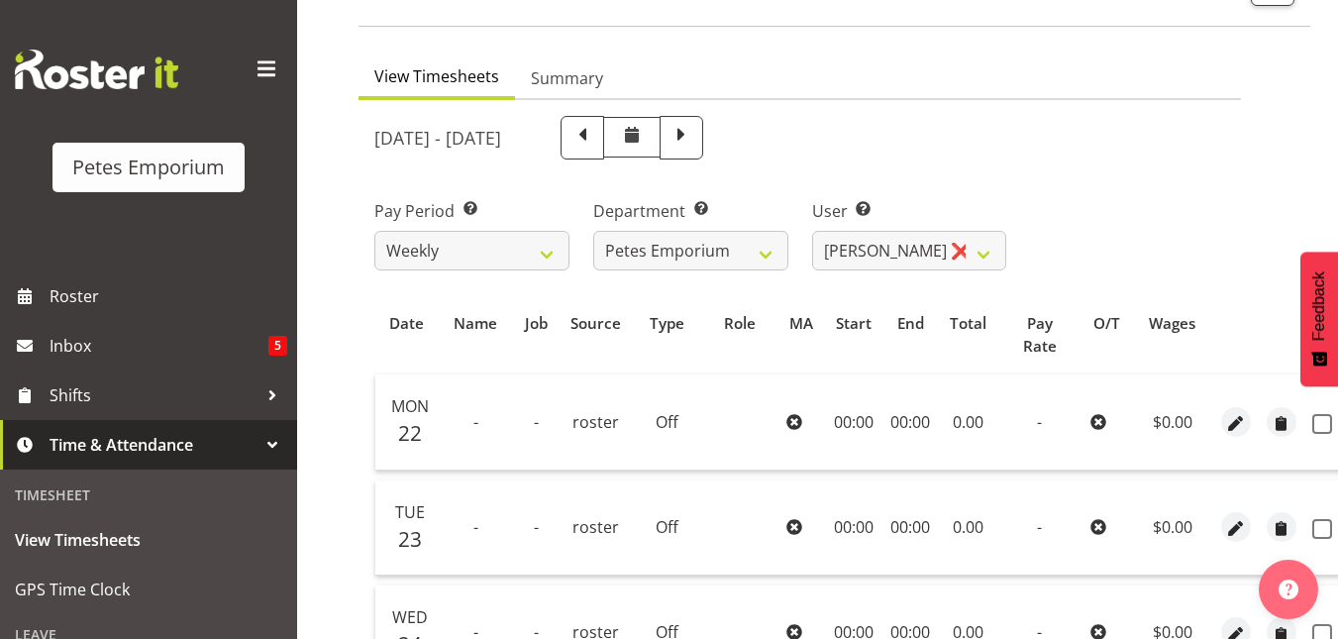
scroll to position [0, 44]
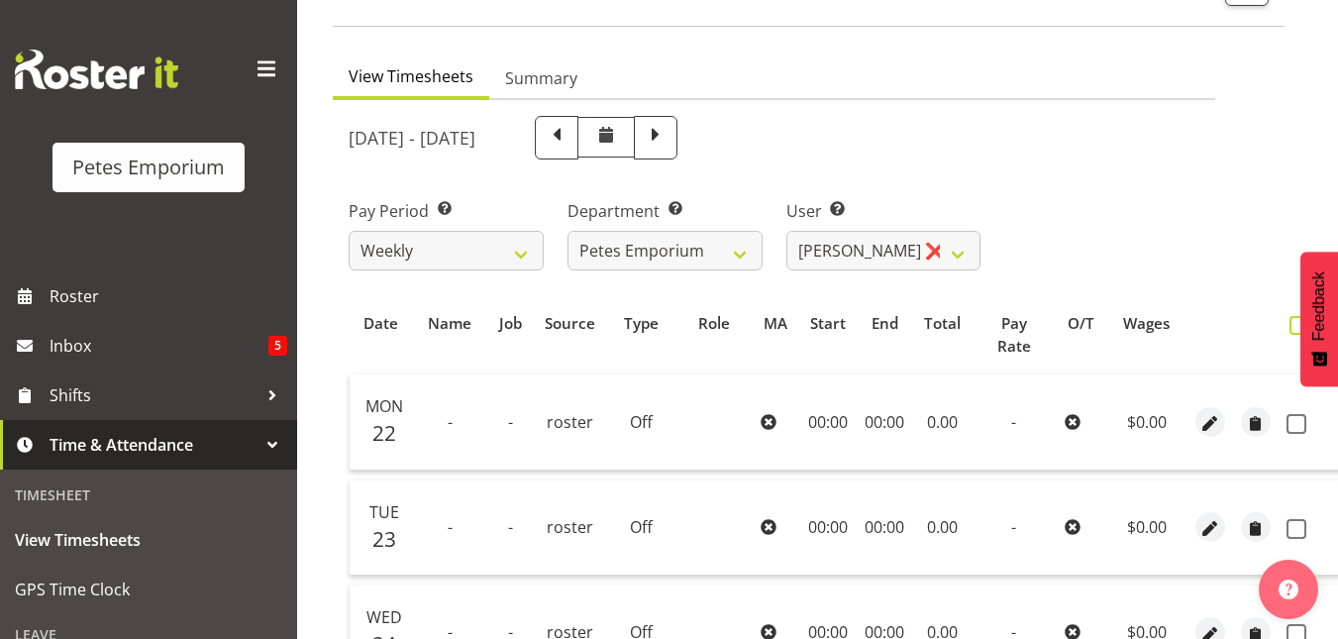
click at [1289, 329] on span at bounding box center [1298, 325] width 19 height 19
click at [1289, 329] on input "checkbox" at bounding box center [1295, 325] width 13 height 13
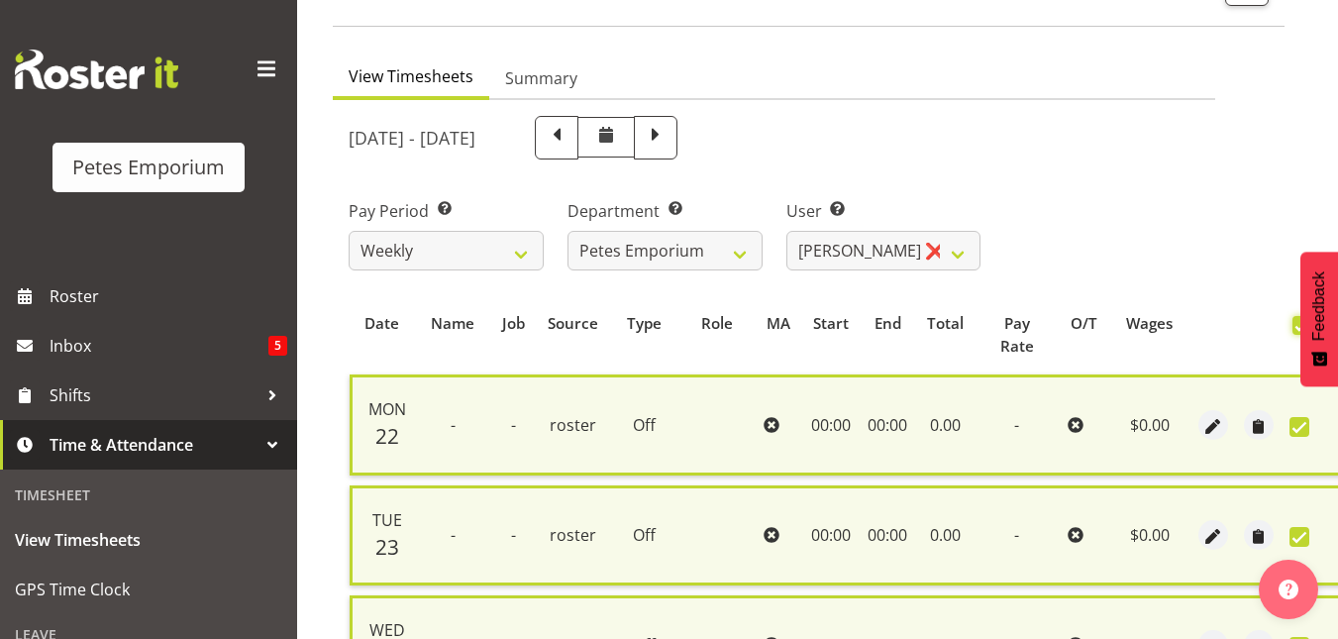
scroll to position [794, 0]
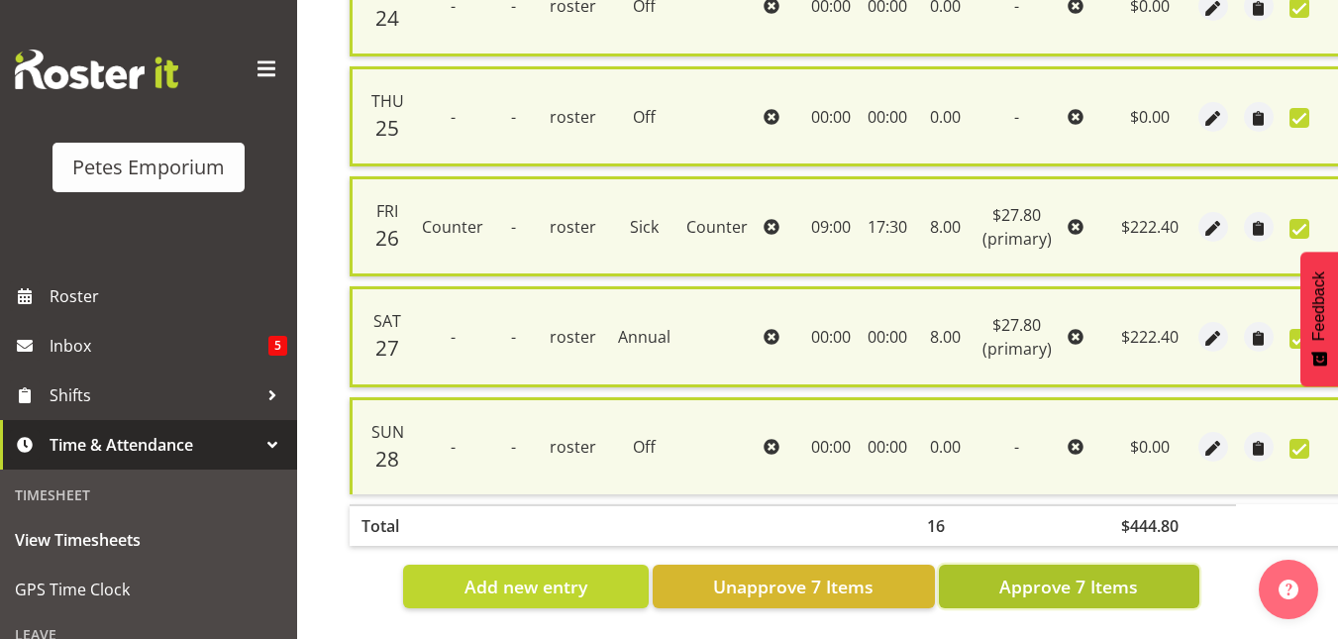
click at [1080, 573] on span "Approve 7 Items" at bounding box center [1068, 586] width 139 height 26
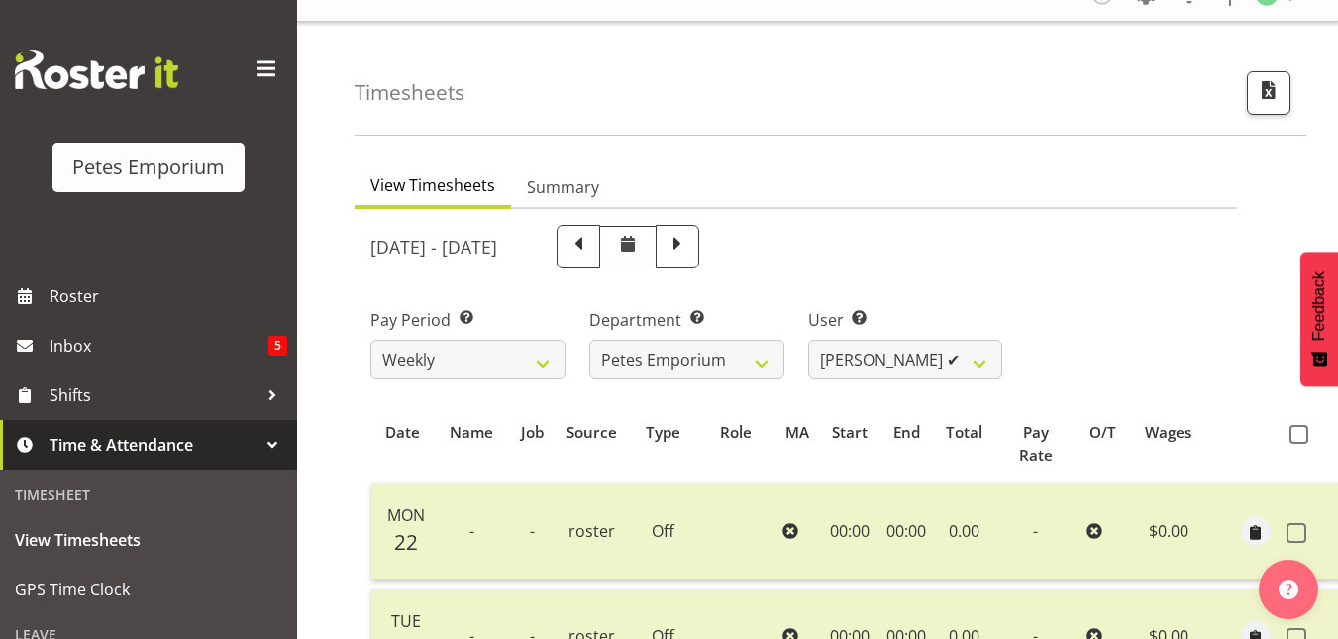
scroll to position [0, 0]
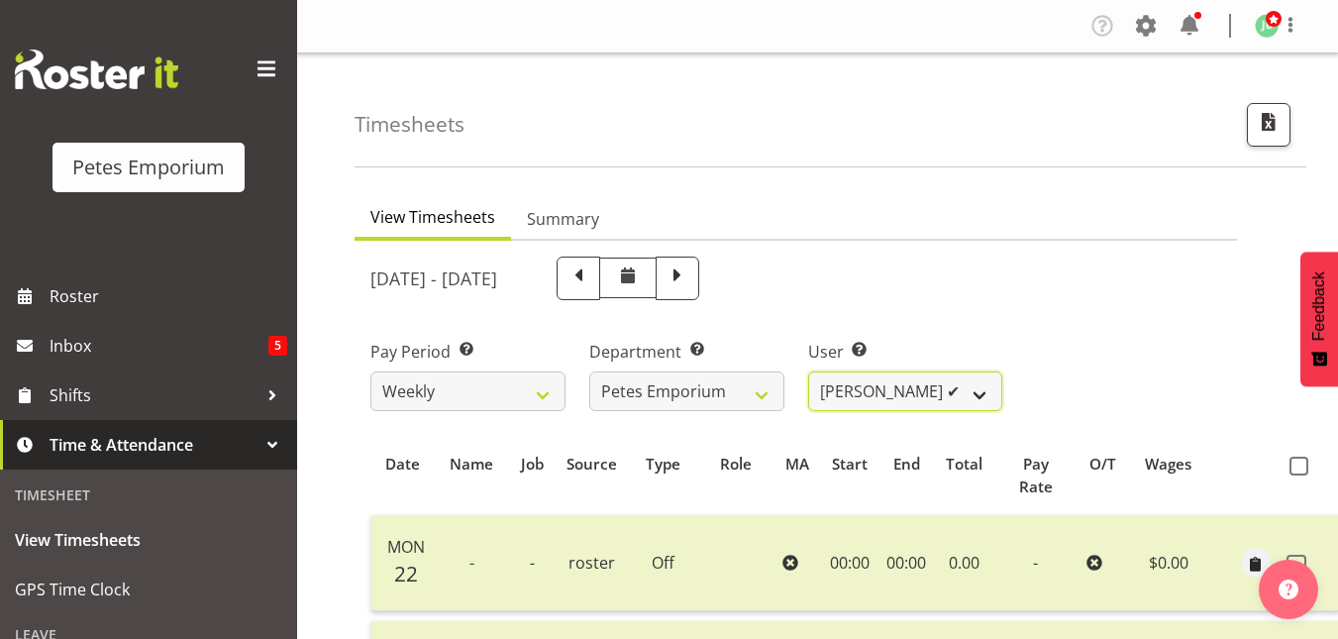
click at [974, 406] on select "Abigail Lane ✔ Alex-Micheal Taniwha ✔ Amelia Denz ✔ Beena Beena ✔ Christine Nev…" at bounding box center [905, 391] width 195 height 40
click at [808, 371] on select "Abigail Lane ✔ Alex-Micheal Taniwha ✔ Amelia Denz ✔ Beena Beena ✔ Christine Nev…" at bounding box center [905, 391] width 195 height 40
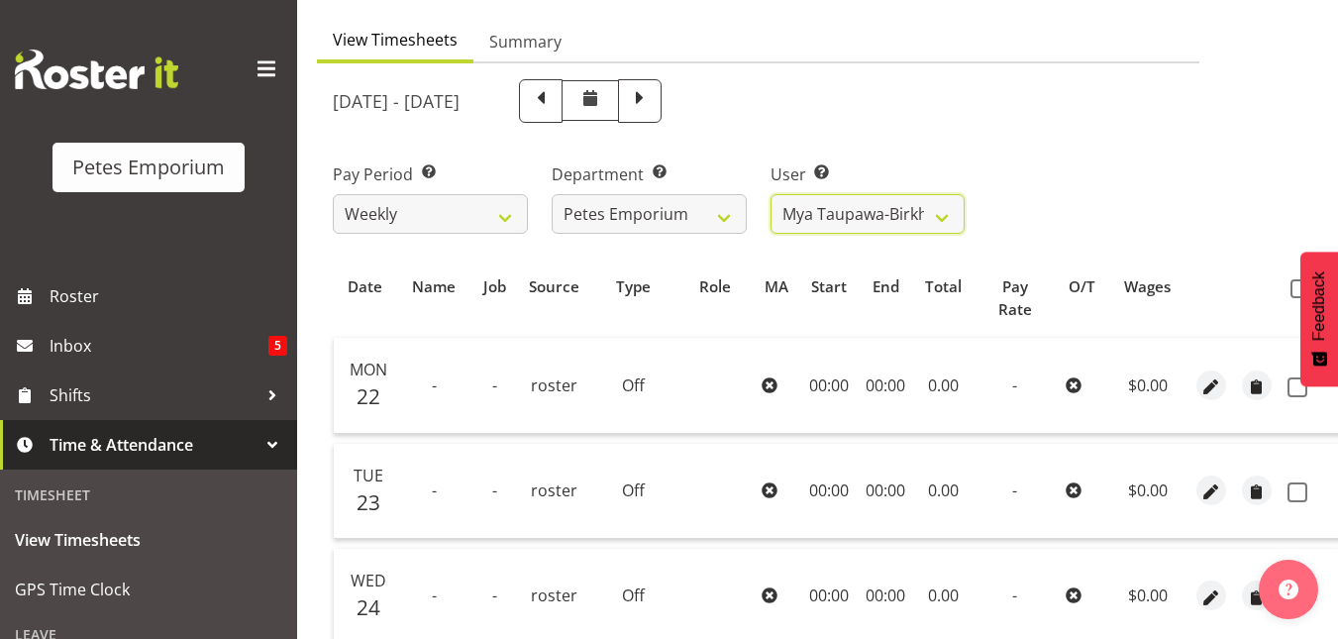
scroll to position [179, 0]
click at [1292, 291] on span at bounding box center [1299, 286] width 19 height 19
click at [1292, 291] on input "checkbox" at bounding box center [1296, 286] width 13 height 13
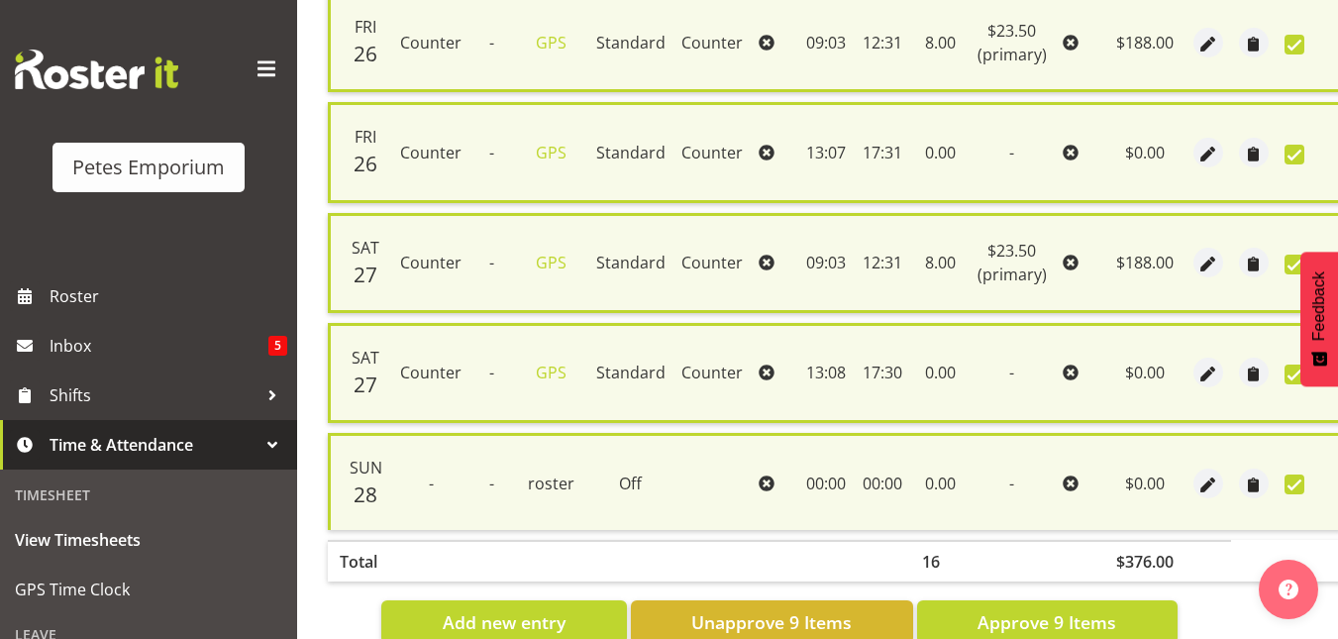
scroll to position [1014, 0]
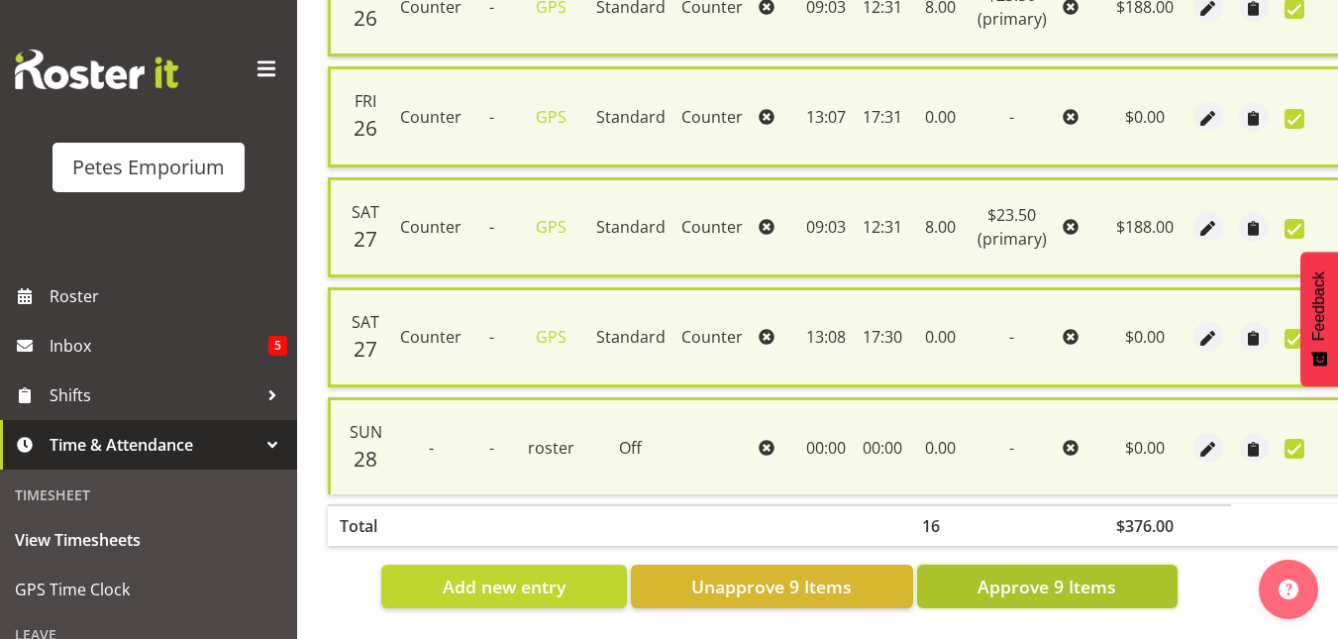
click at [1055, 573] on span "Approve 9 Items" at bounding box center [1046, 586] width 139 height 26
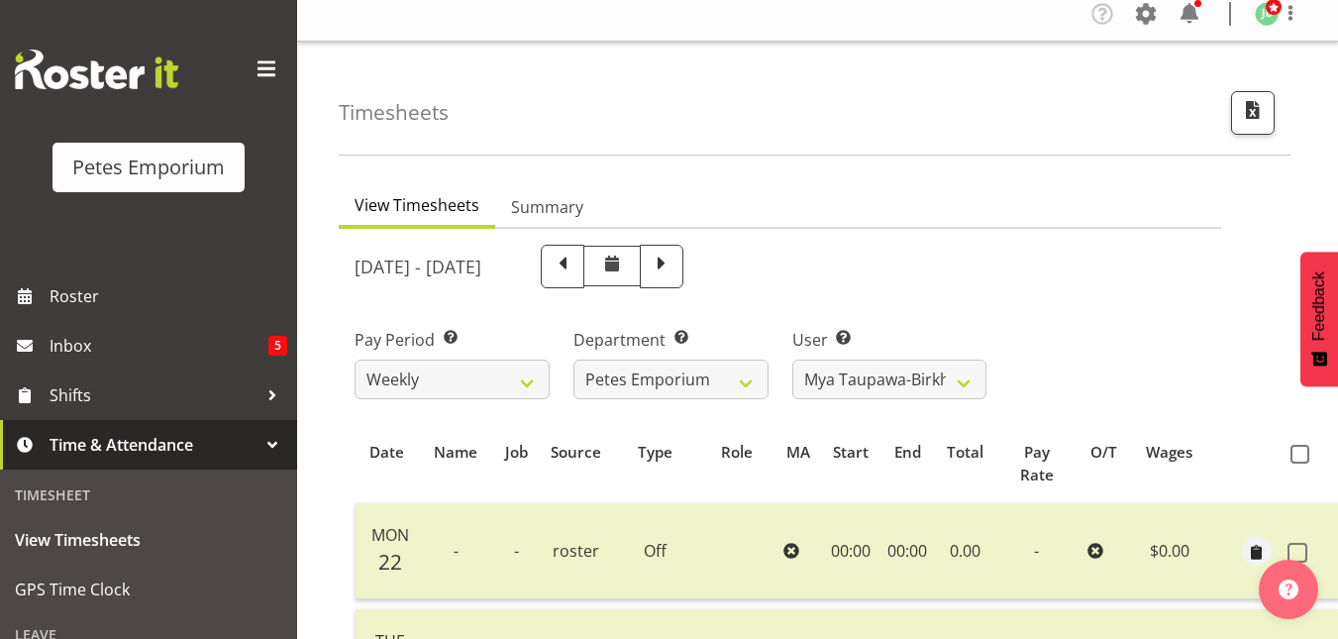
scroll to position [10, 0]
click at [968, 377] on select "Abigail Lane ✔ Alex-Micheal Taniwha ✔ Amelia Denz ✔ Beena Beena ✔ Christine Nev…" at bounding box center [889, 381] width 195 height 40
click at [792, 361] on select "Abigail Lane ✔ Alex-Micheal Taniwha ✔ Amelia Denz ✔ Beena Beena ✔ Christine Nev…" at bounding box center [889, 381] width 195 height 40
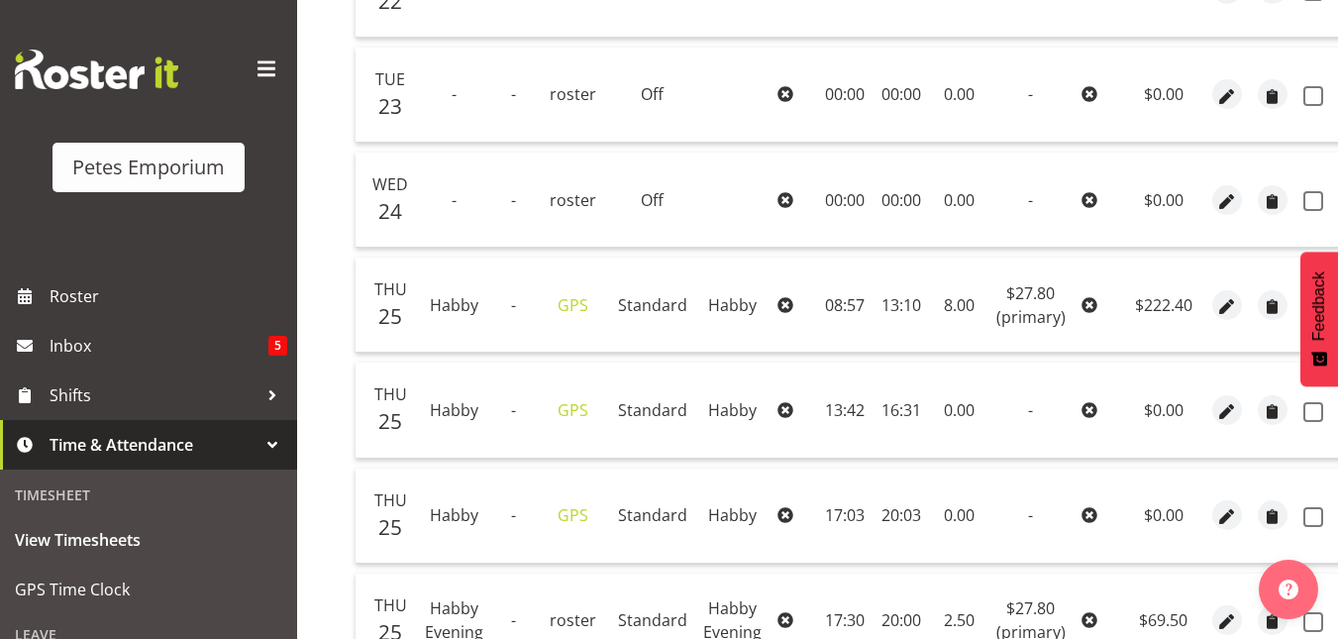
scroll to position [680, 0]
click at [1226, 305] on span "button" at bounding box center [1226, 304] width 23 height 23
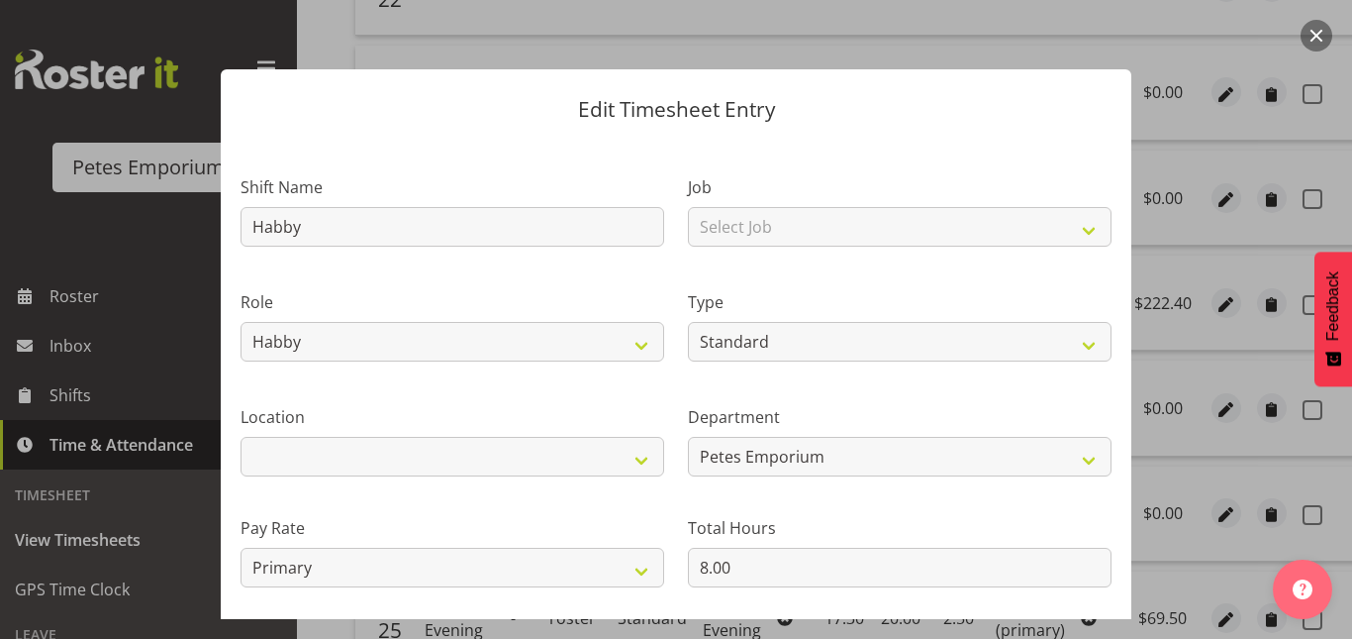
click at [1318, 39] on button "button" at bounding box center [1317, 36] width 32 height 32
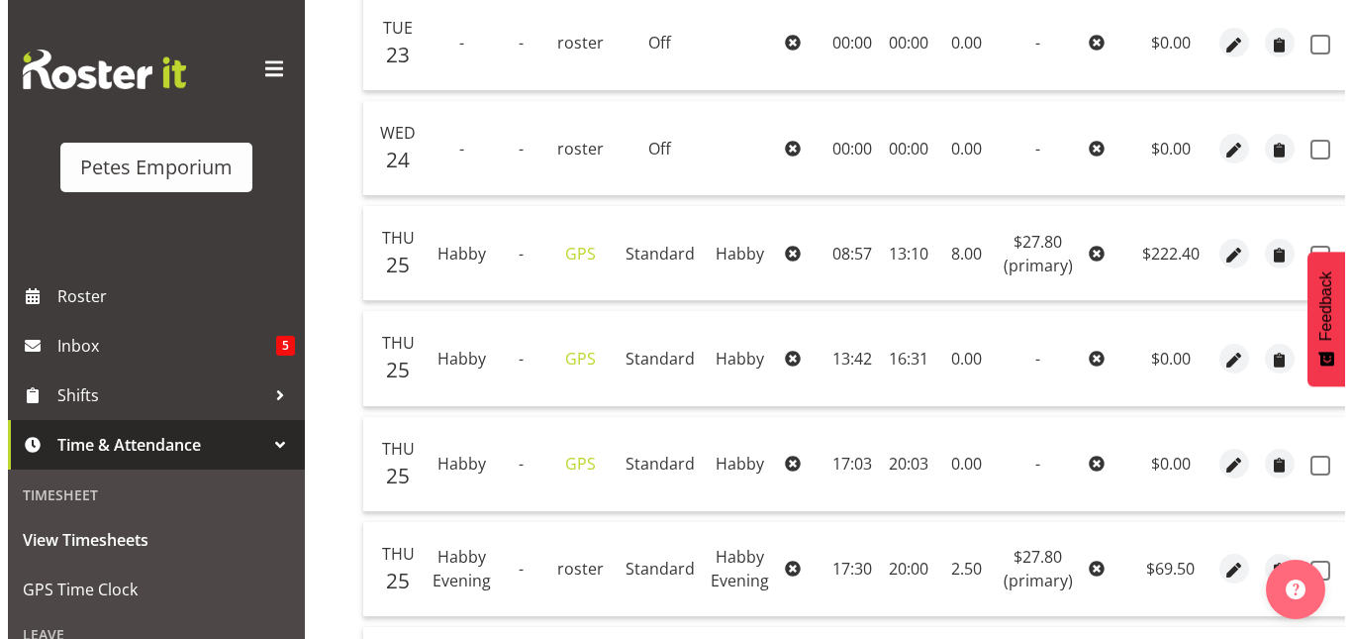
scroll to position [730, 0]
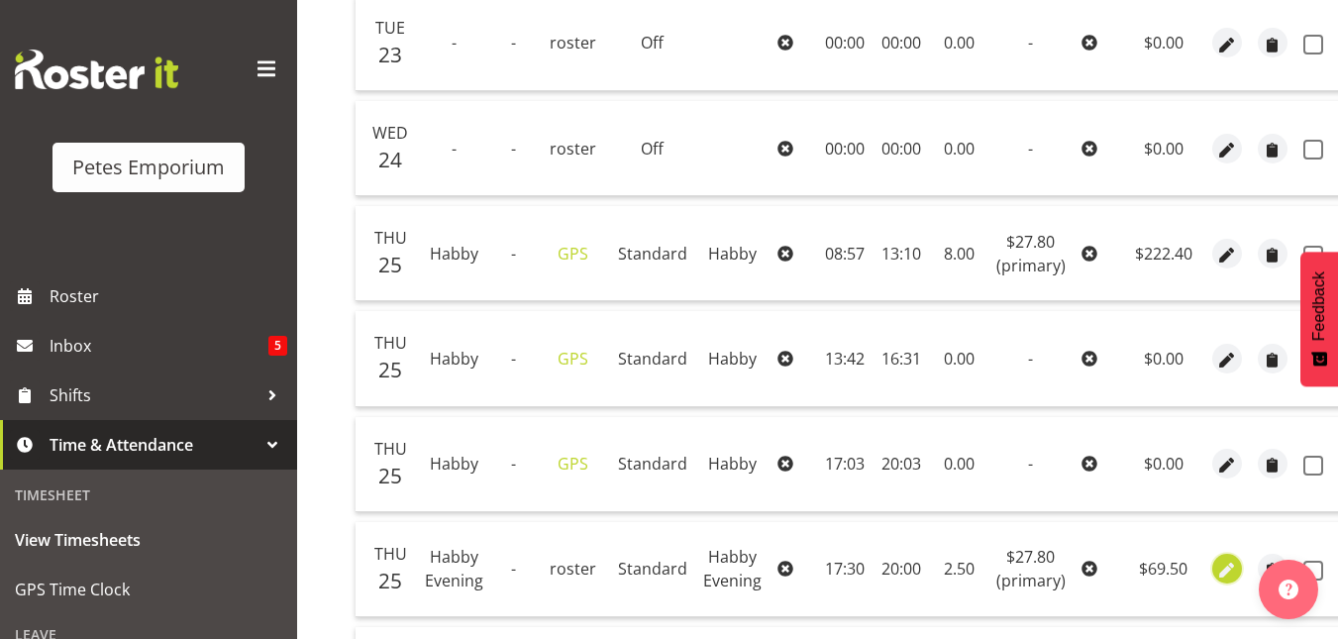
click at [1215, 568] on span "button" at bounding box center [1226, 570] width 23 height 23
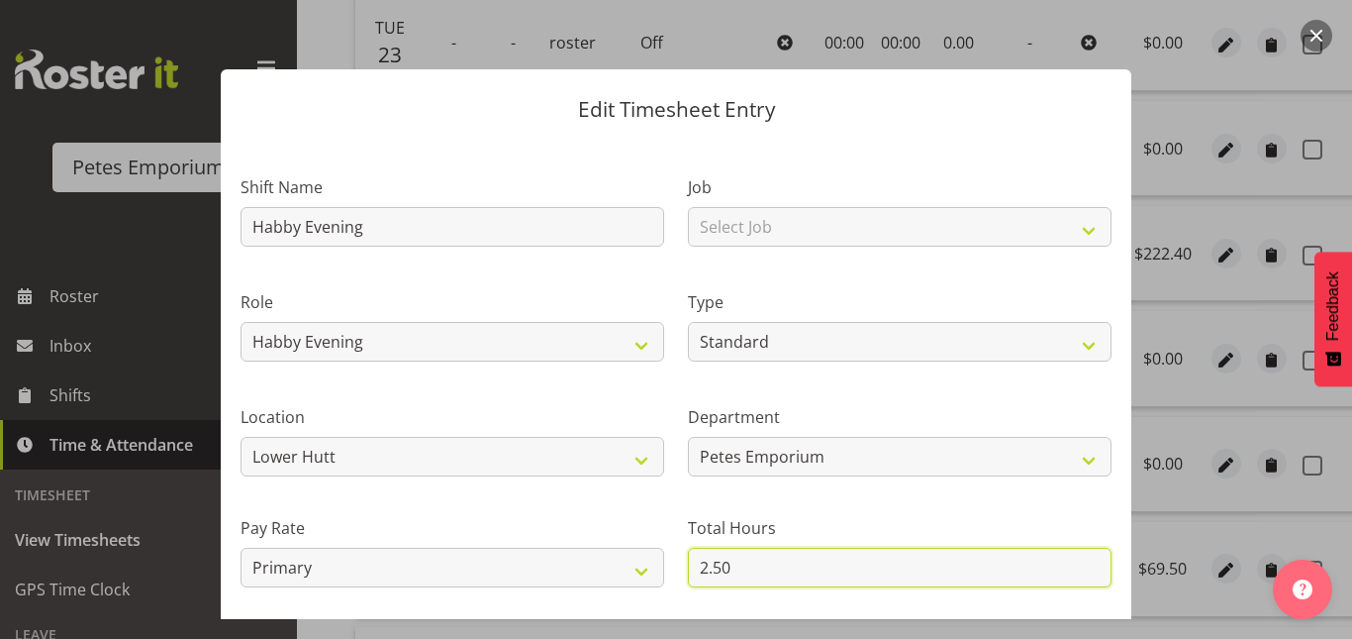
click at [702, 564] on input "2.50" at bounding box center [900, 567] width 424 height 40
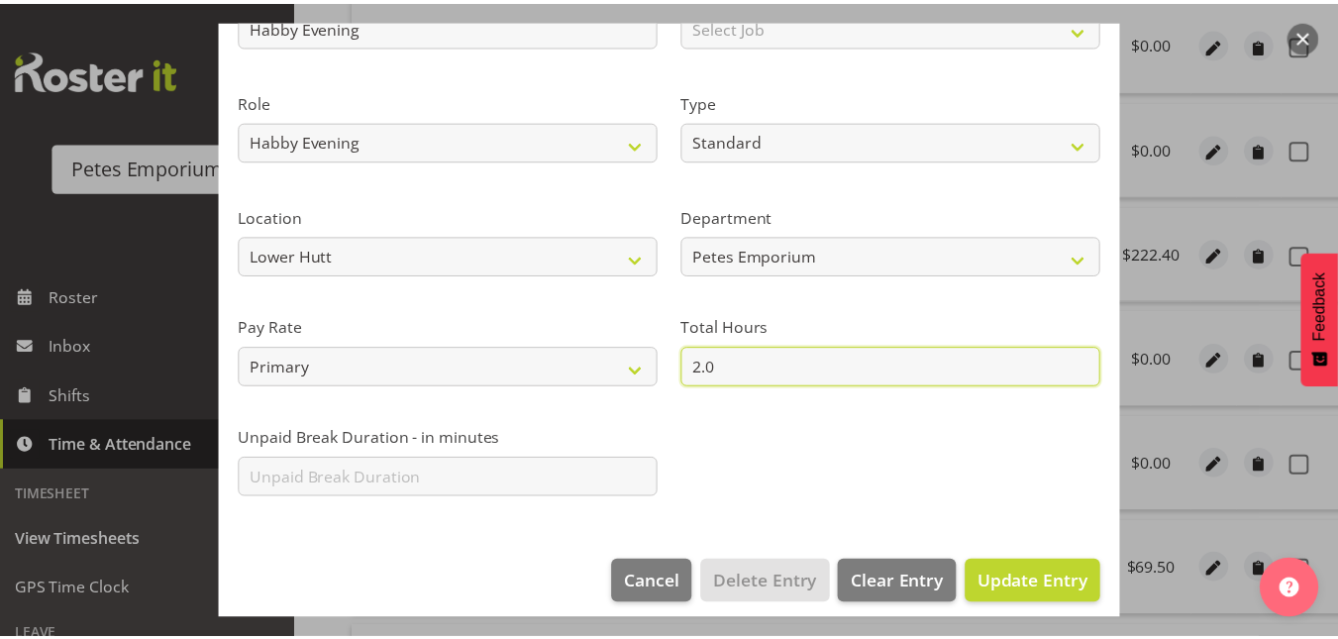
scroll to position [216, 0]
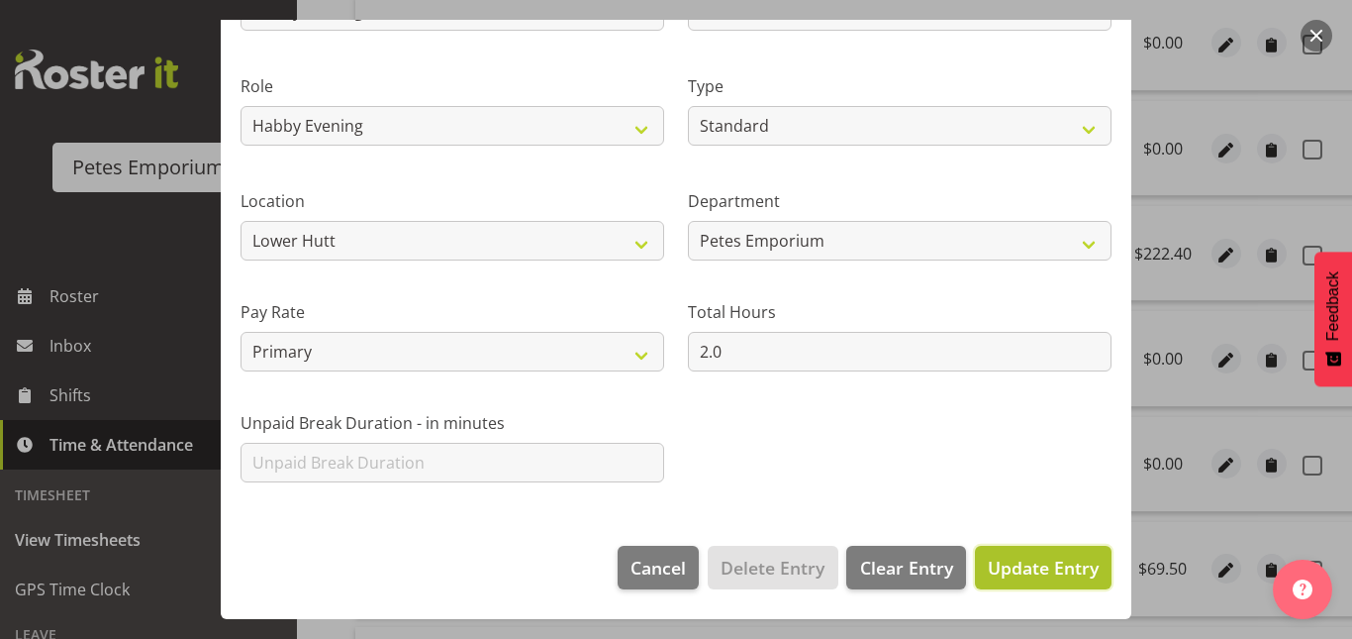
click at [1036, 567] on span "Update Entry" at bounding box center [1043, 567] width 111 height 24
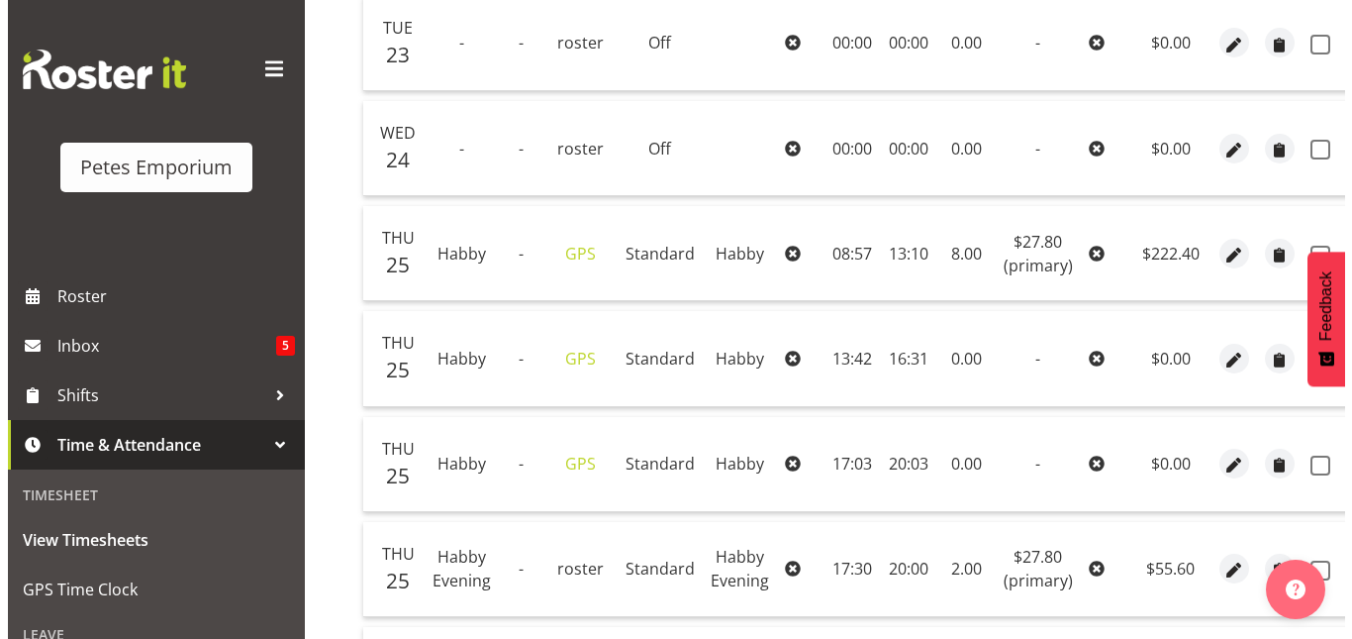
scroll to position [425, 0]
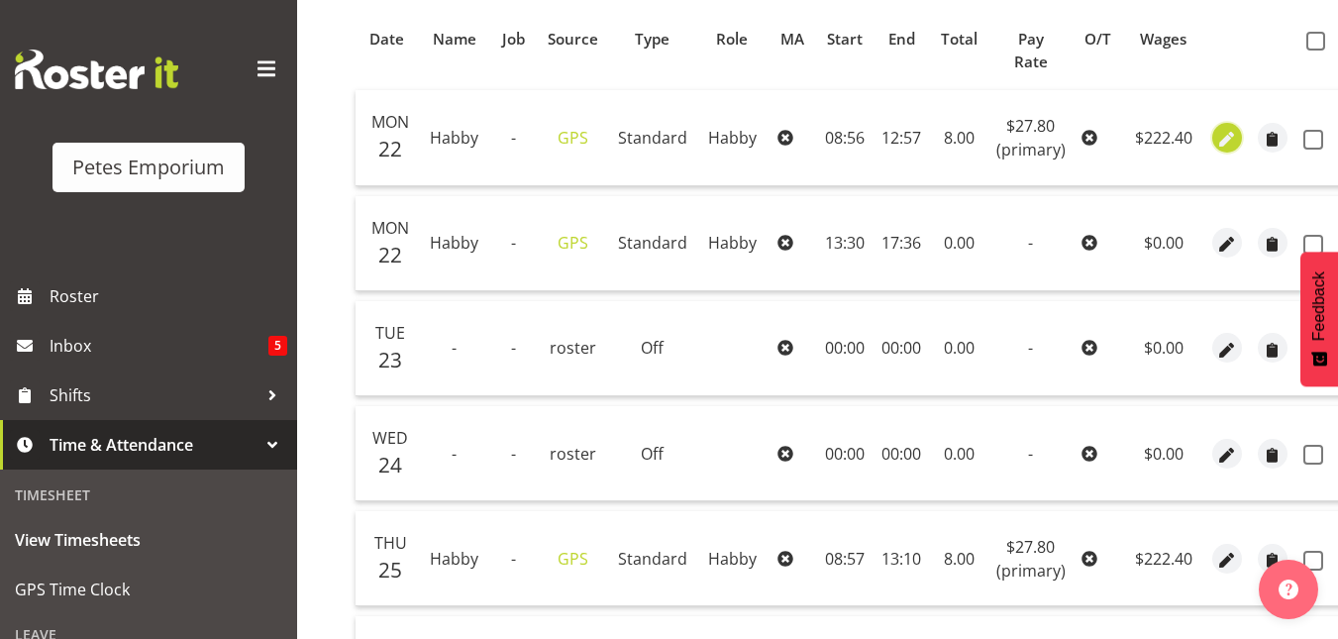
click at [1233, 141] on span "button" at bounding box center [1226, 139] width 23 height 23
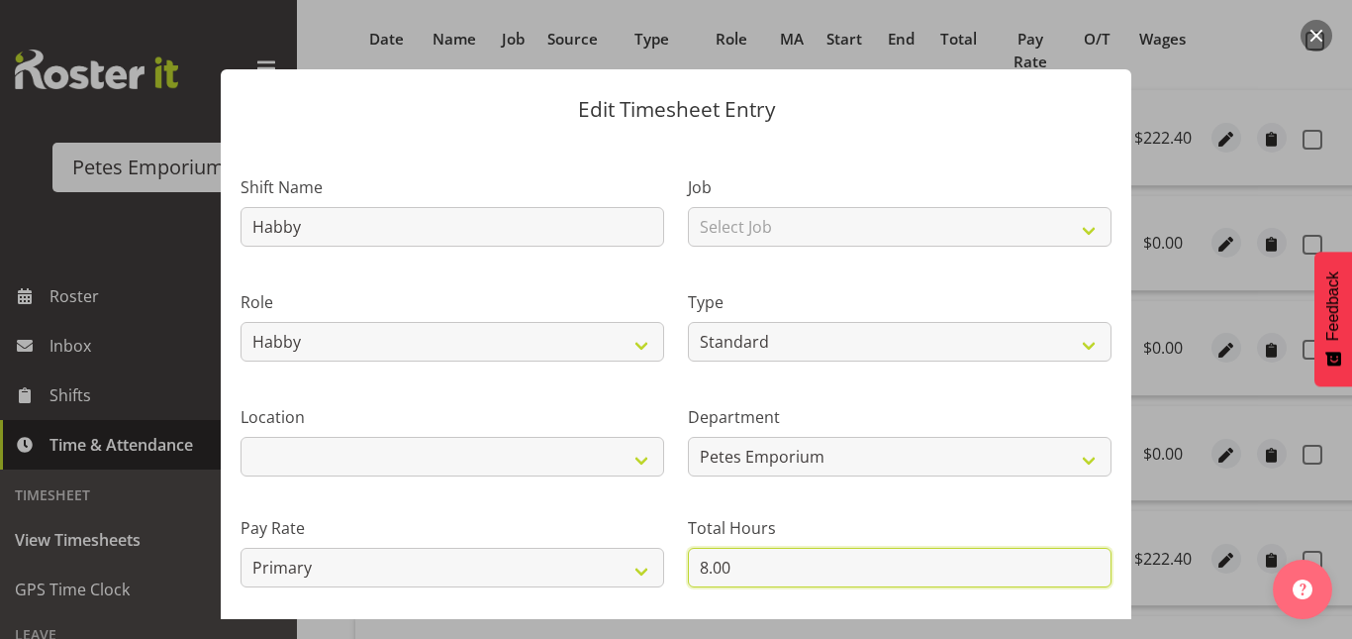
click at [703, 568] on input "8.00" at bounding box center [900, 567] width 424 height 40
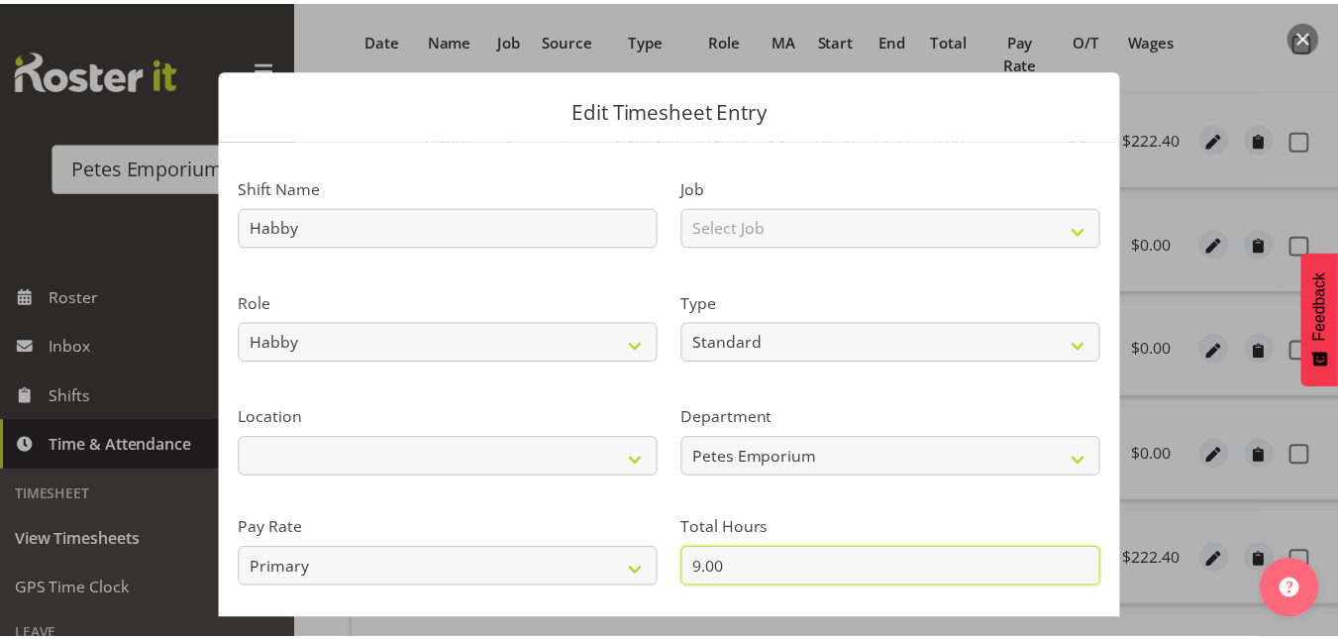
scroll to position [216, 0]
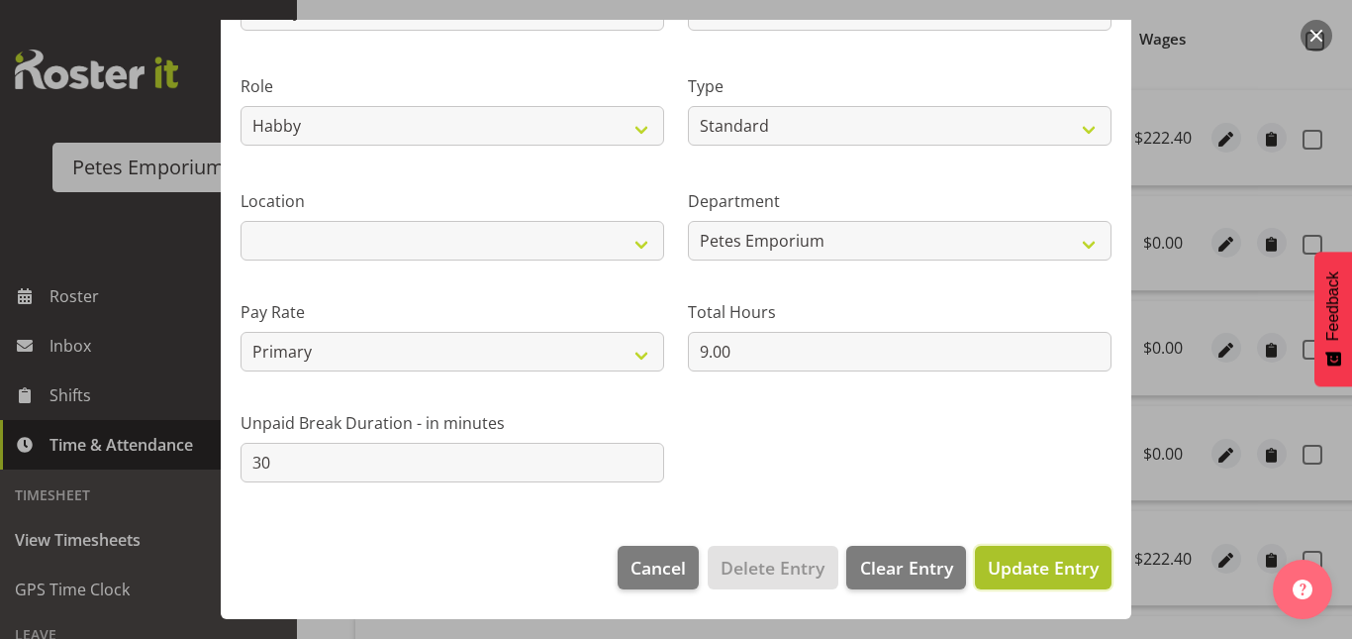
click at [1072, 564] on span "Update Entry" at bounding box center [1043, 567] width 111 height 24
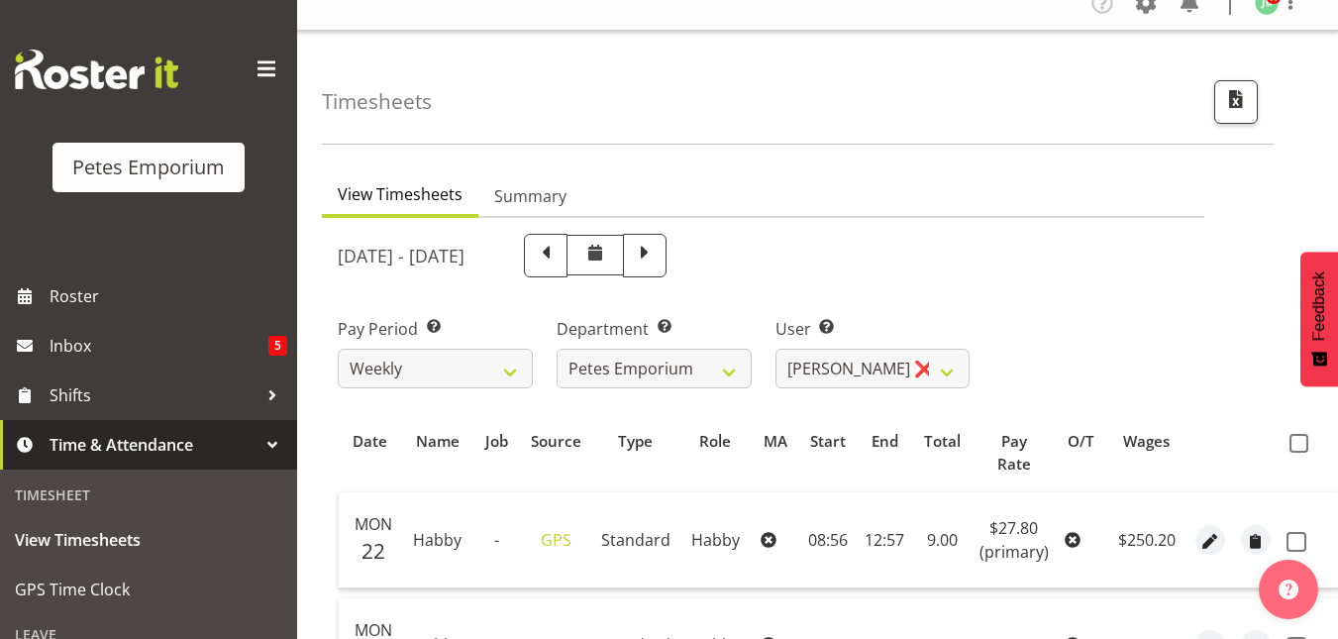
scroll to position [0, 0]
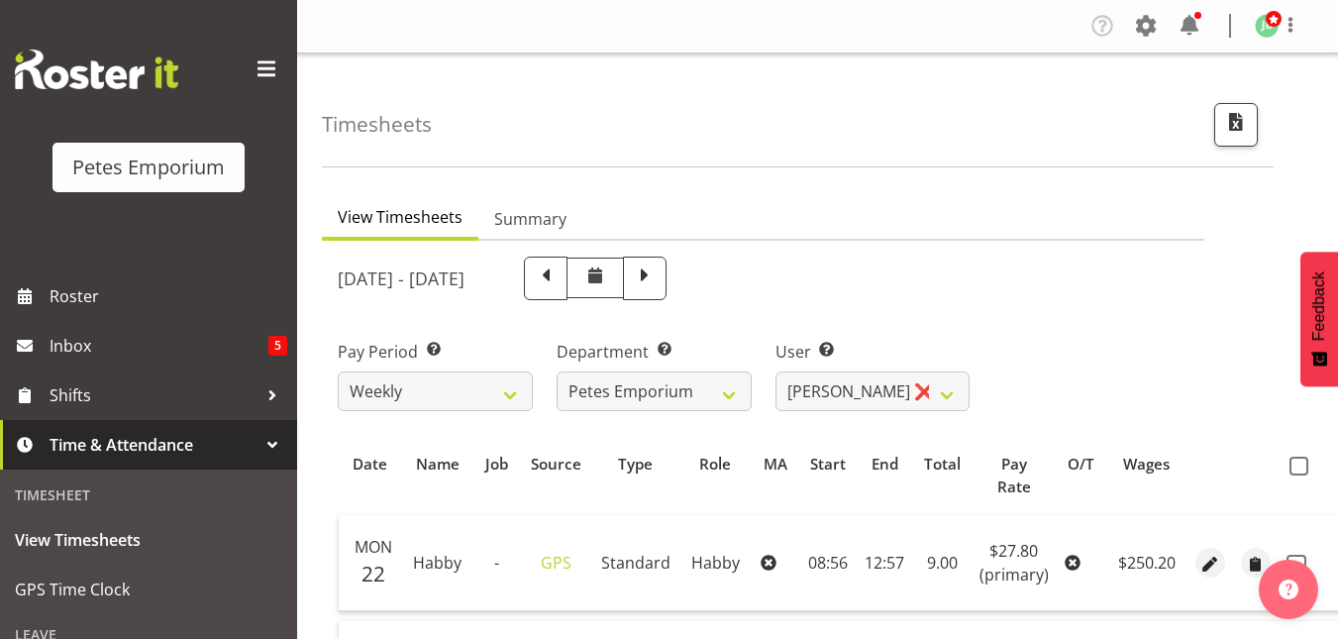
click at [1289, 475] on th at bounding box center [1309, 476] width 62 height 60
click at [1299, 462] on span at bounding box center [1298, 465] width 19 height 19
click at [1299, 462] on input "checkbox" at bounding box center [1295, 465] width 13 height 13
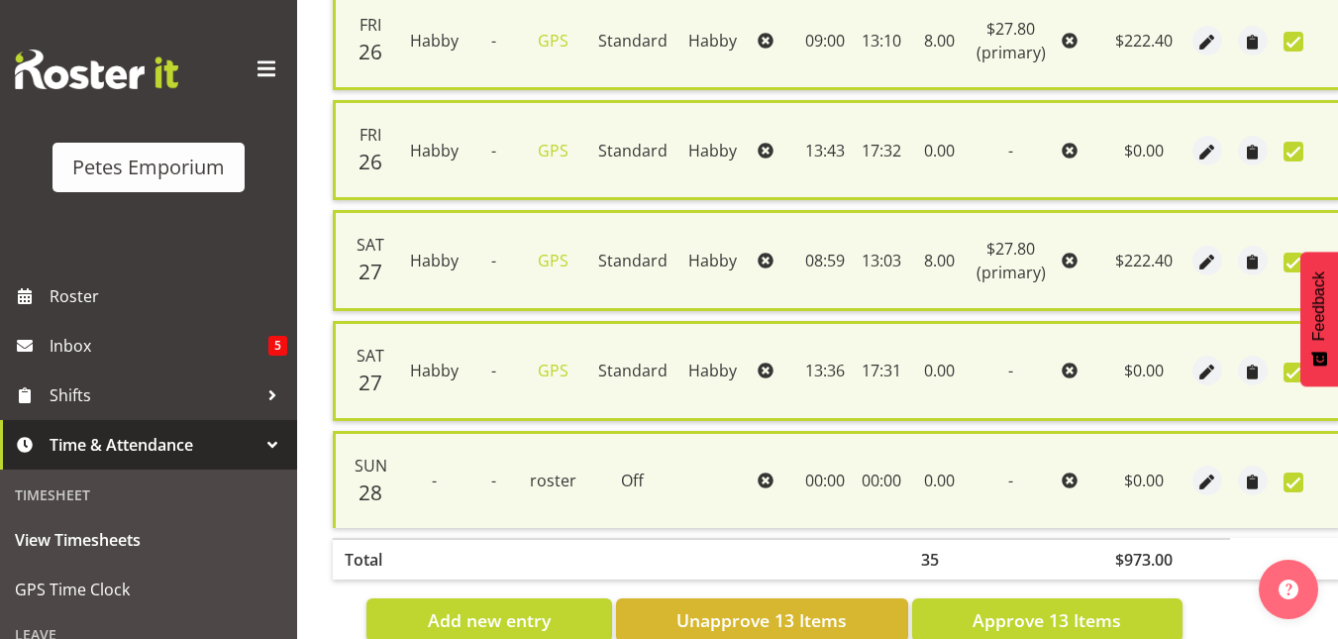
scroll to position [1454, 0]
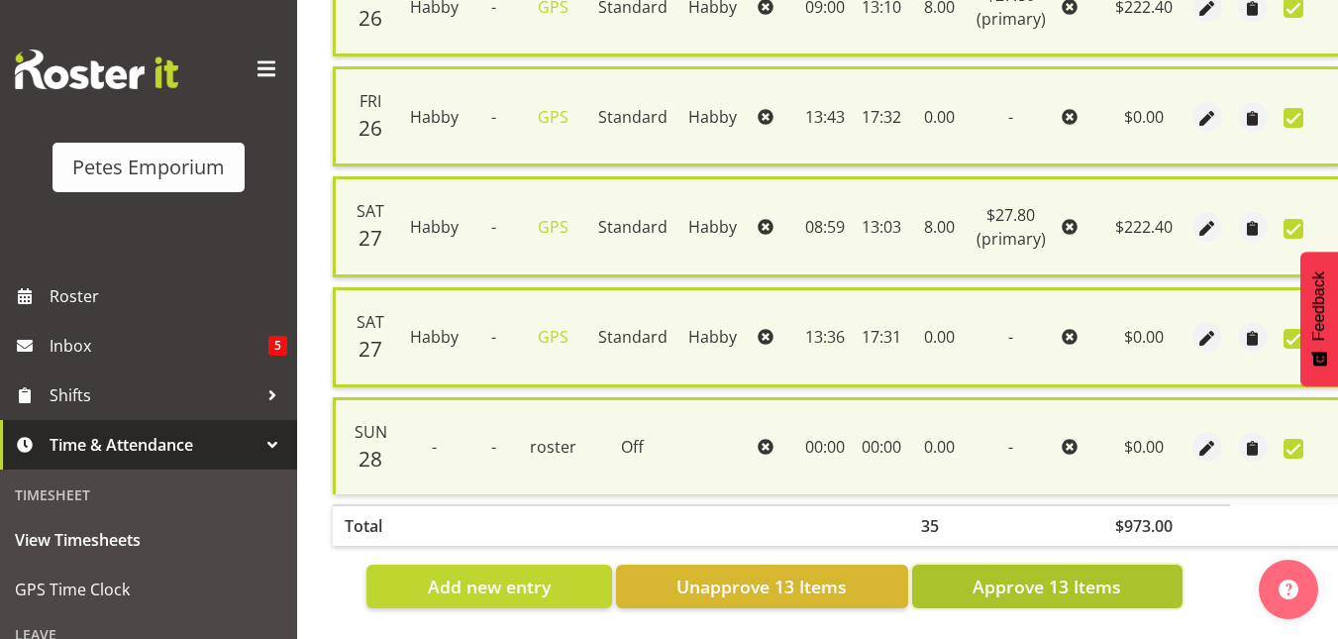
click at [1124, 579] on button "Approve 13 Items" at bounding box center [1047, 586] width 270 height 44
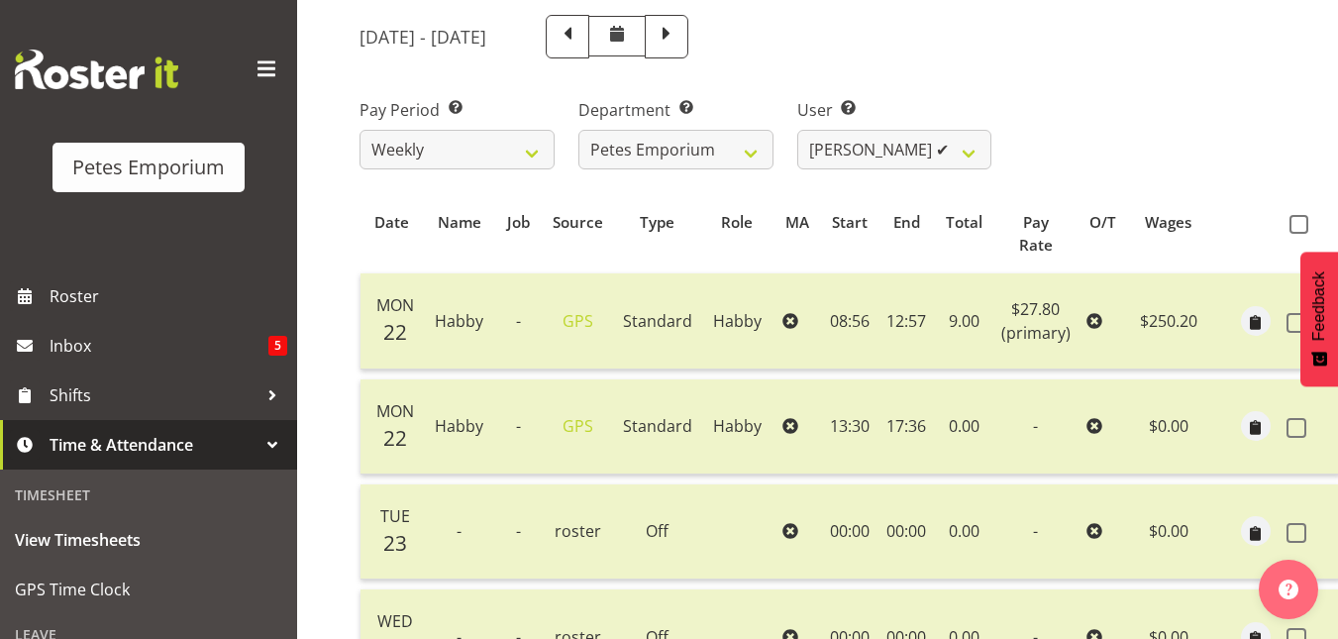
scroll to position [0, 0]
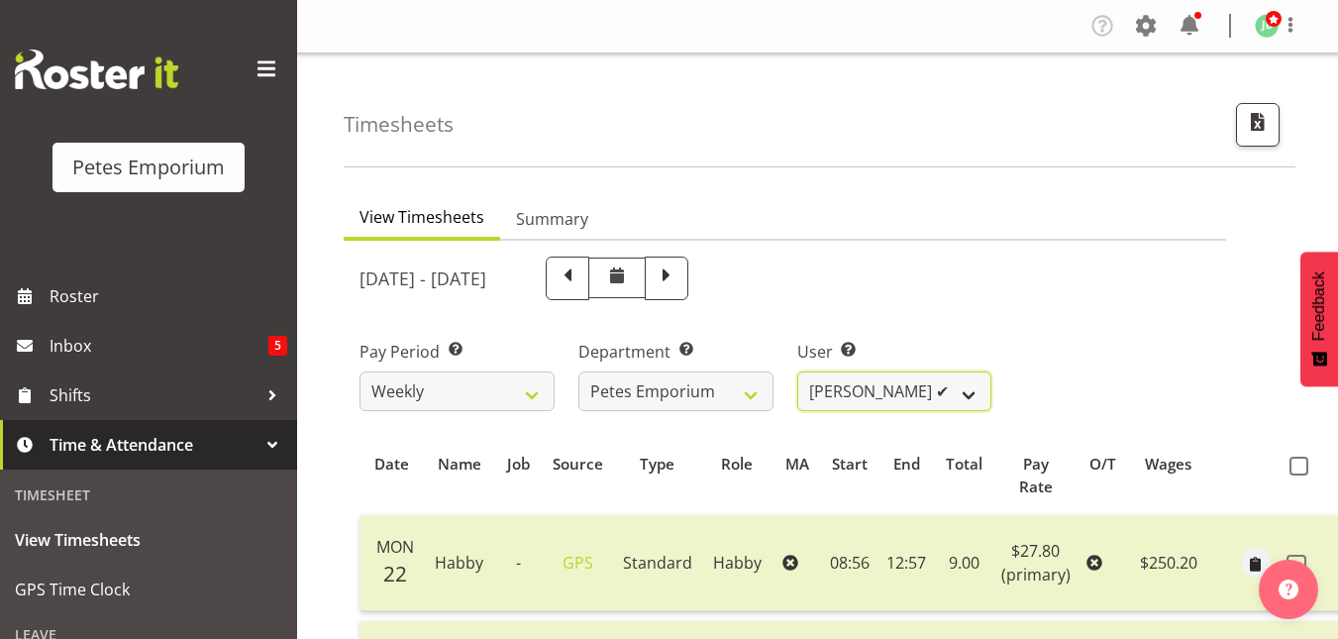
click at [958, 396] on select "Abigail Lane ✔ Alex-Micheal Taniwha ✔ Amelia Denz ✔ Beena Beena ✔ Christine Nev…" at bounding box center [894, 391] width 195 height 40
click at [797, 371] on select "Abigail Lane ✔ Alex-Micheal Taniwha ✔ Amelia Denz ✔ Beena Beena ✔ Christine Nev…" at bounding box center [894, 391] width 195 height 40
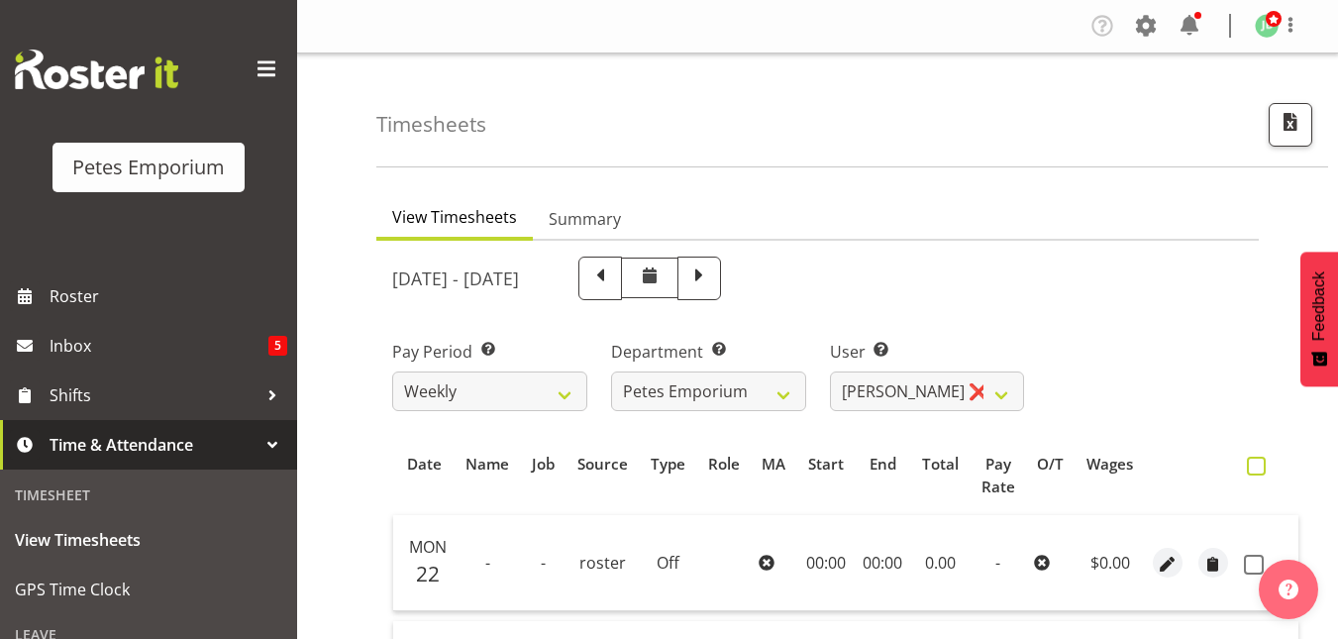
click at [1260, 464] on span at bounding box center [1255, 465] width 19 height 19
click at [1259, 464] on input "checkbox" at bounding box center [1252, 465] width 13 height 13
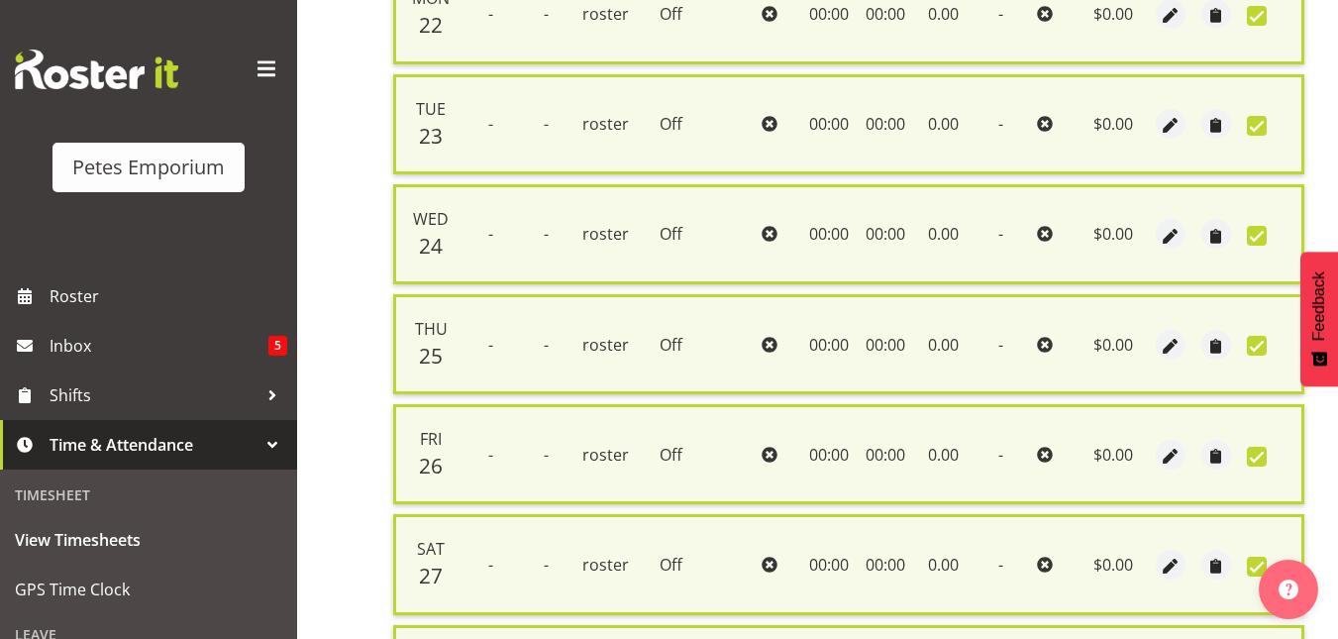
scroll to position [794, 0]
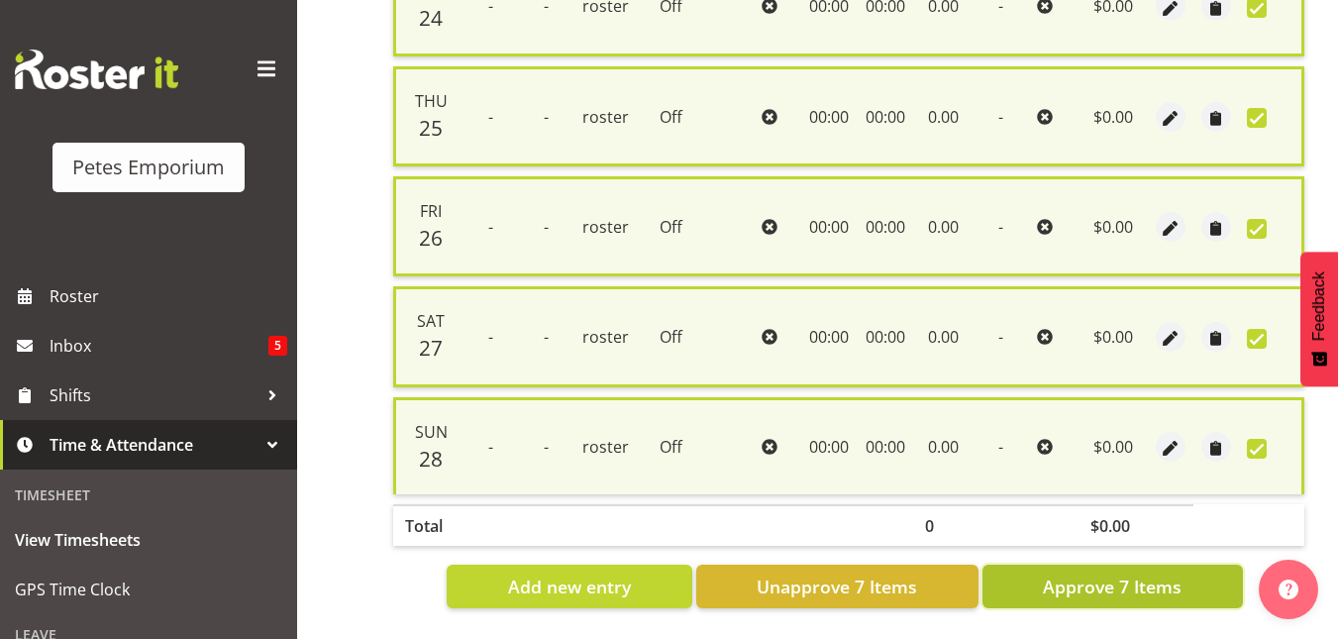
click at [1115, 576] on span "Approve 7 Items" at bounding box center [1111, 586] width 139 height 26
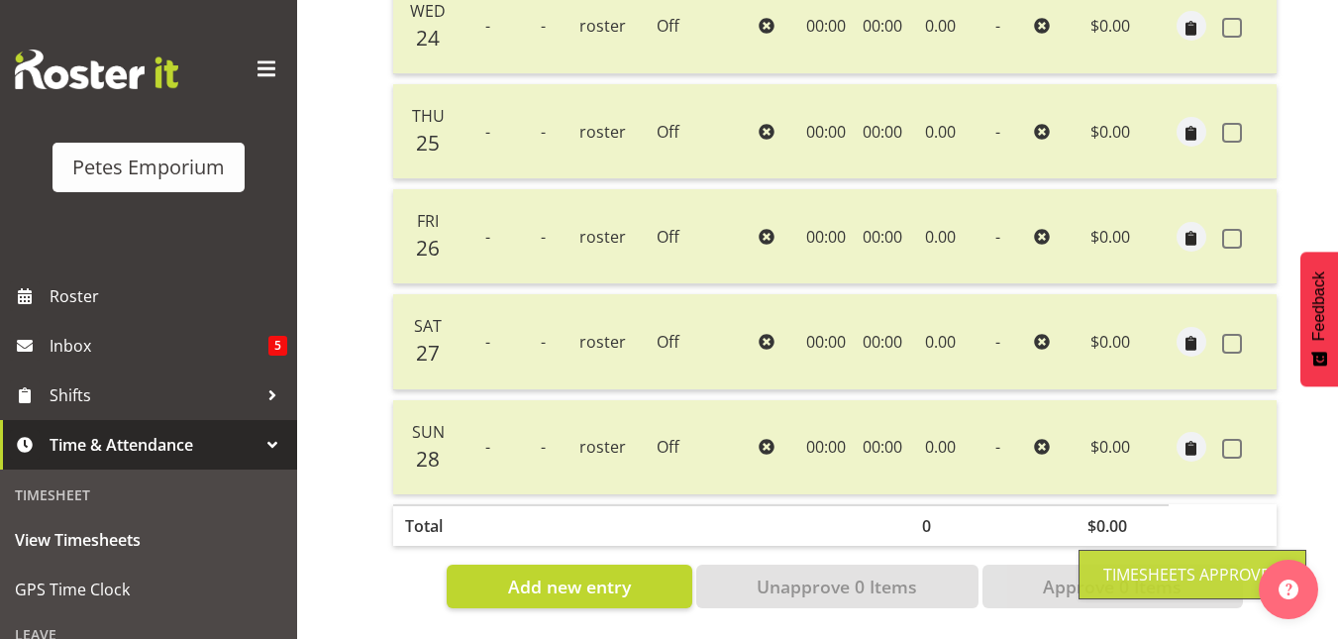
scroll to position [0, 0]
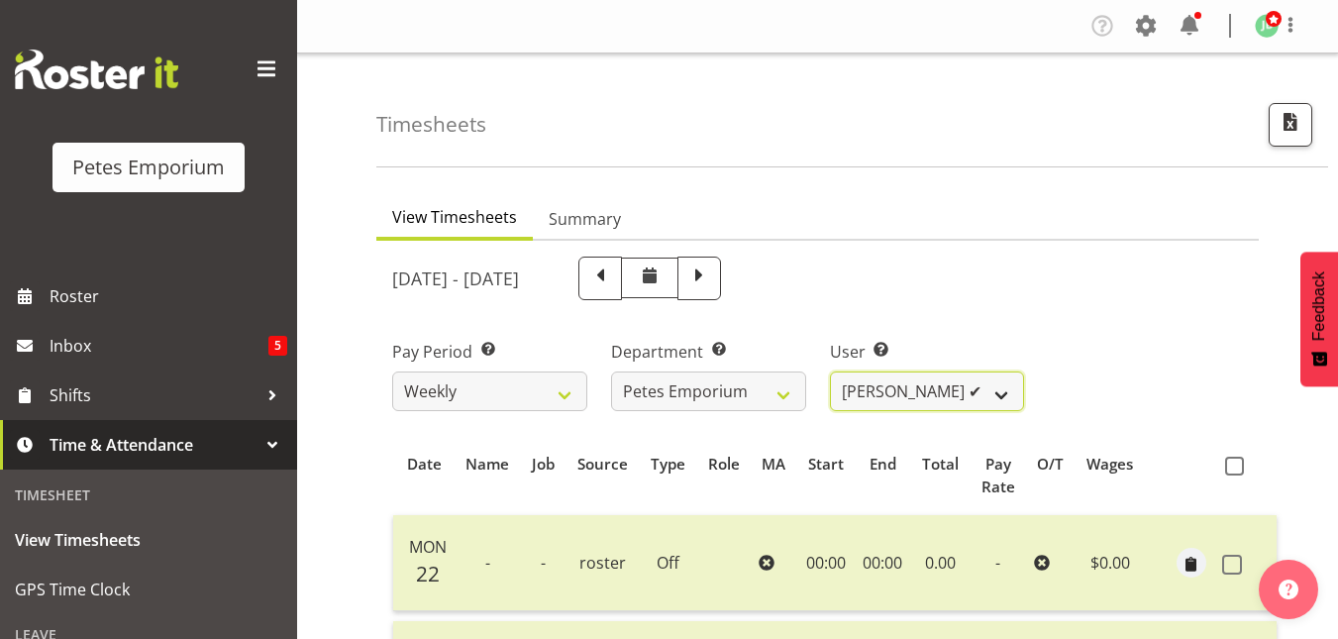
click at [995, 396] on select "Abigail Lane ✔ Alex-Micheal Taniwha ✔ Amelia Denz ✔ Beena Beena ✔ Christine Nev…" at bounding box center [927, 391] width 195 height 40
click at [830, 371] on select "Abigail Lane ✔ Alex-Micheal Taniwha ✔ Amelia Denz ✔ Beena Beena ✔ Christine Nev…" at bounding box center [927, 391] width 195 height 40
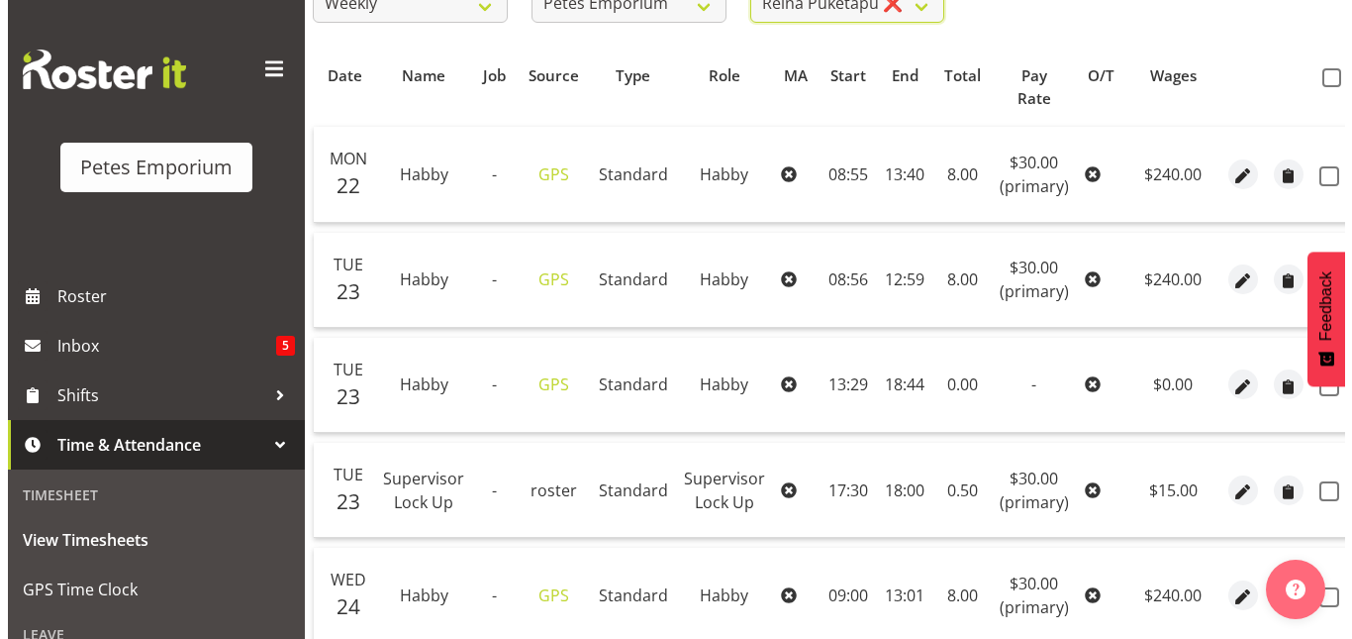
scroll to position [0, 95]
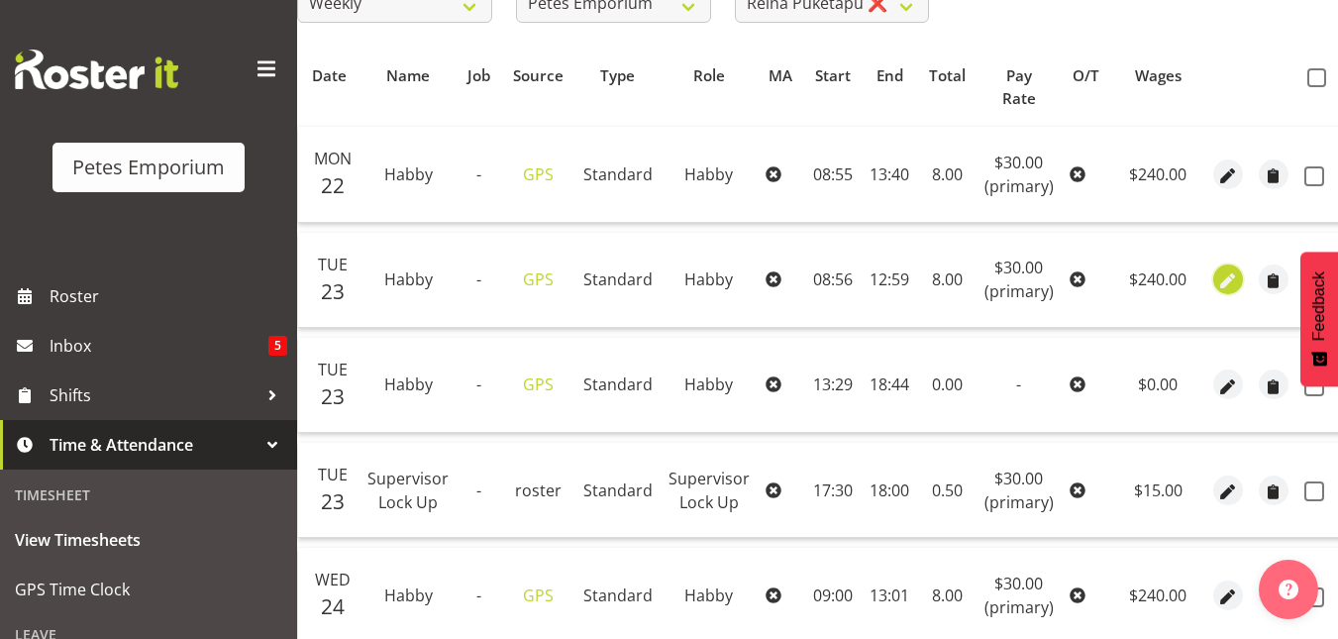
click at [1217, 282] on span "button" at bounding box center [1227, 281] width 23 height 23
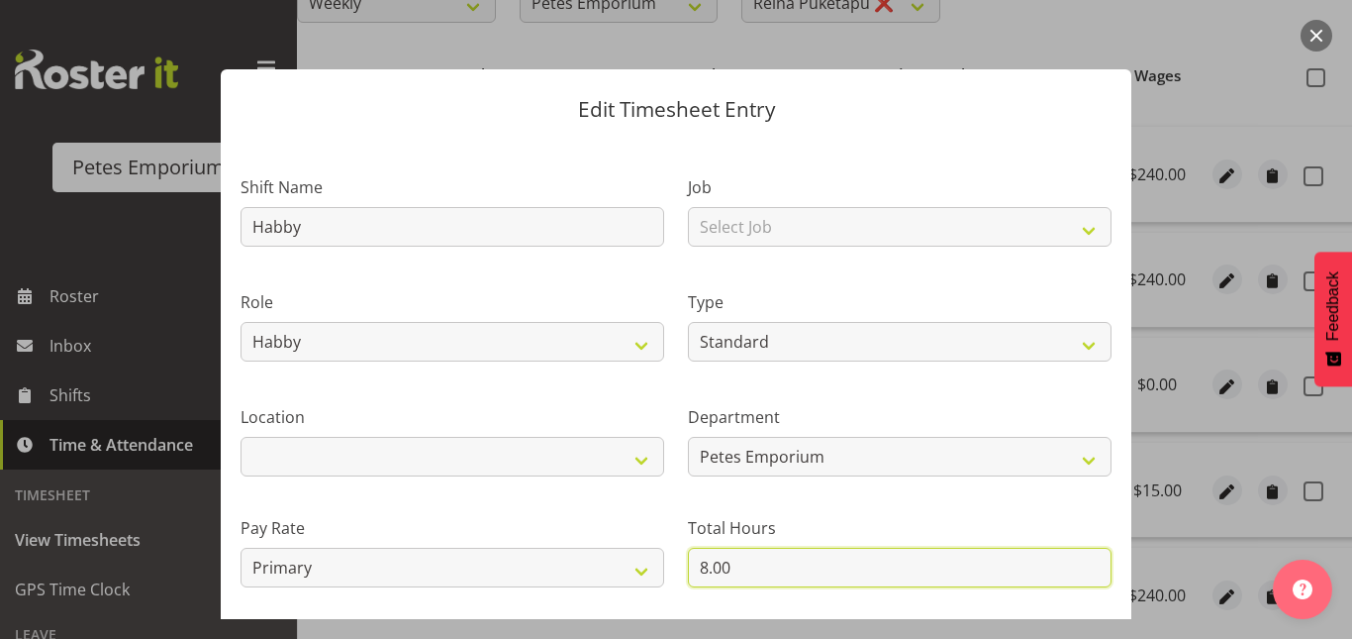
click at [702, 579] on input "8.00" at bounding box center [900, 567] width 424 height 40
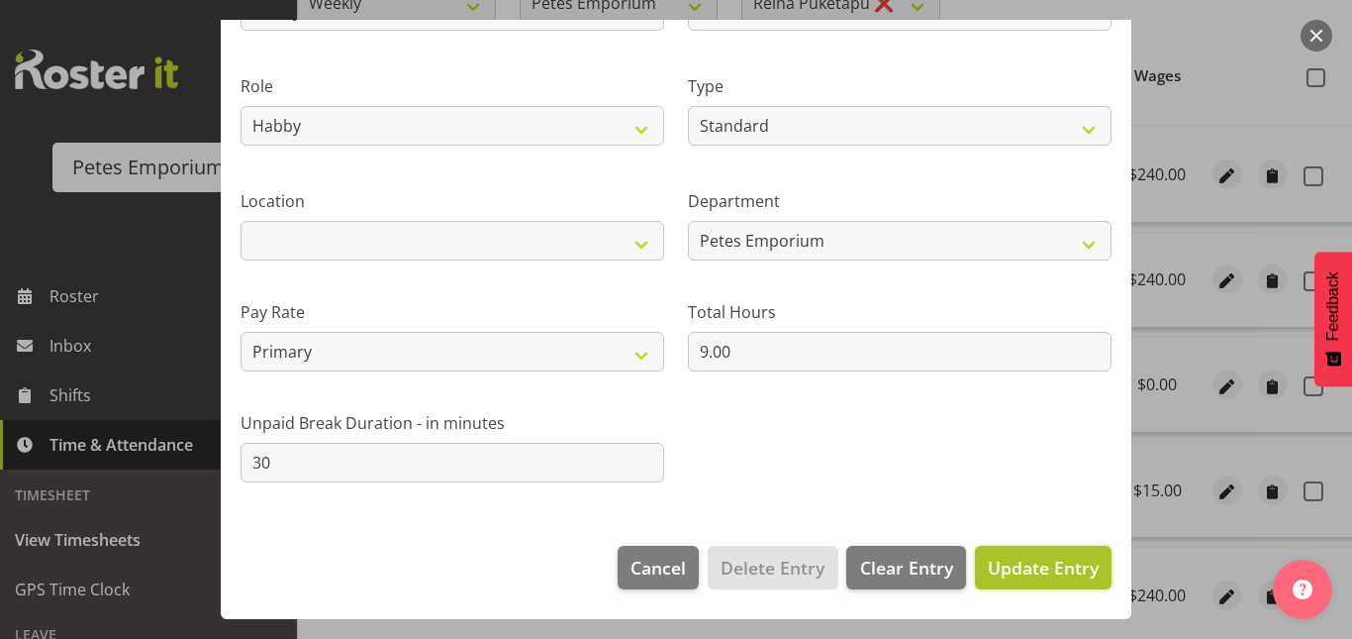
click at [1025, 551] on button "Update Entry" at bounding box center [1043, 568] width 137 height 44
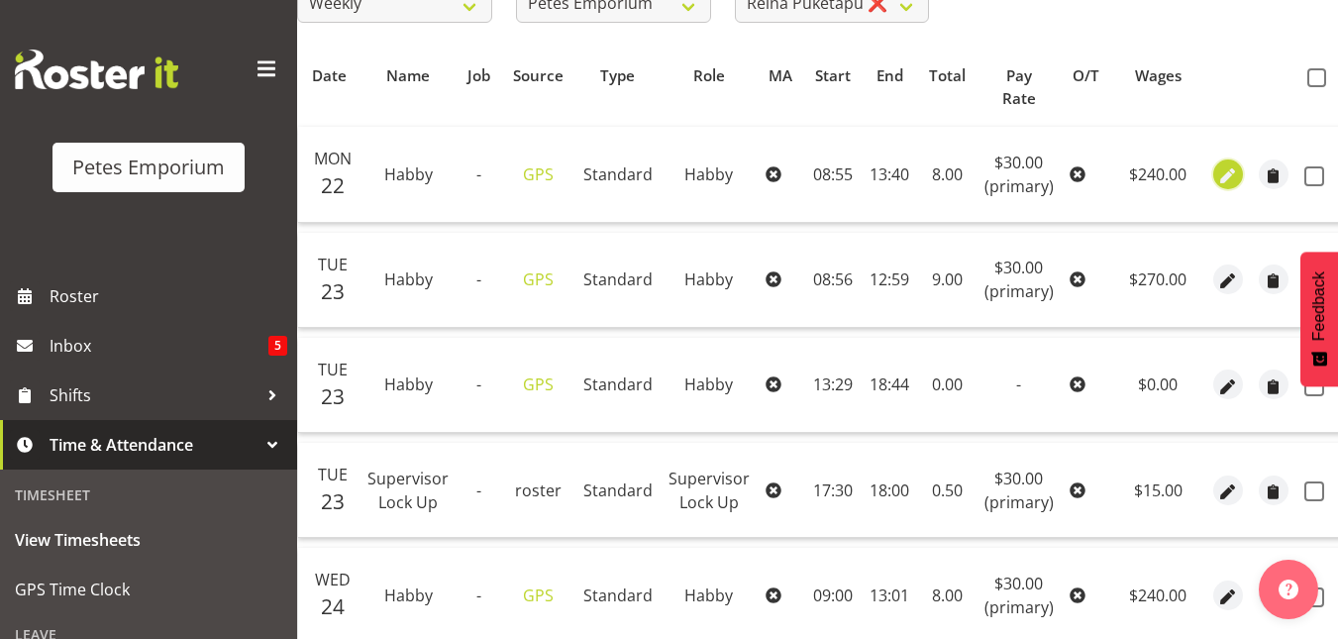
click at [1216, 180] on span "button" at bounding box center [1227, 175] width 23 height 23
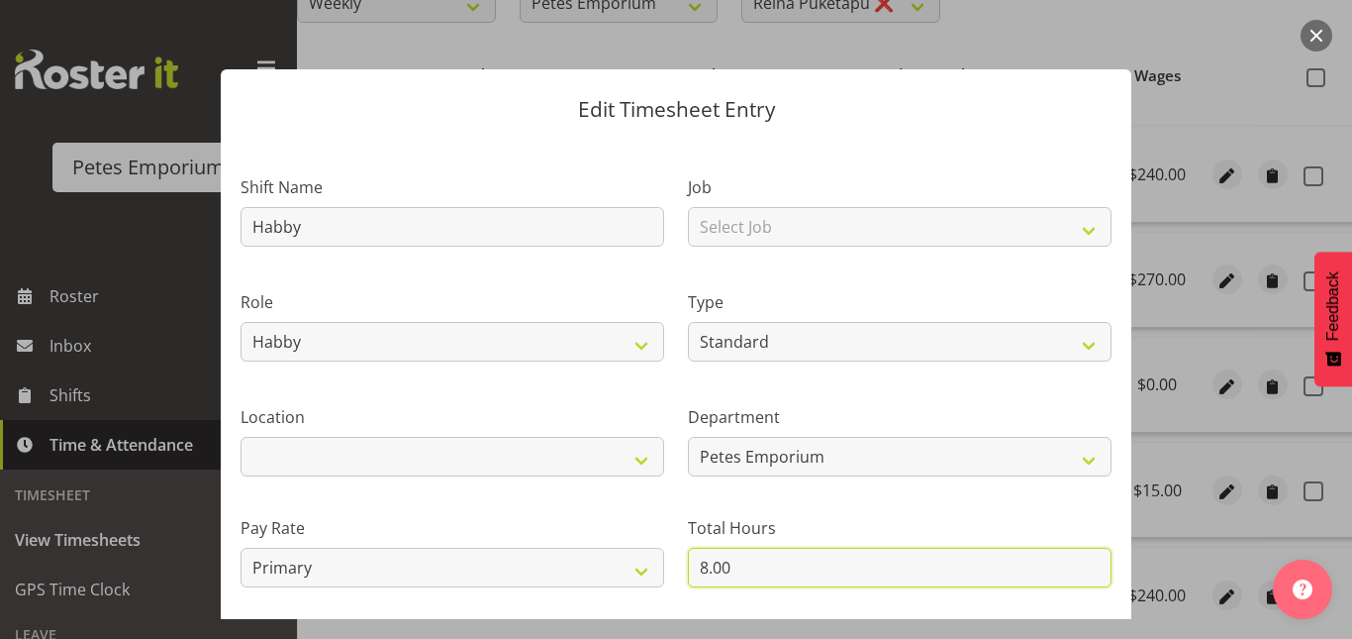
click at [720, 560] on input "8.00" at bounding box center [900, 567] width 424 height 40
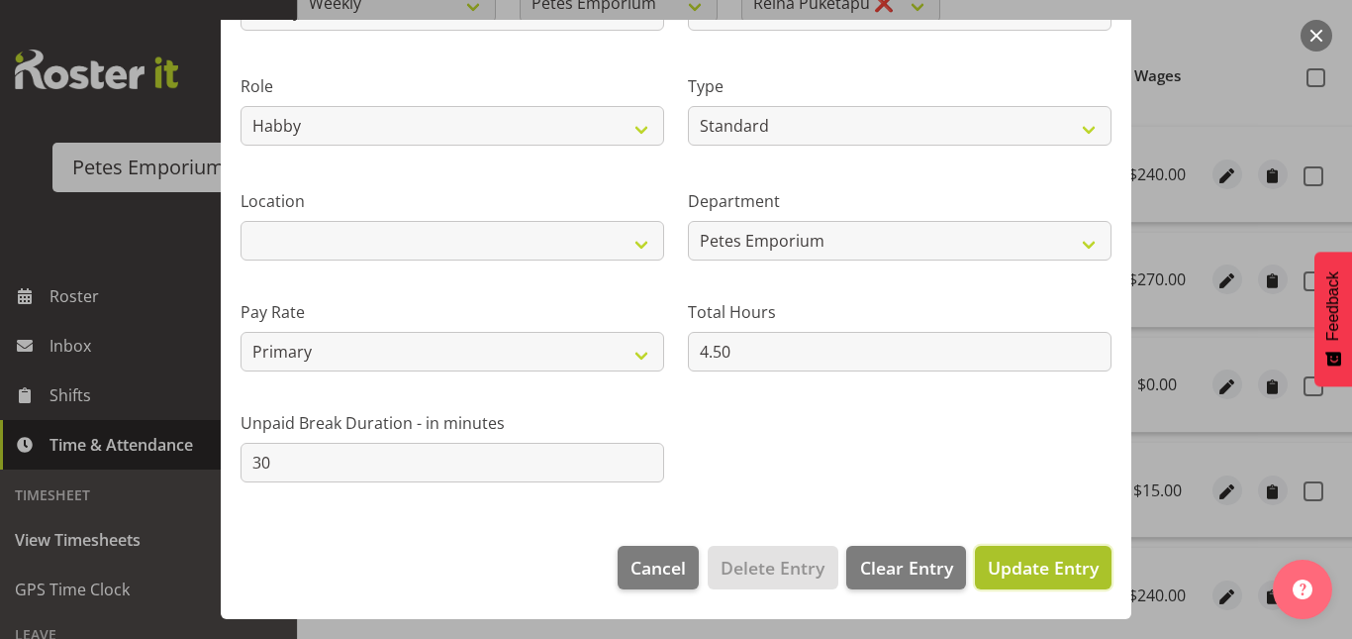
click at [1020, 568] on span "Update Entry" at bounding box center [1043, 567] width 111 height 24
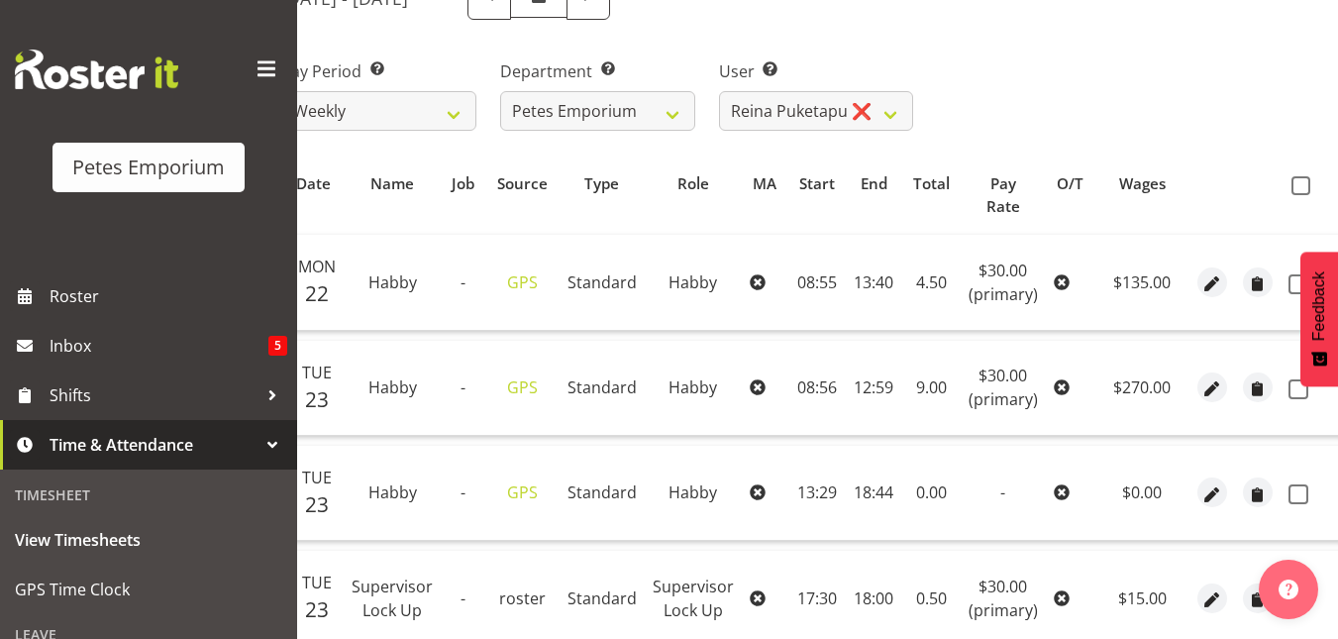
scroll to position [220, 0]
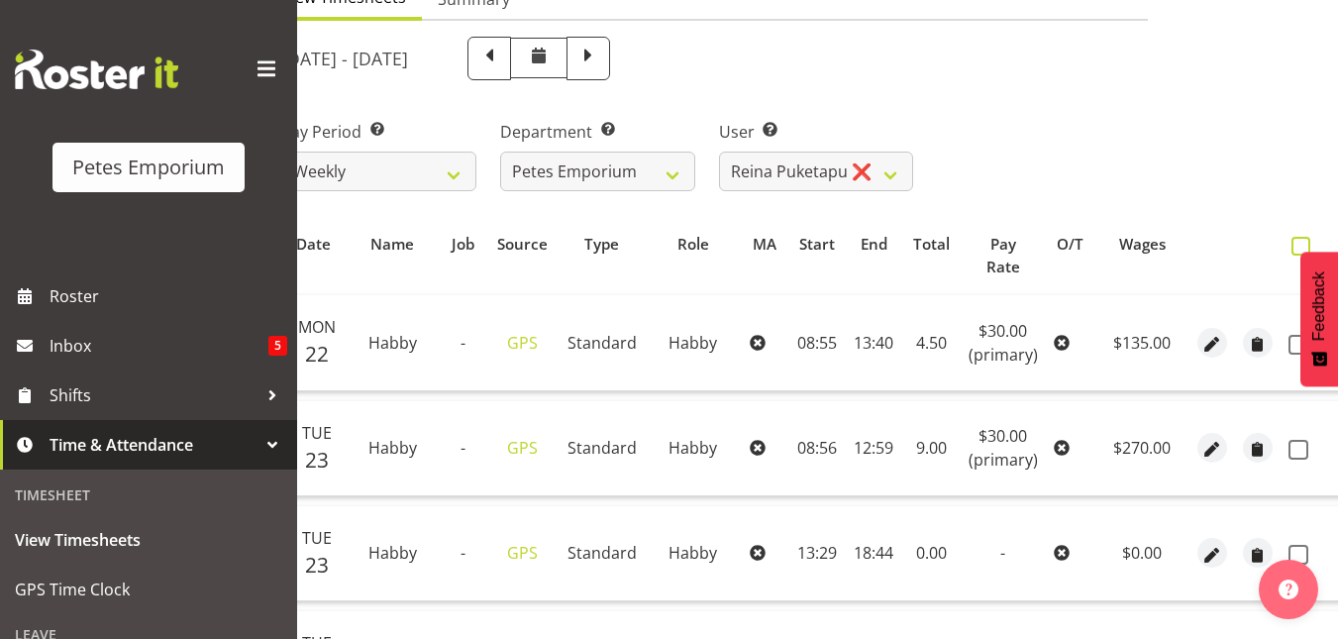
click at [1295, 243] on span at bounding box center [1300, 246] width 19 height 19
click at [1295, 243] on input "checkbox" at bounding box center [1297, 246] width 13 height 13
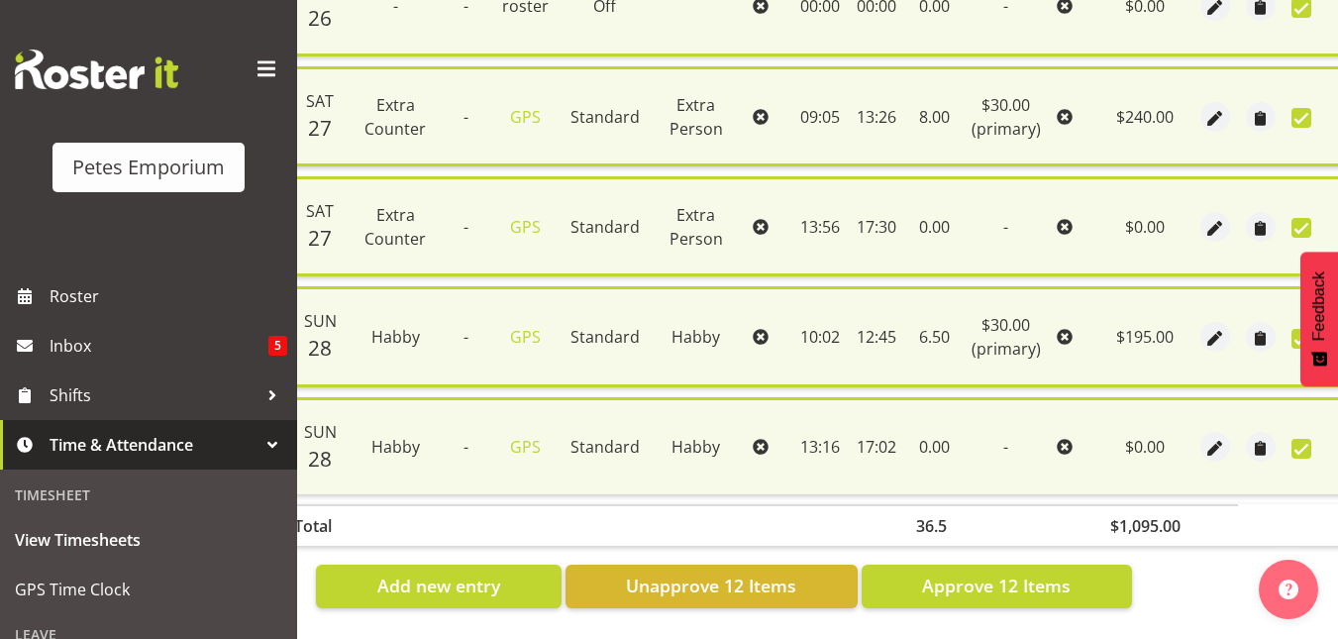
scroll to position [1344, 0]
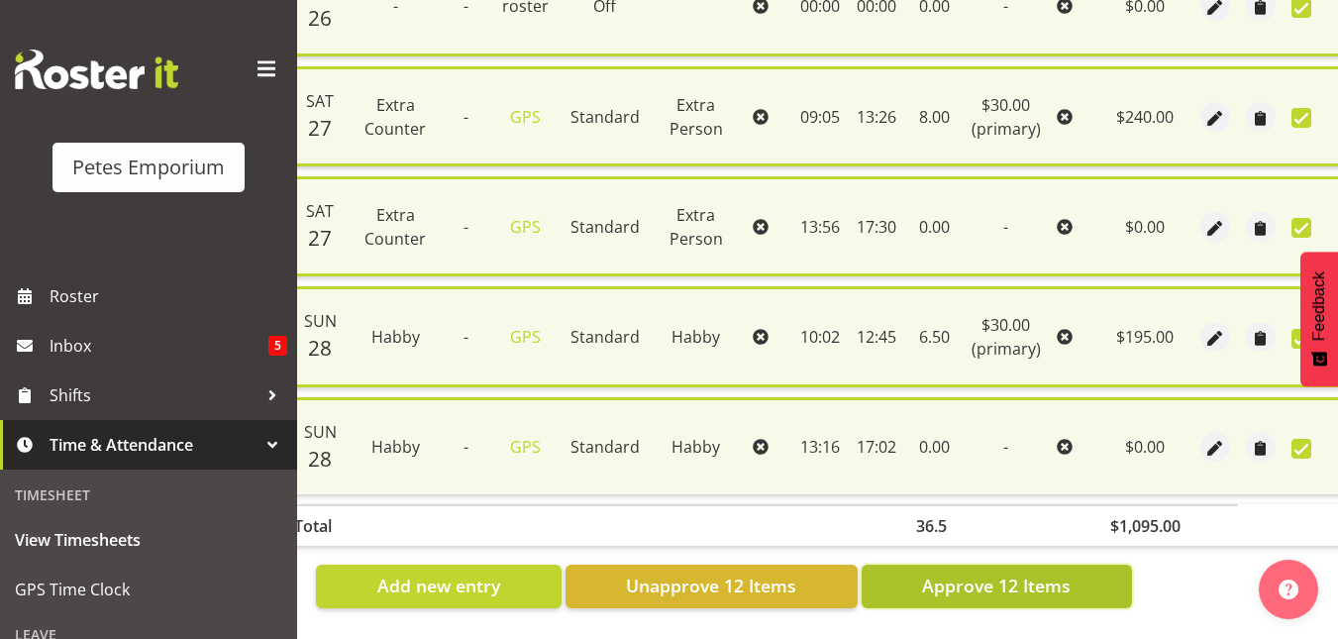
click at [1021, 572] on span "Approve 12 Items" at bounding box center [996, 585] width 149 height 26
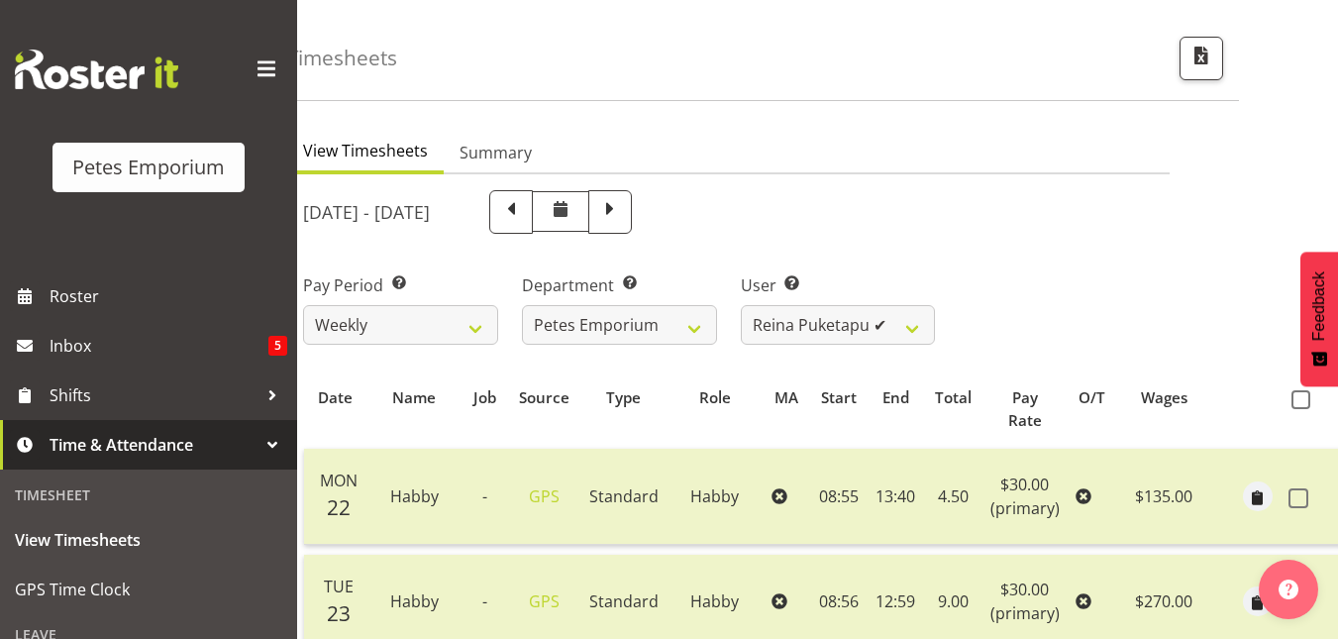
scroll to position [0, 0]
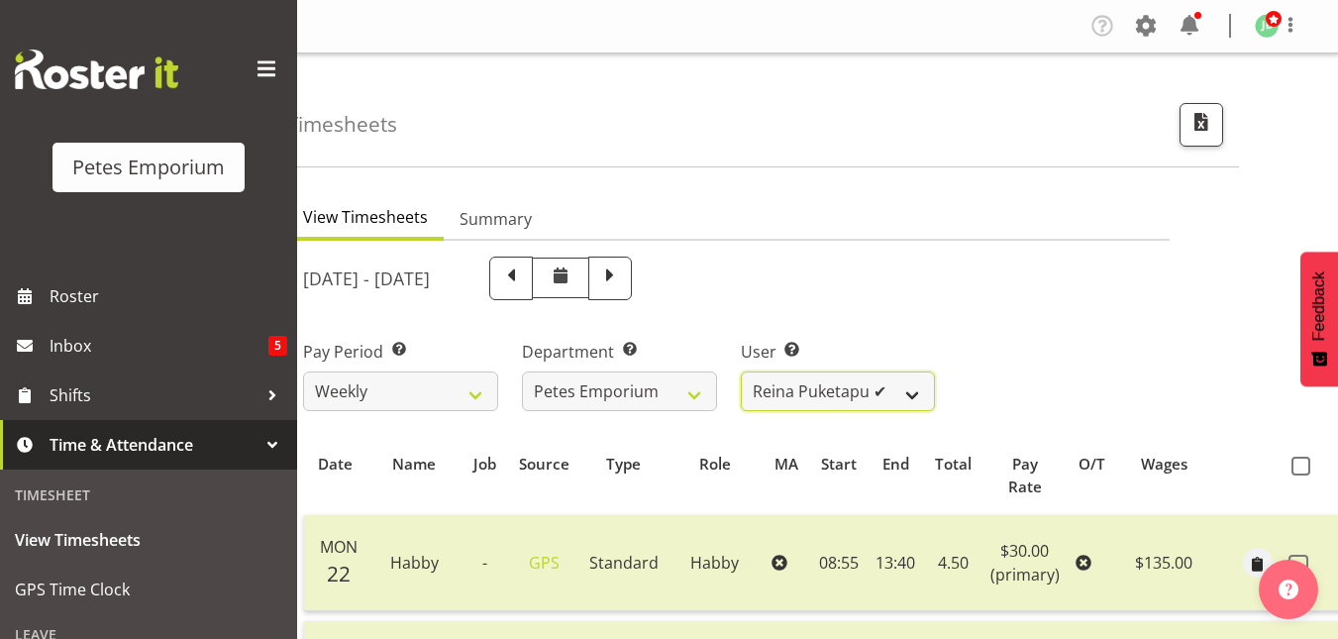
click at [915, 390] on select "Abigail Lane ✔ Alex-Micheal Taniwha ✔ Amelia Denz ✔ Beena Beena ✔ Christine Nev…" at bounding box center [838, 391] width 195 height 40
click at [741, 371] on select "Abigail Lane ✔ Alex-Micheal Taniwha ✔ Amelia Denz ✔ Beena Beena ✔ Christine Nev…" at bounding box center [838, 391] width 195 height 40
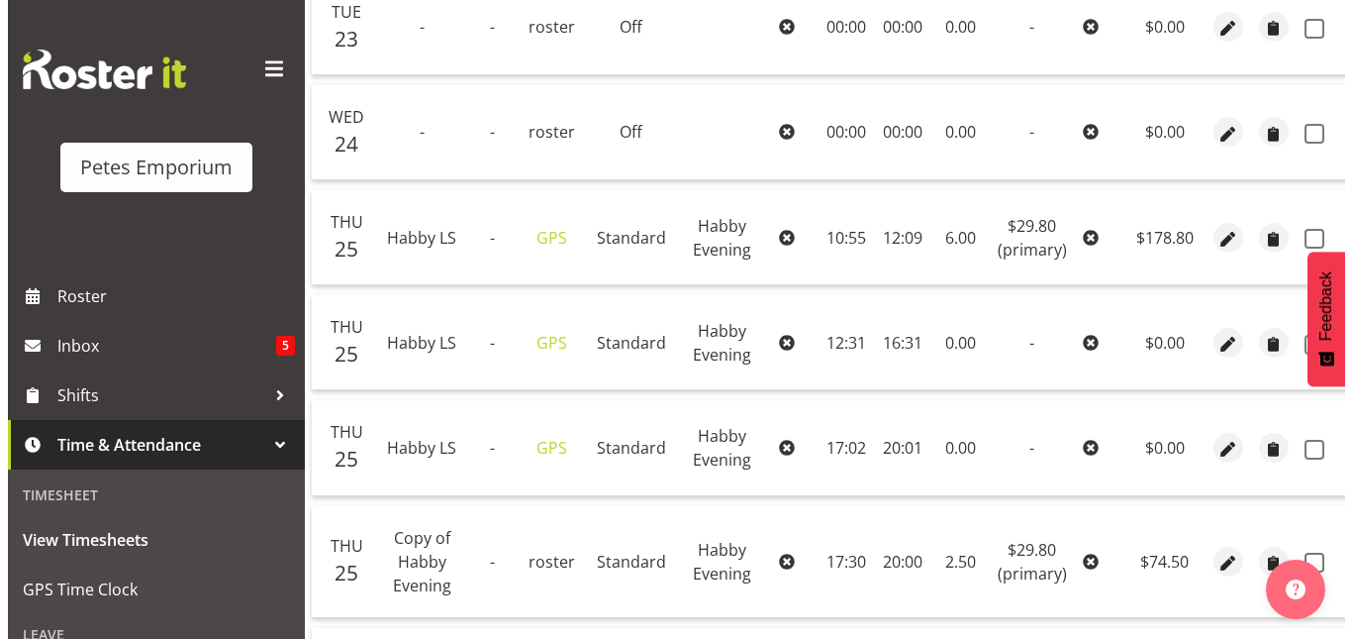
scroll to position [644, 0]
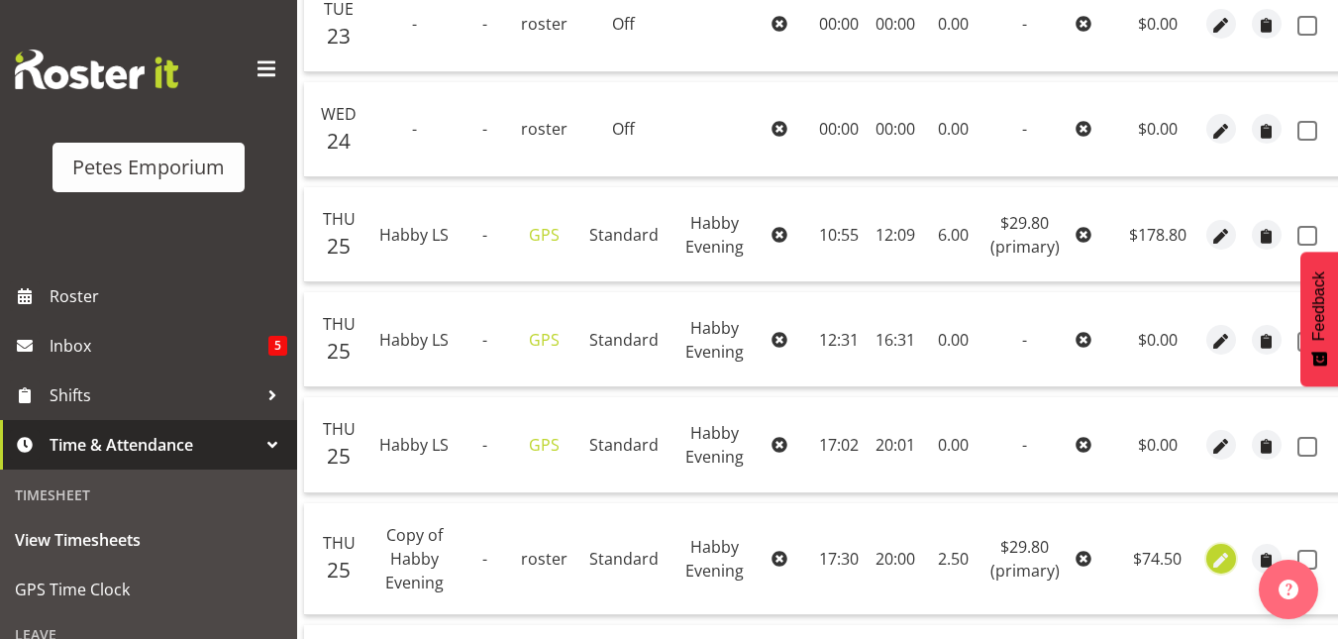
click at [1216, 564] on span "button" at bounding box center [1220, 559] width 23 height 23
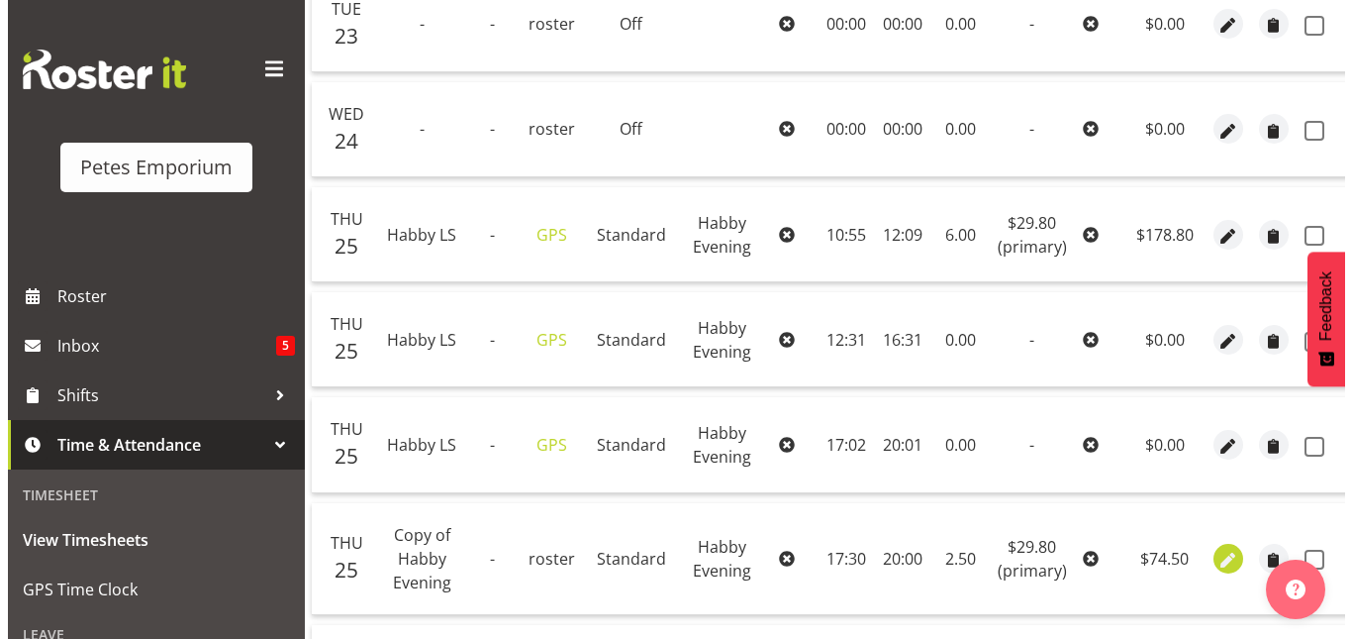
scroll to position [0, 82]
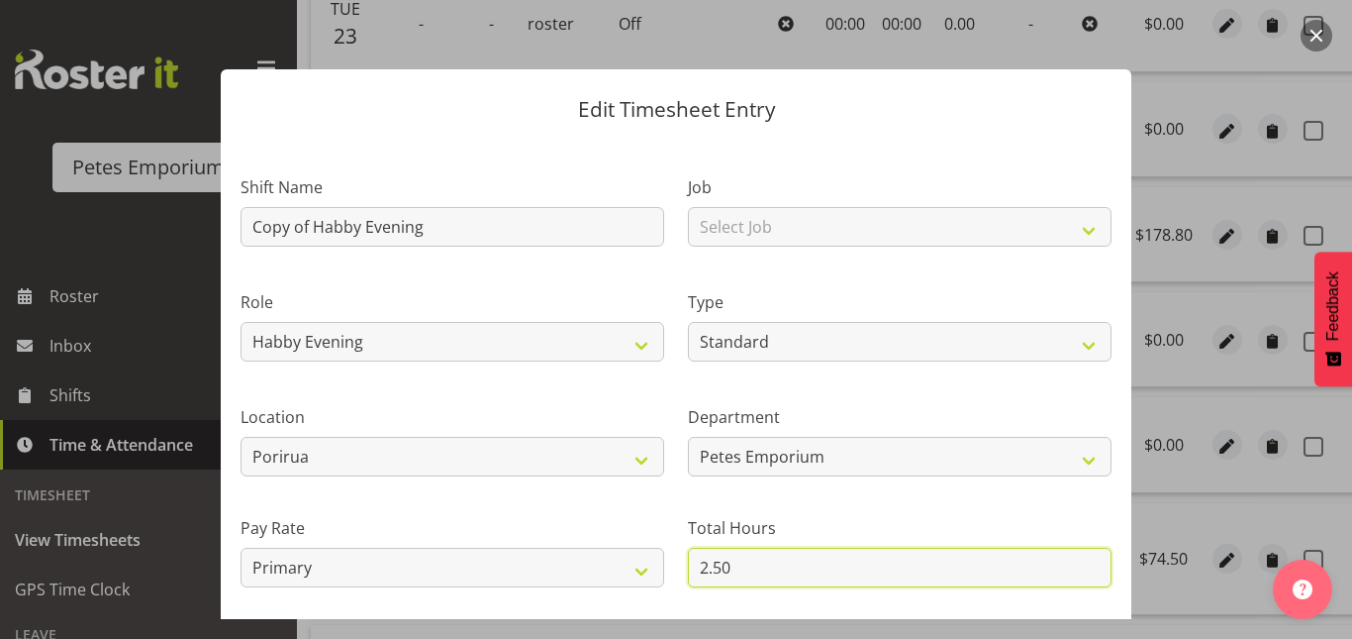
click at [716, 571] on input "2.50" at bounding box center [900, 567] width 424 height 40
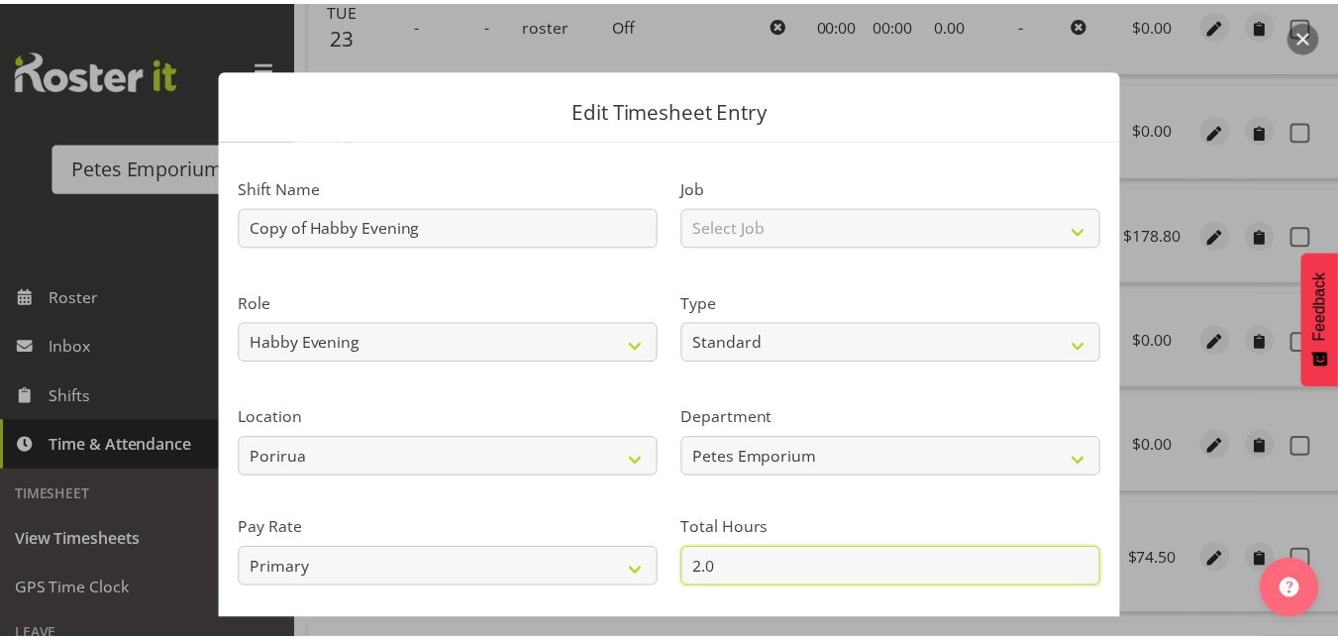
scroll to position [216, 0]
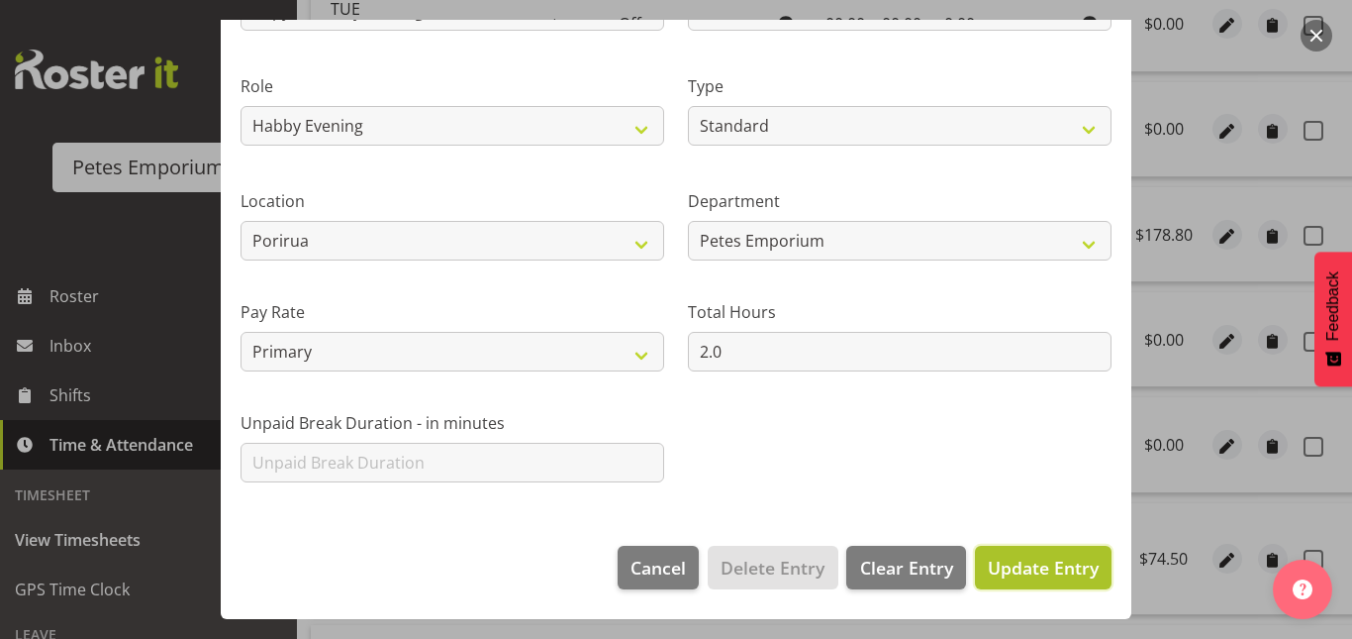
click at [1039, 567] on span "Update Entry" at bounding box center [1043, 567] width 111 height 24
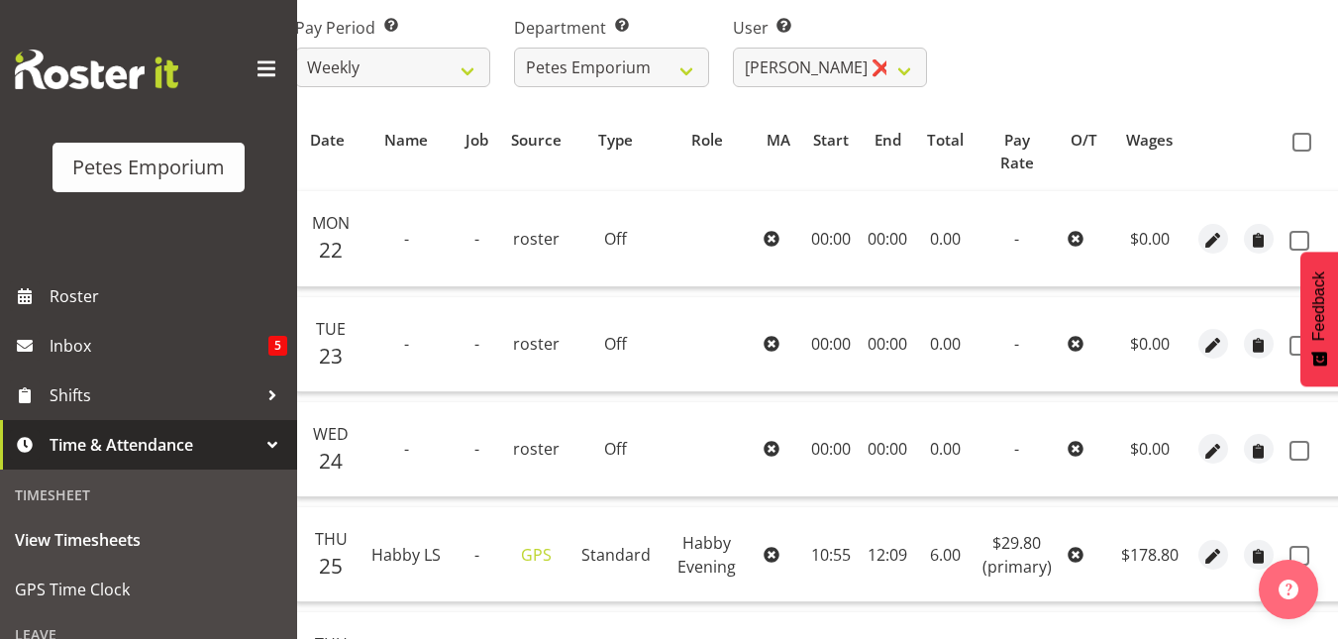
scroll to position [323, 0]
click at [1293, 152] on th at bounding box center [1312, 153] width 62 height 60
click at [1294, 142] on span at bounding box center [1301, 143] width 19 height 19
click at [1294, 142] on input "checkbox" at bounding box center [1298, 143] width 13 height 13
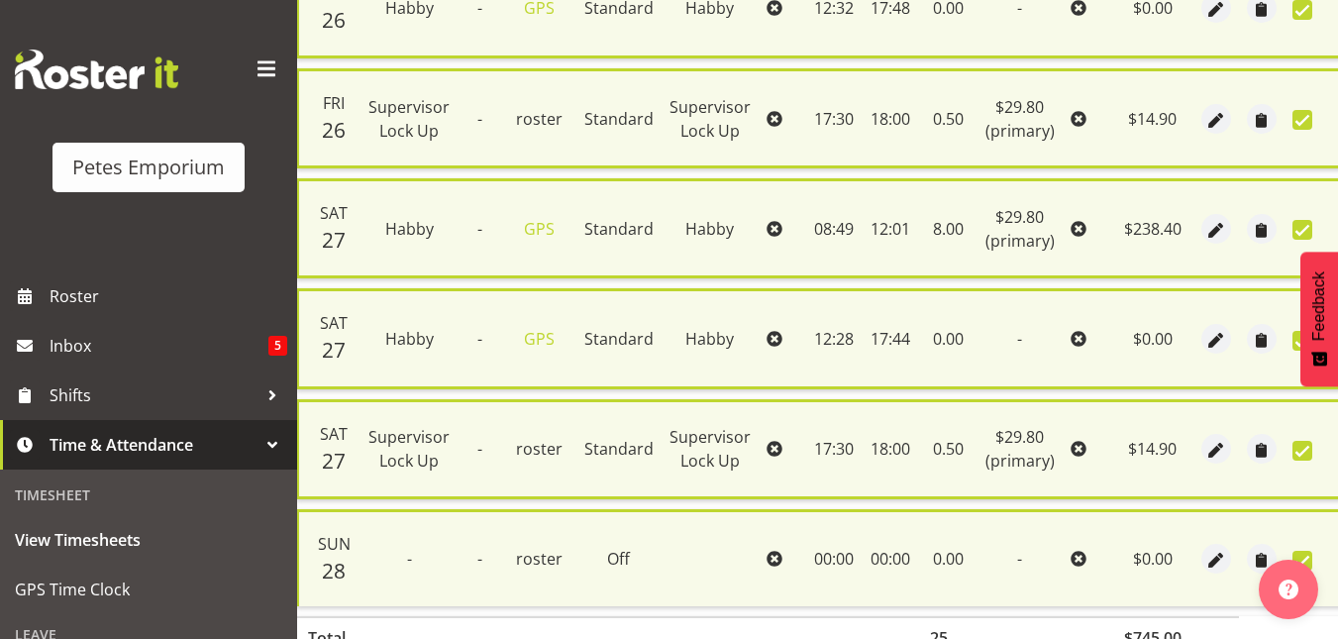
scroll to position [1581, 0]
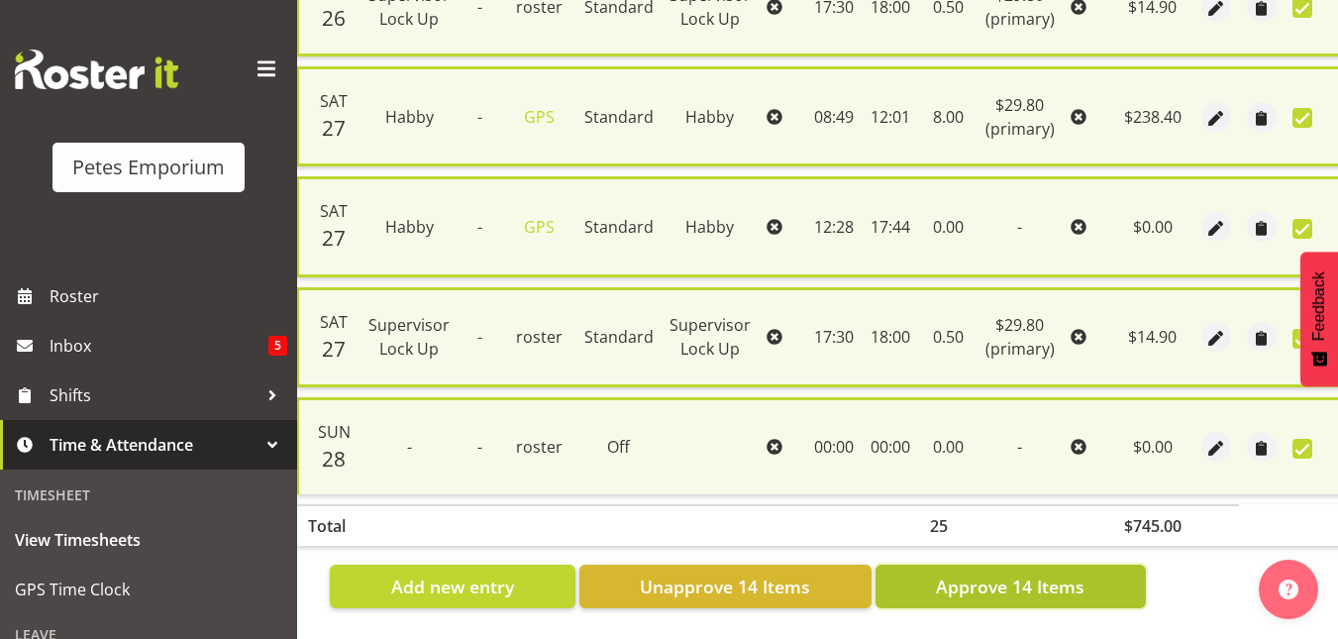
click at [1007, 590] on button "Approve 14 Items" at bounding box center [1010, 586] width 270 height 44
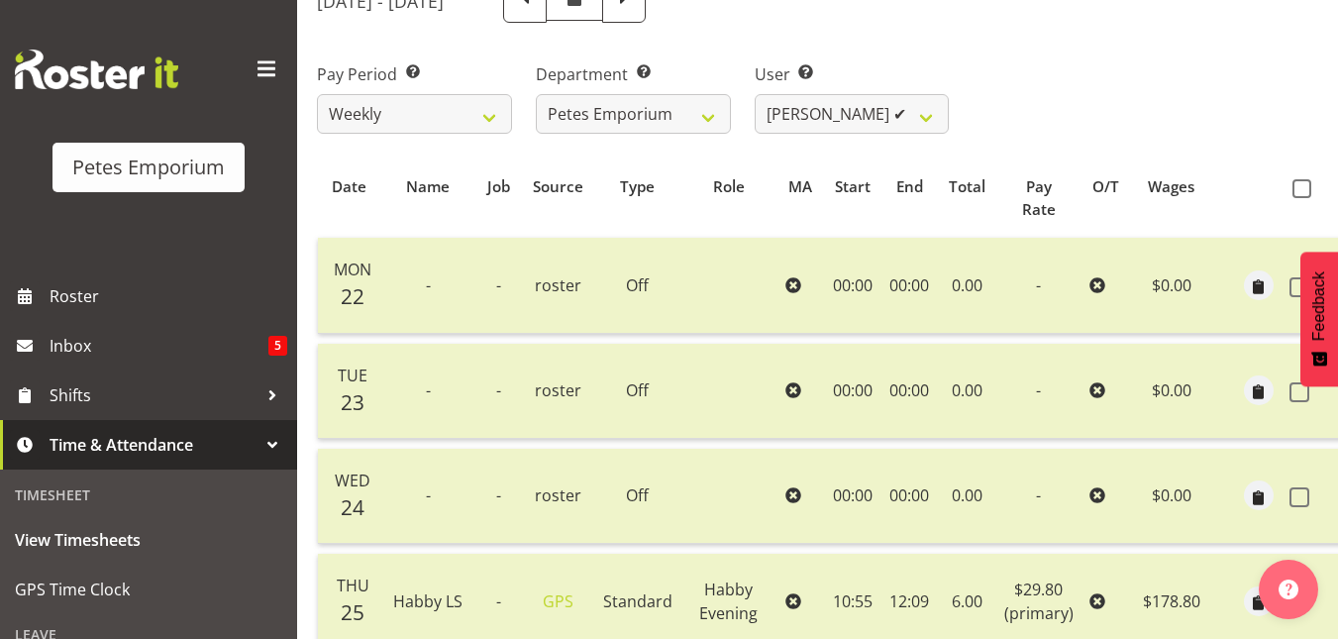
scroll to position [276, 0]
click at [931, 123] on select "Abigail Lane ✔ Alex-Micheal Taniwha ✔ Amelia Denz ✔ Beena Beena ✔ Christine Nev…" at bounding box center [851, 115] width 195 height 40
click at [754, 95] on select "Abigail Lane ✔ Alex-Micheal Taniwha ✔ Amelia Denz ✔ Beena Beena ✔ Christine Nev…" at bounding box center [851, 115] width 195 height 40
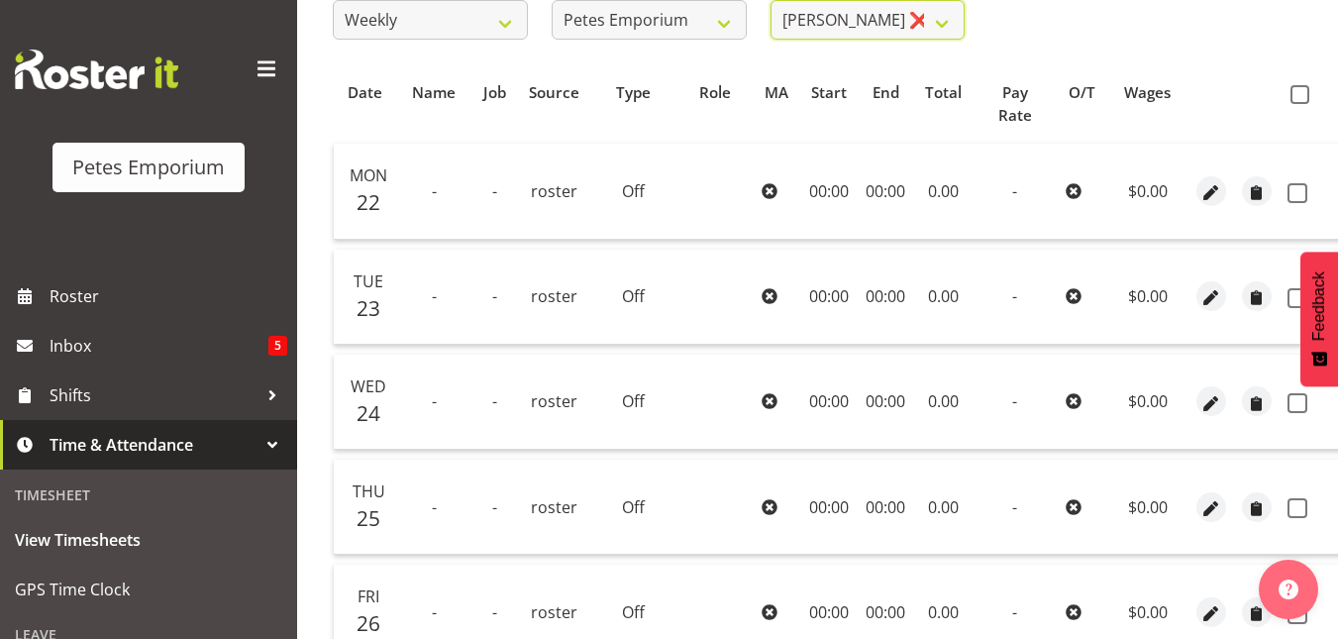
scroll to position [365, 0]
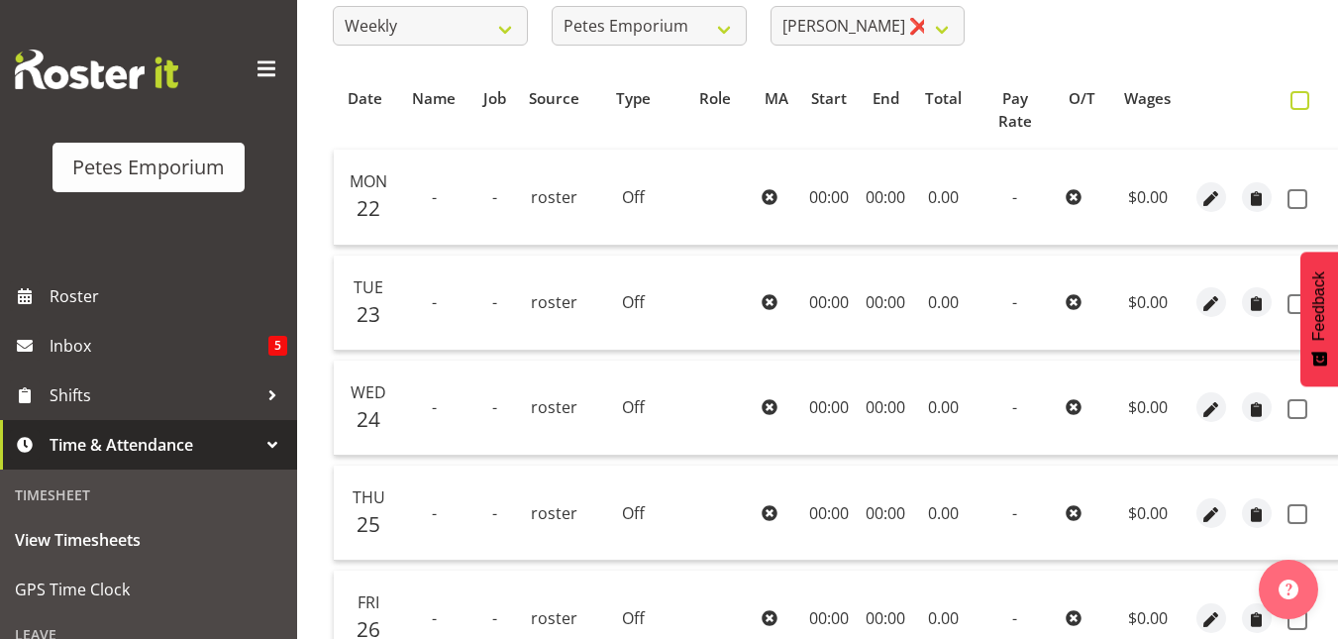
click at [1290, 108] on span at bounding box center [1299, 100] width 19 height 19
click at [1290, 107] on input "checkbox" at bounding box center [1296, 100] width 13 height 13
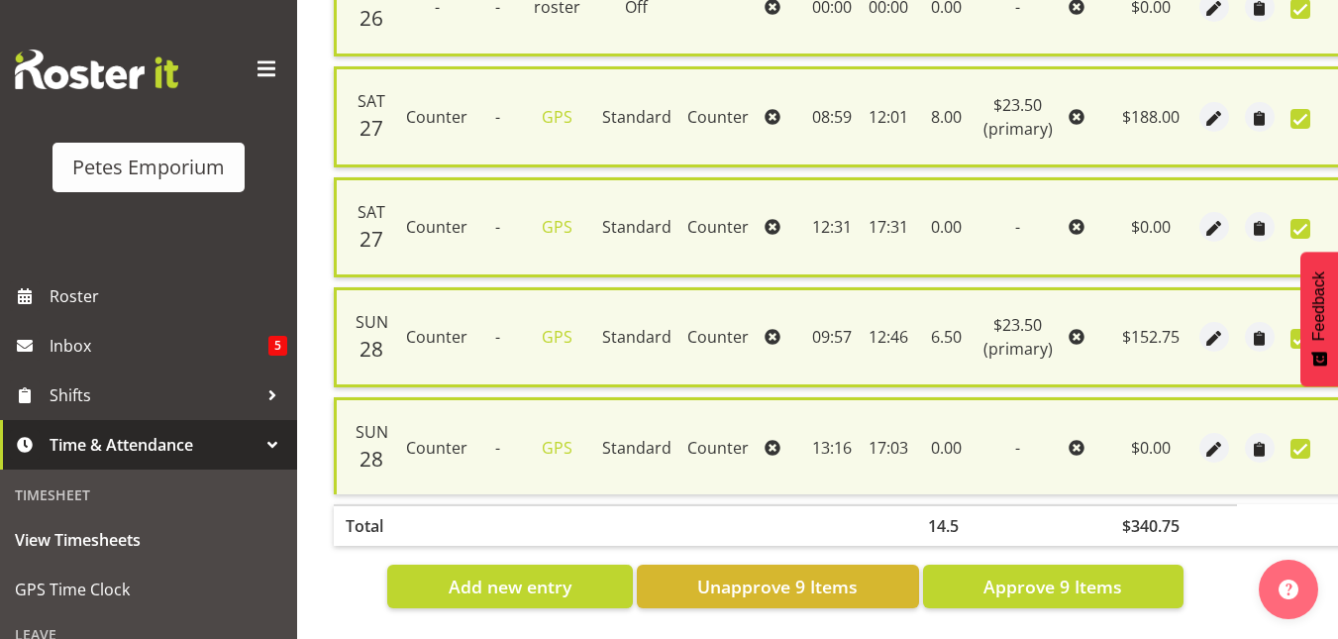
scroll to position [1014, 0]
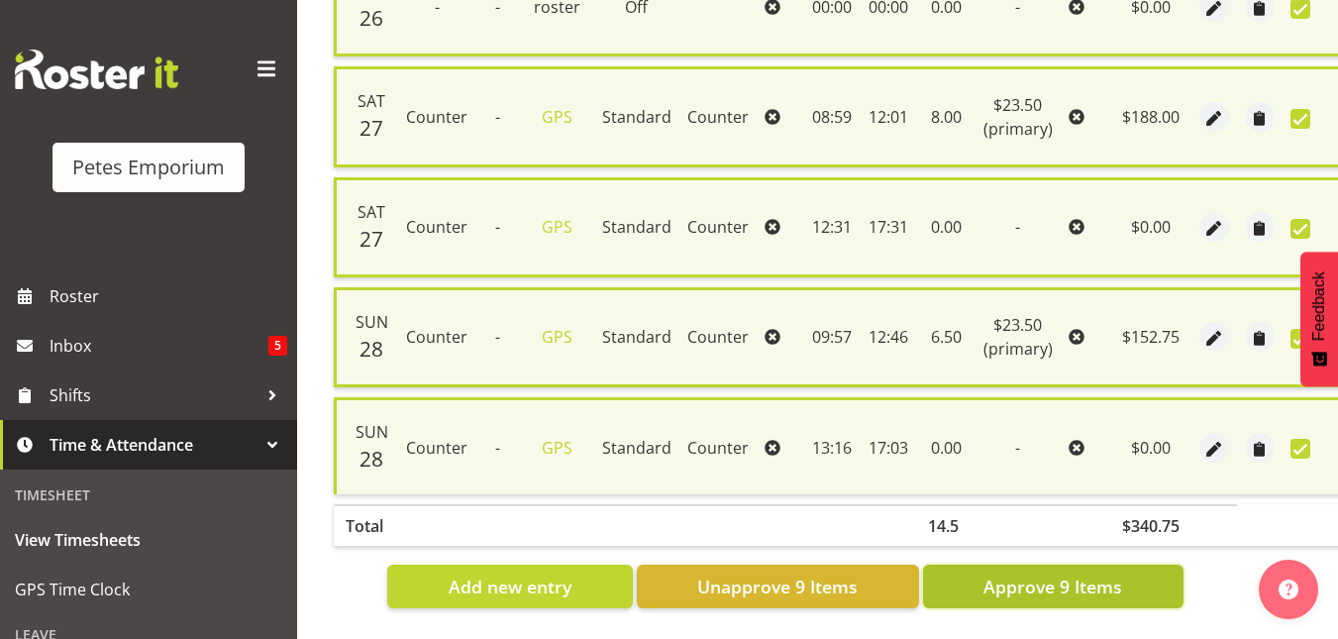
click at [1069, 573] on span "Approve 9 Items" at bounding box center [1052, 586] width 139 height 26
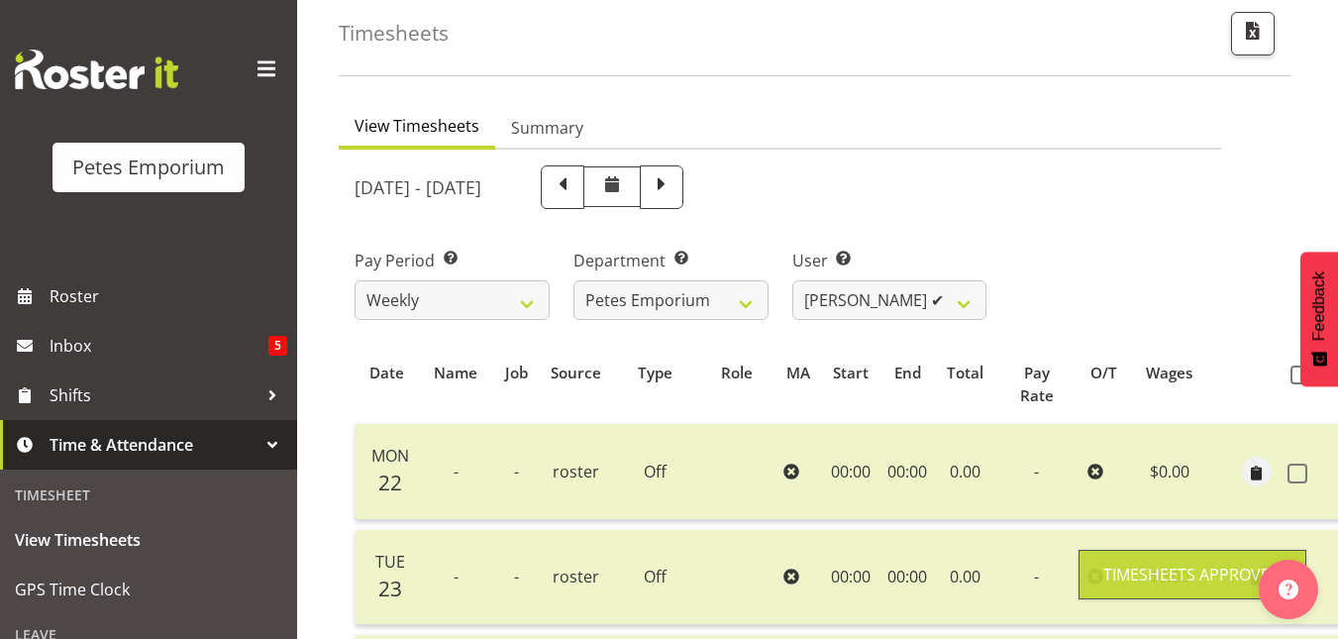
scroll to position [6, 0]
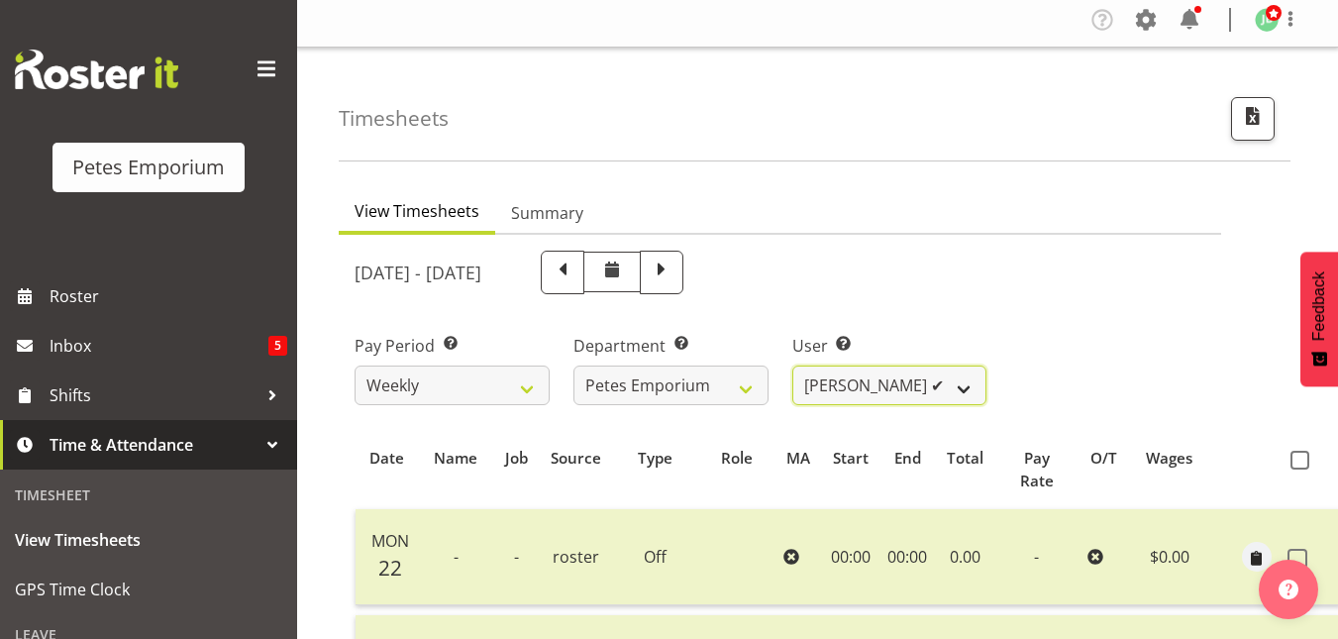
click at [967, 386] on select "Abigail Lane ✔ Alex-Micheal Taniwha ✔ Amelia Denz ✔ Beena Beena ✔ Christine Nev…" at bounding box center [889, 385] width 195 height 40
click at [792, 365] on select "Abigail Lane ✔ Alex-Micheal Taniwha ✔ Amelia Denz ✔ Beena Beena ✔ Christine Nev…" at bounding box center [889, 385] width 195 height 40
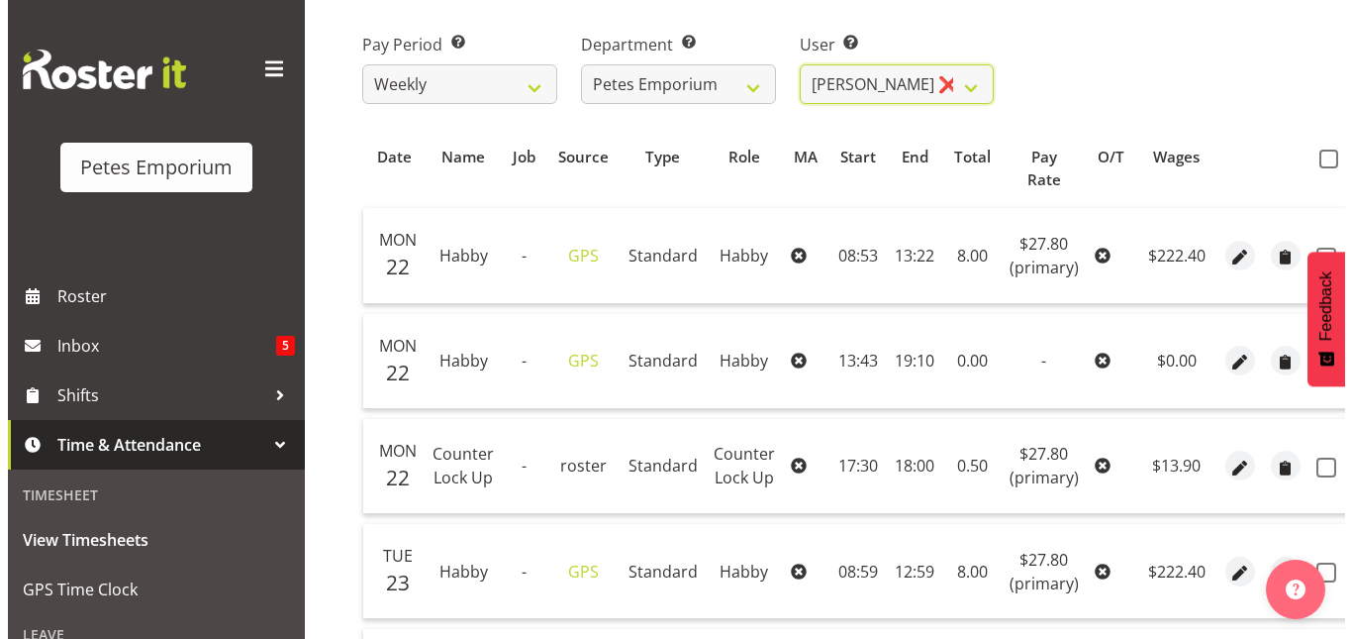
scroll to position [317, 0]
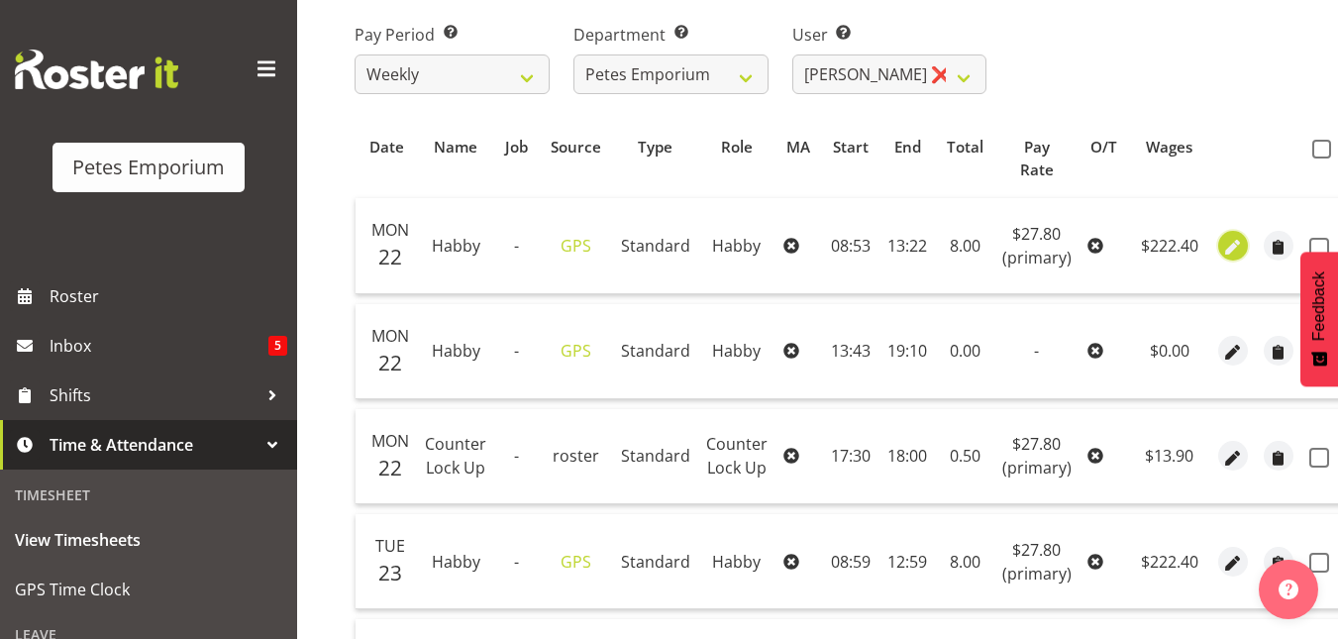
click at [1225, 252] on span "button" at bounding box center [1232, 247] width 23 height 23
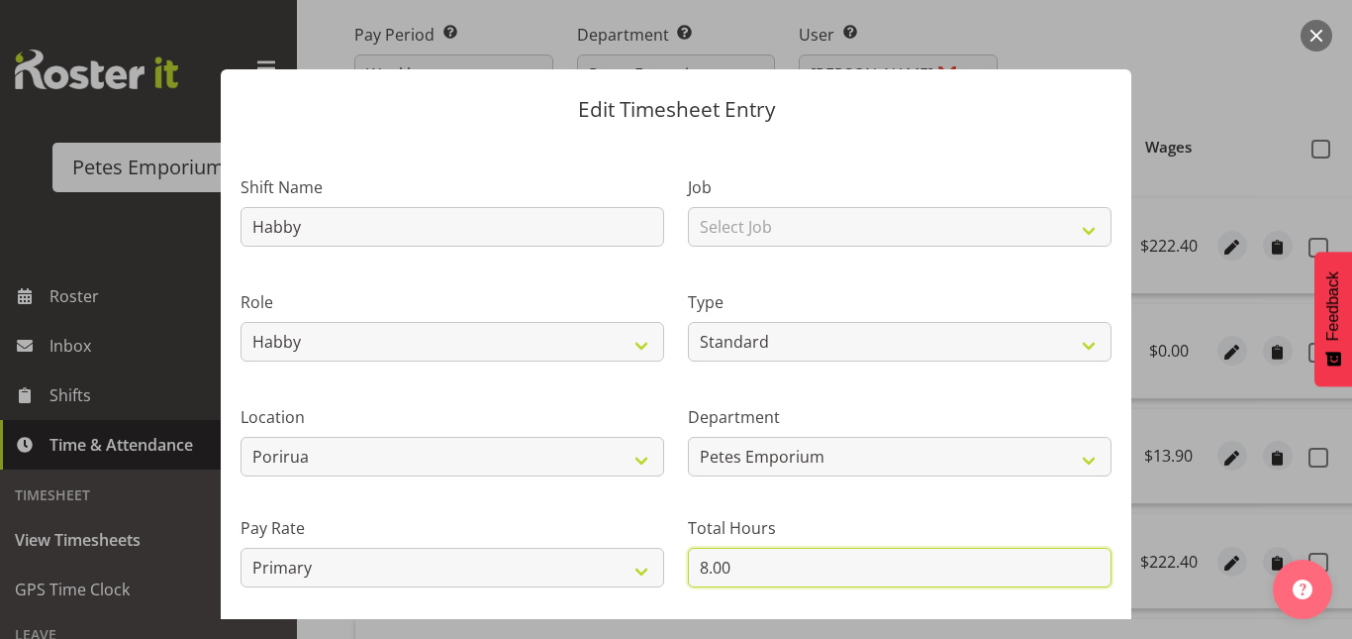
click at [702, 564] on input "8.00" at bounding box center [900, 567] width 424 height 40
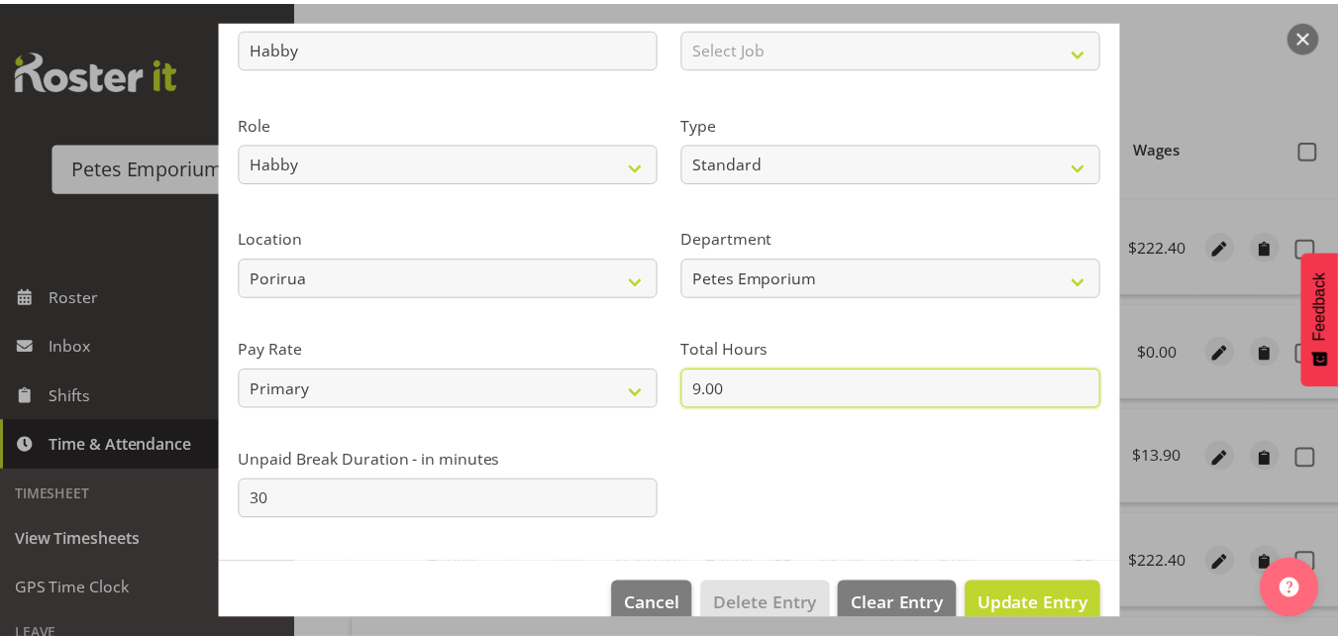
scroll to position [216, 0]
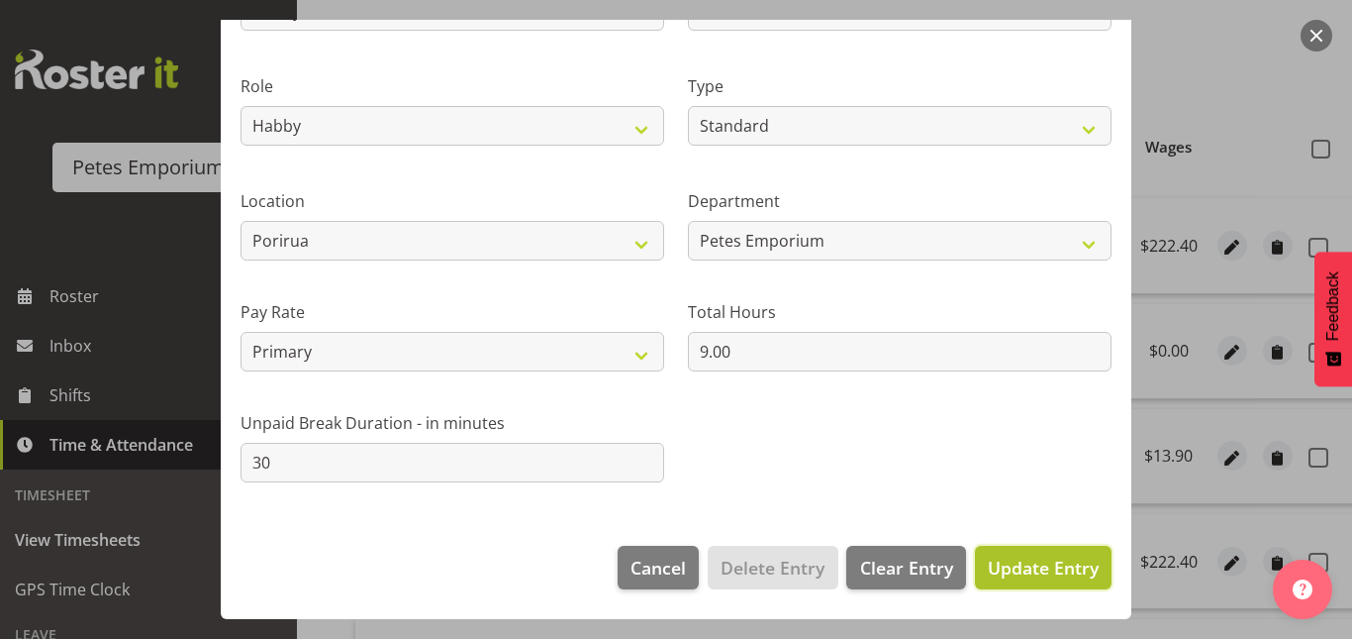
click at [1043, 584] on button "Update Entry" at bounding box center [1043, 568] width 137 height 44
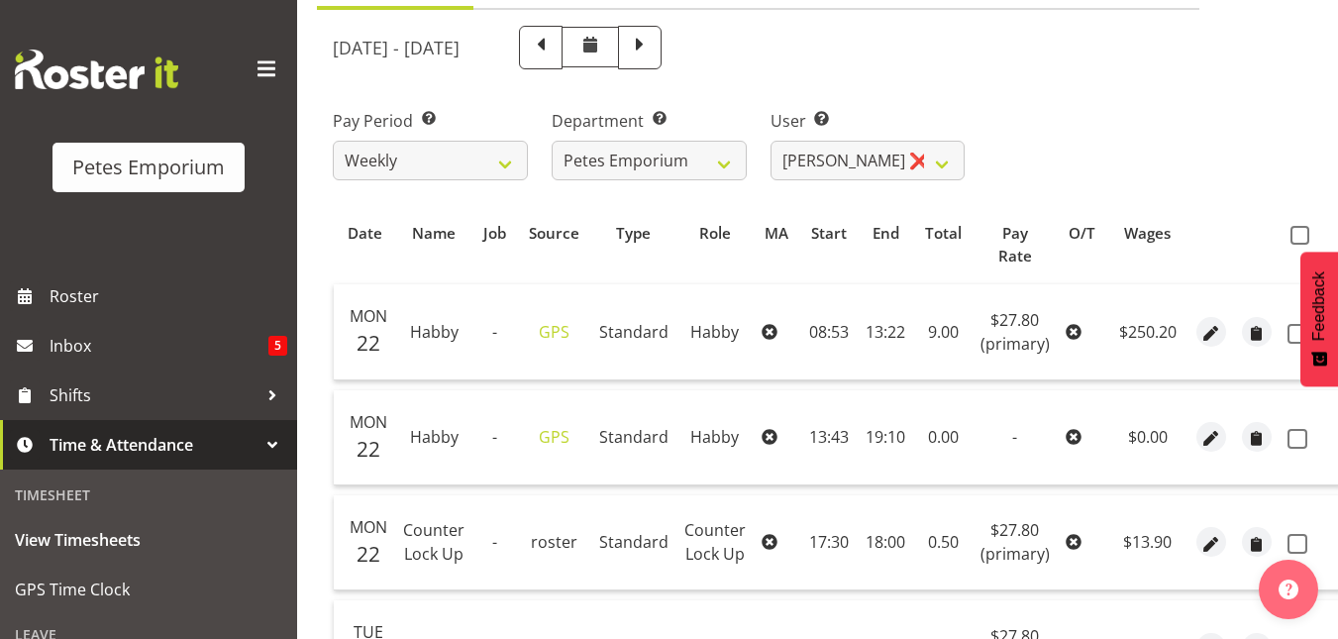
scroll to position [201, 0]
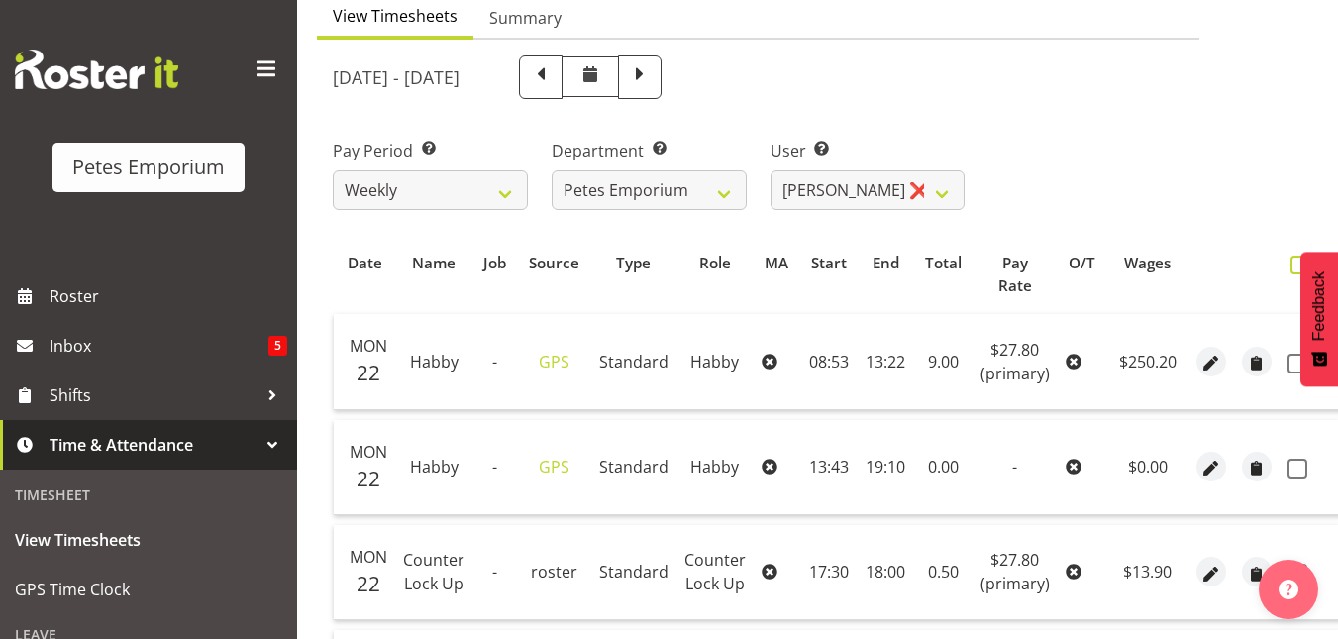
click at [1290, 262] on span at bounding box center [1299, 264] width 19 height 19
click at [1290, 262] on input "checkbox" at bounding box center [1296, 264] width 13 height 13
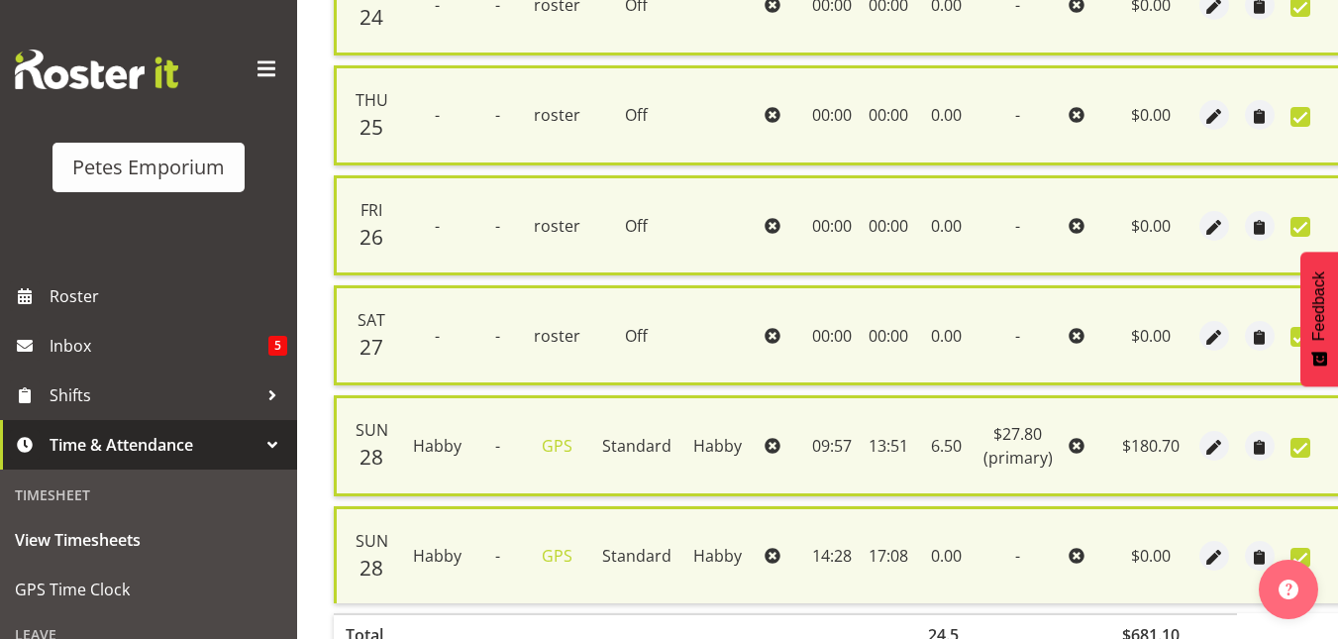
scroll to position [1344, 0]
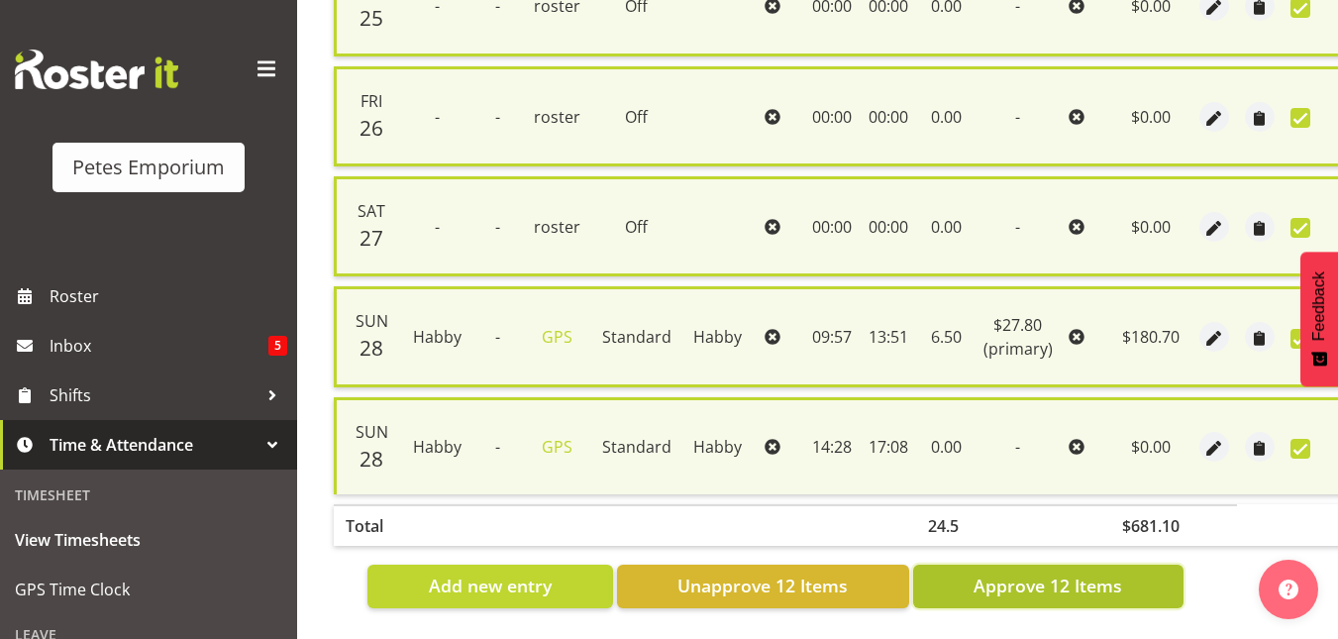
click at [1026, 572] on span "Approve 12 Items" at bounding box center [1047, 585] width 149 height 26
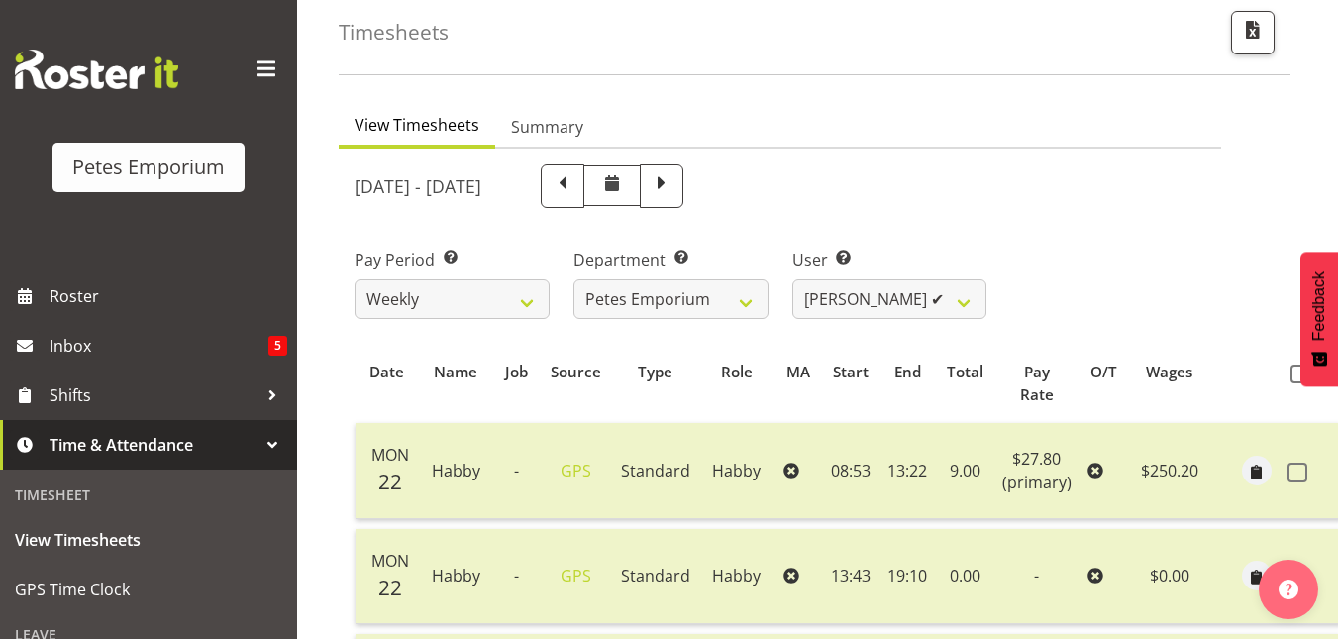
scroll to position [0, 0]
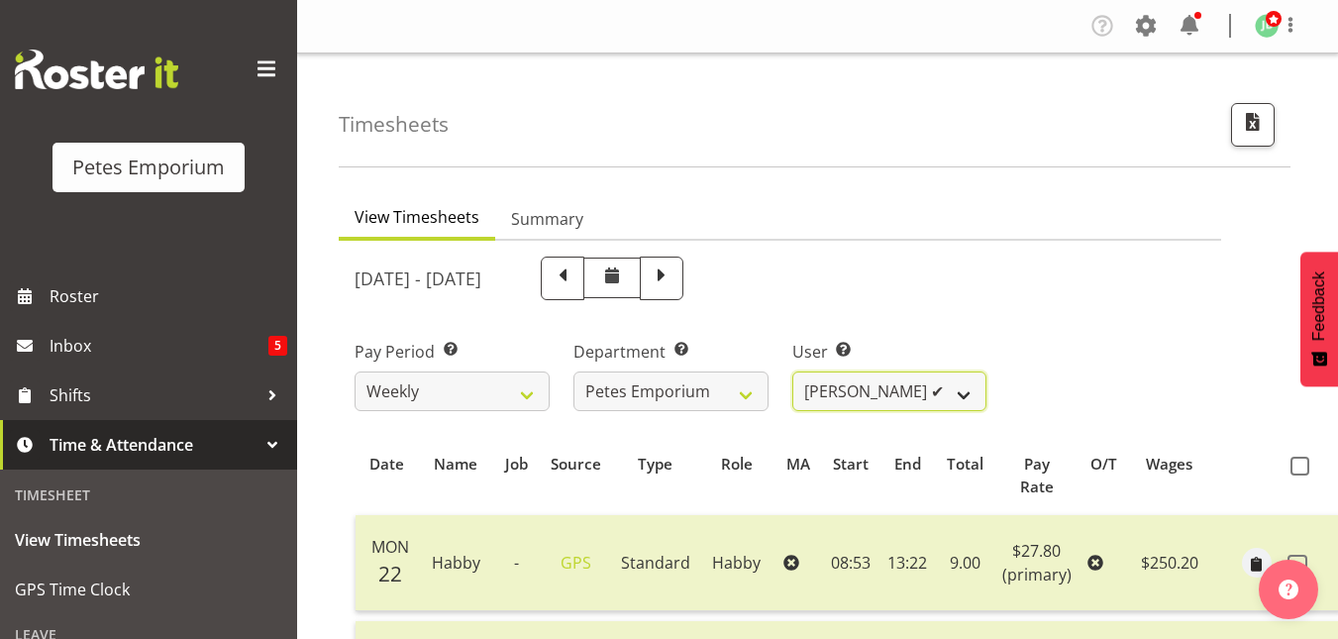
click at [953, 403] on select "Abigail Lane ✔ Alex-Micheal Taniwha ✔ Amelia Denz ✔ Beena Beena ✔ Christine Nev…" at bounding box center [889, 391] width 195 height 40
click at [792, 371] on select "Abigail Lane ✔ Alex-Micheal Taniwha ✔ Amelia Denz ✔ Beena Beena ✔ Christine Nev…" at bounding box center [889, 391] width 195 height 40
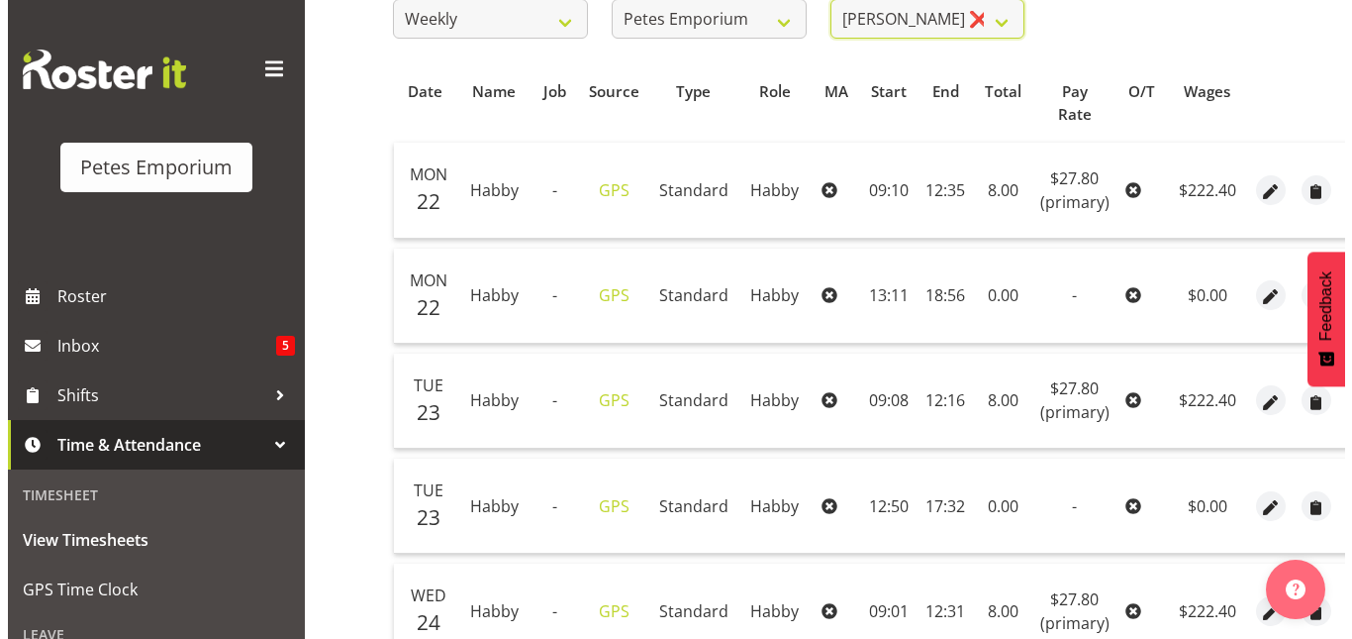
scroll to position [371, 0]
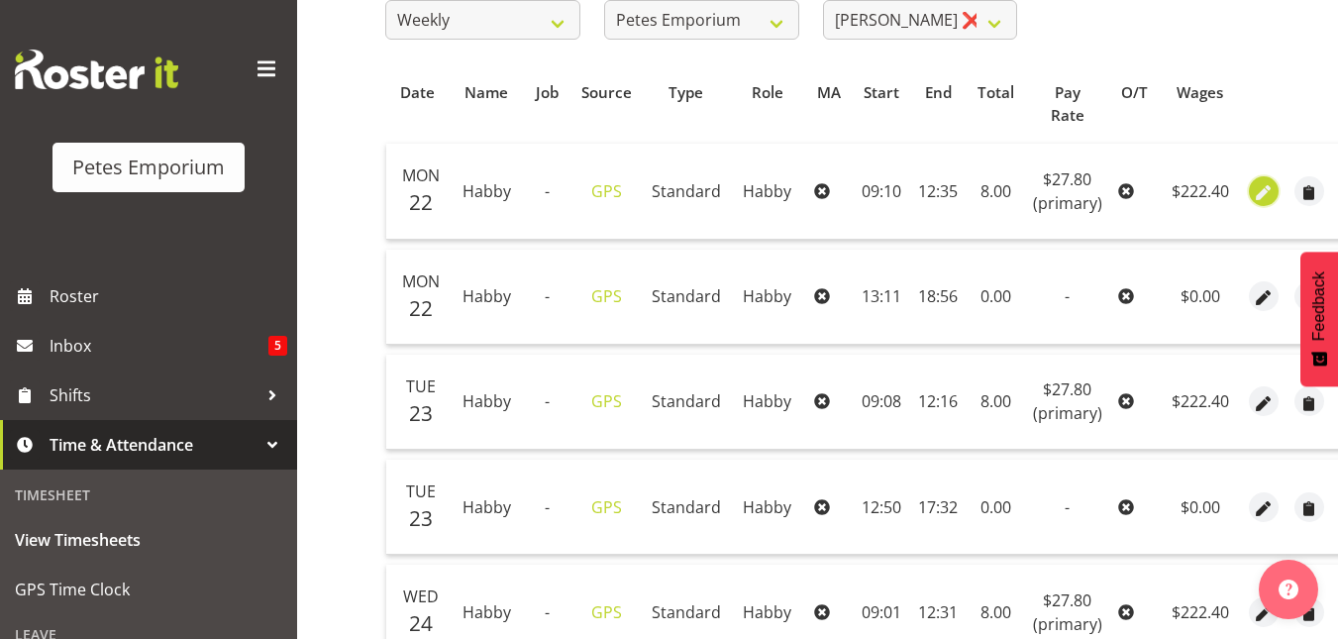
click at [1255, 191] on span "button" at bounding box center [1262, 192] width 23 height 23
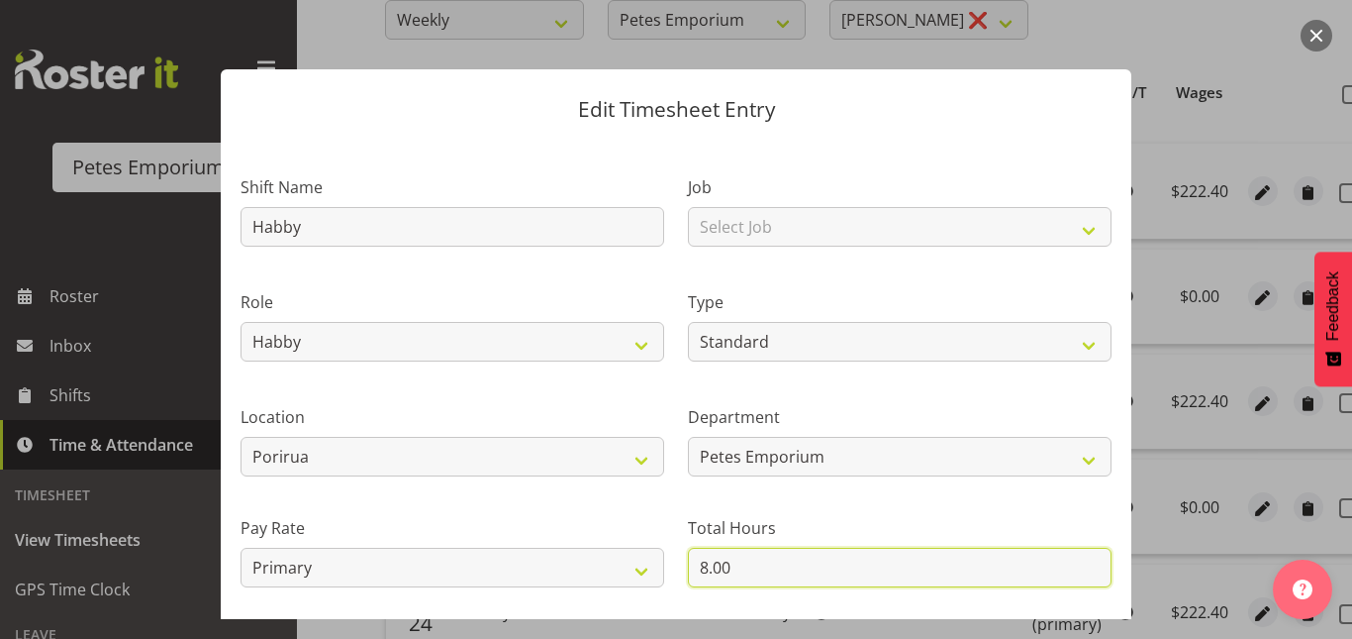
click at [697, 563] on input "8.00" at bounding box center [900, 567] width 424 height 40
click at [713, 563] on input "8.00" at bounding box center [900, 567] width 424 height 40
click at [699, 563] on input "8.00" at bounding box center [900, 567] width 424 height 40
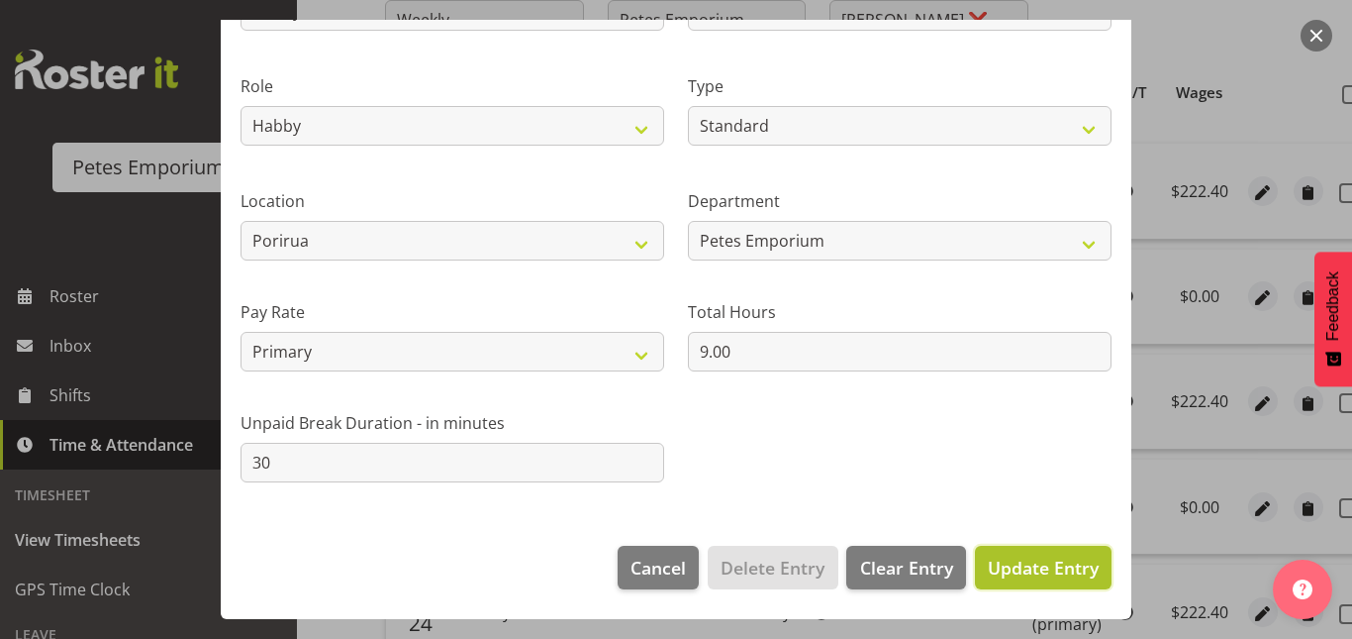
click at [1007, 569] on span "Update Entry" at bounding box center [1043, 567] width 111 height 24
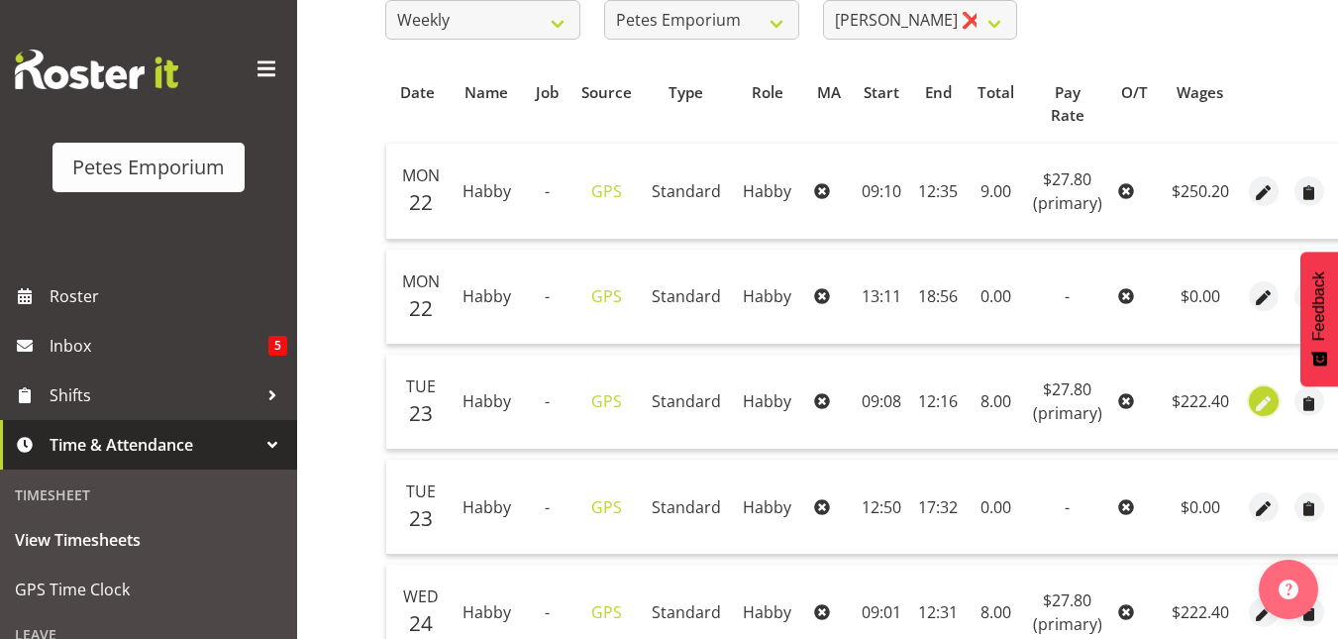
click at [1257, 405] on span "button" at bounding box center [1262, 403] width 23 height 23
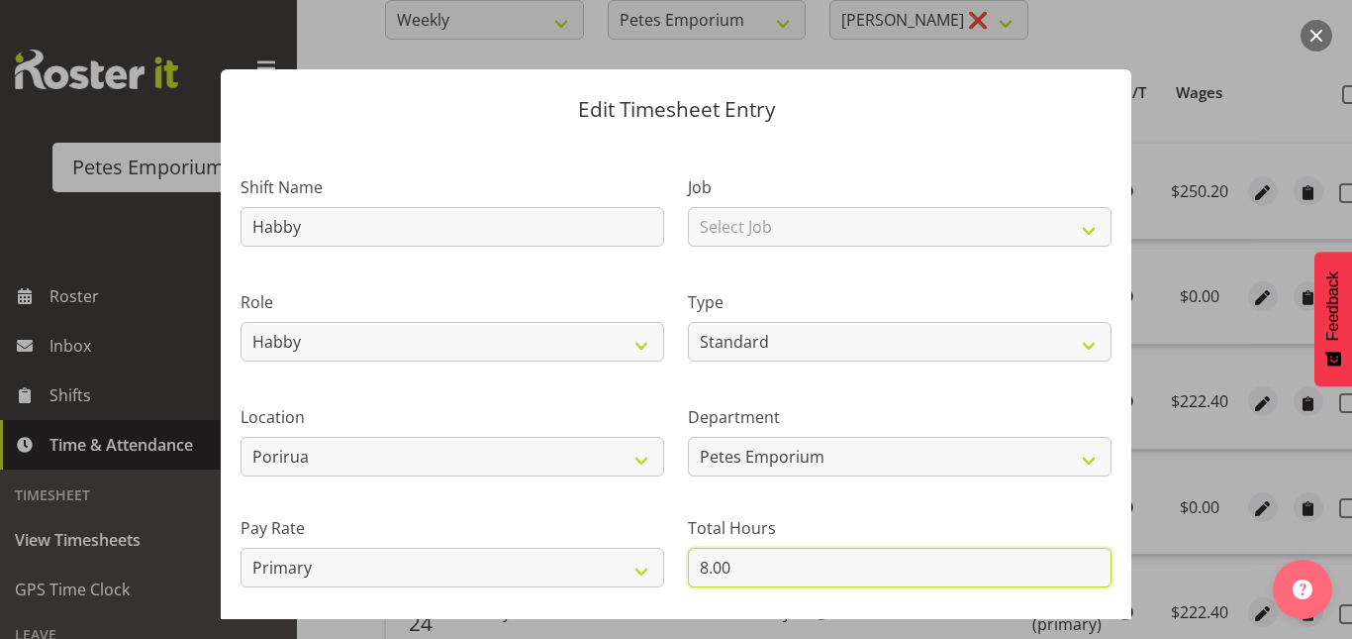
drag, startPoint x: 745, startPoint y: 552, endPoint x: 610, endPoint y: 593, distance: 141.6
click at [610, 593] on div "Shift Name Habby Job Select Job Role Counter Counter Evening Counter Late Shift…" at bounding box center [676, 429] width 895 height 562
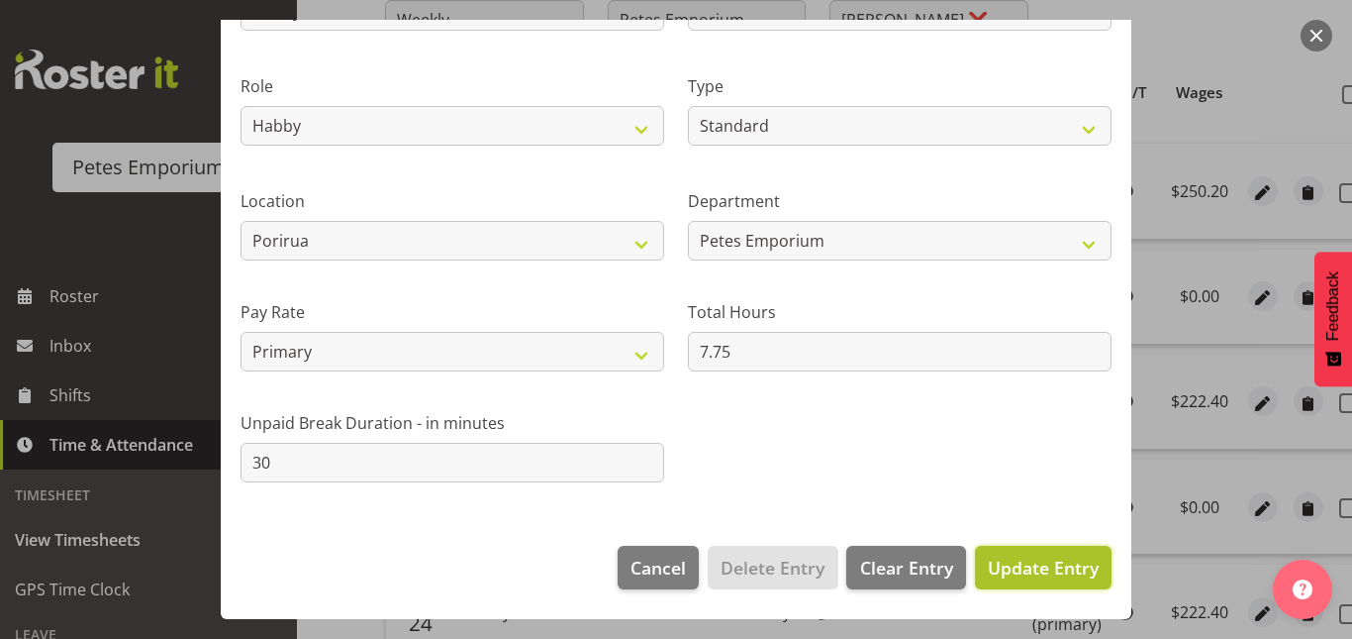
click at [1024, 581] on button "Update Entry" at bounding box center [1043, 568] width 137 height 44
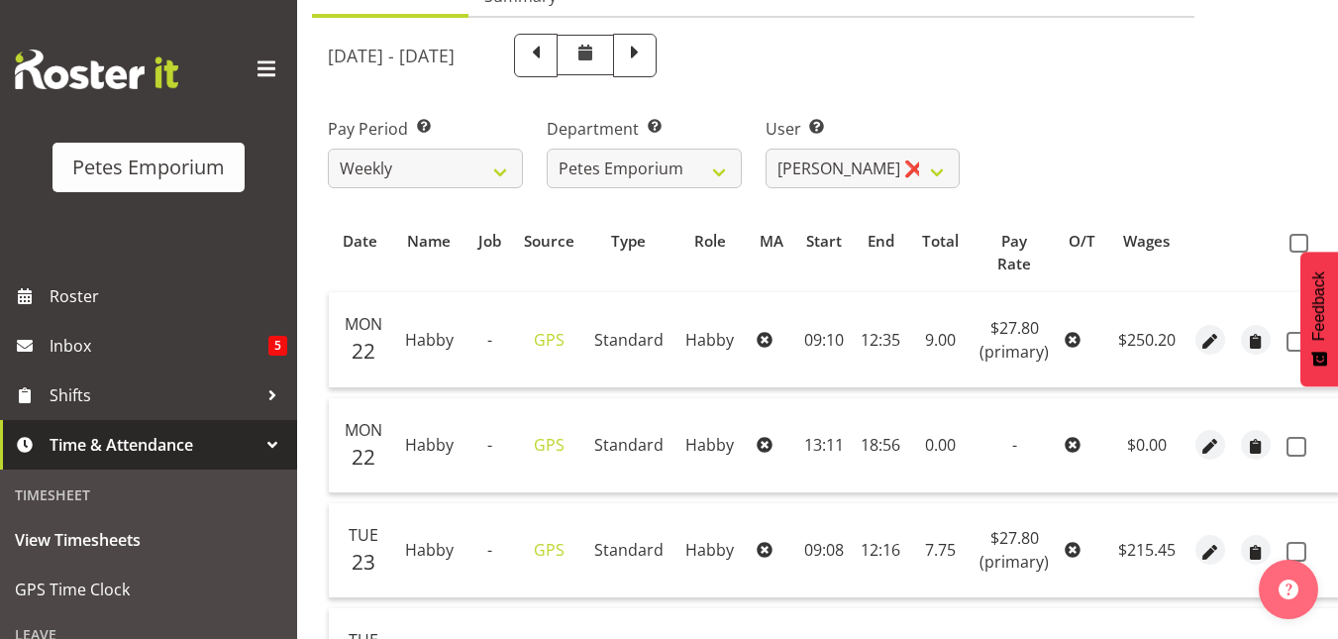
scroll to position [184, 0]
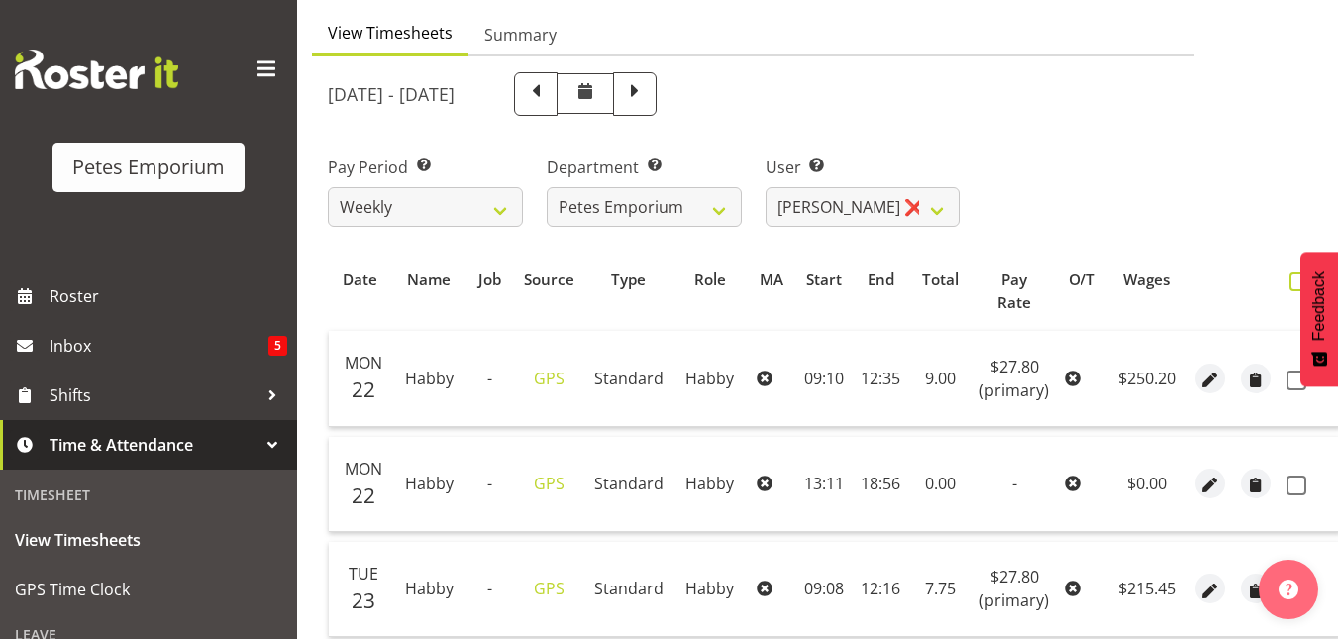
click at [1295, 286] on span at bounding box center [1298, 281] width 19 height 19
click at [1295, 286] on input "checkbox" at bounding box center [1295, 281] width 13 height 13
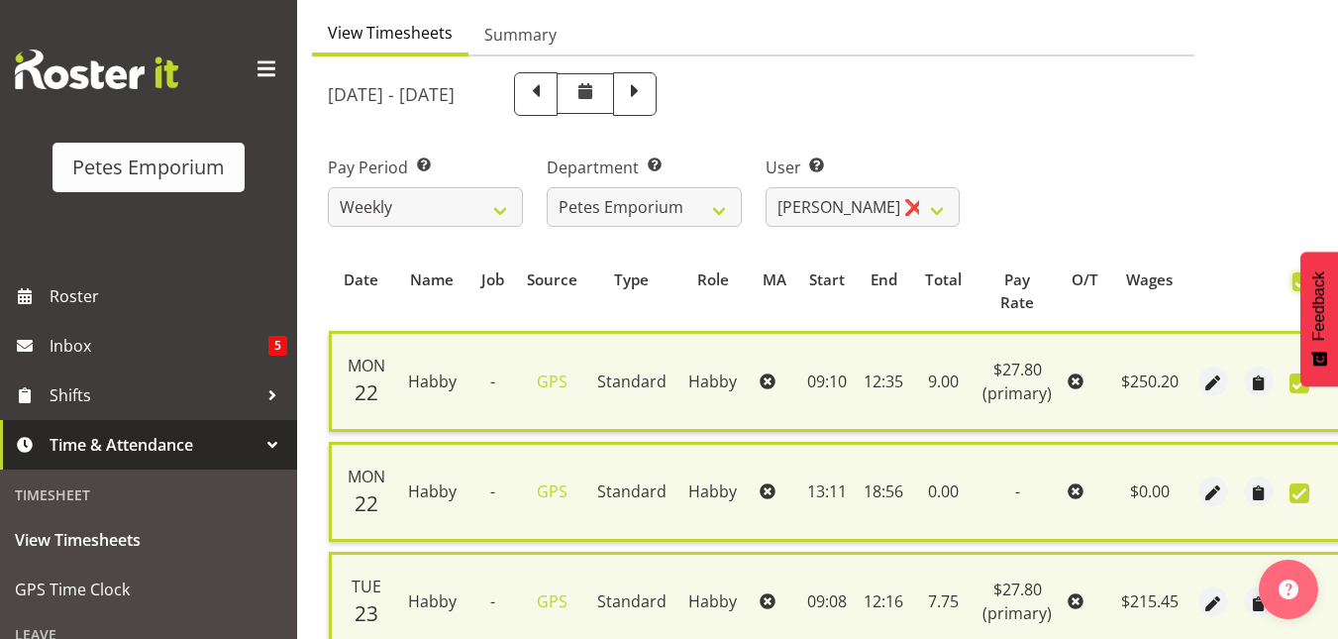
scroll to position [1235, 0]
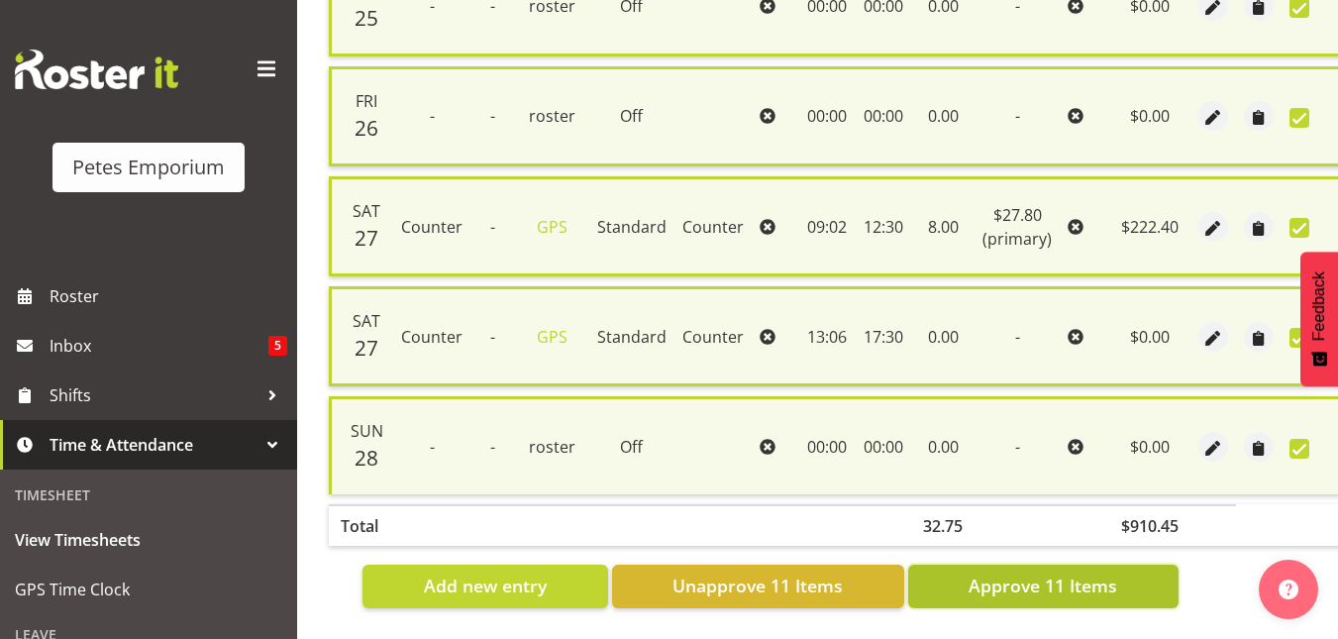
click at [1023, 572] on span "Approve 11 Items" at bounding box center [1042, 585] width 149 height 26
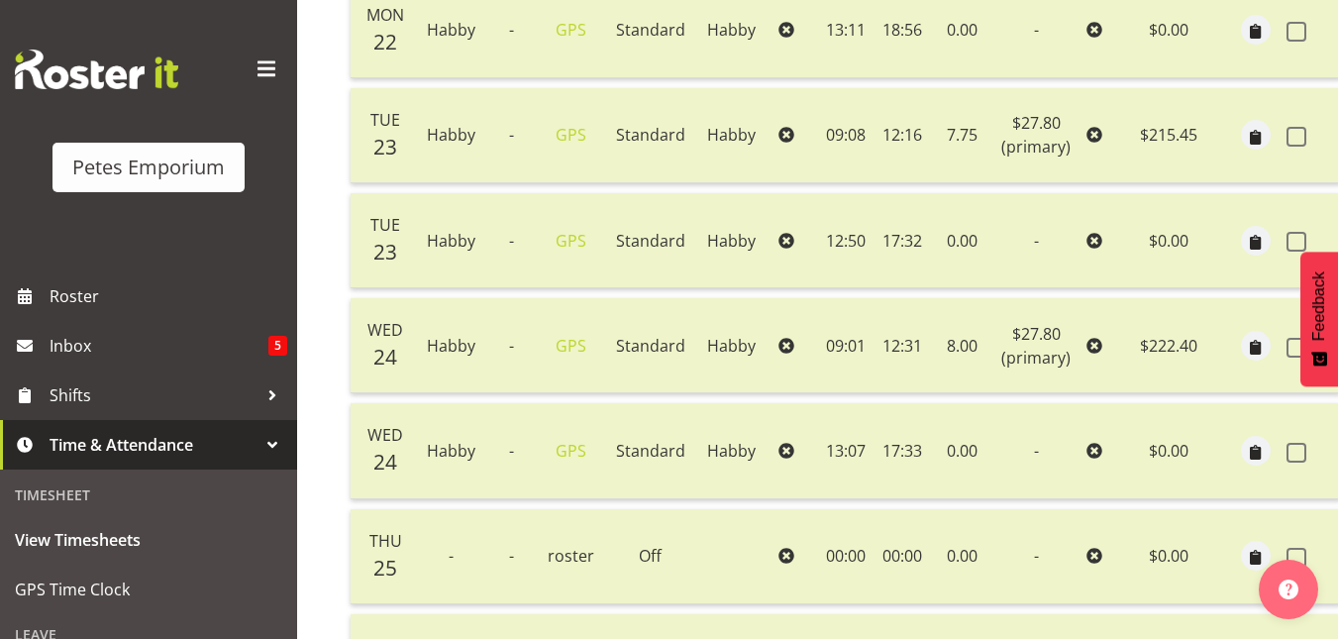
scroll to position [0, 0]
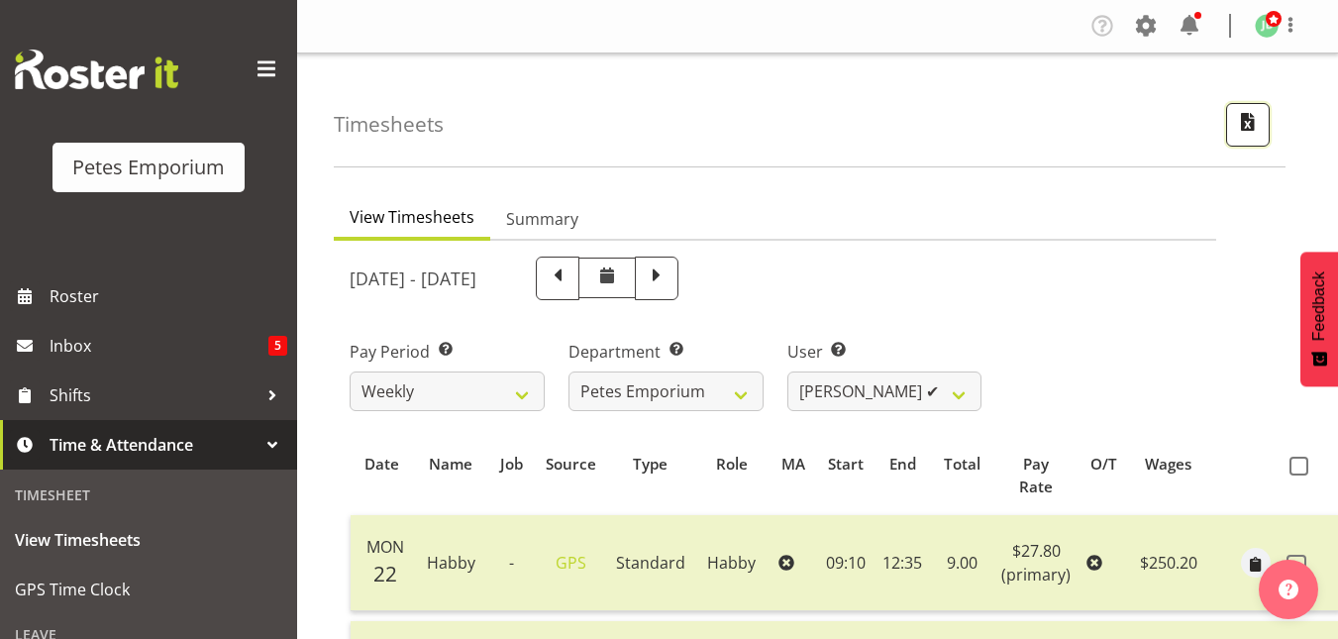
click at [1245, 132] on span "button" at bounding box center [1248, 122] width 26 height 26
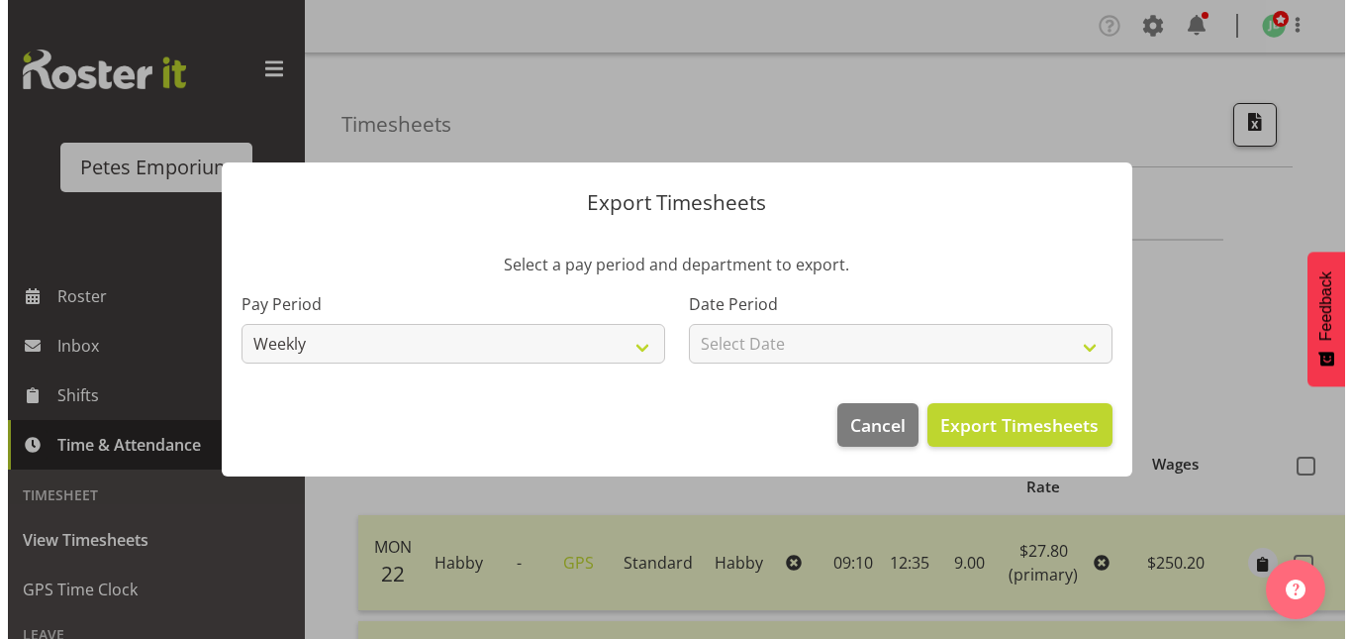
scroll to position [0, 28]
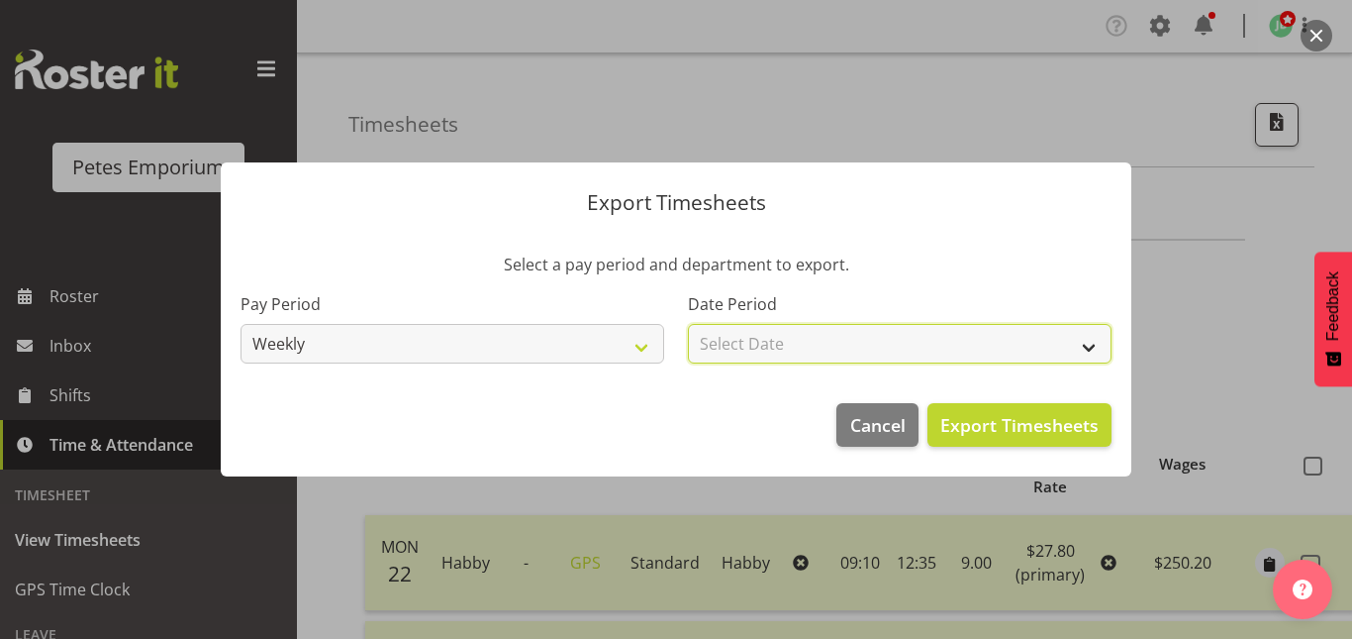
click at [1080, 347] on select "Select Date Week starting 29/09/2025 Week starting 22/09/2025 Week starting 15/…" at bounding box center [900, 344] width 424 height 40
click at [688, 324] on select "Select Date Week starting 29/09/2025 Week starting 22/09/2025 Week starting 15/…" at bounding box center [900, 344] width 424 height 40
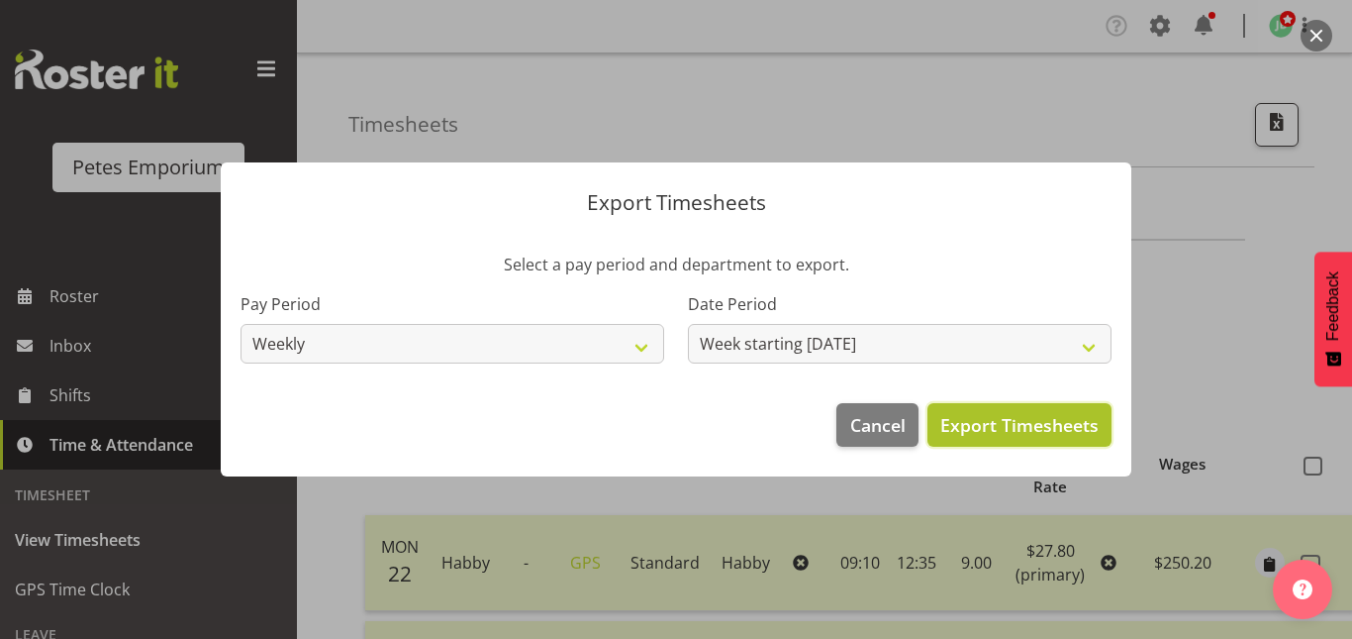
click at [978, 423] on span "Export Timesheets" at bounding box center [1020, 425] width 158 height 26
